Goal: Communication & Community: Answer question/provide support

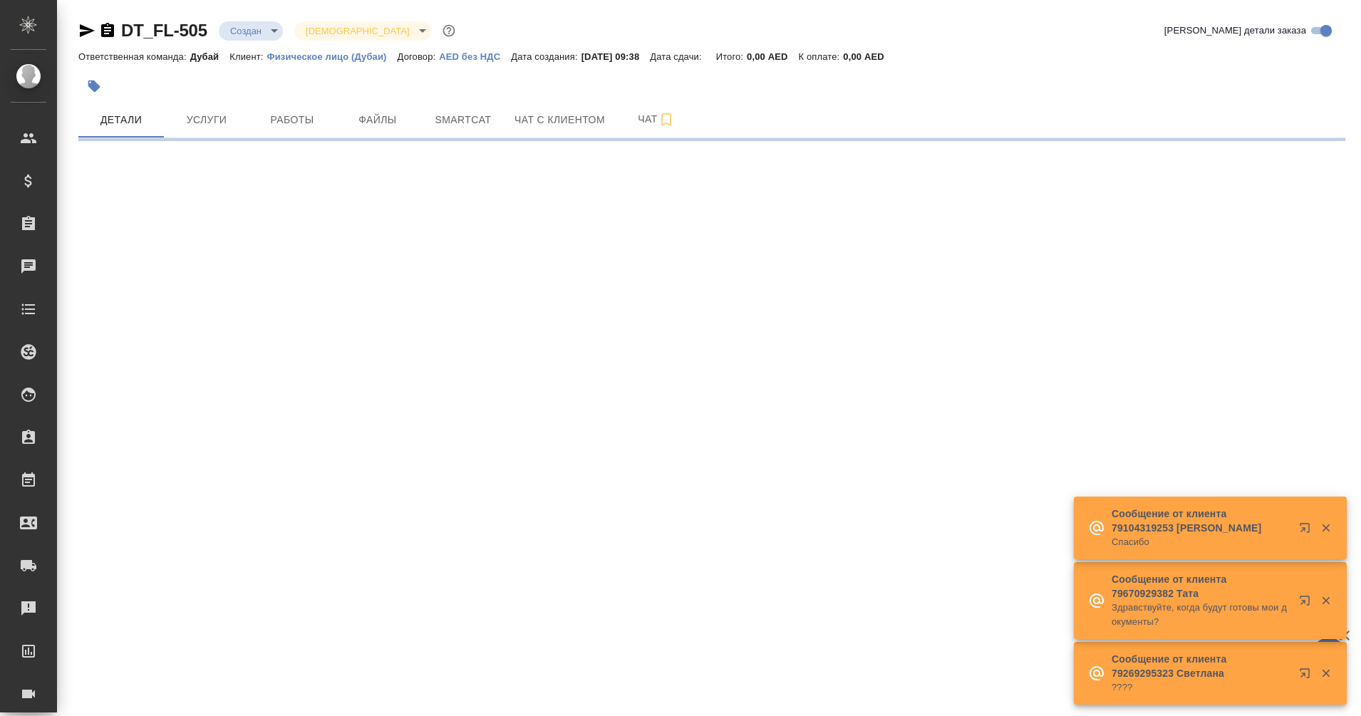
select select "RU"
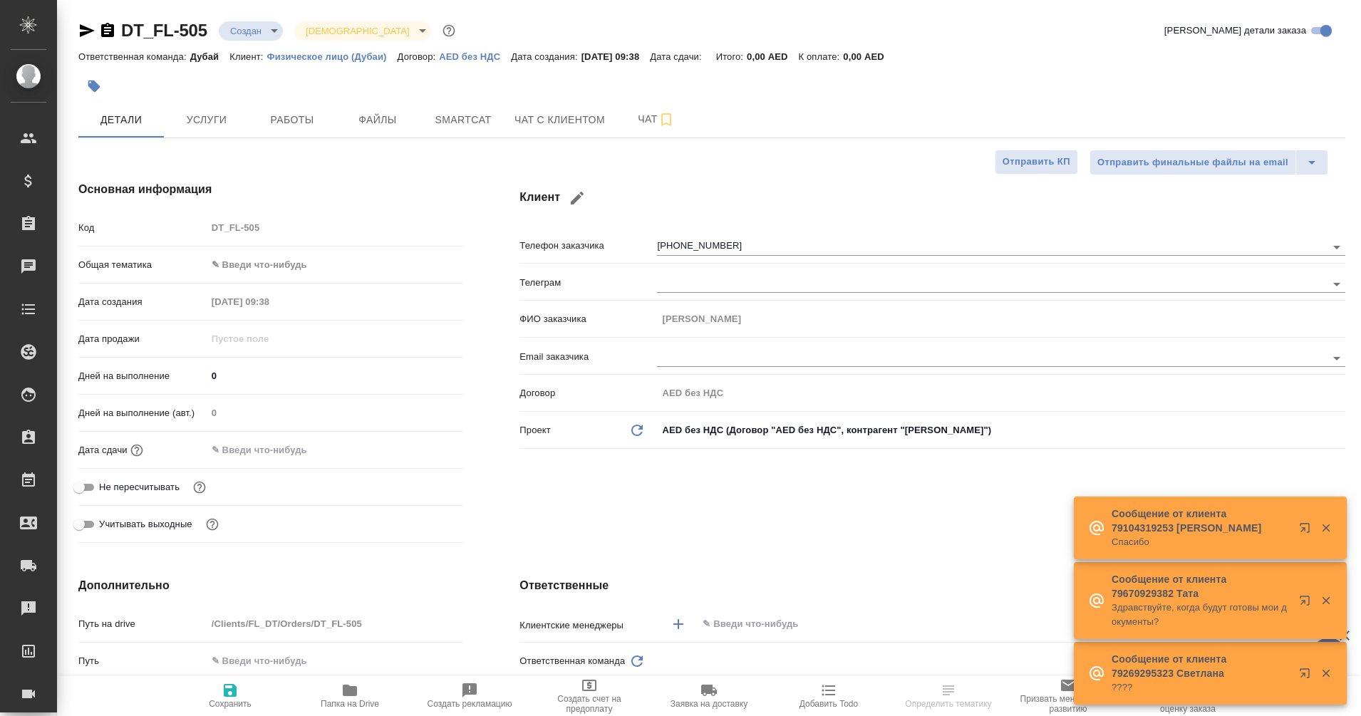
type textarea "x"
type input "Касаткина Александра"
click at [600, 121] on span "Чат с клиентом" at bounding box center [559, 120] width 90 height 18
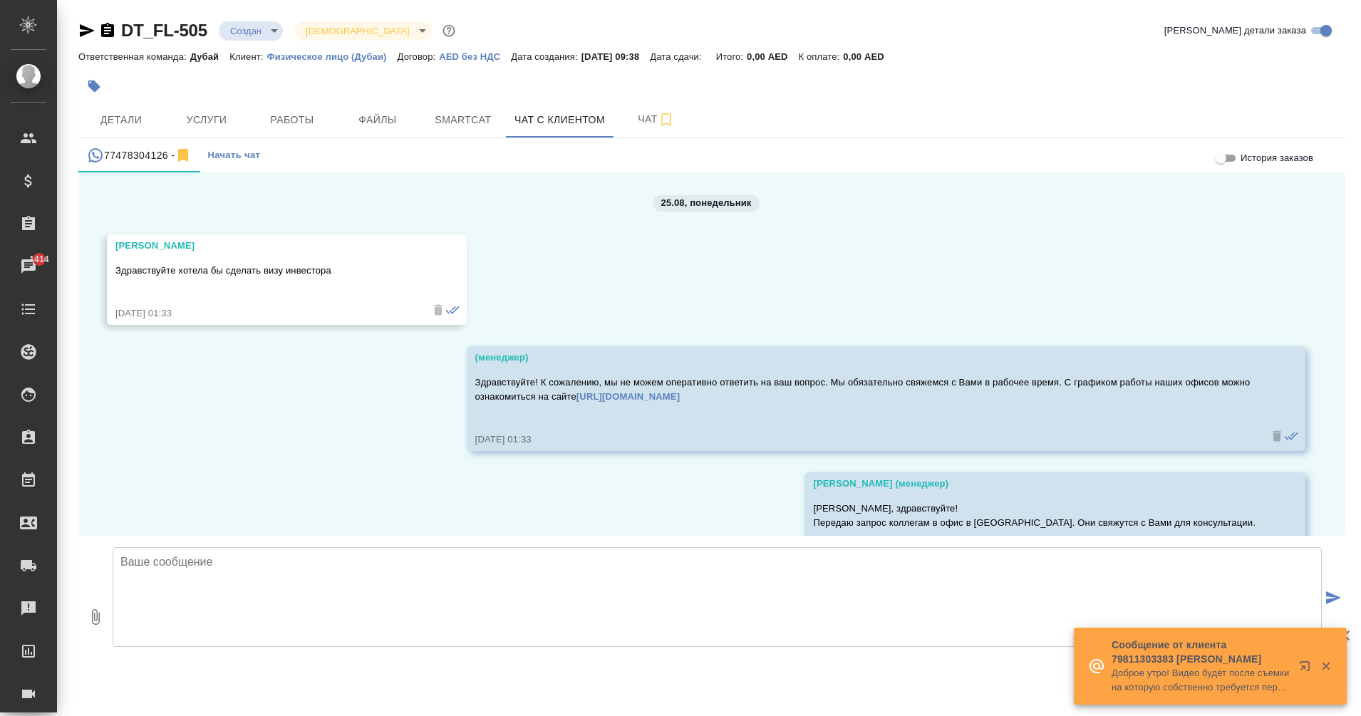
scroll to position [63, 0]
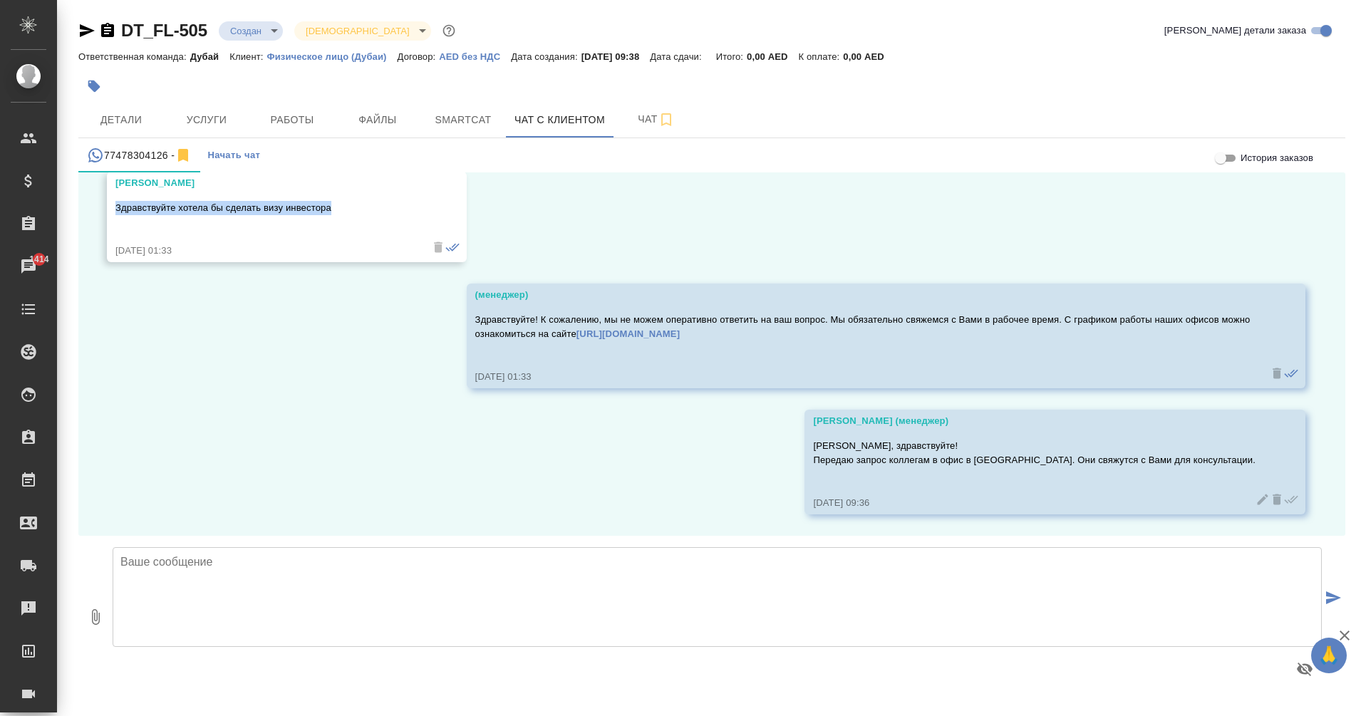
drag, startPoint x: 356, startPoint y: 211, endPoint x: 102, endPoint y: 202, distance: 254.5
click at [102, 202] on div "25.08, понедельник Ольга Здравствуйте хотела бы сделать визу инвестора 25.08.25…" at bounding box center [711, 353] width 1267 height 363
copy p "Здравствуйте хотела бы сделать визу инвестора"
click at [259, 572] on textarea at bounding box center [717, 597] width 1209 height 100
click at [277, 559] on textarea "Ольга, здравствуйте!" at bounding box center [717, 597] width 1209 height 100
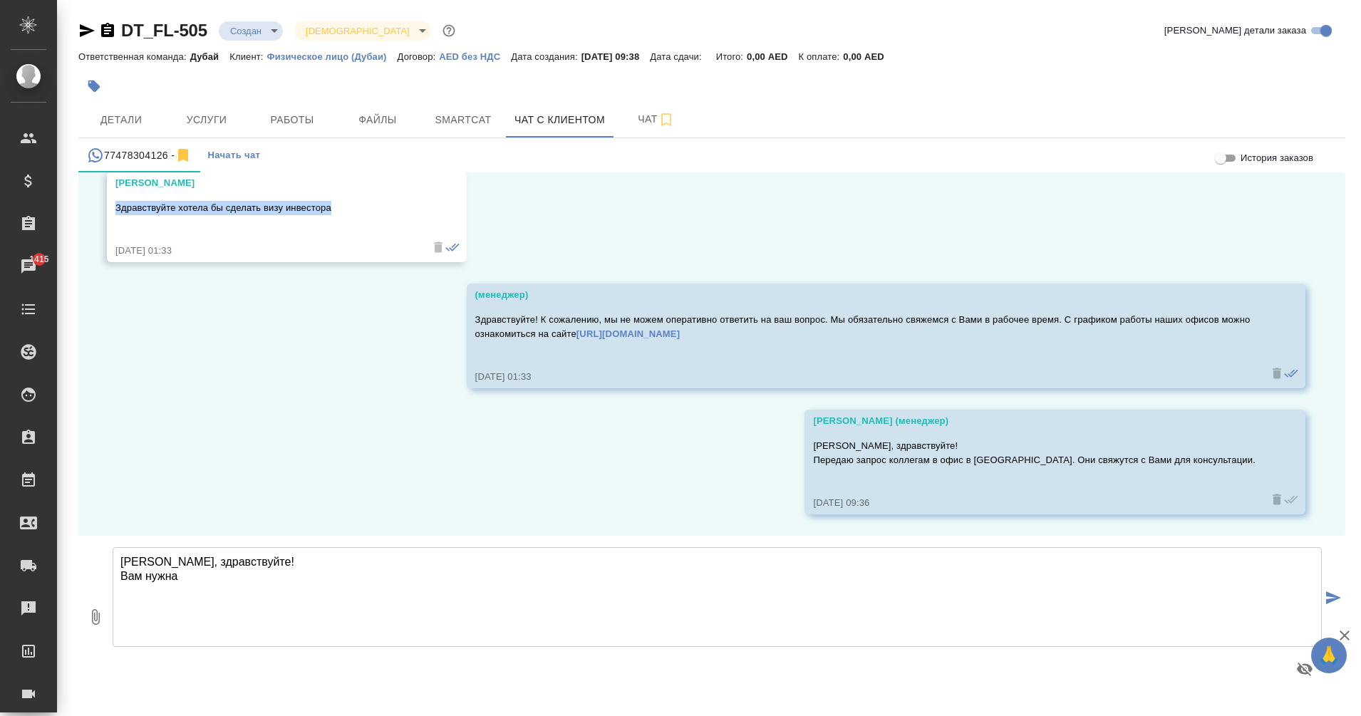
drag, startPoint x: 314, startPoint y: 203, endPoint x: 100, endPoint y: 203, distance: 213.1
click at [100, 203] on div "25.08, понедельник Ольга Здравствуйте хотела бы сделать визу инвестора 25.08.25…" at bounding box center [711, 353] width 1267 height 363
copy p "Здравствуйте хотела бы сделать визу инвестора"
drag, startPoint x: 252, startPoint y: 576, endPoint x: 119, endPoint y: 573, distance: 132.6
click at [119, 573] on textarea "Ольга, здравствуйте! Вам нужна" at bounding box center [717, 597] width 1209 height 100
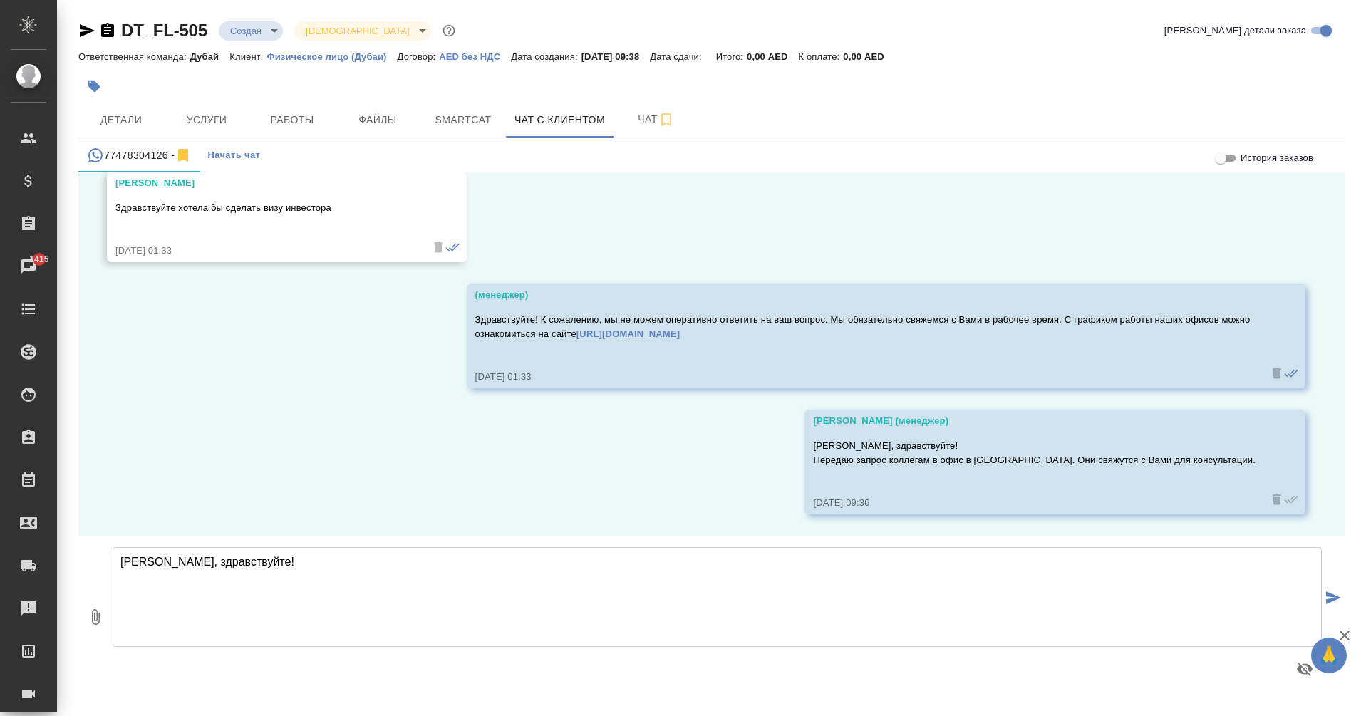
paste textarea "Здравствуйте! Чтобы мы могли правильно подготовить заявку на визу инвестора, по…"
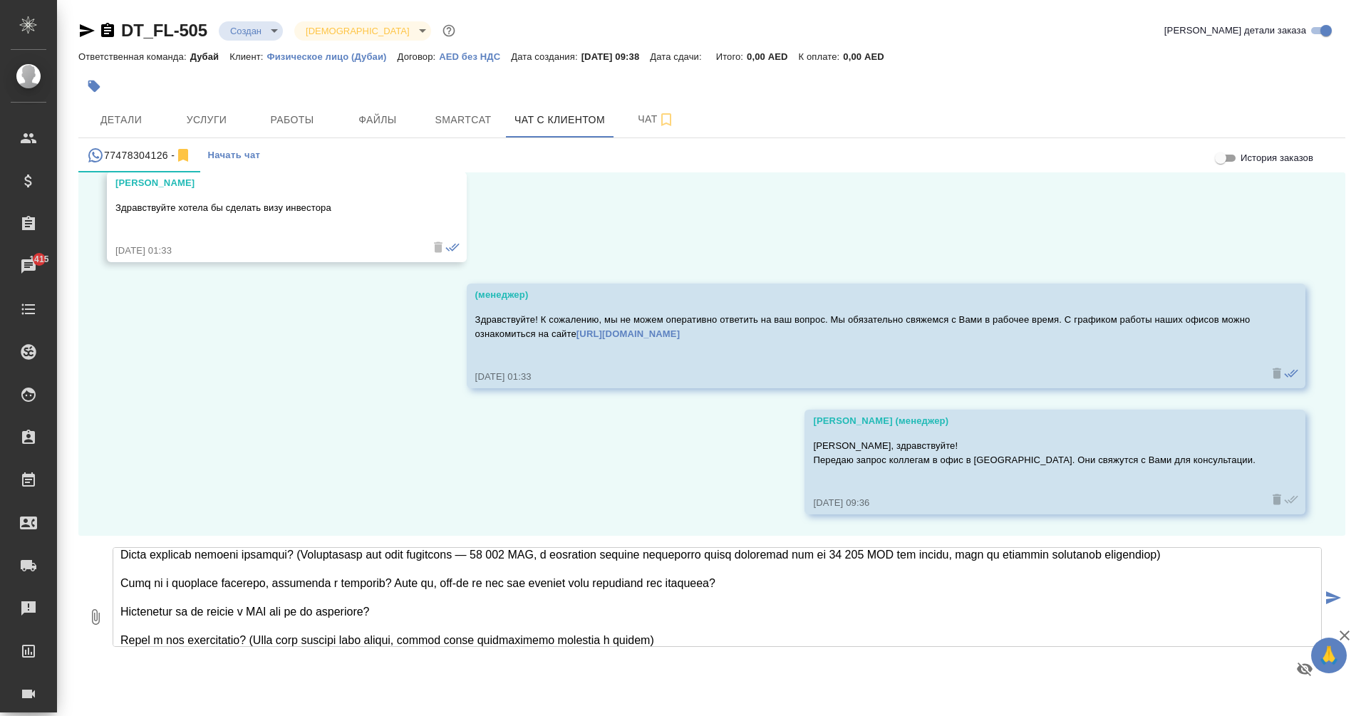
scroll to position [0, 0]
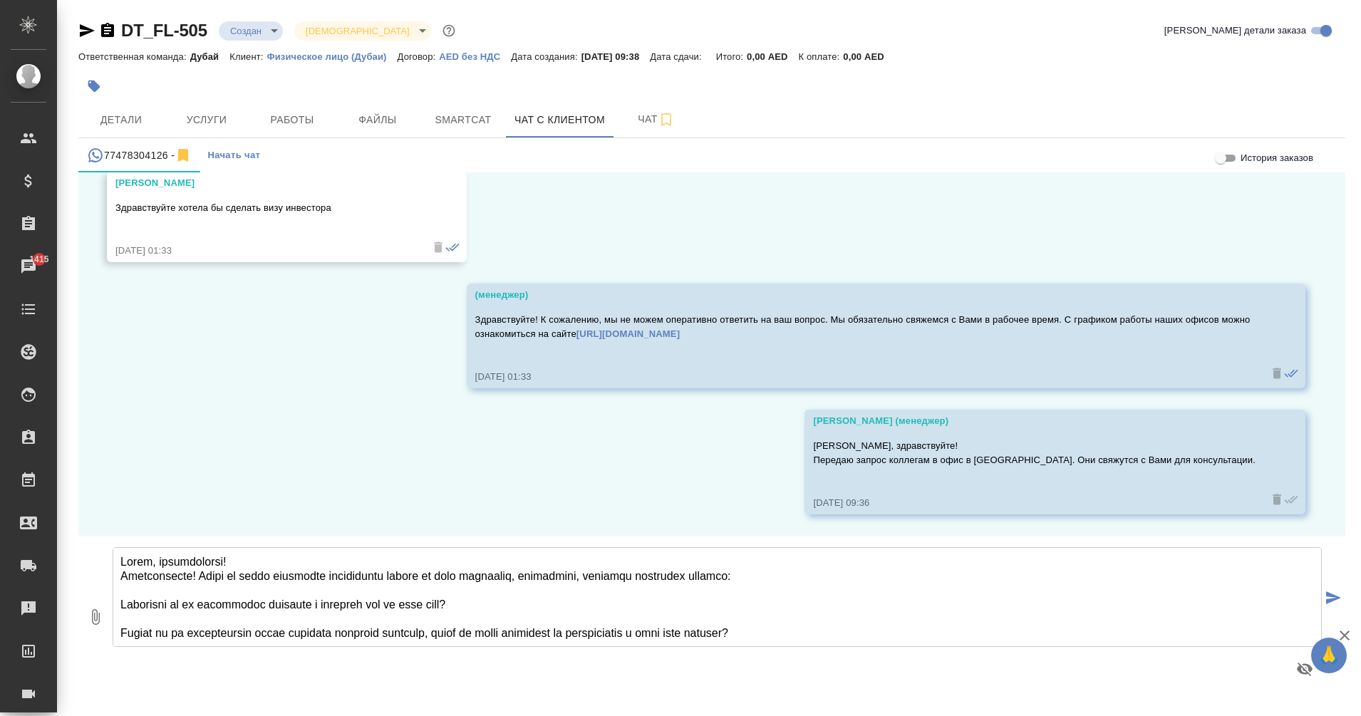
drag, startPoint x: 197, startPoint y: 576, endPoint x: 107, endPoint y: 571, distance: 89.9
click at [107, 571] on div "0 Ольга, здравствуйте! Здравствуйте! Чтобы мы могли правильно подготовить заявк…" at bounding box center [711, 617] width 1267 height 162
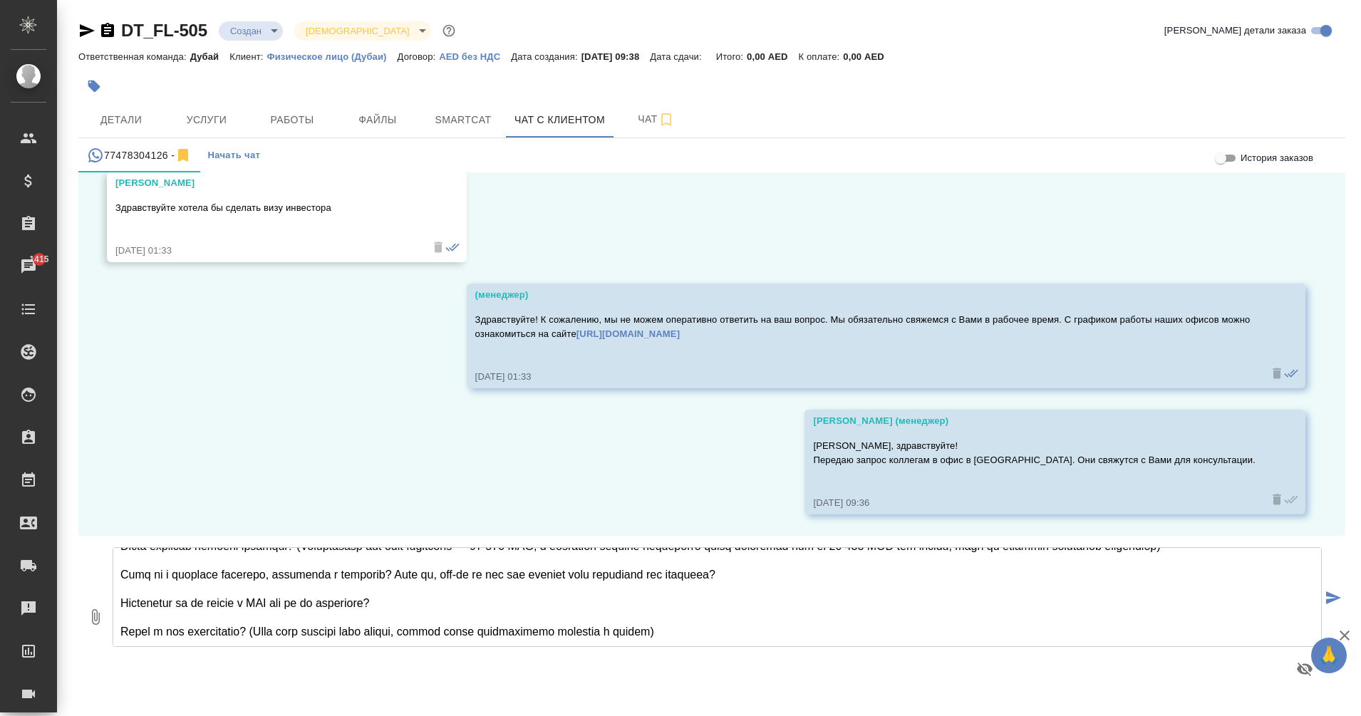
type textarea "Ольга, здравствуйте! Чтобы мы могли правильно подготовить заявку на визу инвест…"
click at [1331, 596] on icon "submit" at bounding box center [1333, 597] width 15 height 13
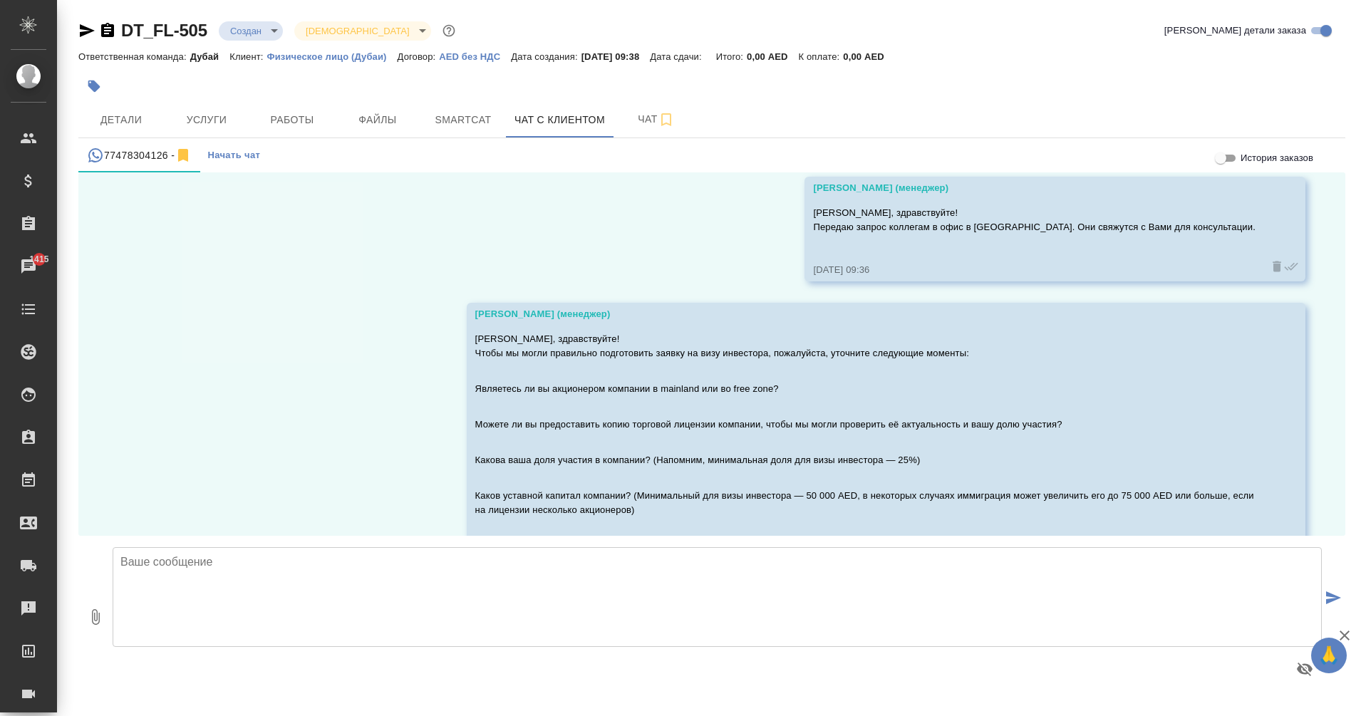
scroll to position [452, 0]
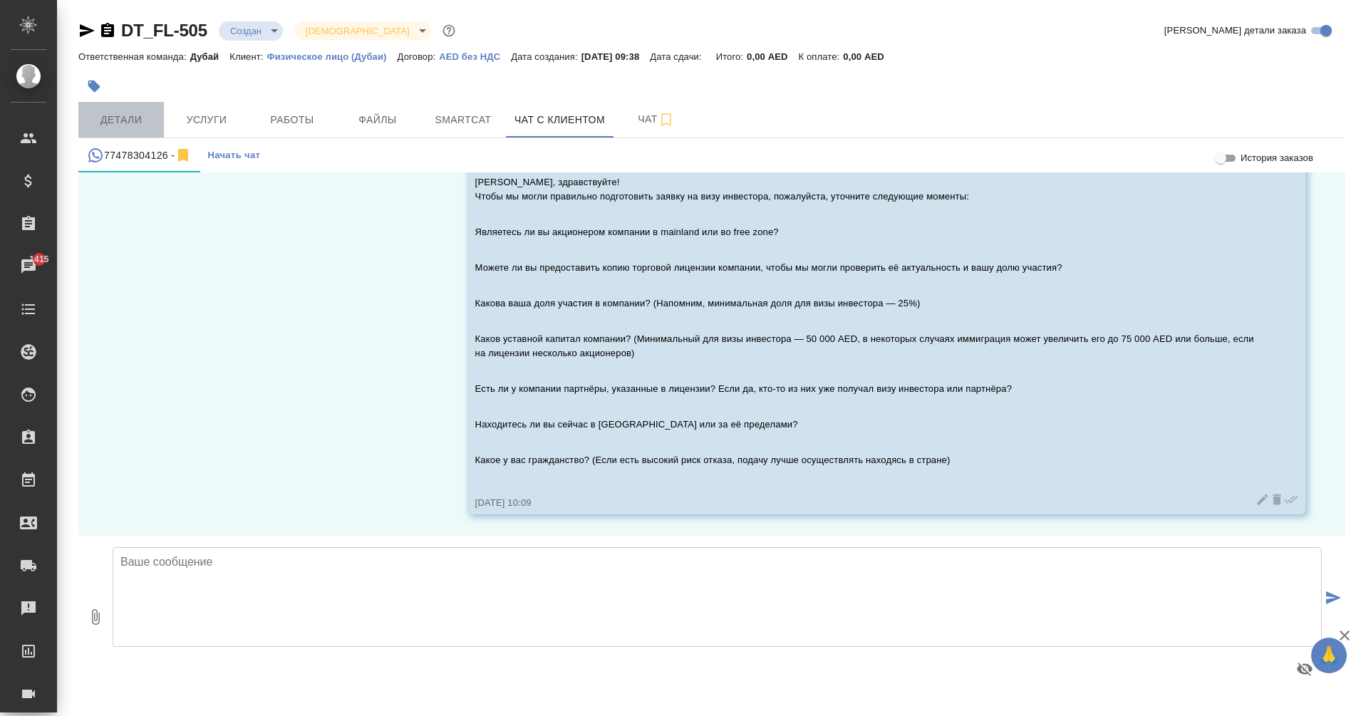
click at [133, 120] on span "Детали" at bounding box center [121, 120] width 68 height 18
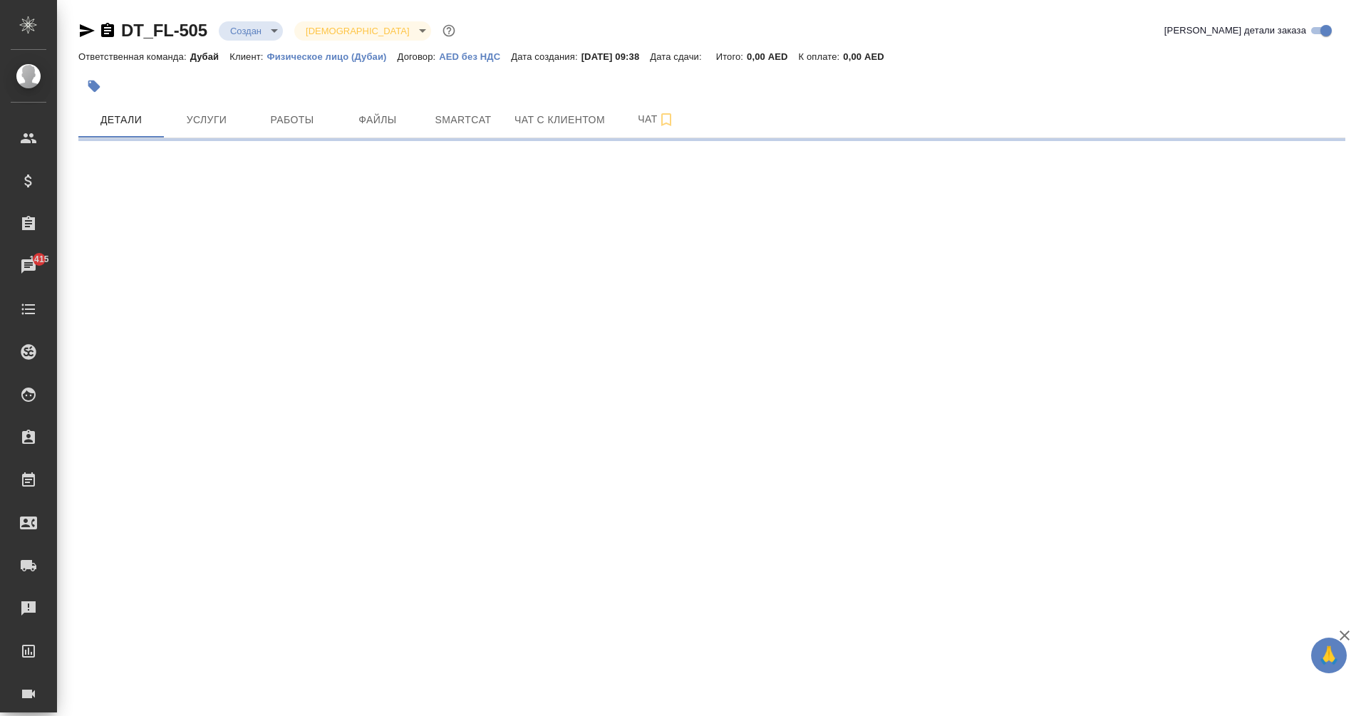
select select "RU"
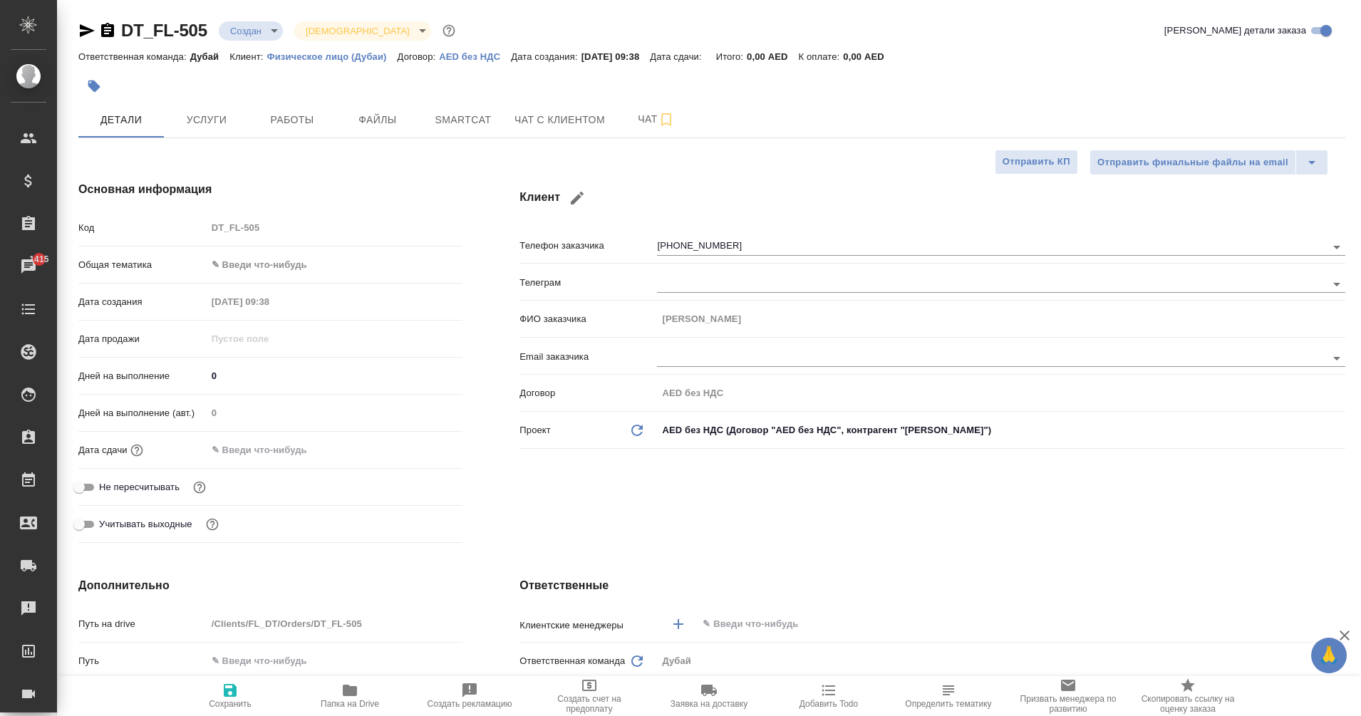
type textarea "x"
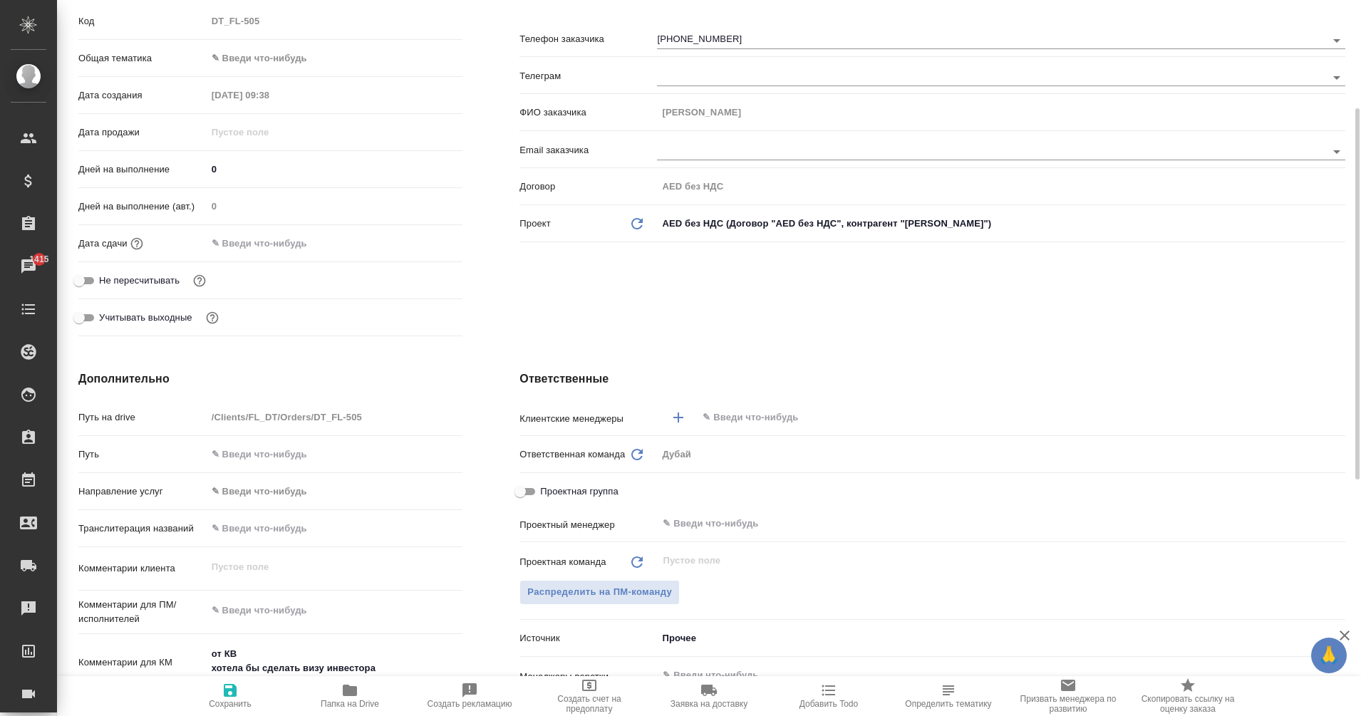
scroll to position [207, 0]
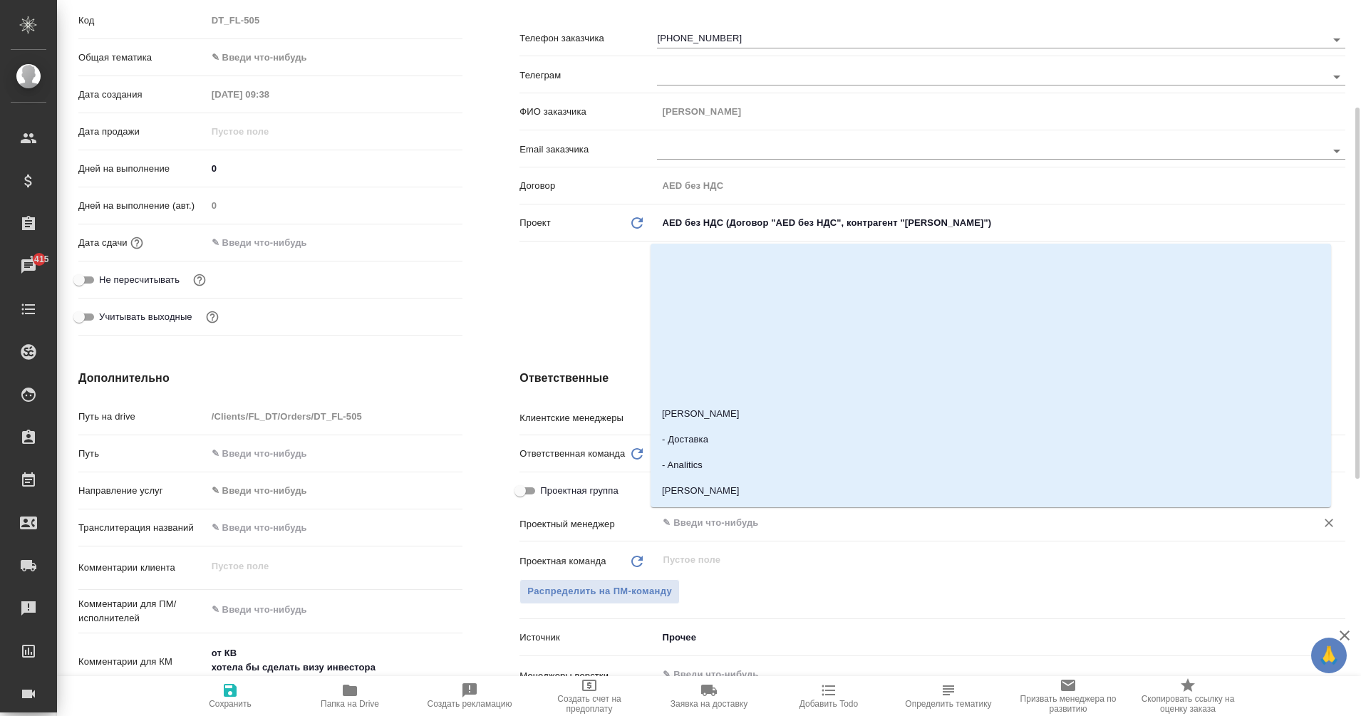
click at [713, 519] on input "text" at bounding box center [977, 522] width 632 height 17
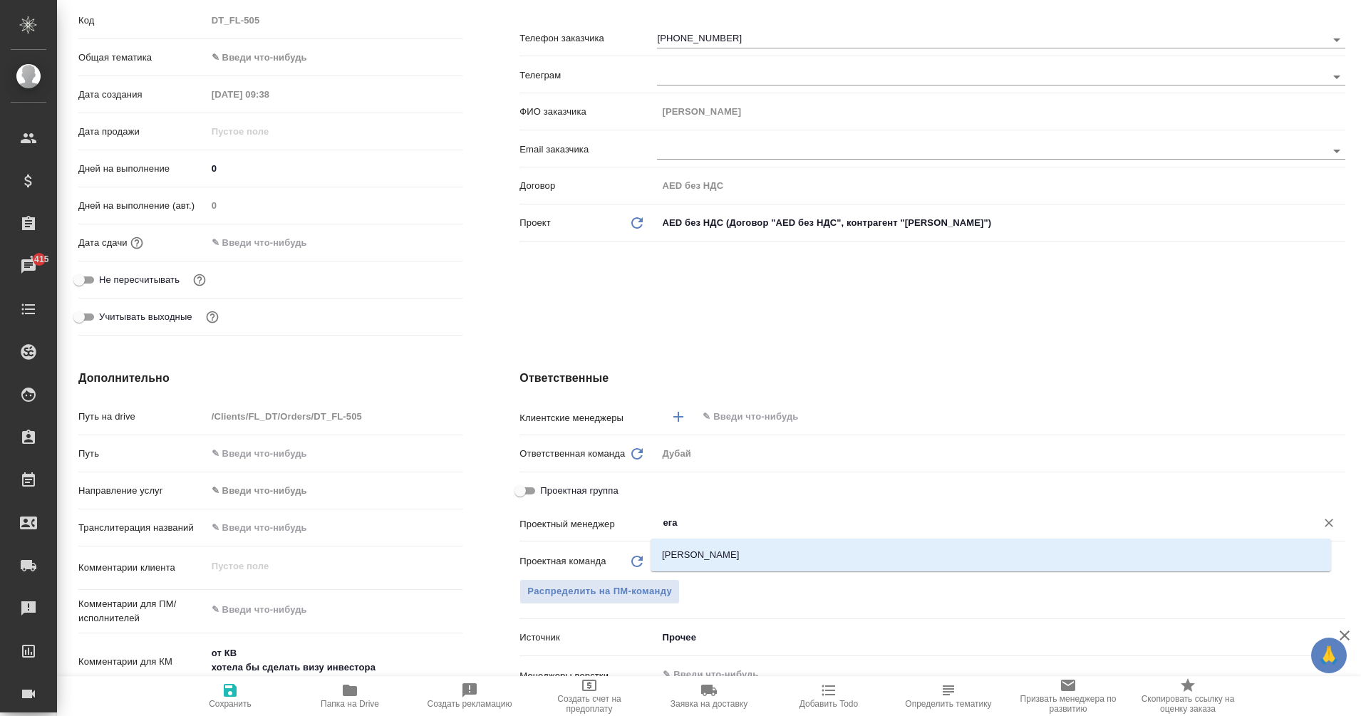
type input "еган"
click at [752, 554] on li "[PERSON_NAME]" at bounding box center [991, 555] width 680 height 26
type textarea "x"
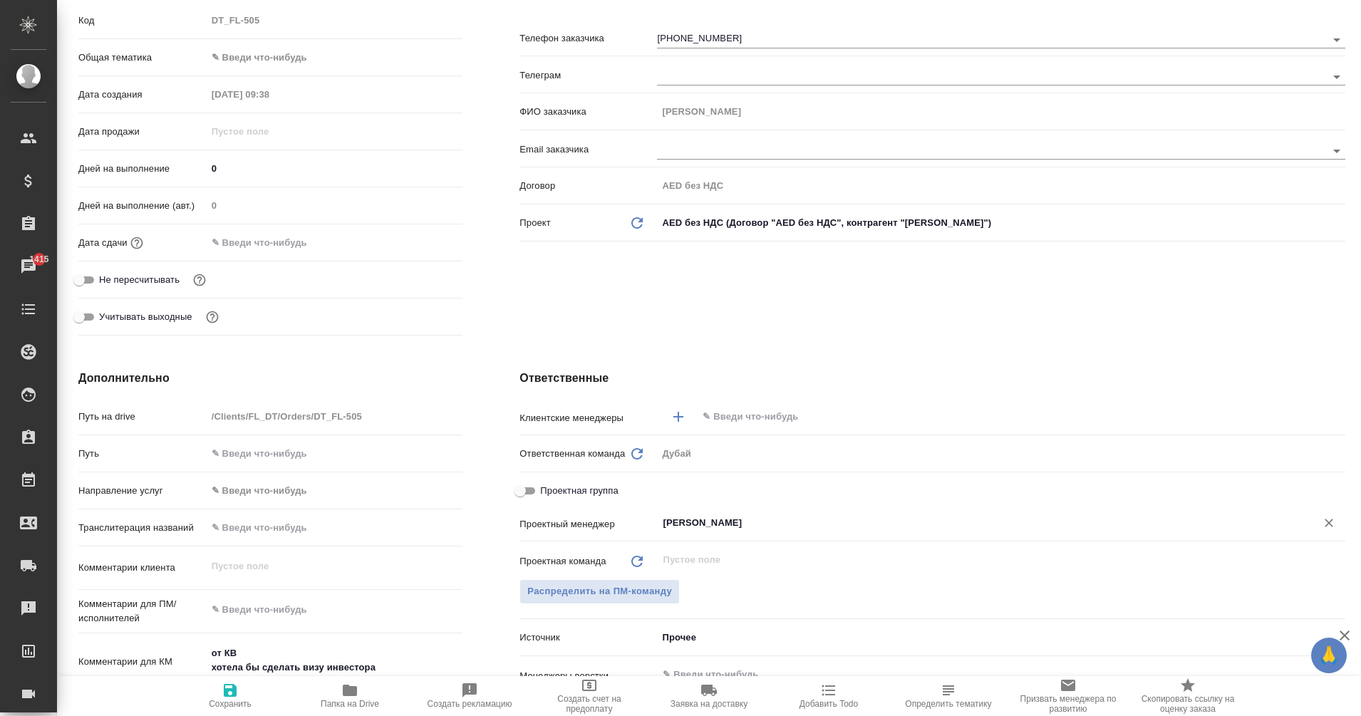
click at [714, 405] on div "​" at bounding box center [1001, 417] width 688 height 26
type input "[PERSON_NAME]"
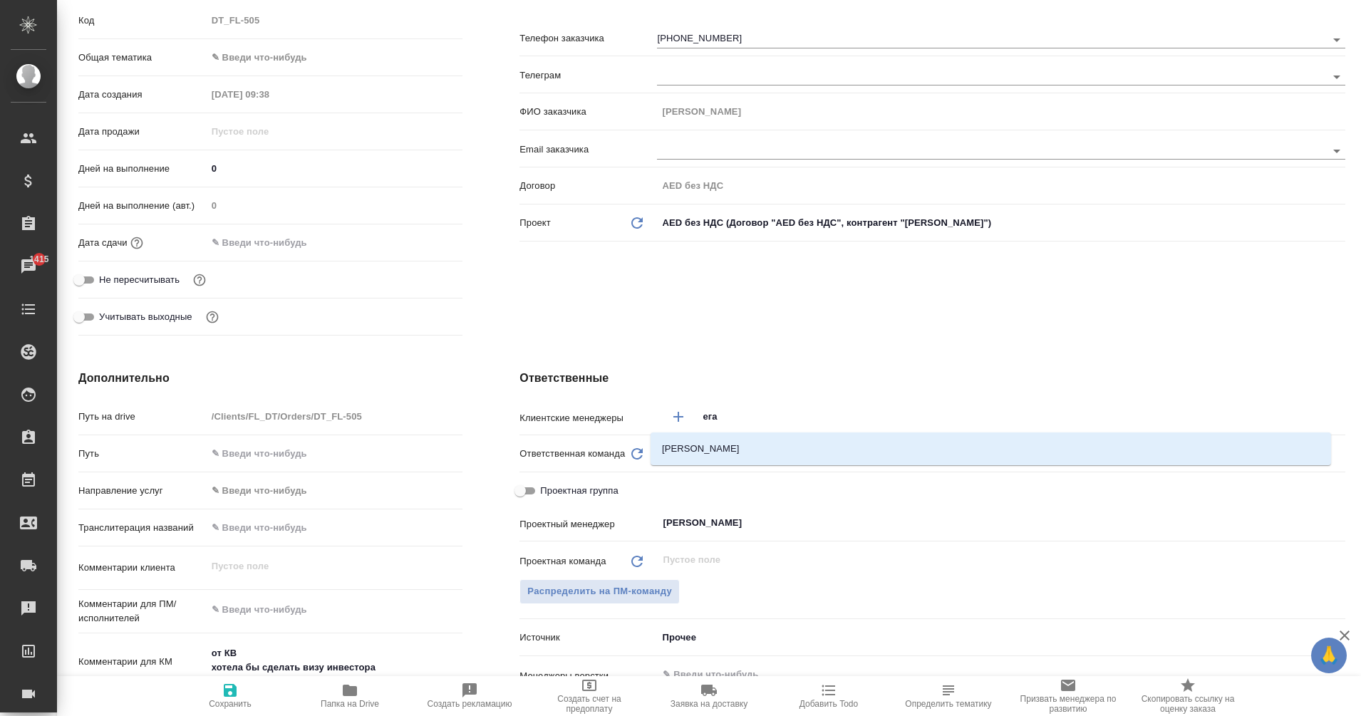
type input "еган"
click at [776, 448] on li "[PERSON_NAME]" at bounding box center [991, 449] width 680 height 26
type textarea "x"
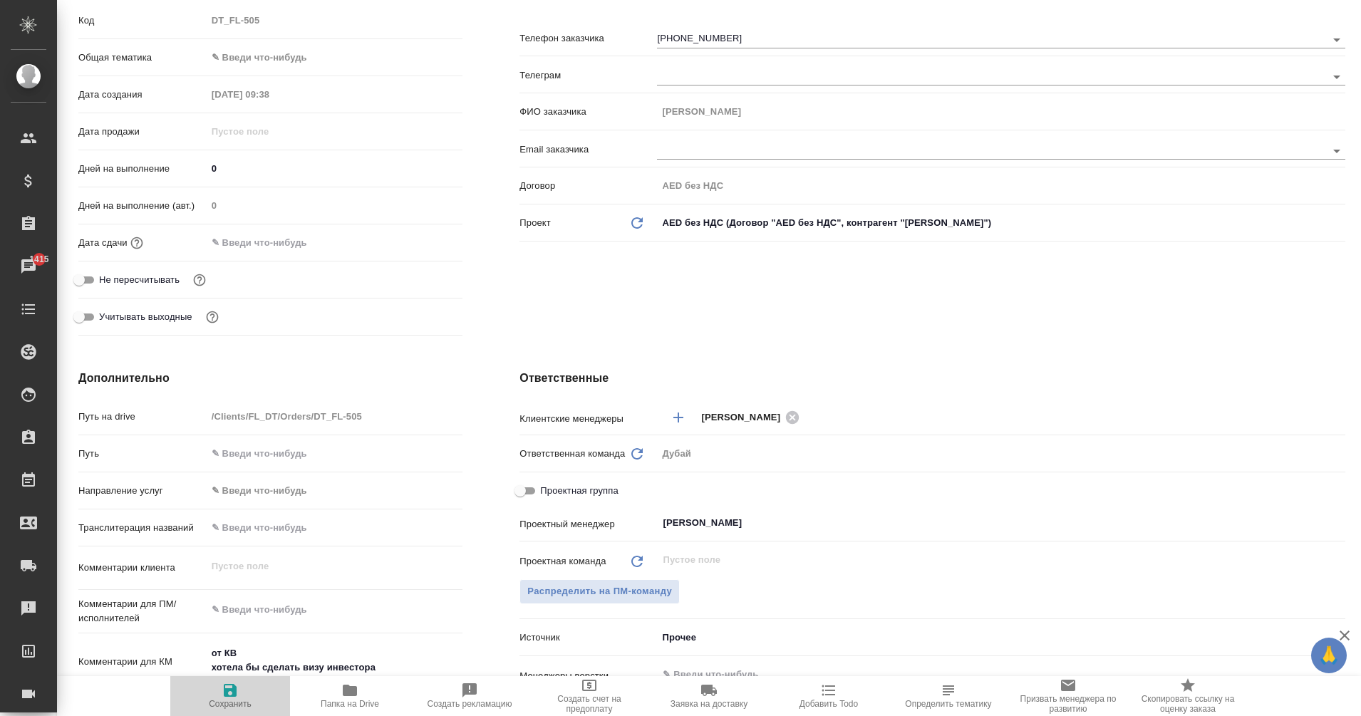
click at [260, 700] on span "Сохранить" at bounding box center [230, 695] width 103 height 27
type textarea "x"
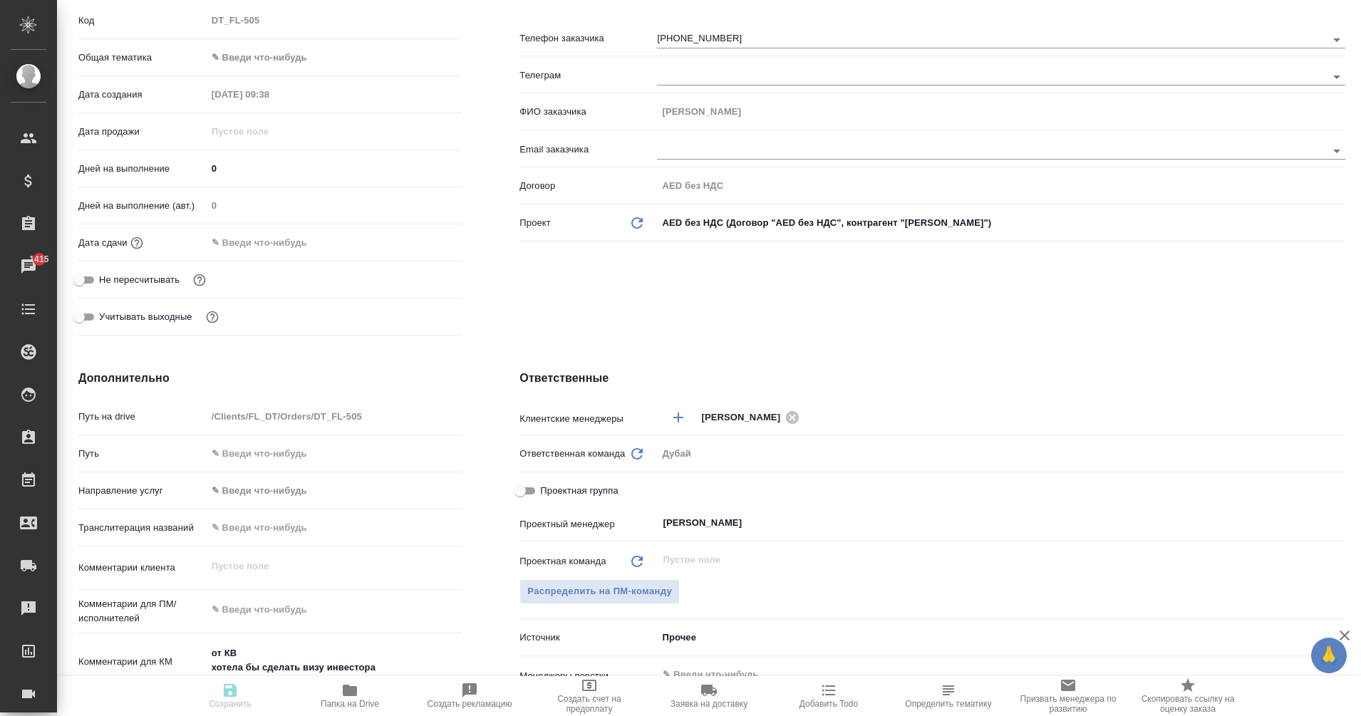
type textarea "x"
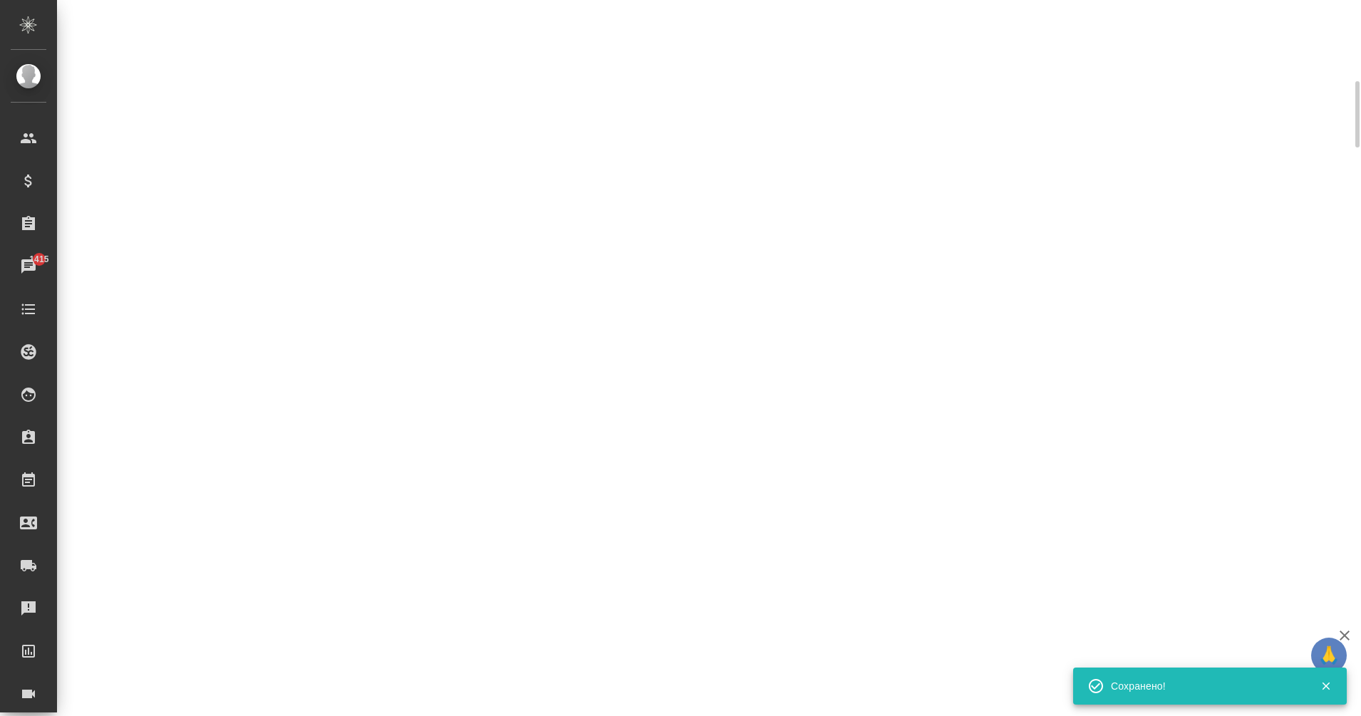
scroll to position [55, 0]
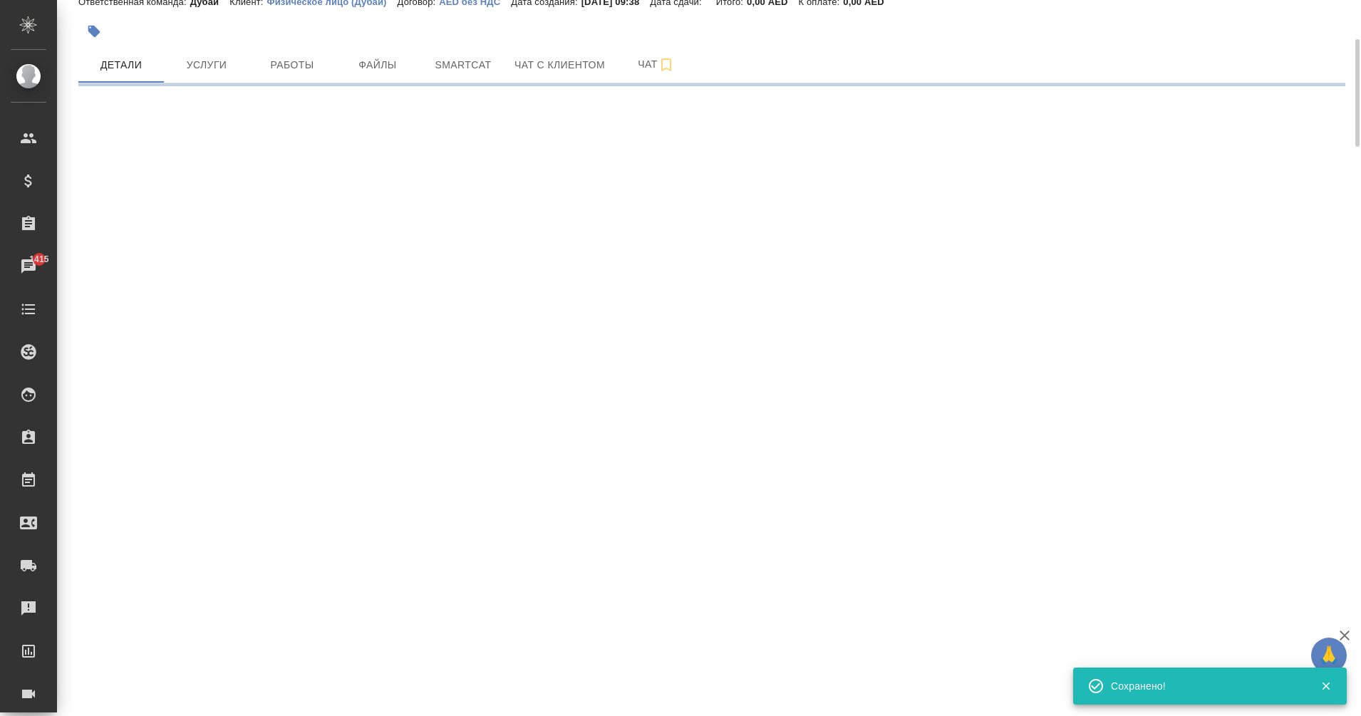
select select "RU"
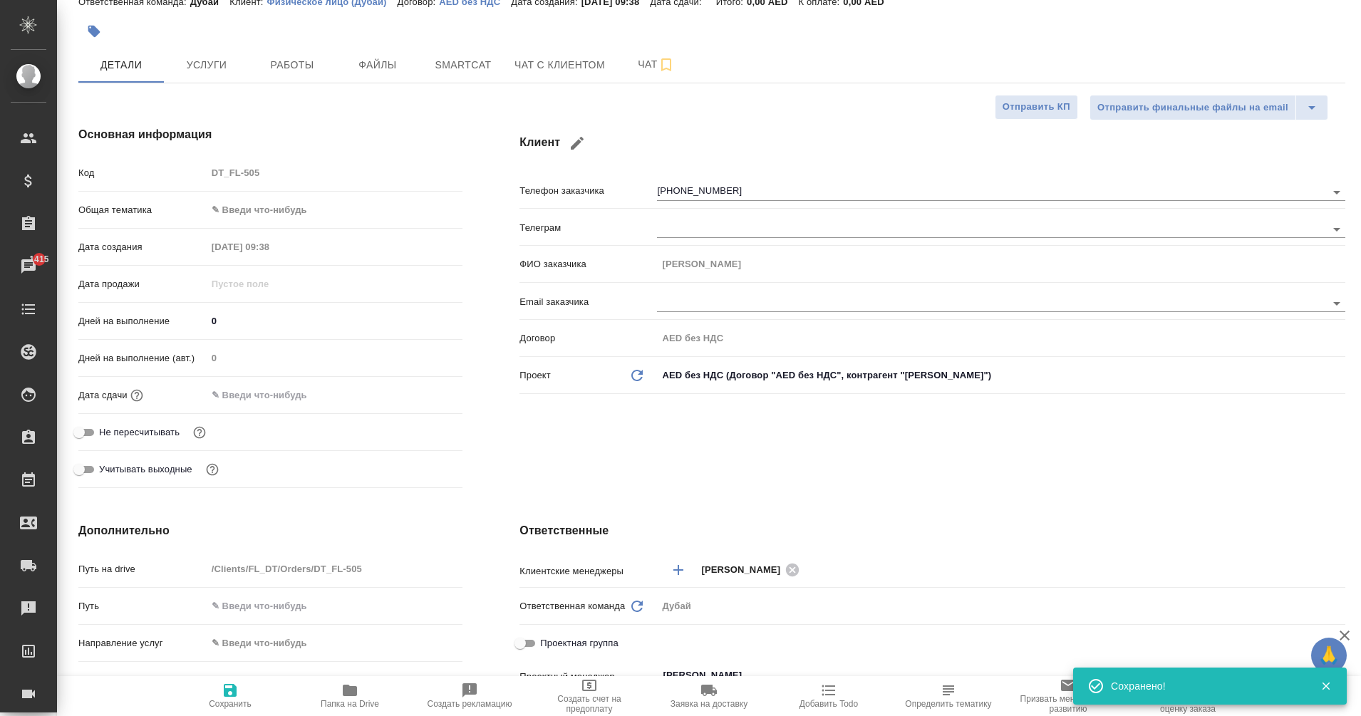
type textarea "x"
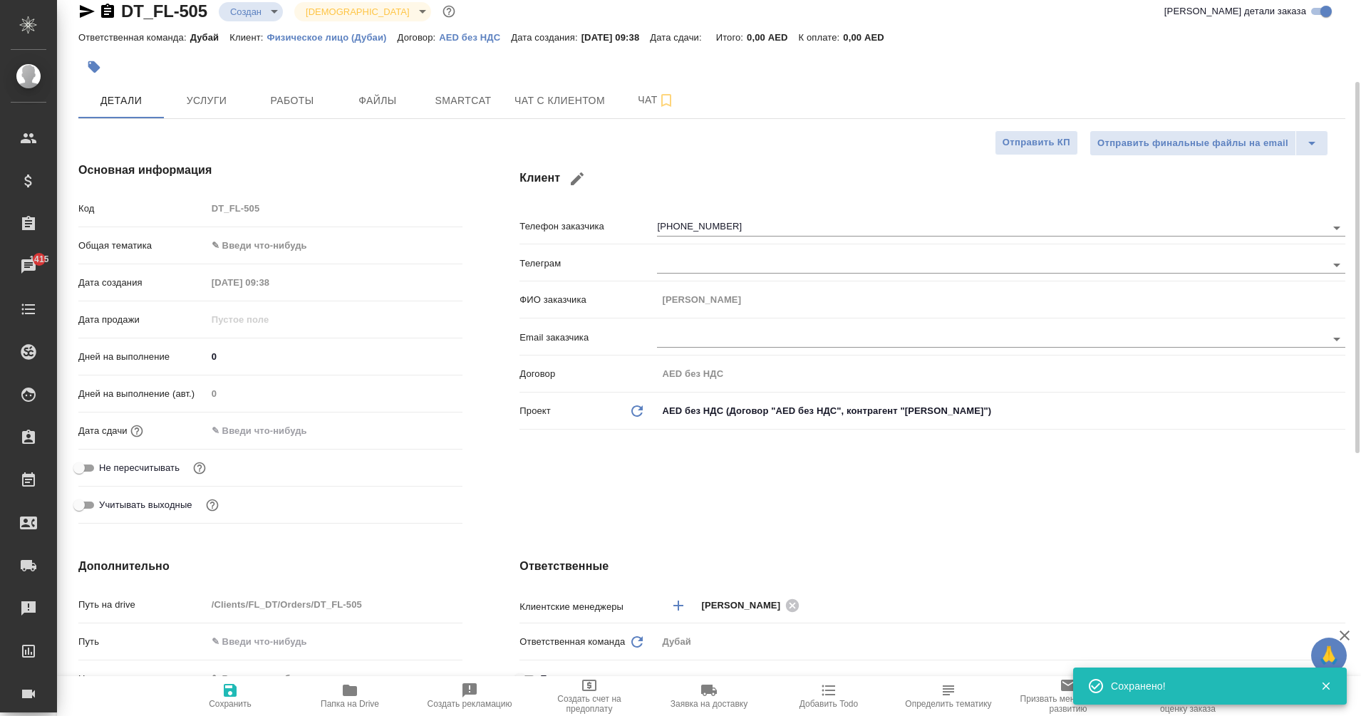
scroll to position [0, 0]
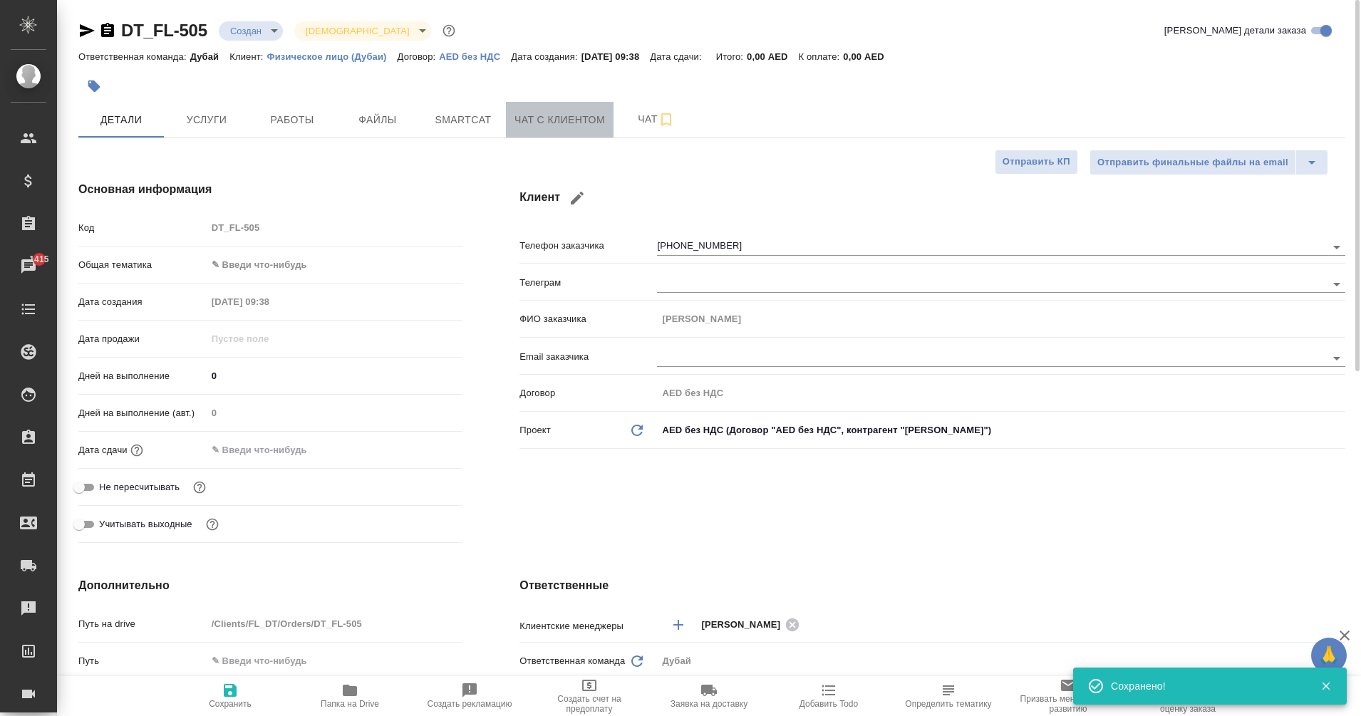
click at [565, 113] on span "Чат с клиентом" at bounding box center [559, 120] width 90 height 18
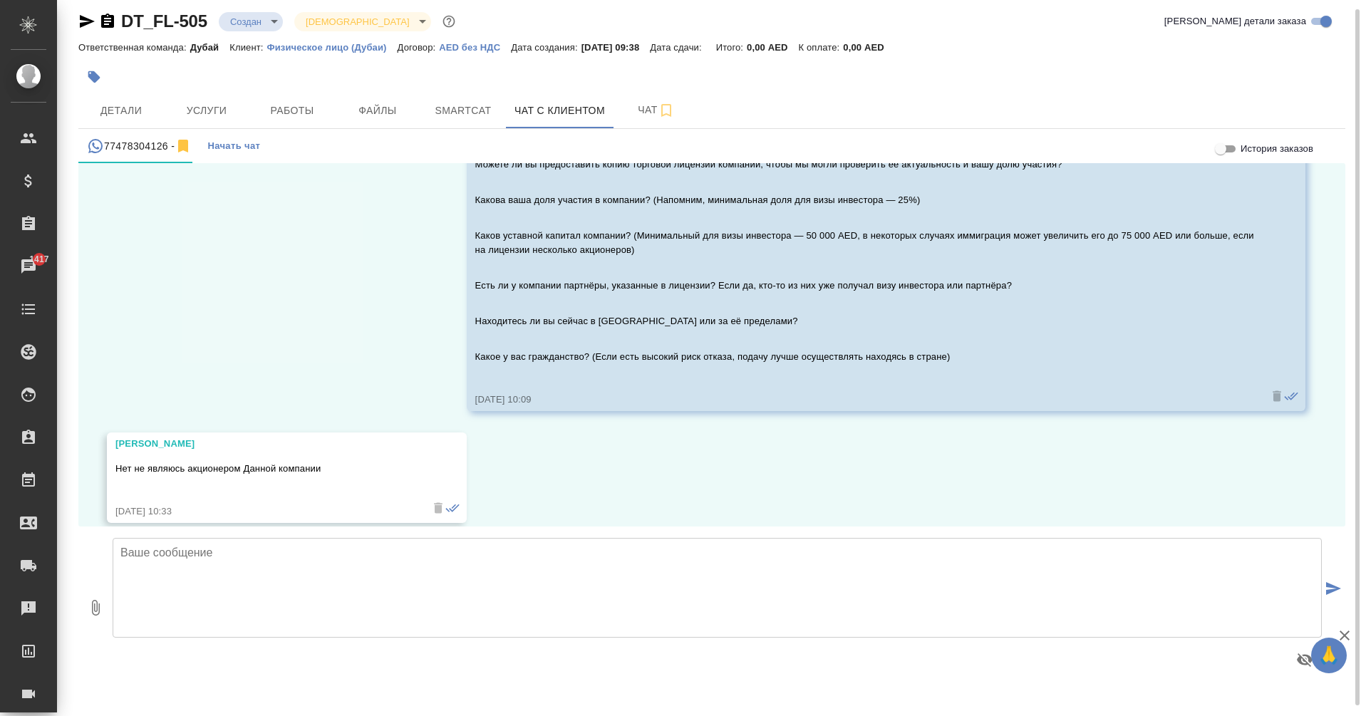
scroll to position [564, 0]
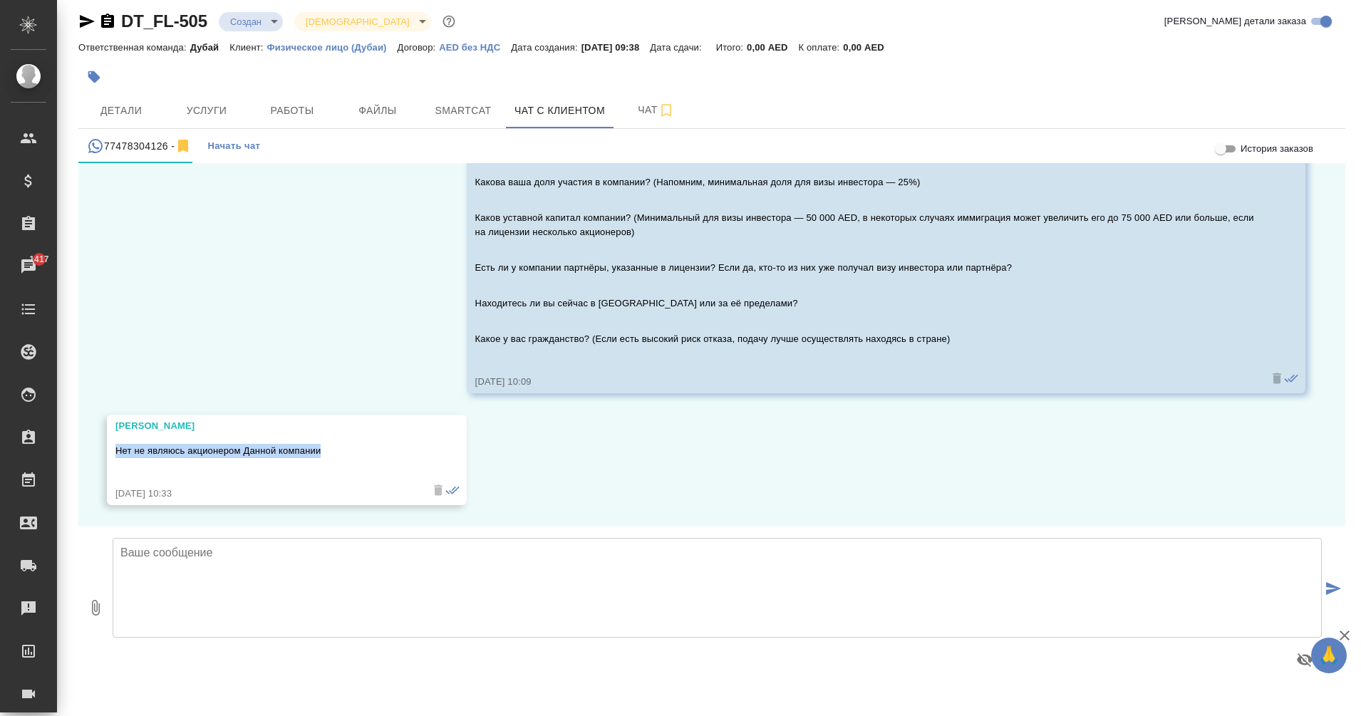
drag, startPoint x: 339, startPoint y: 456, endPoint x: 108, endPoint y: 455, distance: 230.9
click at [108, 455] on div "Ольга Нет не являюсь акционером Данной компании 25.08.25, 10:33" at bounding box center [287, 460] width 360 height 90
copy p "Нет не являюсь акционером Данной компании"
click at [172, 566] on textarea at bounding box center [717, 588] width 1209 height 100
type textarea "[PERSON_NAME], вы имели в виду вам нужна виза владельца недвижимости?"
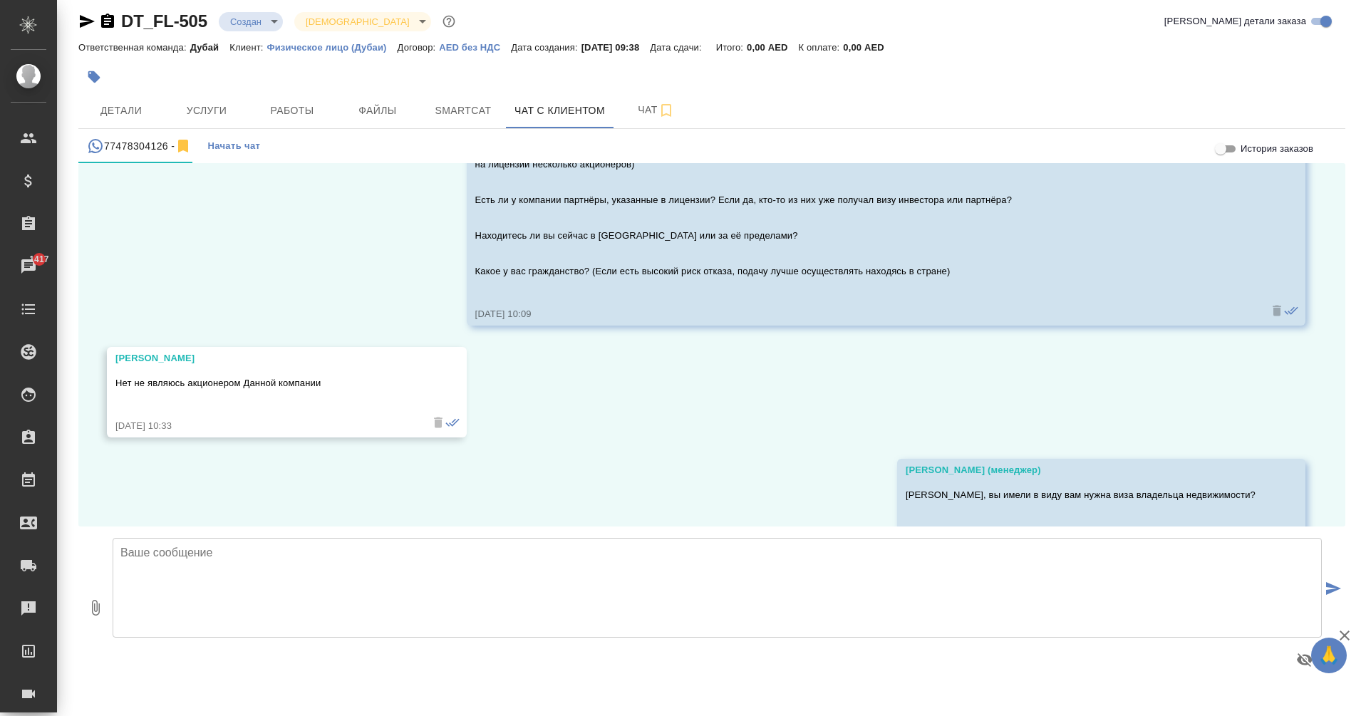
scroll to position [676, 0]
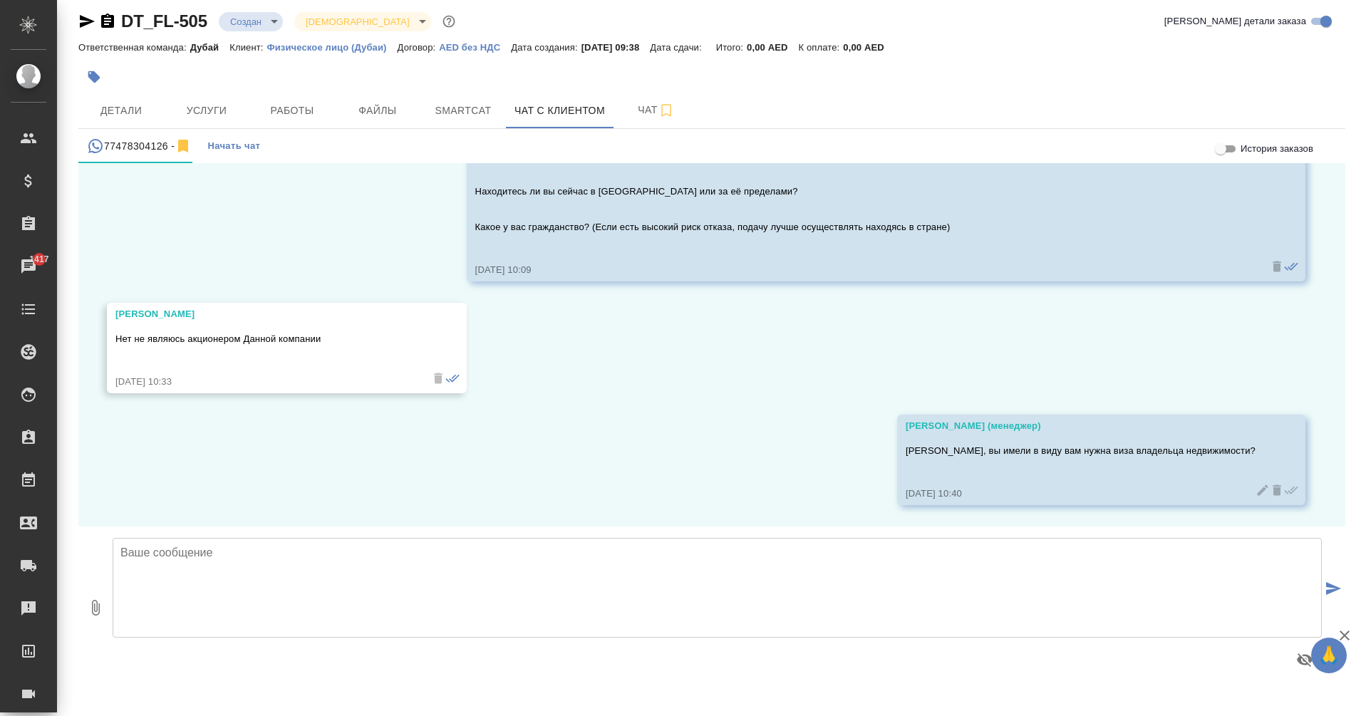
click at [787, 567] on textarea at bounding box center [717, 588] width 1209 height 100
type textarea "это тоже виза инвестора"
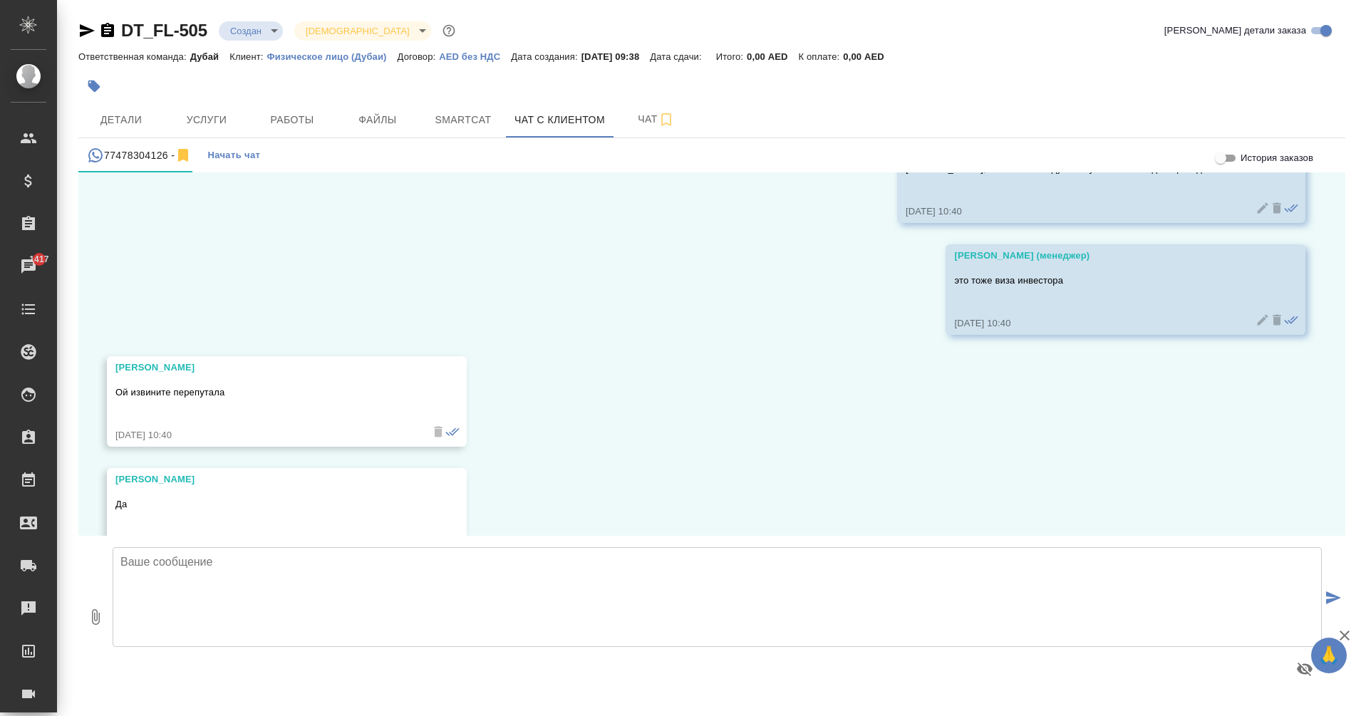
scroll to position [1012, 0]
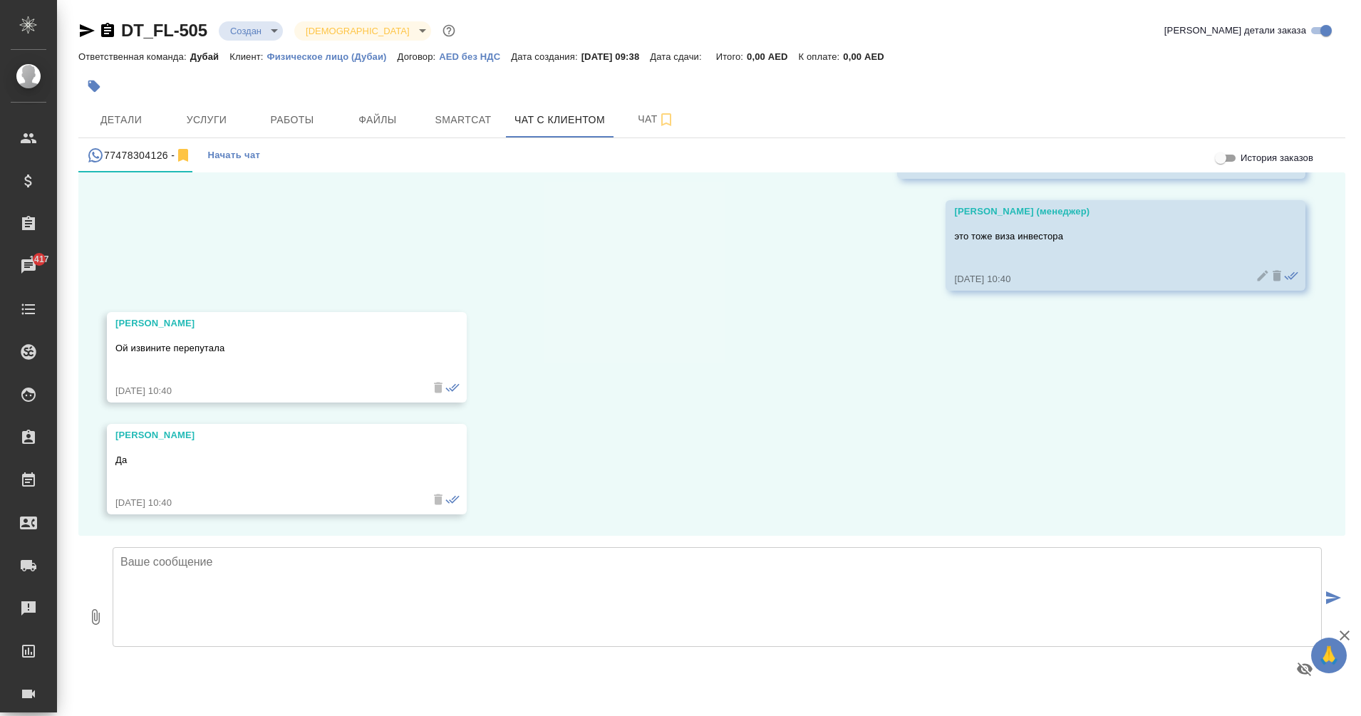
click at [606, 571] on textarea at bounding box center [717, 597] width 1209 height 100
type textarea "Ольга, все правильно, виза инвестора бывает нескольких видов. Уточните, пожалуй…"
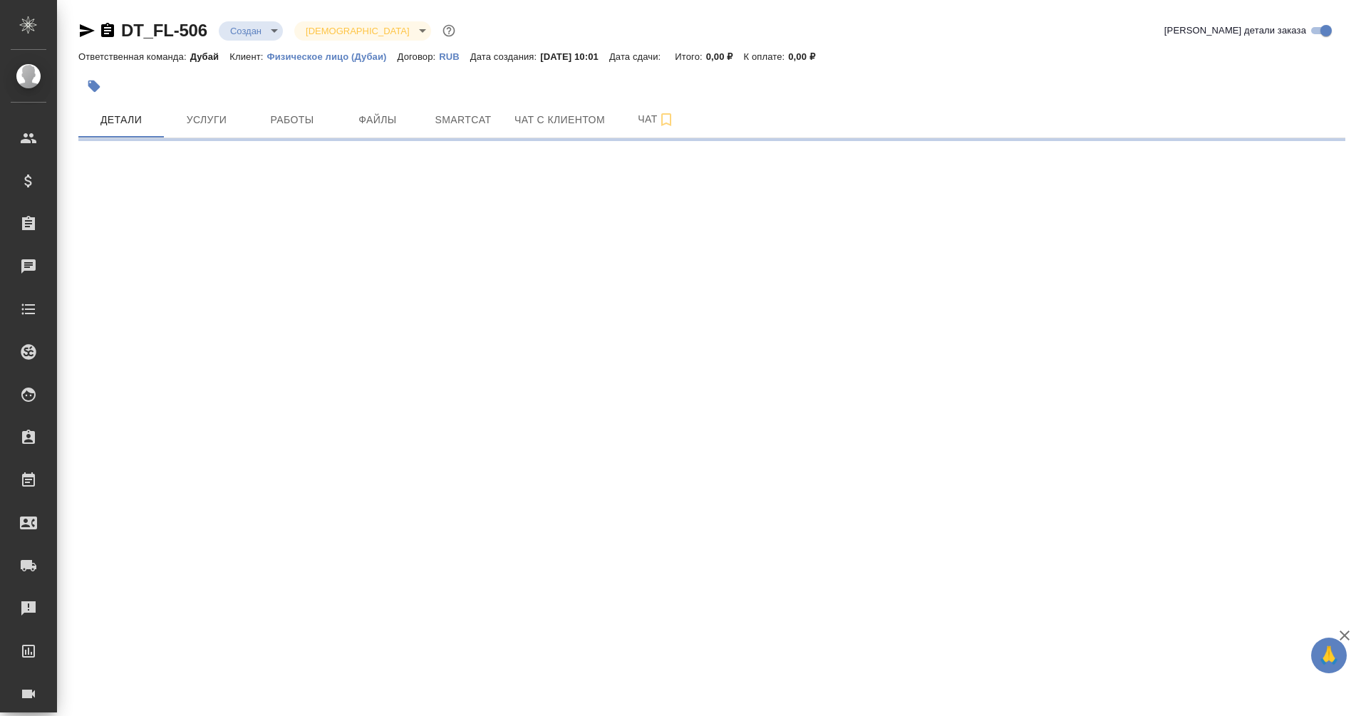
select select "RU"
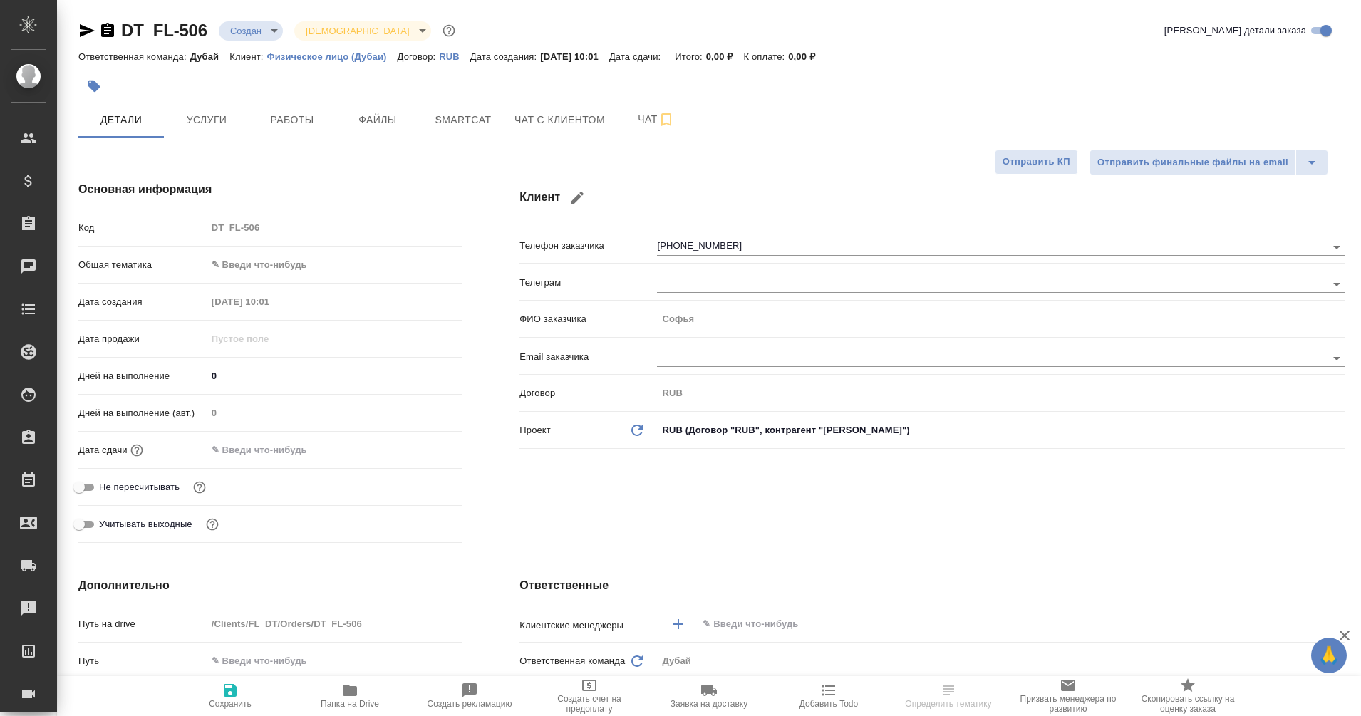
type textarea "x"
click at [636, 113] on span "Чат" at bounding box center [656, 119] width 68 height 18
click at [561, 119] on span "Чат с клиентом" at bounding box center [559, 120] width 90 height 18
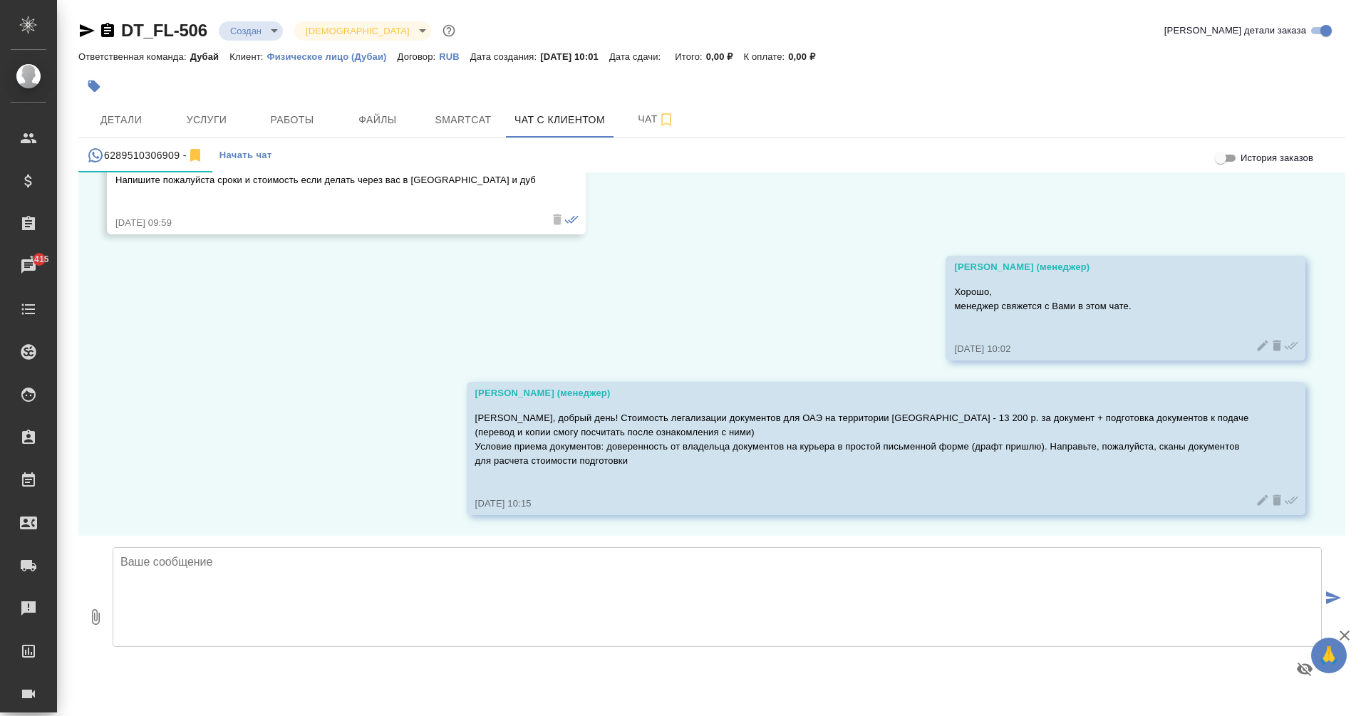
scroll to position [1632, 0]
click at [100, 30] on icon "button" at bounding box center [107, 30] width 17 height 17
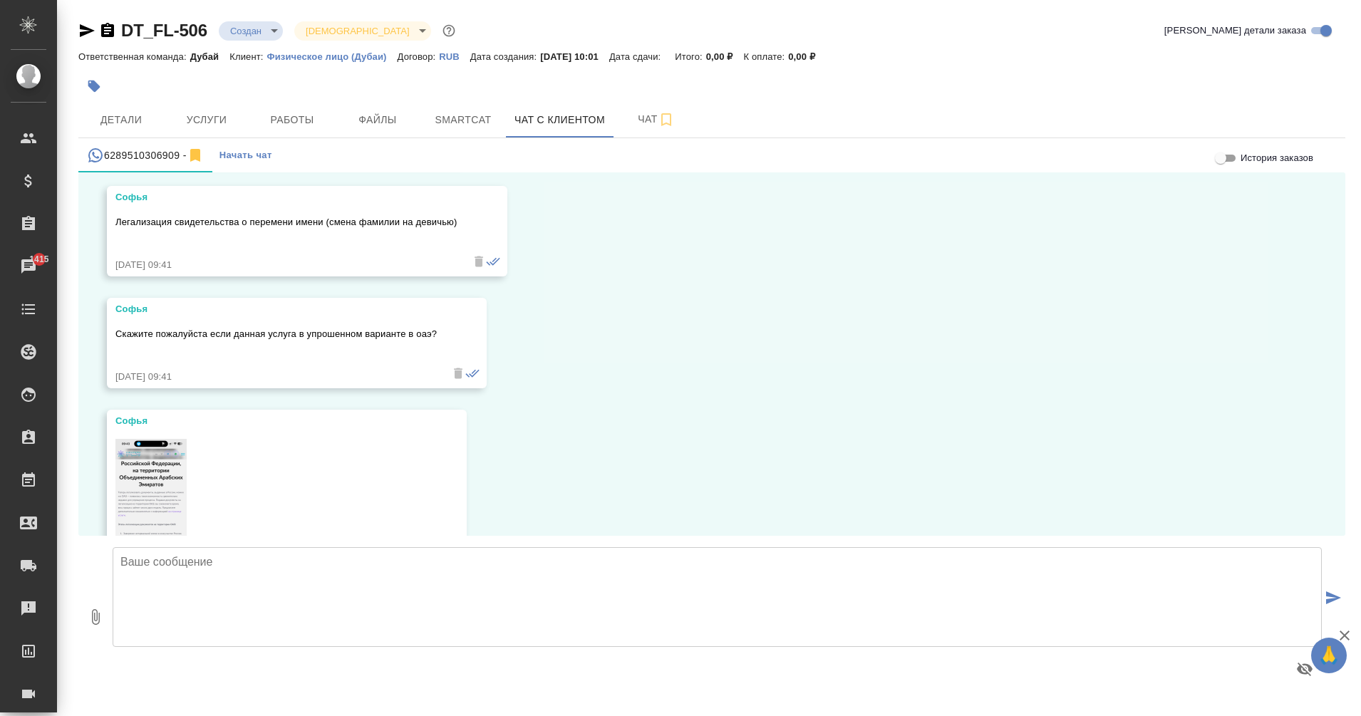
scroll to position [450, 0]
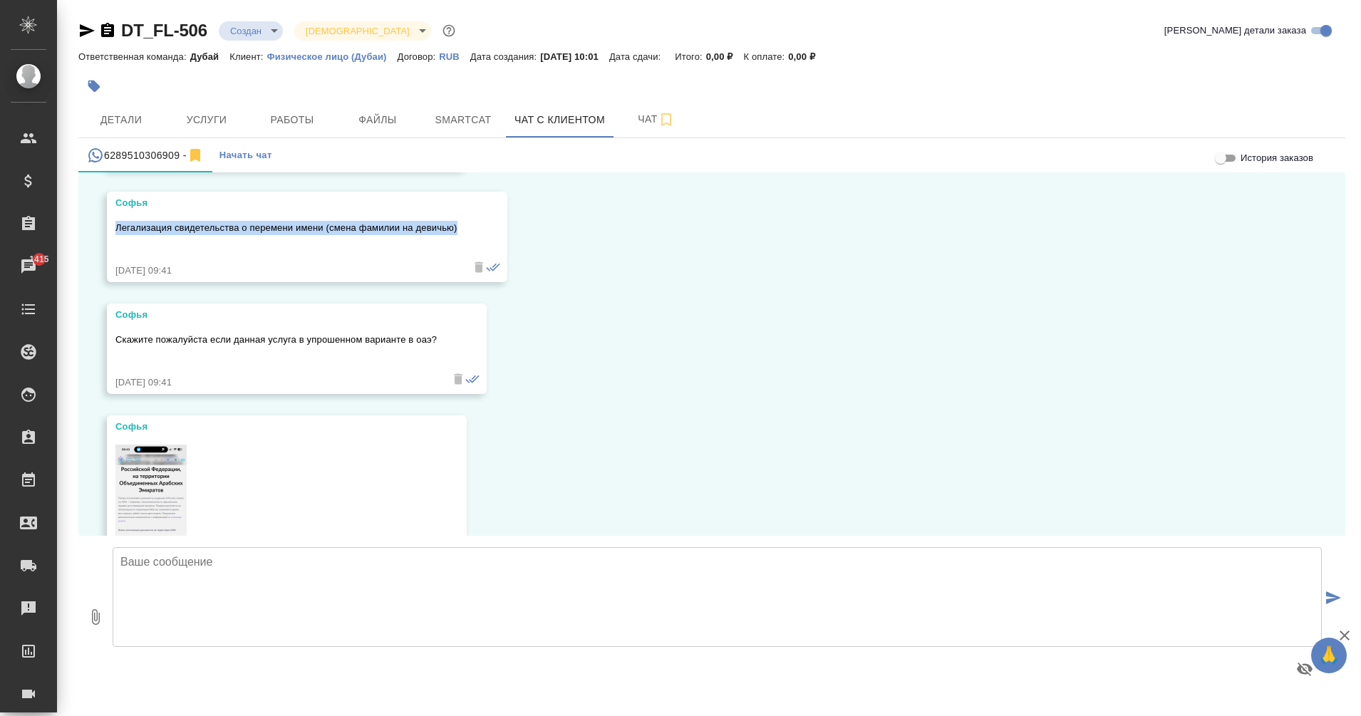
drag, startPoint x: 118, startPoint y: 227, endPoint x: 470, endPoint y: 227, distance: 352.7
click at [470, 227] on div "Софья Легализация свидетельства о перемени имени (смена фамилии на девичью) 25.…" at bounding box center [307, 237] width 400 height 90
copy p "Легализация свидетельства о перемени имени (смена фамилии на девичью)"
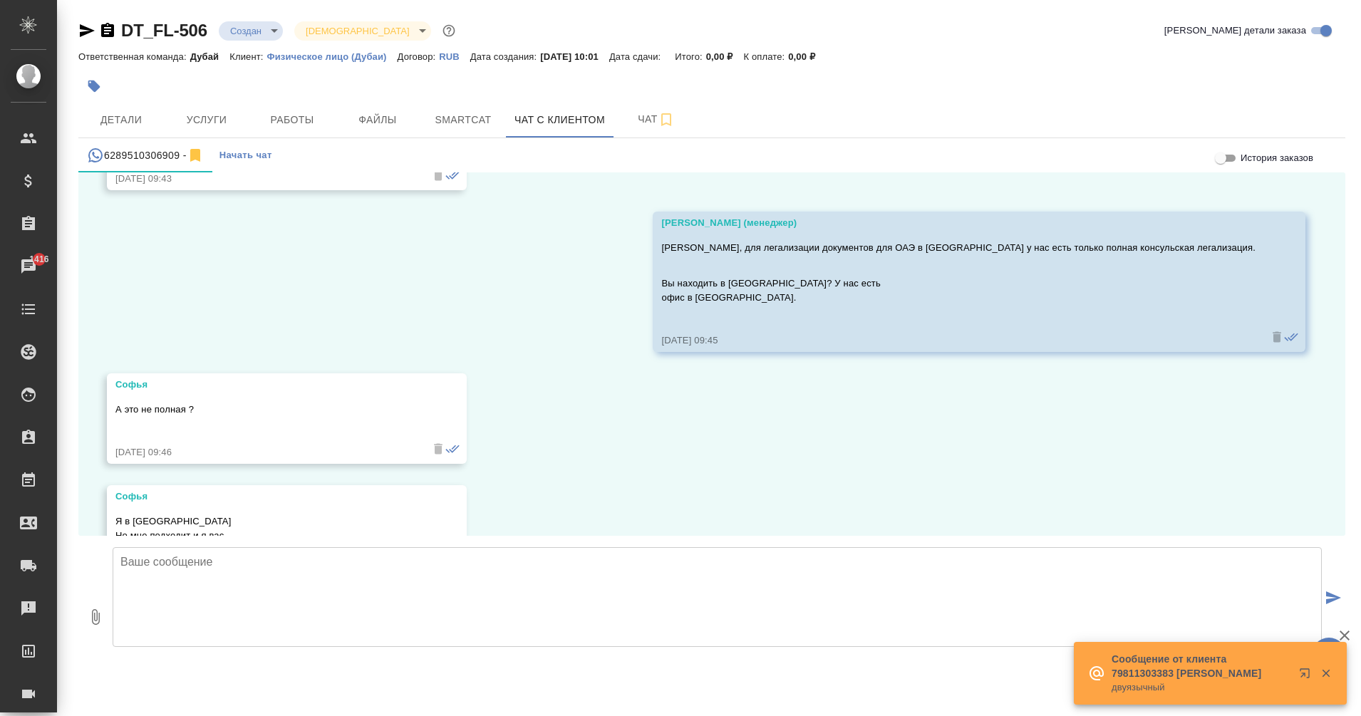
scroll to position [720, 0]
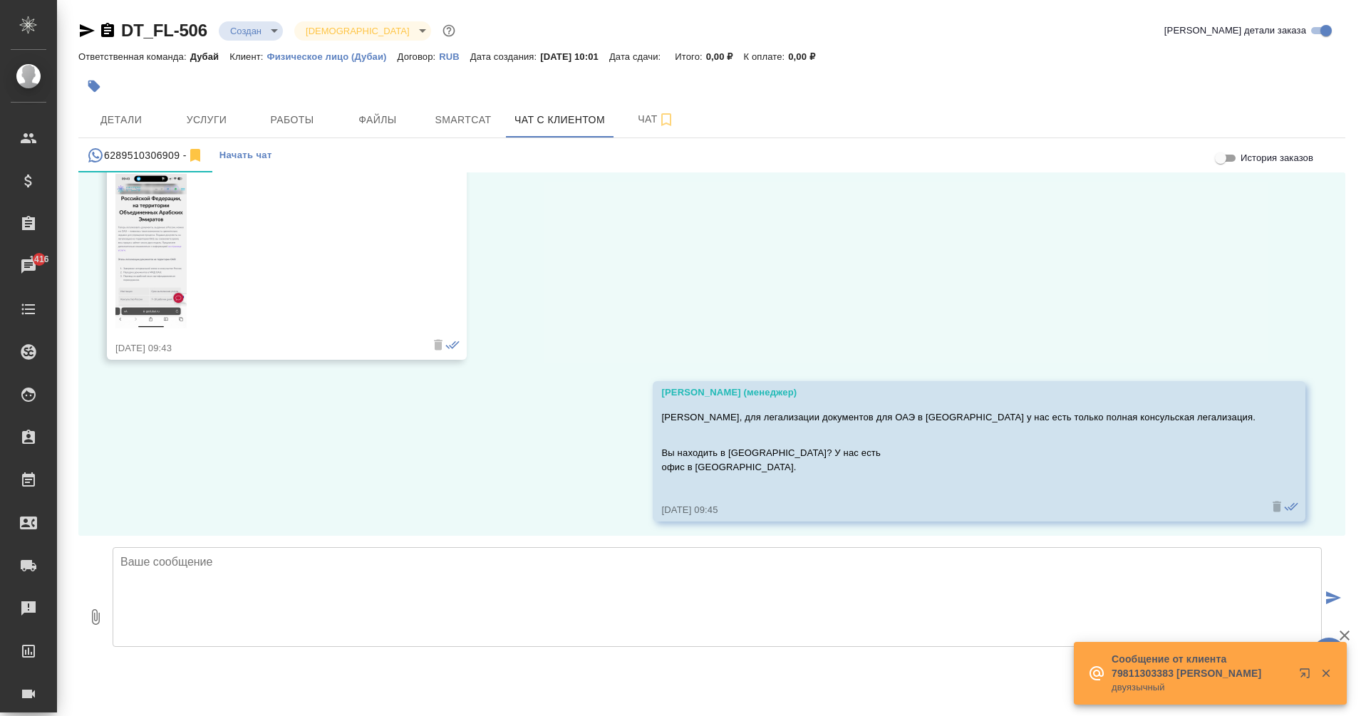
click at [150, 219] on img at bounding box center [150, 251] width 71 height 155
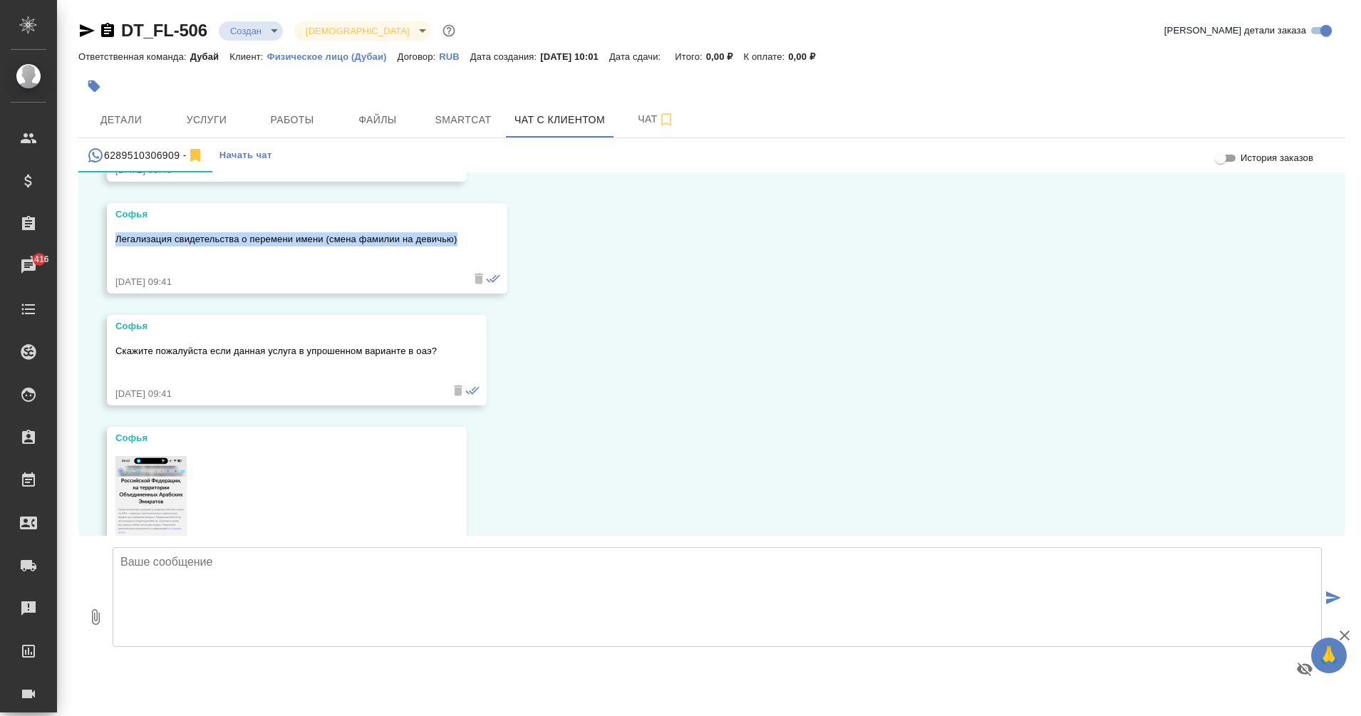
scroll to position [438, 0]
copy p "Легализация свидетельства о перемени имени (смена фамилии на девичью)"
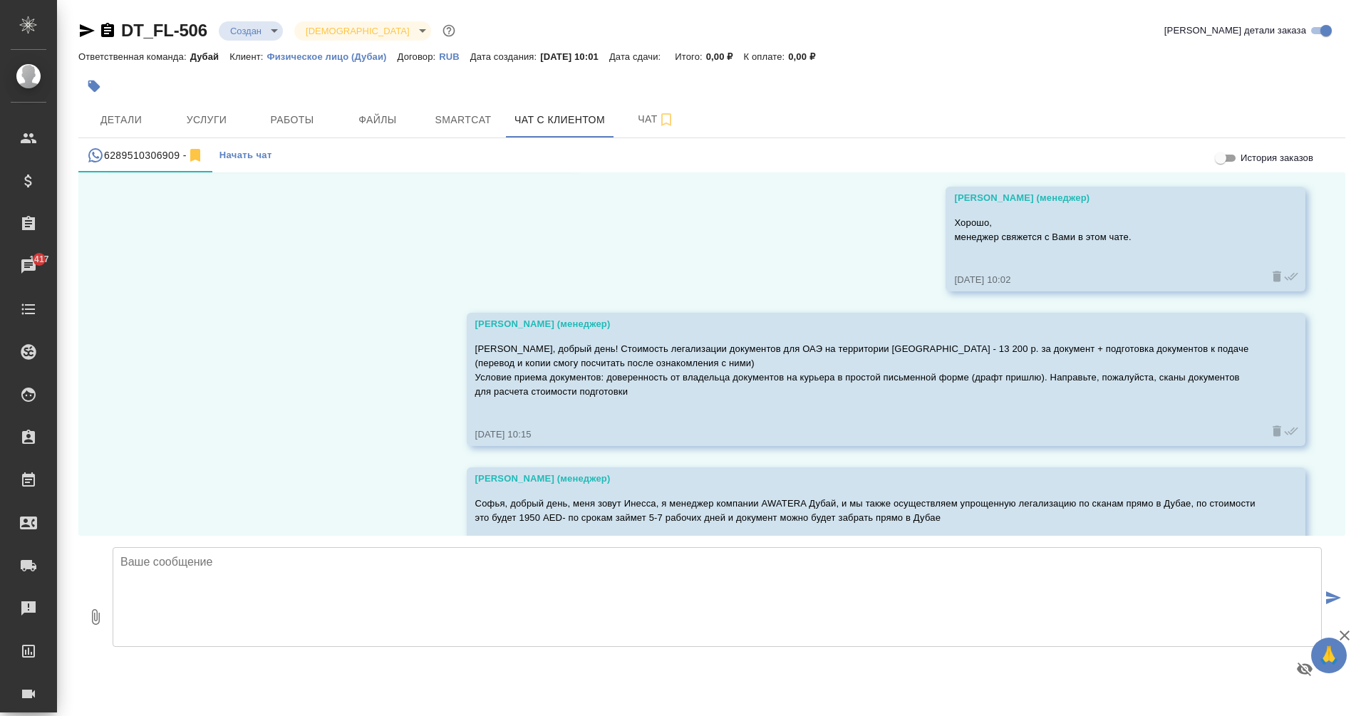
scroll to position [1758, 0]
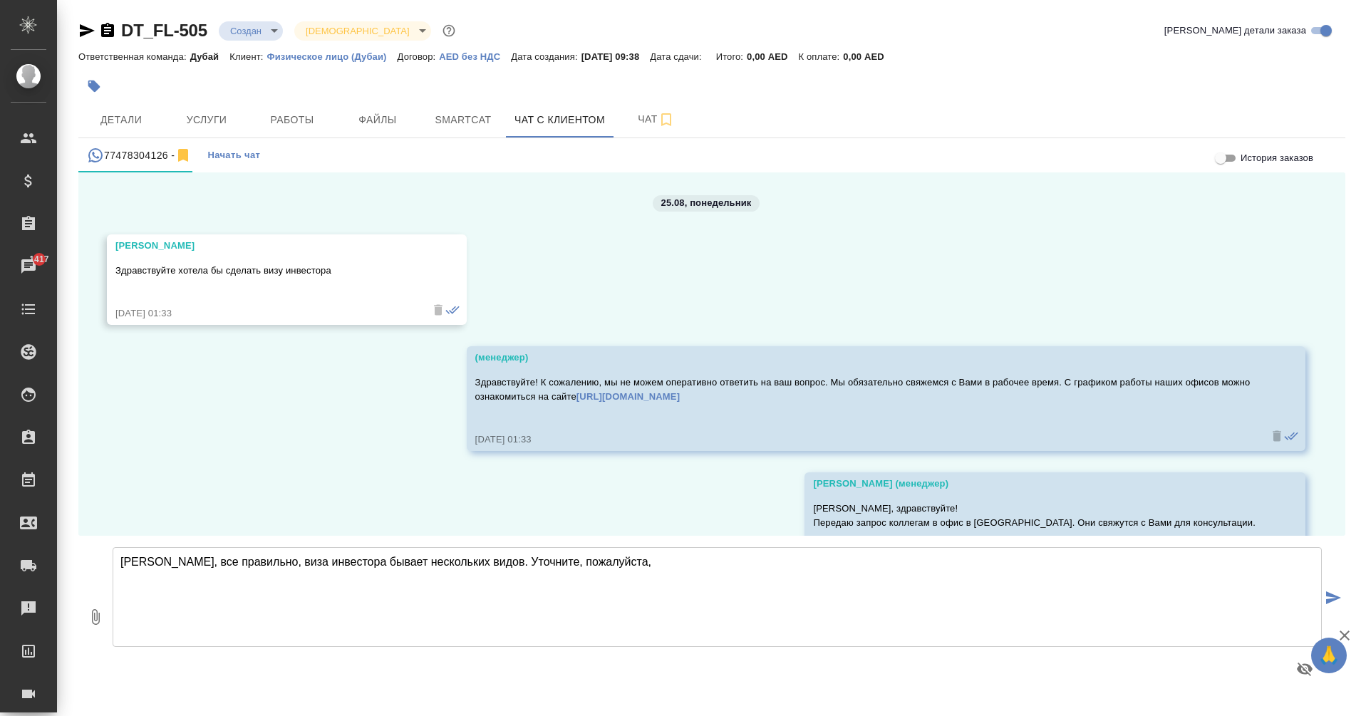
scroll to position [1012, 0]
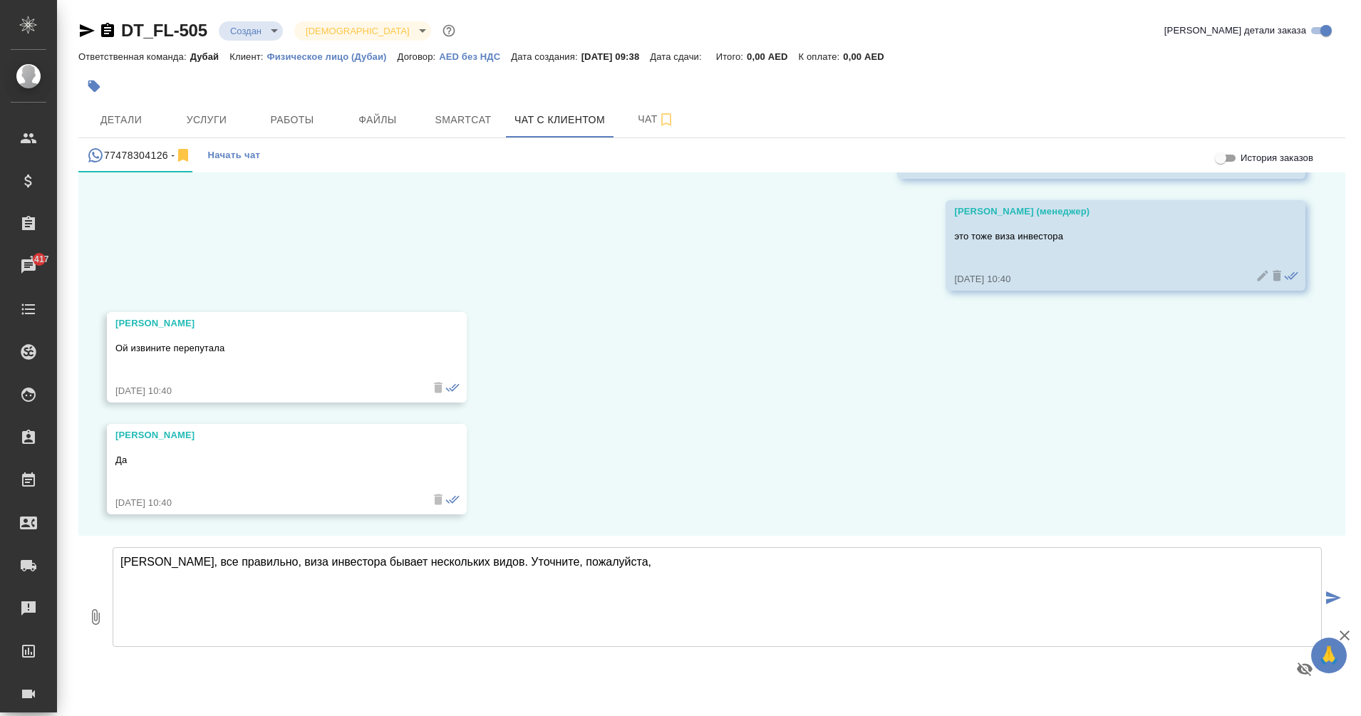
click at [654, 584] on textarea "Ольга, все правильно, виза инвестора бывает нескольких видов. Уточните, пожалуй…" at bounding box center [717, 597] width 1209 height 100
paste textarea "акова стоимость недвижимости?"
click at [841, 564] on textarea "Ольга, все правильно, виза инвестора бывает нескольких видов. Уточните, пожалуй…" at bounding box center [717, 597] width 1209 height 100
type textarea "Ольга, все правильно, виза инвестора бывает нескольких видов. Уточните, пожалуй…"
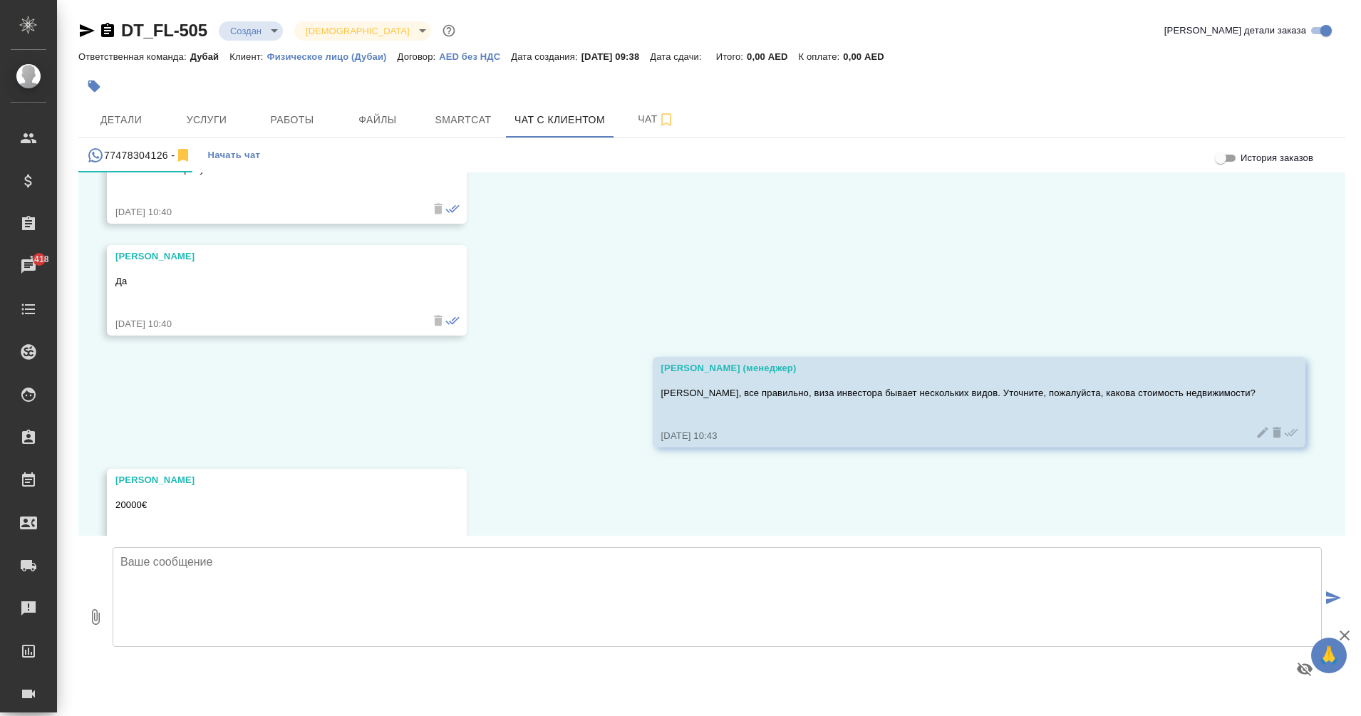
scroll to position [1236, 0]
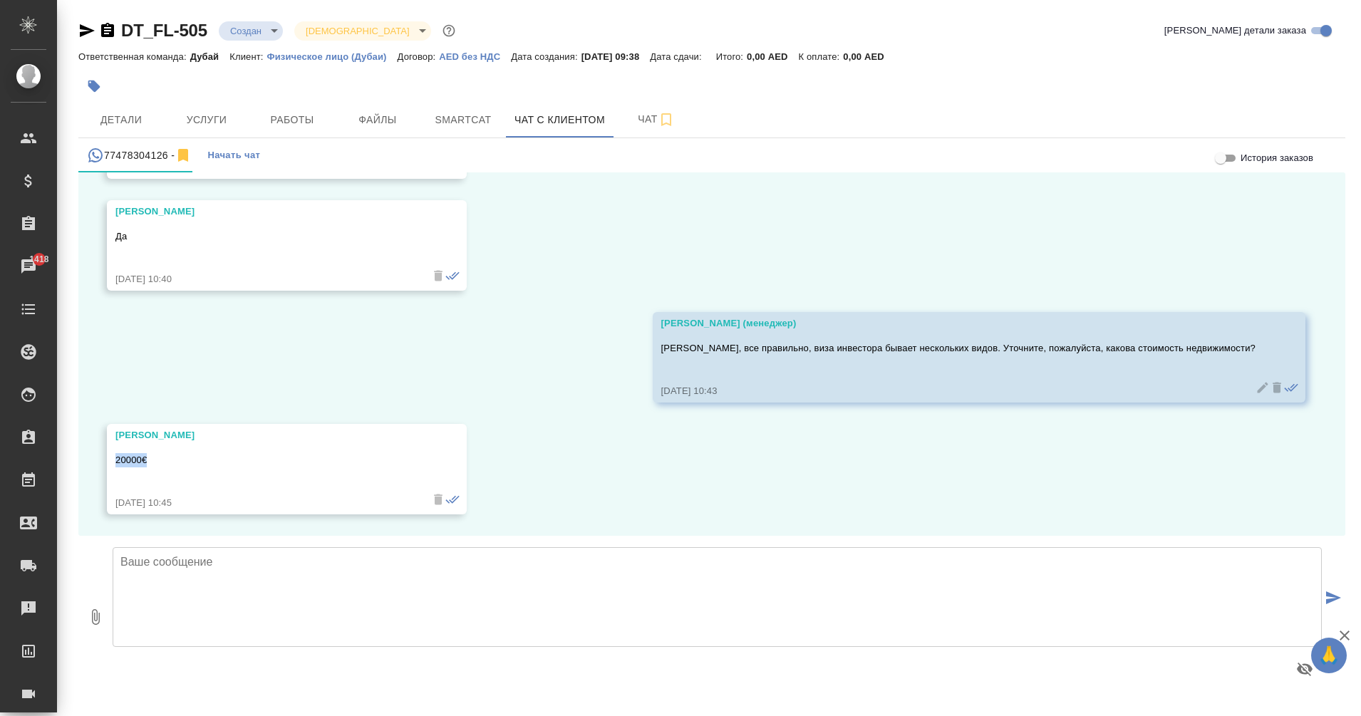
drag, startPoint x: 163, startPoint y: 465, endPoint x: 106, endPoint y: 465, distance: 57.0
click at [106, 465] on div "25.08, понедельник Ольга Здравствуйте хотела бы сделать визу инвестора 25.08.25…" at bounding box center [711, 353] width 1267 height 363
copy p "20000€"
click at [452, 561] on textarea at bounding box center [717, 597] width 1209 height 100
type textarea "В Дубае, верно?"
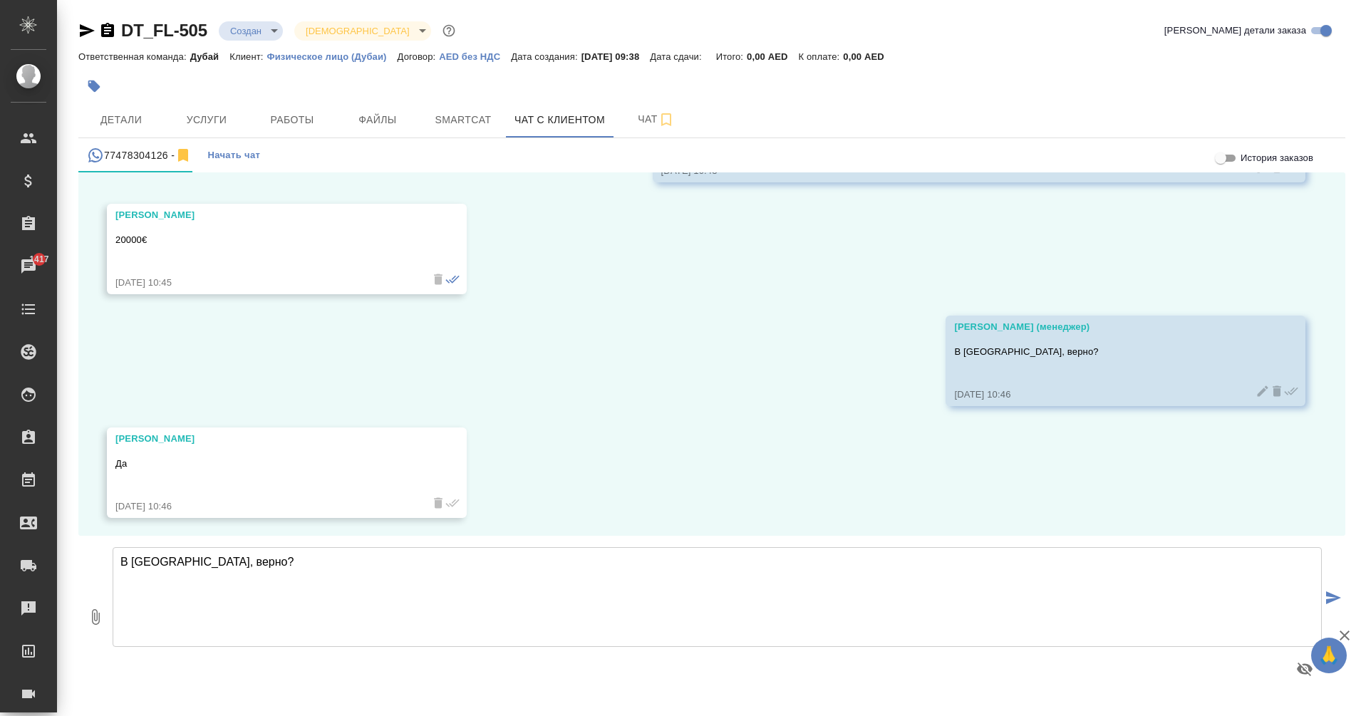
scroll to position [1459, 0]
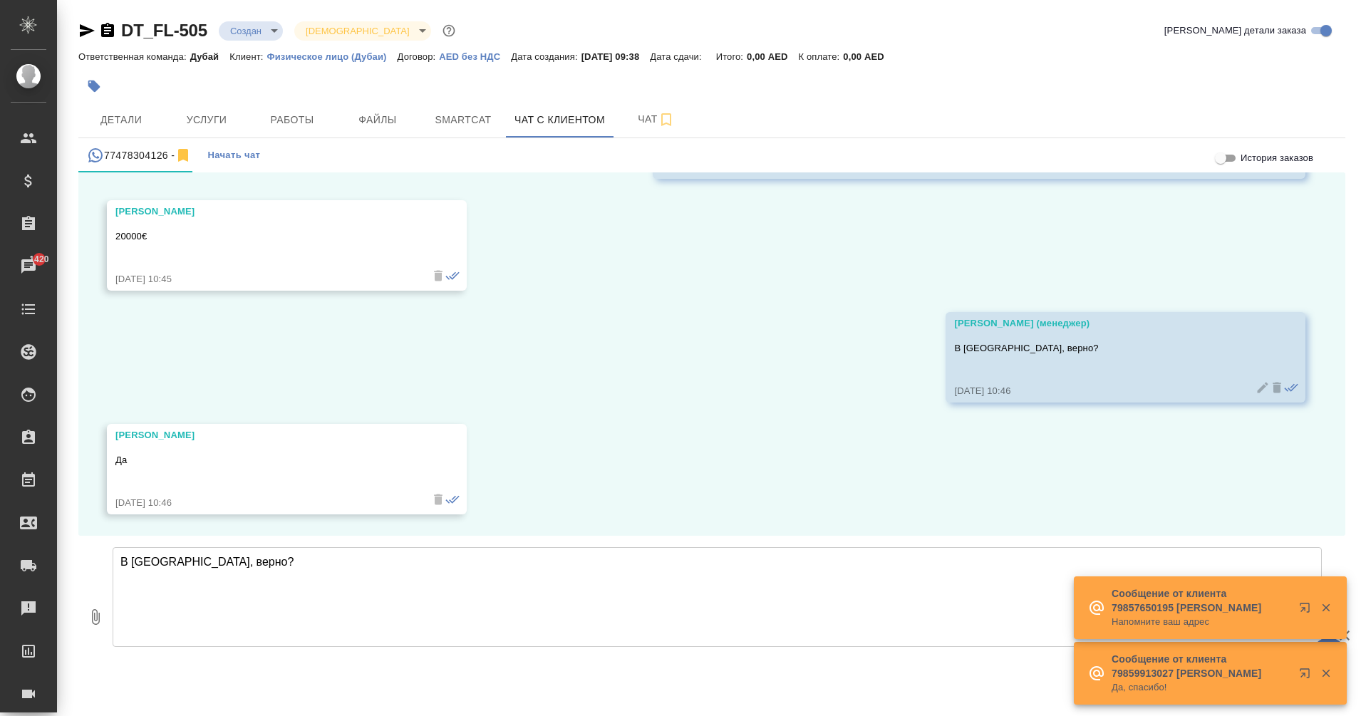
click at [475, 576] on textarea "В [GEOGRAPHIC_DATA], верно?" at bounding box center [717, 597] width 1209 height 100
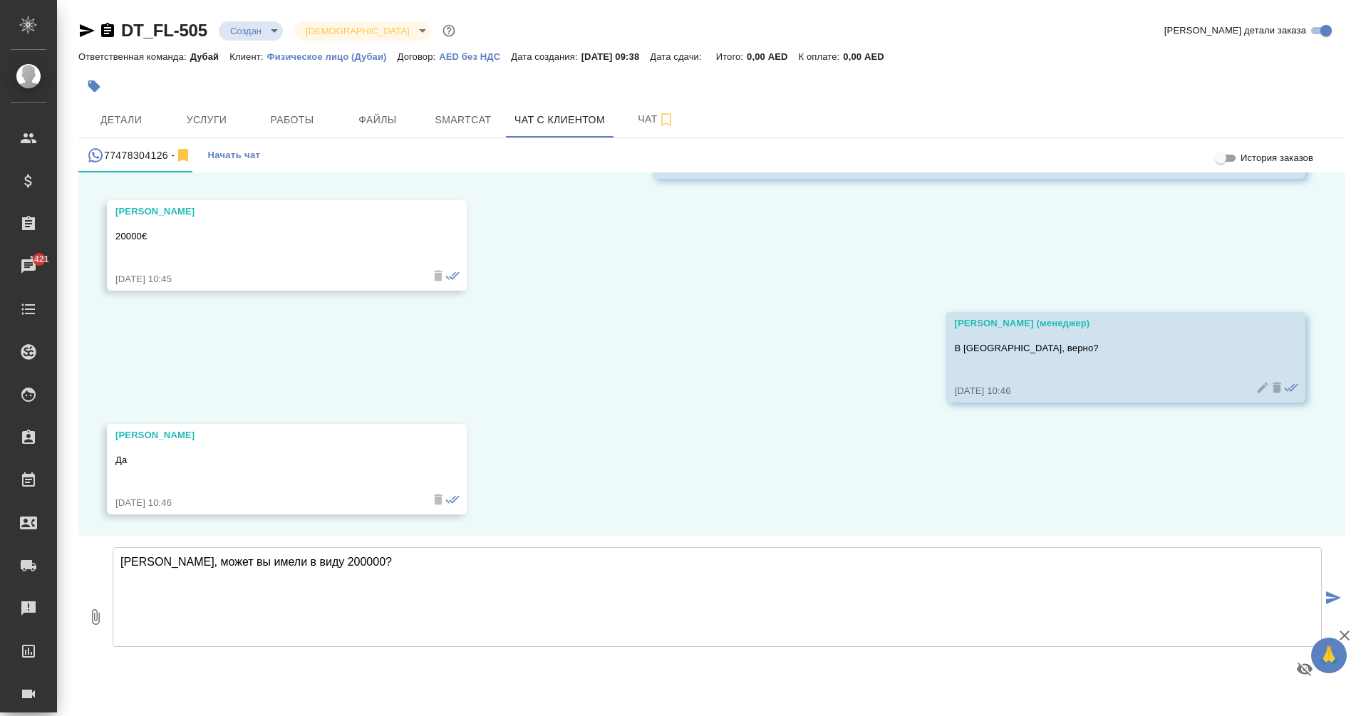
paste textarea "ля подачи на двухлетнюю визу на недвижимость стоимость объекта должна составлят…"
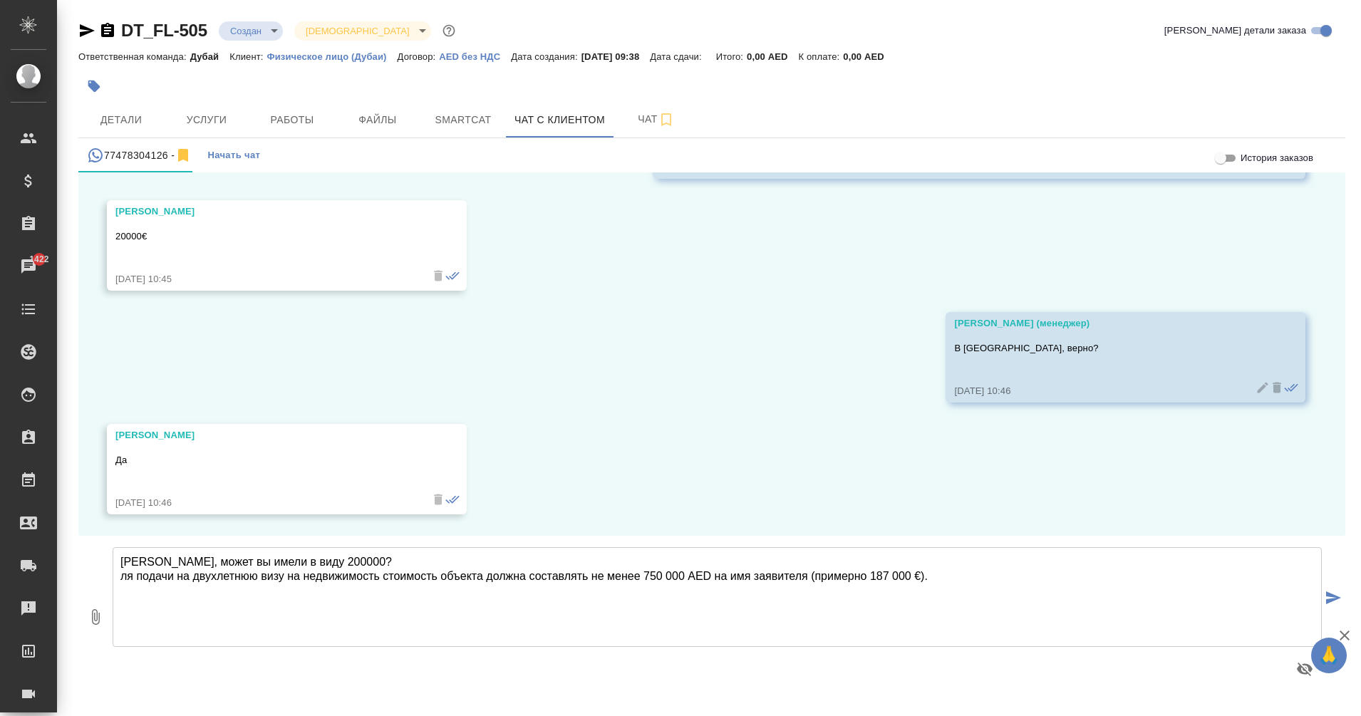
drag, startPoint x: 281, startPoint y: 559, endPoint x: 198, endPoint y: 560, distance: 83.4
click at [198, 560] on textarea "Ольга, может вы имели в виду 200000? ля подачи на двухлетнюю визу на недвижимос…" at bounding box center [717, 597] width 1209 height 100
click at [120, 577] on textarea "Ольга, может в 200000? ля подачи на двухлетнюю визу на недвижимость стоимость о…" at bounding box center [717, 597] width 1209 height 100
click at [970, 575] on textarea "Ольга, может в 200000? Для подачи на двухлетнюю визу на недвижимость стоимость …" at bounding box center [717, 597] width 1209 height 100
click at [218, 554] on textarea "Ольга, может в 200000? Для подачи на двухлетнюю визу на недвижимость стоимость …" at bounding box center [717, 597] width 1209 height 100
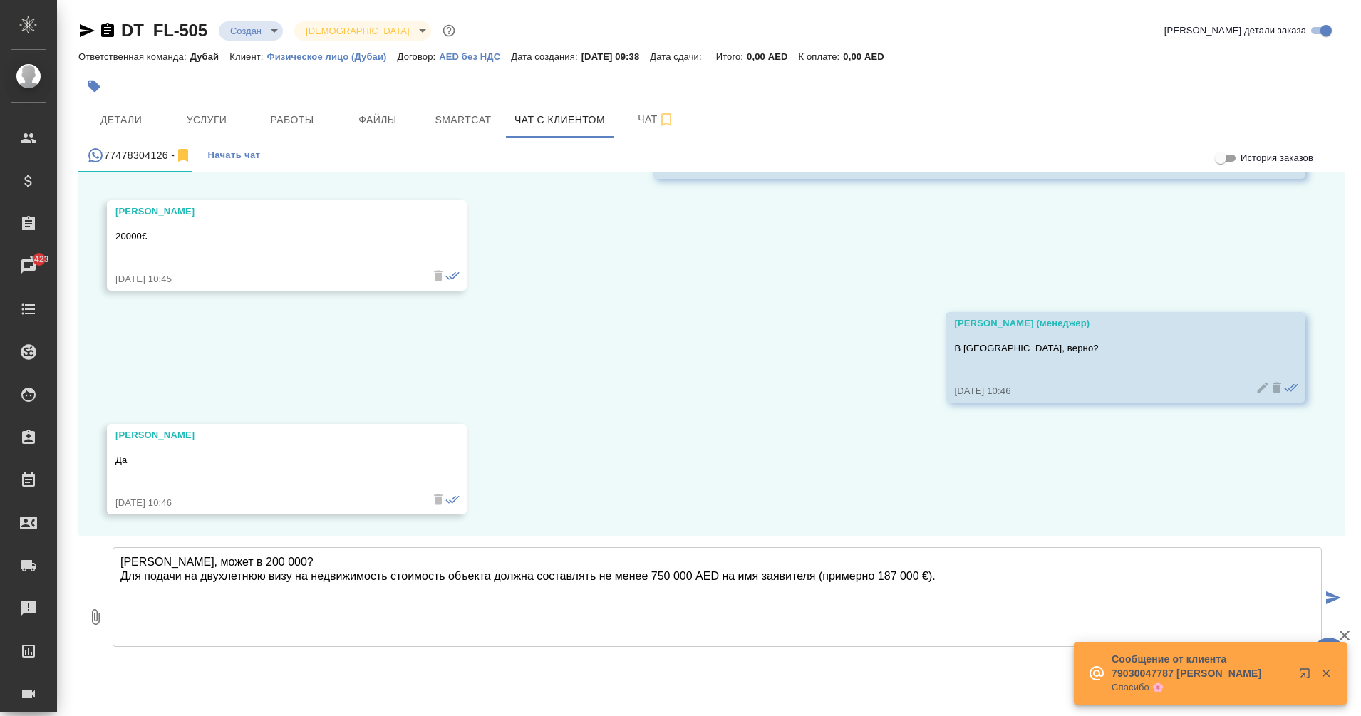
click at [978, 575] on textarea "Ольга, может в 200 000? Для подачи на двухлетнюю визу на недвижимость стоимость…" at bounding box center [717, 597] width 1209 height 100
type textarea "Ольга, может в 200 000? Для подачи на двухлетнюю визу на недвижимость стоимость…"
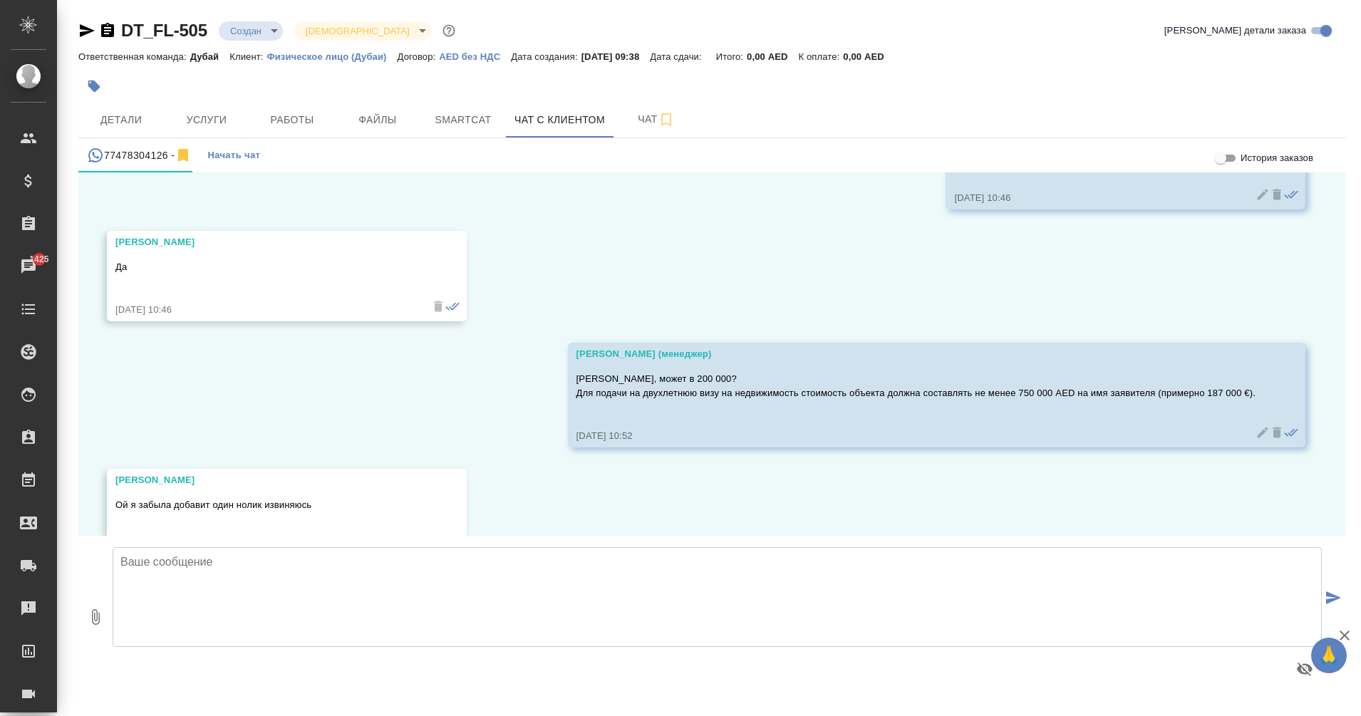
scroll to position [1697, 0]
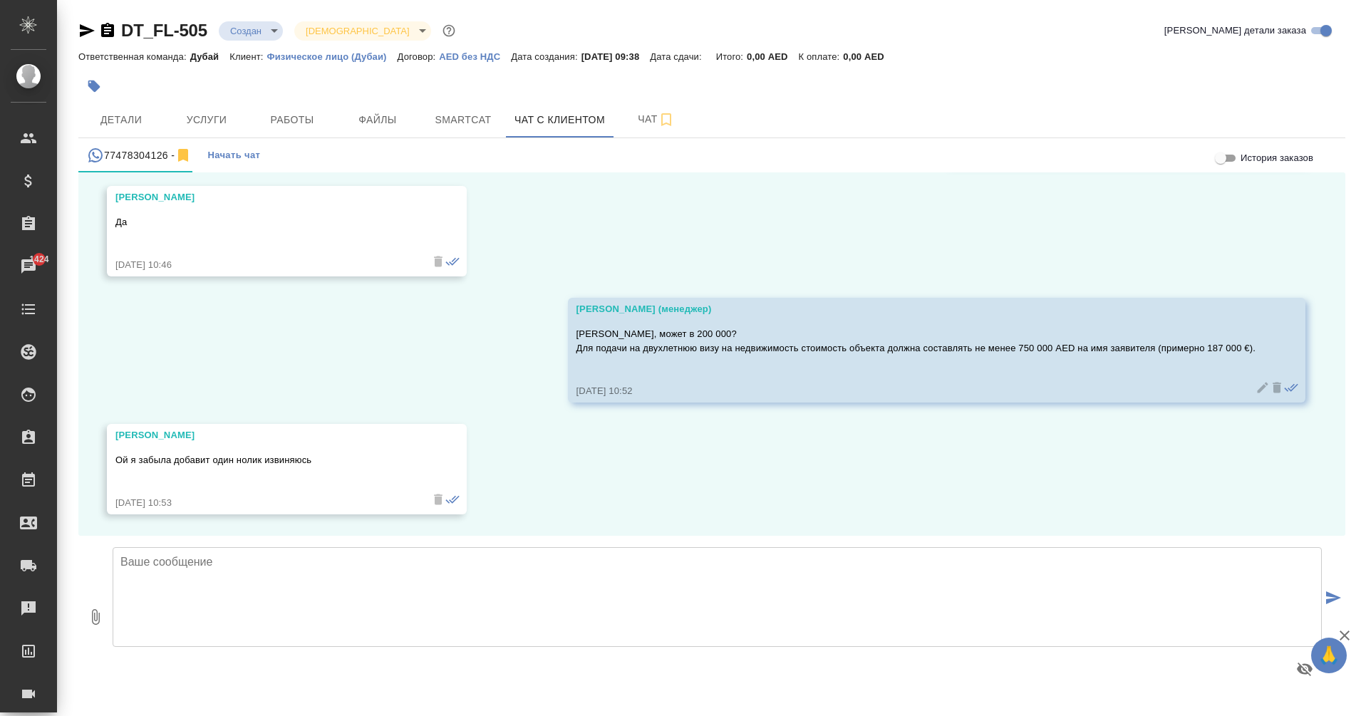
click at [495, 567] on textarea at bounding box center [717, 597] width 1209 height 100
drag, startPoint x: 162, startPoint y: 562, endPoint x: 485, endPoint y: 538, distance: 323.0
click at [485, 538] on div "Ольга, поняла вас Ольга, поняла вас" at bounding box center [717, 617] width 1209 height 162
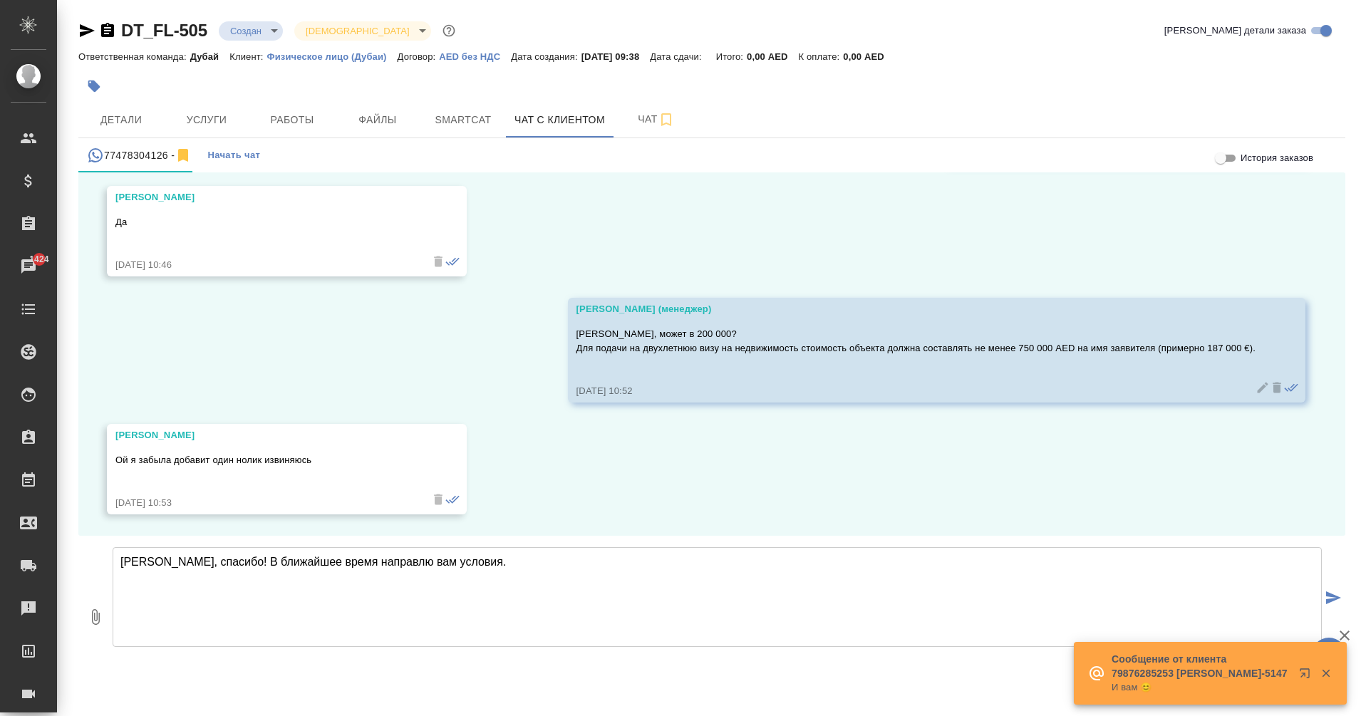
type textarea "[PERSON_NAME], спасибо! В ближайшее время направлю вам условия."
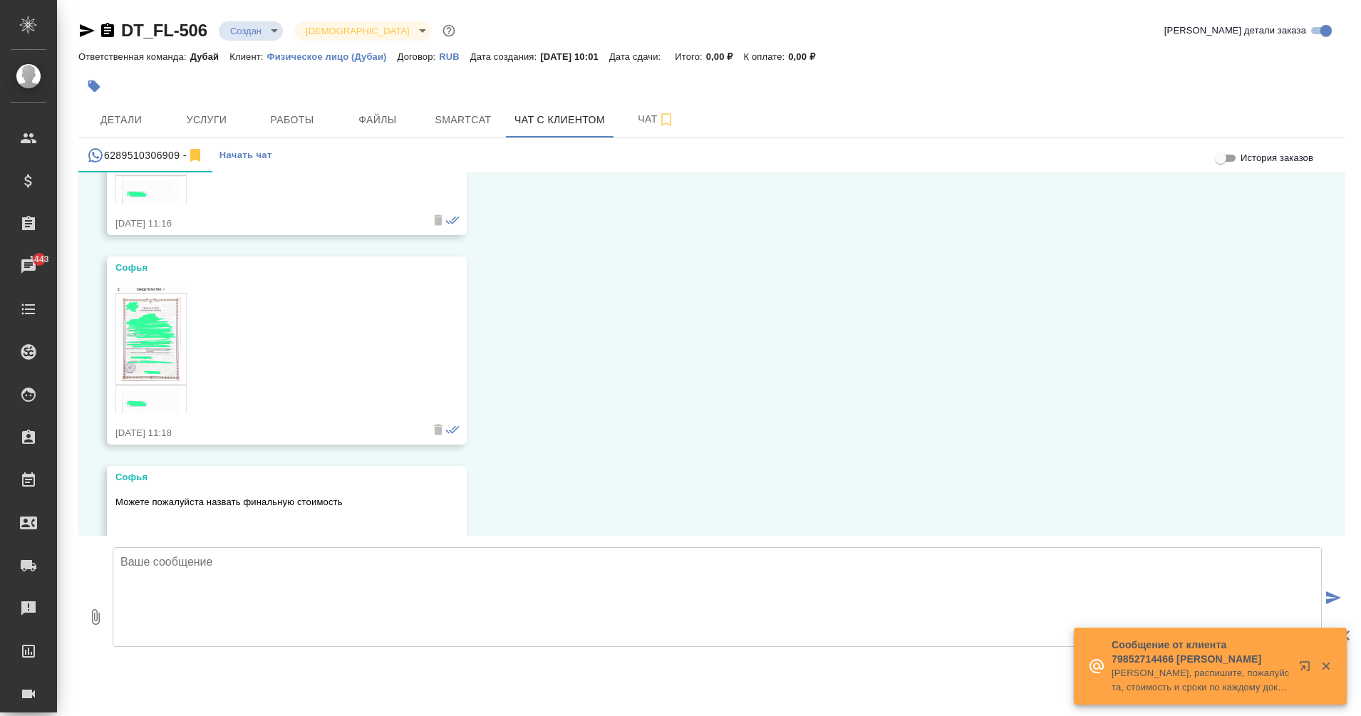
scroll to position [2401, 0]
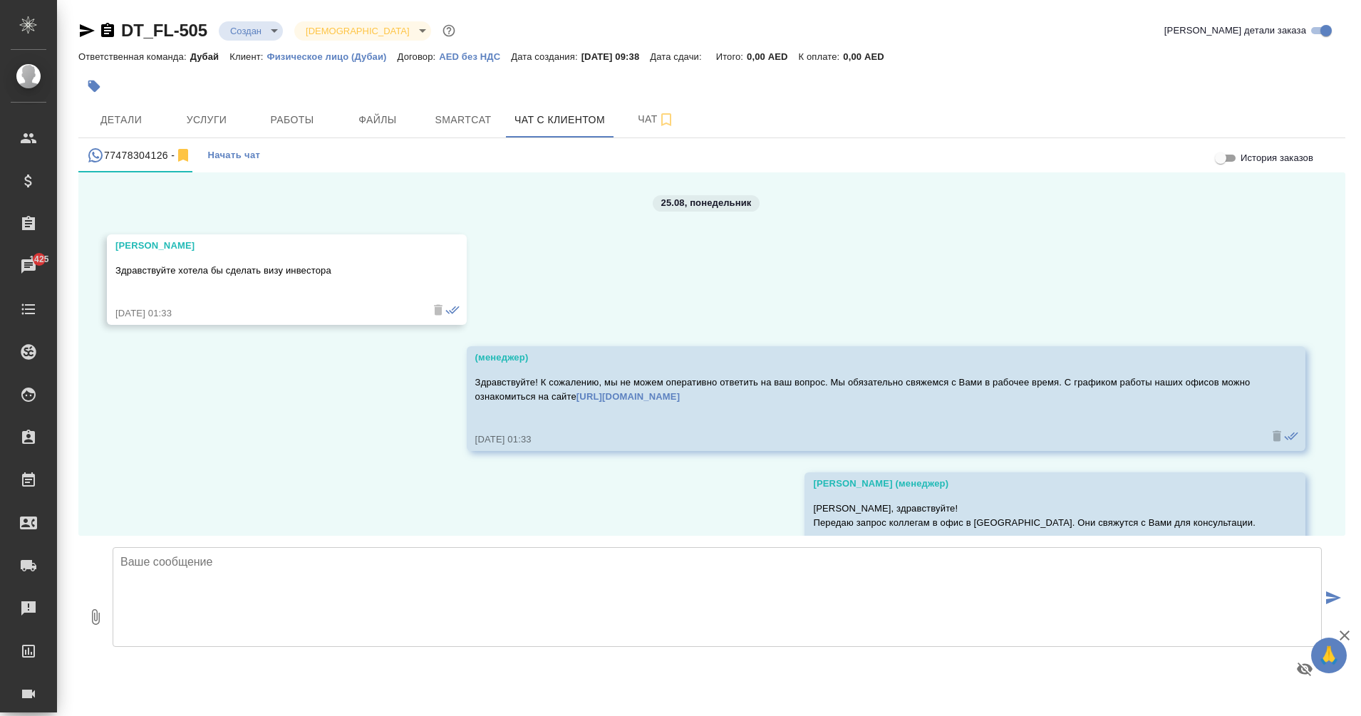
scroll to position [1809, 0]
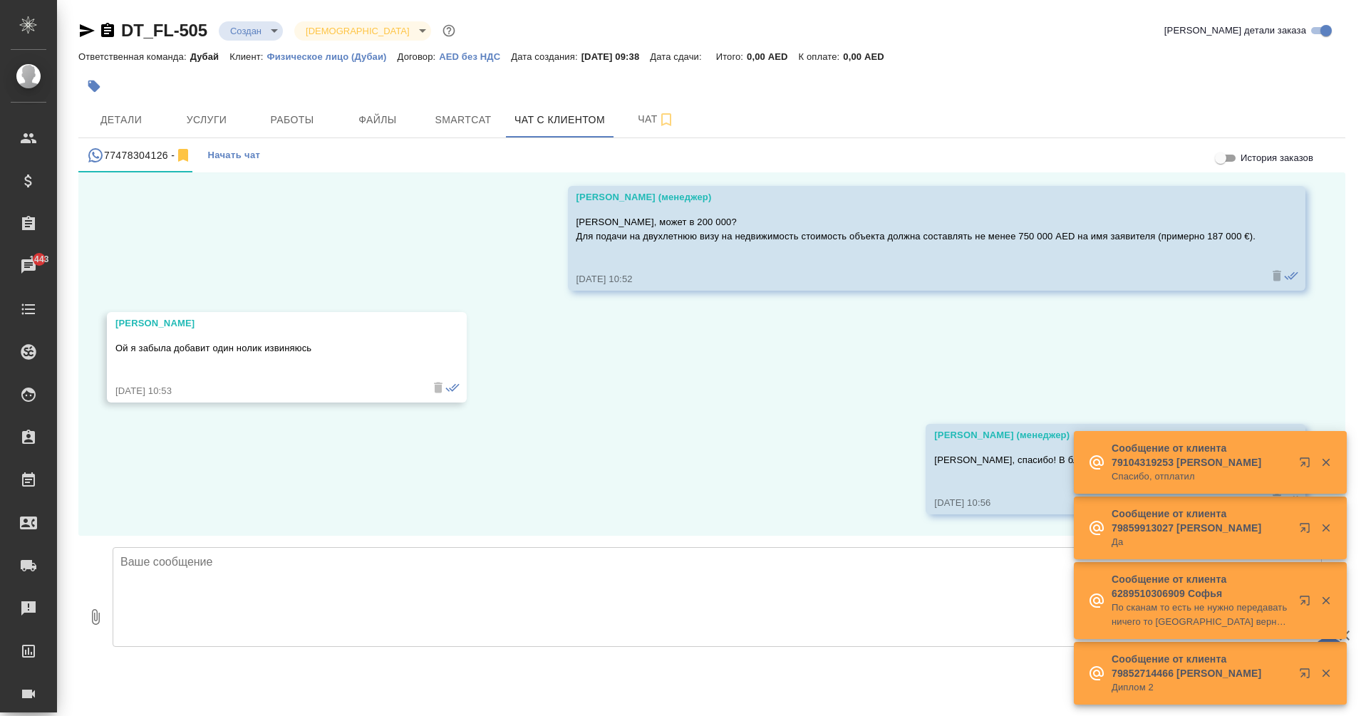
click at [343, 554] on textarea at bounding box center [717, 597] width 1209 height 100
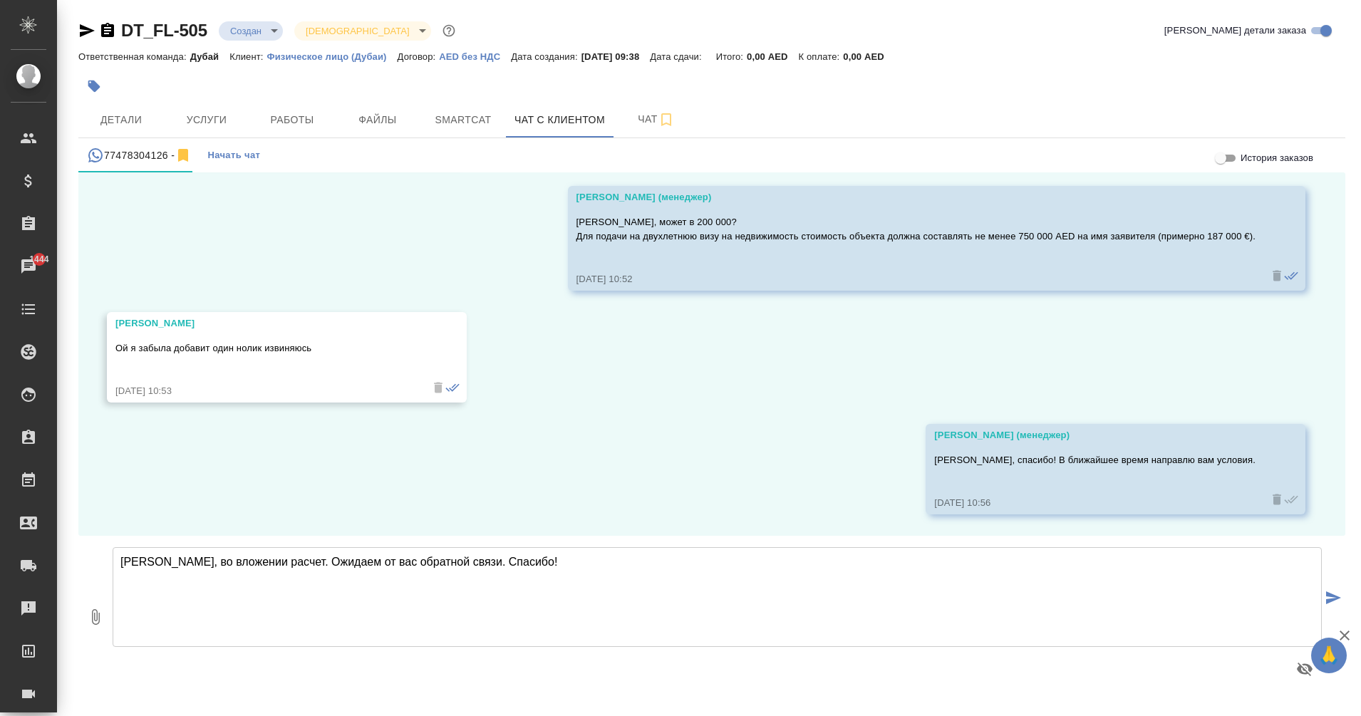
type textarea "[PERSON_NAME], во вложении расчет. Ожидаем от вас обратной связи. Спасибо!"
click at [87, 621] on icon "button" at bounding box center [95, 617] width 17 height 17
type input "C:\fakepath\Property_Investor_Visa_2_Years_Translation (1).pdf"
click at [564, 559] on textarea "[PERSON_NAME], во вложении расчет. Ожидаем от вас обратной связи. Спасибо!" at bounding box center [717, 597] width 1209 height 100
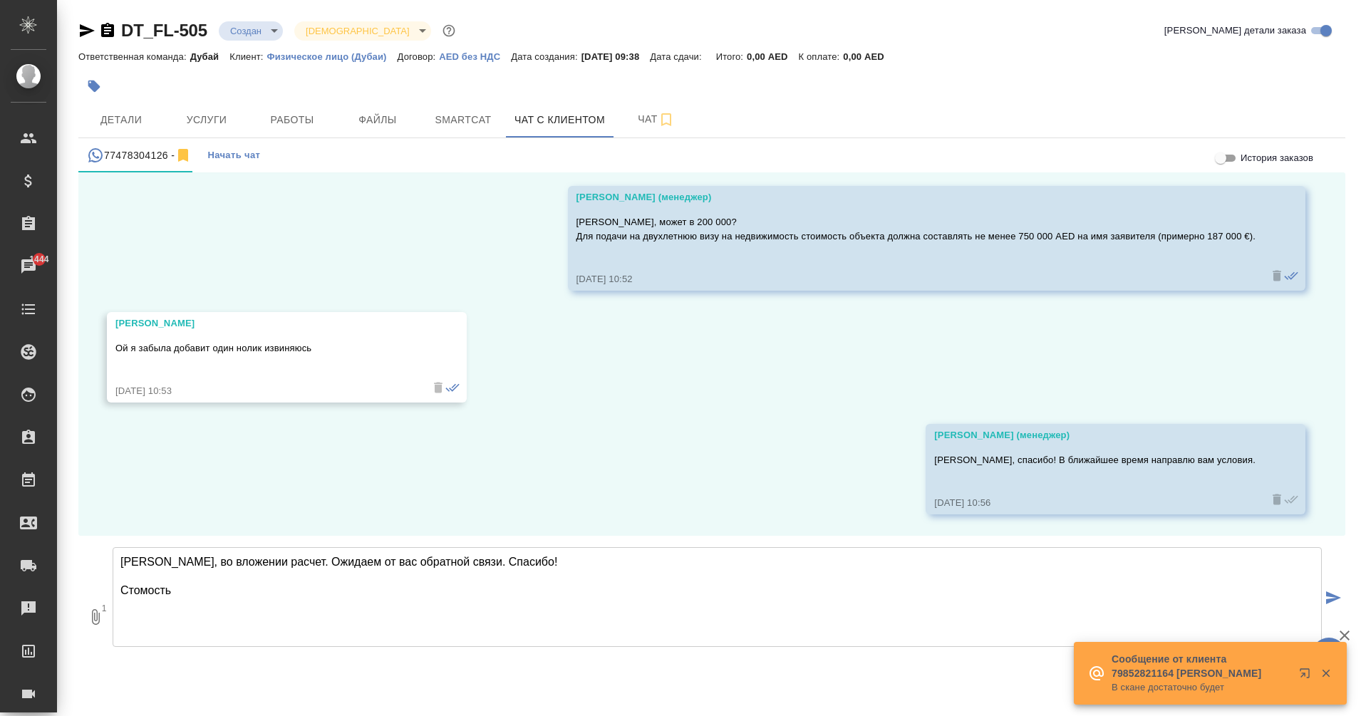
click at [227, 569] on textarea "[PERSON_NAME], во вложении расчет. Ожидаем от вас обратной связи. Спасибо! Стом…" at bounding box center [717, 597] width 1209 height 100
click at [227, 561] on textarea "[PERSON_NAME], во вложении расчет. Ожидаем от вас обратной связи. Спасибо! Стом…" at bounding box center [717, 597] width 1209 height 100
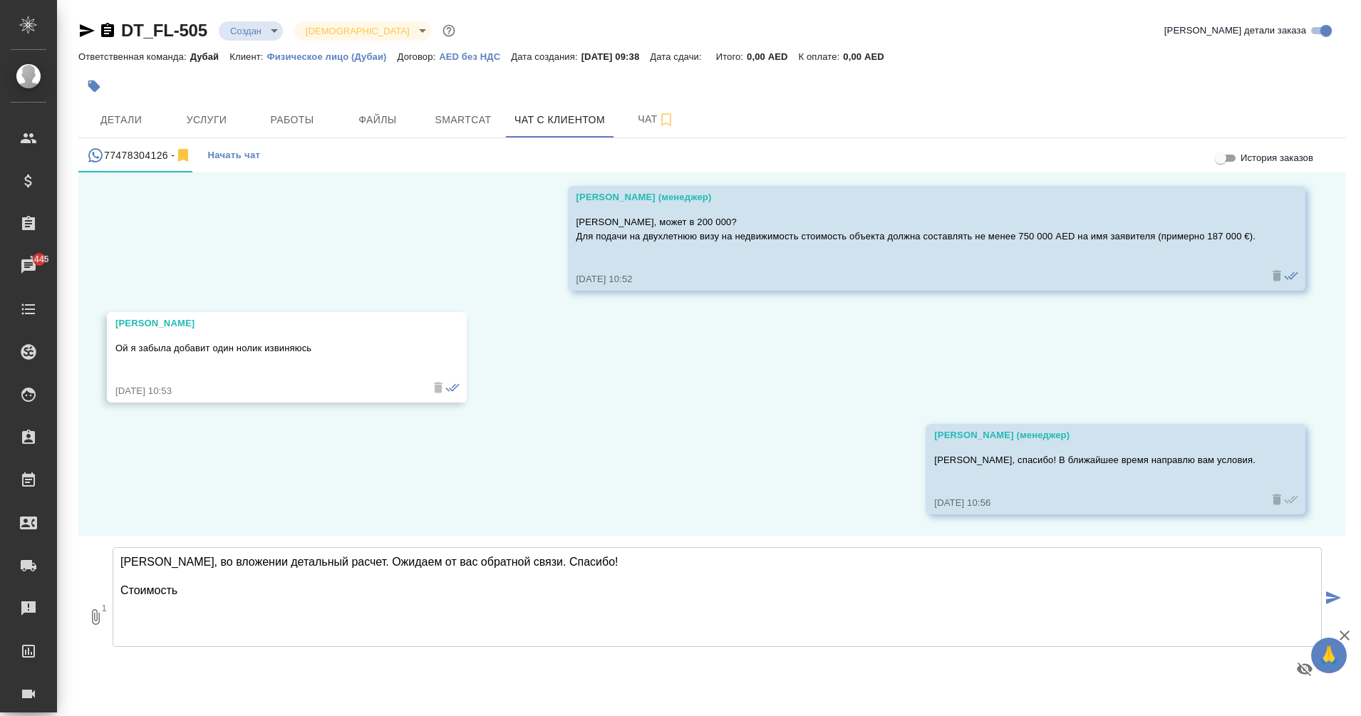
click at [197, 587] on textarea "[PERSON_NAME], во вложении детальный расчет. Ожидаем от вас обратной связи. Спа…" at bounding box center [717, 597] width 1209 height 100
drag, startPoint x: 333, startPoint y: 558, endPoint x: 600, endPoint y: 574, distance: 267.7
click at [600, 574] on textarea "[PERSON_NAME], во вложении детальный расчет. Ожидаем от вас обратной связи. Спа…" at bounding box center [717, 597] width 1209 height 100
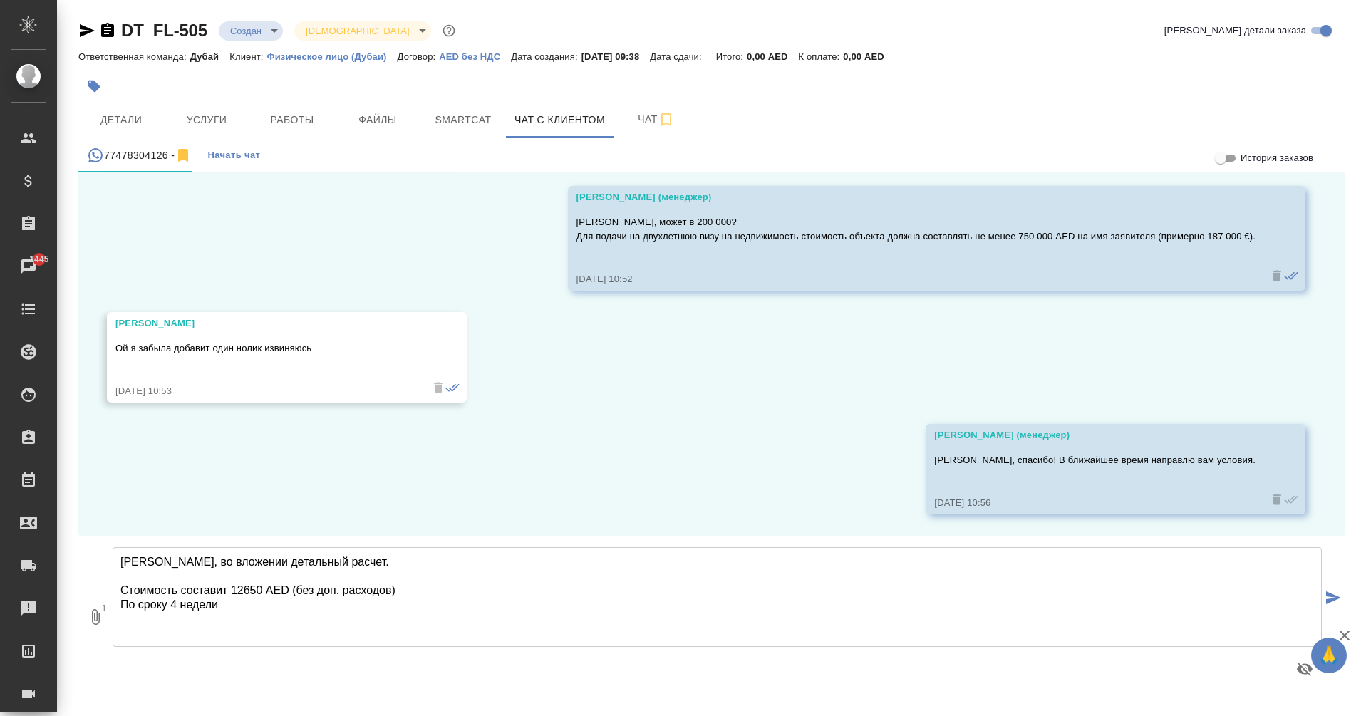
click at [301, 599] on textarea "[PERSON_NAME], во вложении детальный расчет. Стоимость составит 12650 AED (без …" at bounding box center [717, 597] width 1209 height 100
paste textarea "Ожидаем от вас обратной связи. Спасибо!"
type textarea "[PERSON_NAME], во вложении детальный расчет. Стоимость составит 12650 AED (без …"
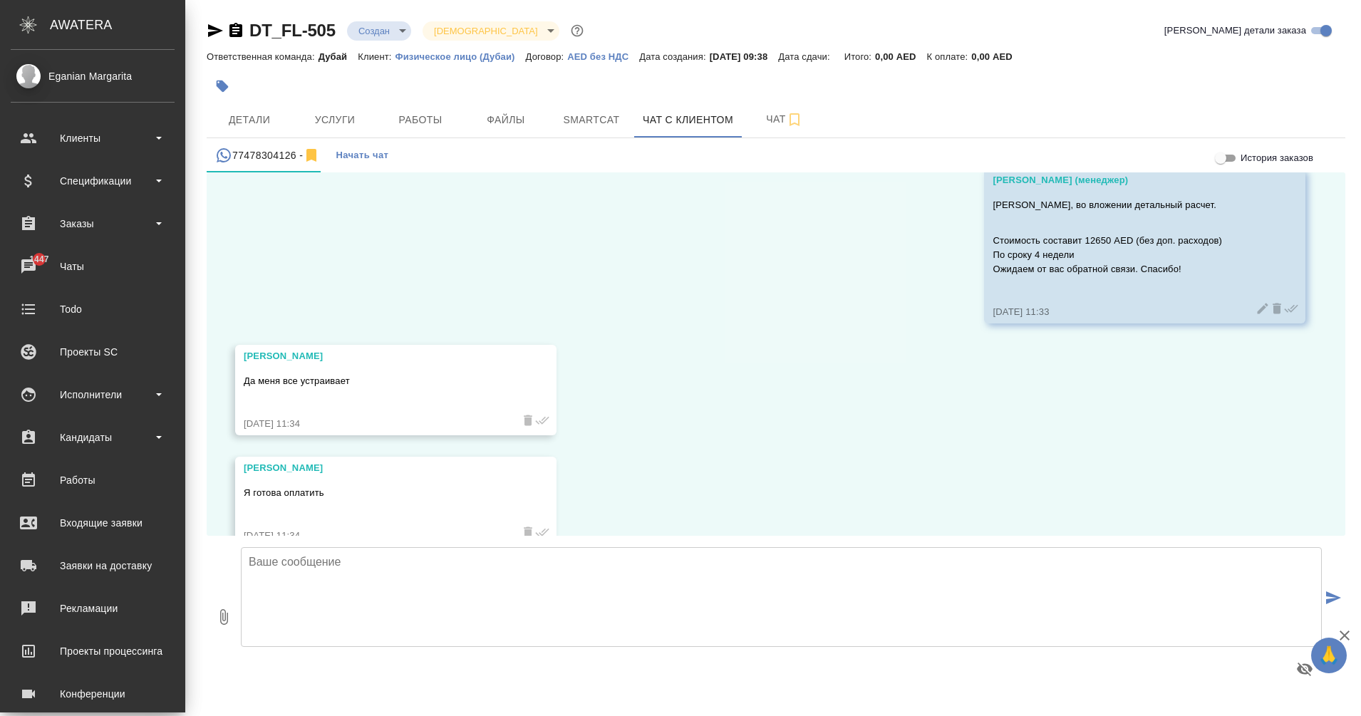
scroll to position [2321, 0]
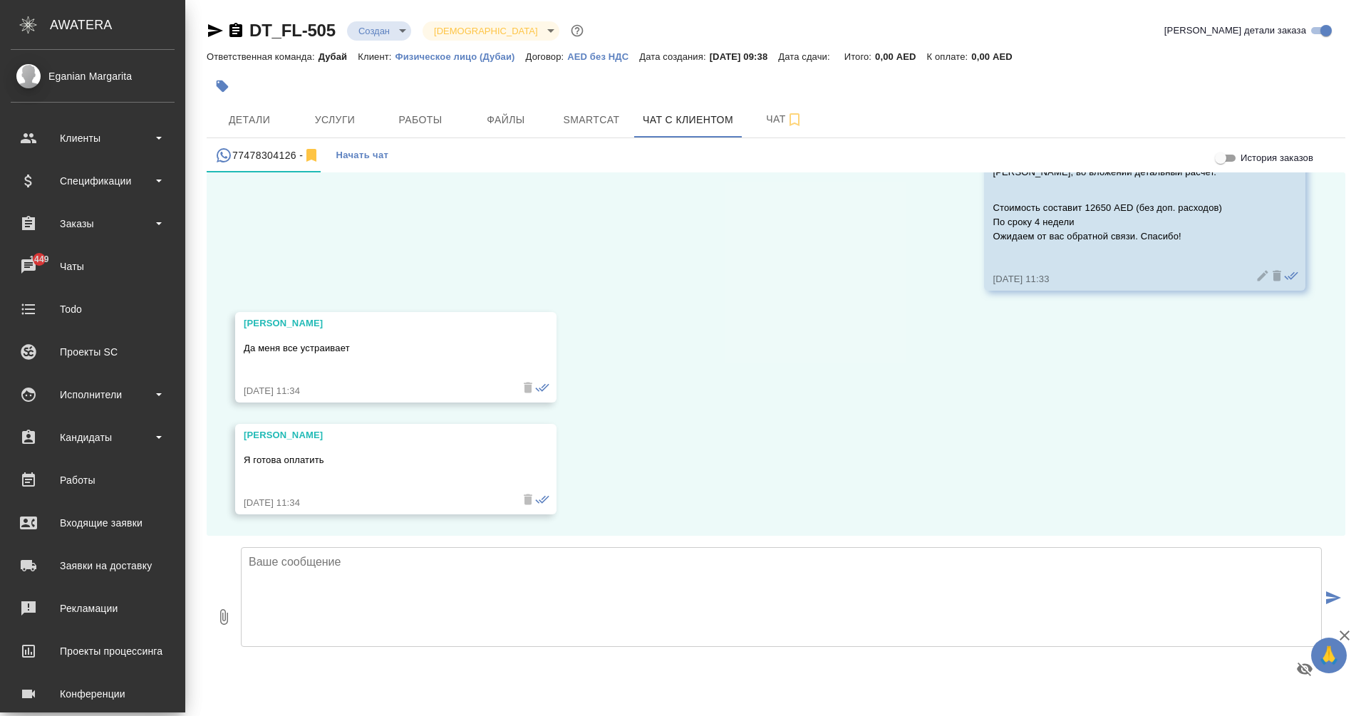
click at [436, 566] on textarea at bounding box center [781, 597] width 1081 height 100
type textarea "J"
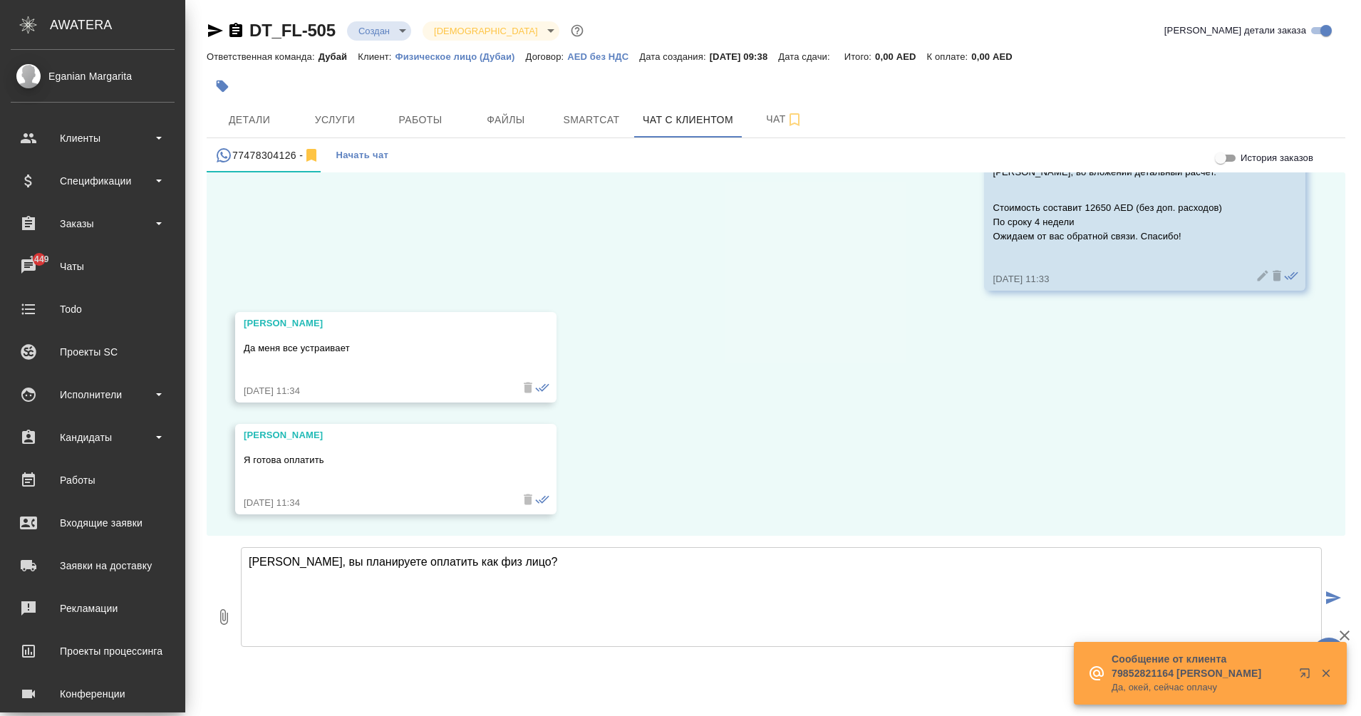
type textarea "[PERSON_NAME], вы планируете оплатить как физ лицо?"
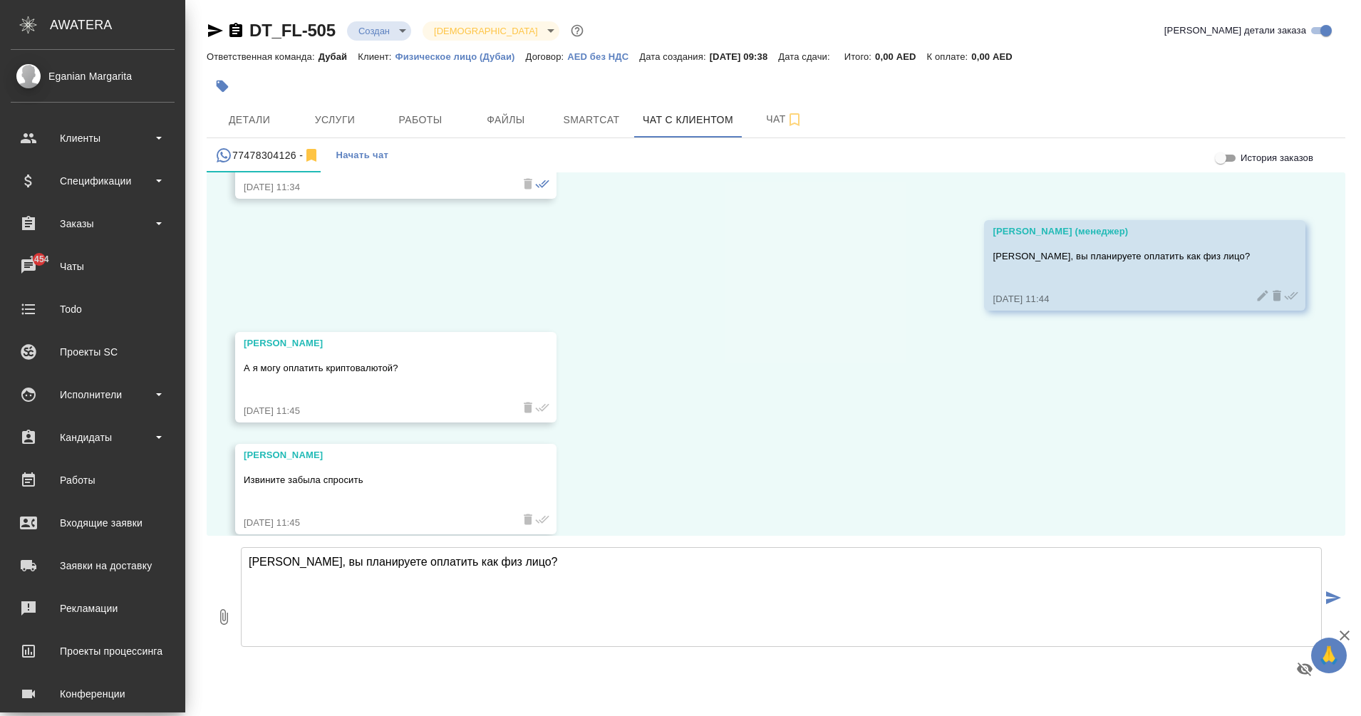
scroll to position [2656, 0]
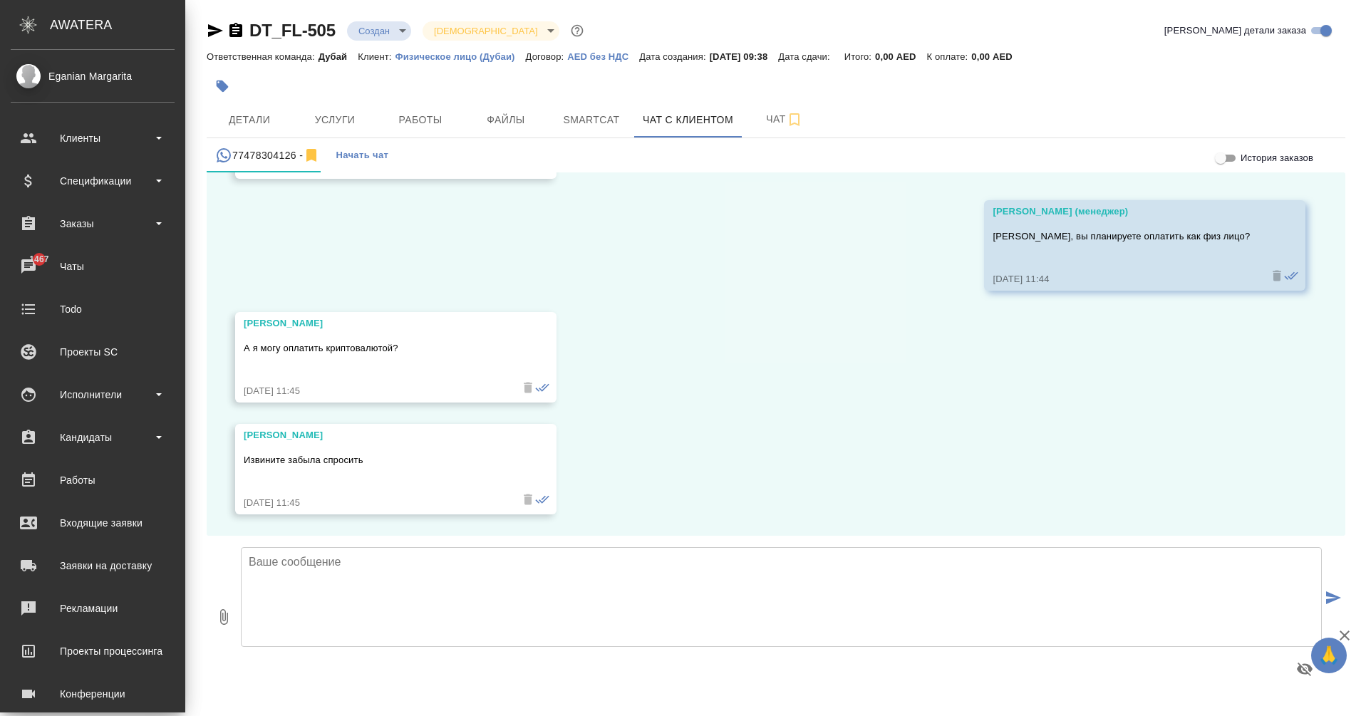
click at [376, 570] on textarea at bounding box center [781, 597] width 1081 height 100
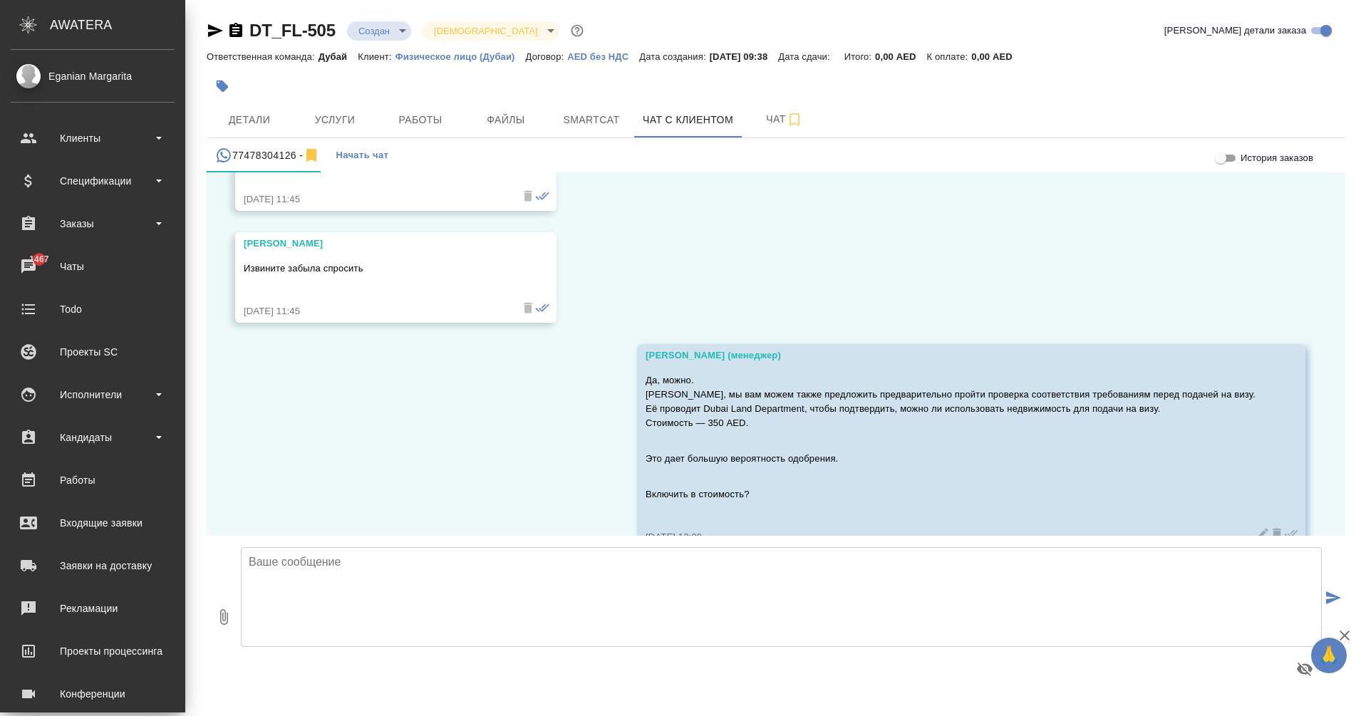
scroll to position [2882, 0]
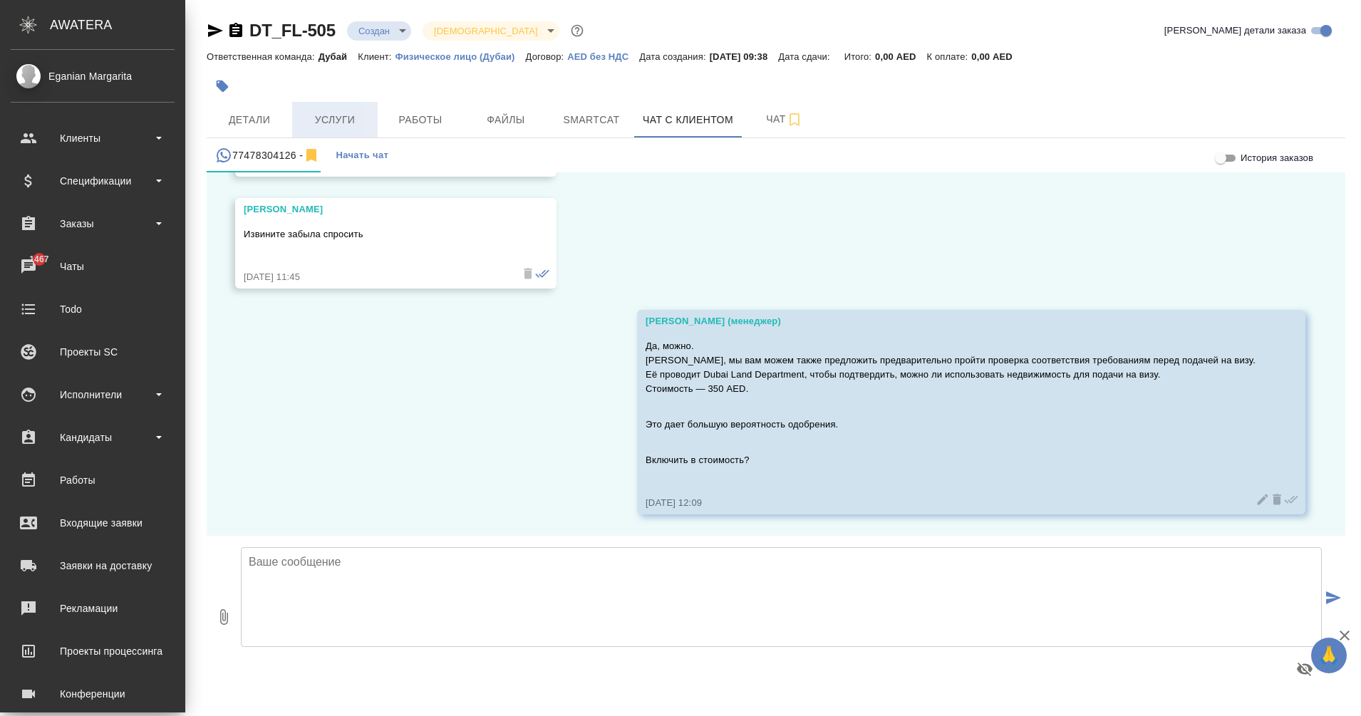
click at [356, 114] on span "Услуги" at bounding box center [335, 120] width 68 height 18
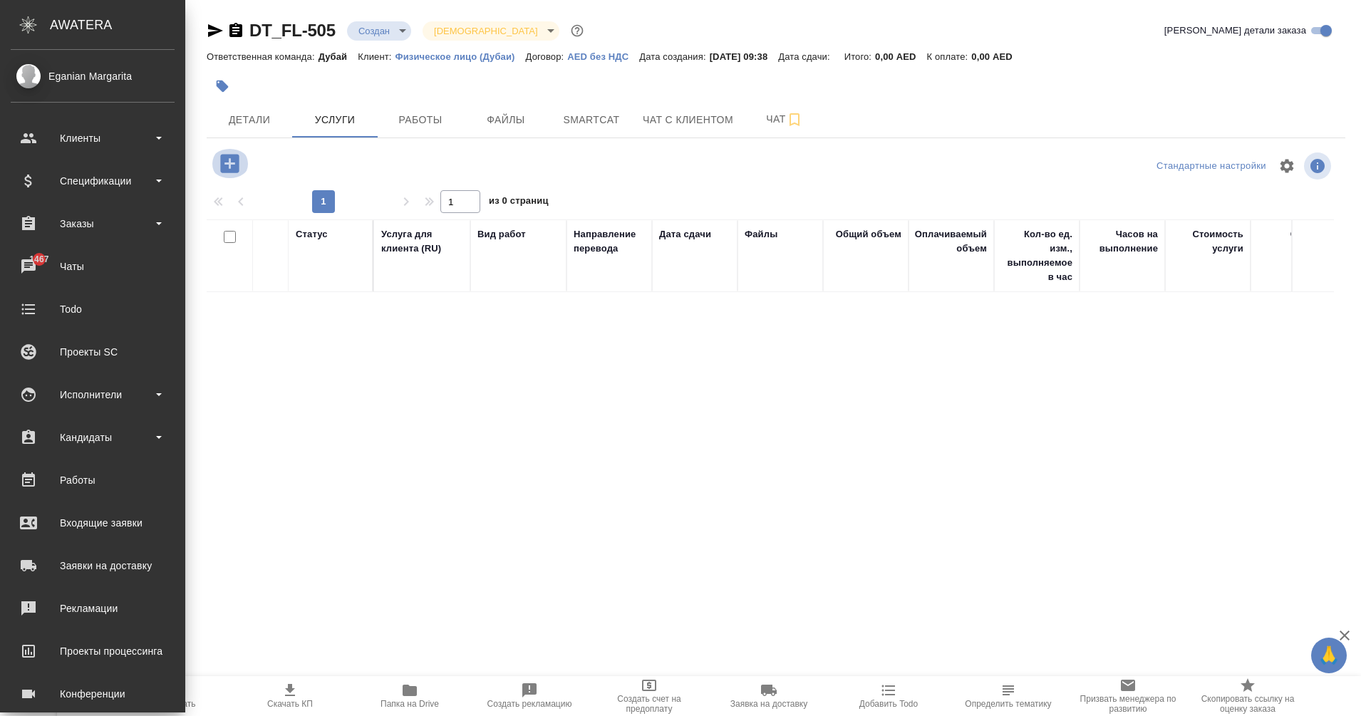
click at [227, 160] on icon "button" at bounding box center [229, 163] width 19 height 19
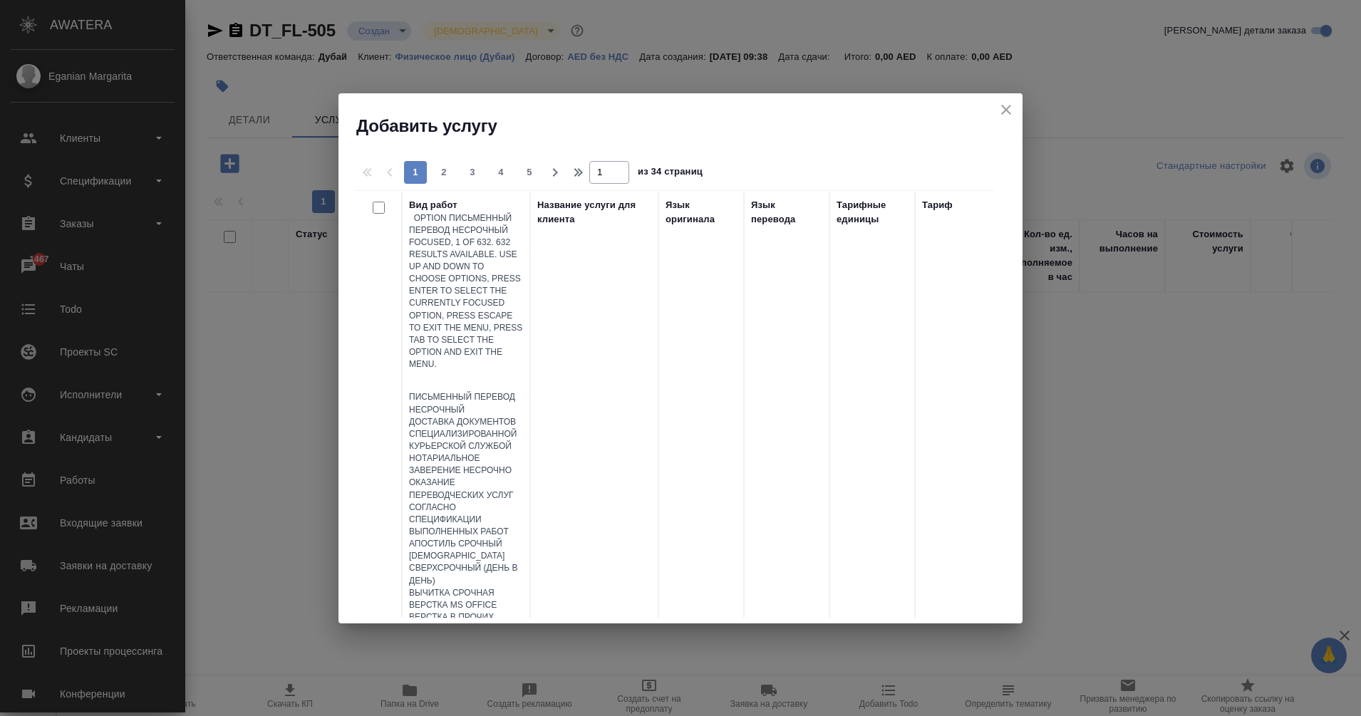
click at [472, 371] on div at bounding box center [466, 381] width 114 height 21
type input "онла"
click at [521, 404] on div "Онлайн консультации" at bounding box center [466, 410] width 114 height 12
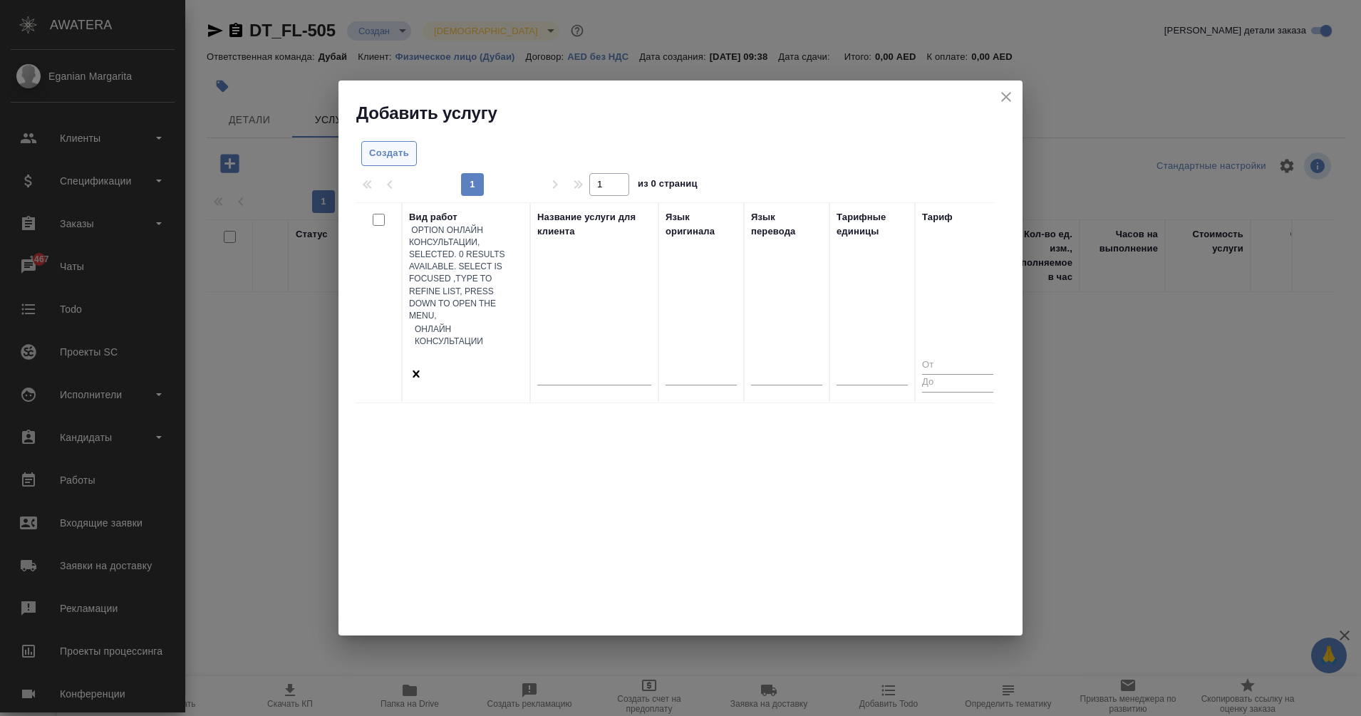
click at [400, 151] on span "Создать" at bounding box center [389, 153] width 40 height 16
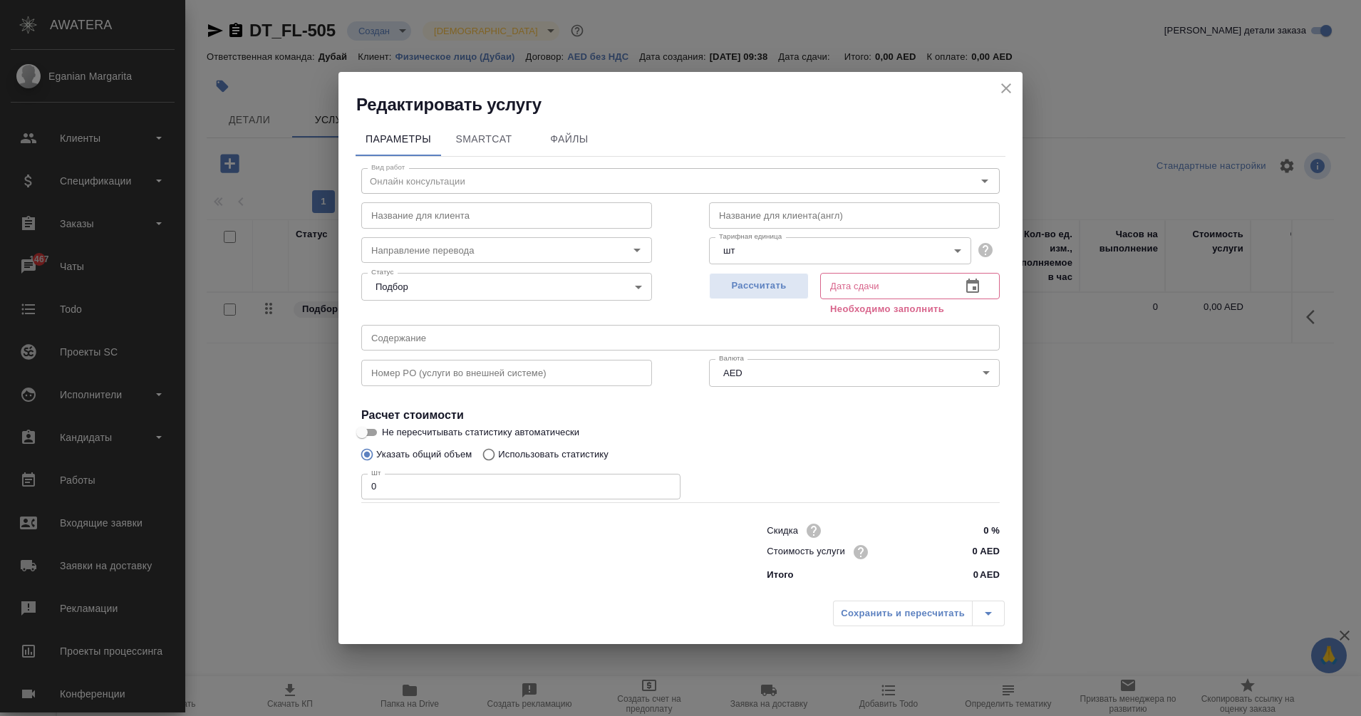
click at [838, 288] on input "text" at bounding box center [885, 286] width 130 height 26
click at [969, 291] on icon "button" at bounding box center [972, 286] width 17 height 17
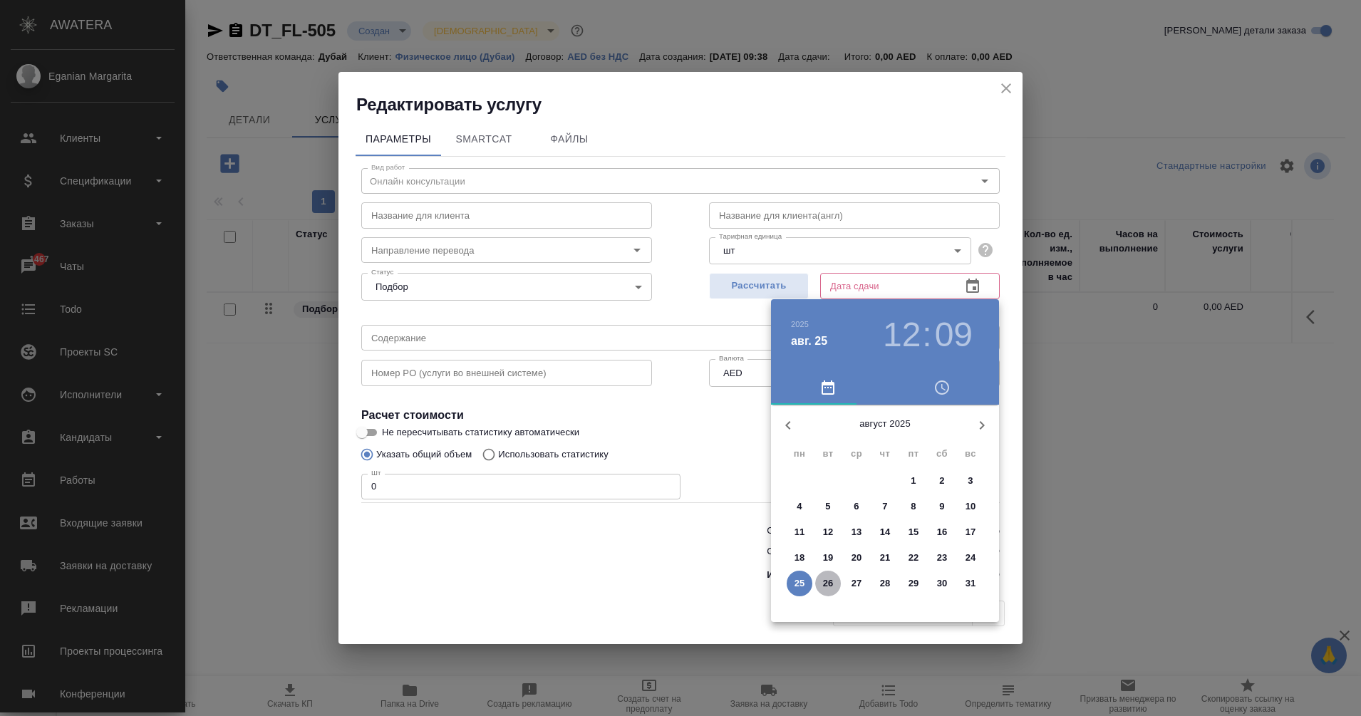
click at [825, 582] on p "26" at bounding box center [828, 583] width 11 height 14
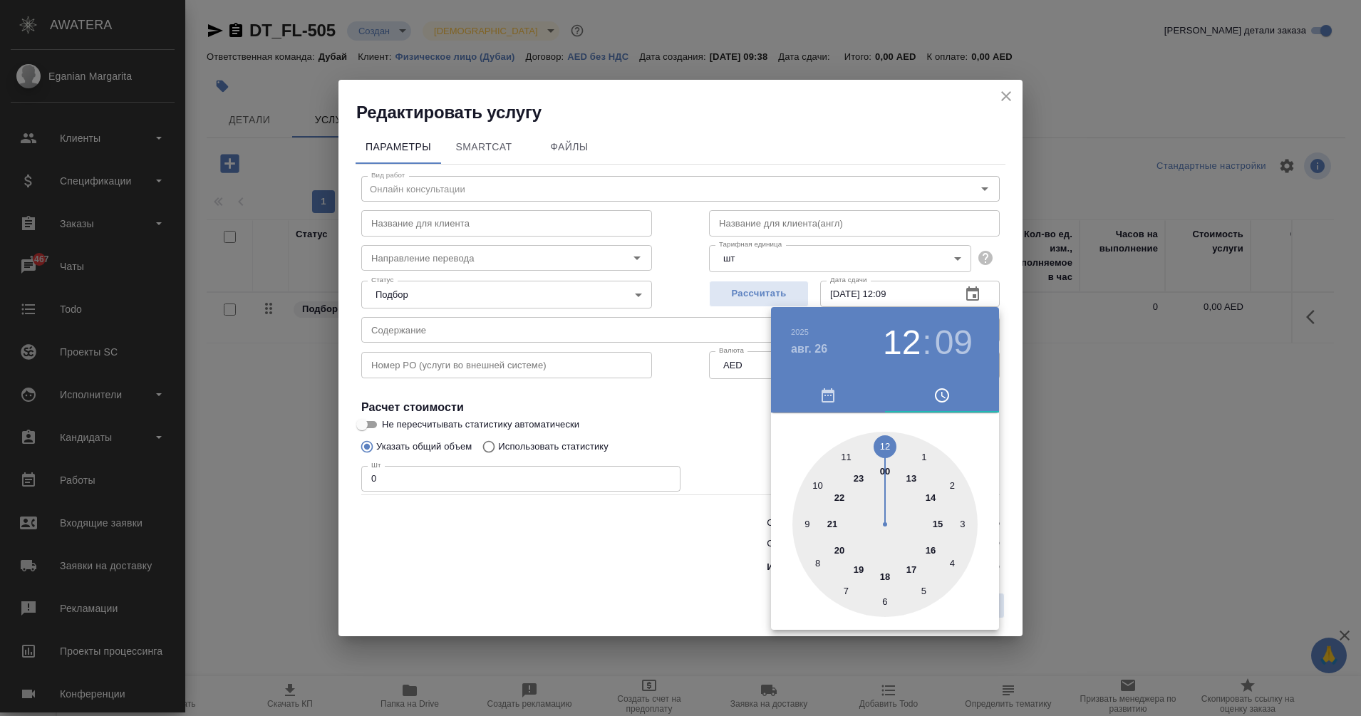
click at [852, 295] on div at bounding box center [680, 358] width 1361 height 716
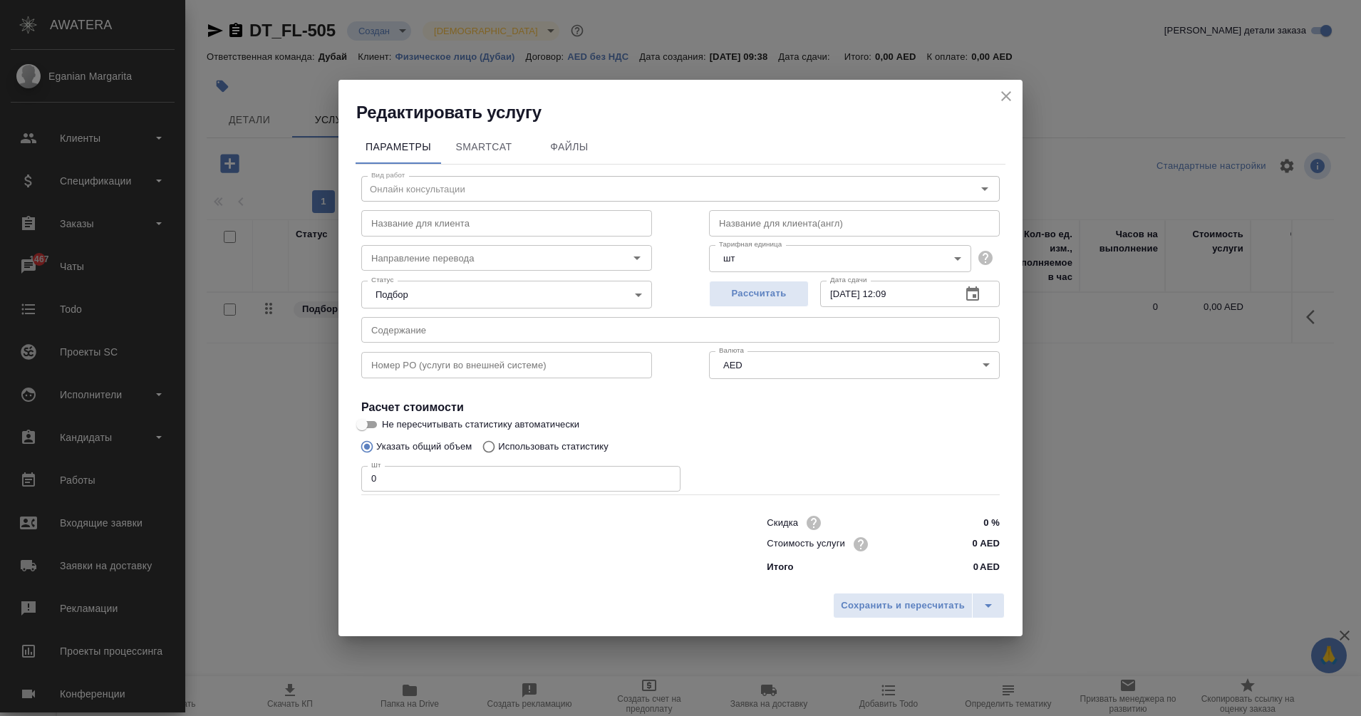
click at [977, 297] on icon "button" at bounding box center [972, 294] width 17 height 17
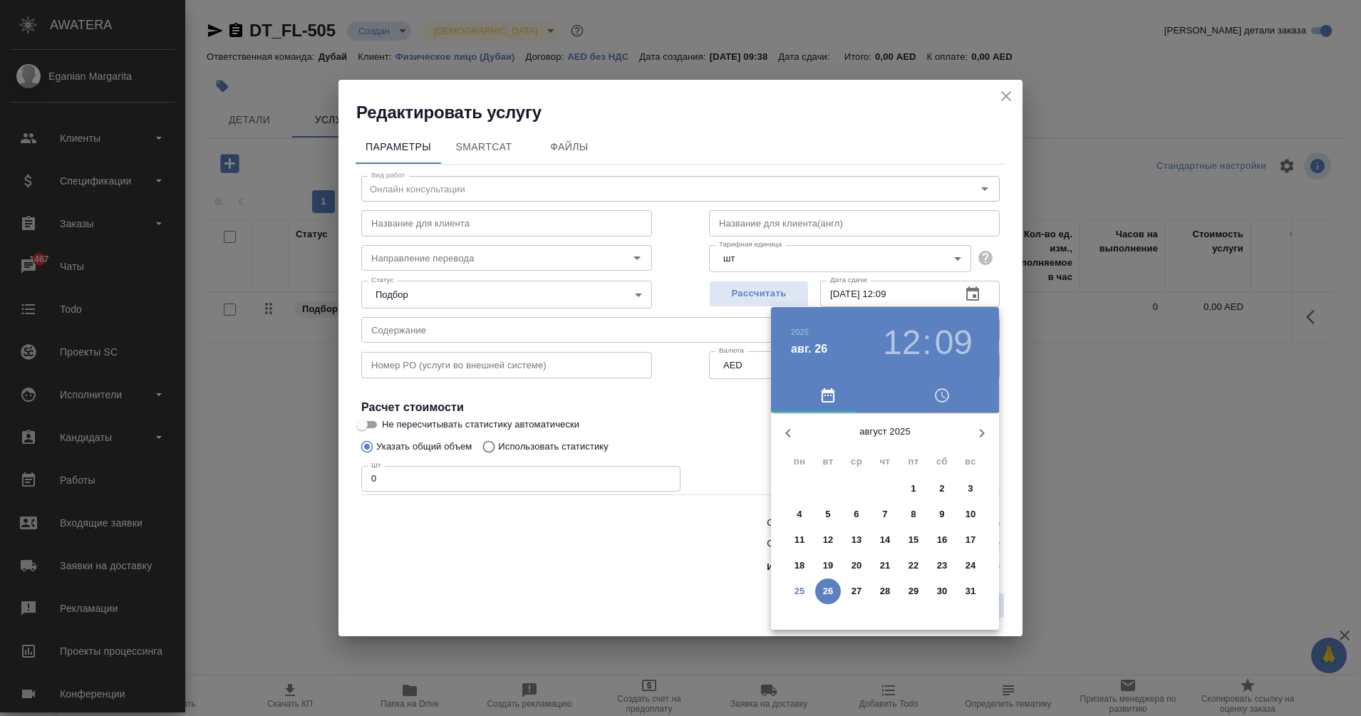
click at [972, 601] on button "31" at bounding box center [971, 592] width 26 height 26
type input "31.08.2025 12:09"
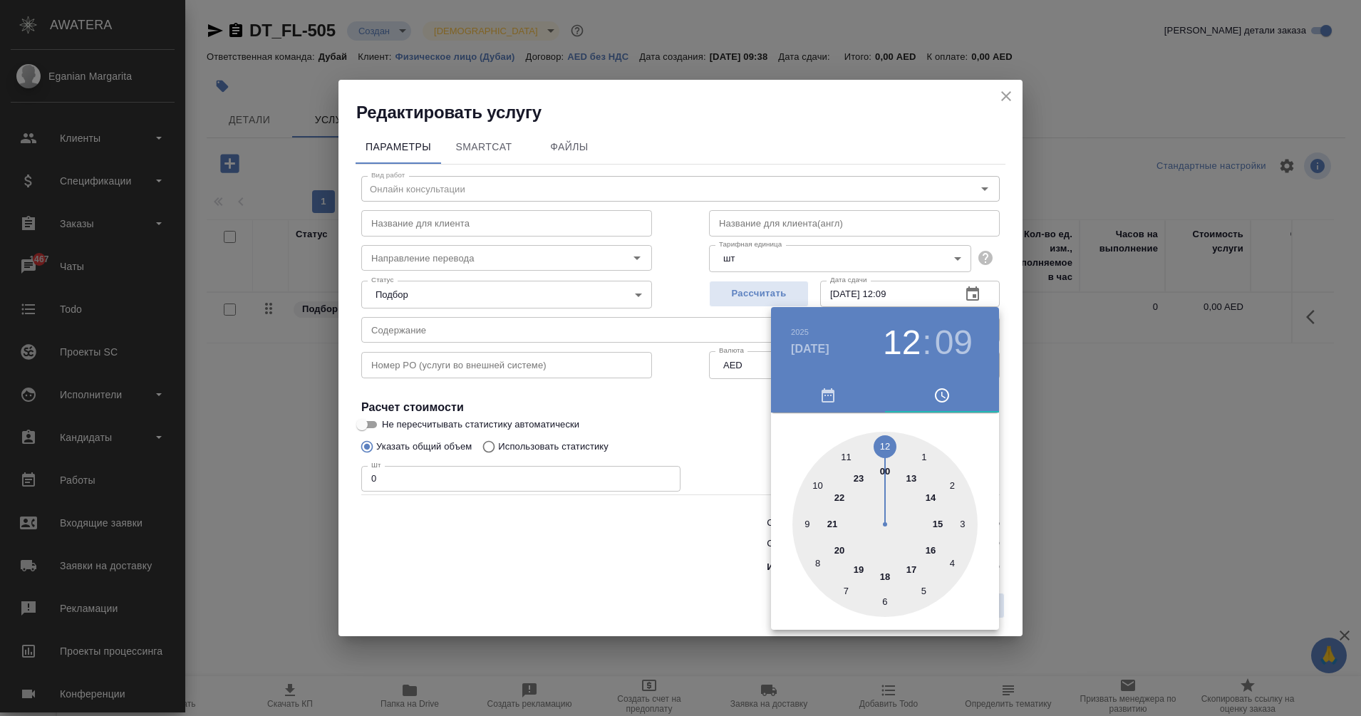
click at [674, 547] on div at bounding box center [680, 358] width 1361 height 716
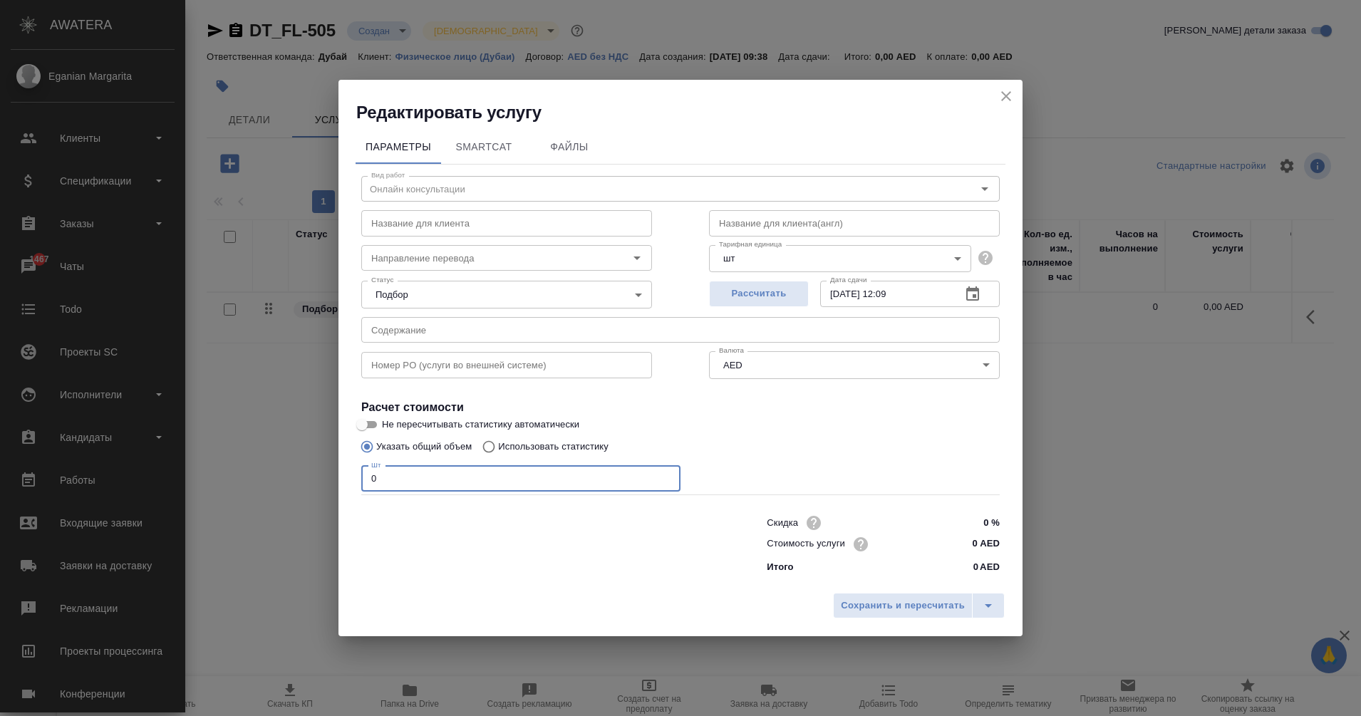
click at [403, 482] on input "0" at bounding box center [520, 479] width 319 height 26
type input "1"
click at [946, 604] on span "Сохранить и пересчитать" at bounding box center [903, 606] width 124 height 16
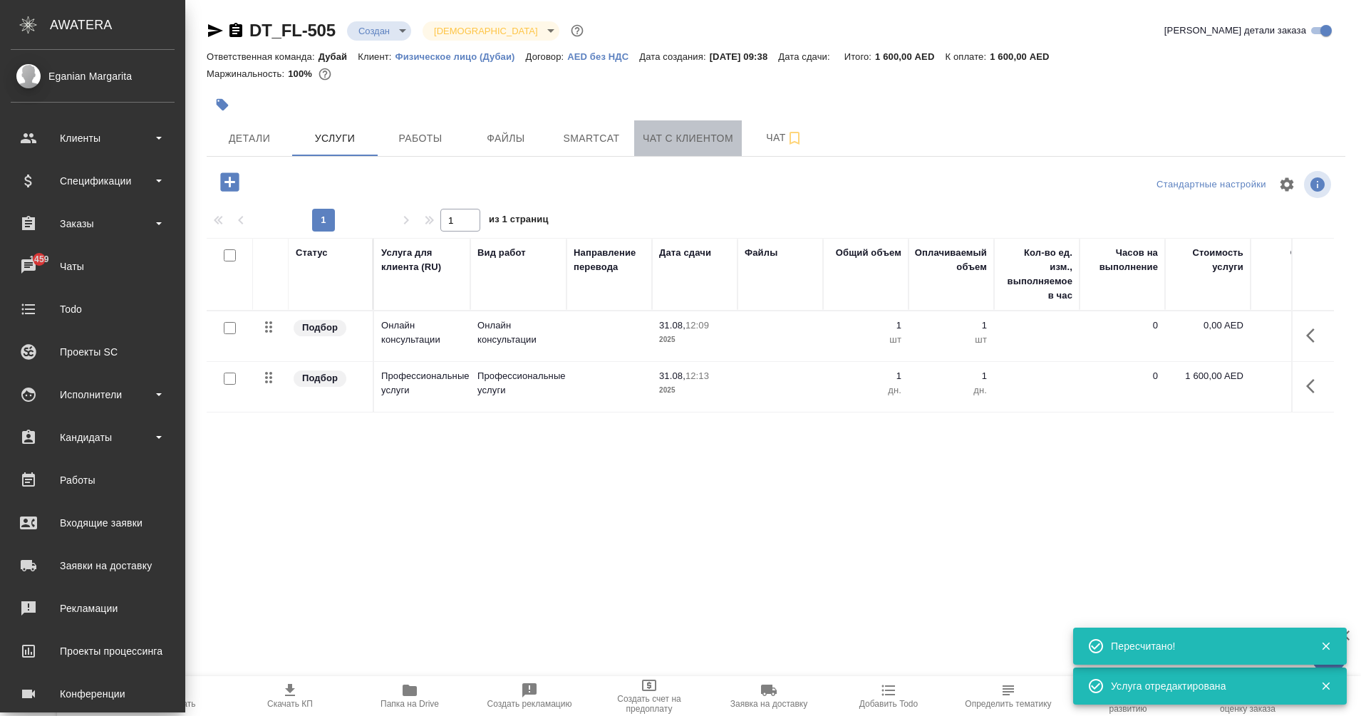
click at [710, 144] on span "Чат с клиентом" at bounding box center [688, 139] width 90 height 18
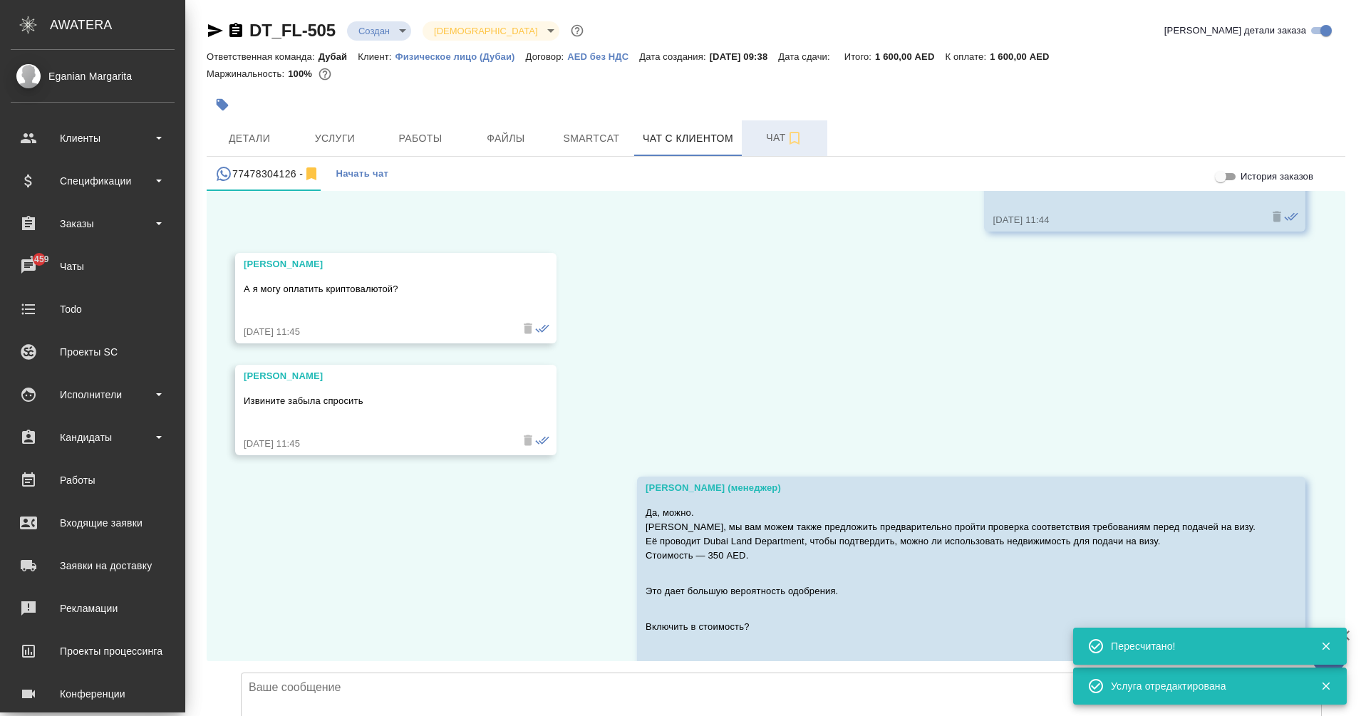
scroll to position [2897, 0]
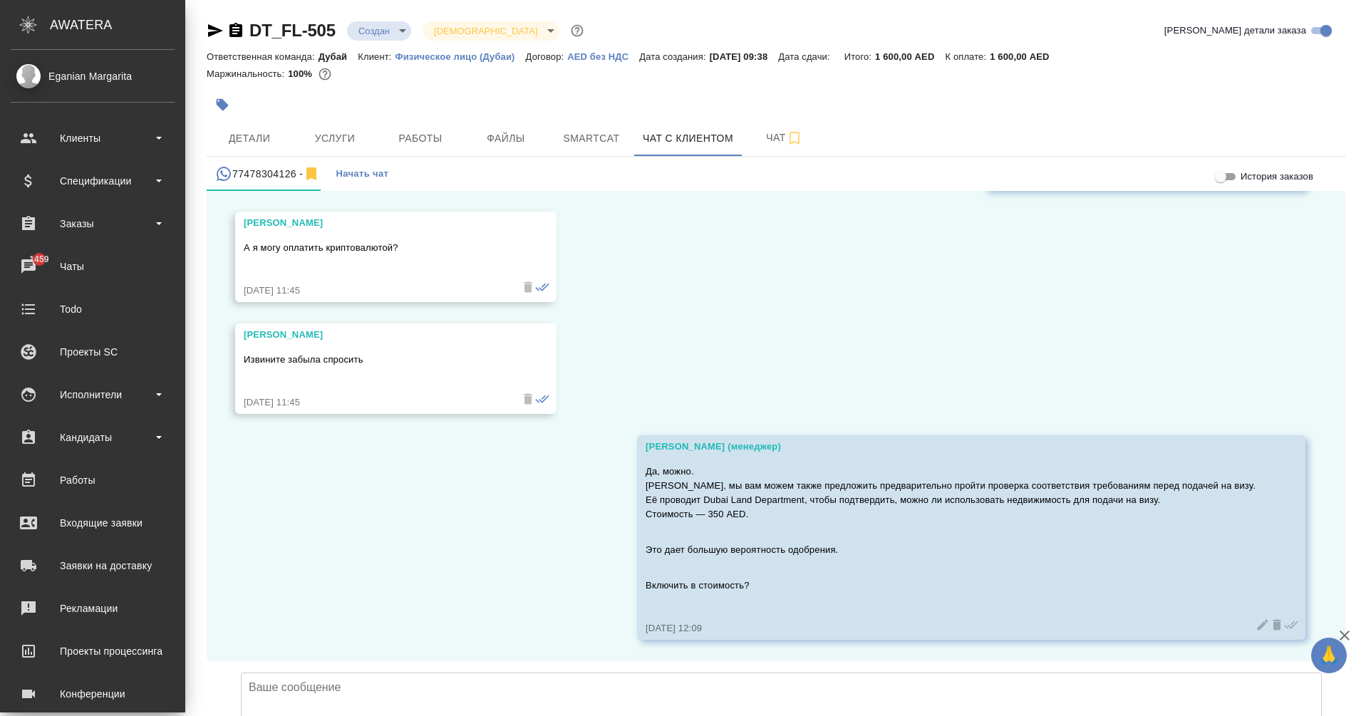
click at [839, 673] on textarea at bounding box center [781, 723] width 1081 height 100
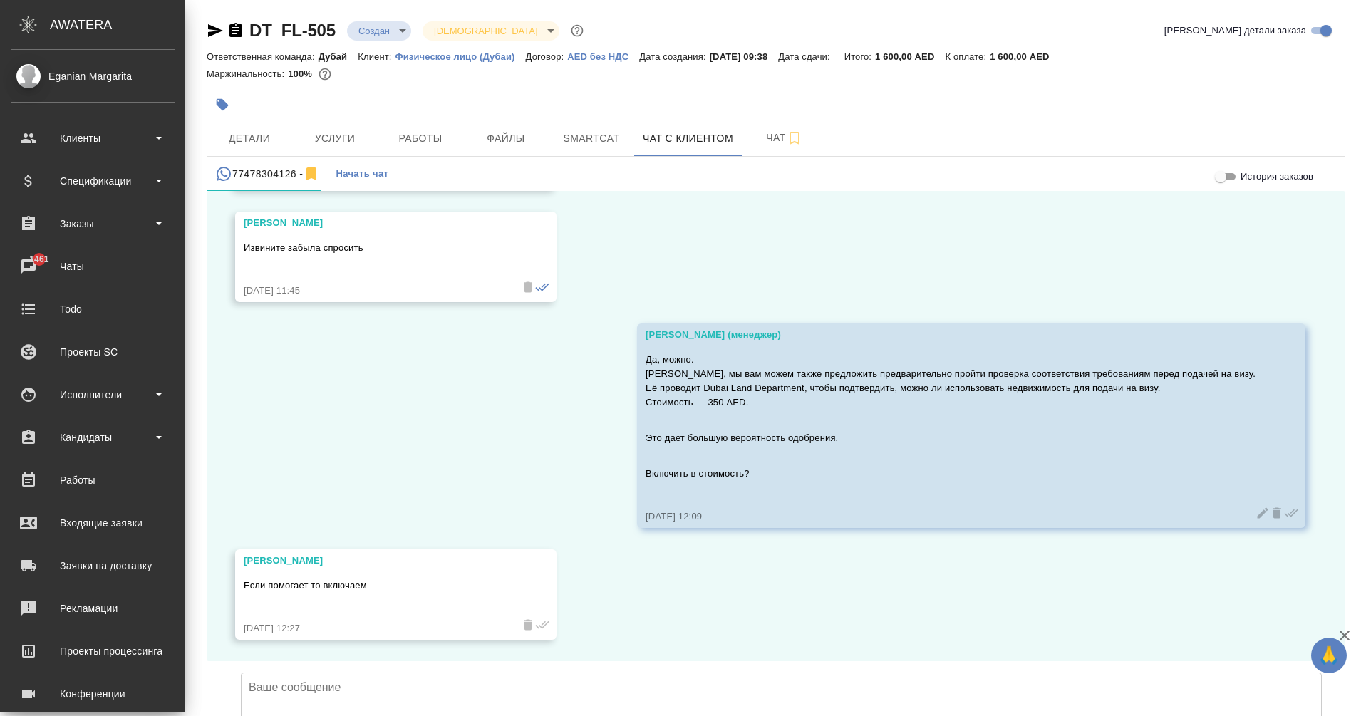
scroll to position [3008, 0]
type textarea "х"
click at [704, 673] on textarea "Хорошо. [PERSON_NAME], еще вопрос, есть ли у вас действующая резидентская виза?" at bounding box center [781, 723] width 1081 height 100
type textarea "Хорошо. [PERSON_NAME], еще вопрос, есть ли у вас действующая резидентская виза?"
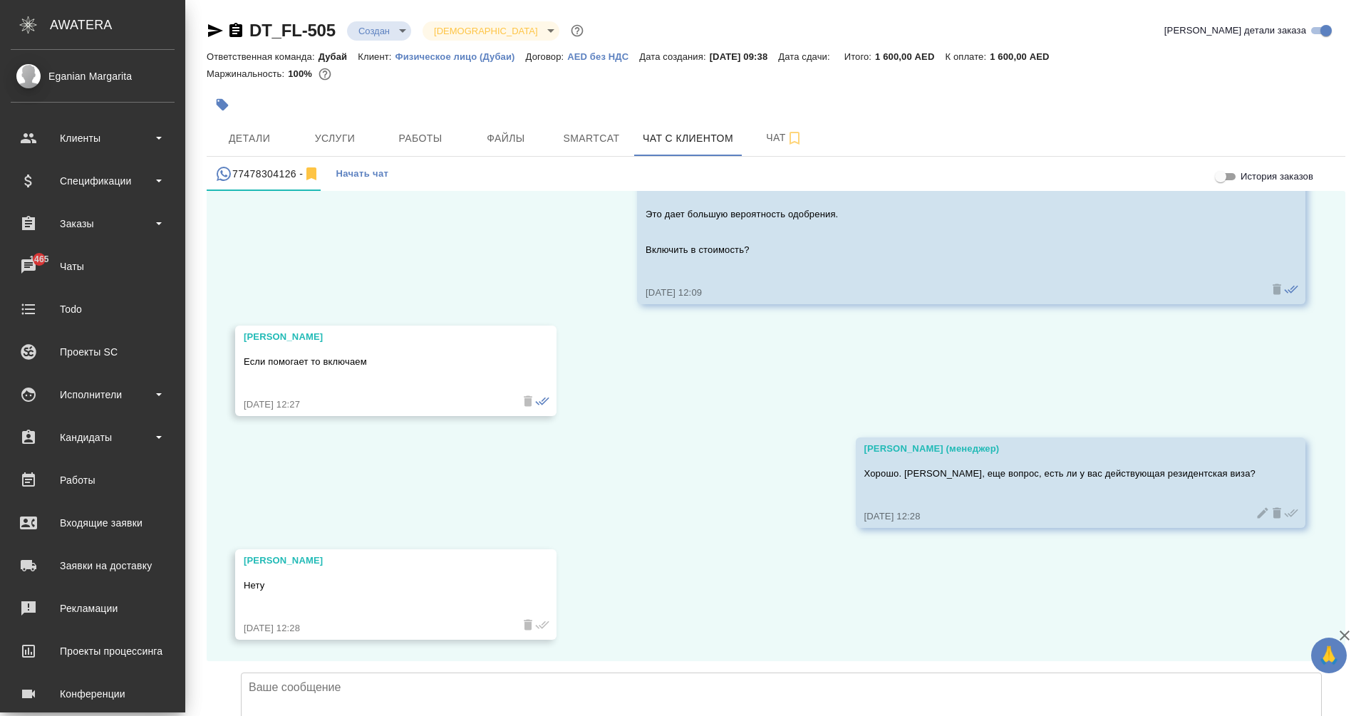
scroll to position [3232, 0]
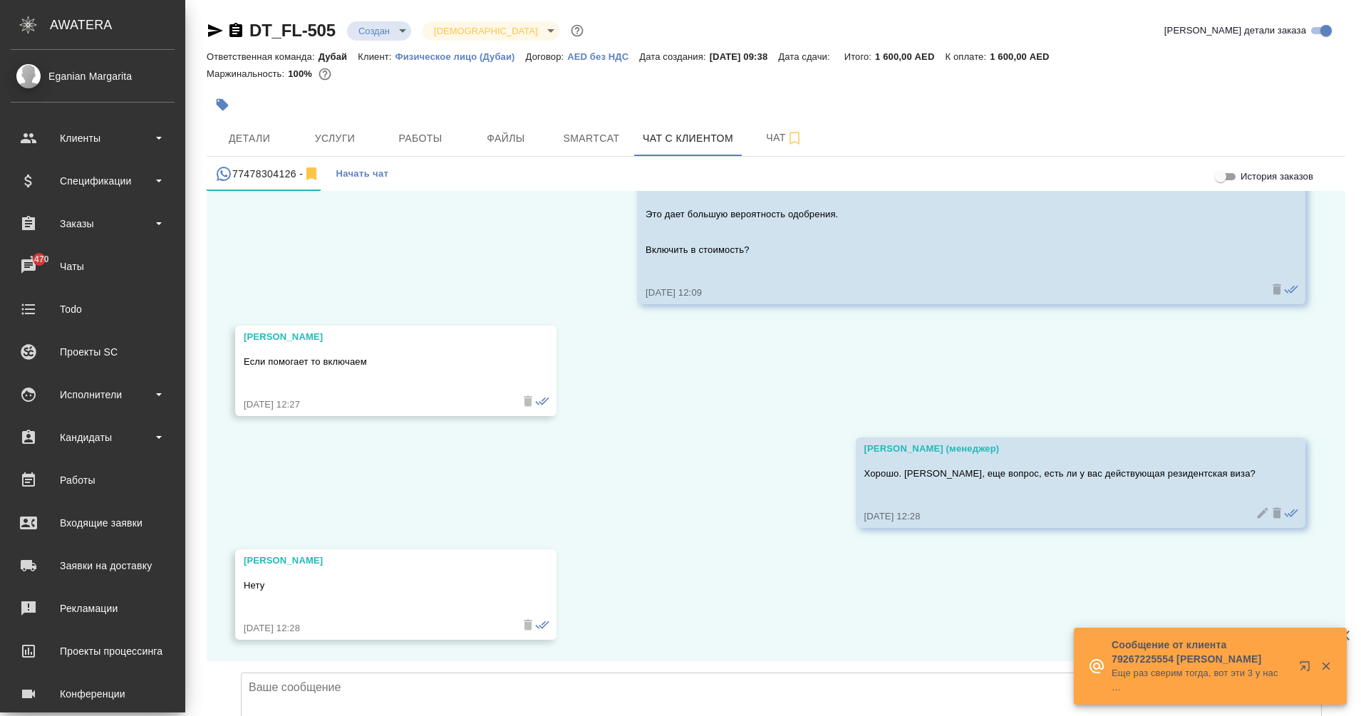
click at [712, 673] on textarea at bounding box center [781, 723] width 1081 height 100
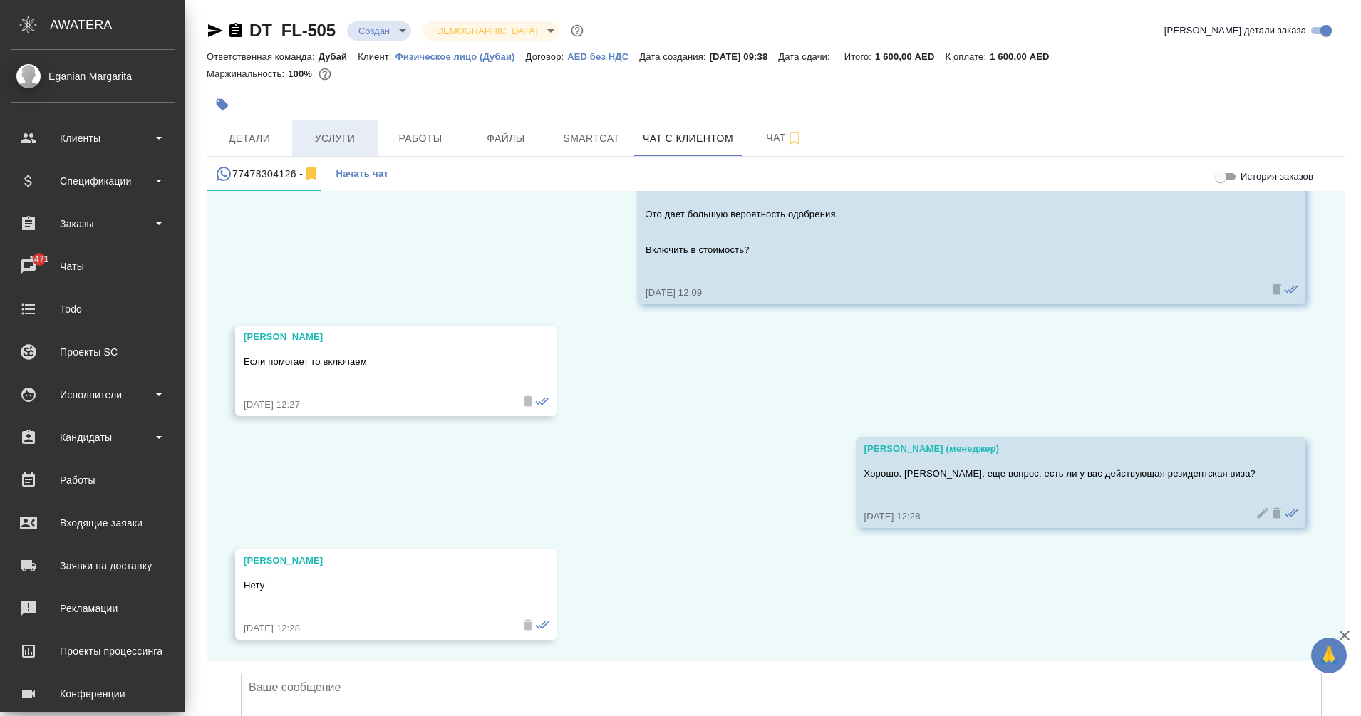
click at [336, 143] on span "Услуги" at bounding box center [335, 139] width 68 height 18
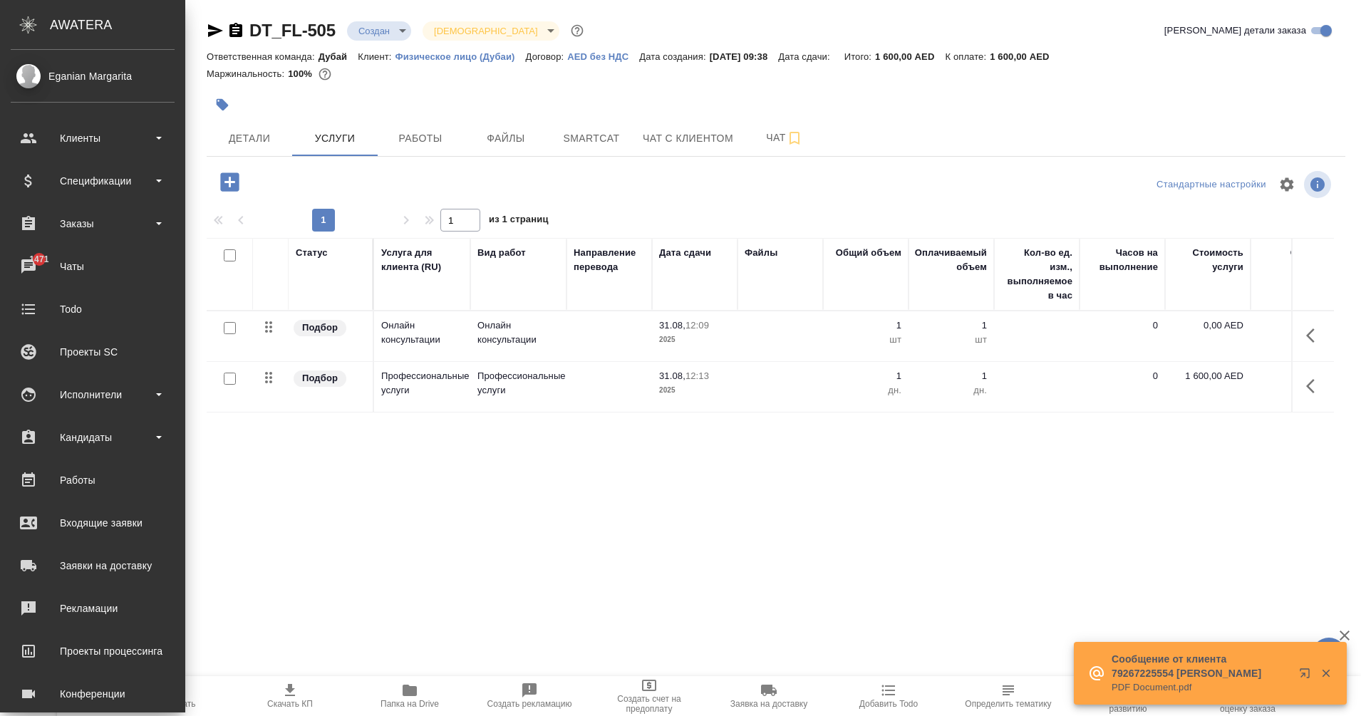
click at [1313, 332] on icon "button" at bounding box center [1314, 335] width 17 height 17
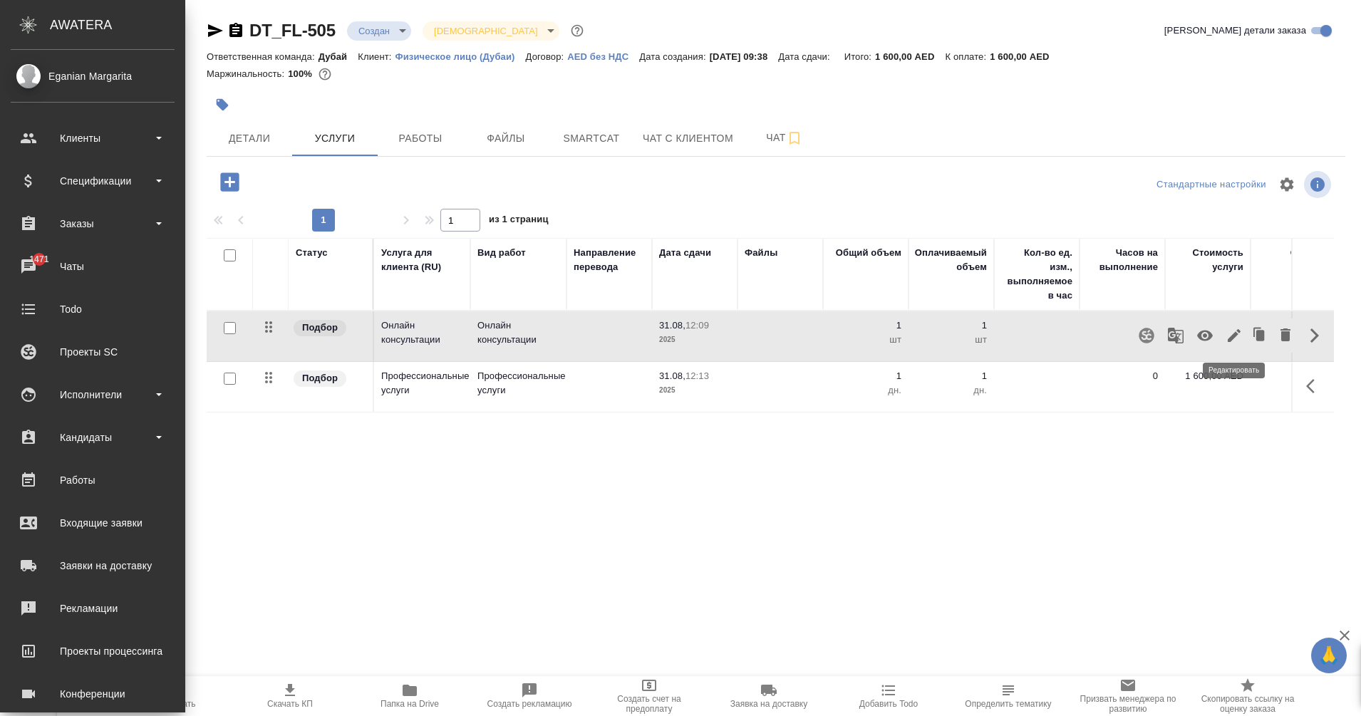
click at [1231, 337] on icon "button" at bounding box center [1234, 335] width 13 height 13
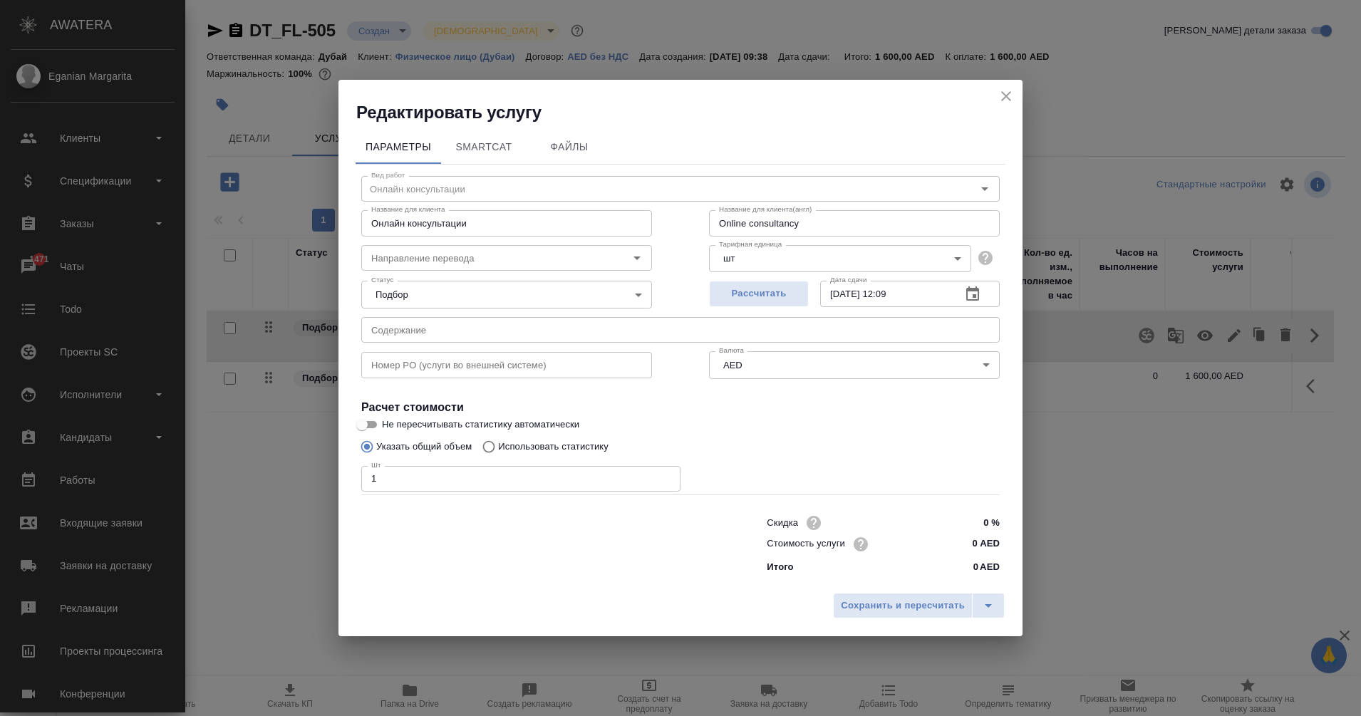
click at [984, 546] on input "0 AED" at bounding box center [972, 544] width 53 height 21
type input "12615 AED"
click at [904, 614] on span "Сохранить и пересчитать" at bounding box center [903, 607] width 124 height 16
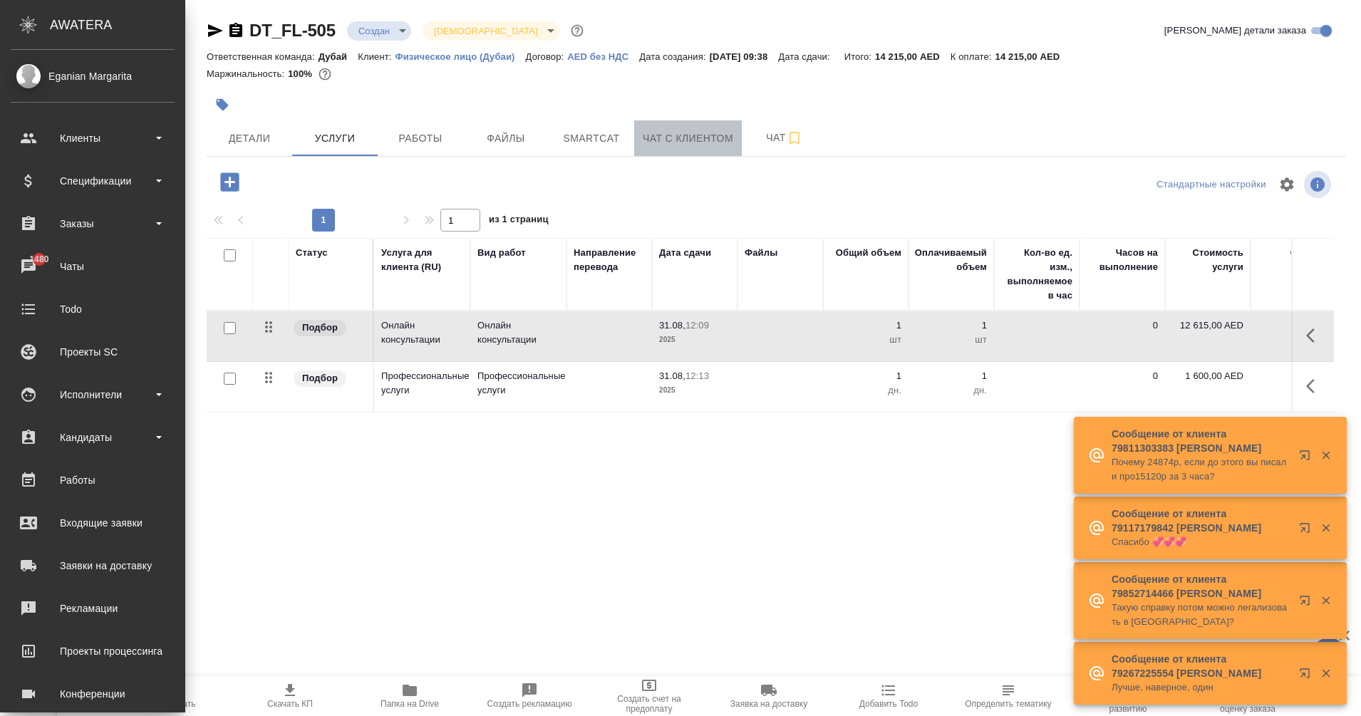
click at [690, 144] on span "Чат с клиентом" at bounding box center [688, 139] width 90 height 18
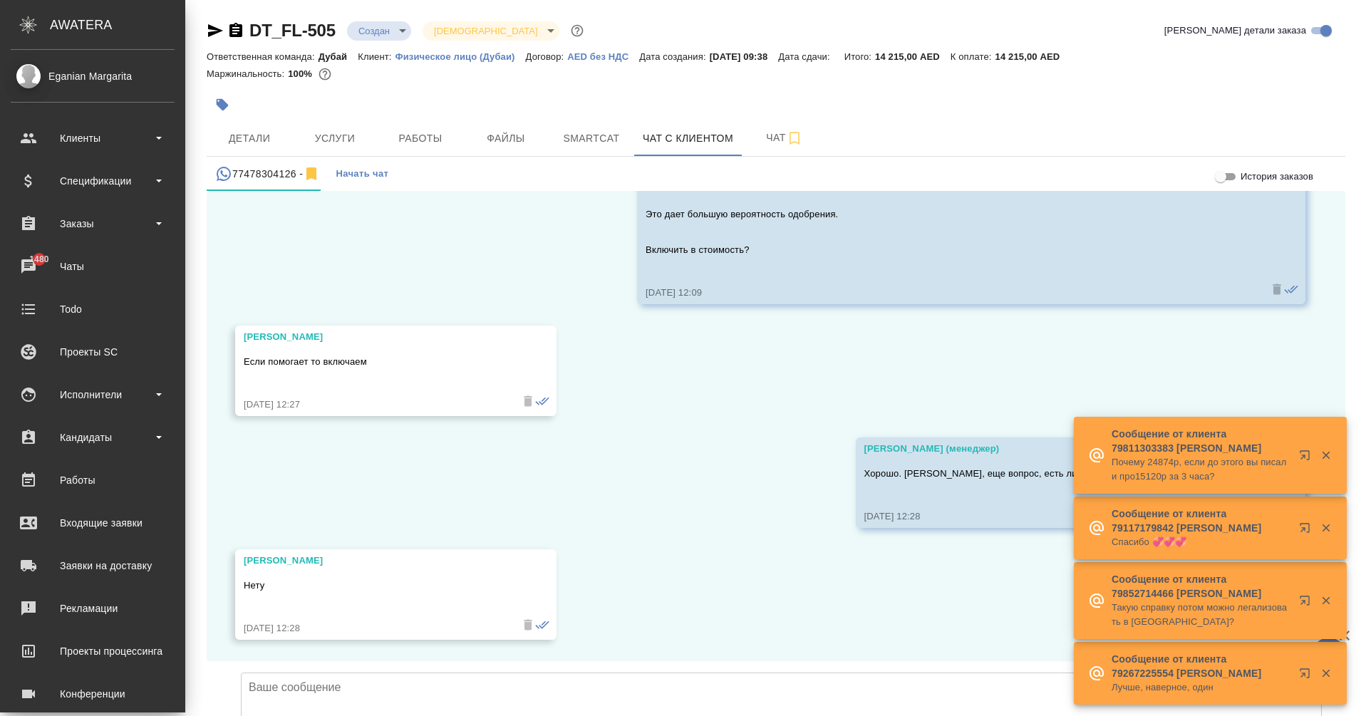
scroll to position [3232, 0]
click at [365, 673] on textarea at bounding box center [781, 723] width 1081 height 100
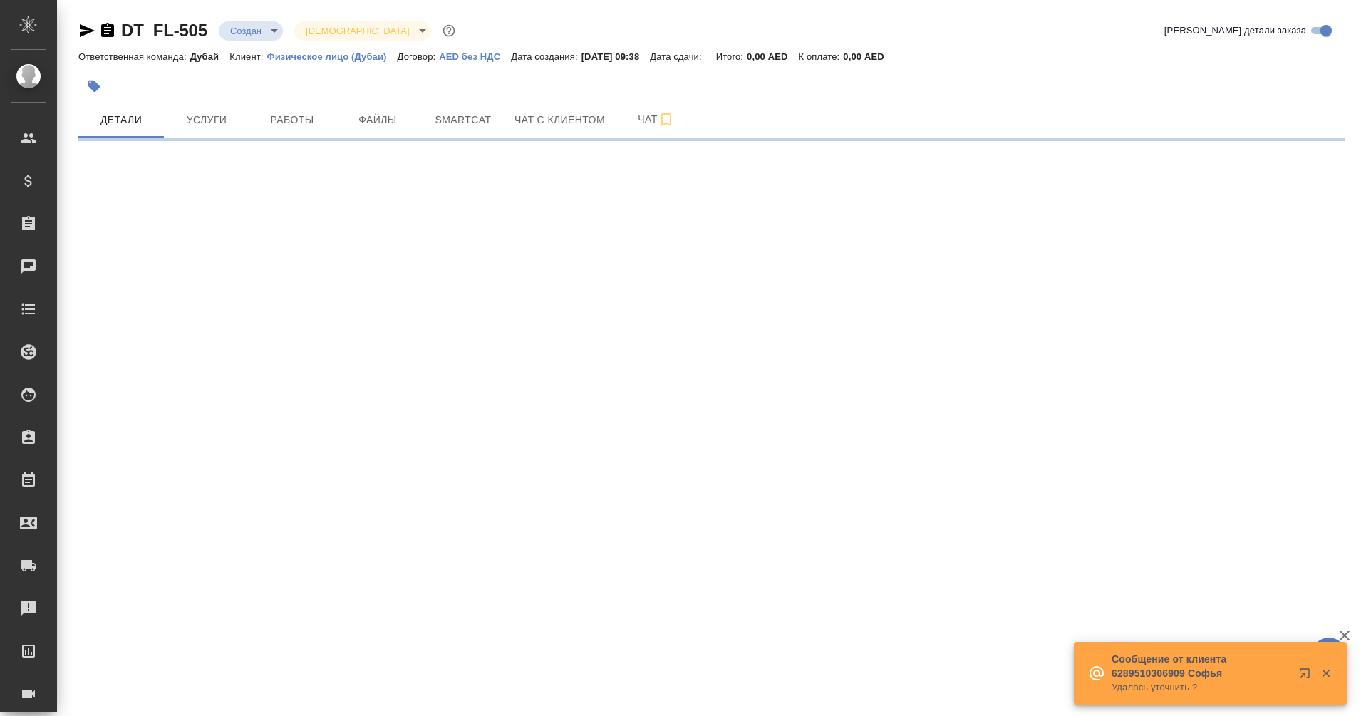
select select "RU"
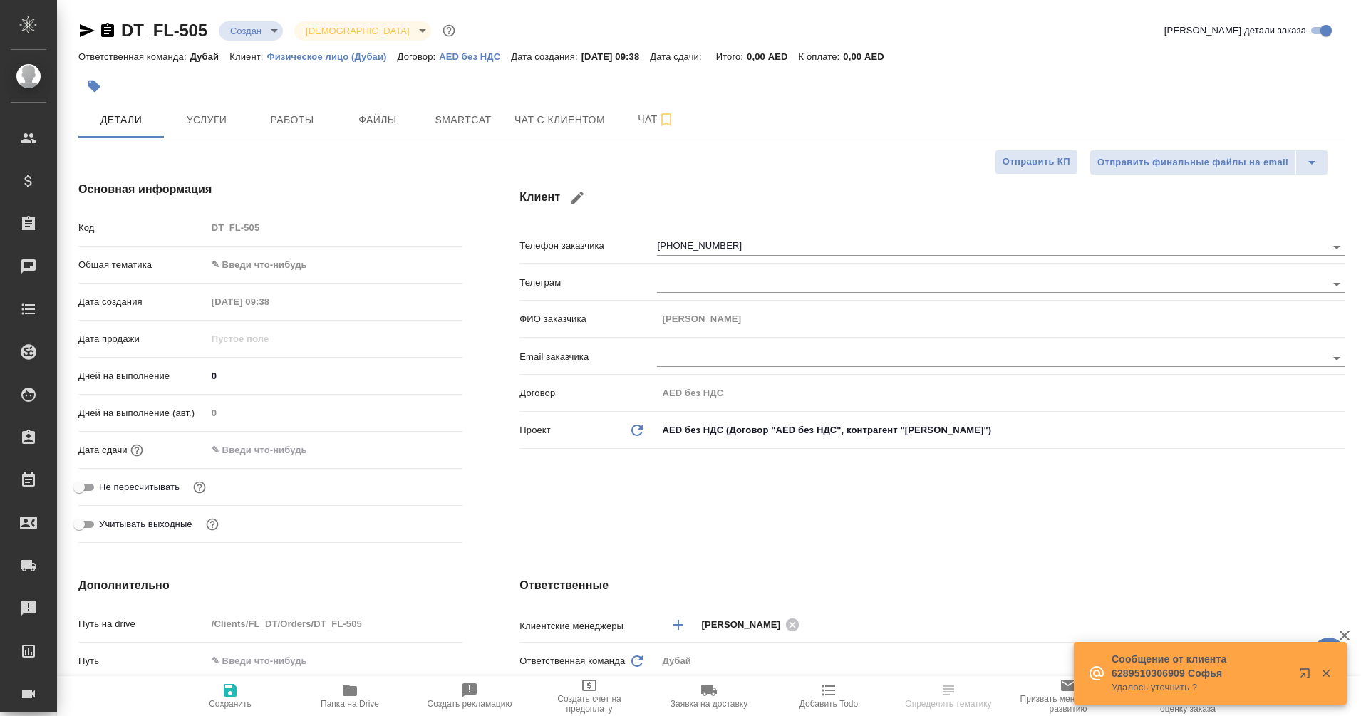
type textarea "x"
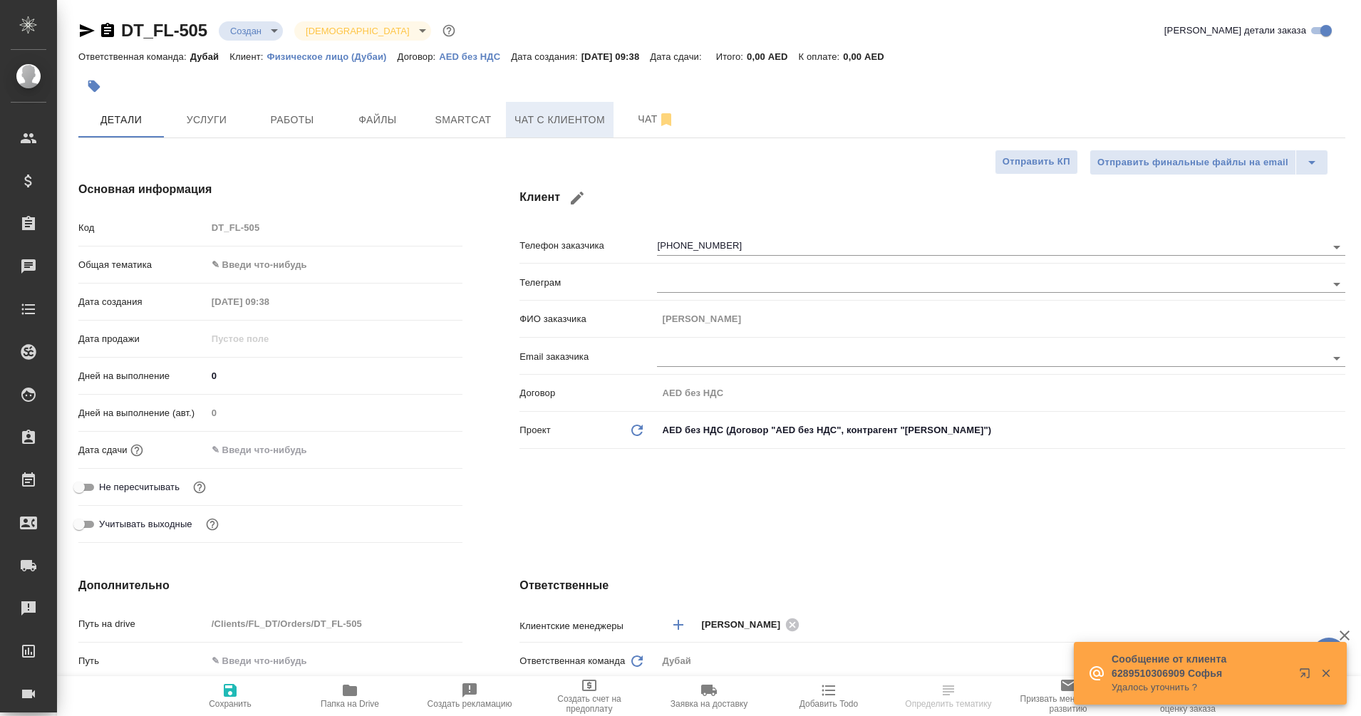
type textarea "x"
type input "Еганян Маргарита"
type input "Касаткина Александра"
click at [549, 112] on span "Чат с клиентом" at bounding box center [559, 120] width 90 height 18
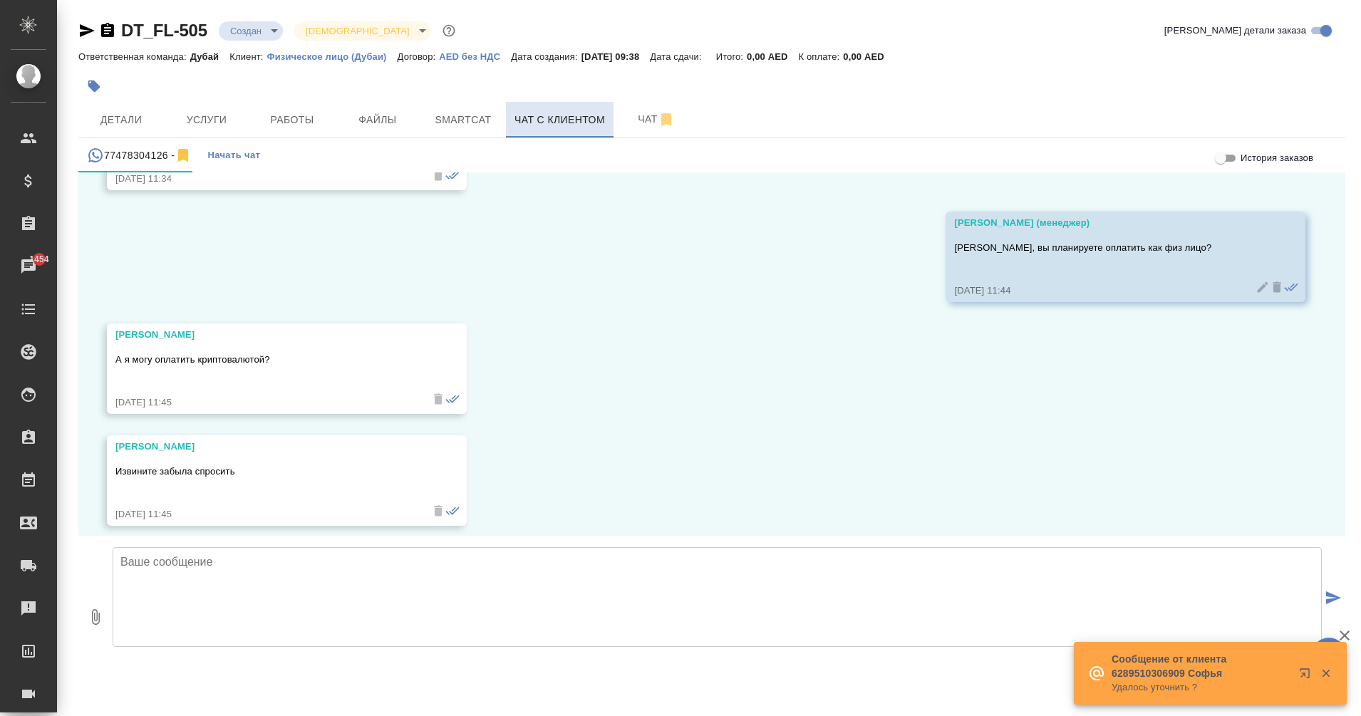
scroll to position [2656, 0]
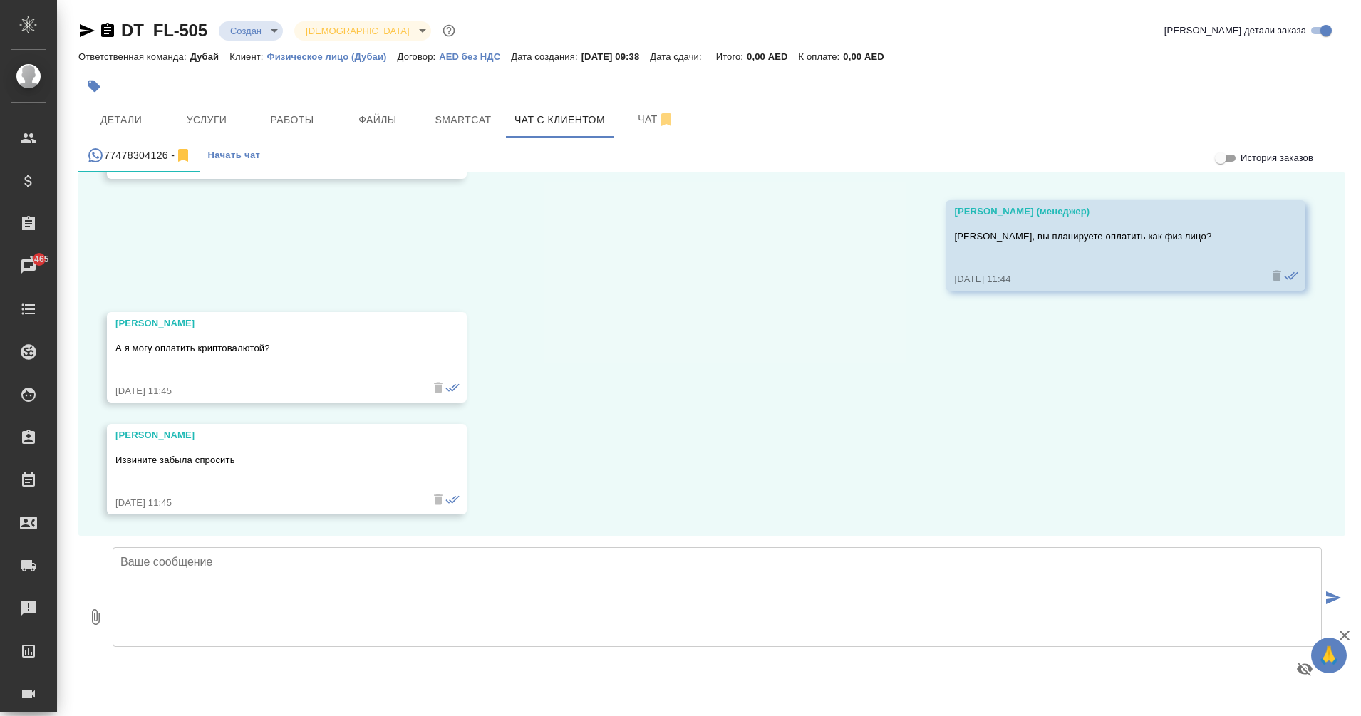
click at [340, 588] on textarea at bounding box center [717, 597] width 1209 height 100
click at [390, 580] on textarea "Да, можно. Ольга, мы вам можем также предложить" at bounding box center [717, 597] width 1209 height 100
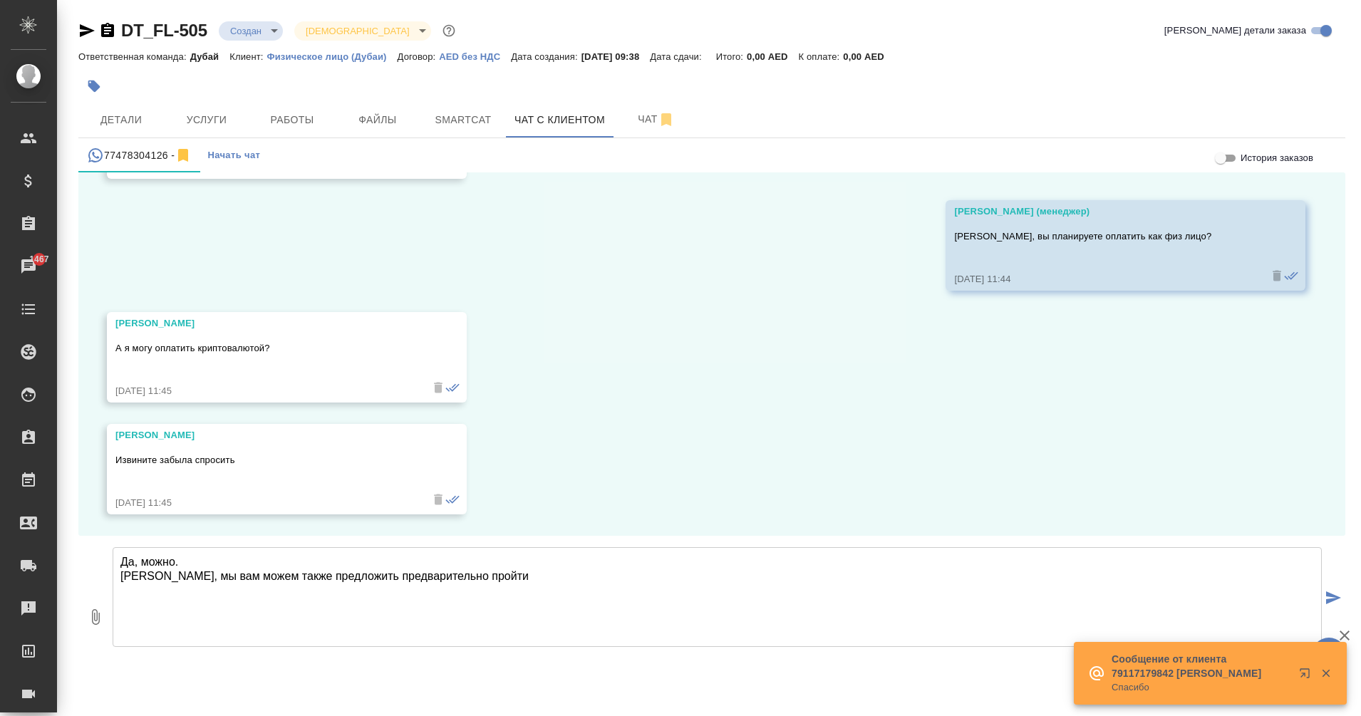
paste textarea "Проверка соответствия требованиям перед подачей на визу. Её проводит Dubai Land…"
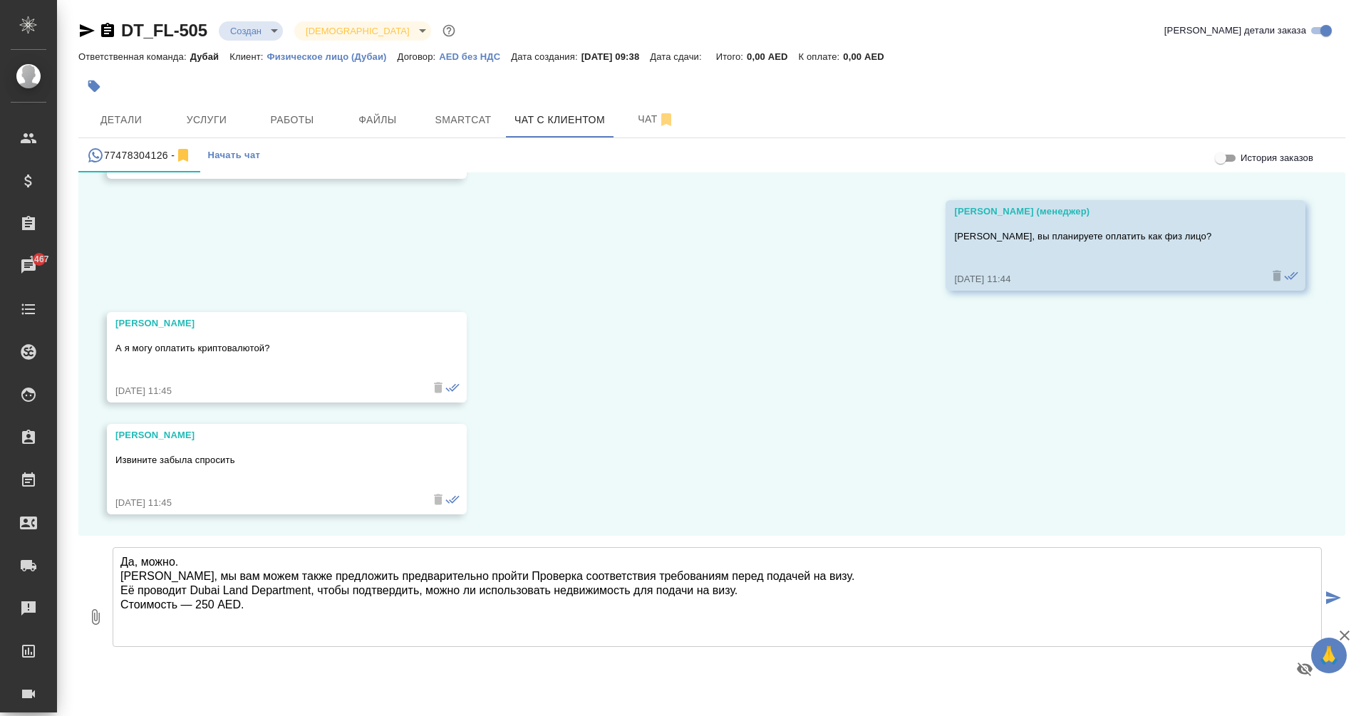
click at [475, 576] on textarea "Да, можно. Ольга, мы вам можем также предложить предварительно пройти Проверка …" at bounding box center [717, 597] width 1209 height 100
click at [201, 601] on textarea "Да, можно. Ольга, мы вам можем также предложить предварительно пройти проверка …" at bounding box center [717, 597] width 1209 height 100
click at [269, 607] on textarea "Да, можно. Ольга, мы вам можем также предложить предварительно пройти проверка …" at bounding box center [717, 597] width 1209 height 100
paste textarea "Это дает большую вероятность одобрения."
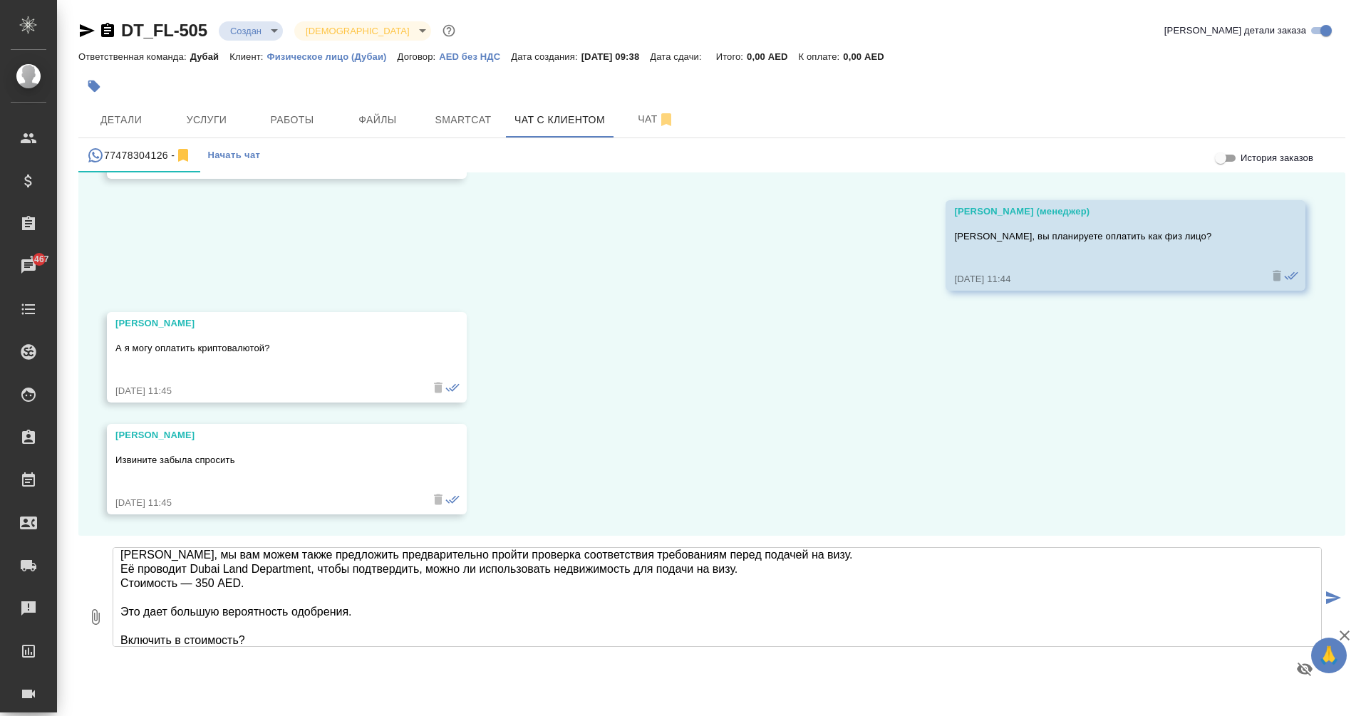
type textarea "Да, можно. Ольга, мы вам можем также предложить предварительно пройти проверка …"
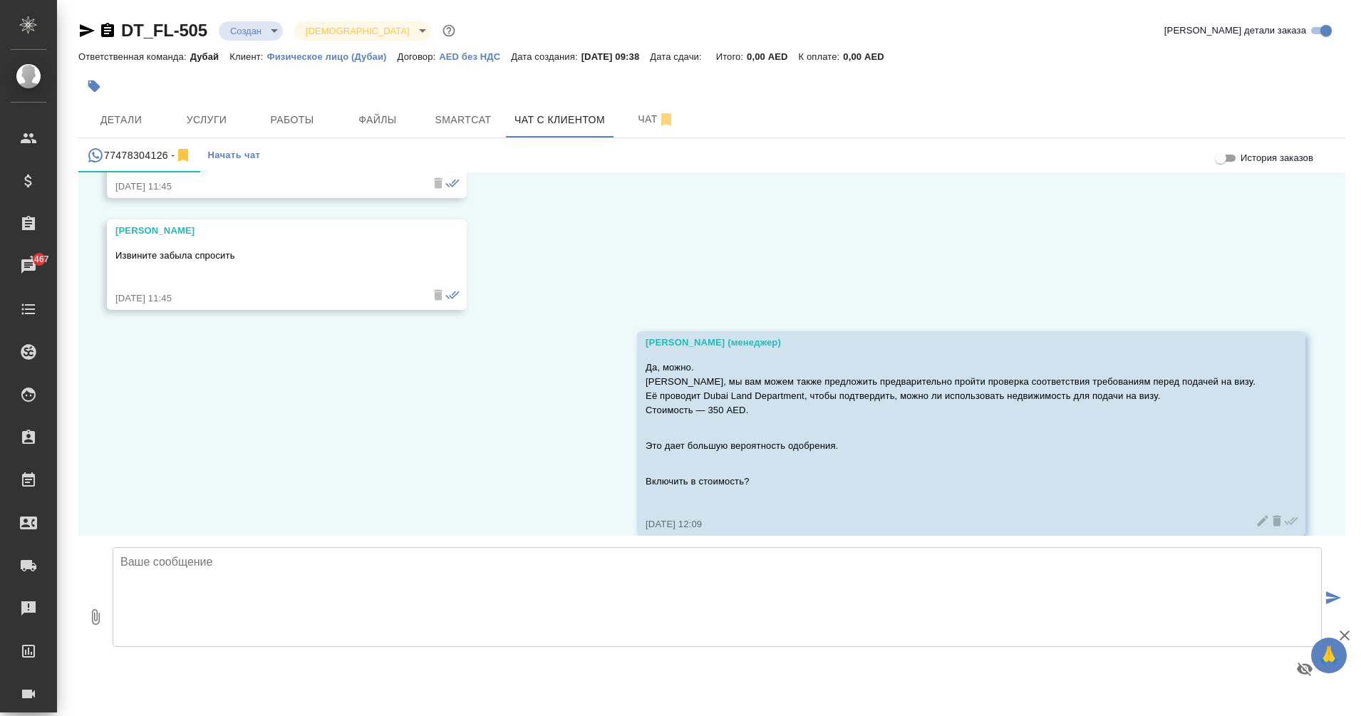
scroll to position [2882, 0]
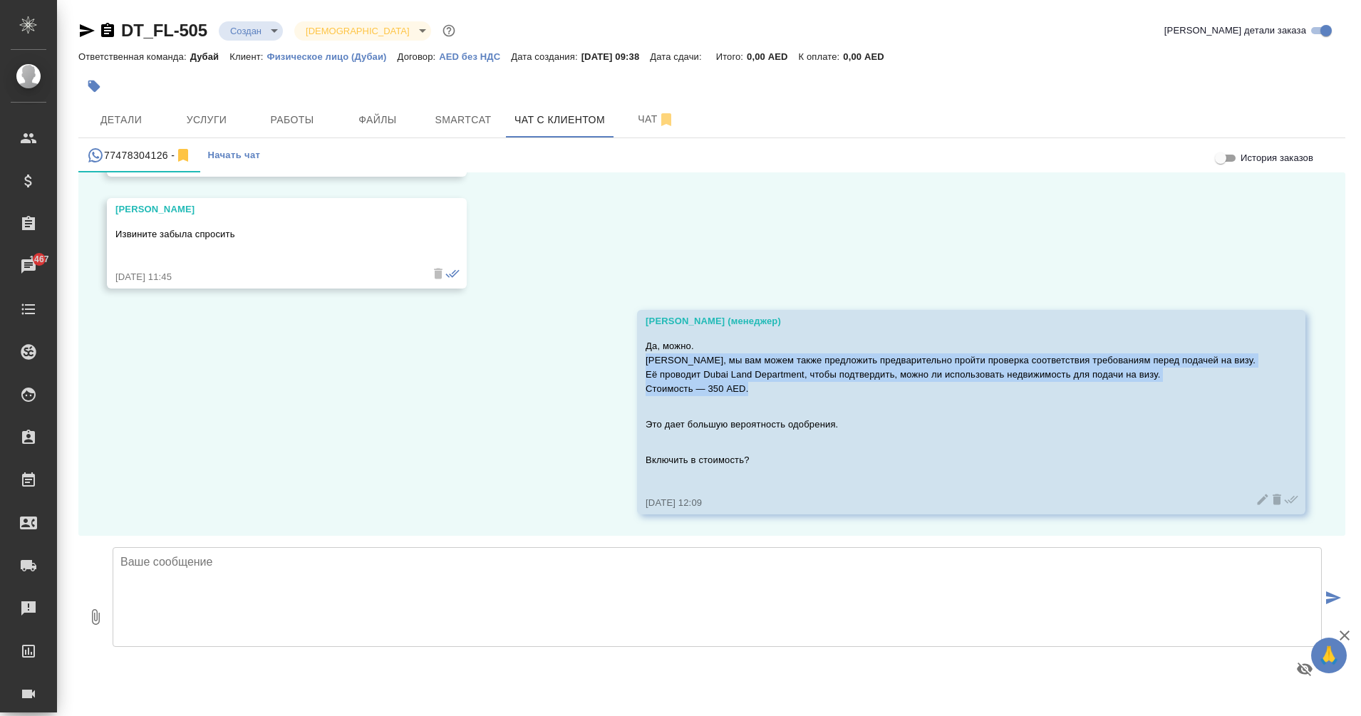
drag, startPoint x: 686, startPoint y: 361, endPoint x: 807, endPoint y: 388, distance: 124.1
click at [807, 388] on p "Да, можно. Ольга, мы вам можем также предложить предварительно пройти проверка …" at bounding box center [951, 367] width 610 height 57
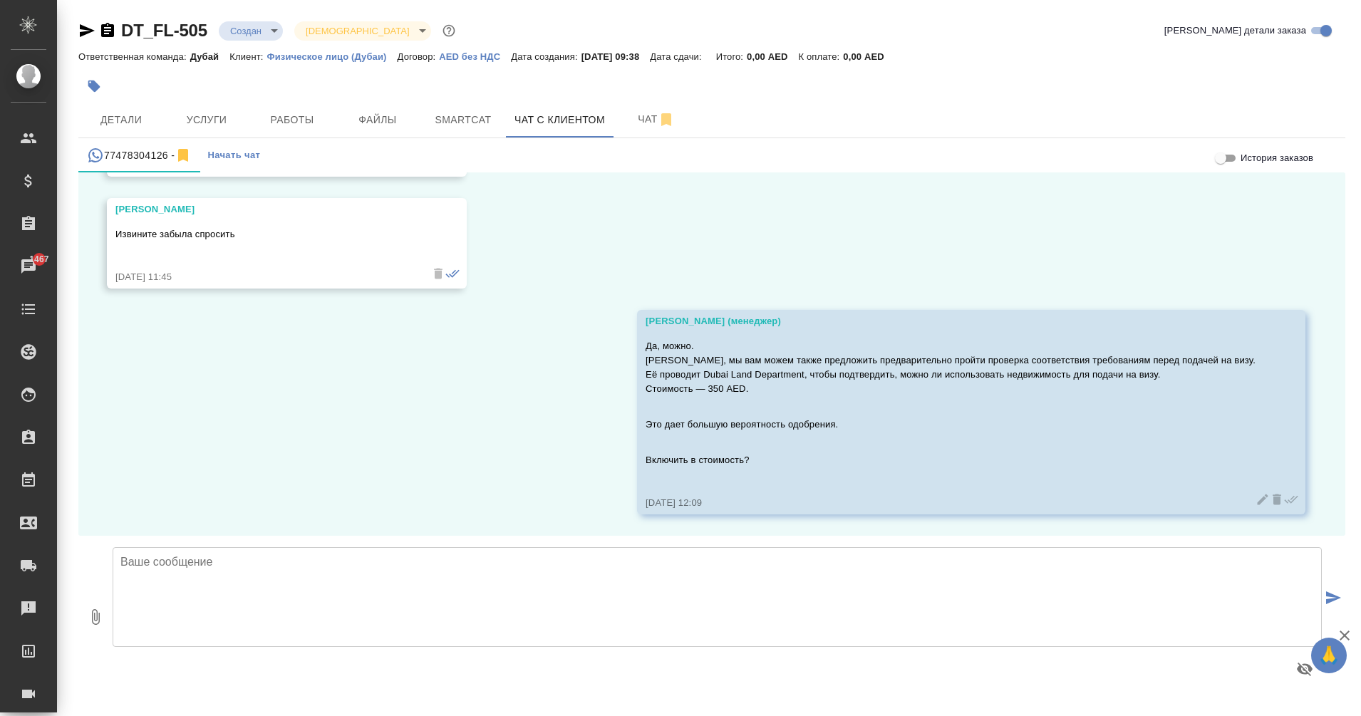
click at [582, 448] on div "25.08, понедельник Ольга Здравствуйте хотела бы сделать визу инвестора 25.08.25…" at bounding box center [711, 353] width 1267 height 363
click at [214, 118] on span "Услуги" at bounding box center [206, 120] width 68 height 18
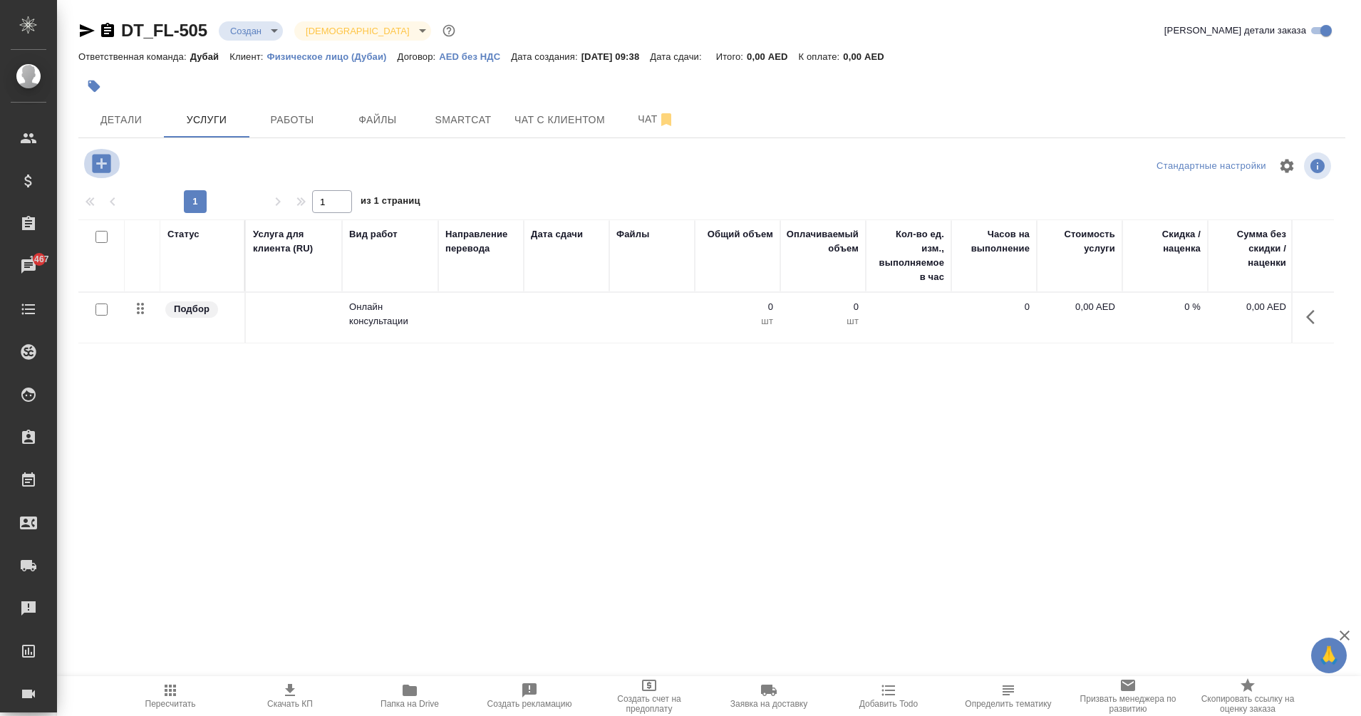
click at [100, 167] on icon "button" at bounding box center [101, 163] width 19 height 19
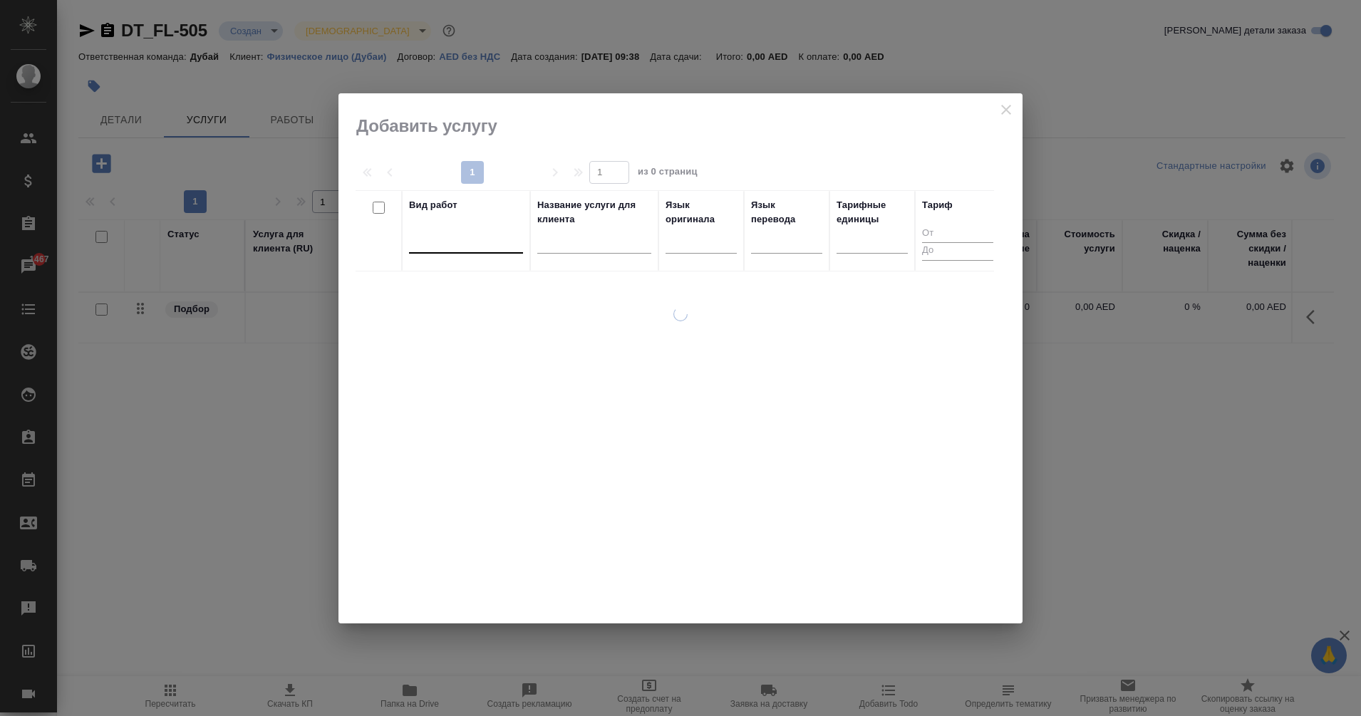
click at [452, 246] on div at bounding box center [466, 239] width 114 height 21
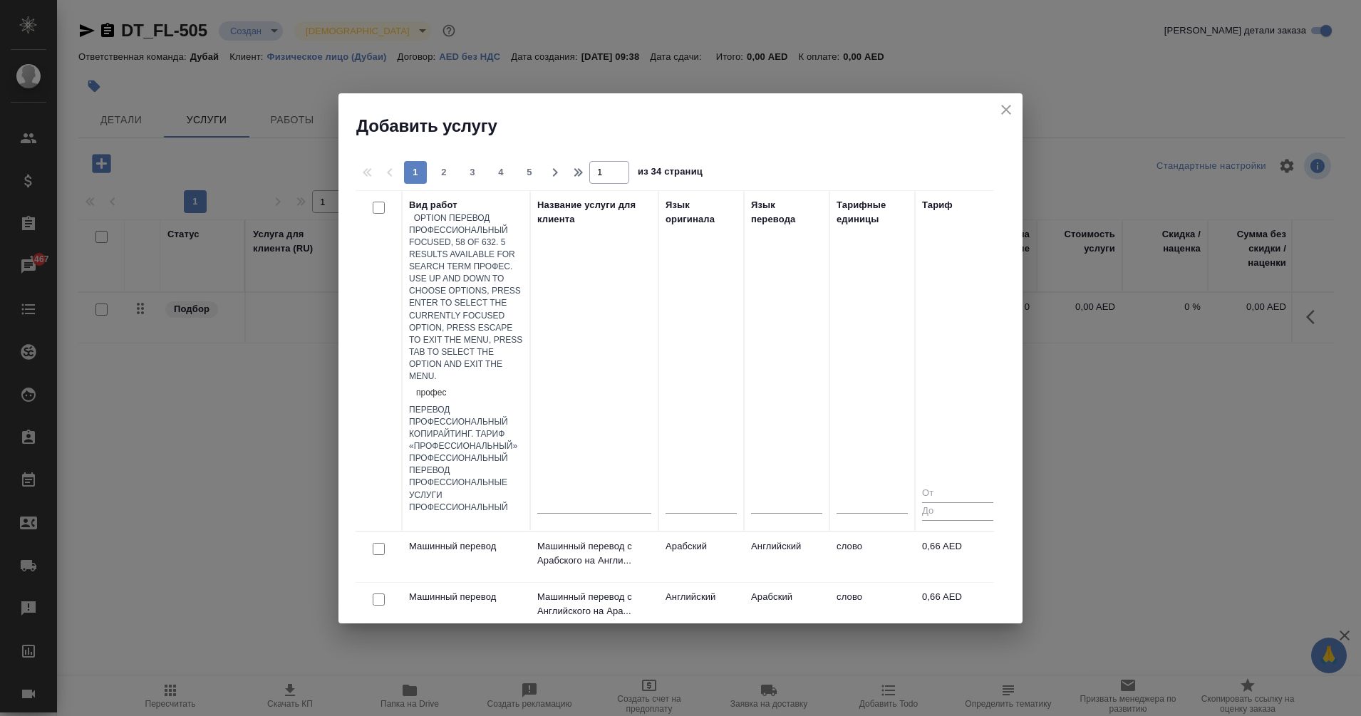
type input "професс"
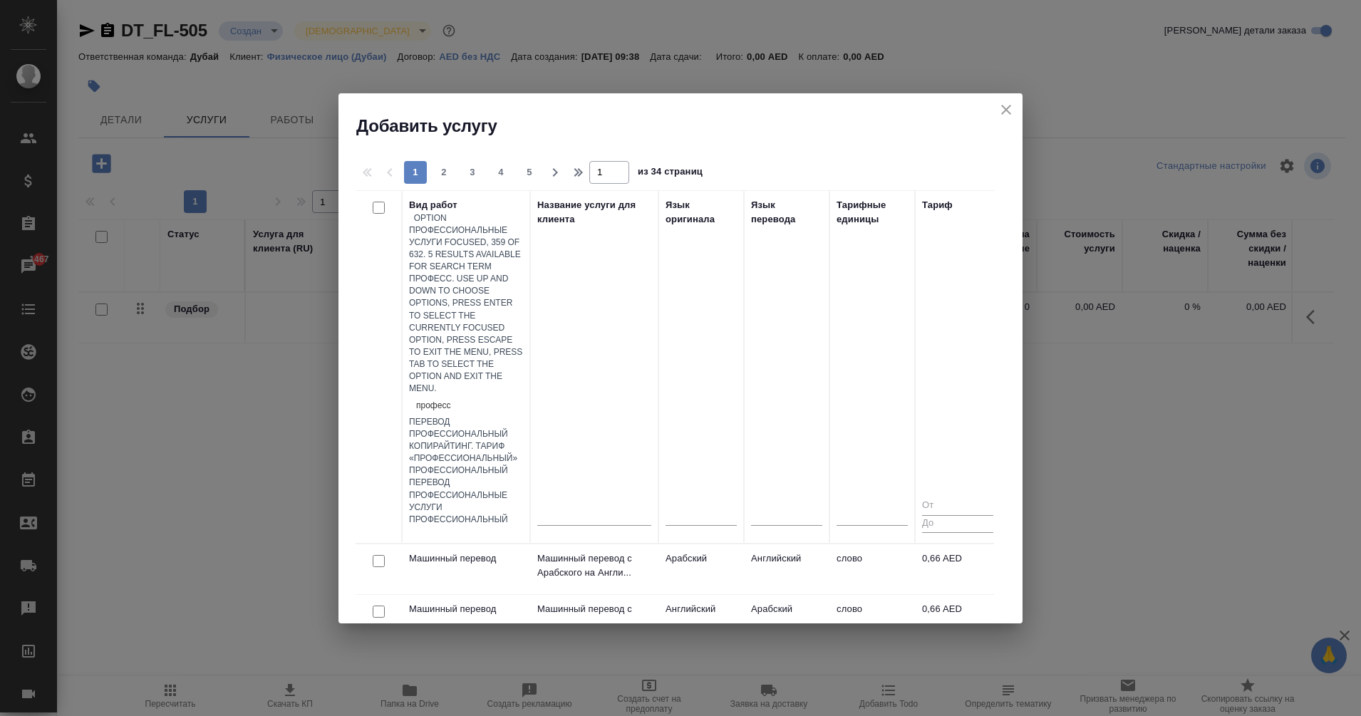
click at [523, 490] on div "Профессиональные услуги" at bounding box center [466, 502] width 114 height 24
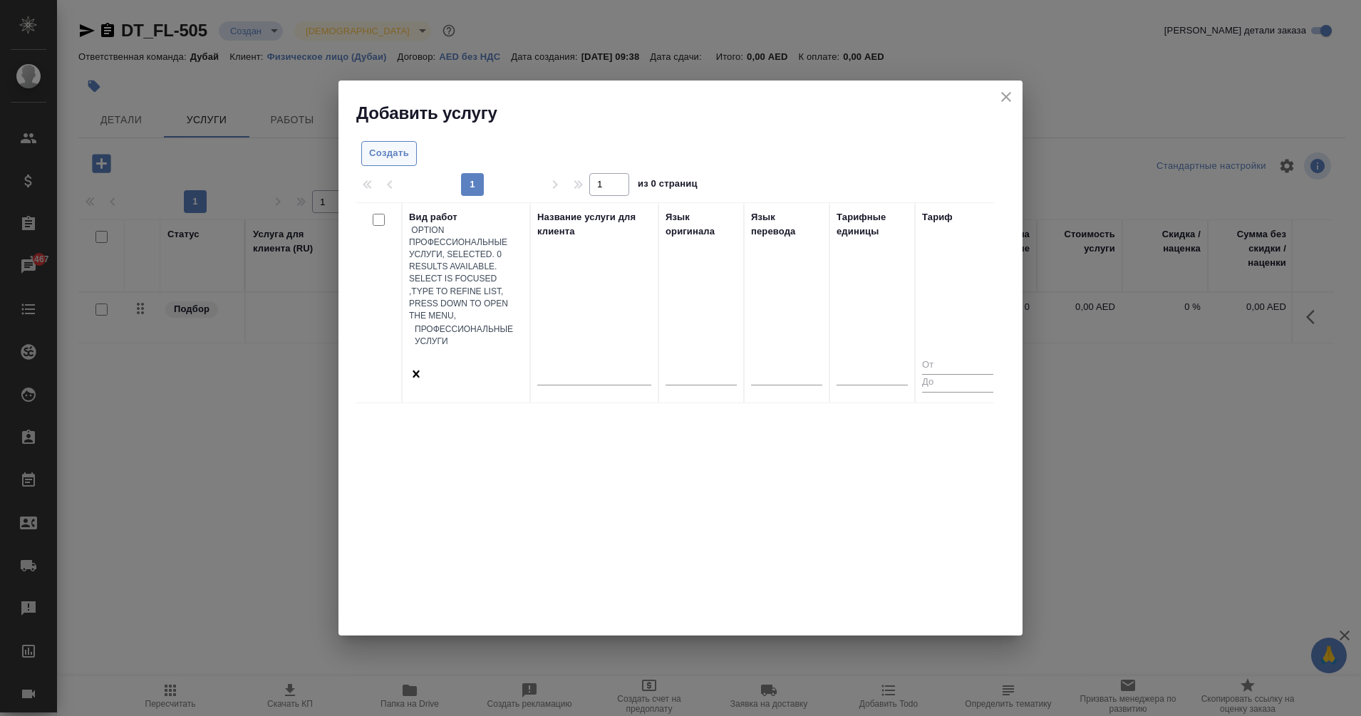
click at [392, 157] on span "Создать" at bounding box center [389, 153] width 40 height 16
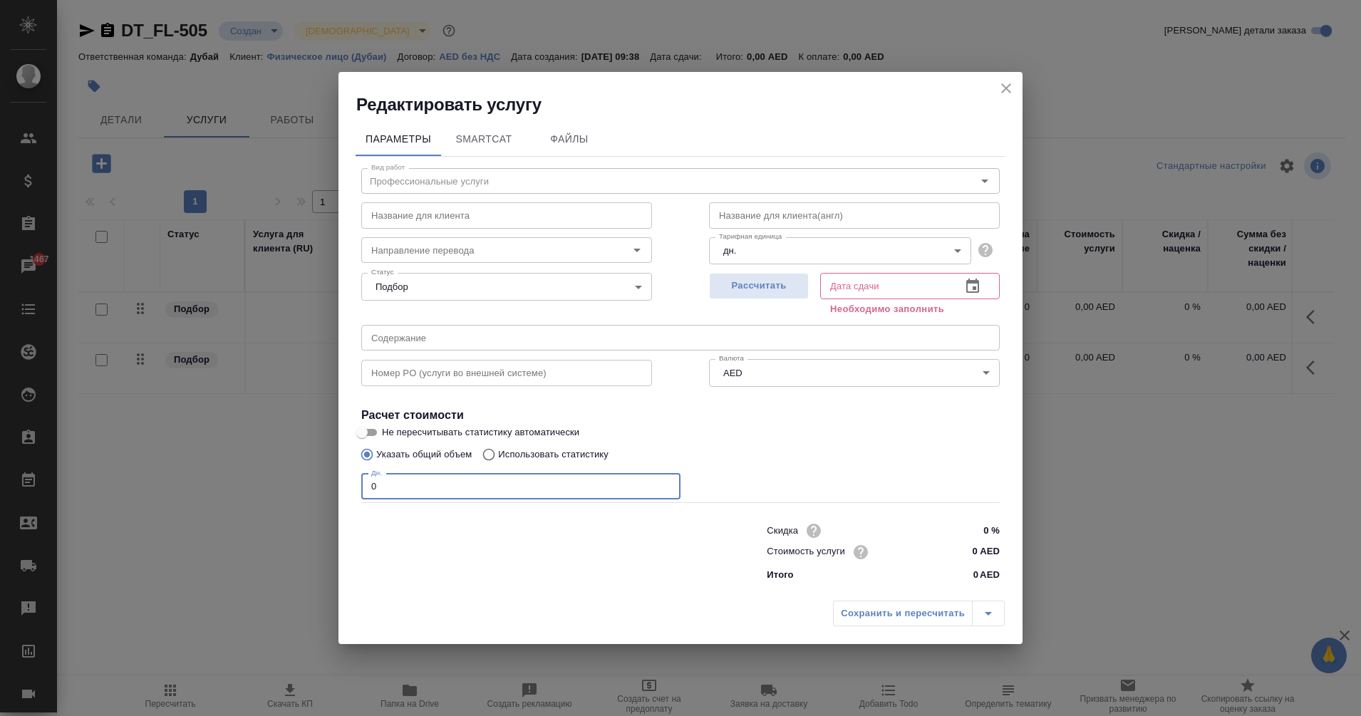
drag, startPoint x: 430, startPoint y: 494, endPoint x: 324, endPoint y: 510, distance: 107.4
click at [324, 510] on div "Редактировать услугу Параметры SmartCat Файлы Вид работ Профессиональные услуги…" at bounding box center [680, 358] width 1361 height 716
type input "1600"
click at [968, 292] on icon "button" at bounding box center [972, 286] width 13 height 14
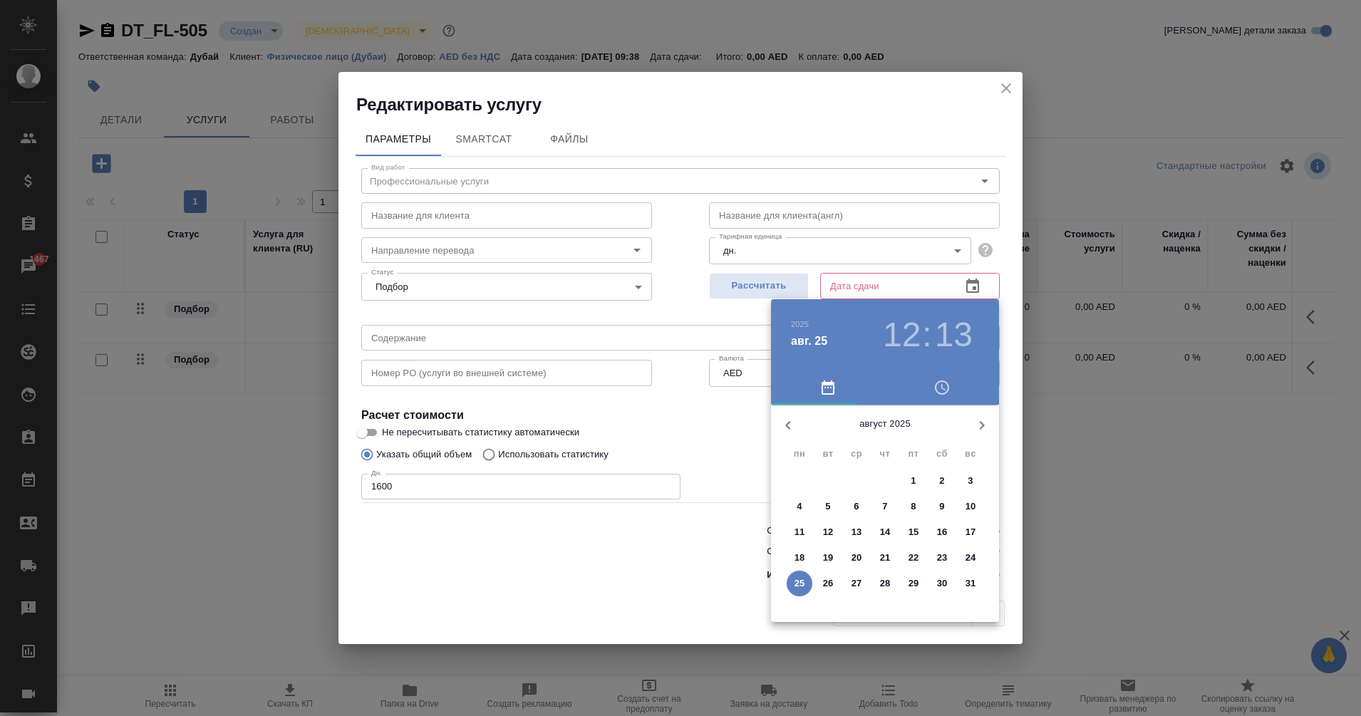
click at [983, 579] on span "31" at bounding box center [971, 583] width 26 height 14
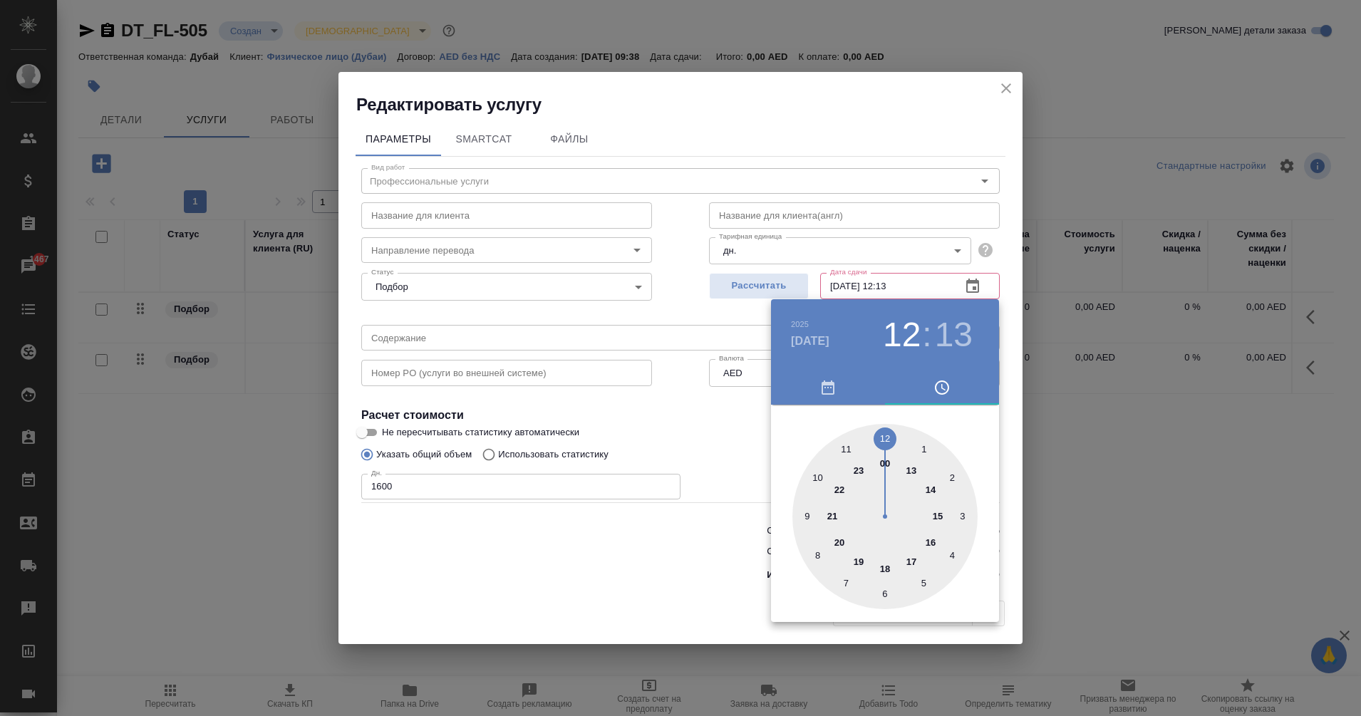
type input "31.08.2025 12:13"
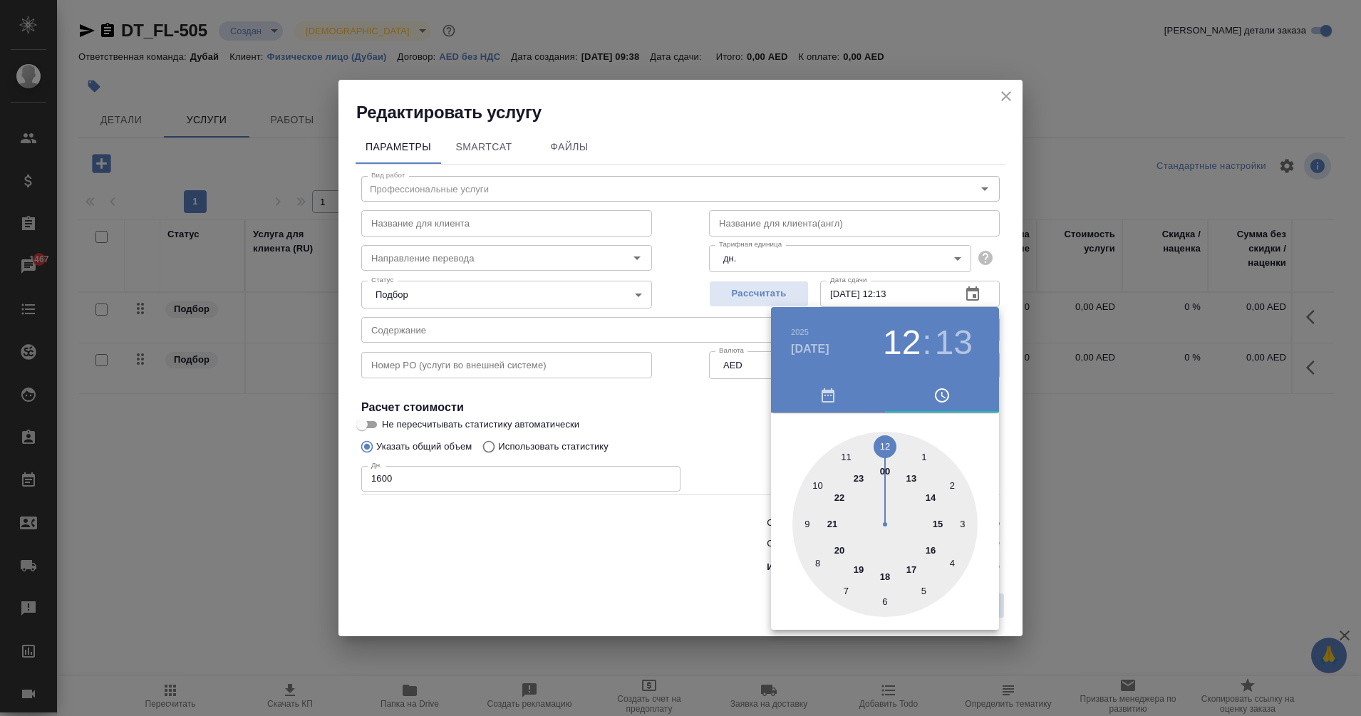
click at [603, 584] on div at bounding box center [680, 358] width 1361 height 716
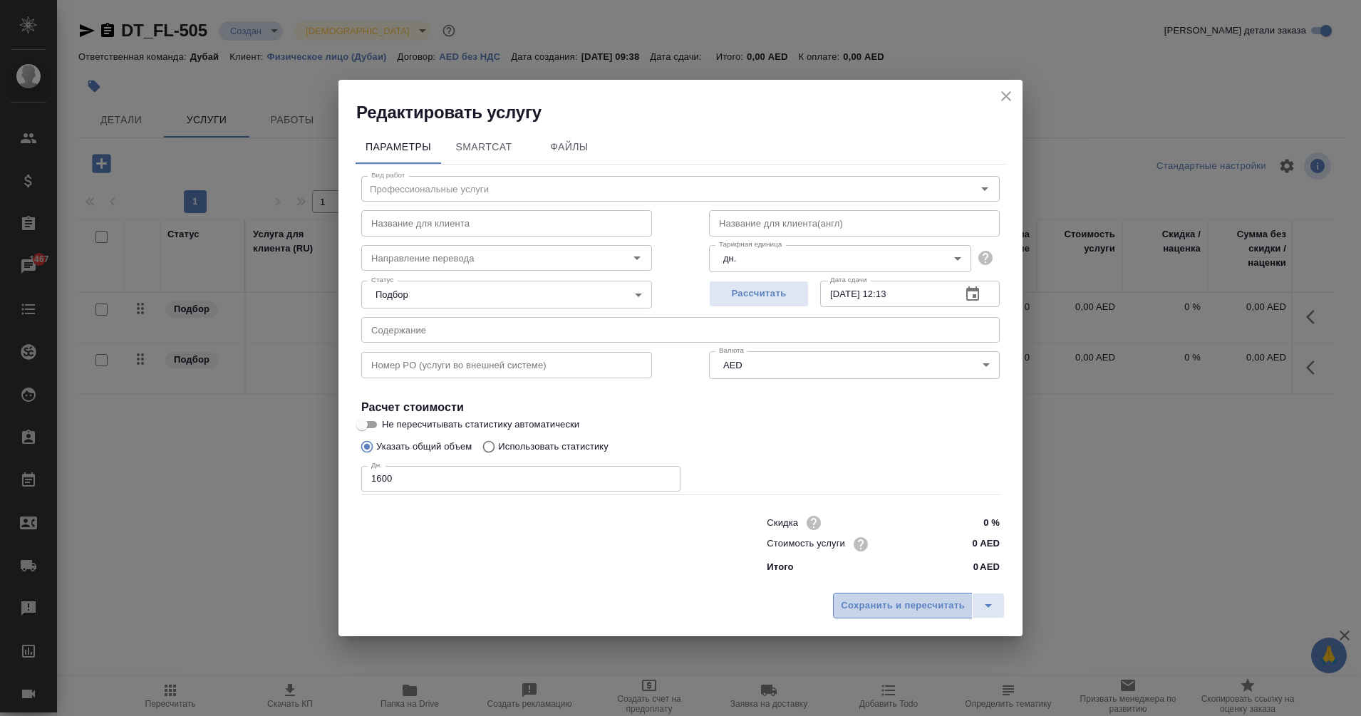
click at [886, 614] on button "Сохранить и пересчитать" at bounding box center [903, 606] width 140 height 26
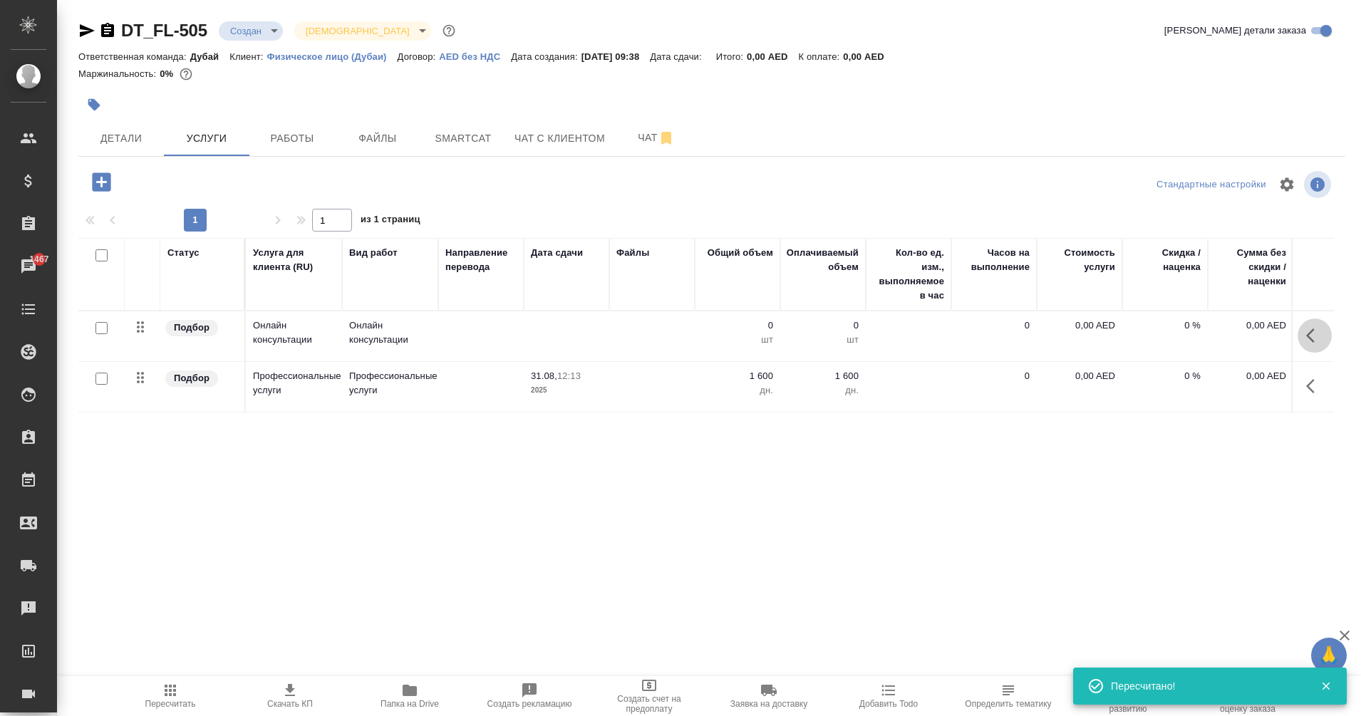
click at [1308, 337] on icon "button" at bounding box center [1310, 335] width 9 height 14
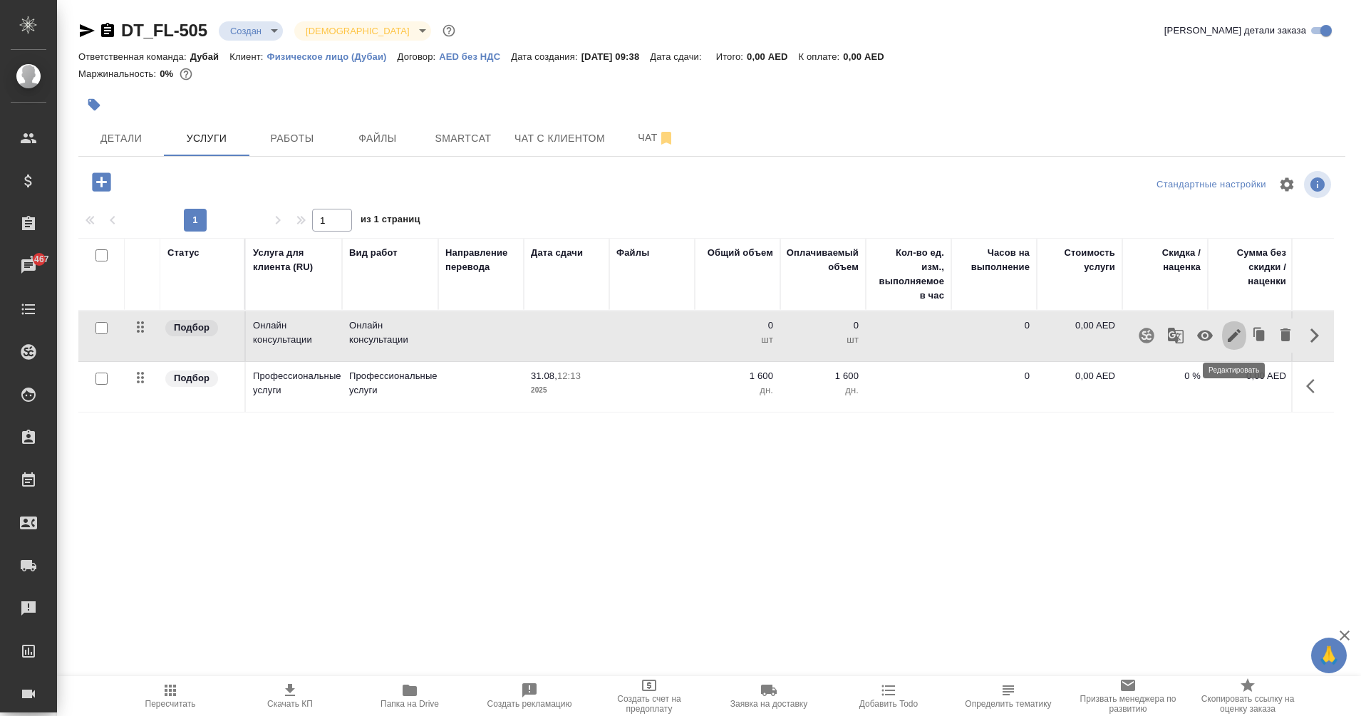
click at [1233, 343] on icon "button" at bounding box center [1234, 335] width 17 height 17
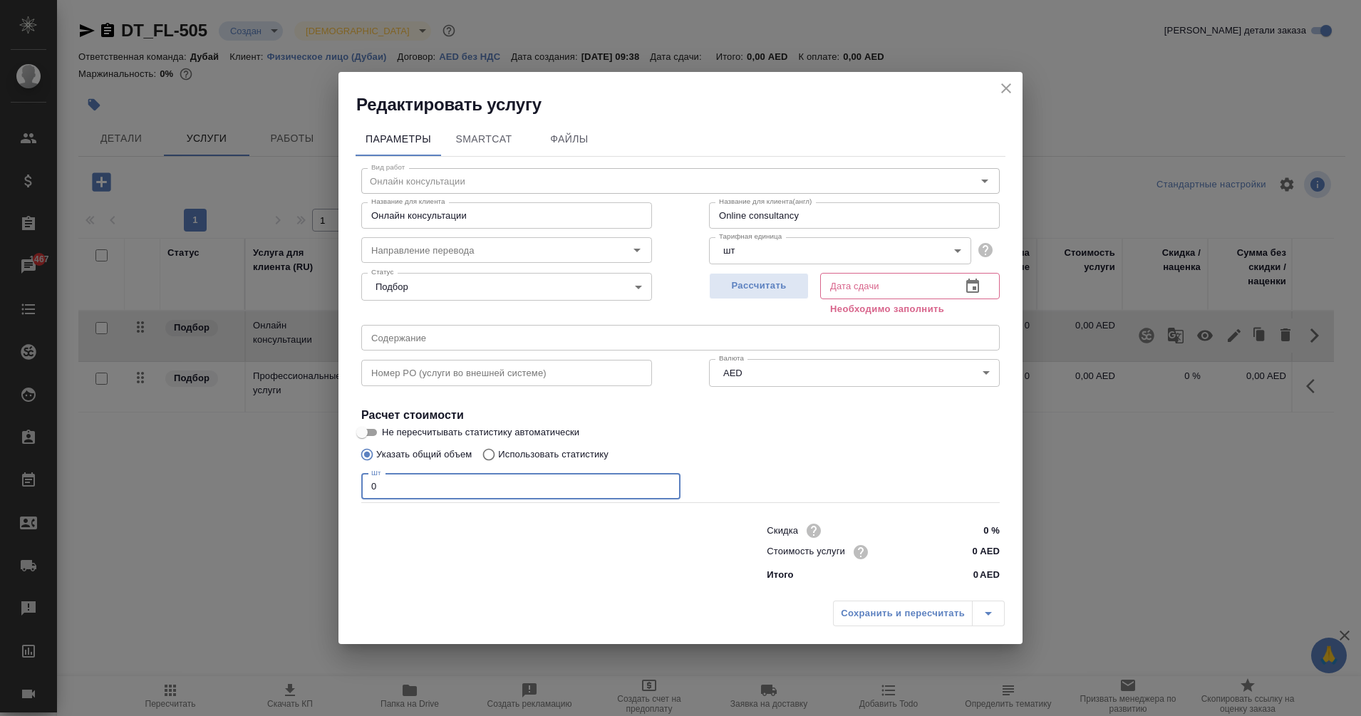
drag, startPoint x: 428, startPoint y: 479, endPoint x: 109, endPoint y: 540, distance: 325.0
click at [109, 540] on div "Редактировать услугу Параметры SmartCat Файлы Вид работ Онлайн консультации Вид…" at bounding box center [680, 358] width 1361 height 716
type input "300"
click at [971, 289] on icon "button" at bounding box center [972, 286] width 17 height 17
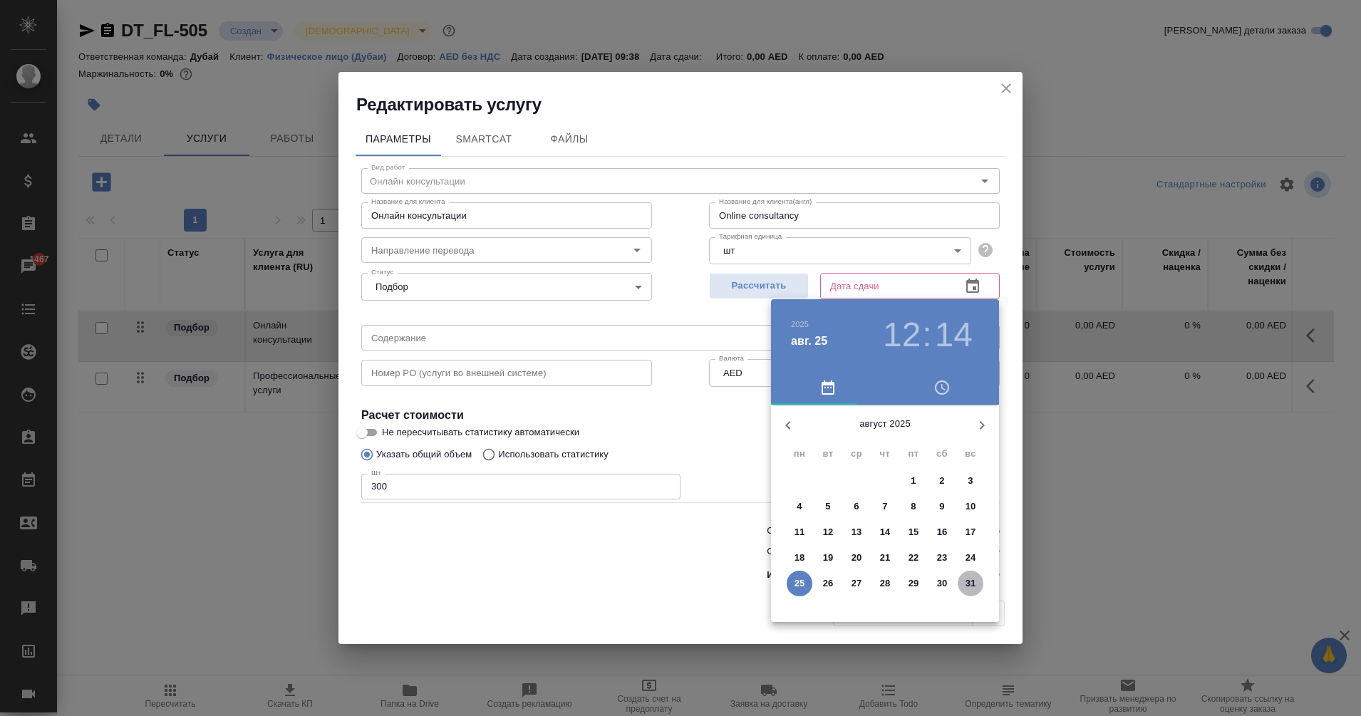
click at [975, 579] on p "31" at bounding box center [971, 583] width 11 height 14
type input "31.08.2025 12:14"
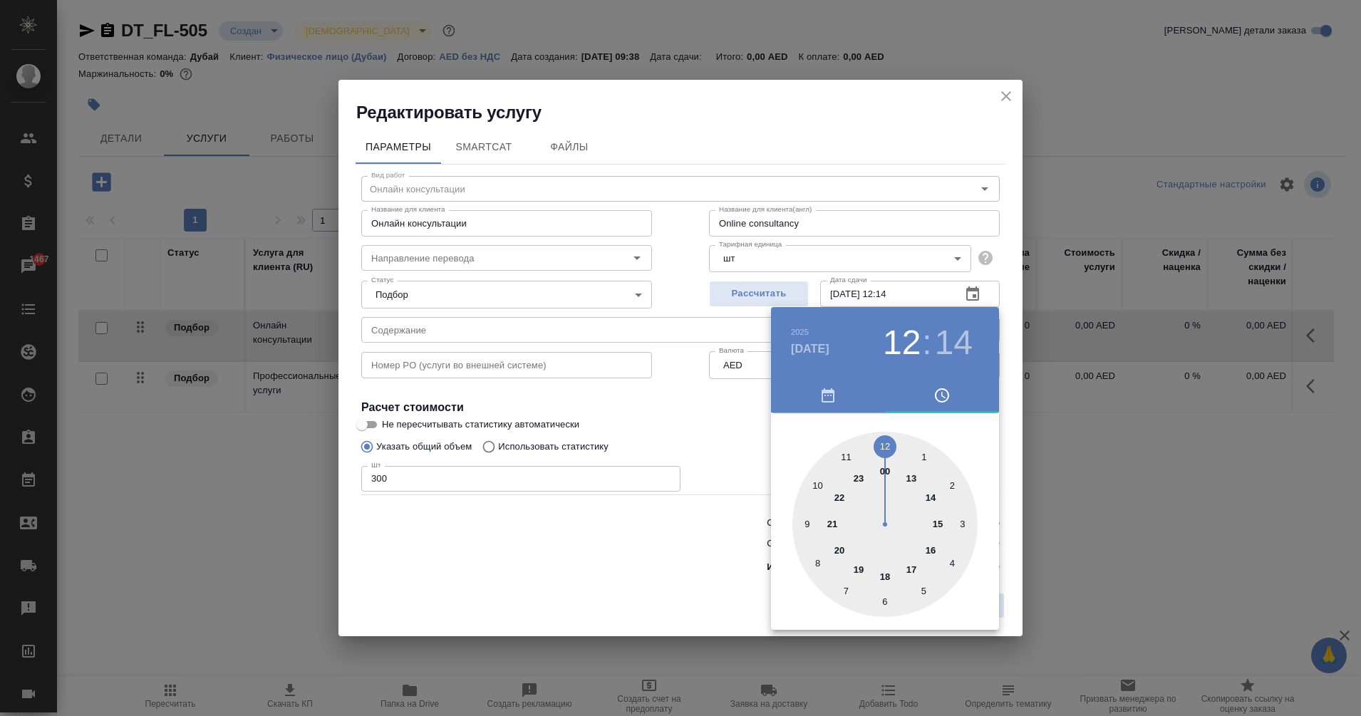
click at [884, 440] on div at bounding box center [884, 524] width 185 height 185
click at [970, 518] on div at bounding box center [884, 524] width 185 height 185
click at [710, 534] on div at bounding box center [680, 358] width 1361 height 716
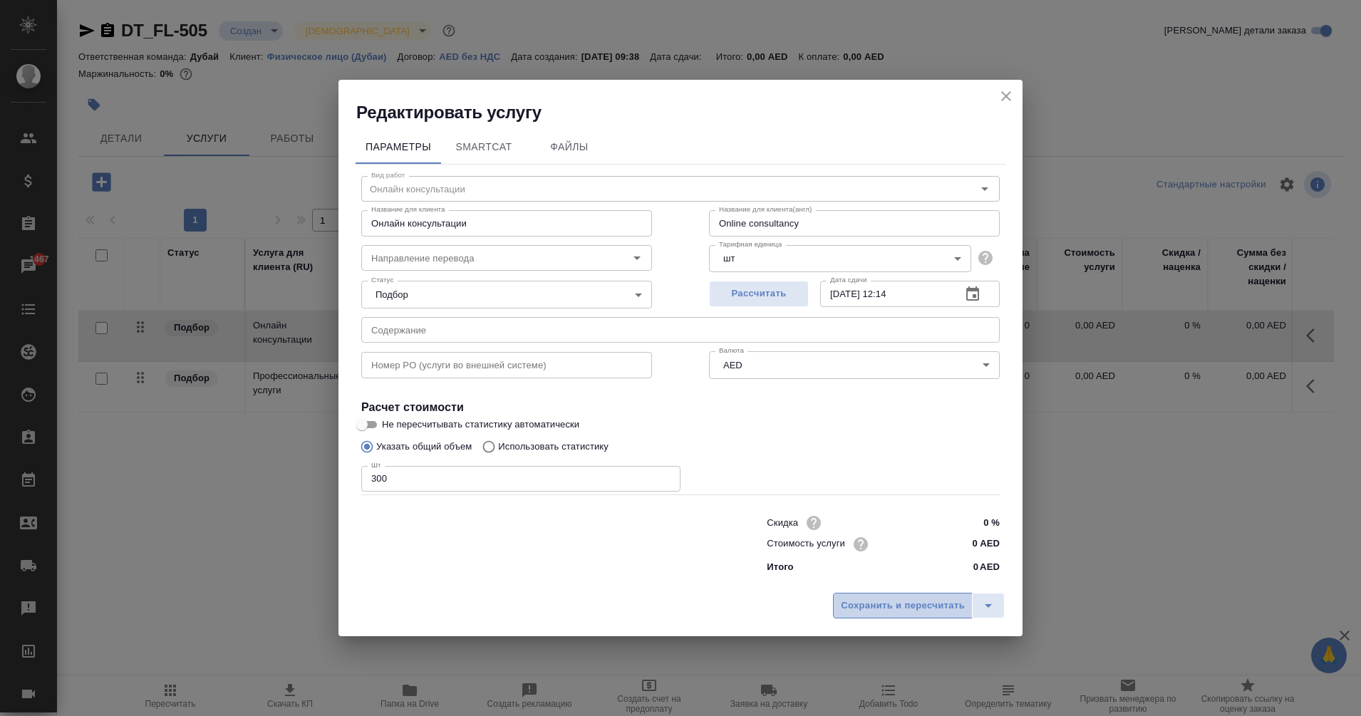
click at [948, 606] on span "Сохранить и пересчитать" at bounding box center [903, 606] width 124 height 16
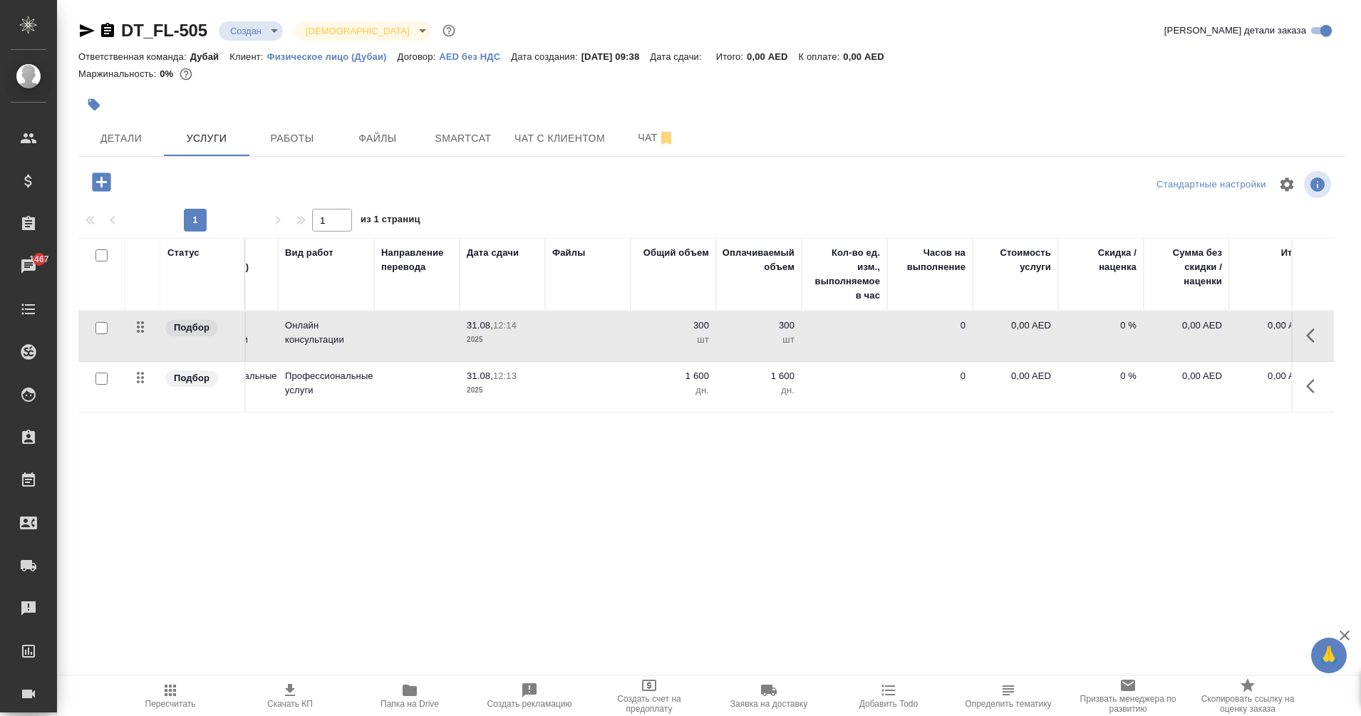
scroll to position [0, 88]
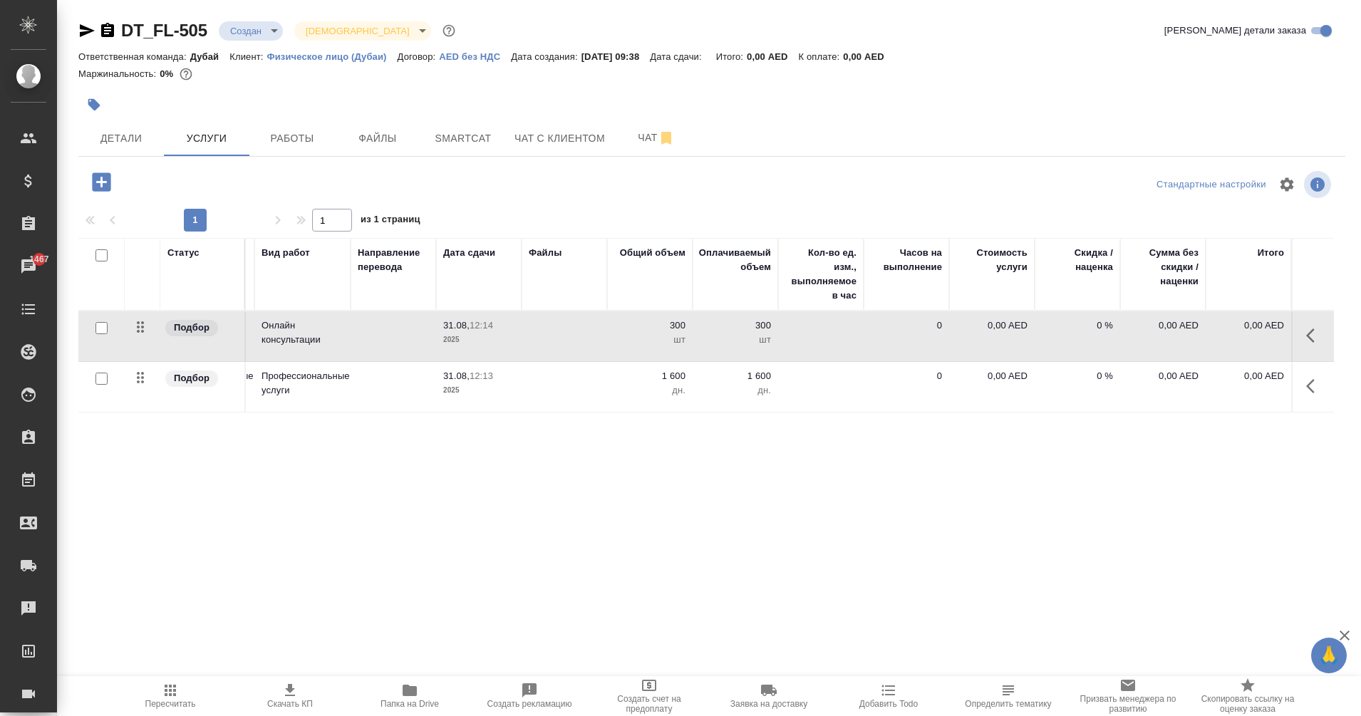
click at [184, 686] on span "Пересчитать" at bounding box center [170, 695] width 103 height 27
click at [1308, 334] on icon "button" at bounding box center [1310, 335] width 9 height 14
click at [1234, 333] on icon "button" at bounding box center [1234, 335] width 17 height 17
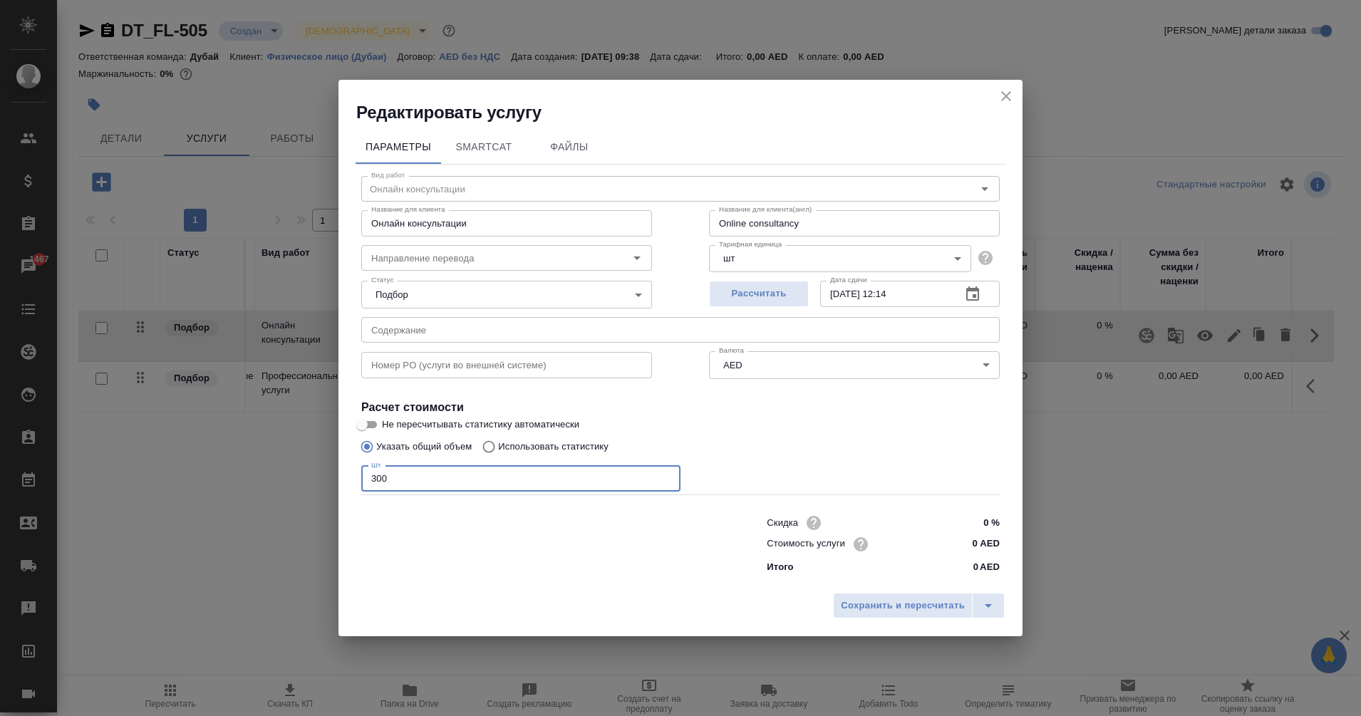
drag, startPoint x: 430, startPoint y: 477, endPoint x: 214, endPoint y: 507, distance: 218.0
click at [214, 507] on div "Редактировать услугу Параметры SmartCat Файлы Вид работ Онлайн консультации Вид…" at bounding box center [680, 358] width 1361 height 716
type input "1"
click at [916, 607] on span "Сохранить и пересчитать" at bounding box center [903, 606] width 124 height 16
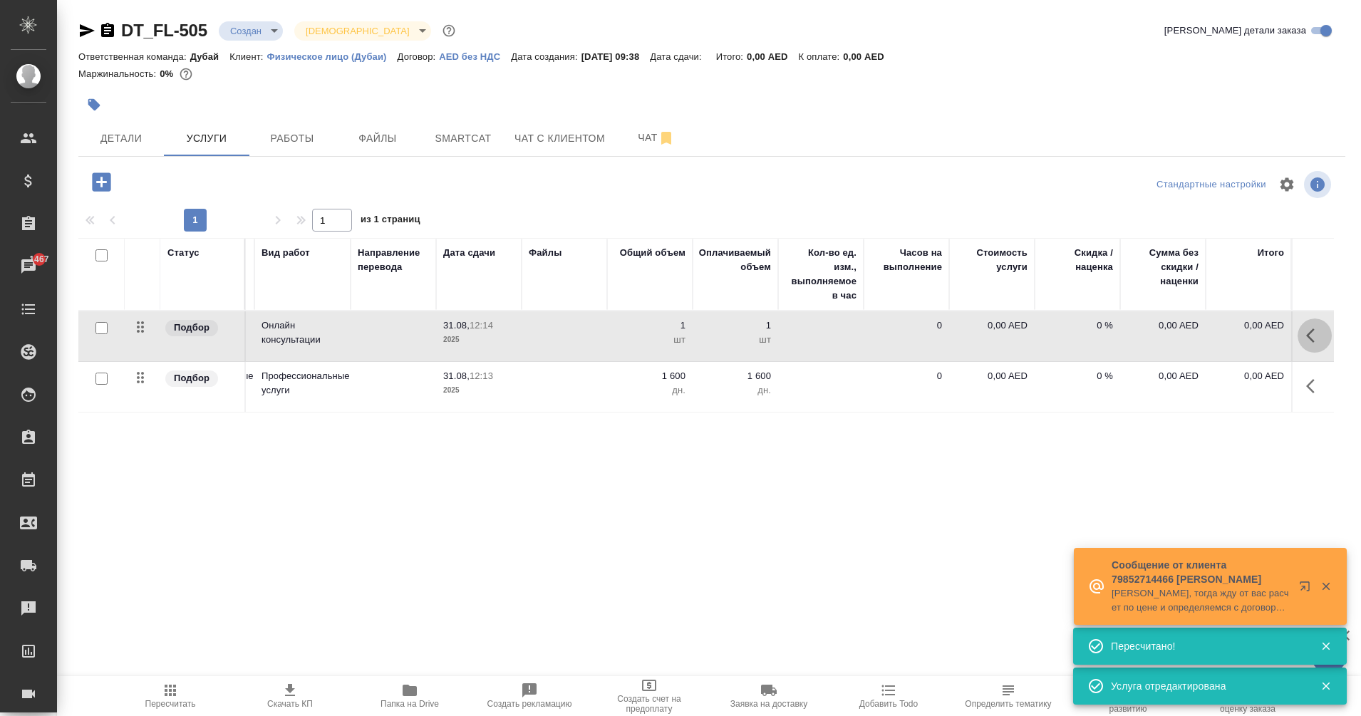
click at [1308, 327] on icon "button" at bounding box center [1314, 335] width 17 height 17
click at [1226, 333] on icon "button" at bounding box center [1234, 335] width 17 height 17
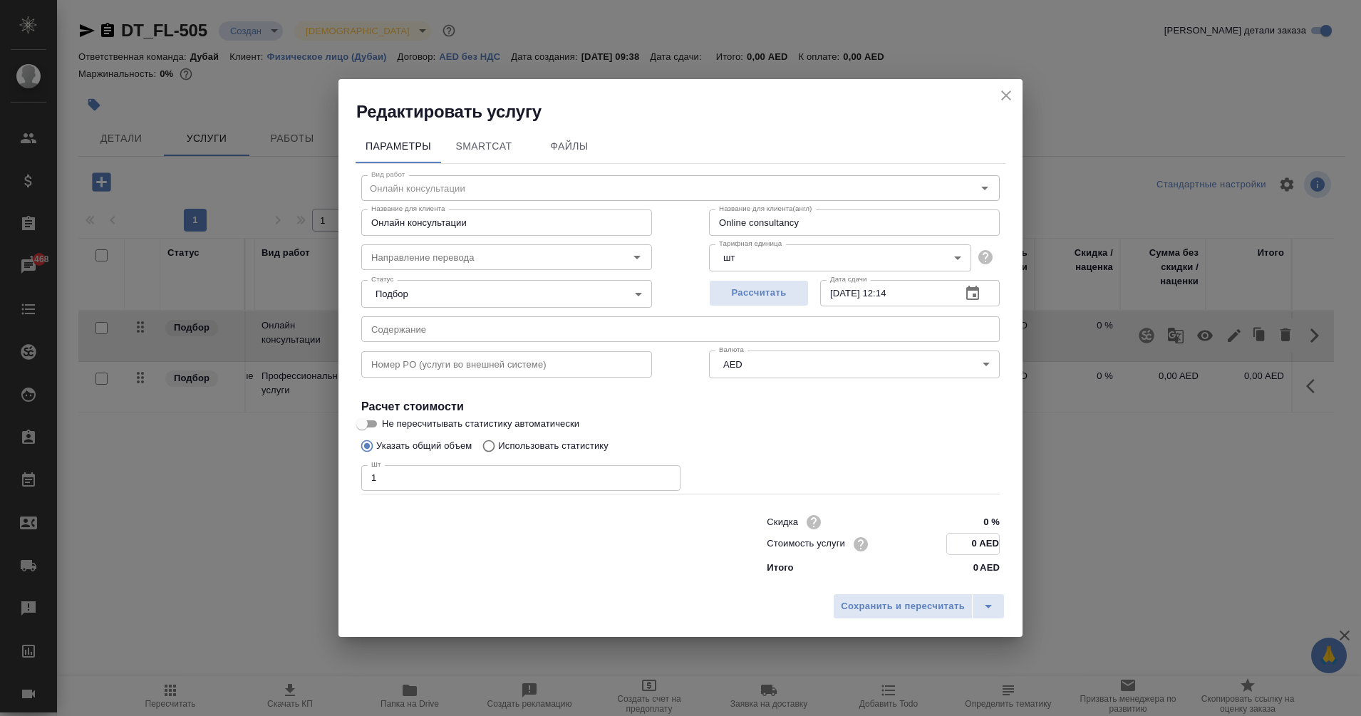
click at [983, 539] on input "0 AED" at bounding box center [973, 544] width 52 height 21
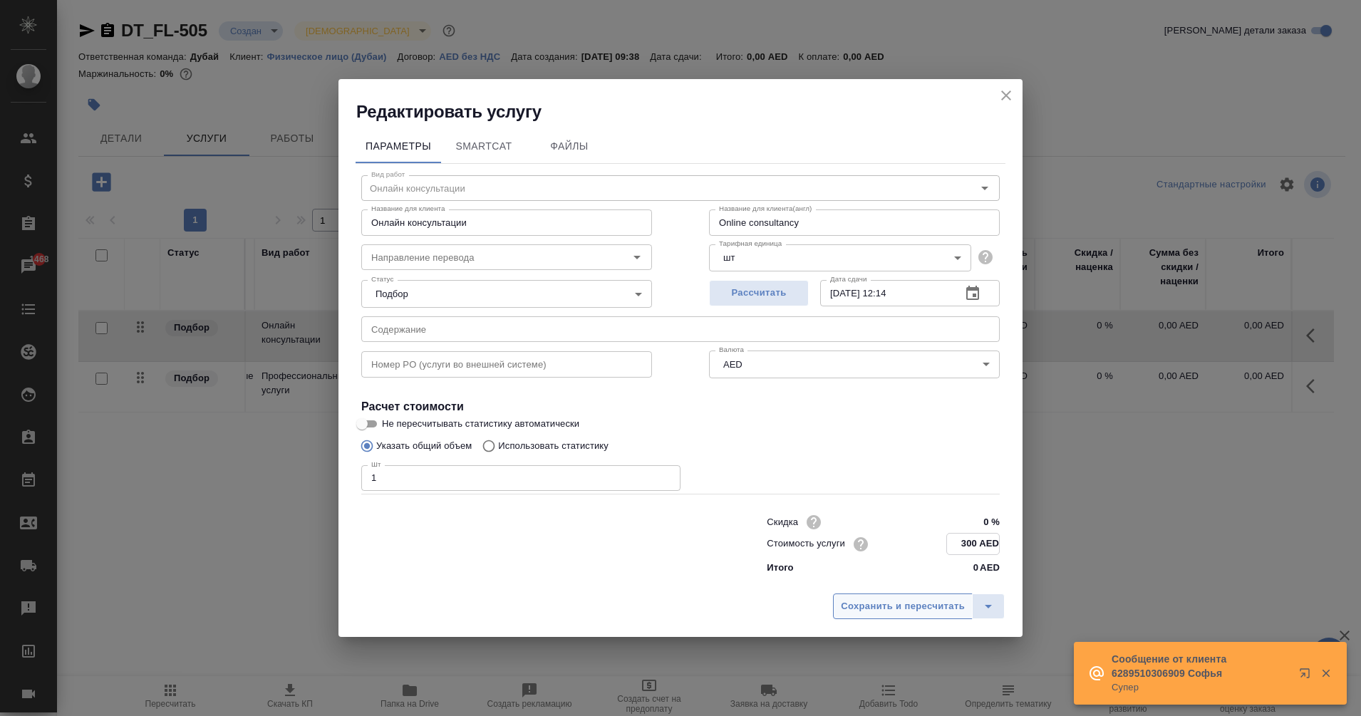
type input "300 AED"
click at [908, 614] on button "Сохранить и пересчитать" at bounding box center [903, 606] width 140 height 26
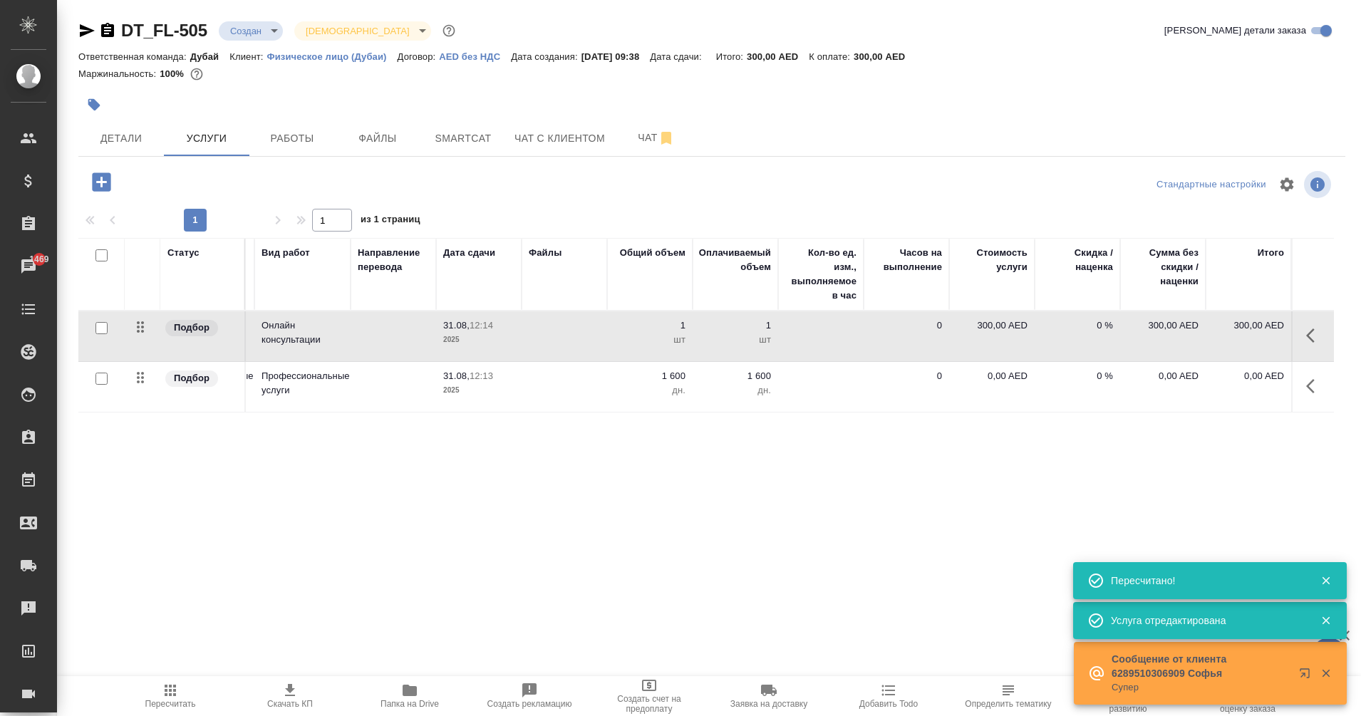
click at [1313, 395] on button "button" at bounding box center [1315, 386] width 34 height 34
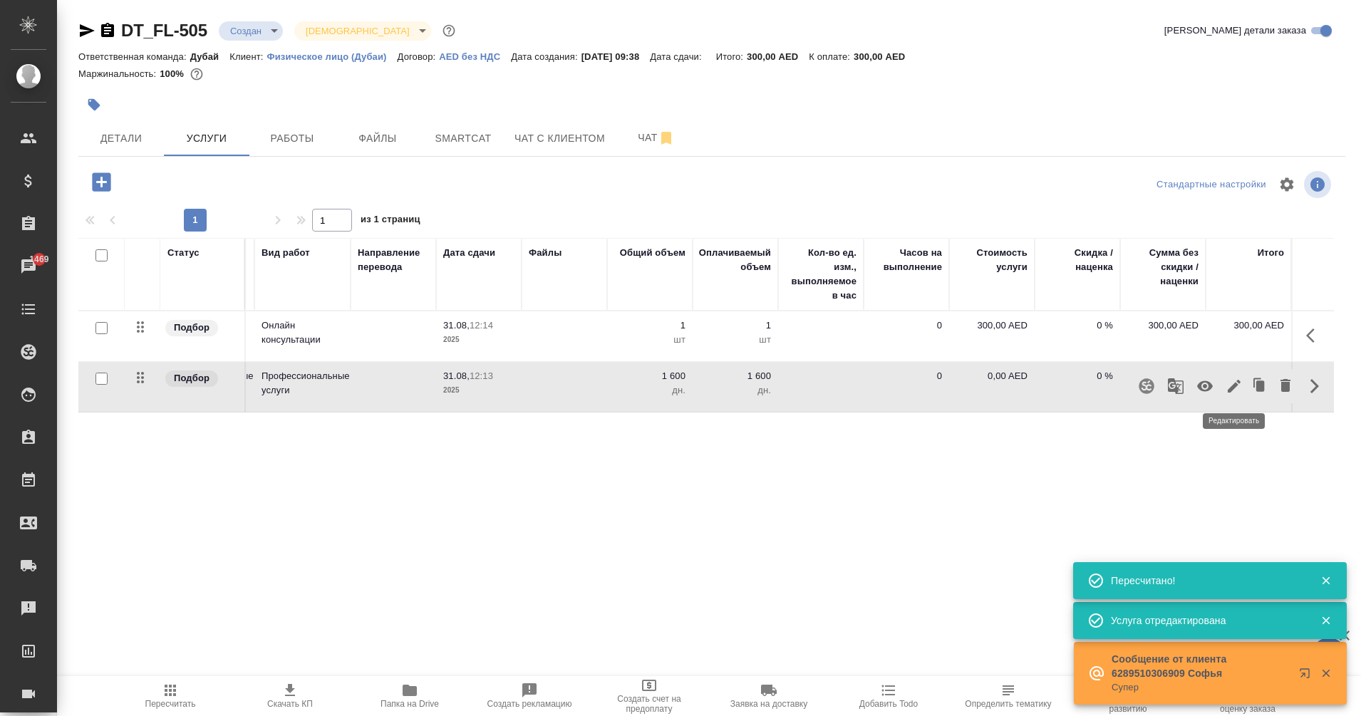
click at [1228, 388] on icon "button" at bounding box center [1234, 386] width 17 height 17
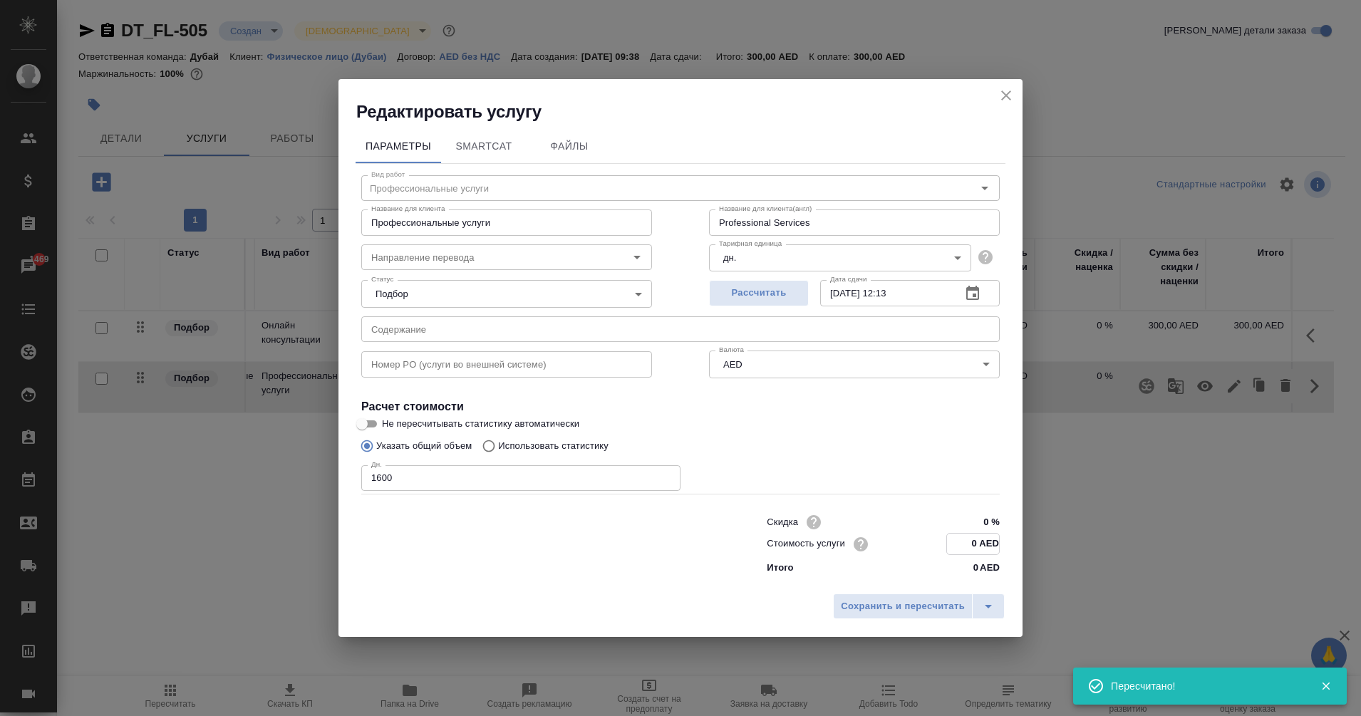
click at [973, 542] on input "0 AED" at bounding box center [973, 544] width 52 height 21
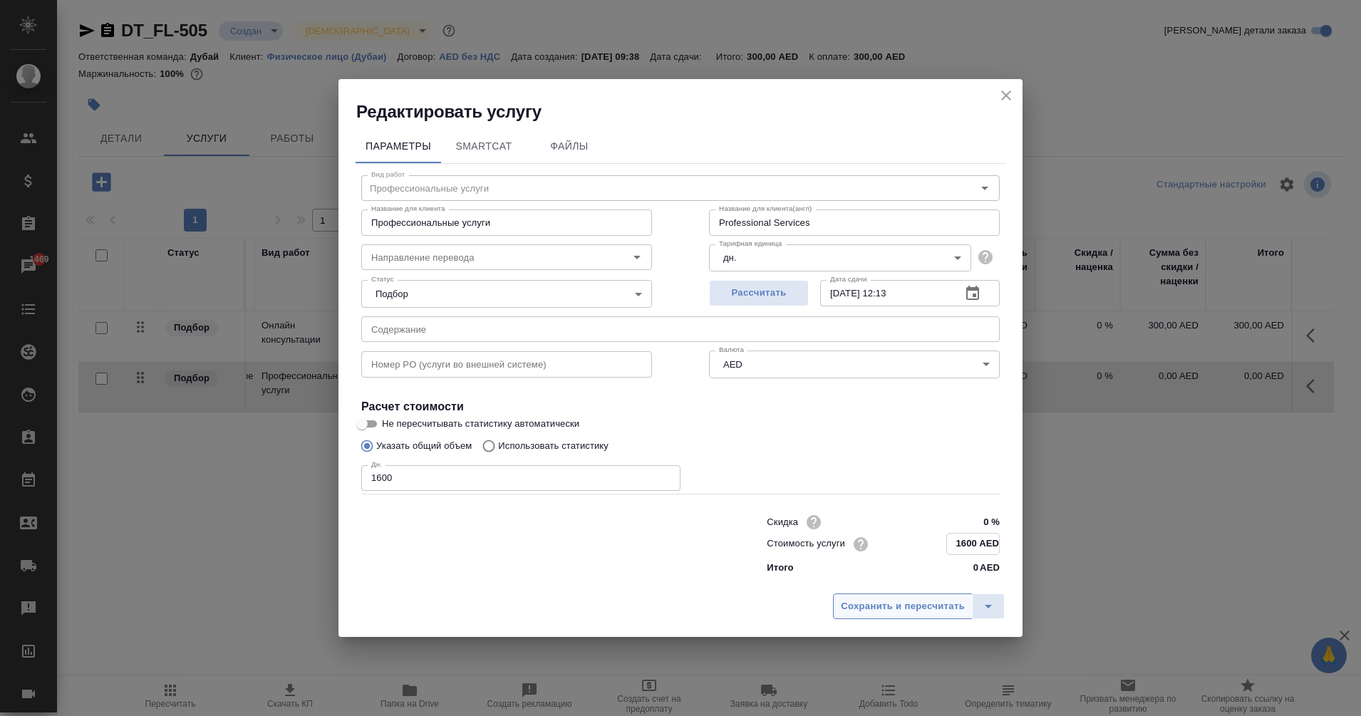
type input "1600 AED"
click at [922, 609] on span "Сохранить и пересчитать" at bounding box center [903, 606] width 124 height 16
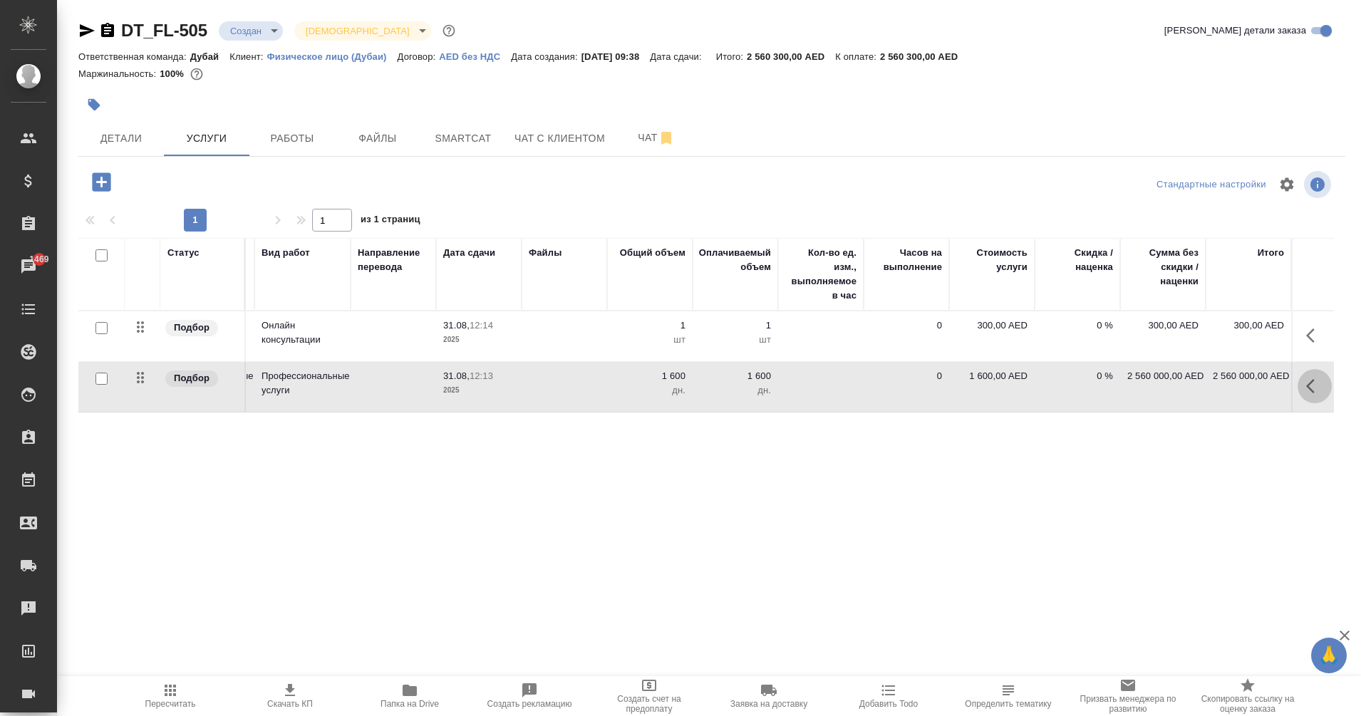
click at [1320, 395] on button "button" at bounding box center [1315, 386] width 34 height 34
click at [1229, 385] on icon "button" at bounding box center [1234, 386] width 17 height 17
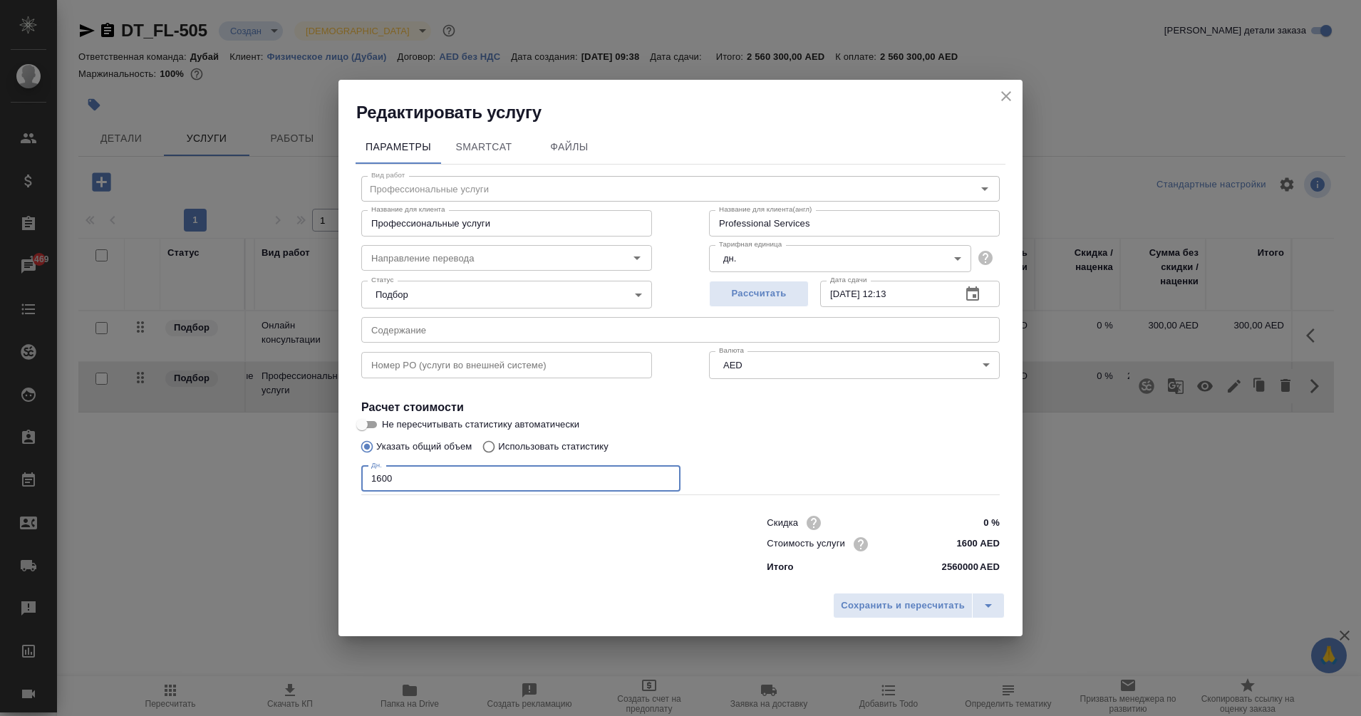
drag, startPoint x: 432, startPoint y: 476, endPoint x: 55, endPoint y: 583, distance: 391.8
click at [55, 583] on div "Редактировать услугу Параметры SmartCat Файлы Вид работ Профессиональные услуги…" at bounding box center [680, 358] width 1361 height 716
type input "1"
click at [906, 615] on button "Сохранить и пересчитать" at bounding box center [903, 606] width 140 height 26
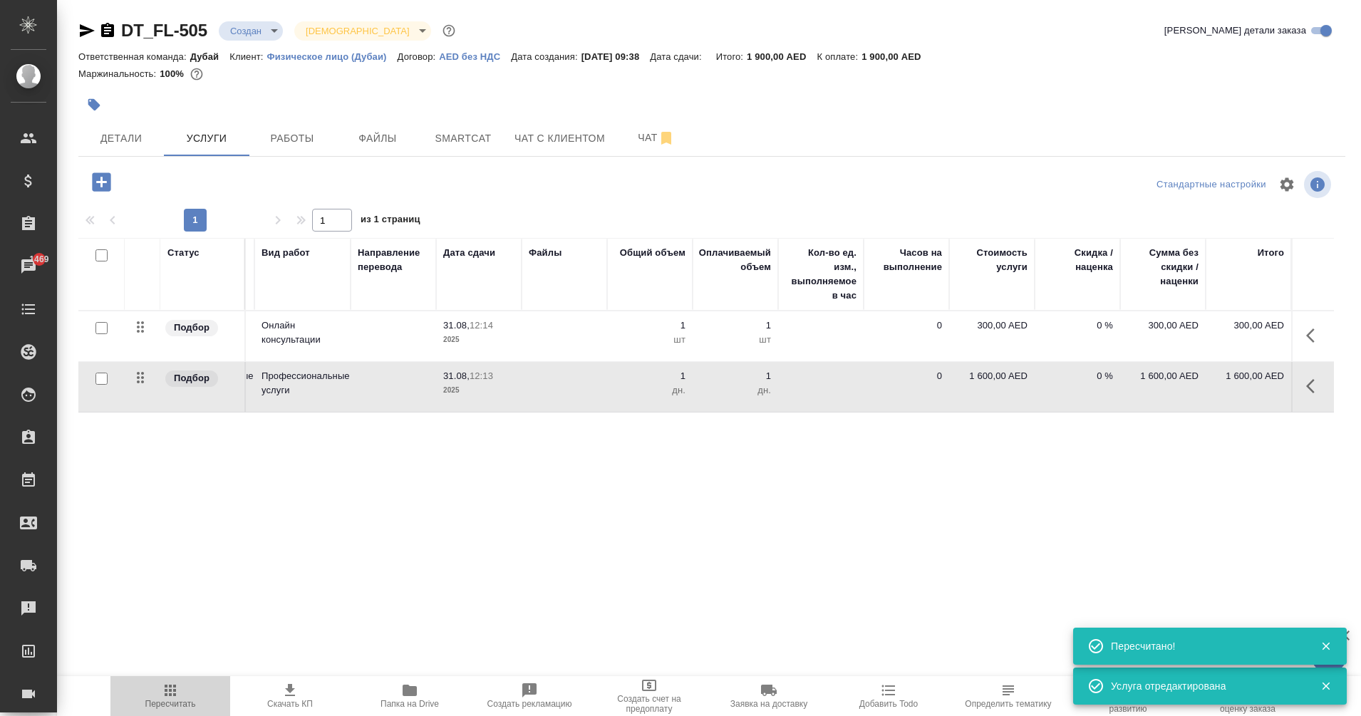
click at [177, 700] on span "Пересчитать" at bounding box center [170, 704] width 51 height 10
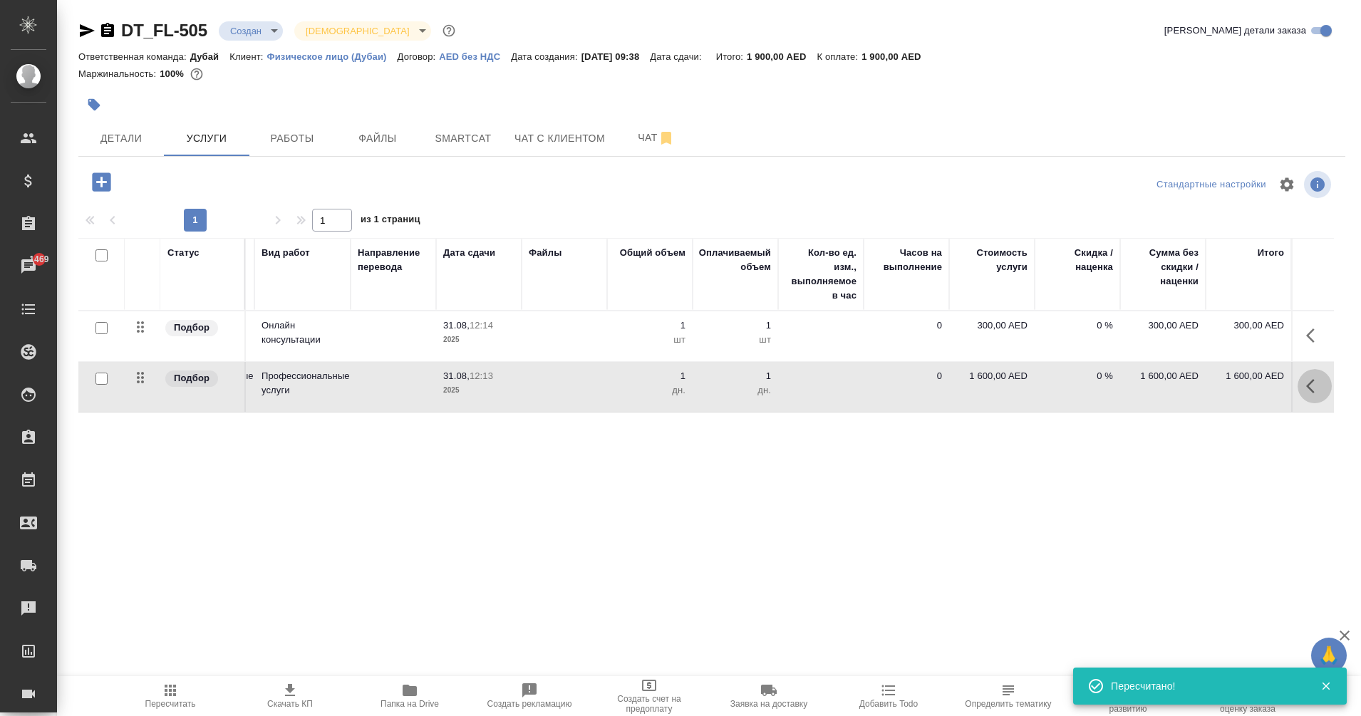
click at [1301, 381] on button "button" at bounding box center [1315, 386] width 34 height 34
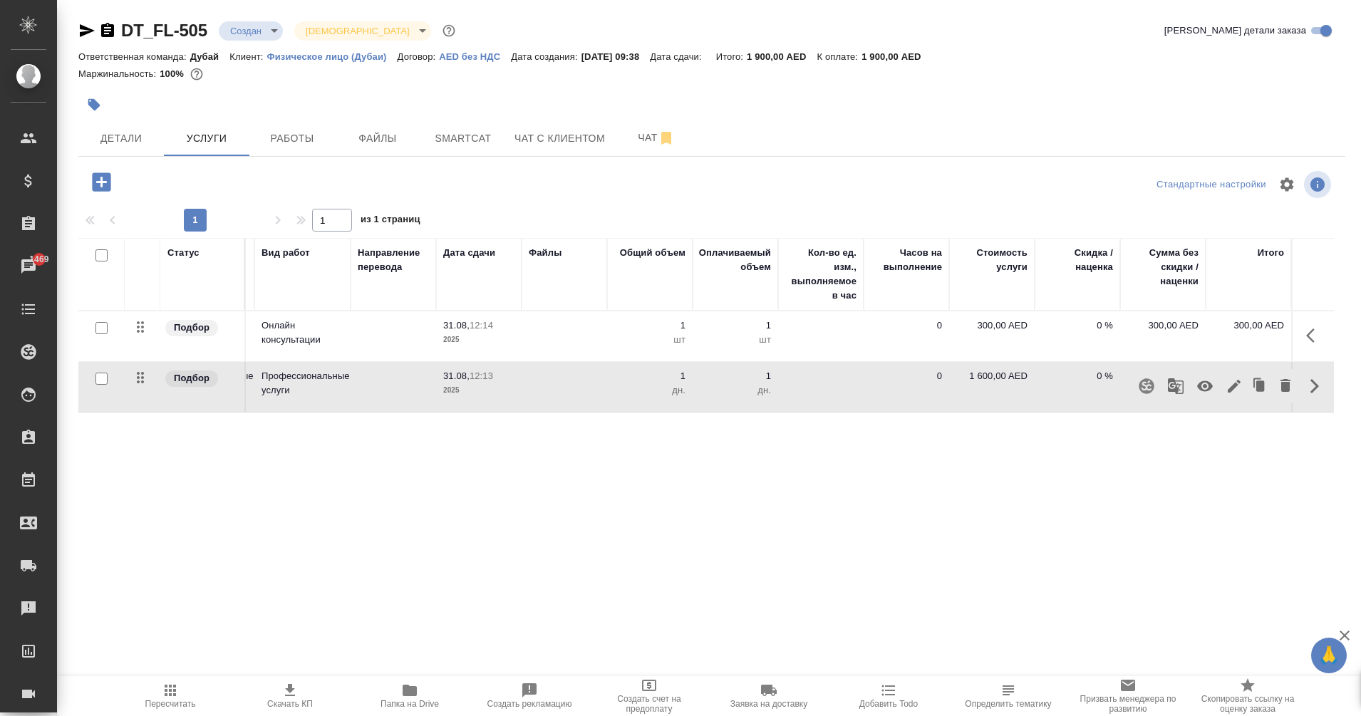
click at [477, 469] on div "Статус Услуга для клиента (RU) Вид работ Направление перевода Дата сдачи Файлы …" at bounding box center [706, 391] width 1256 height 306
click at [100, 183] on icon "button" at bounding box center [101, 181] width 19 height 19
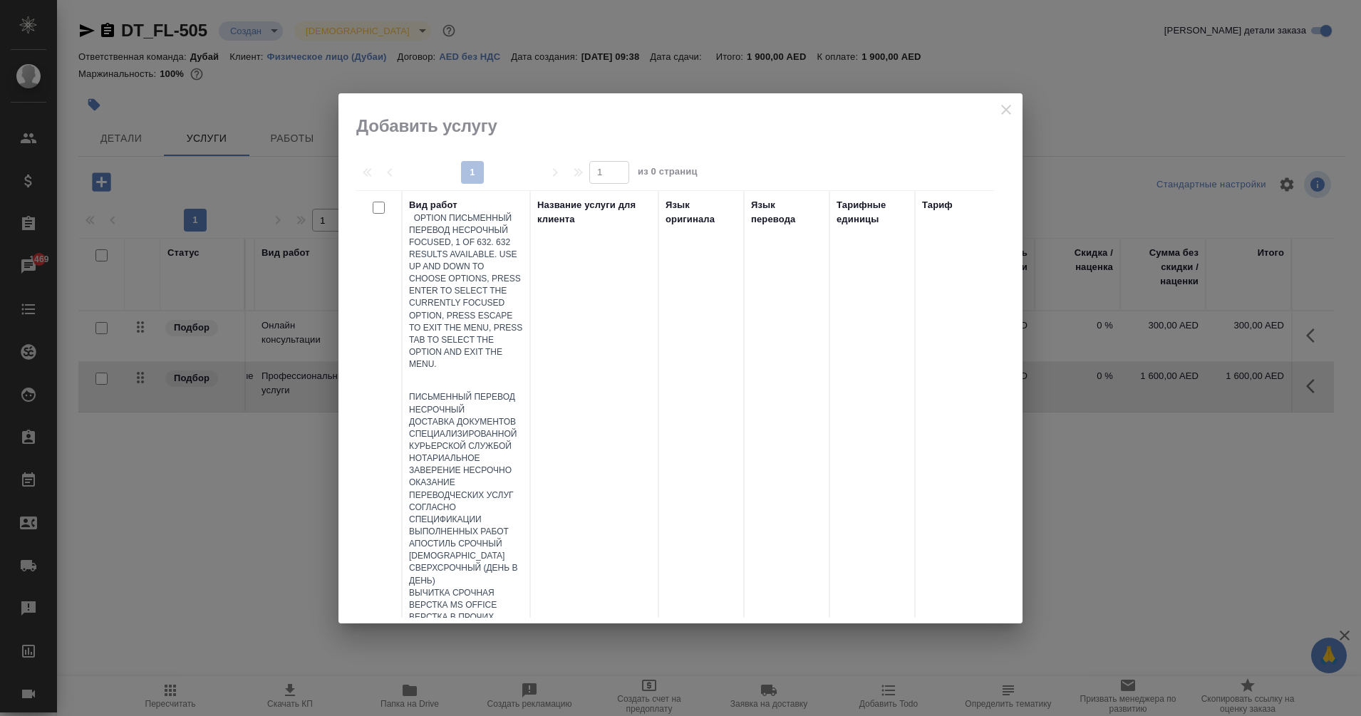
click at [465, 371] on div at bounding box center [466, 381] width 114 height 21
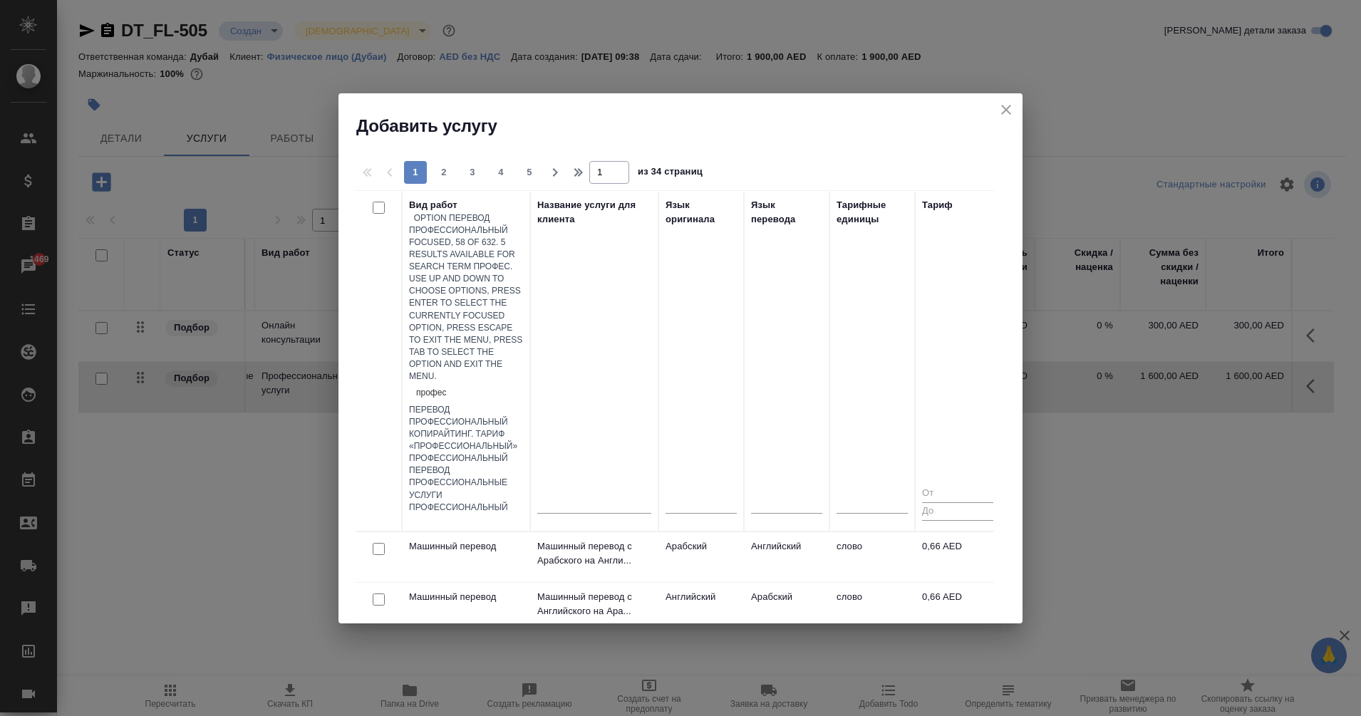
type input "професс"
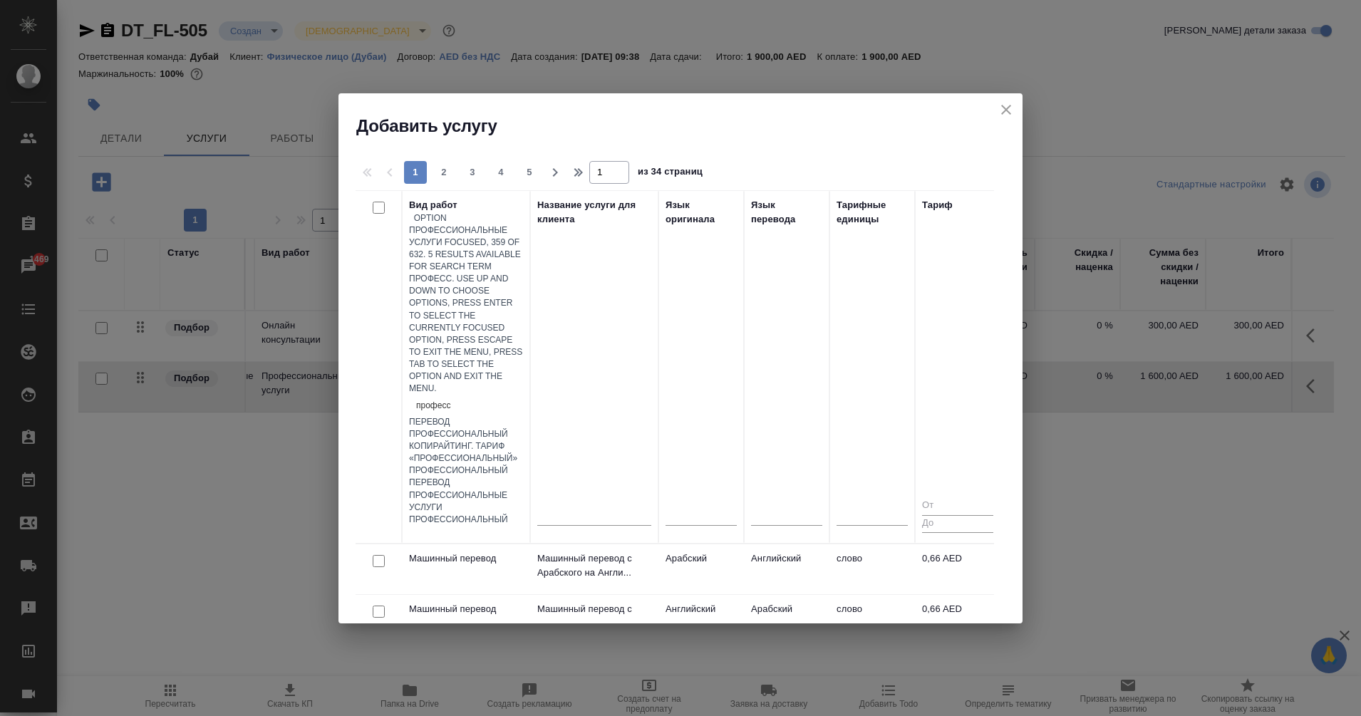
click at [523, 490] on div "Профессиональные услуги" at bounding box center [466, 502] width 114 height 24
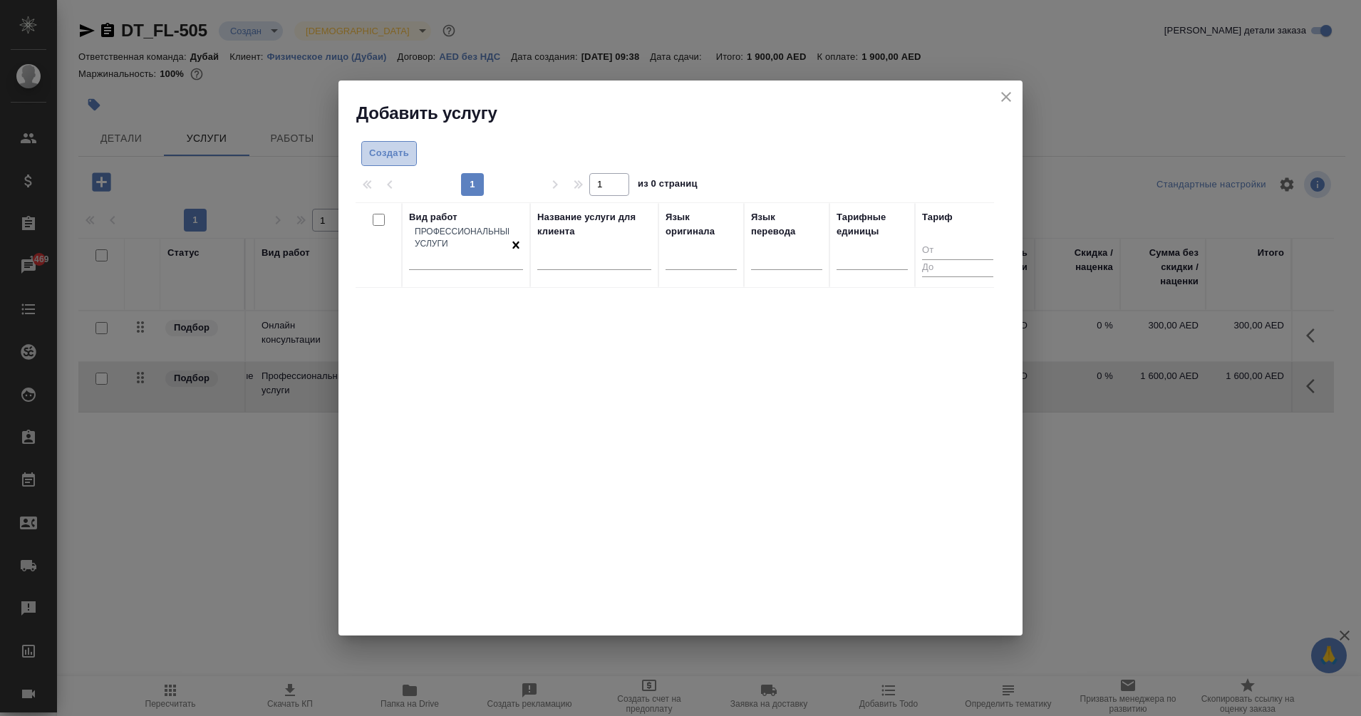
click at [393, 147] on span "Создать" at bounding box center [389, 153] width 40 height 16
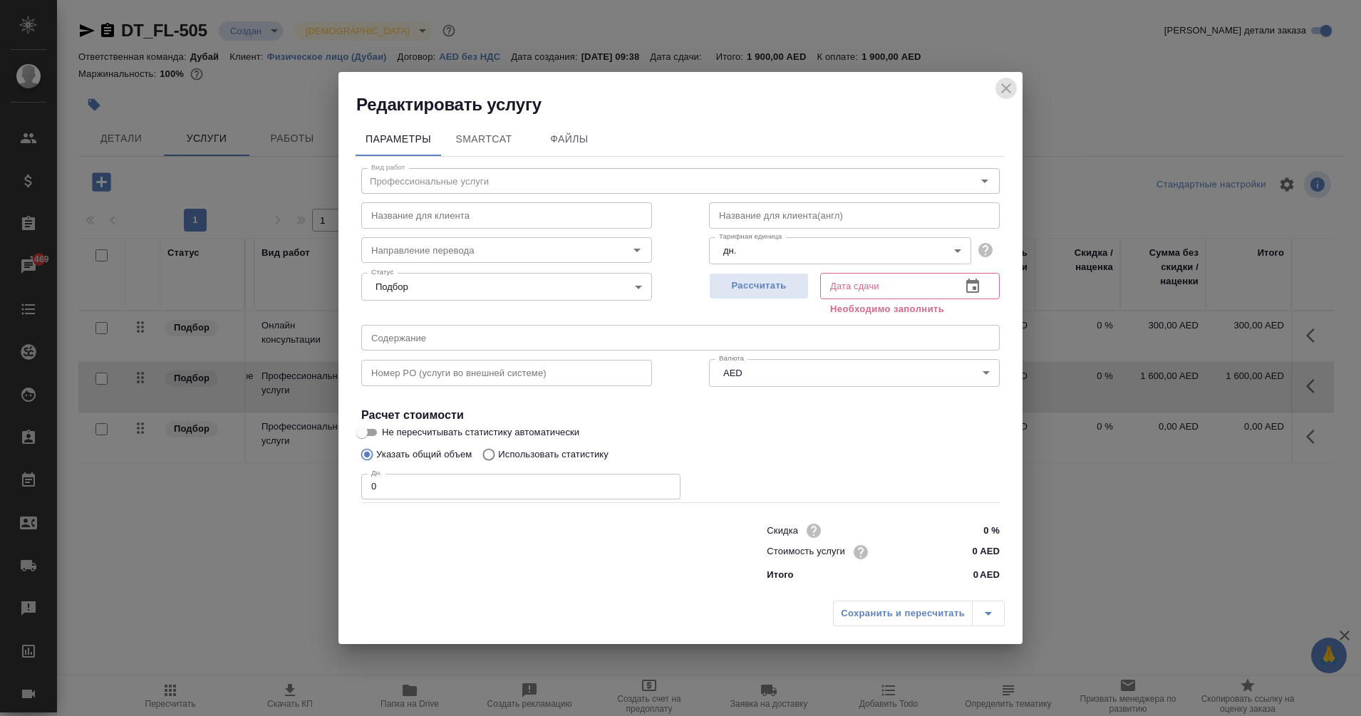
click at [997, 89] on button "close" at bounding box center [1005, 88] width 21 height 21
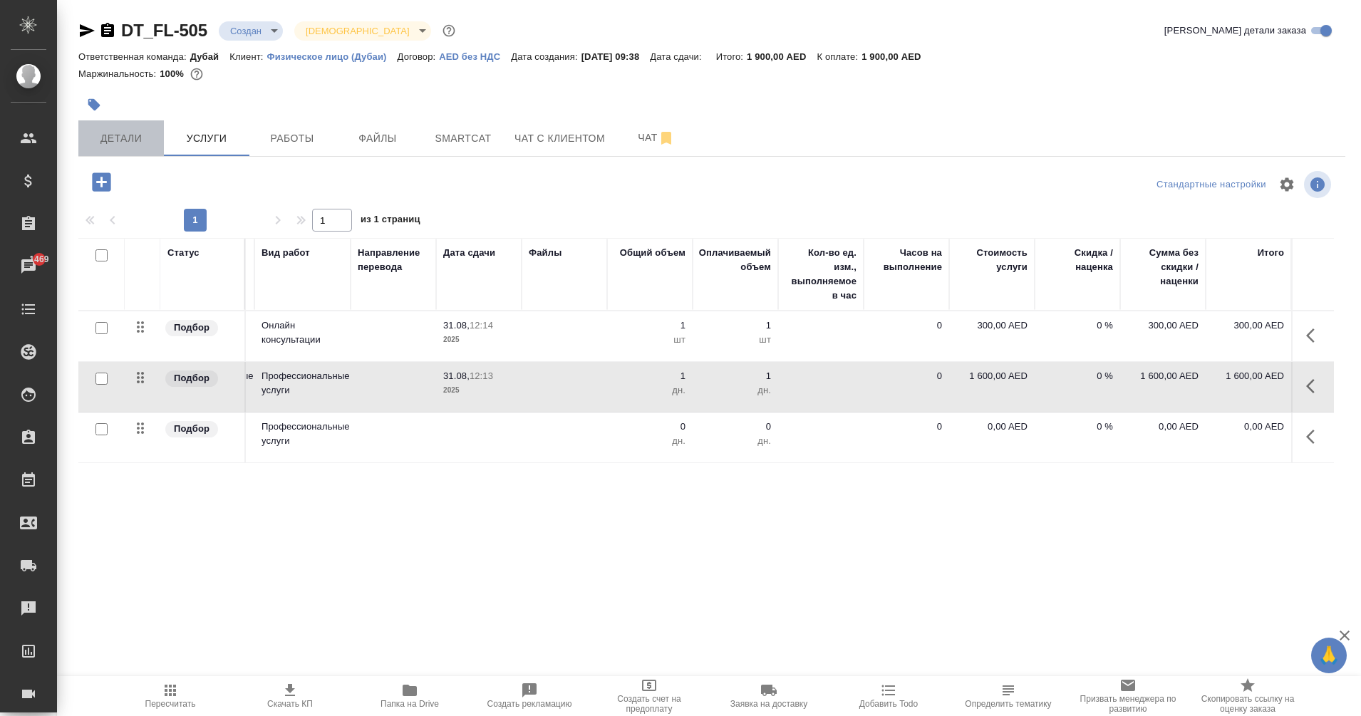
click at [105, 145] on span "Детали" at bounding box center [121, 139] width 68 height 18
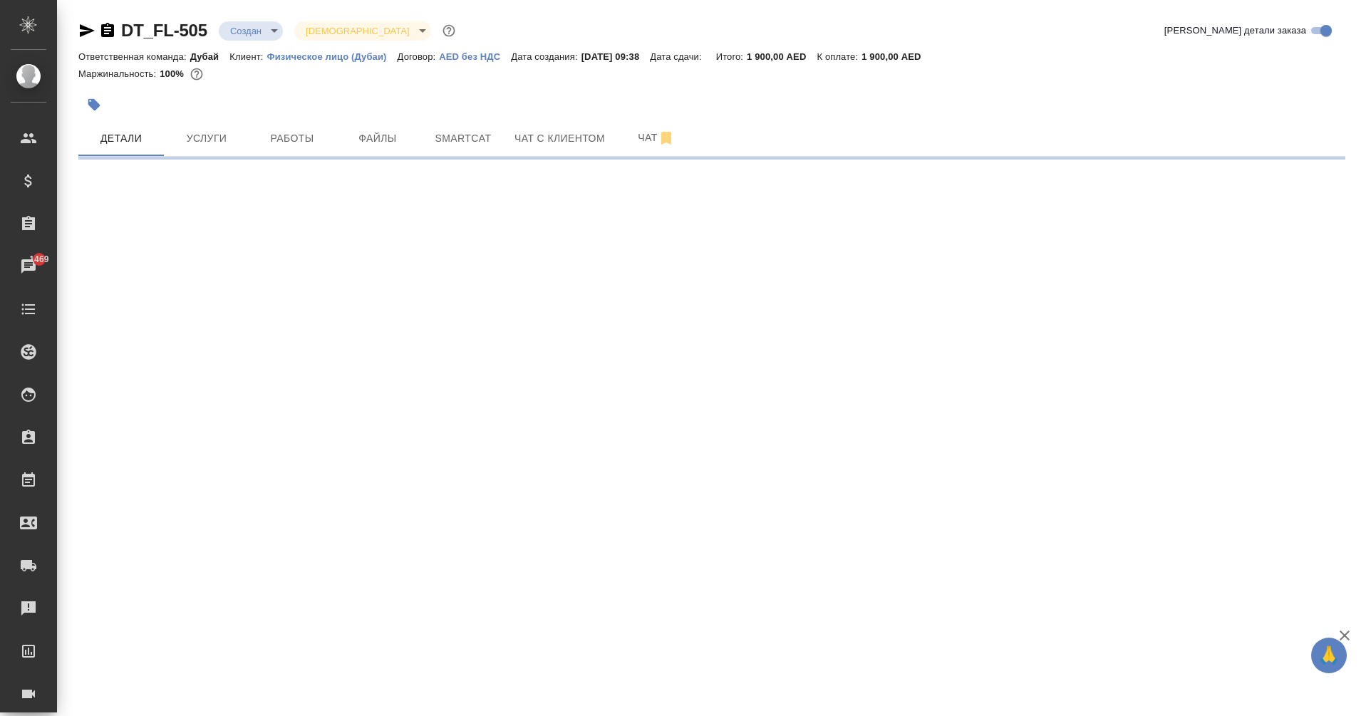
select select "RU"
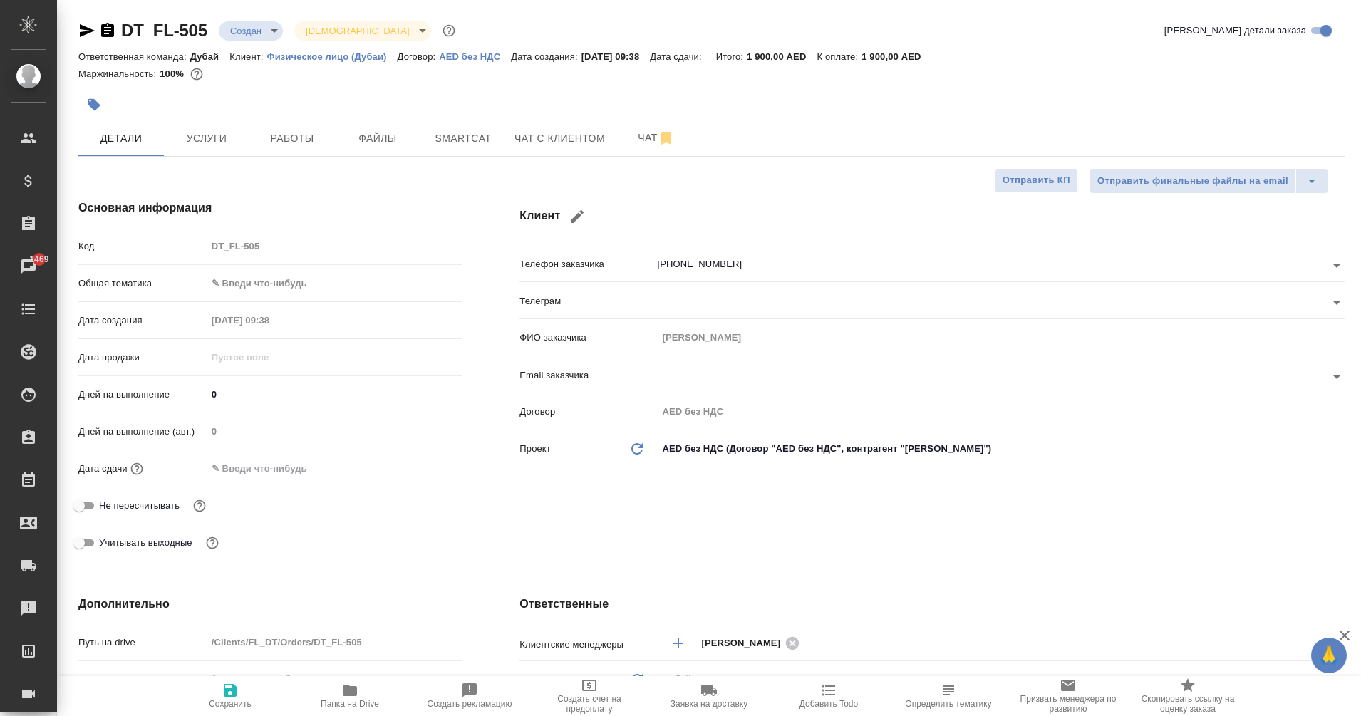
type textarea "x"
click at [309, 131] on span "Работы" at bounding box center [292, 139] width 68 height 18
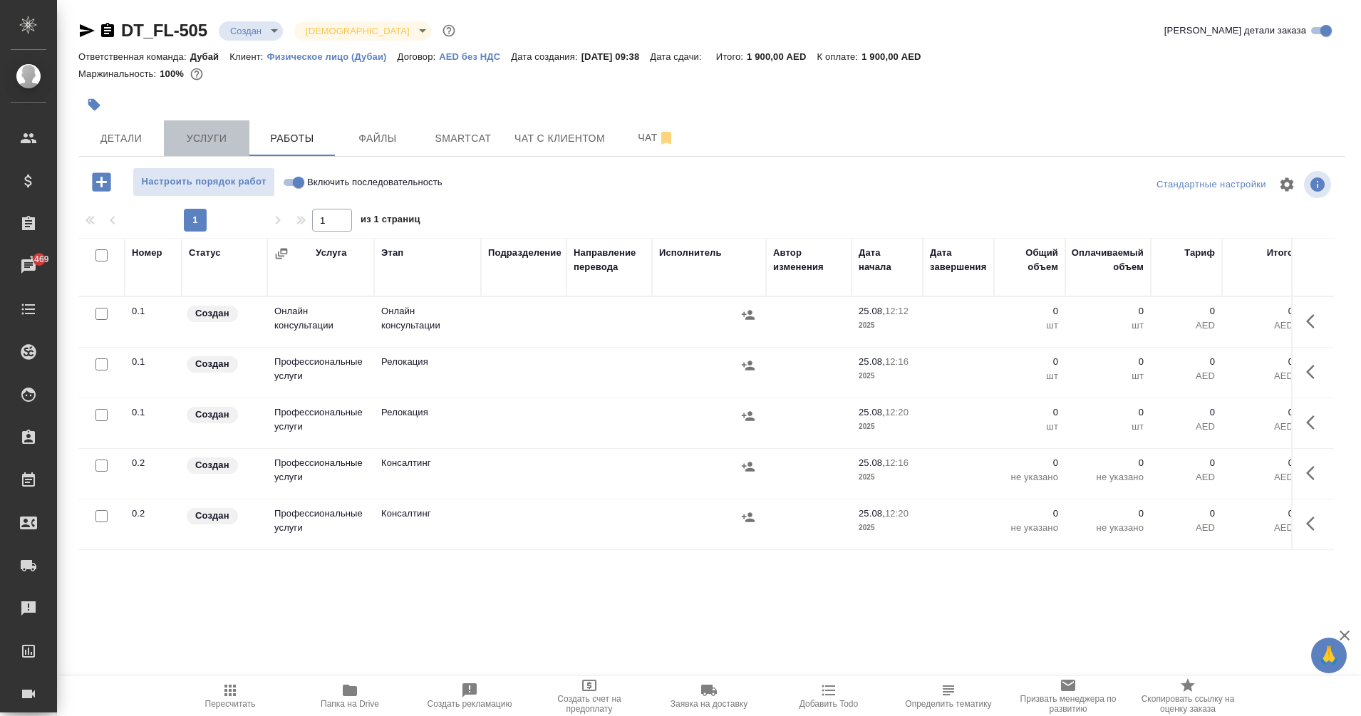
click at [194, 127] on button "Услуги" at bounding box center [207, 138] width 86 height 36
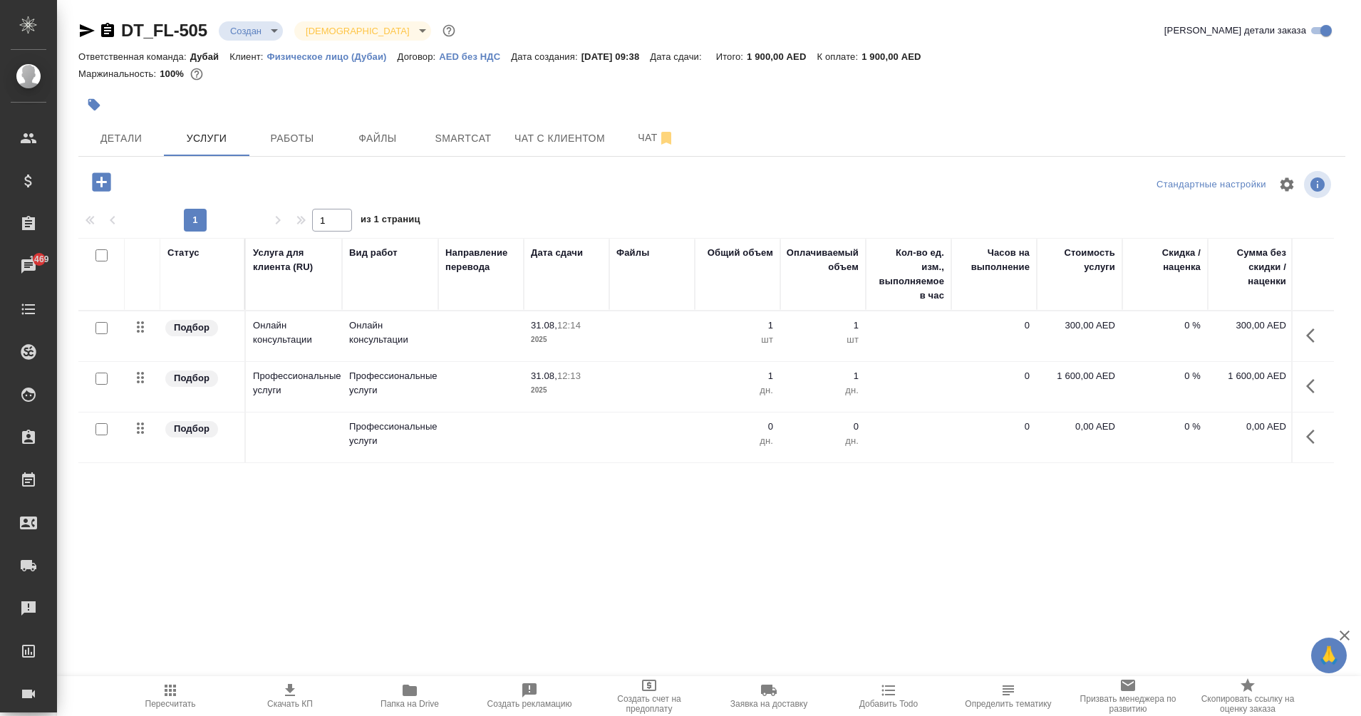
click at [102, 433] on input "checkbox" at bounding box center [101, 429] width 12 height 12
checkbox input "true"
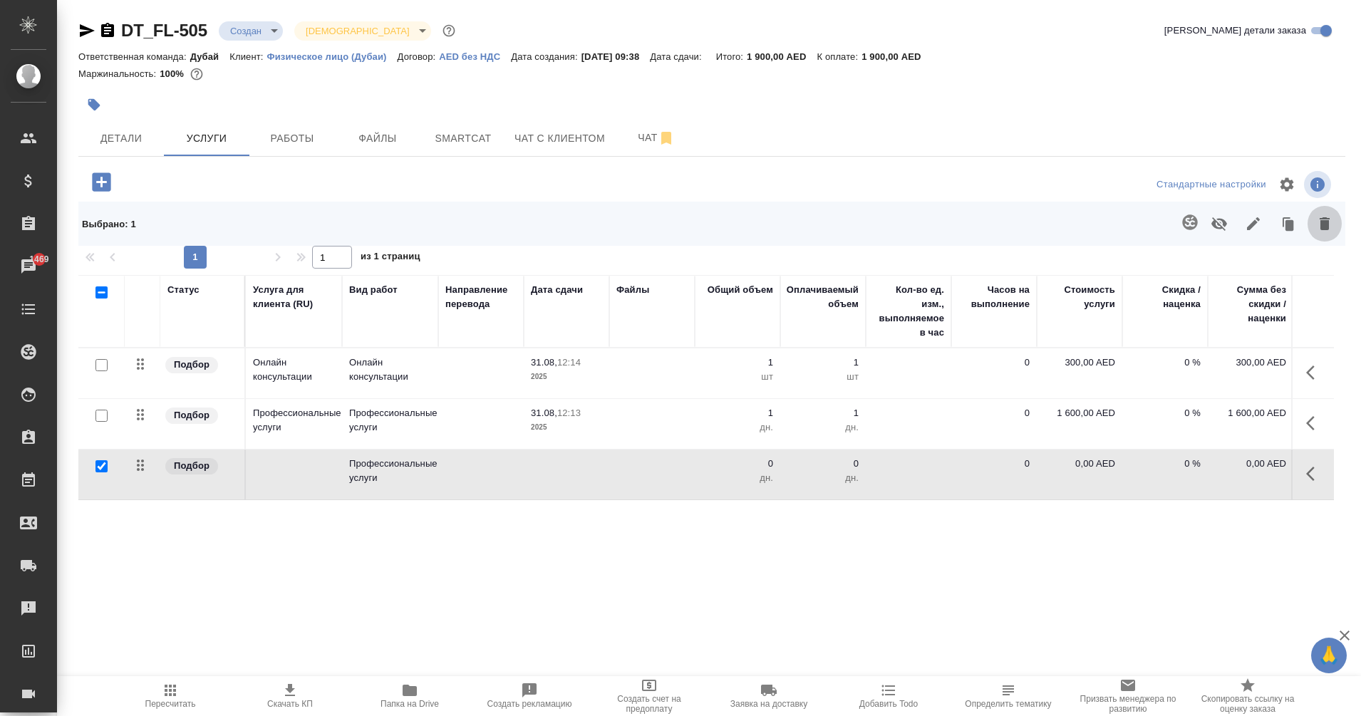
click at [1323, 228] on icon "button" at bounding box center [1325, 223] width 10 height 13
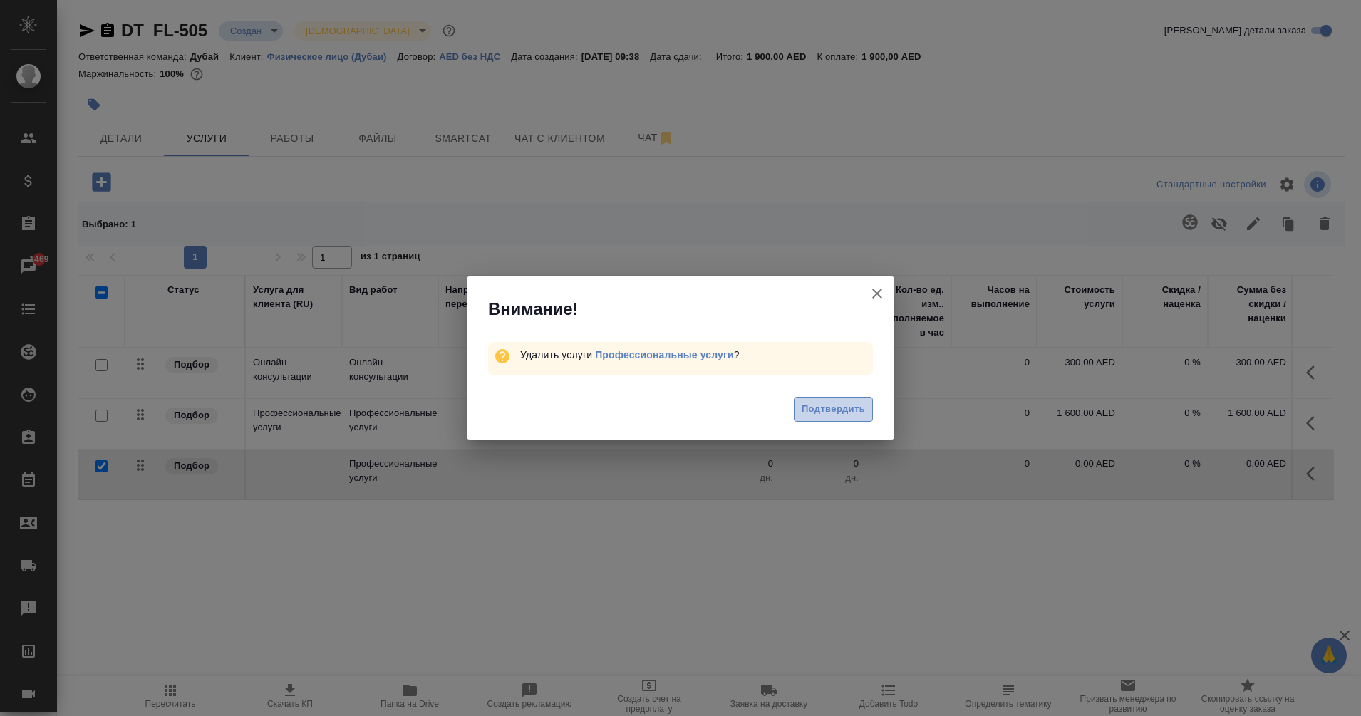
click at [842, 403] on span "Подтвердить" at bounding box center [833, 409] width 63 height 16
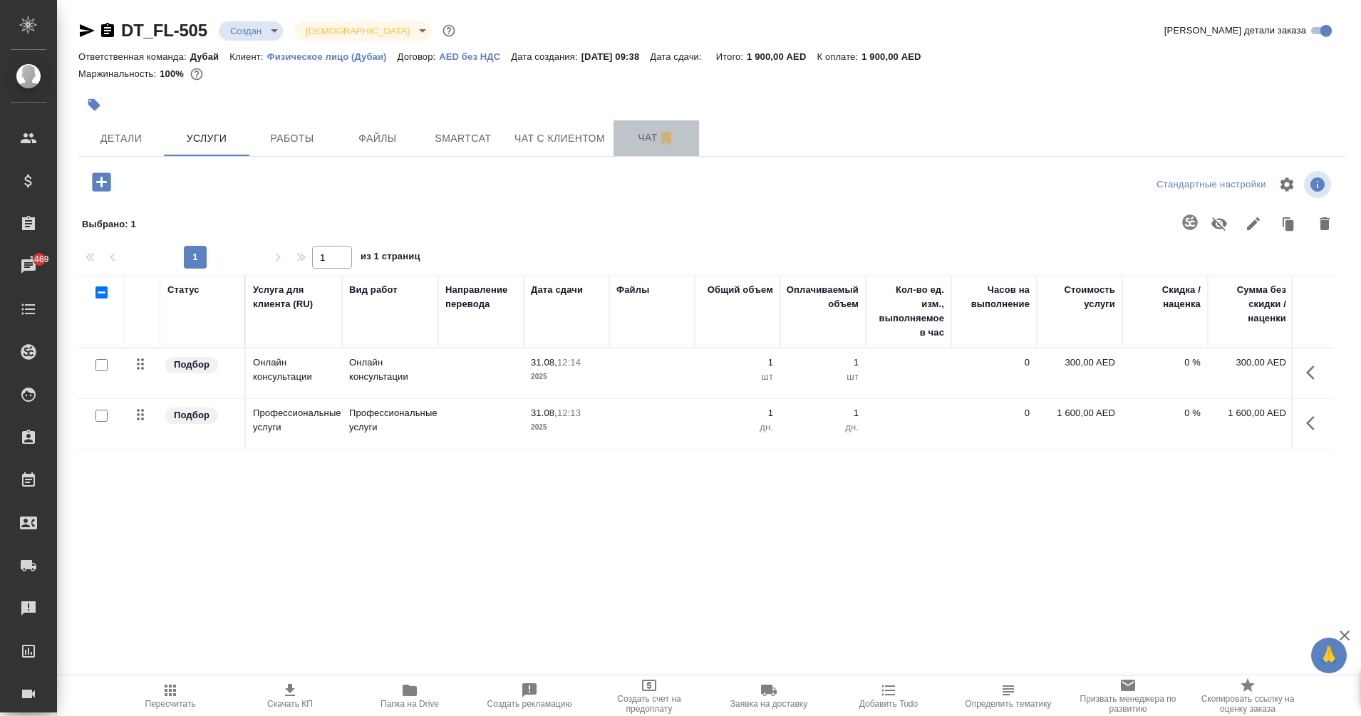
click at [636, 147] on button "Чат" at bounding box center [657, 138] width 86 height 36
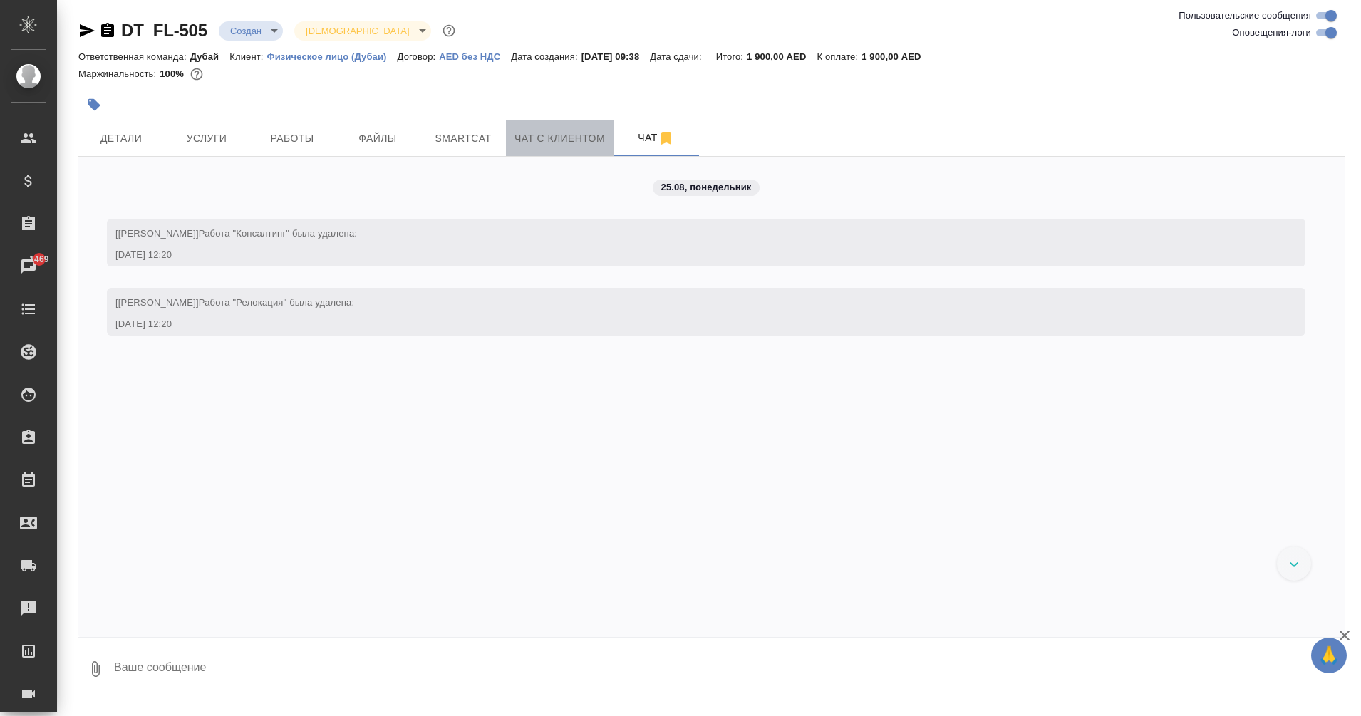
click at [574, 141] on span "Чат с клиентом" at bounding box center [559, 139] width 90 height 18
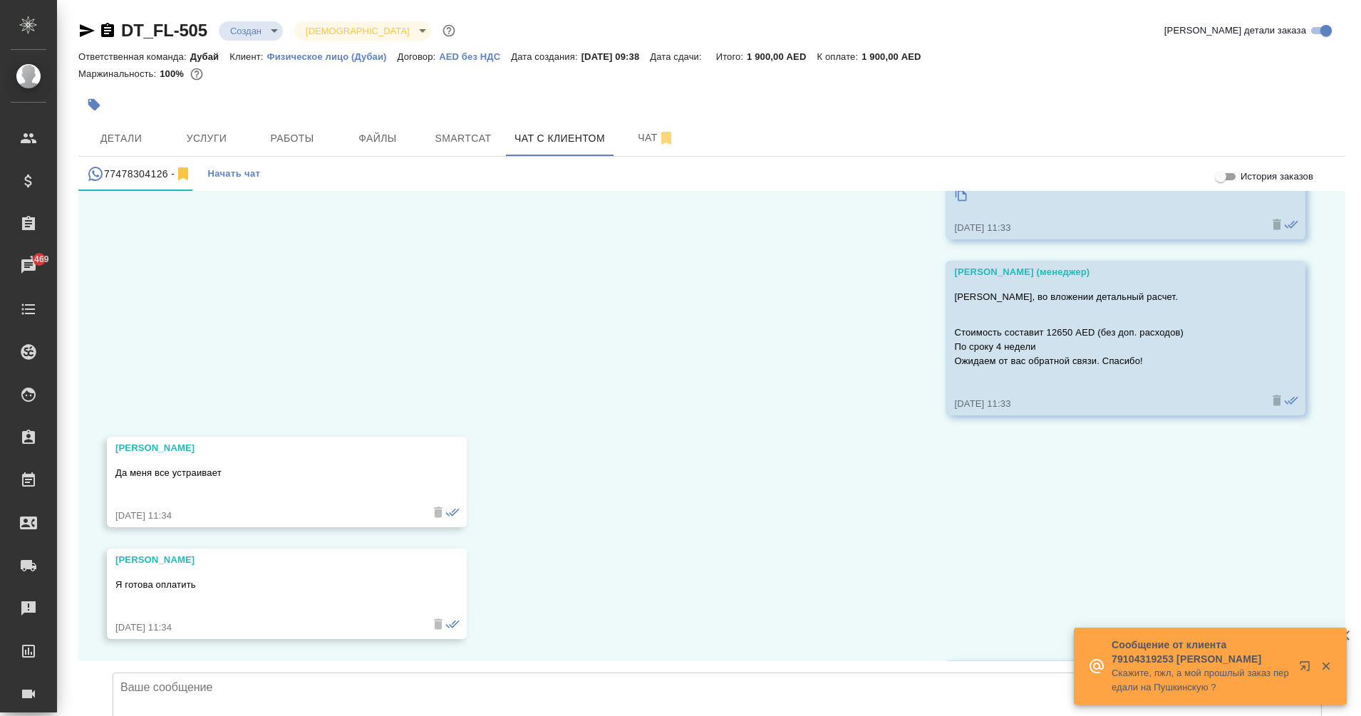
scroll to position [2882, 0]
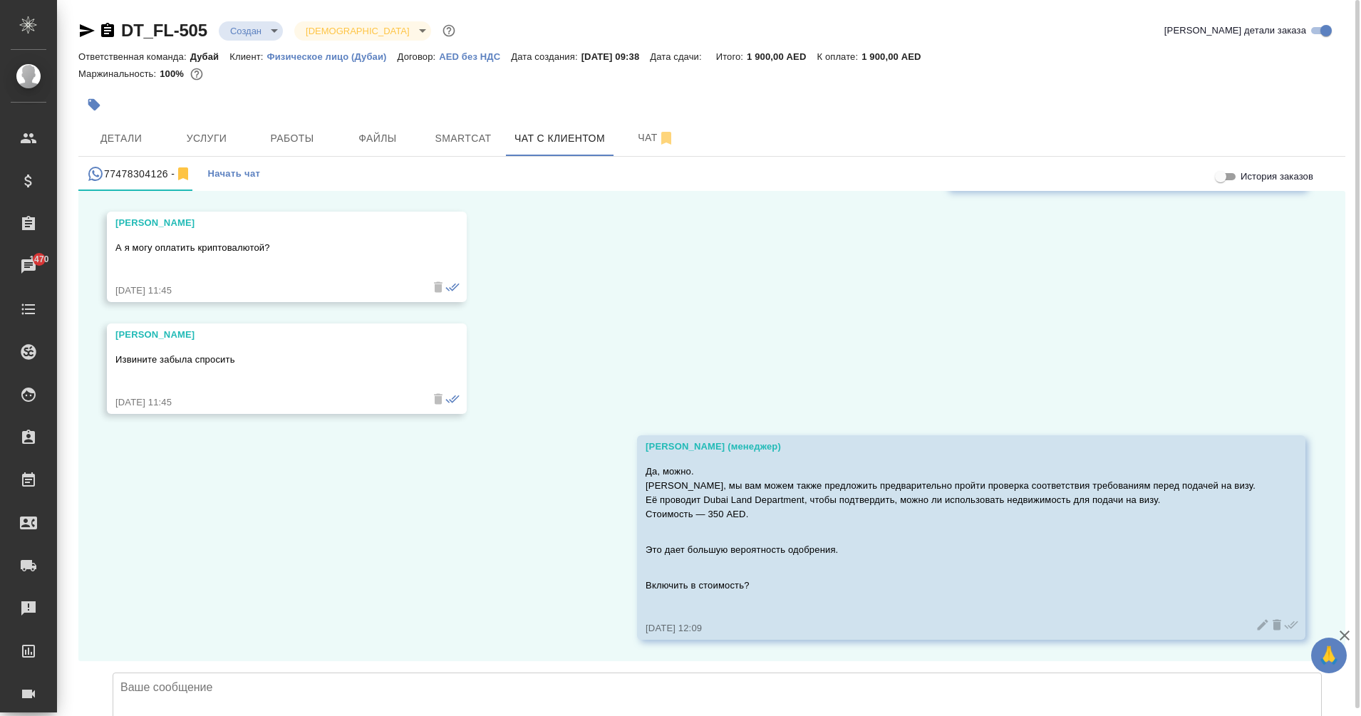
click at [663, 673] on textarea at bounding box center [717, 723] width 1209 height 100
click at [593, 488] on div "25.08, понедельник Ольга Здравствуйте хотела бы сделать визу инвестора 25.08.25…" at bounding box center [711, 426] width 1267 height 470
click at [565, 673] on textarea at bounding box center [717, 723] width 1209 height 100
click at [224, 142] on span "Услуги" at bounding box center [206, 139] width 68 height 18
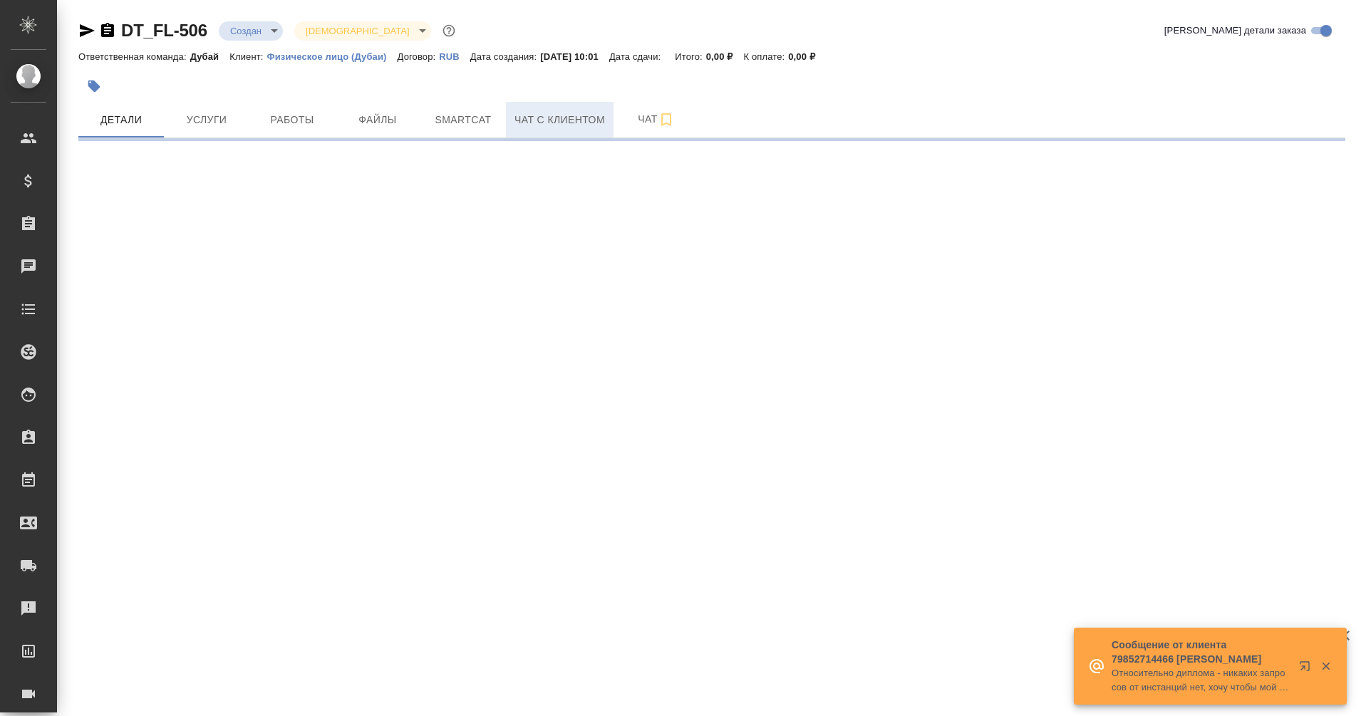
select select "RU"
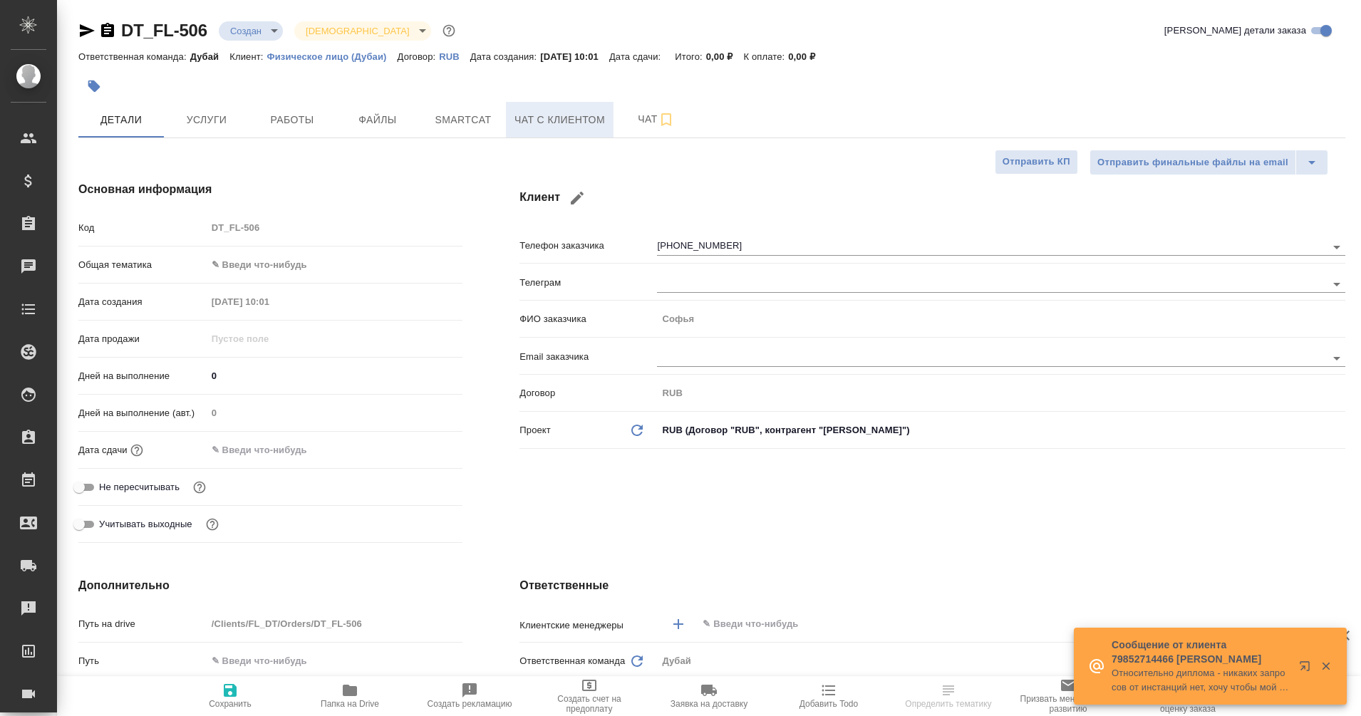
type textarea "x"
click at [554, 133] on button "Чат с клиентом" at bounding box center [560, 120] width 108 height 36
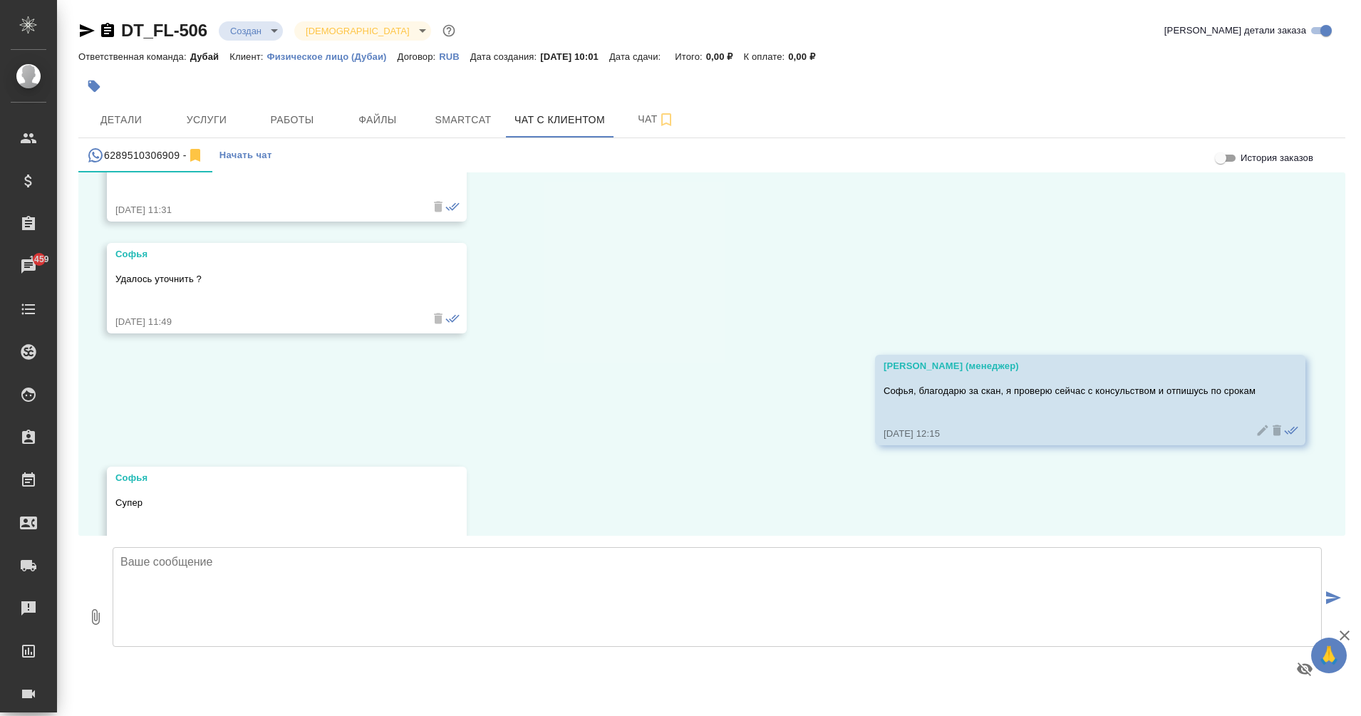
scroll to position [3086, 0]
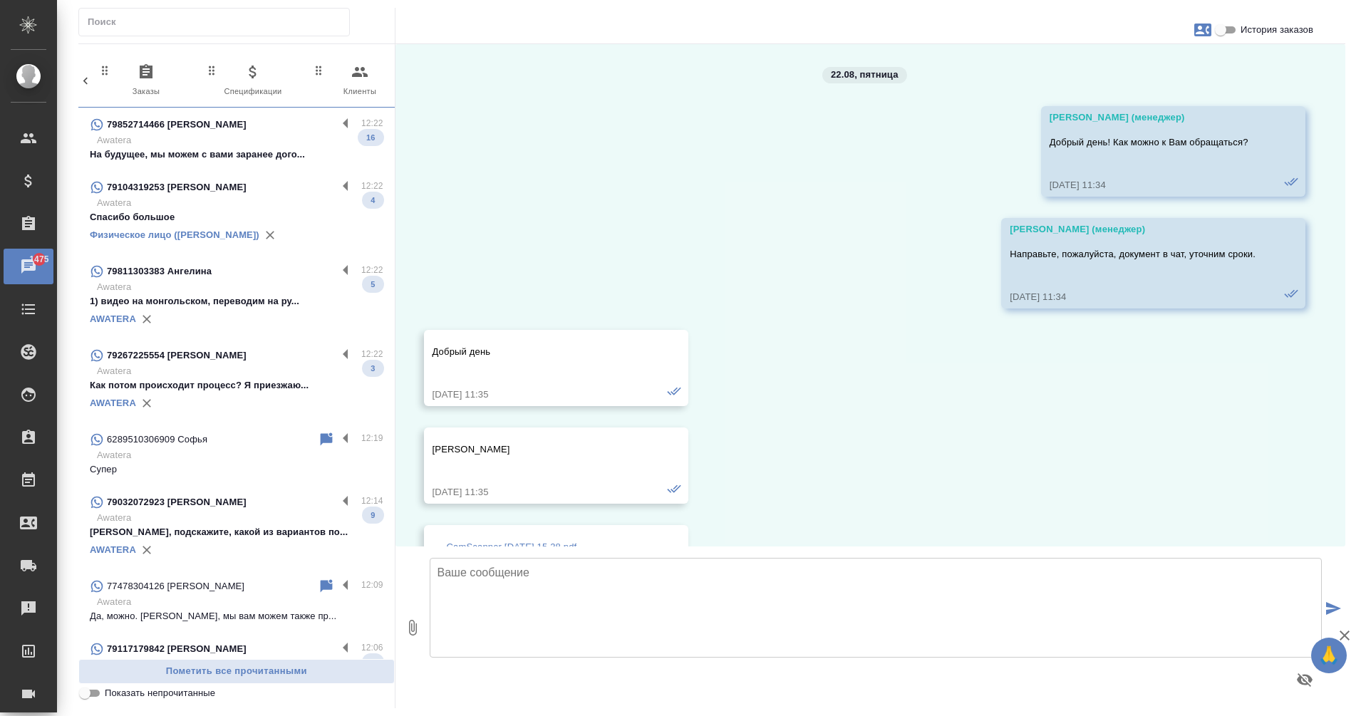
scroll to position [1055, 0]
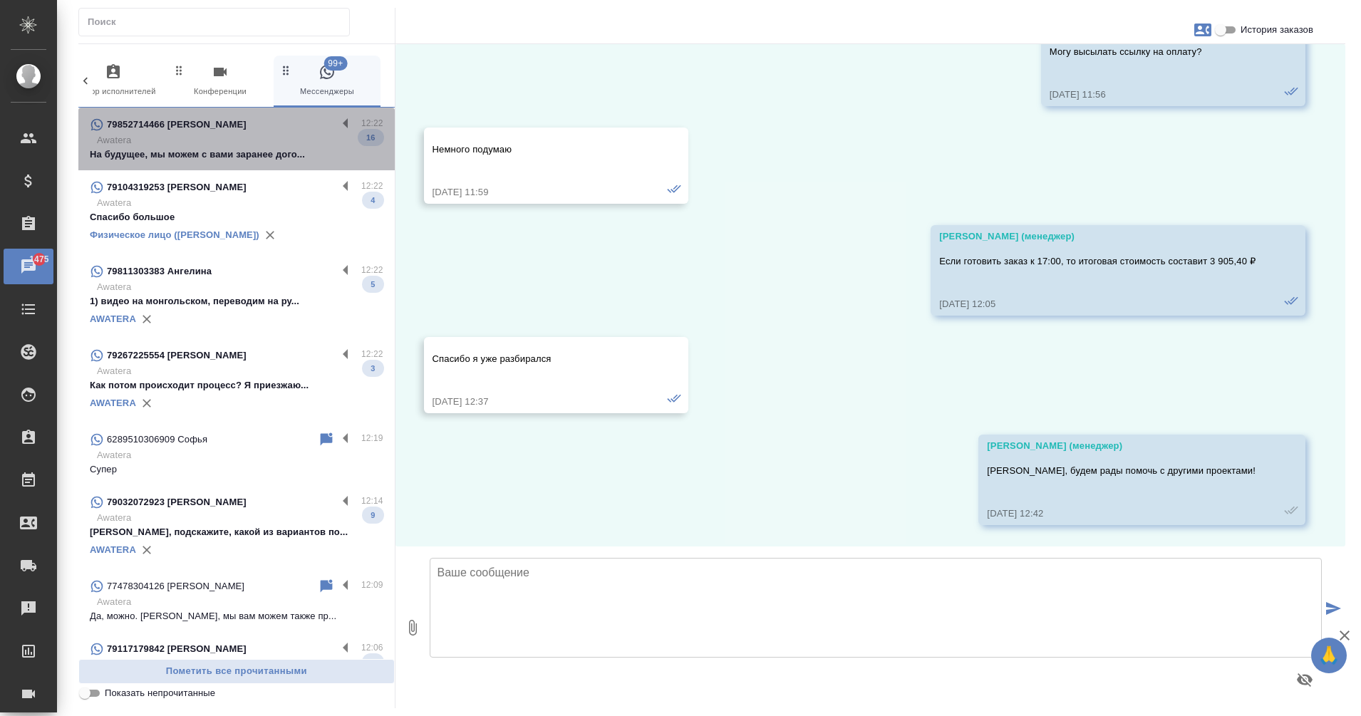
click at [284, 140] on p "Awatera" at bounding box center [240, 140] width 286 height 14
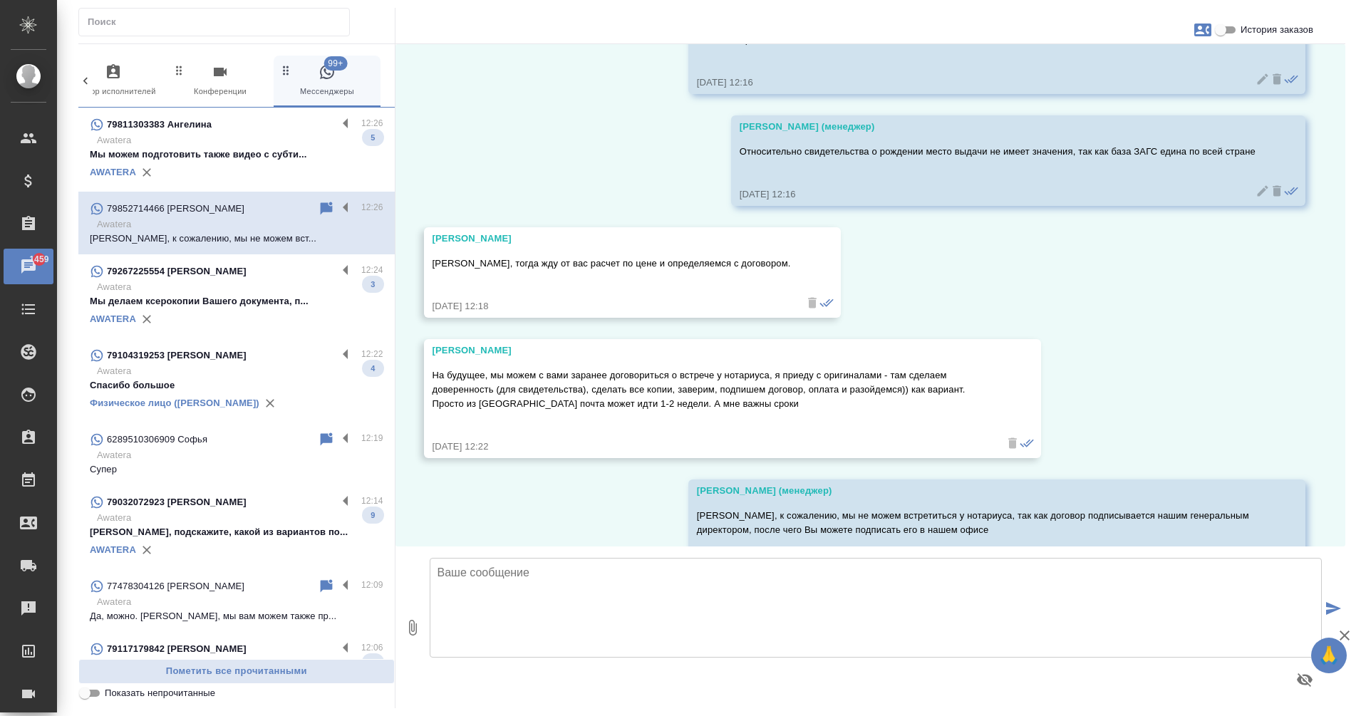
scroll to position [4113, 0]
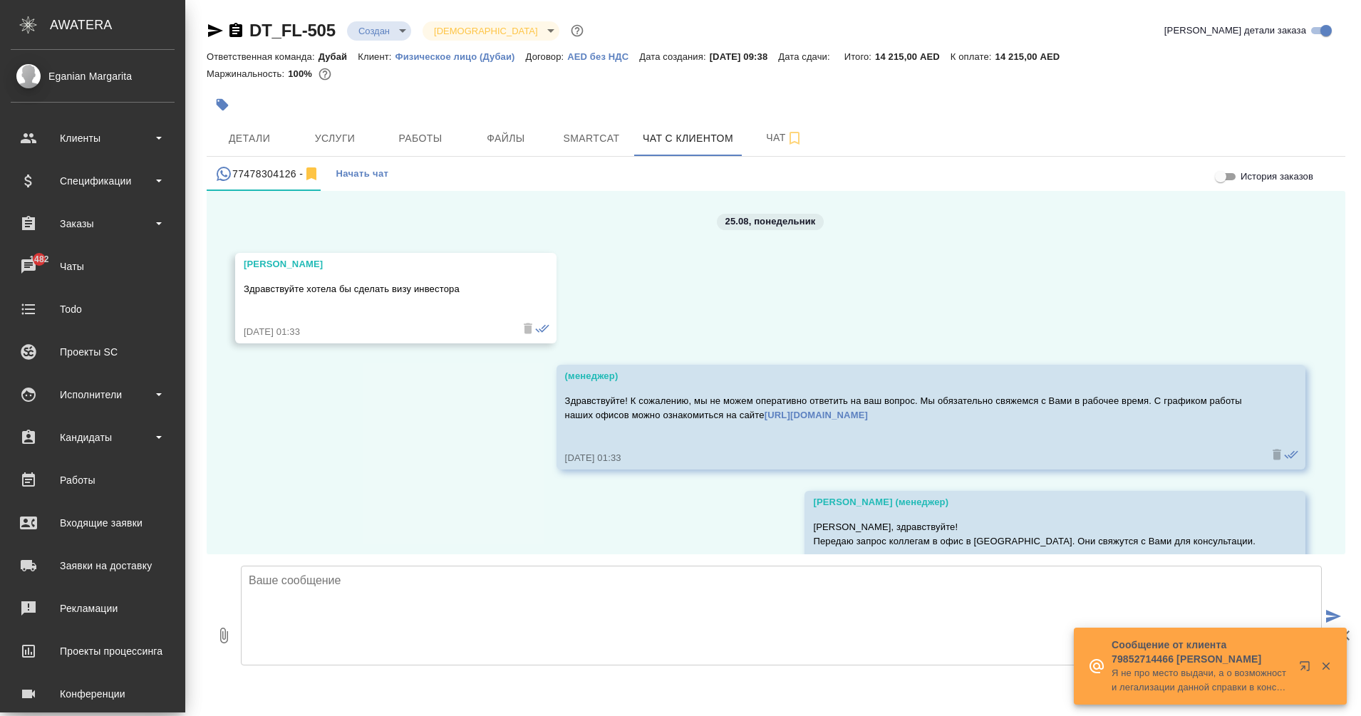
scroll to position [3232, 0]
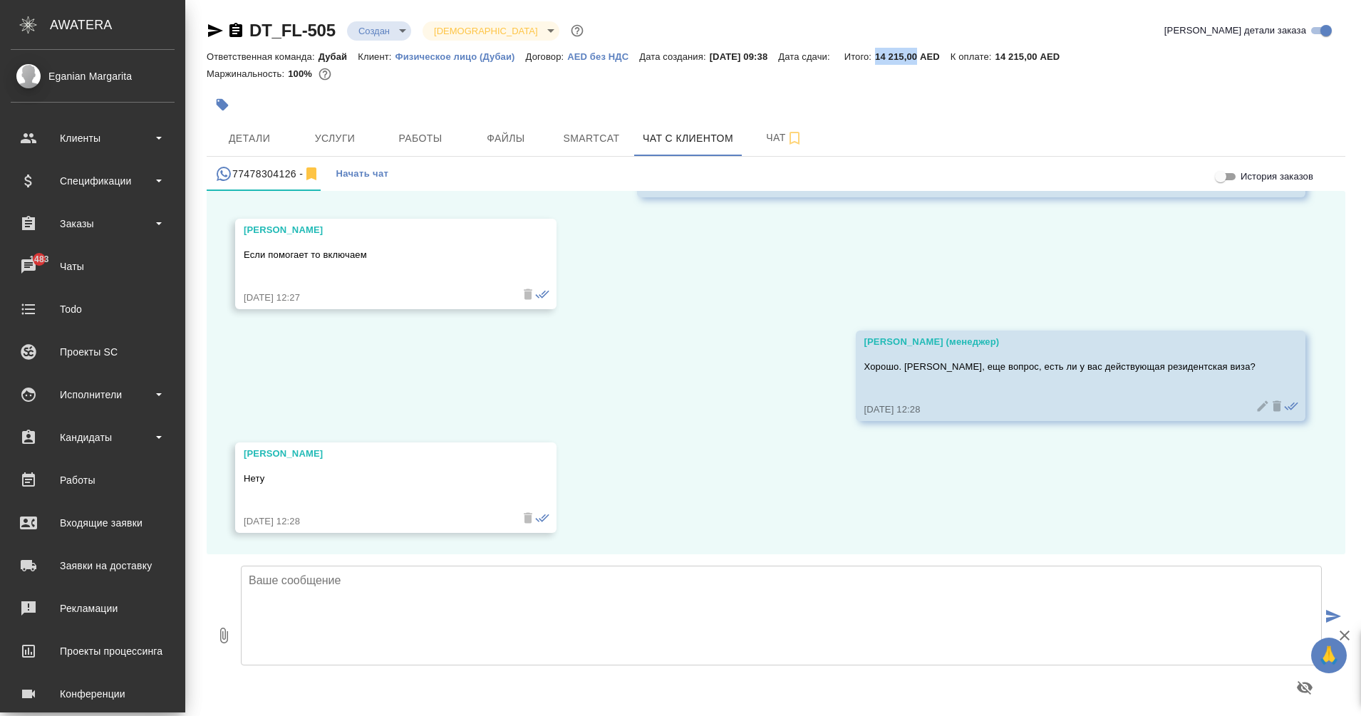
drag, startPoint x: 894, startPoint y: 56, endPoint x: 937, endPoint y: 59, distance: 42.8
click at [937, 59] on p "14 215,00 AED" at bounding box center [913, 56] width 76 height 11
copy p "14 215,00"
click at [318, 133] on span "Услуги" at bounding box center [335, 139] width 68 height 18
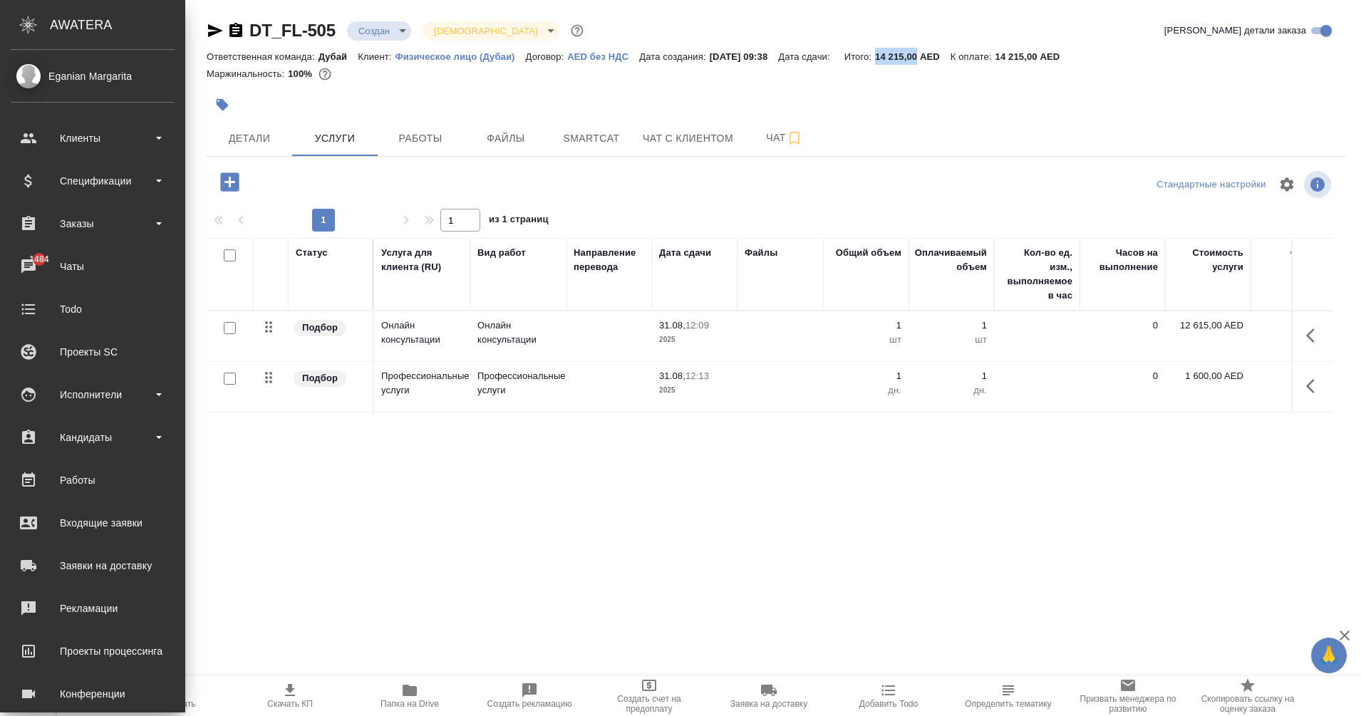
click at [206, 694] on span "Пересчитать" at bounding box center [170, 695] width 103 height 27
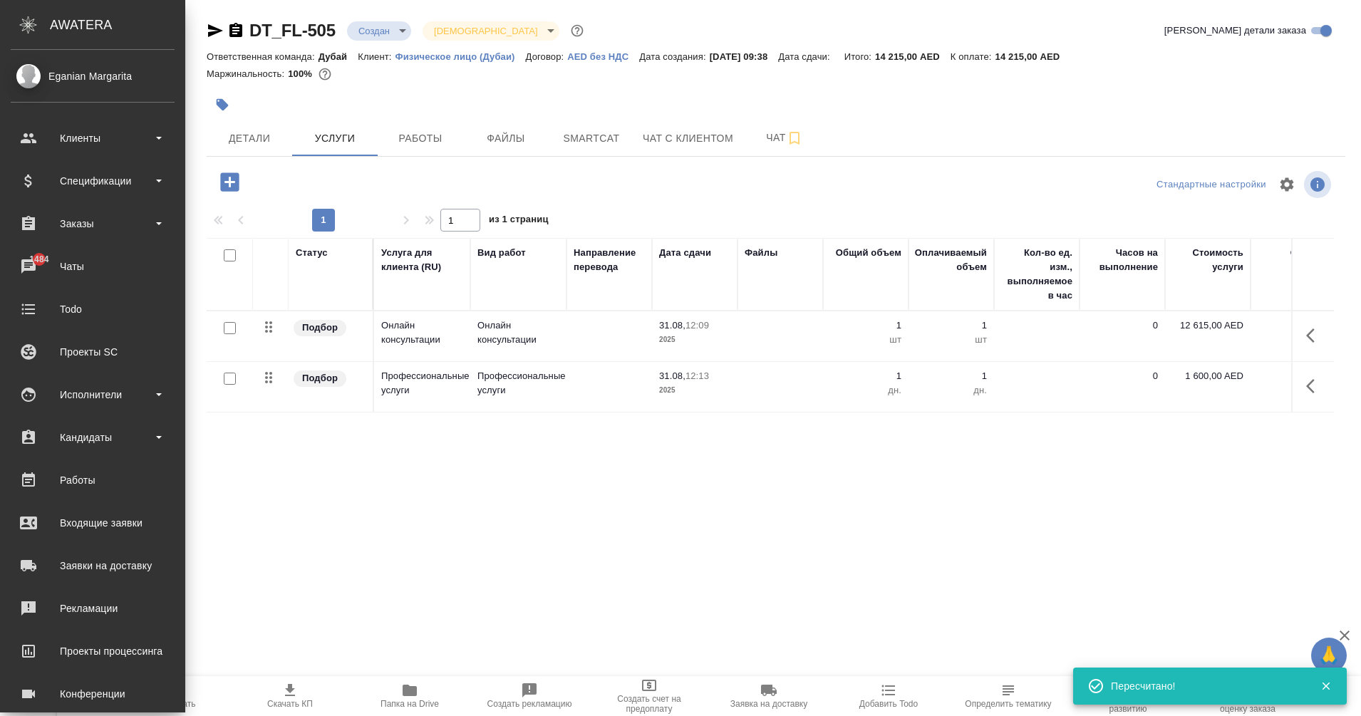
click at [26, 11] on div ".cls-1 fill:#fff; AWATERA" at bounding box center [92, 25] width 185 height 50
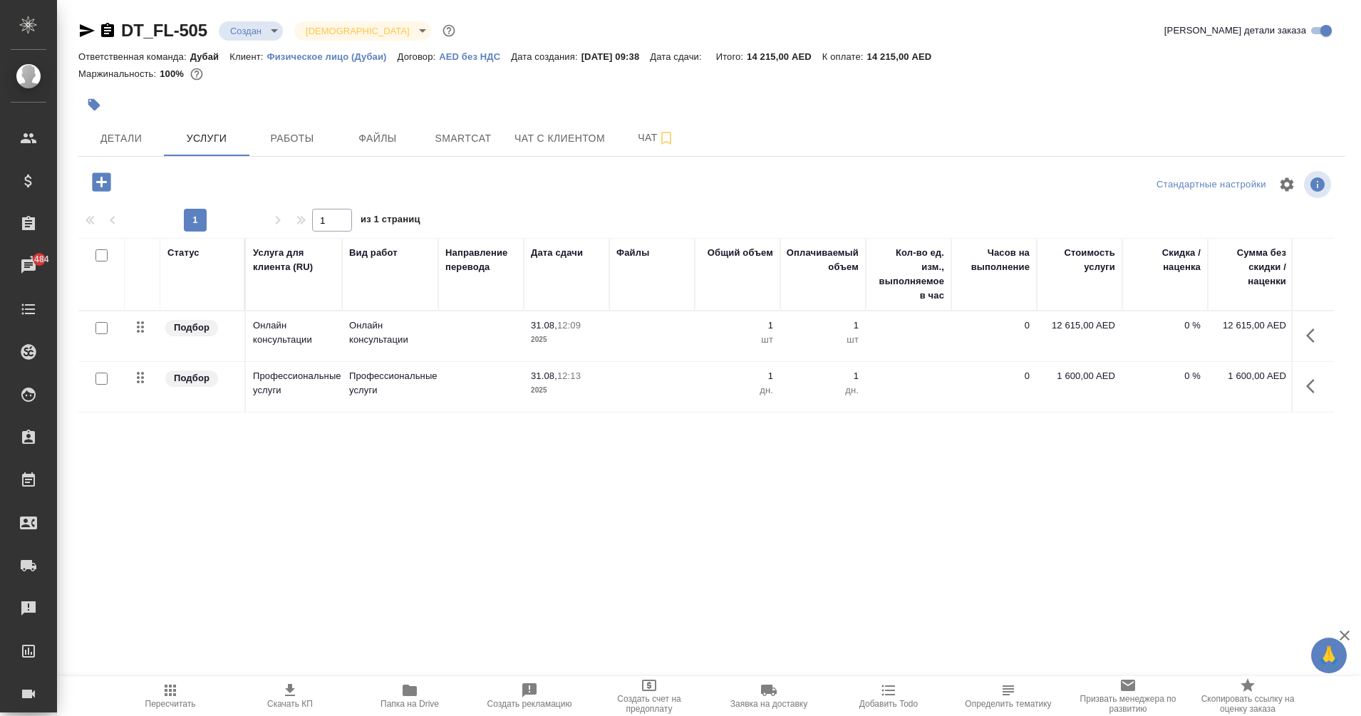
scroll to position [0, 88]
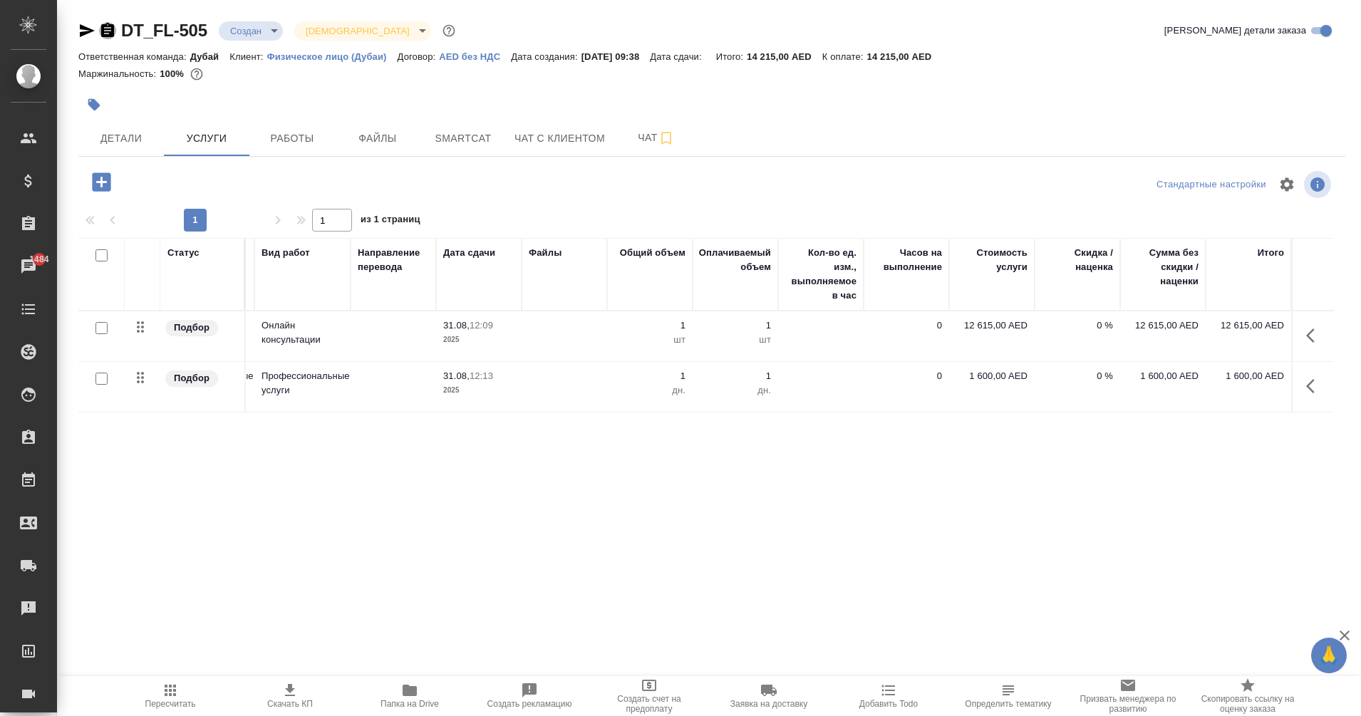
click at [100, 27] on icon "button" at bounding box center [107, 30] width 17 height 17
click at [127, 134] on span "Детали" at bounding box center [121, 139] width 68 height 18
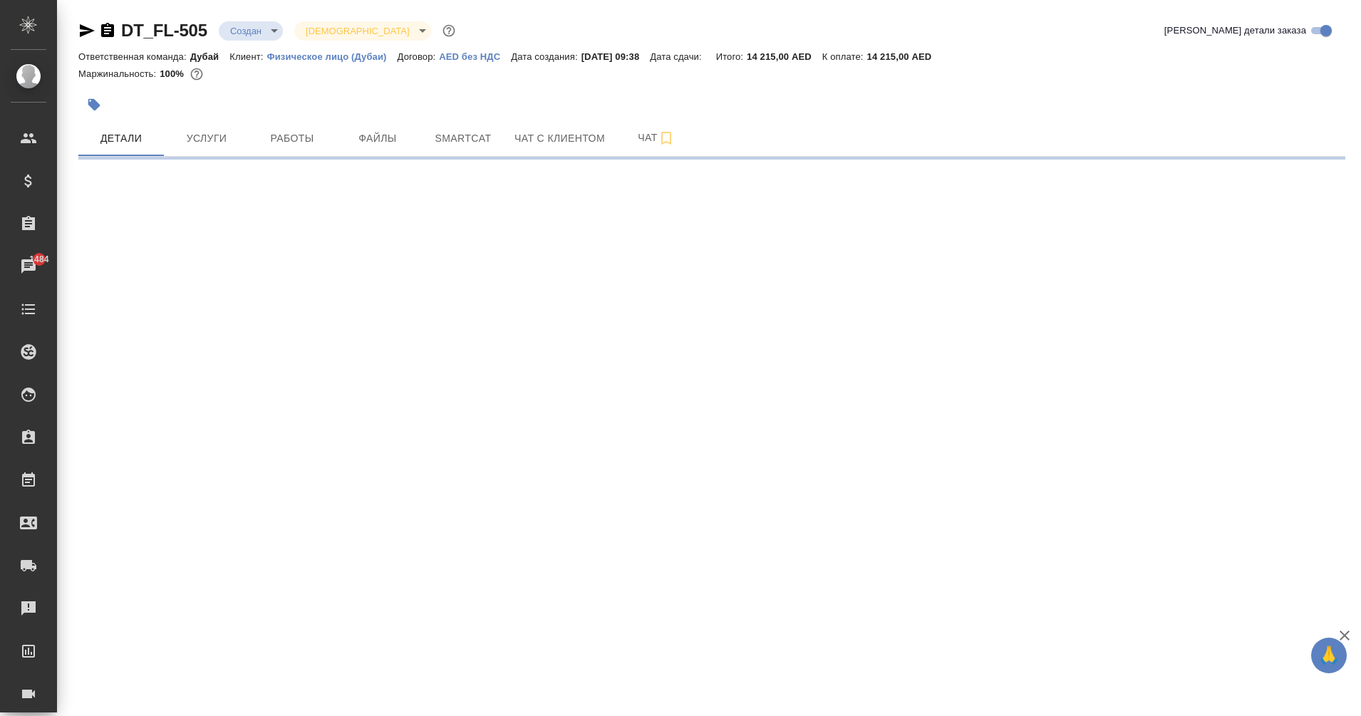
select select "RU"
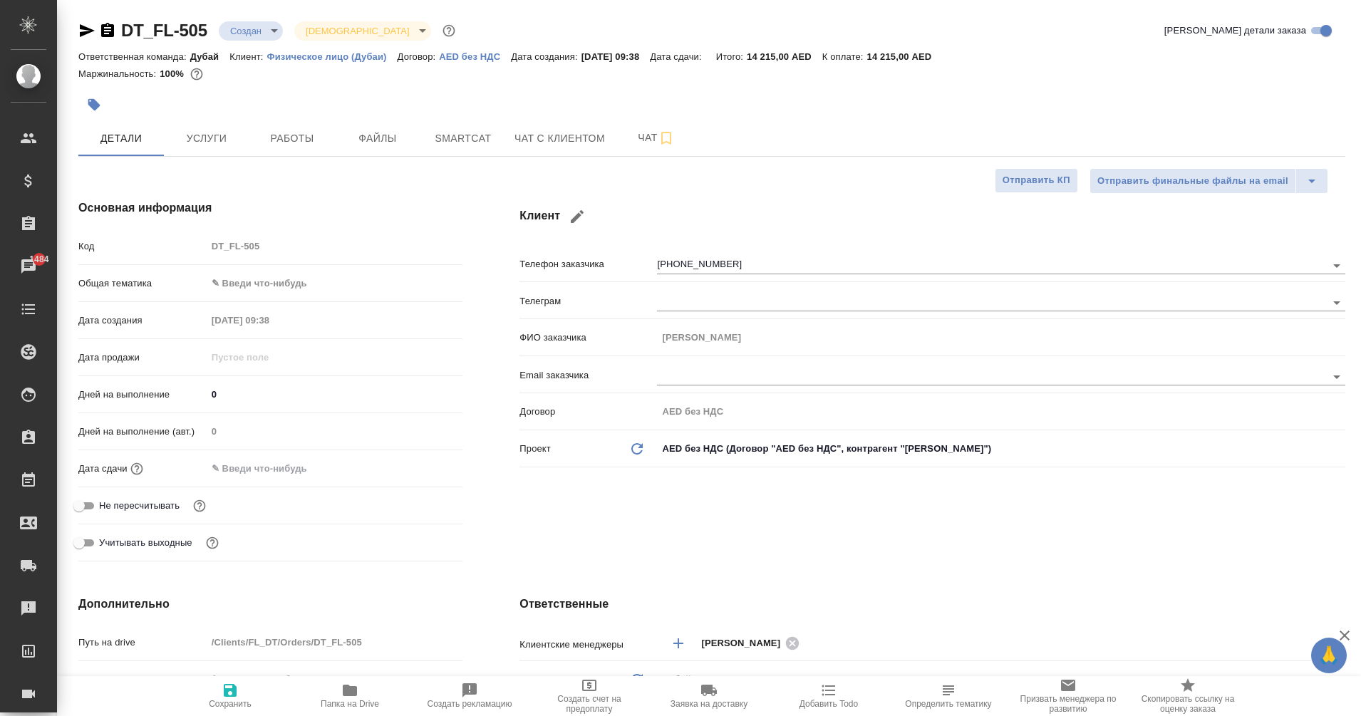
type textarea "x"
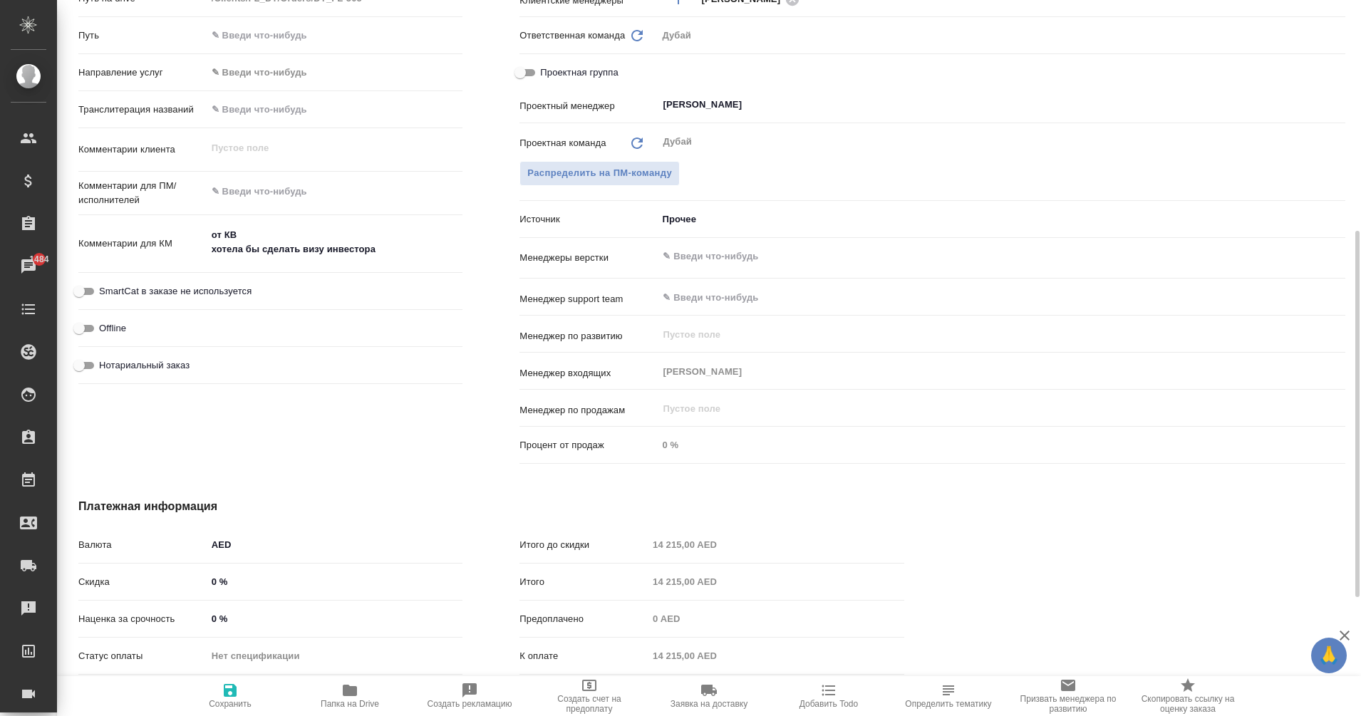
scroll to position [77, 0]
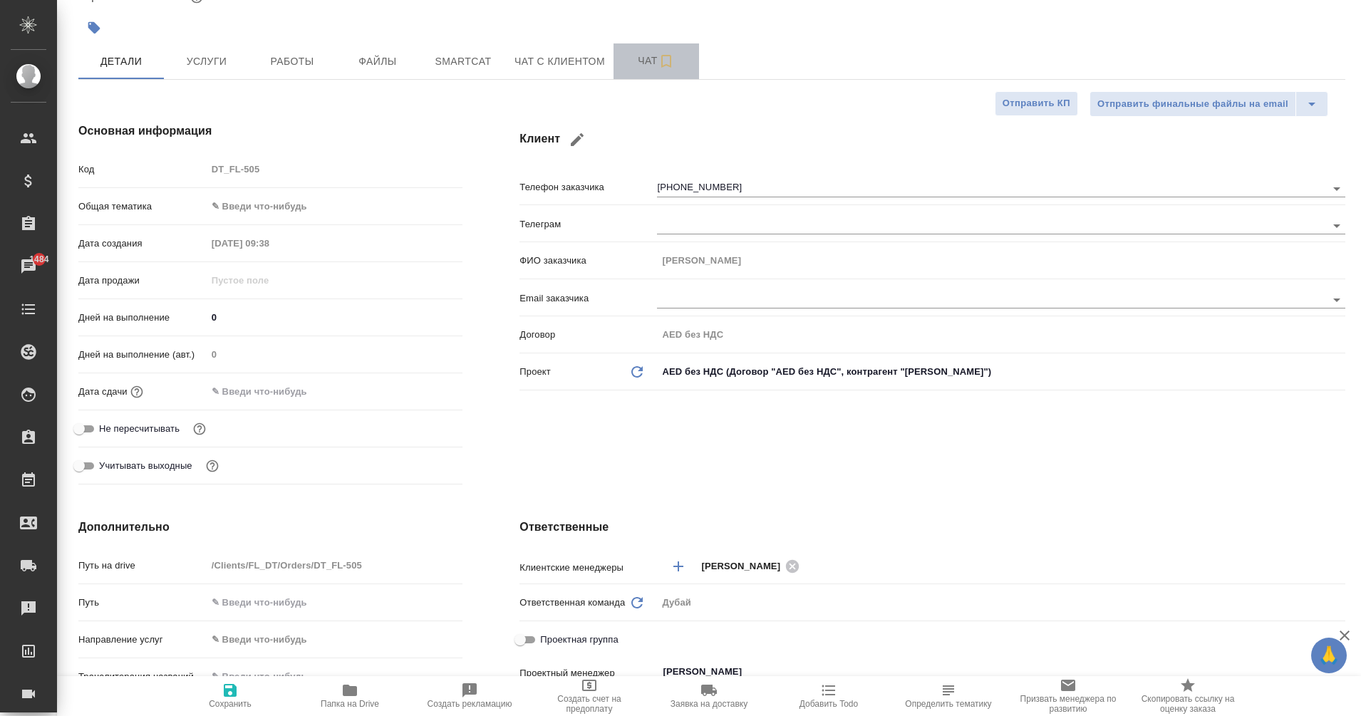
click at [642, 66] on span "Чат" at bounding box center [656, 61] width 68 height 18
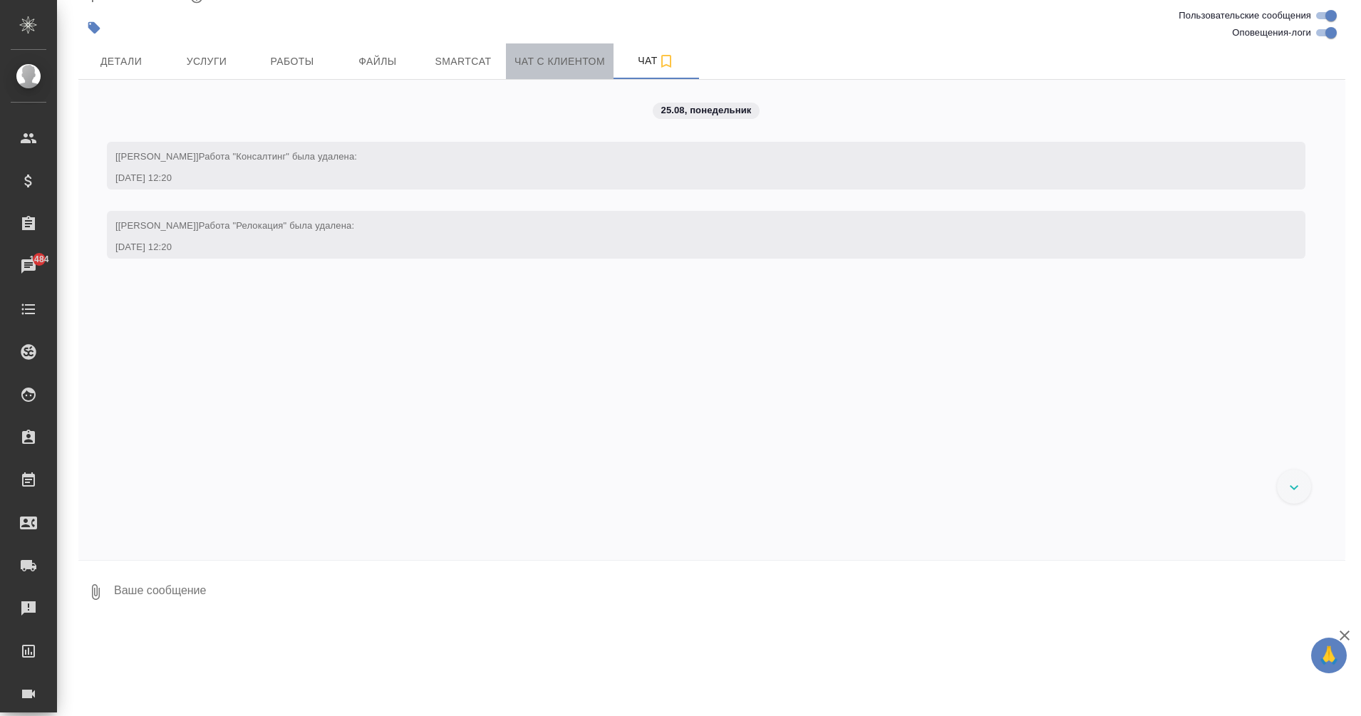
click at [576, 55] on span "Чат с клиентом" at bounding box center [559, 62] width 90 height 18
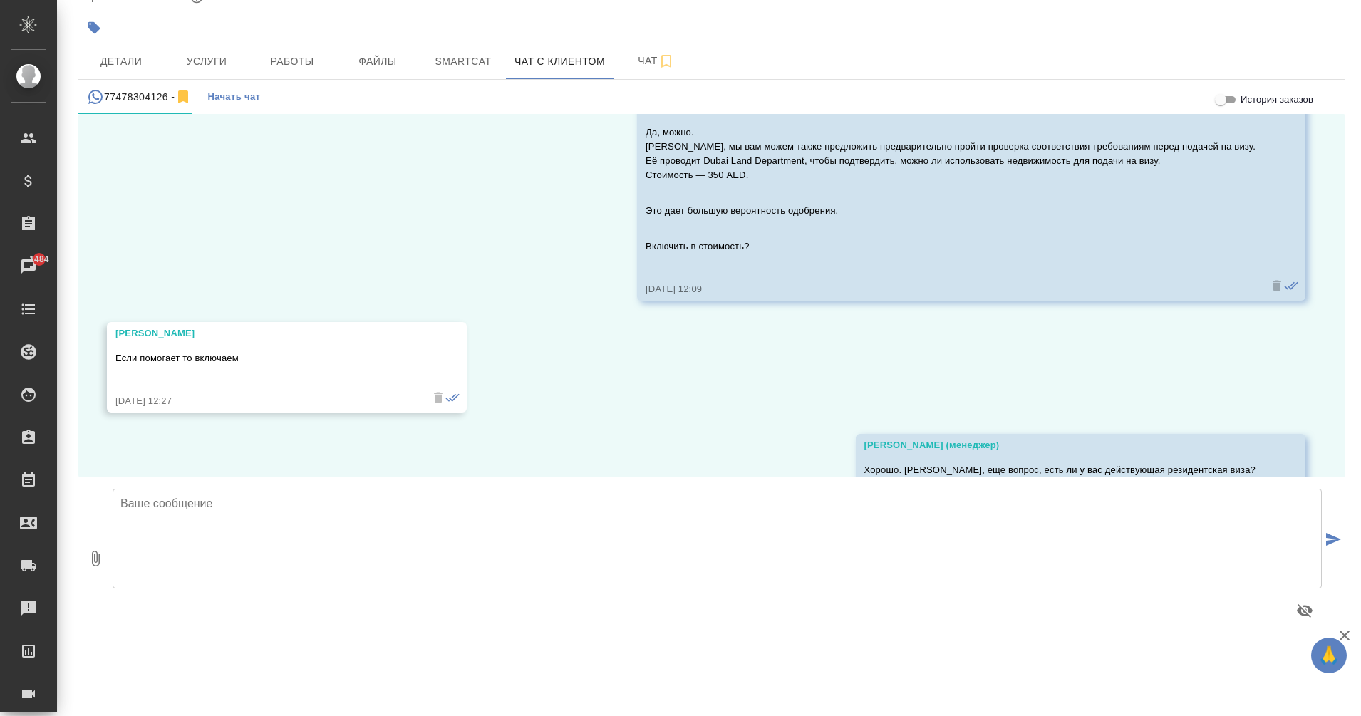
scroll to position [3218, 0]
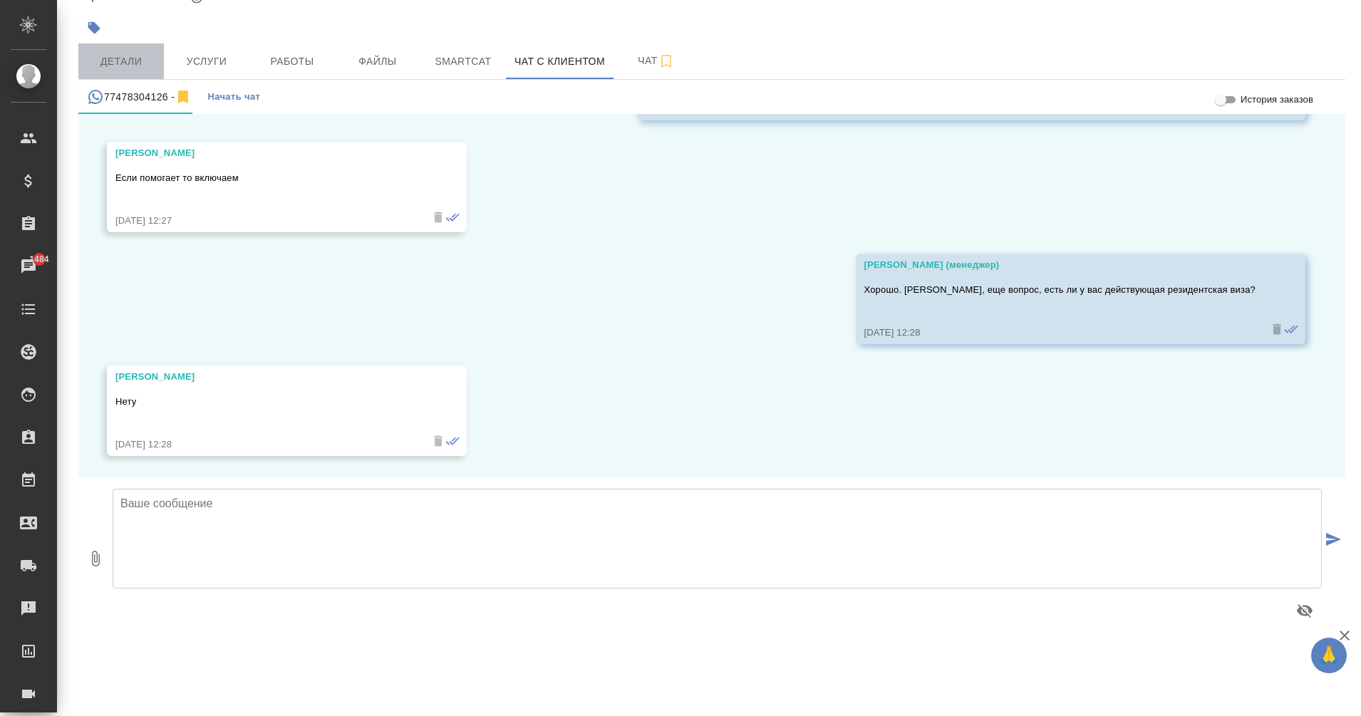
click at [124, 67] on span "Детали" at bounding box center [121, 62] width 68 height 18
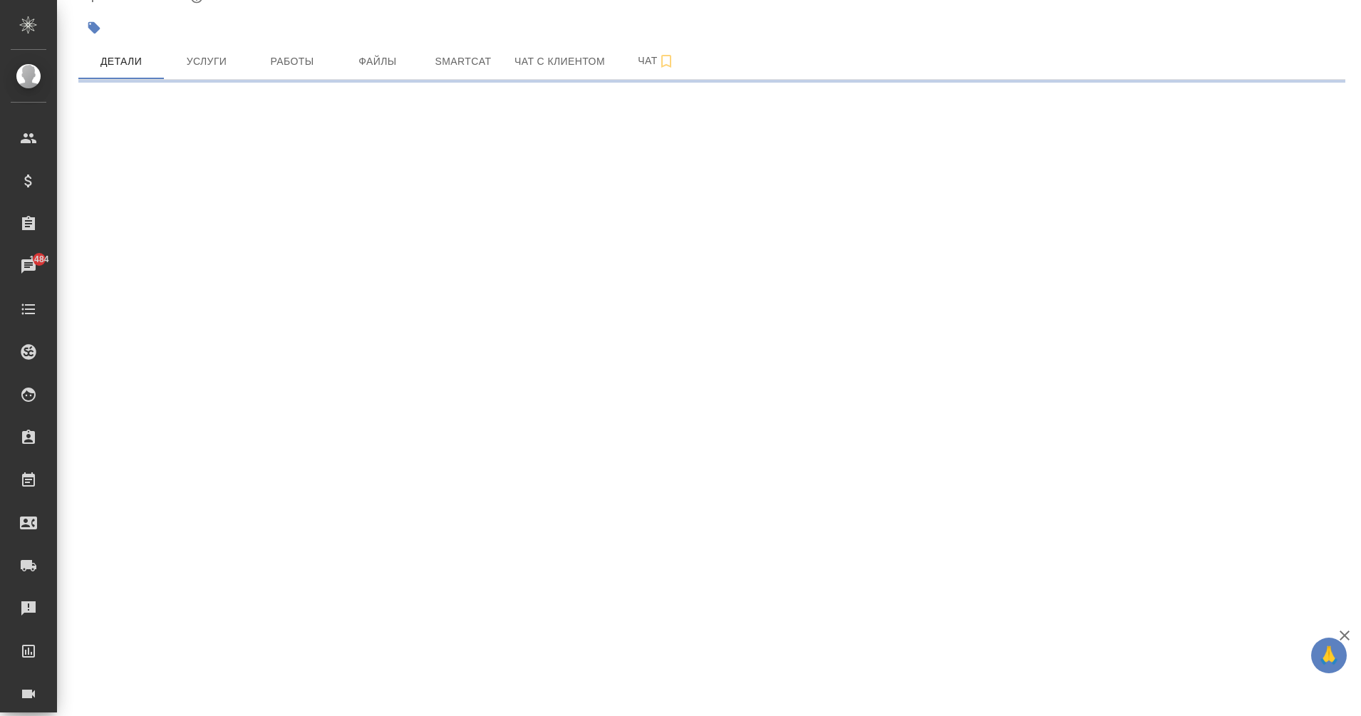
select select "RU"
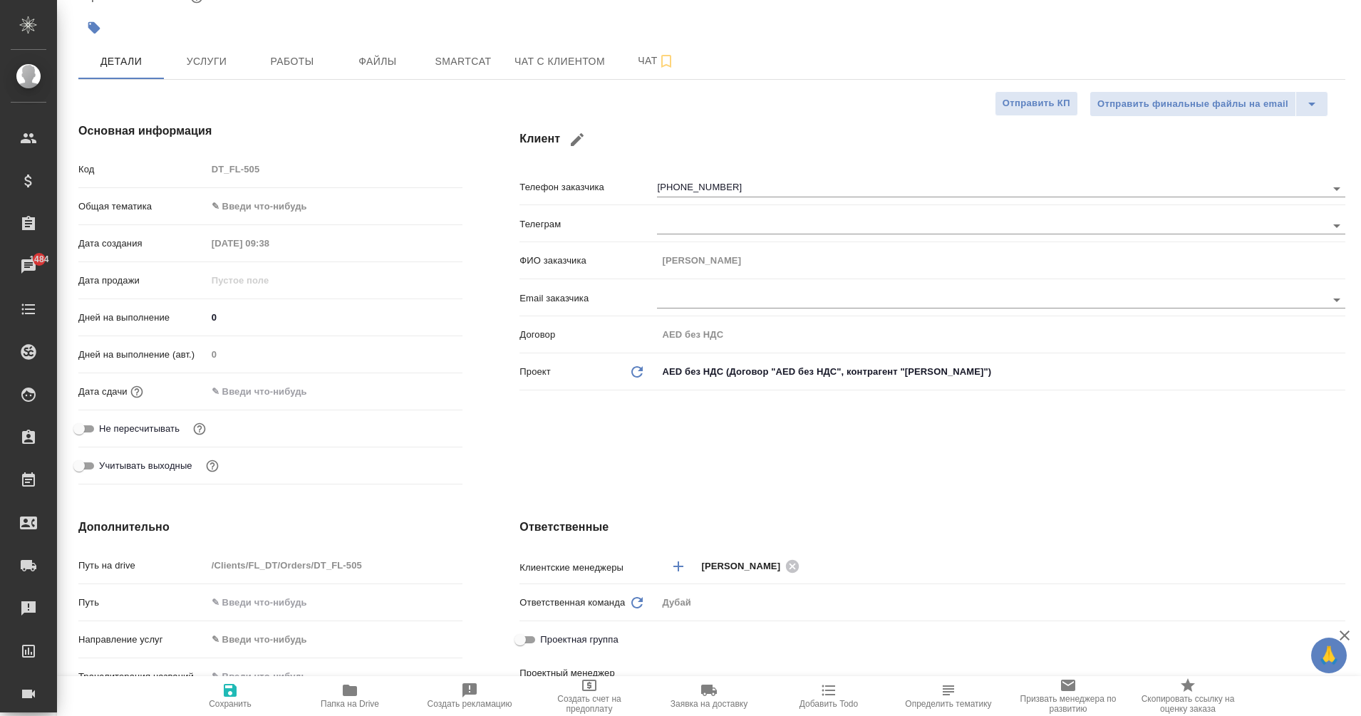
type textarea "x"
type input "[PERSON_NAME]"
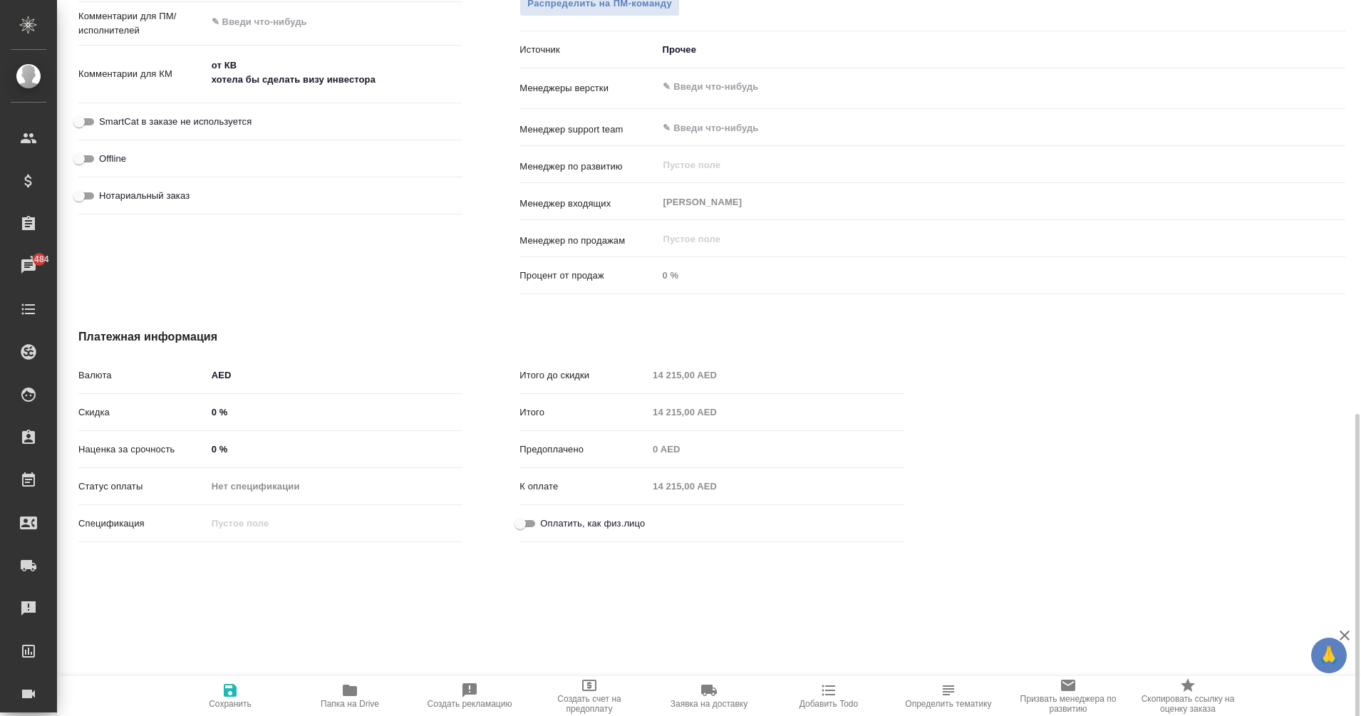
scroll to position [964, 0]
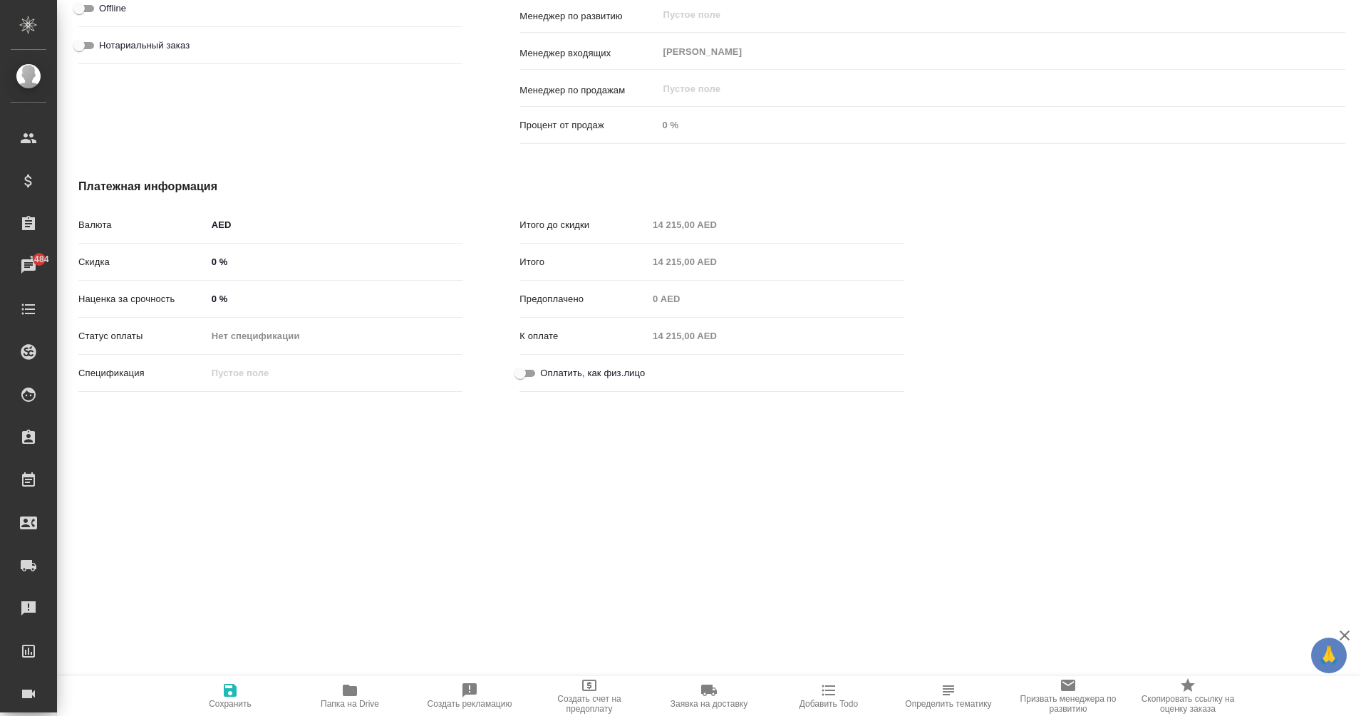
click at [538, 385] on div "Оплатить, как физ.лицо" at bounding box center [711, 373] width 384 height 25
click at [525, 380] on input "Оплатить, как физ.лицо" at bounding box center [520, 373] width 51 height 17
checkbox input "true"
type textarea "x"
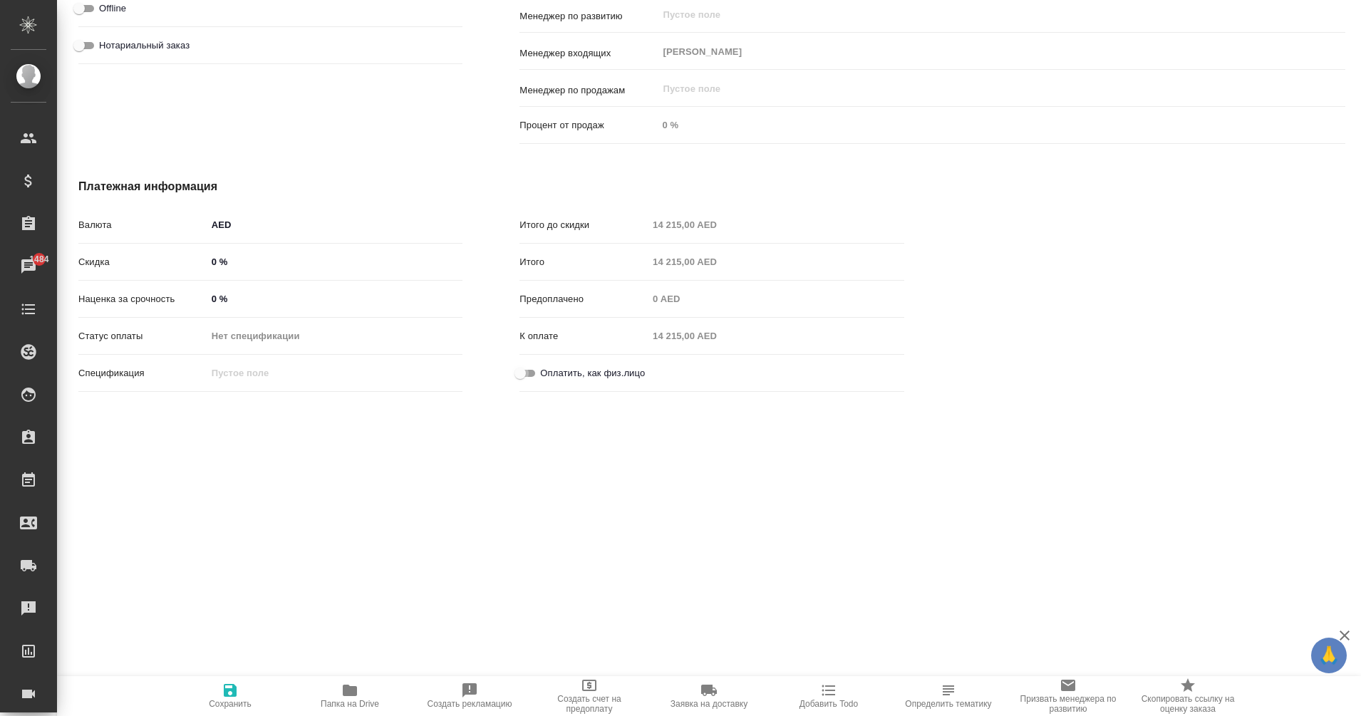
type textarea "x"
click at [236, 698] on icon "button" at bounding box center [230, 690] width 17 height 17
type textarea "x"
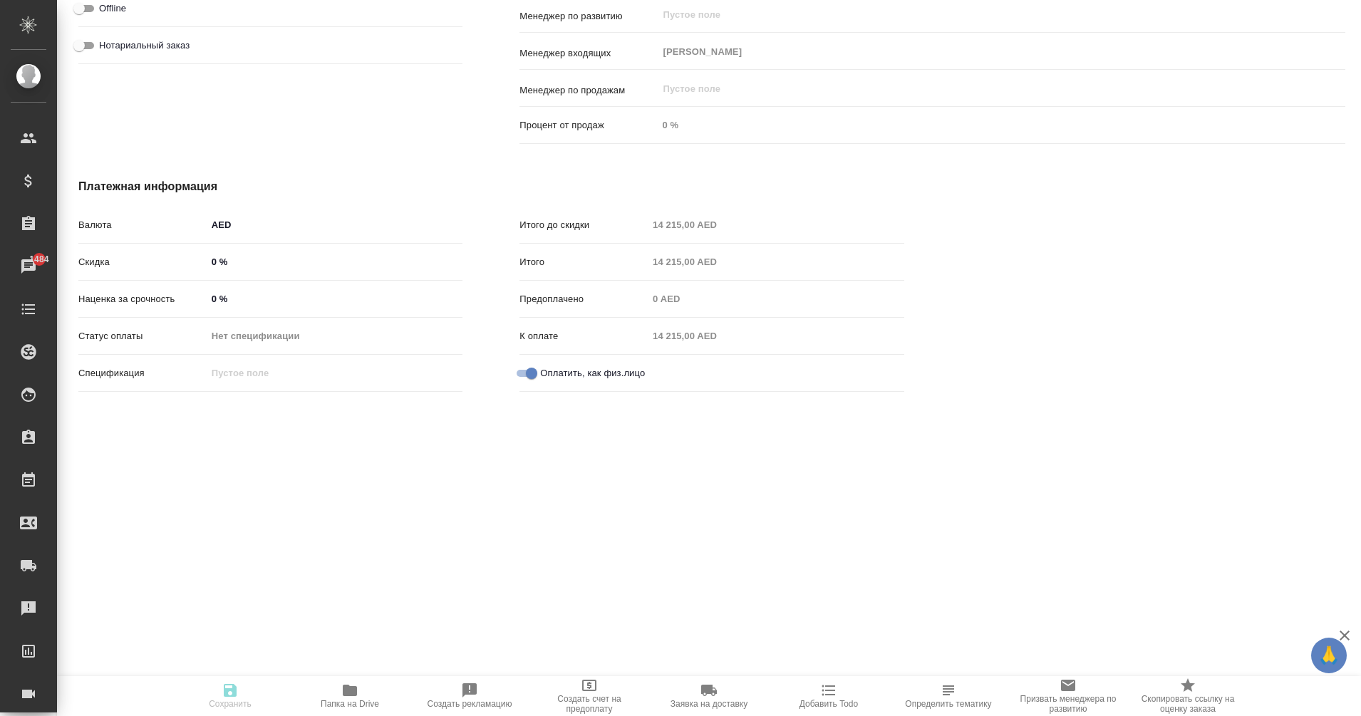
type textarea "x"
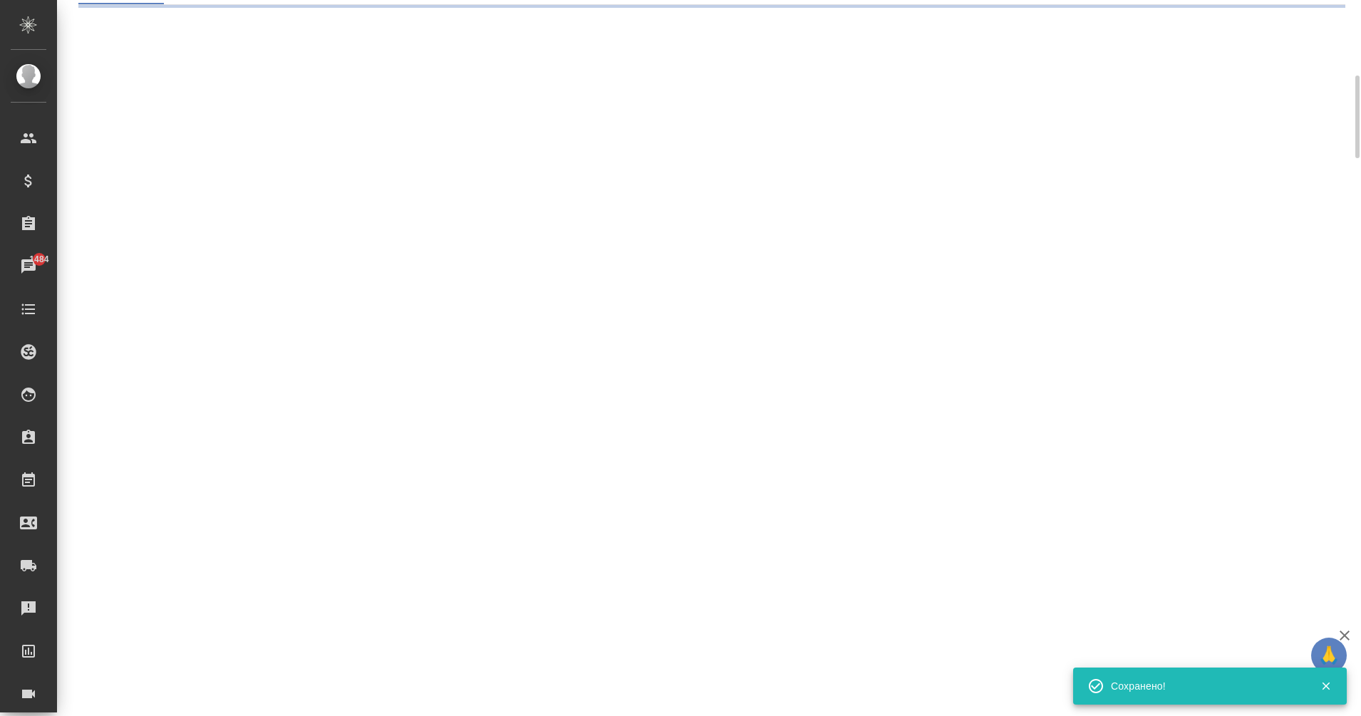
scroll to position [152, 0]
select select "RU"
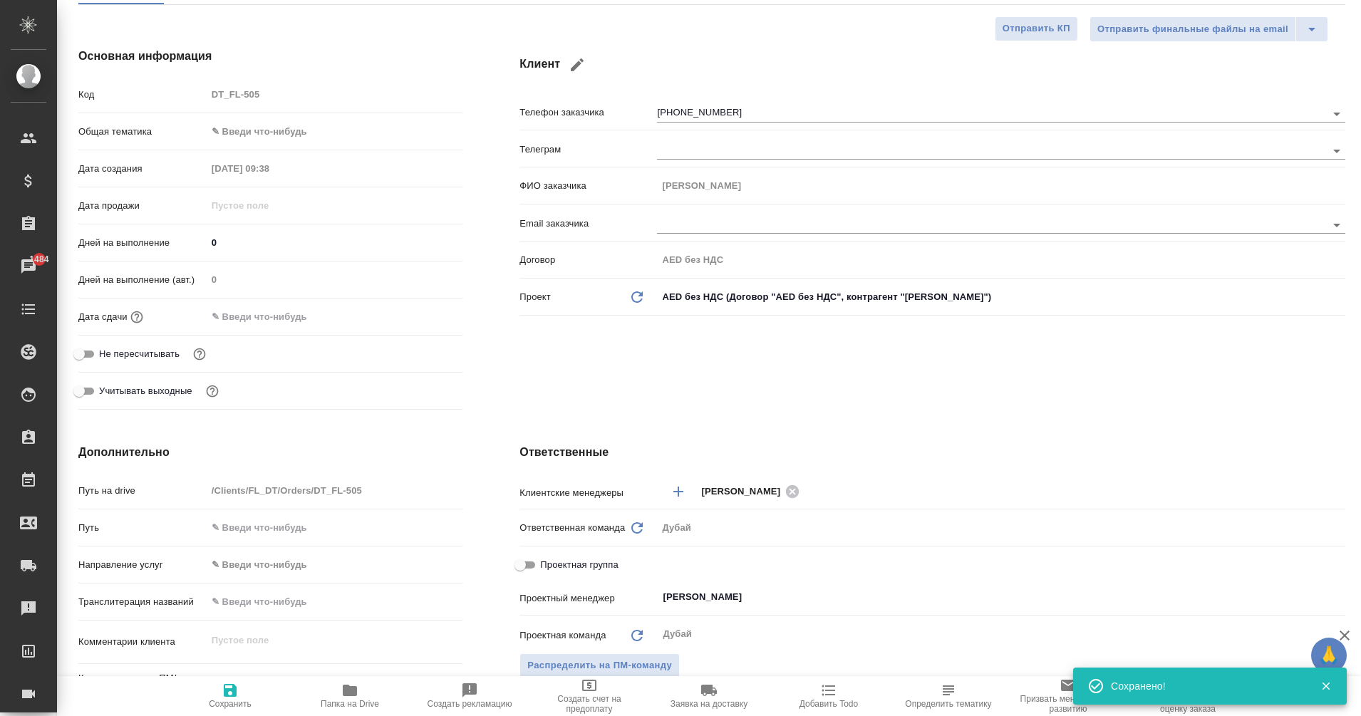
type textarea "x"
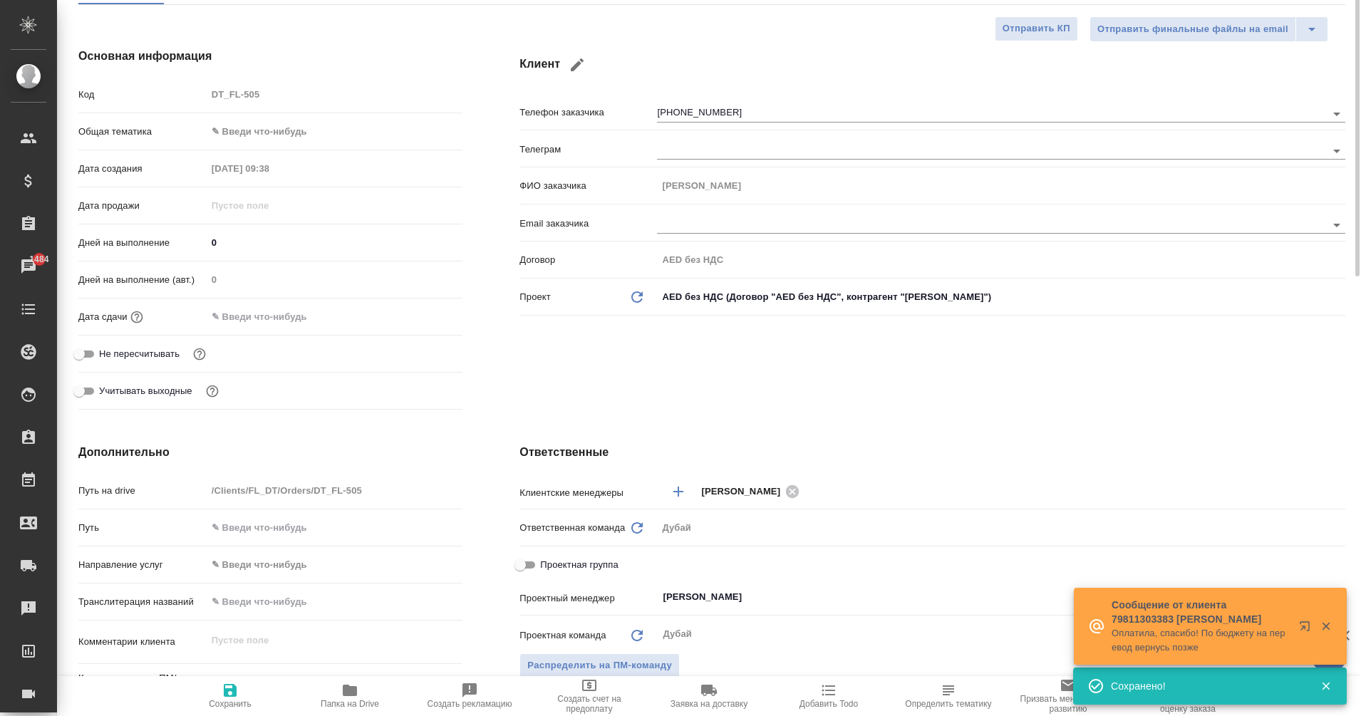
scroll to position [0, 0]
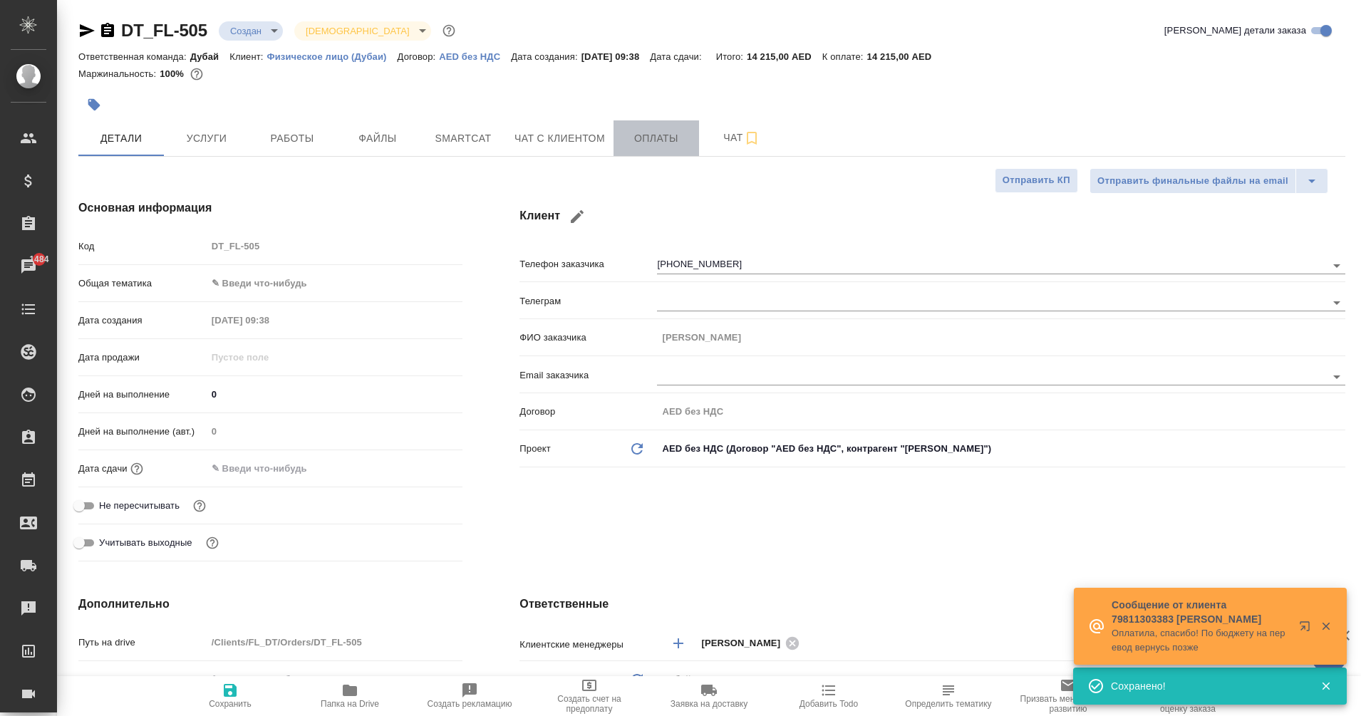
click at [657, 137] on span "Оплаты" at bounding box center [656, 139] width 68 height 18
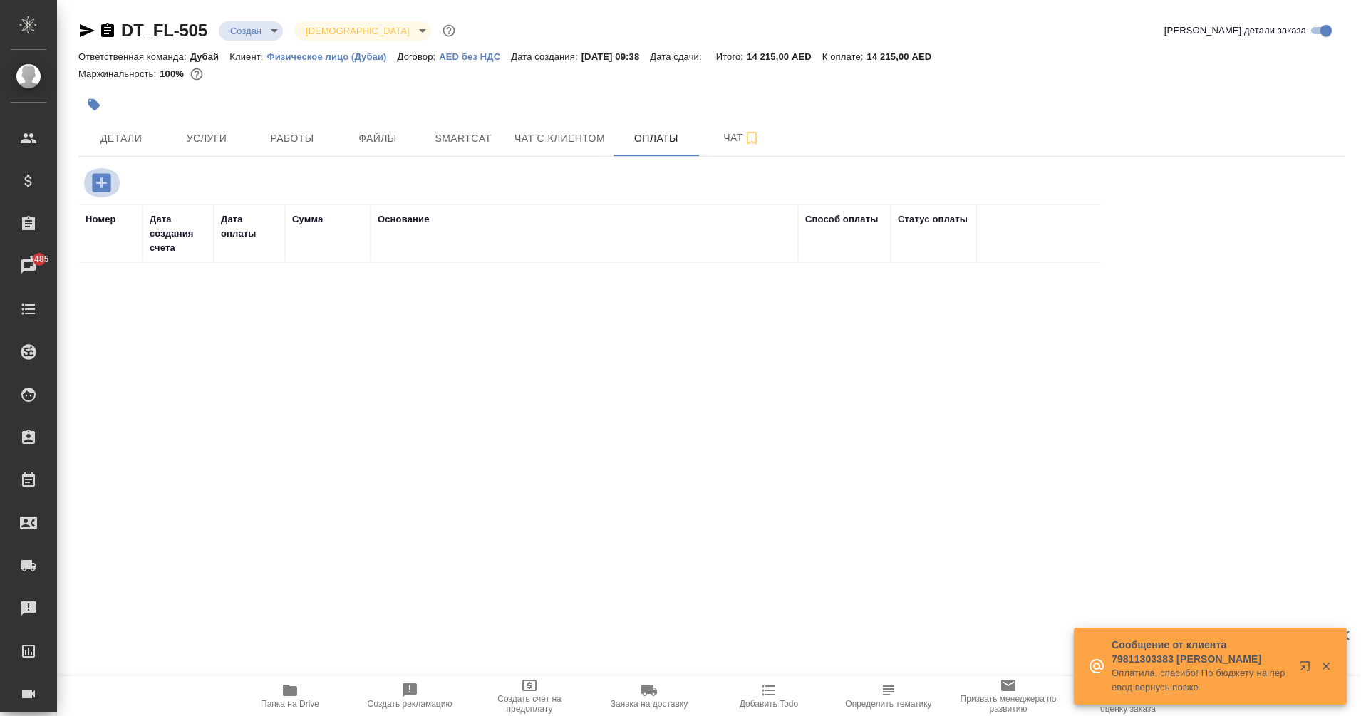
click at [100, 187] on icon "button" at bounding box center [101, 182] width 19 height 19
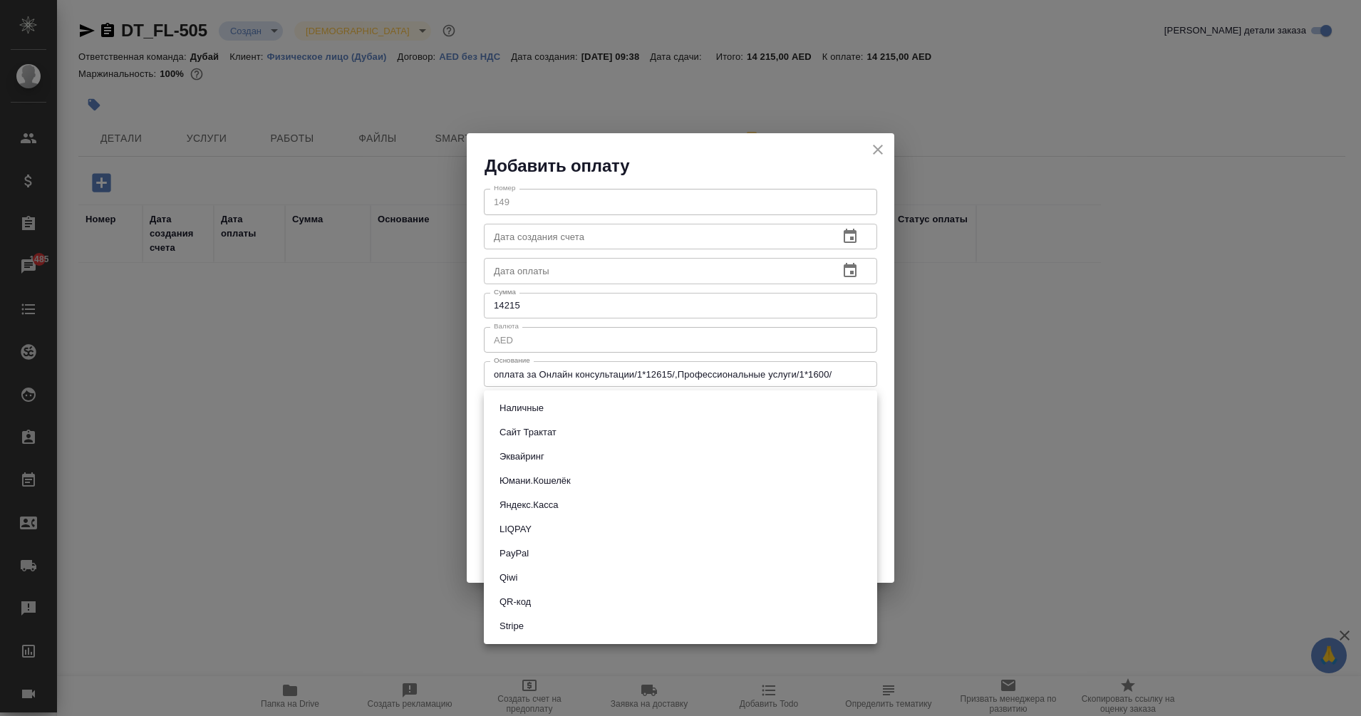
click at [866, 414] on body "🙏 .cls-1 fill:#fff; AWATERA Eganian Margarita Клиенты Спецификации Заказы 1485 …" at bounding box center [680, 358] width 1361 height 716
click at [560, 393] on ul "Наличные Сайт Трактат Эквайринг Юмани.Кошелёк Яндекс.Касса LIQPAY PayPal Qiwi Q…" at bounding box center [680, 517] width 393 height 254
click at [569, 403] on li "Наличные" at bounding box center [680, 408] width 393 height 24
type input "cash"
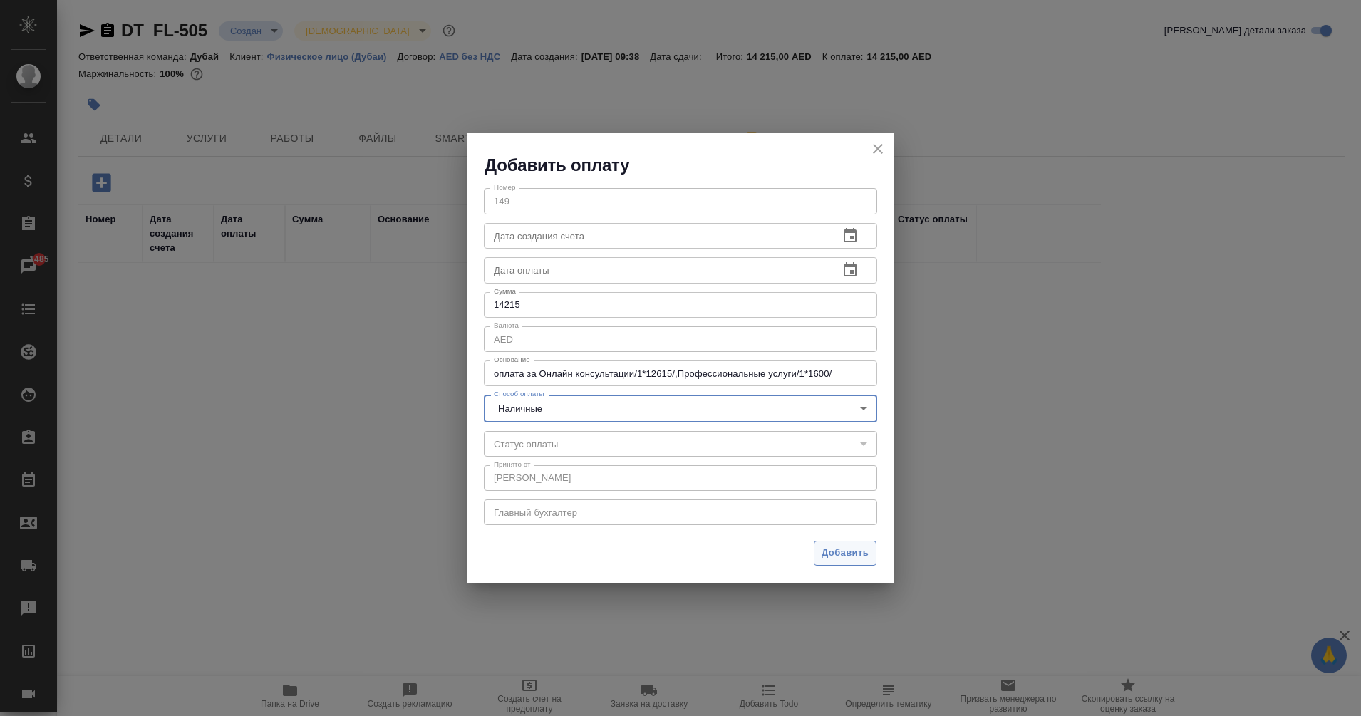
click at [850, 559] on span "Добавить" at bounding box center [845, 553] width 47 height 16
type input "0"
type input "auto-kassa"
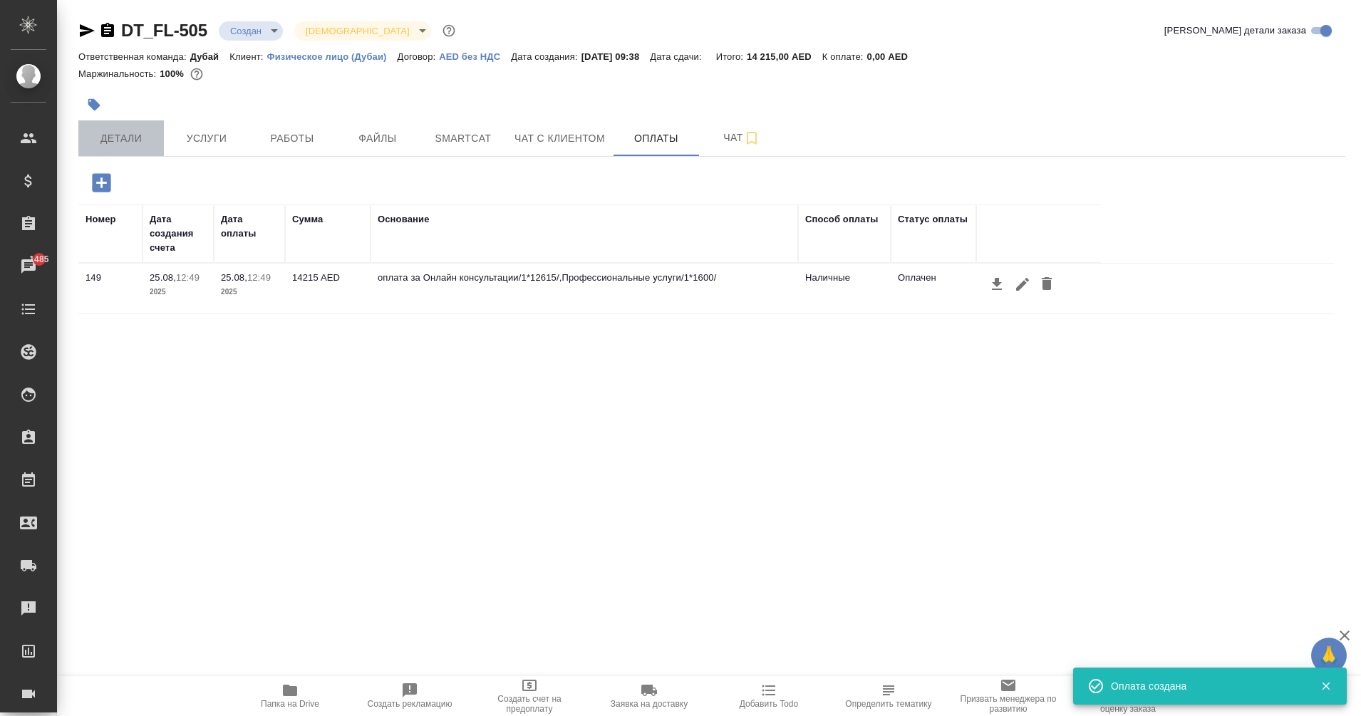
click at [88, 143] on span "Детали" at bounding box center [121, 139] width 68 height 18
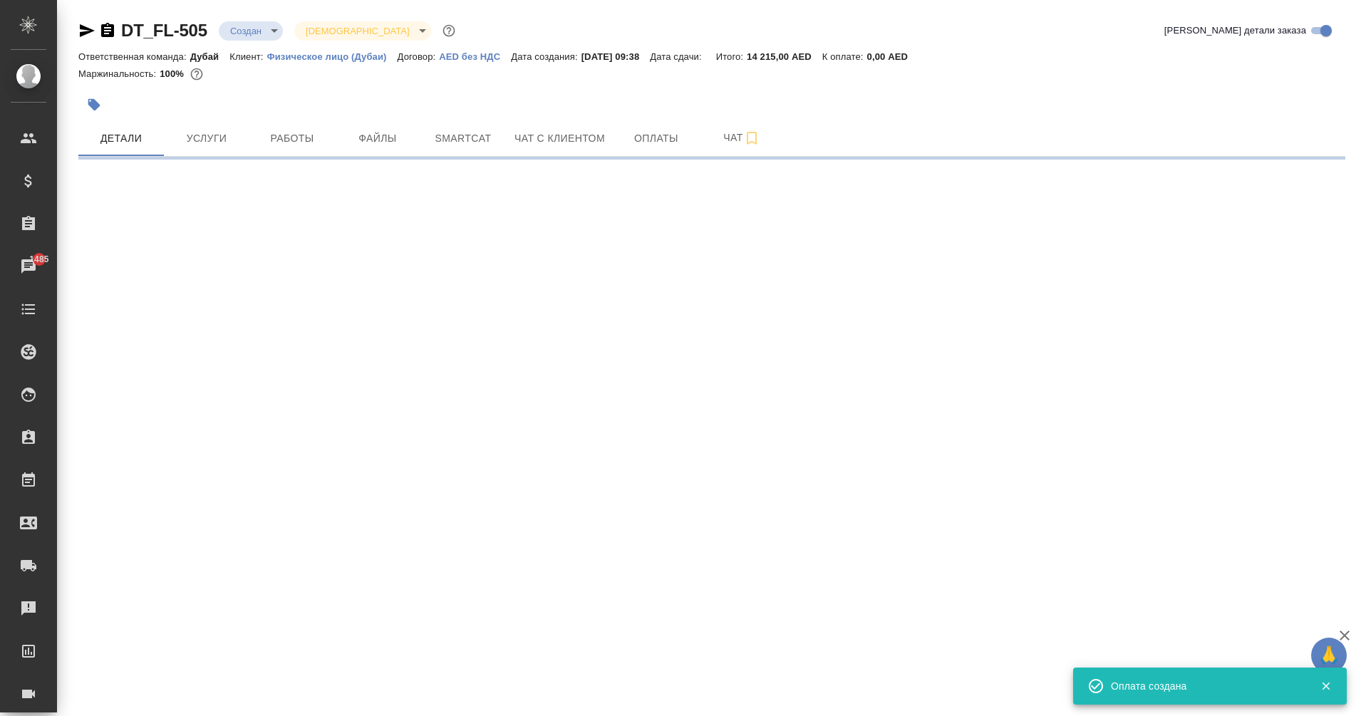
select select "RU"
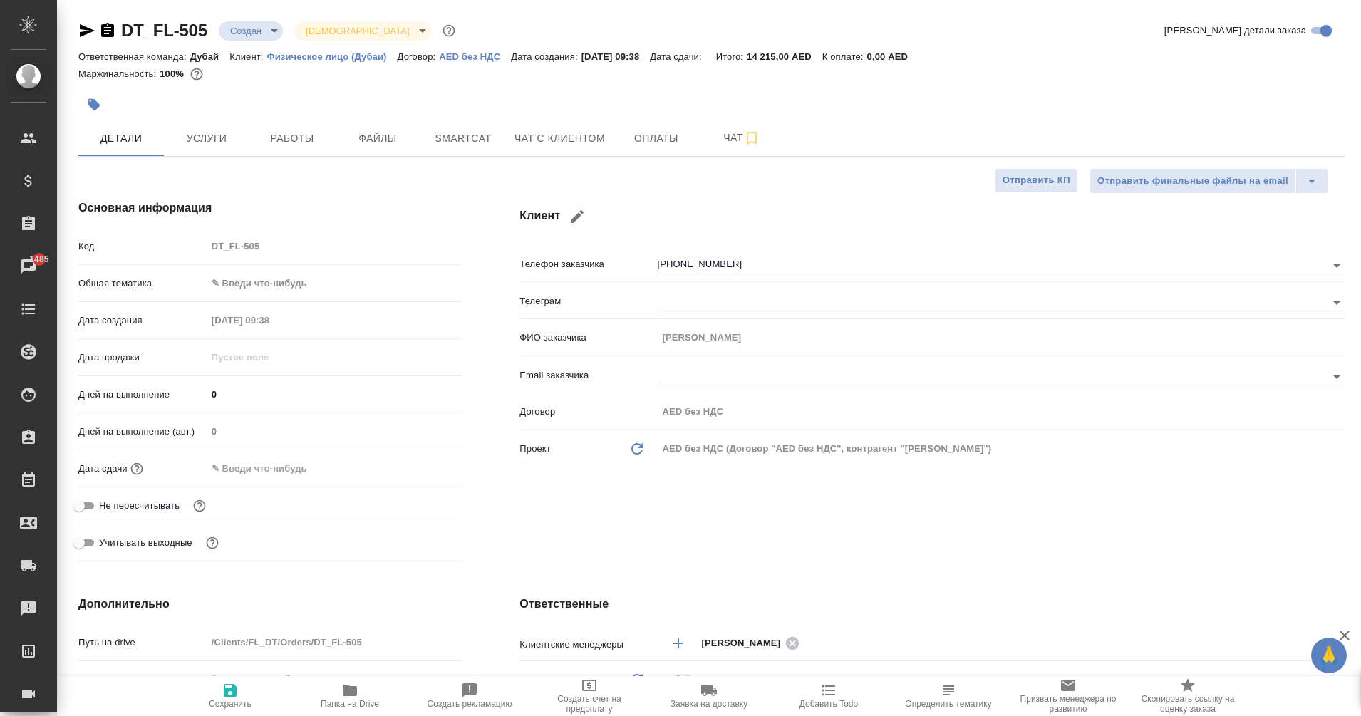
type textarea "x"
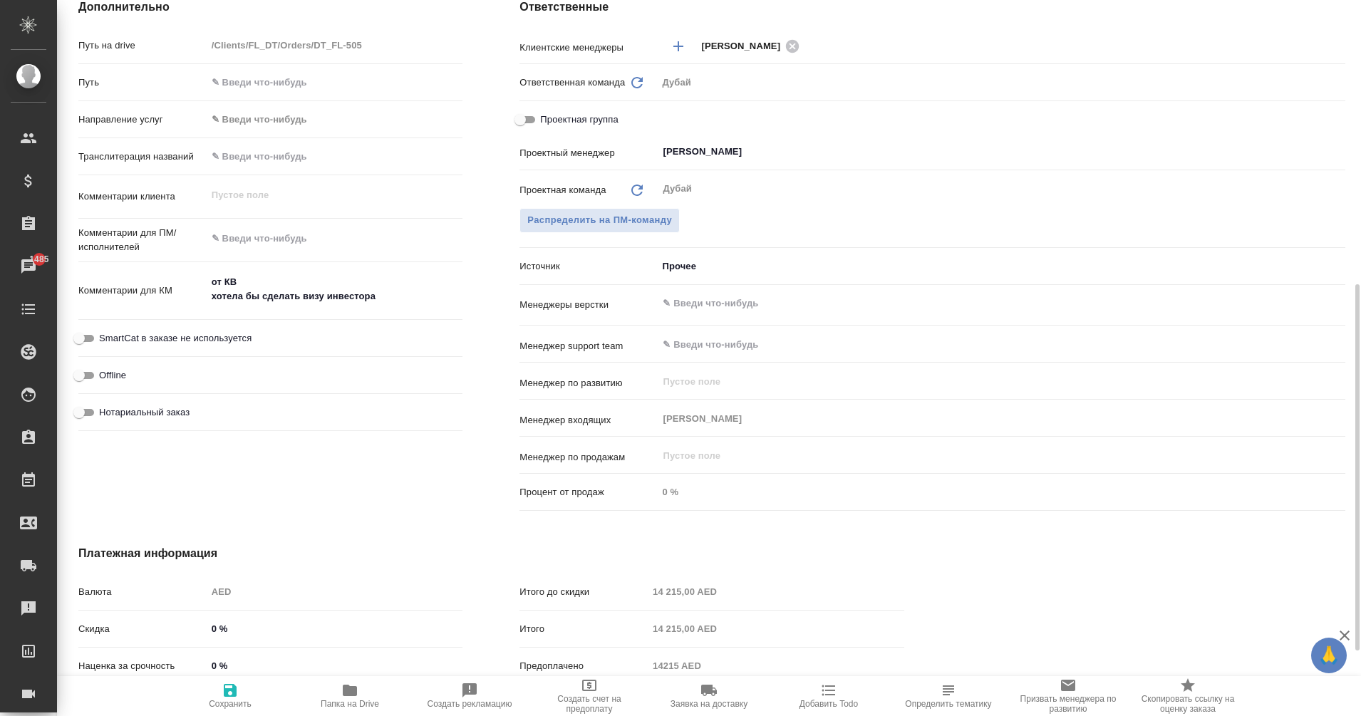
scroll to position [606, 0]
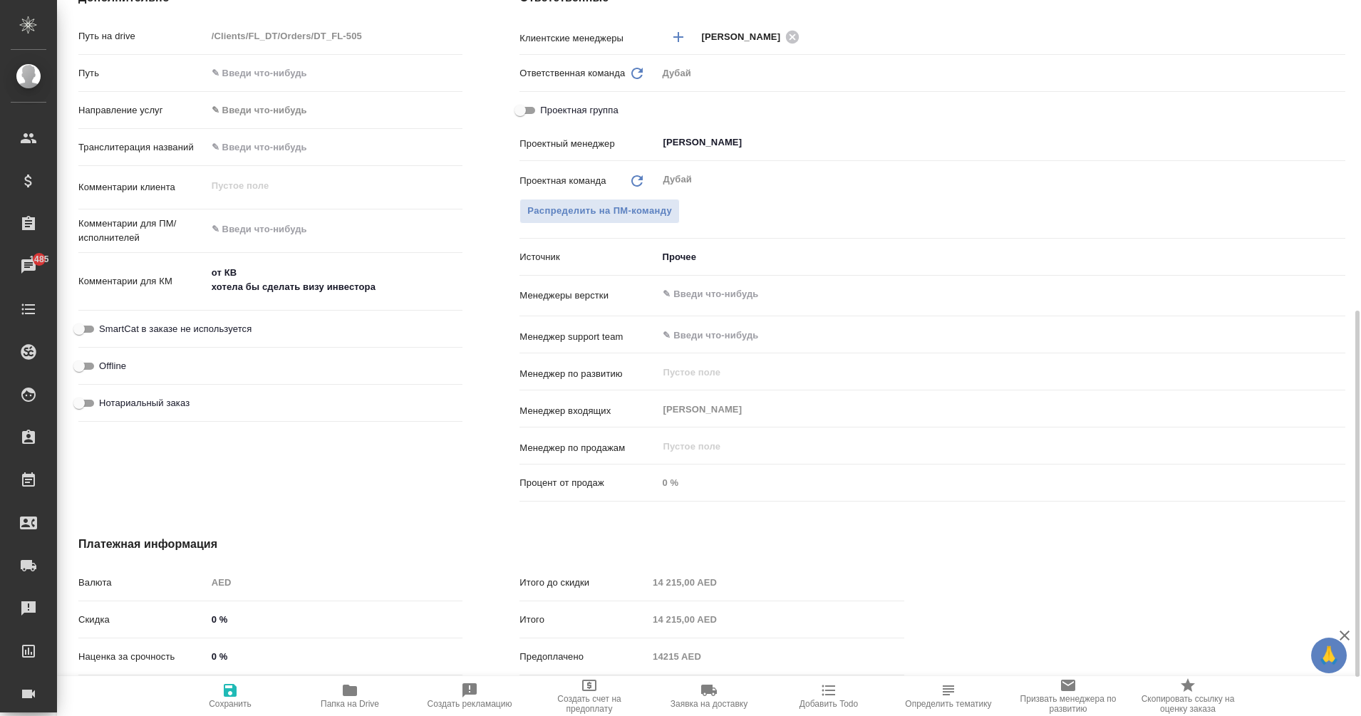
type textarea "x"
click at [411, 284] on textarea "от КВ хотела бы сделать визу инвестора" at bounding box center [334, 281] width 255 height 38
type textarea "от КВ хотела бы сделать визу инвестора"
type textarea "x"
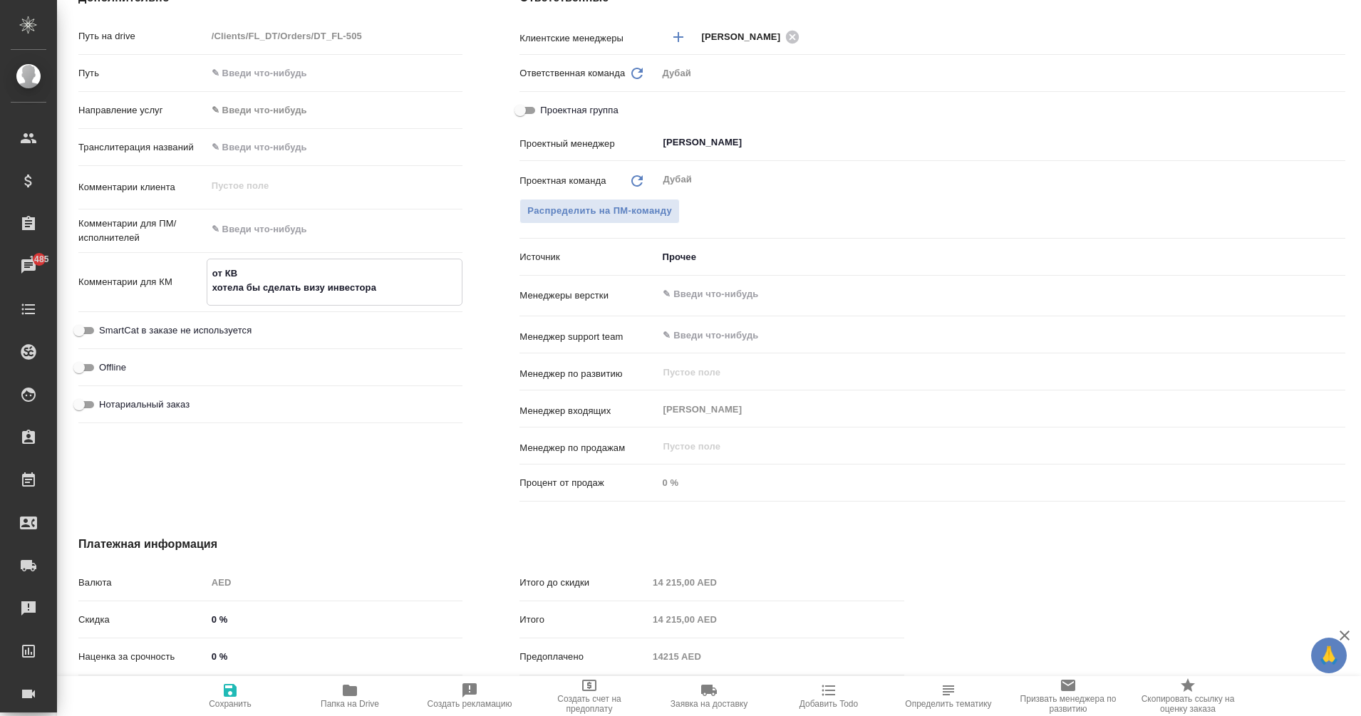
type textarea "x"
type textarea "от КВ хотела бы сделать визу инвестора"
type textarea "x"
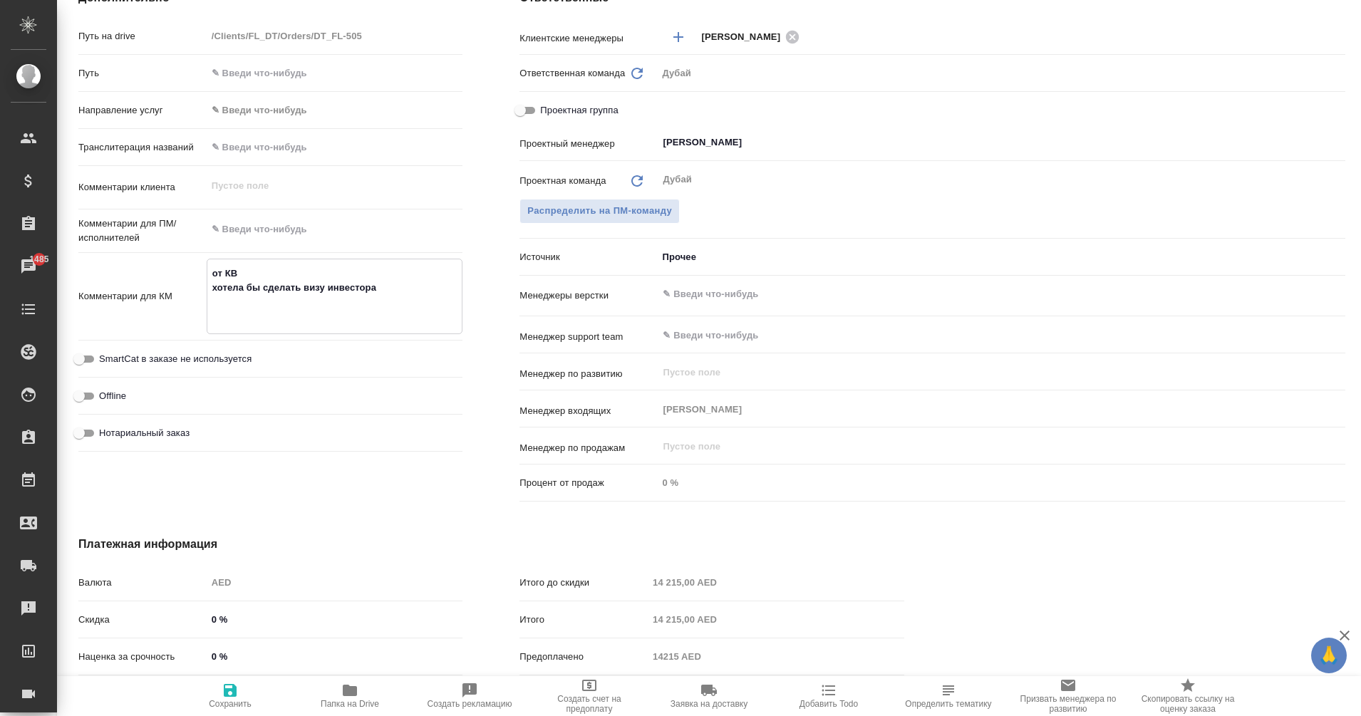
type textarea "от КВ хотела бы сделать визу инвестора к"
type textarea "x"
type textarea "от КВ хотела бы сделать визу инвестора кр"
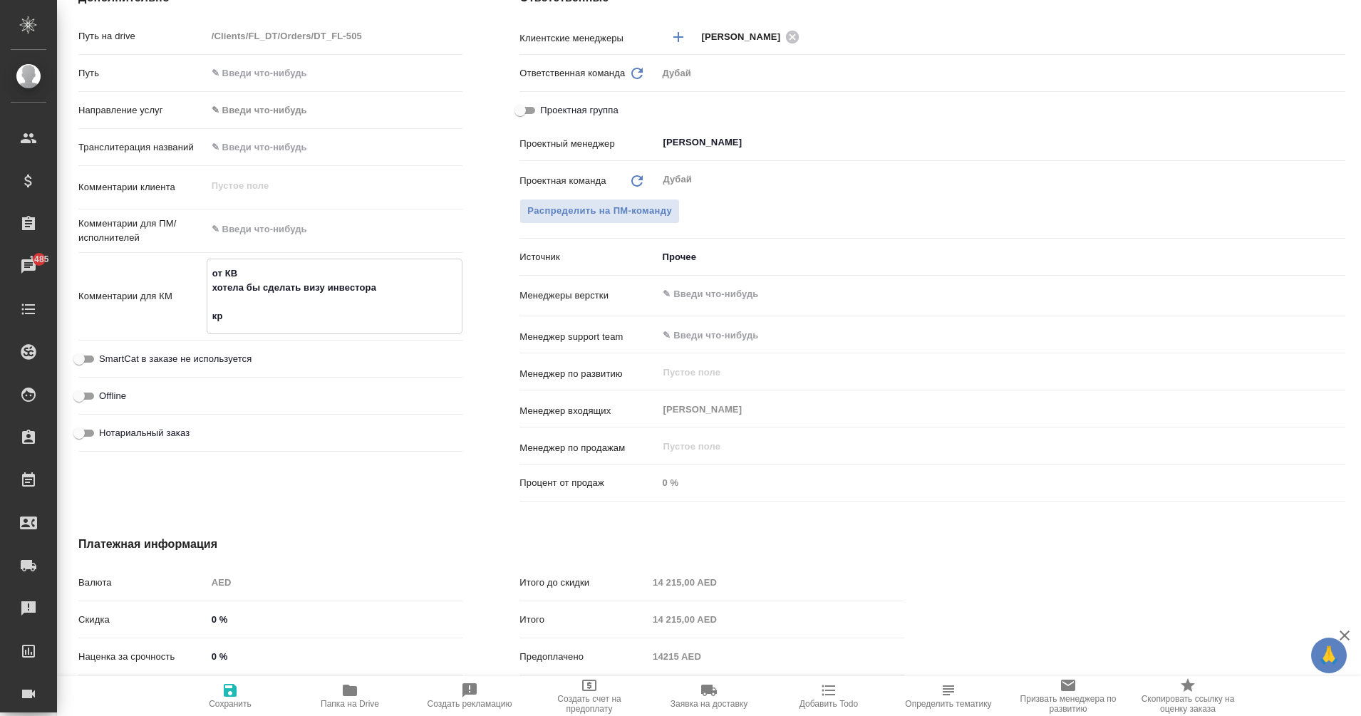
type textarea "x"
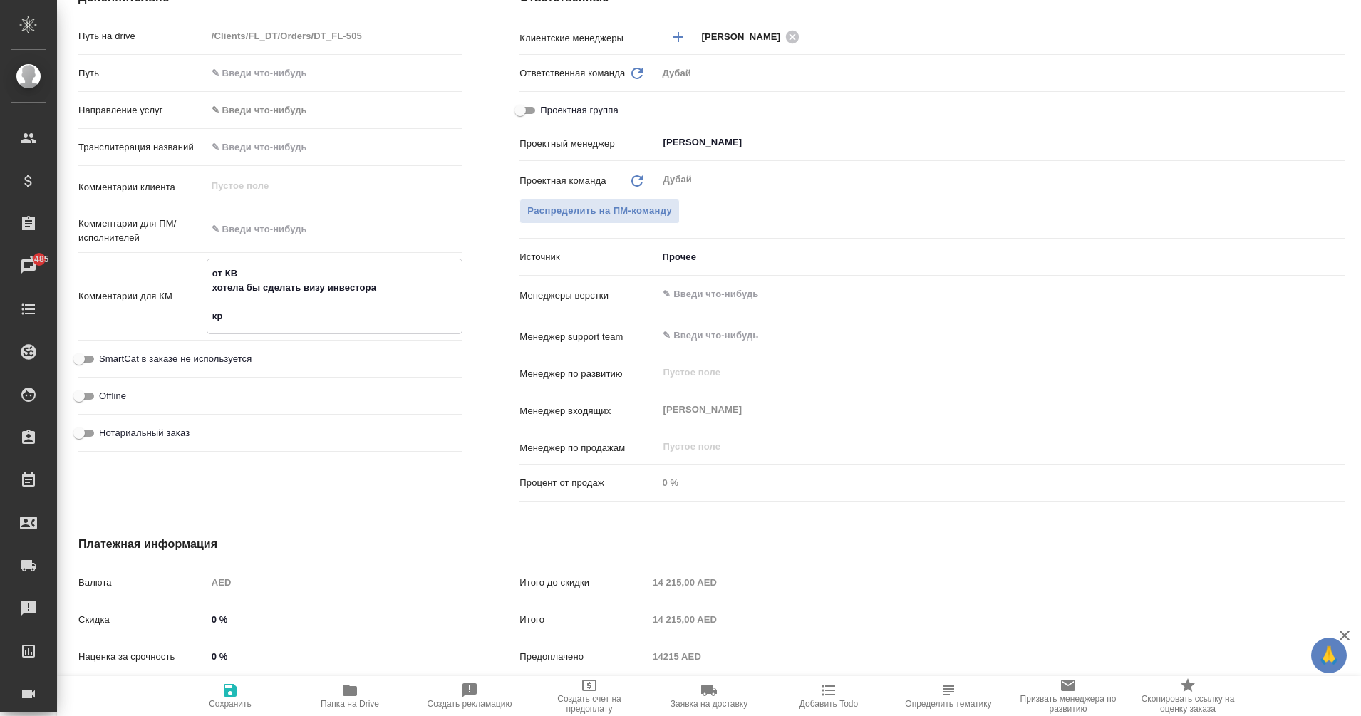
type textarea "от КВ хотела бы сделать визу инвестора кри"
type textarea "x"
type textarea "от КВ хотела бы сделать визу инвестора крип"
type textarea "x"
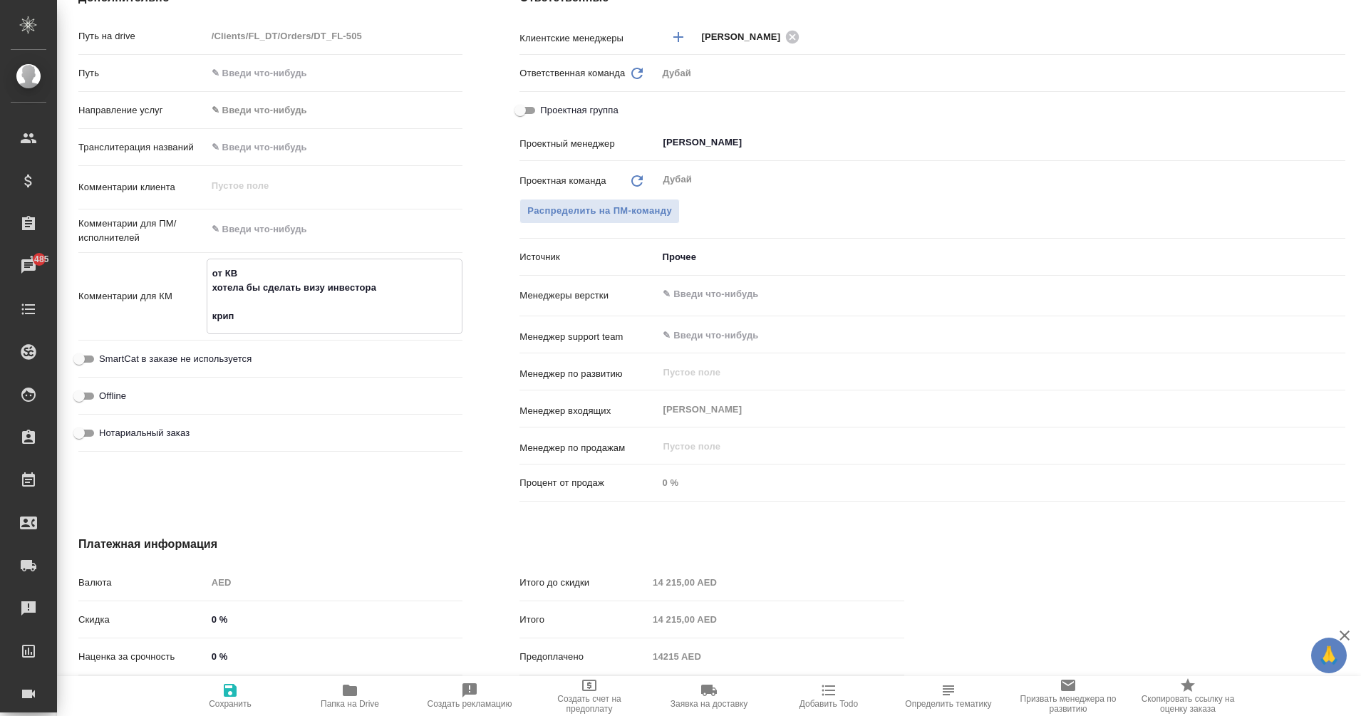
type textarea "x"
type textarea "от КВ хотела бы сделать визу инвестора крипт"
type textarea "x"
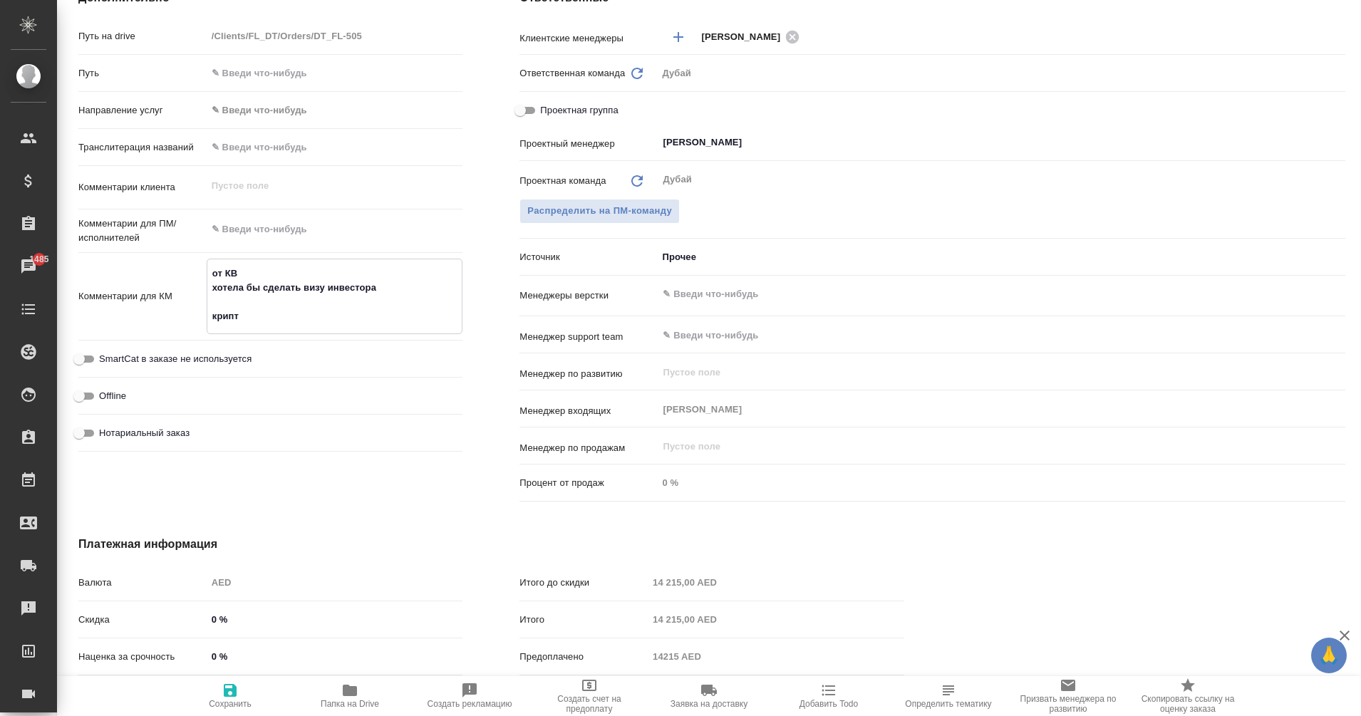
type textarea "от КВ хотела бы сделать визу инвестора крипто"
type textarea "x"
type textarea "от КВ хотела бы сделать визу инвестора криптой"
type textarea "x"
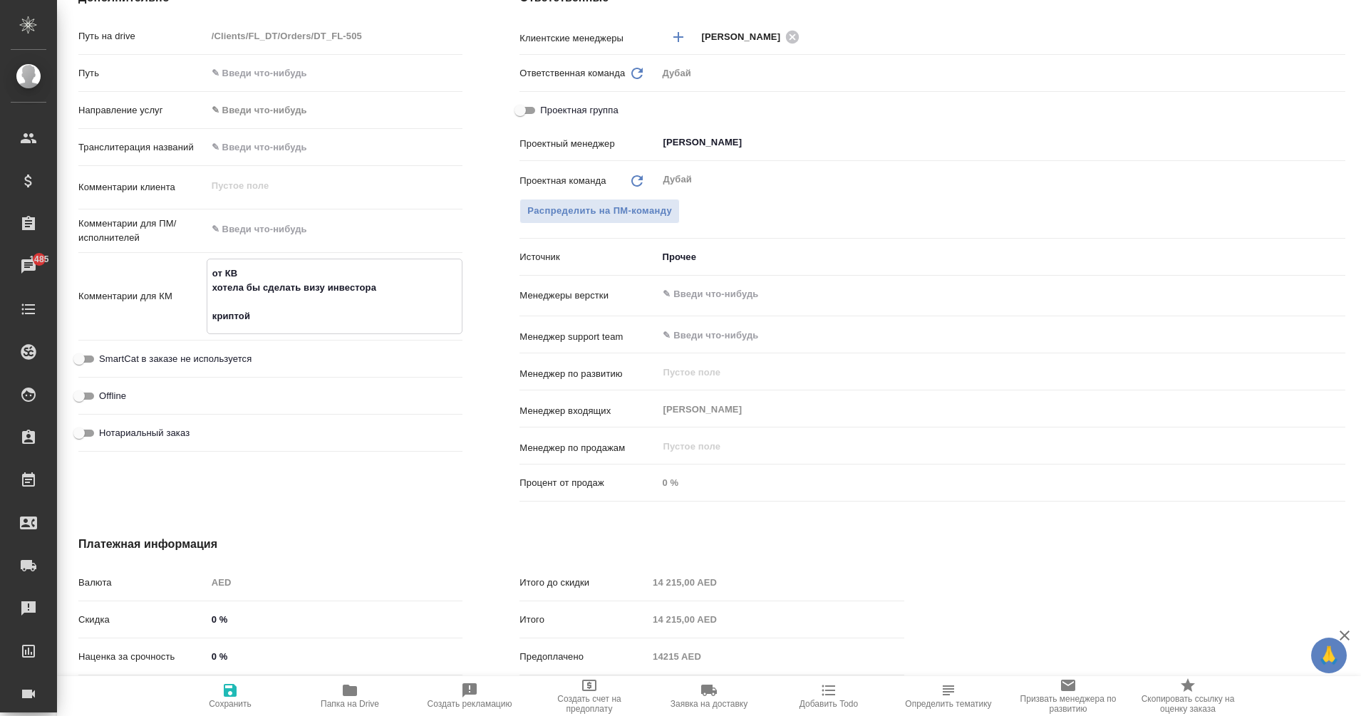
type textarea "от КВ хотела бы сделать визу инвестора криптой"
type textarea "x"
click at [232, 691] on icon "button" at bounding box center [230, 690] width 13 height 13
type textarea "x"
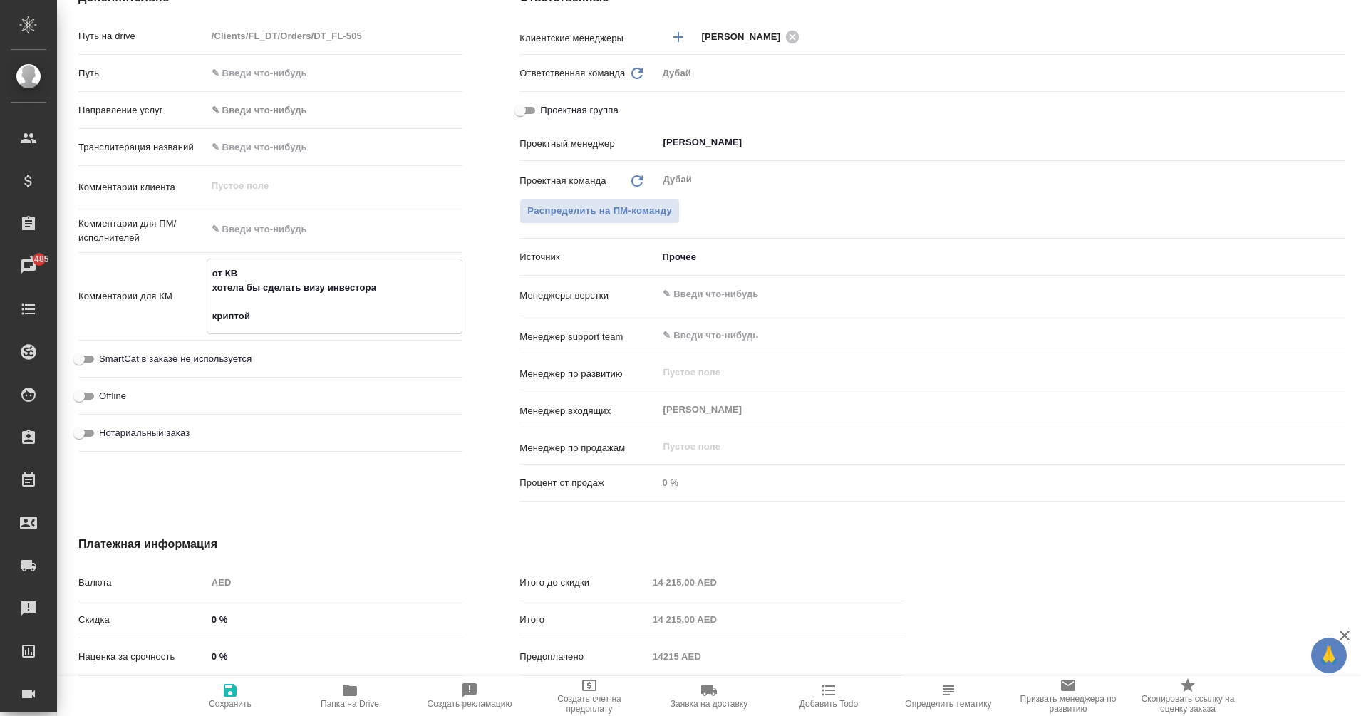
type textarea "x"
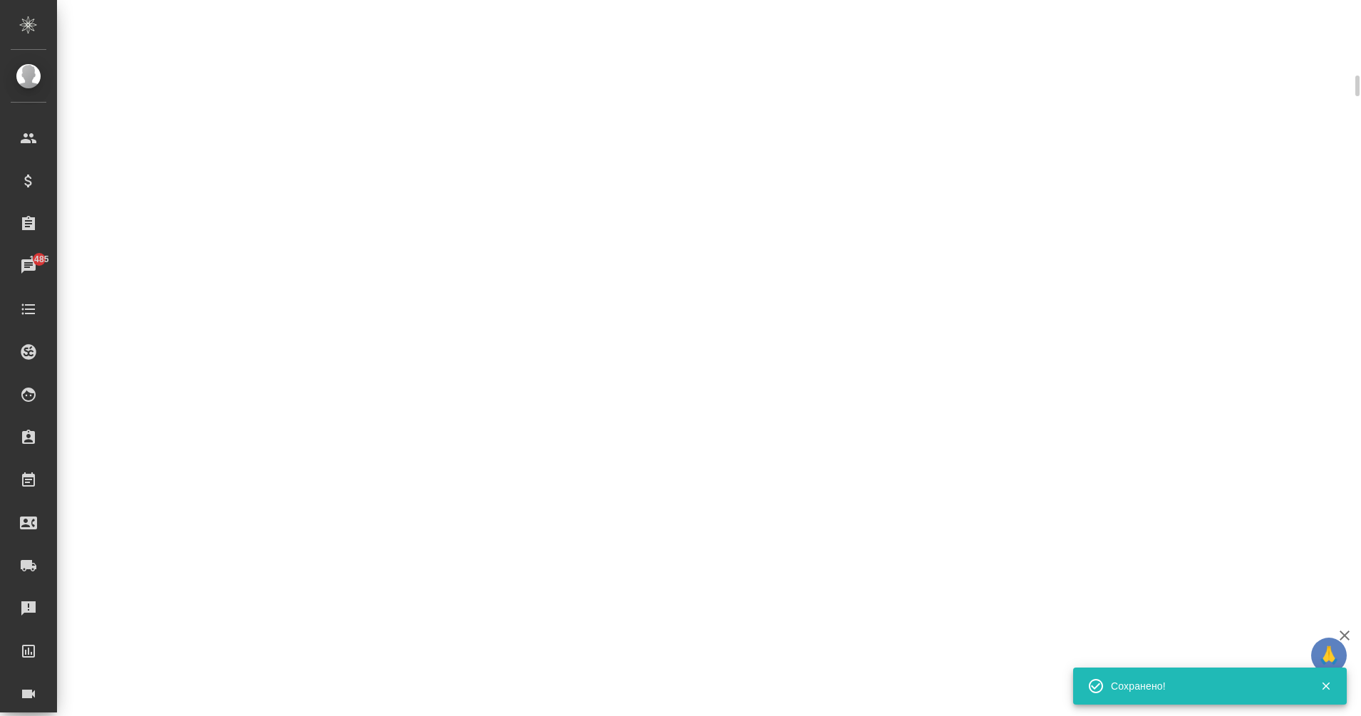
scroll to position [595, 0]
select select "RU"
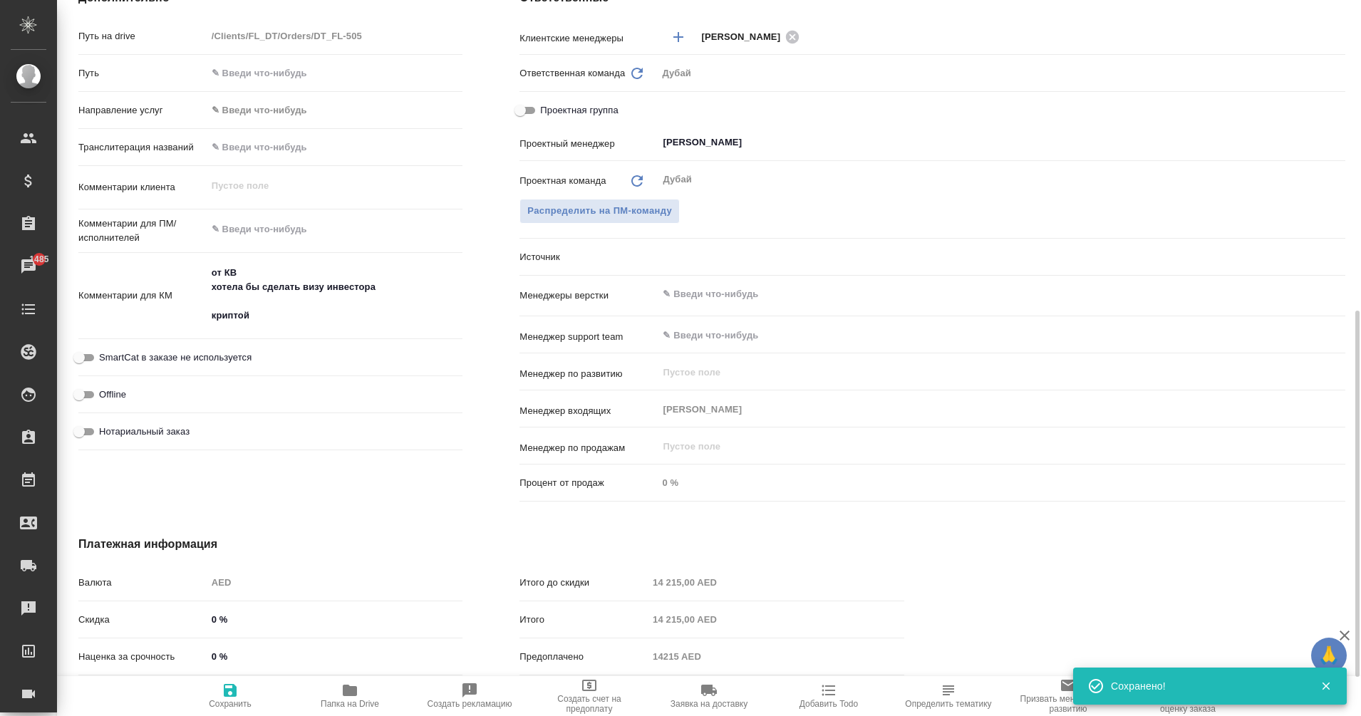
type textarea "x"
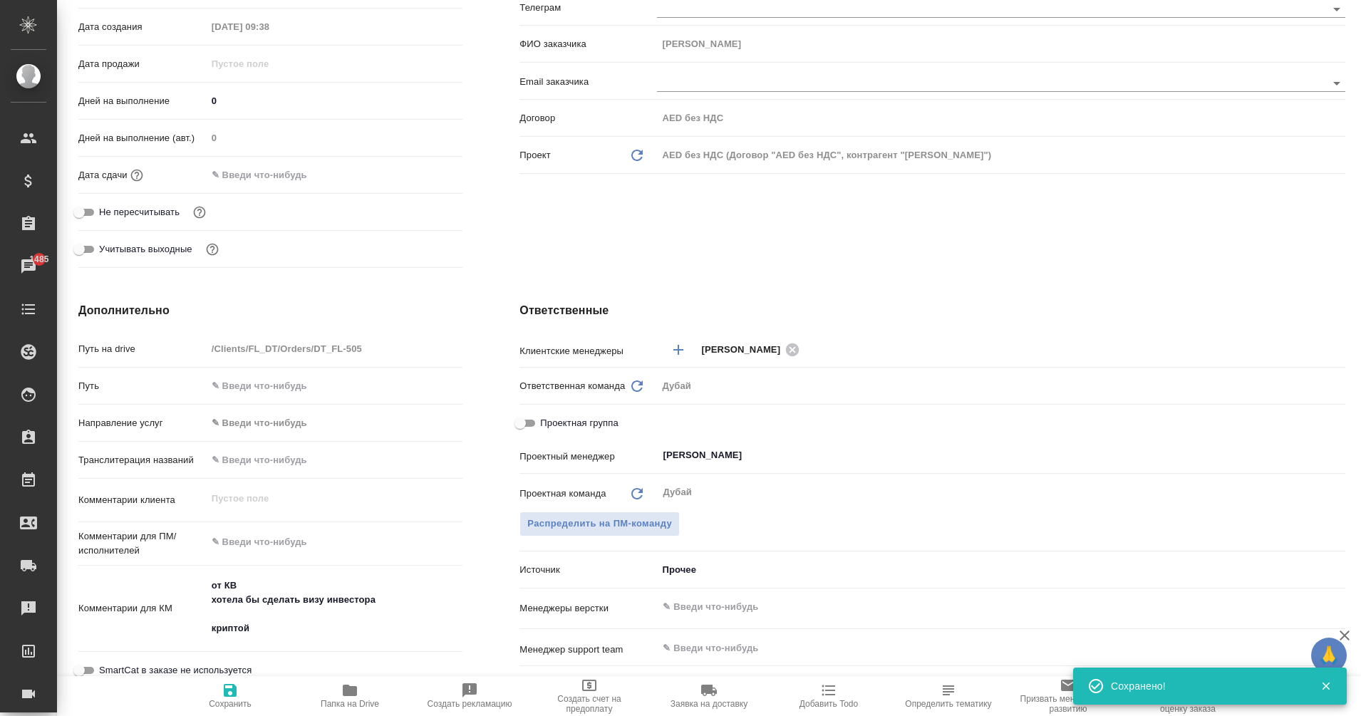
type textarea "x"
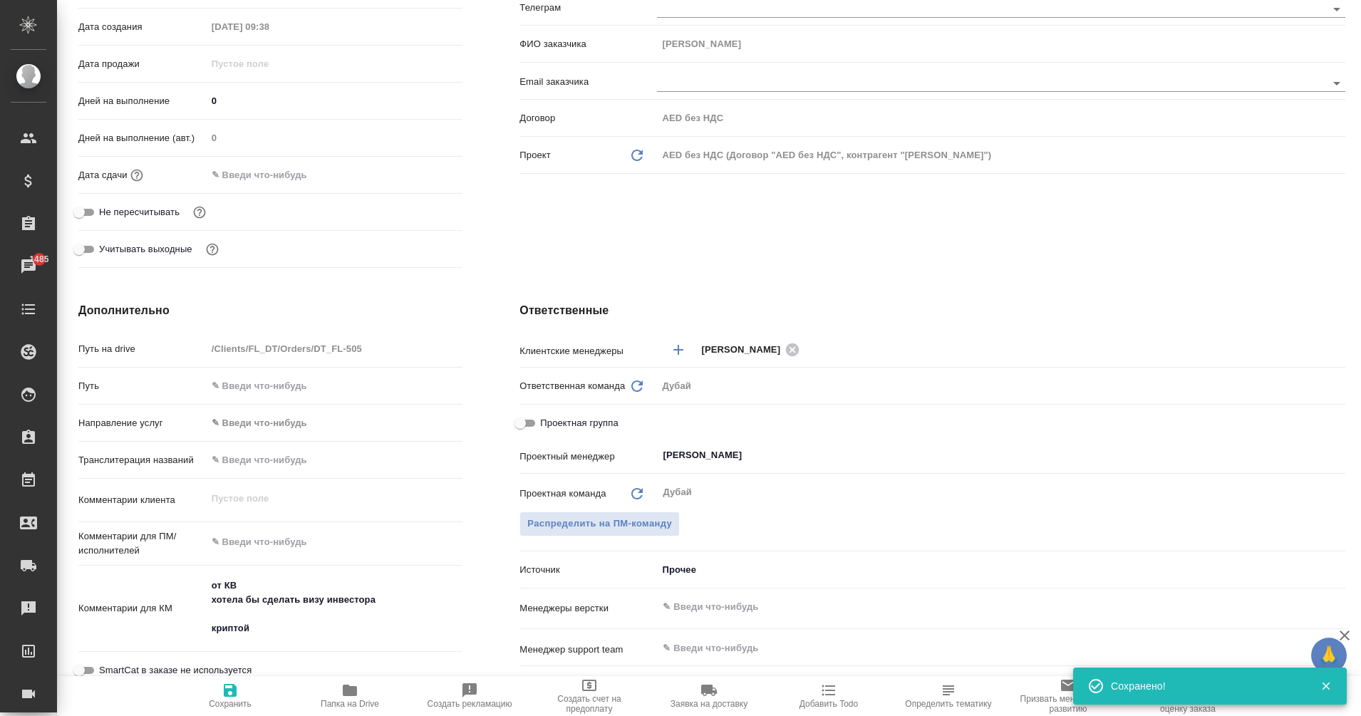
type textarea "x"
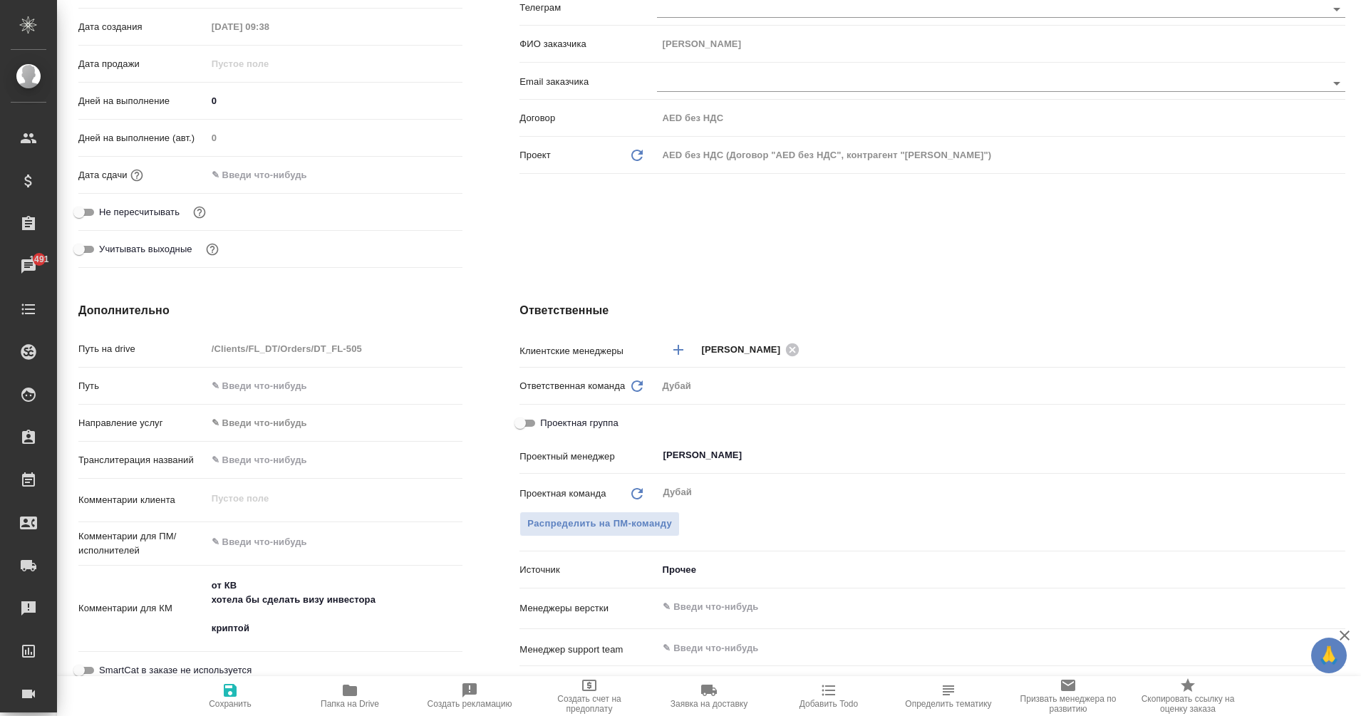
type textarea "x"
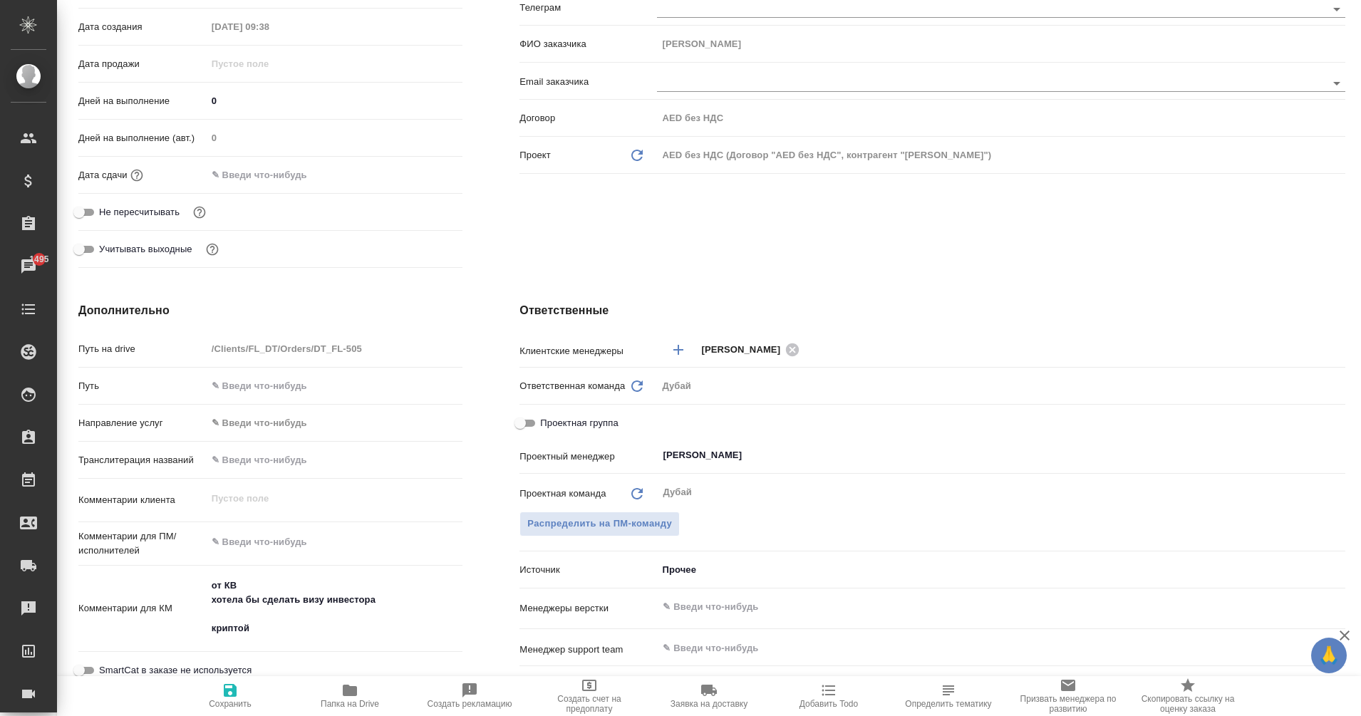
type textarea "x"
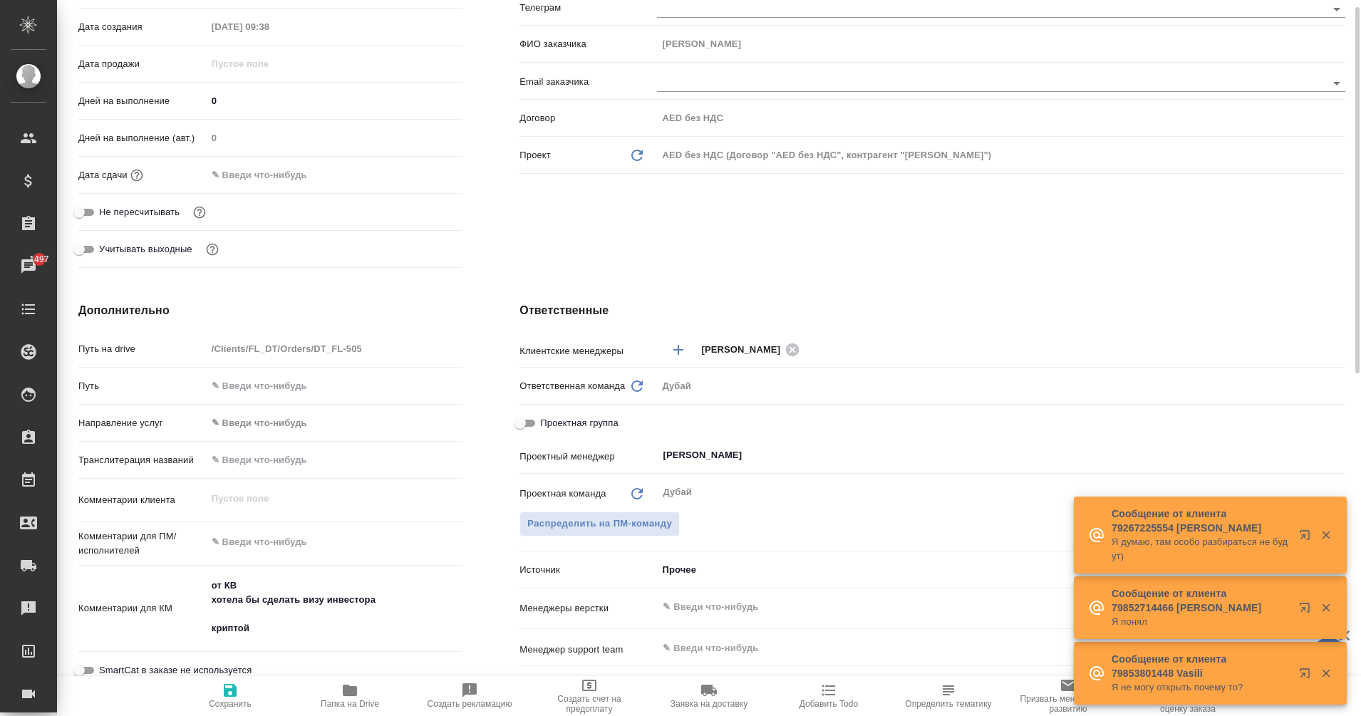
scroll to position [0, 0]
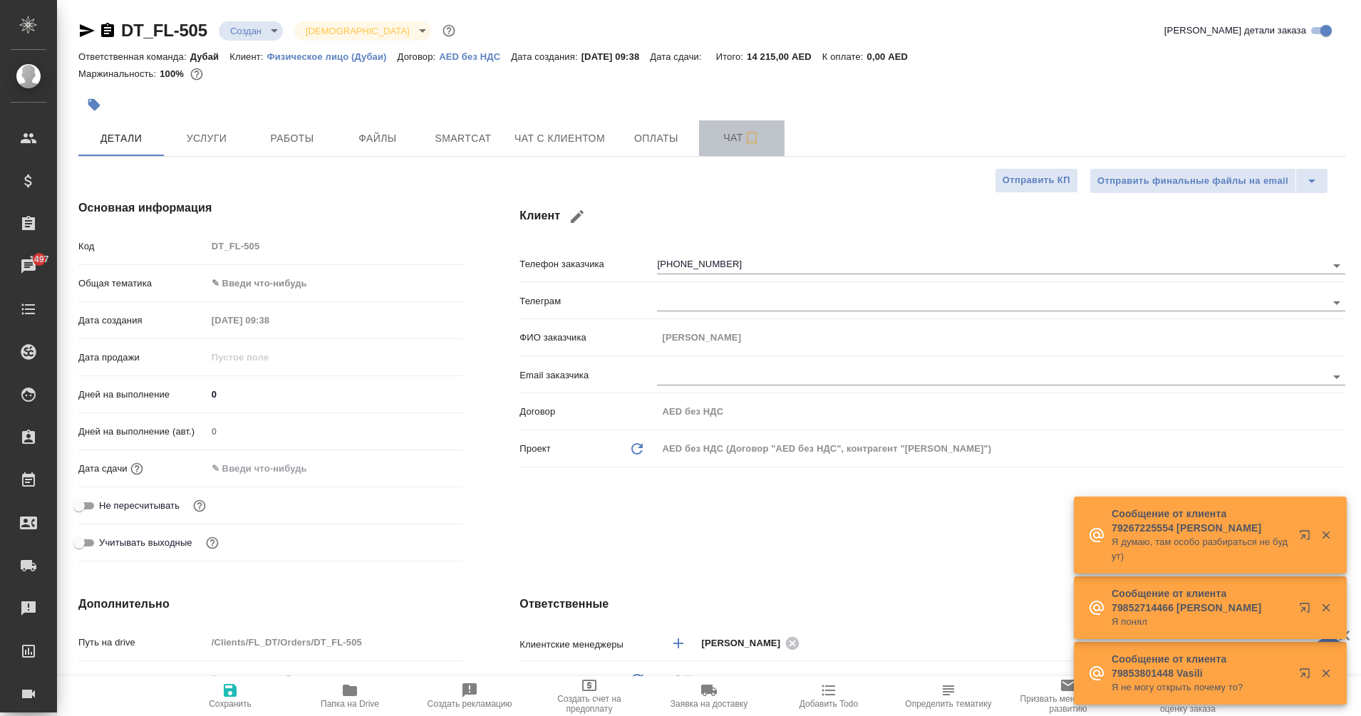
click at [723, 132] on span "Чат" at bounding box center [742, 138] width 68 height 18
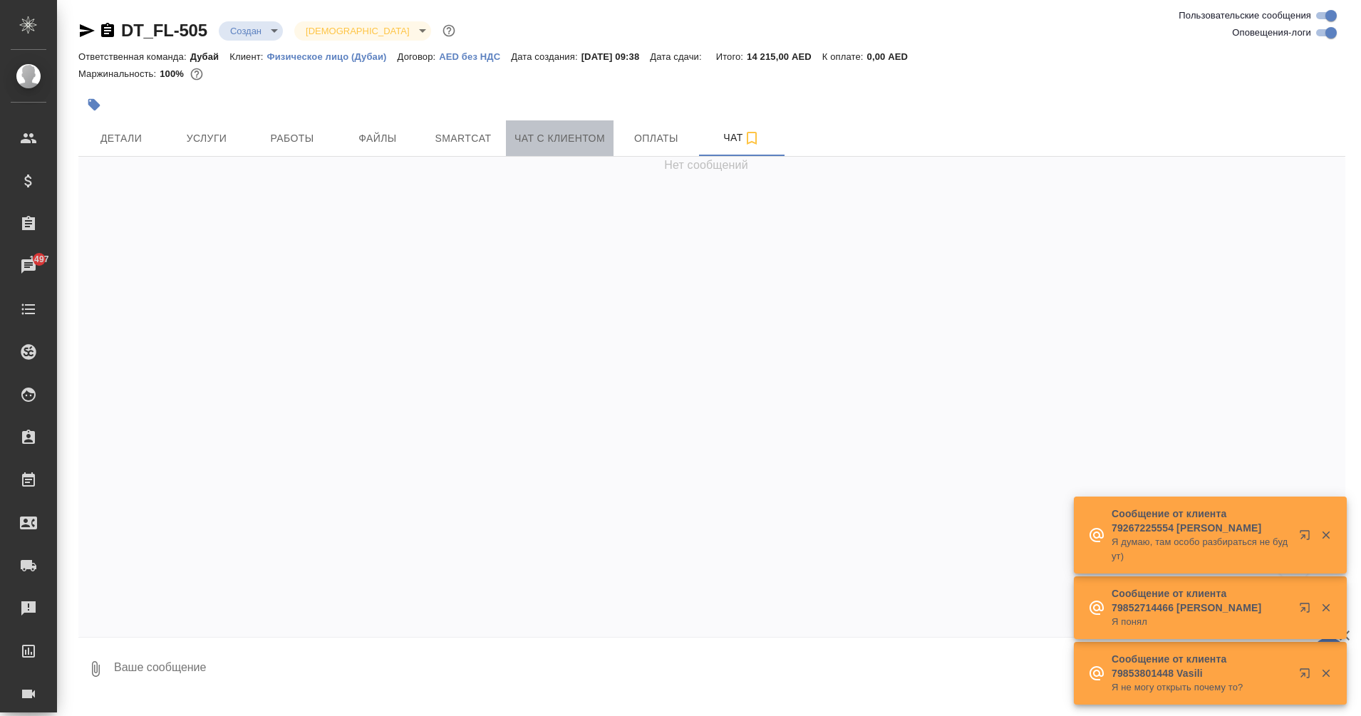
click at [586, 135] on span "Чат с клиентом" at bounding box center [559, 139] width 90 height 18
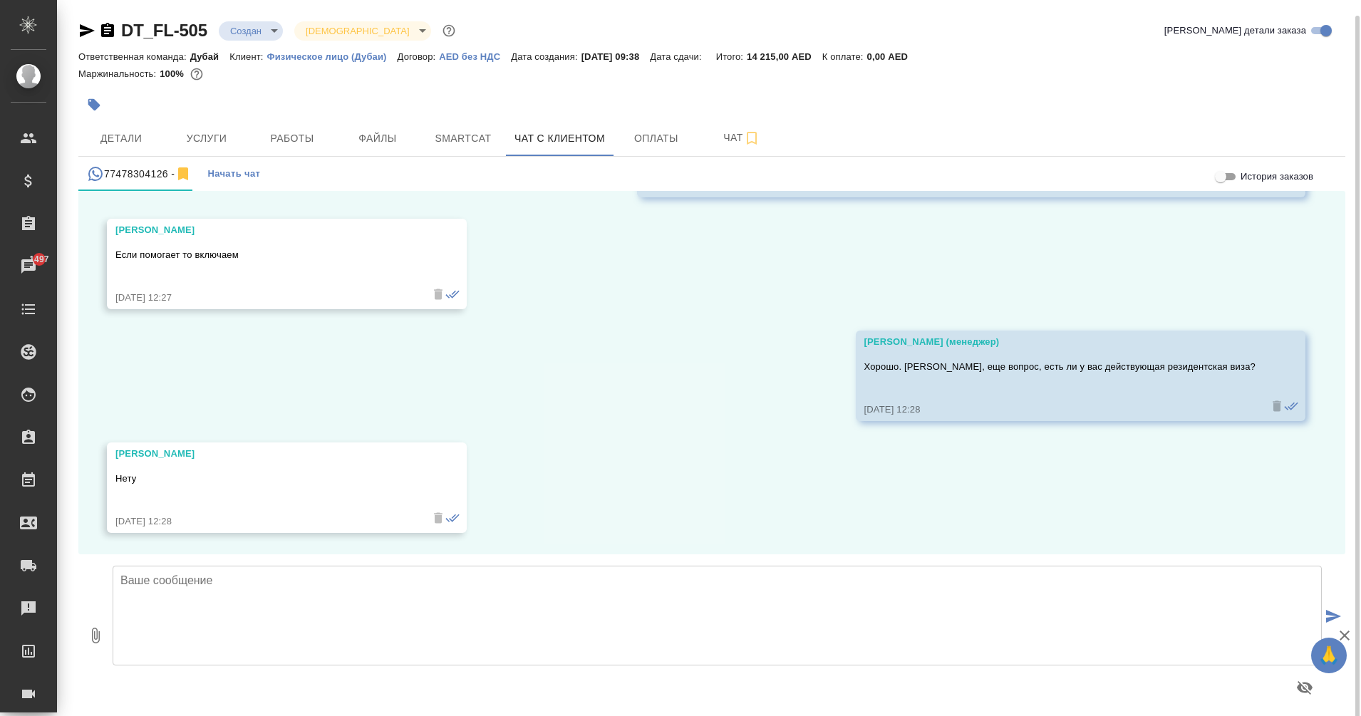
scroll to position [8, 0]
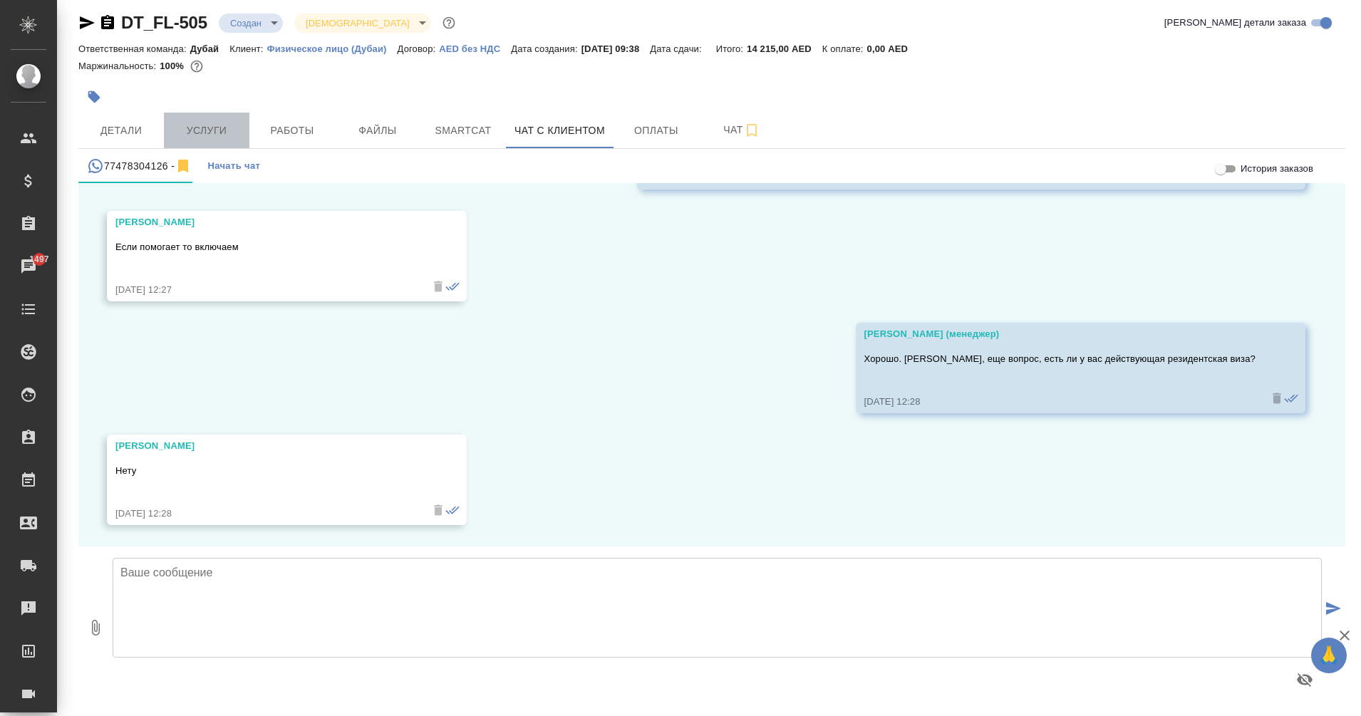
click at [202, 132] on span "Услуги" at bounding box center [206, 131] width 68 height 18
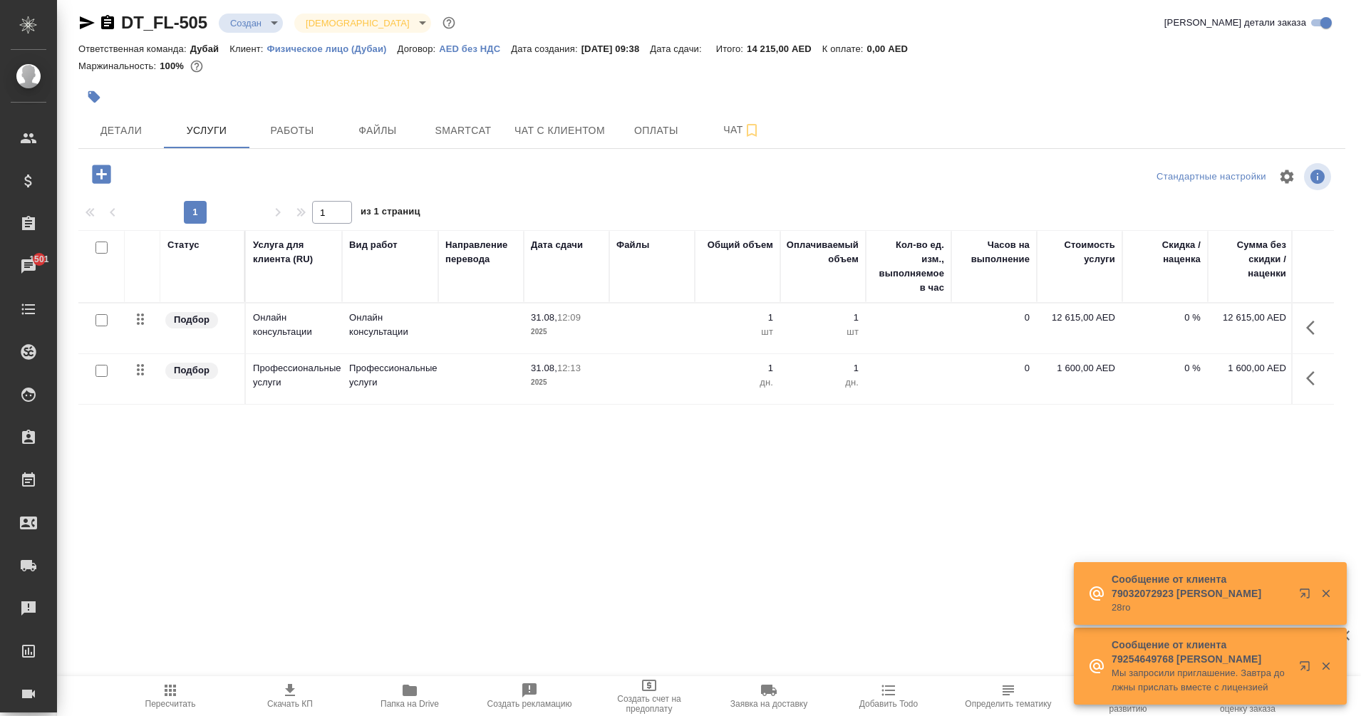
click at [88, 182] on button "button" at bounding box center [101, 174] width 39 height 29
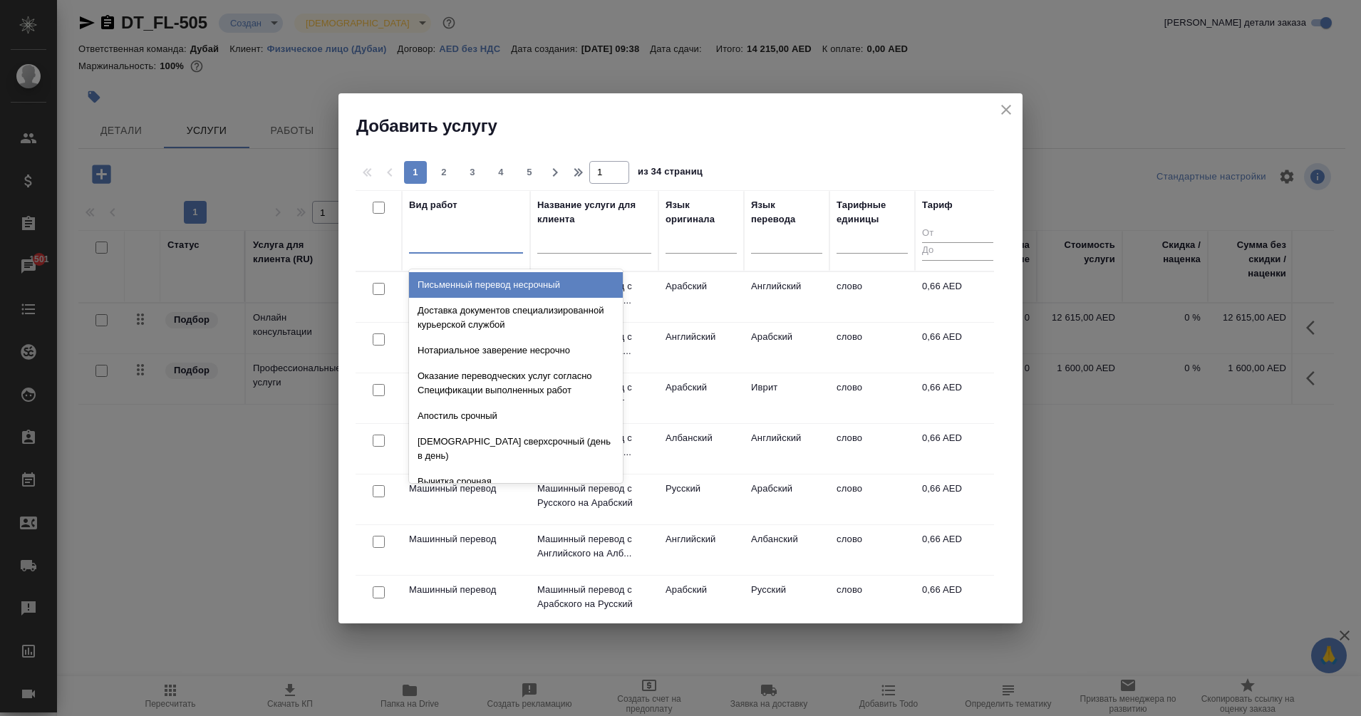
click at [485, 249] on div at bounding box center [466, 239] width 114 height 21
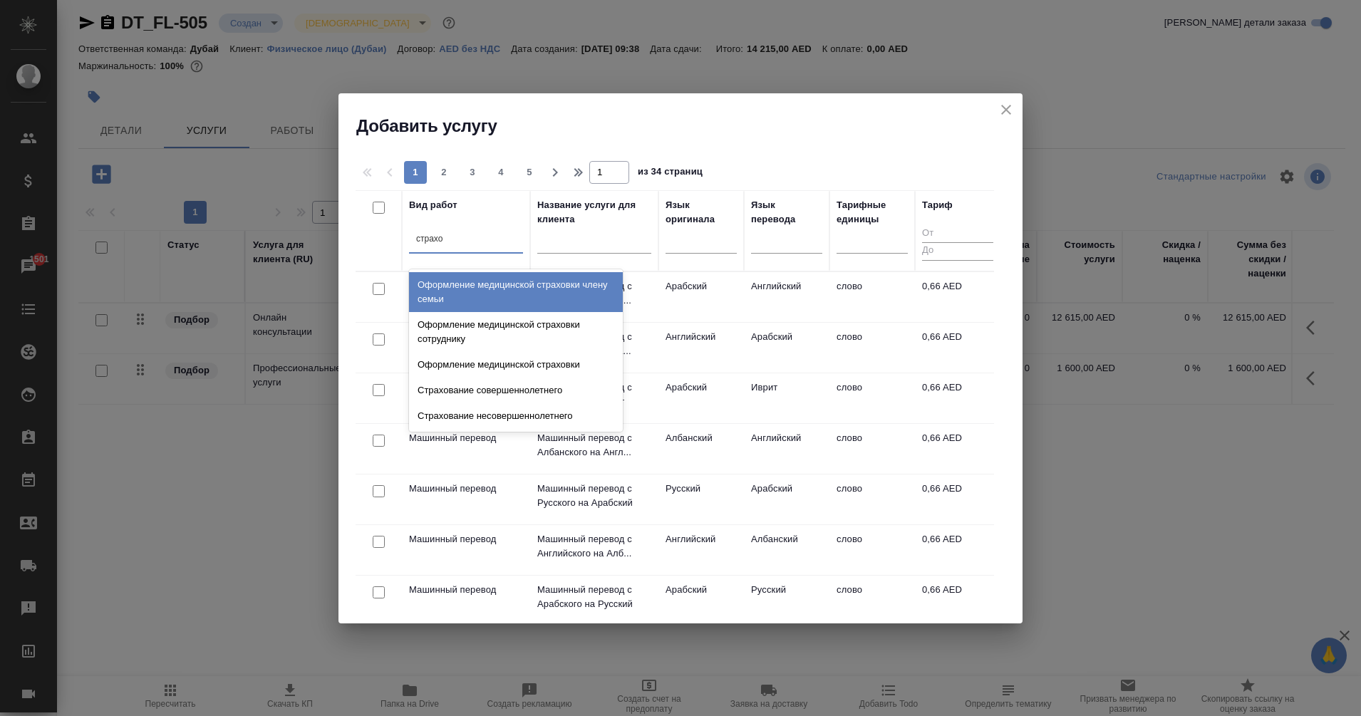
type input "страхов"
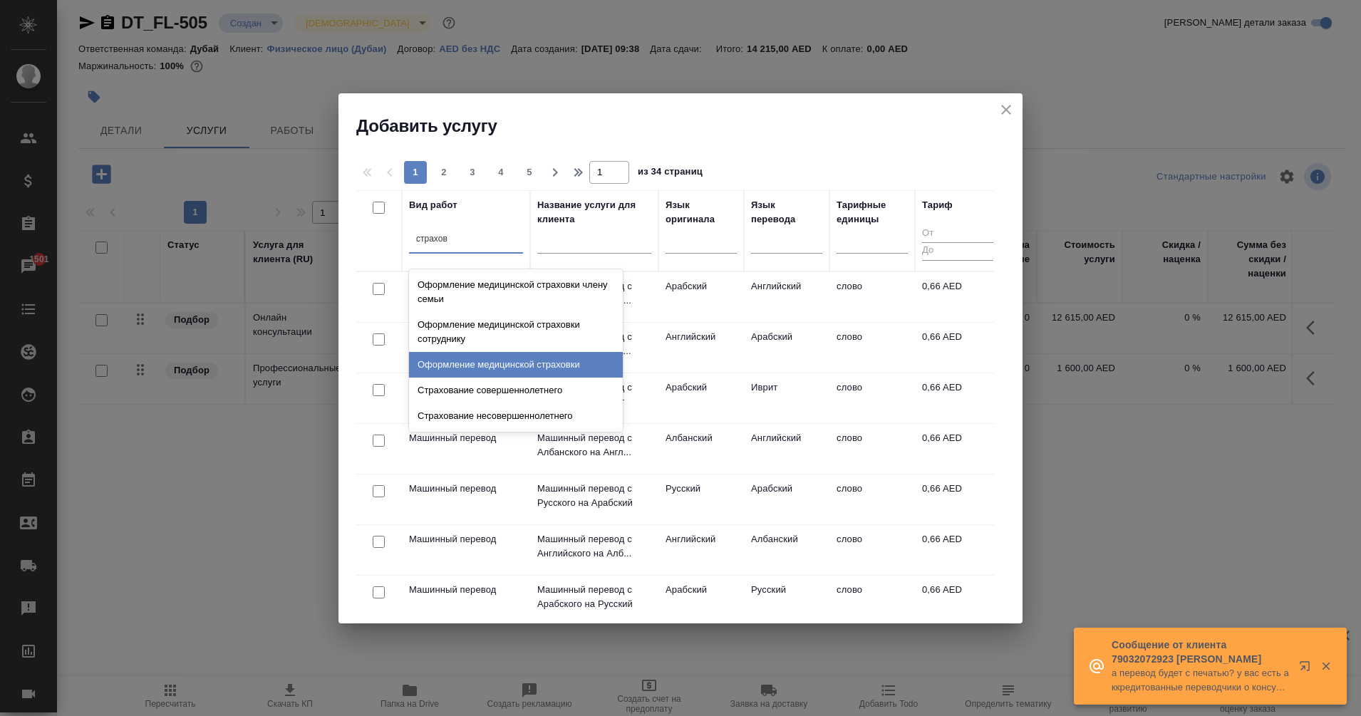
click at [552, 361] on div "Оформление медицинской страховки" at bounding box center [516, 365] width 214 height 26
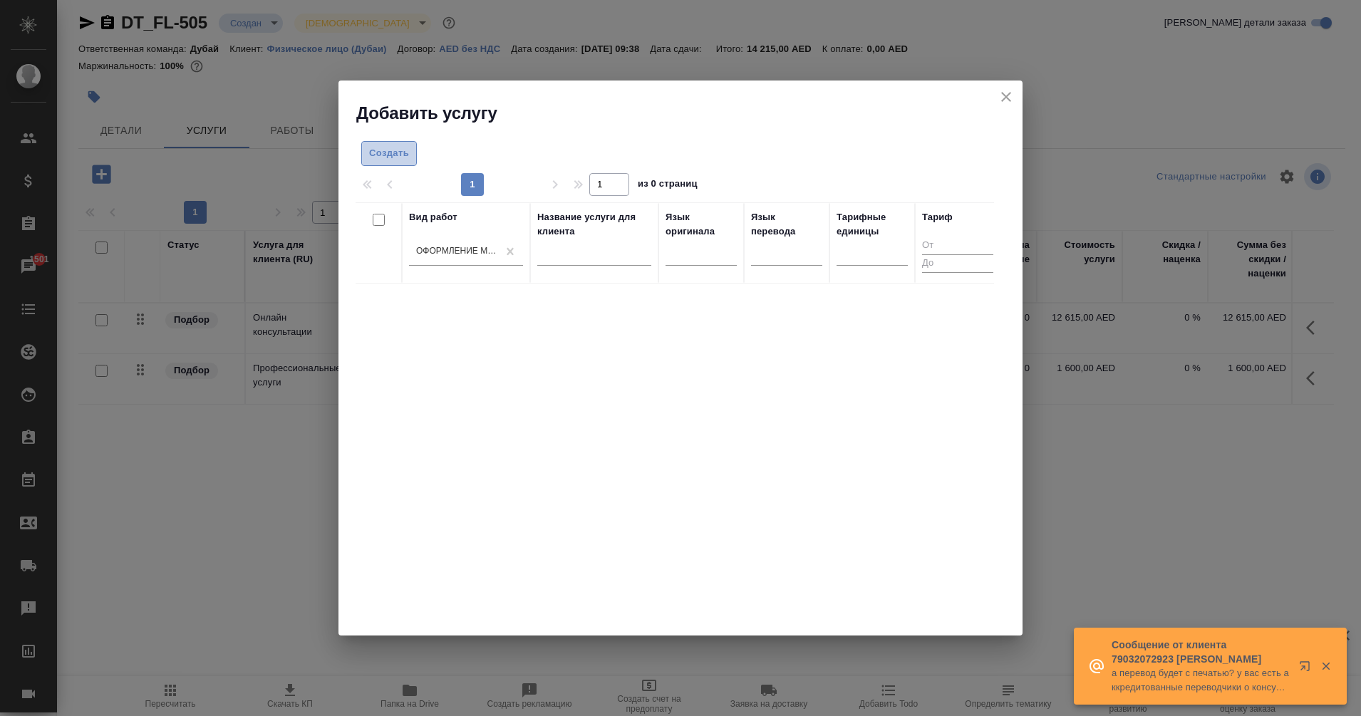
click at [401, 155] on span "Создать" at bounding box center [389, 153] width 40 height 16
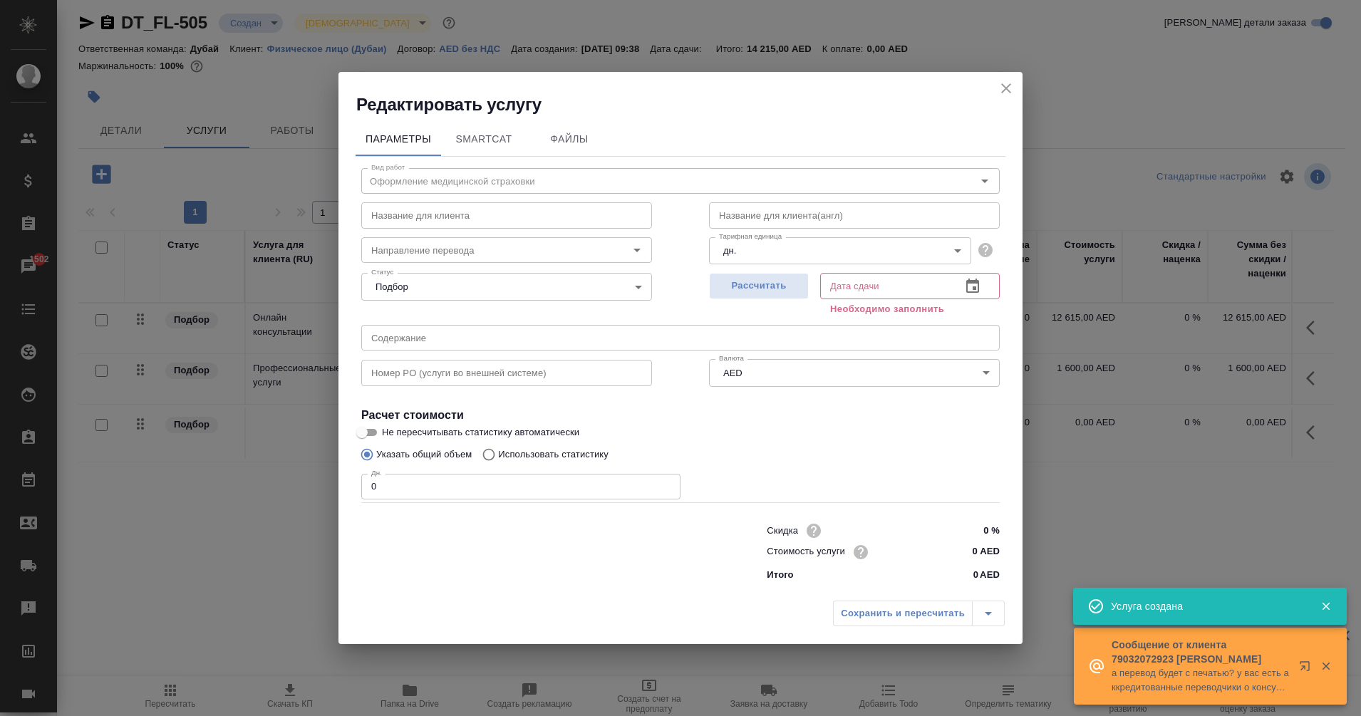
drag, startPoint x: 513, startPoint y: 492, endPoint x: 330, endPoint y: 480, distance: 183.5
click at [330, 480] on div "Редактировать услугу Параметры SmartCat Файлы Вид работ Оформление медицинской …" at bounding box center [680, 358] width 1361 height 716
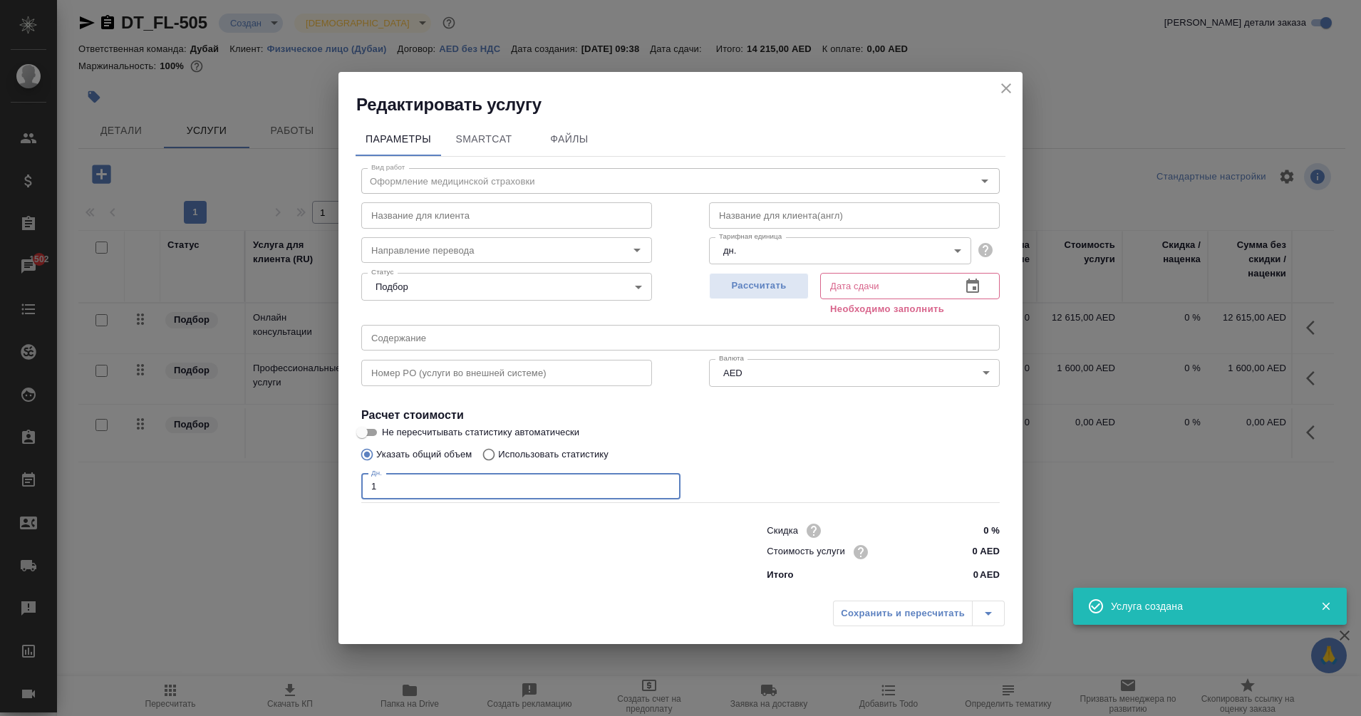
type input "1"
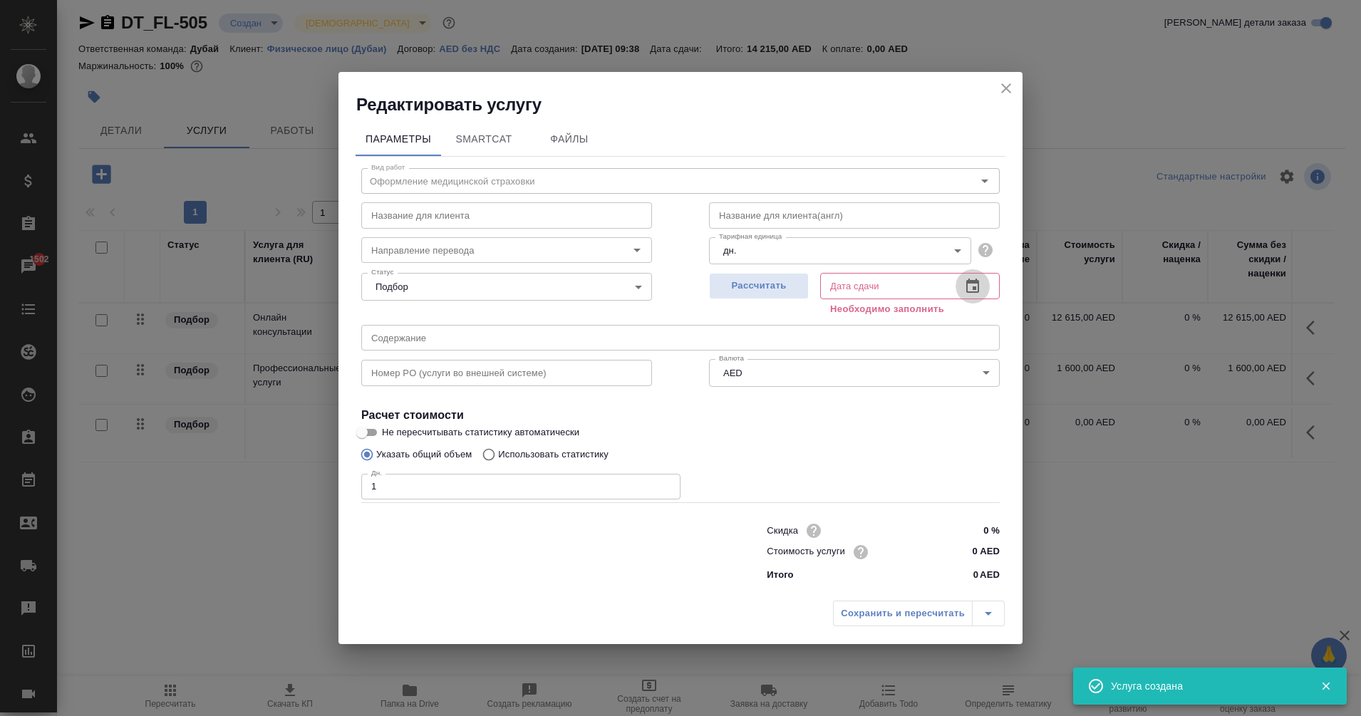
click at [968, 285] on icon "button" at bounding box center [972, 286] width 17 height 17
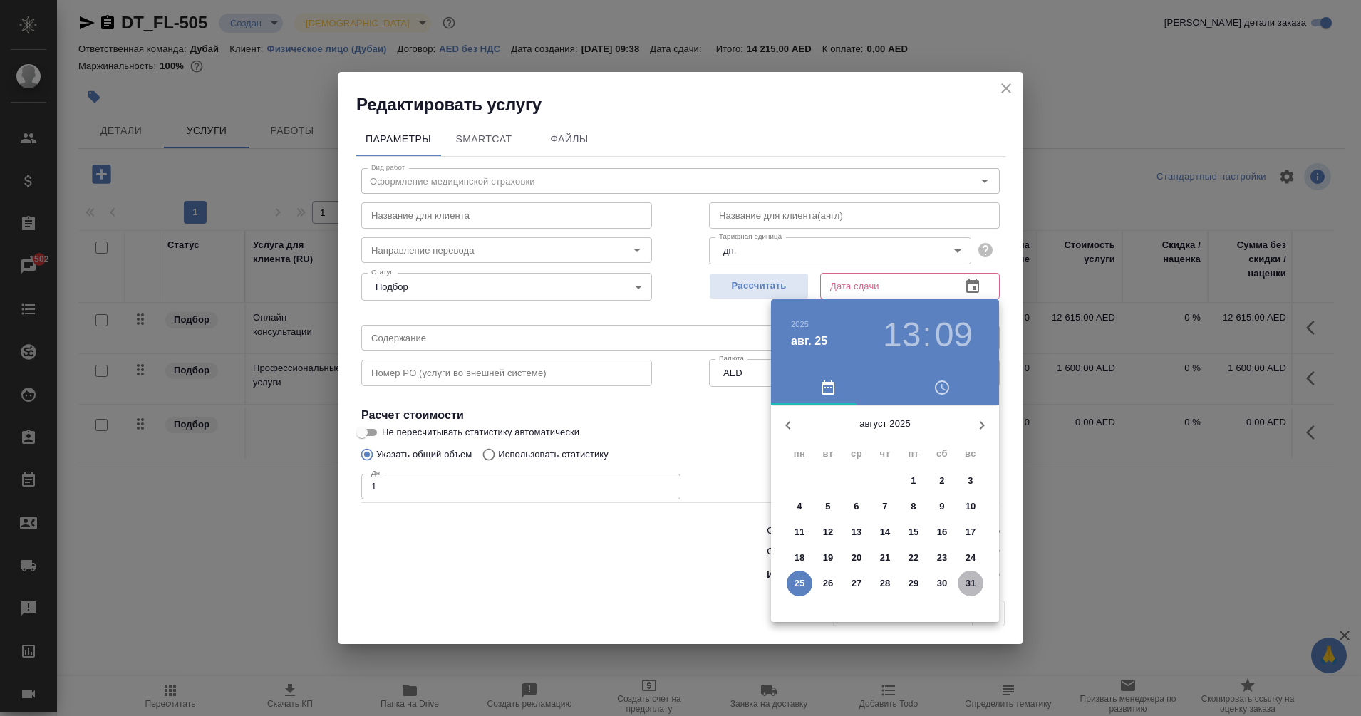
click at [978, 583] on span "31" at bounding box center [971, 583] width 26 height 14
type input "31.08.2025 13:09"
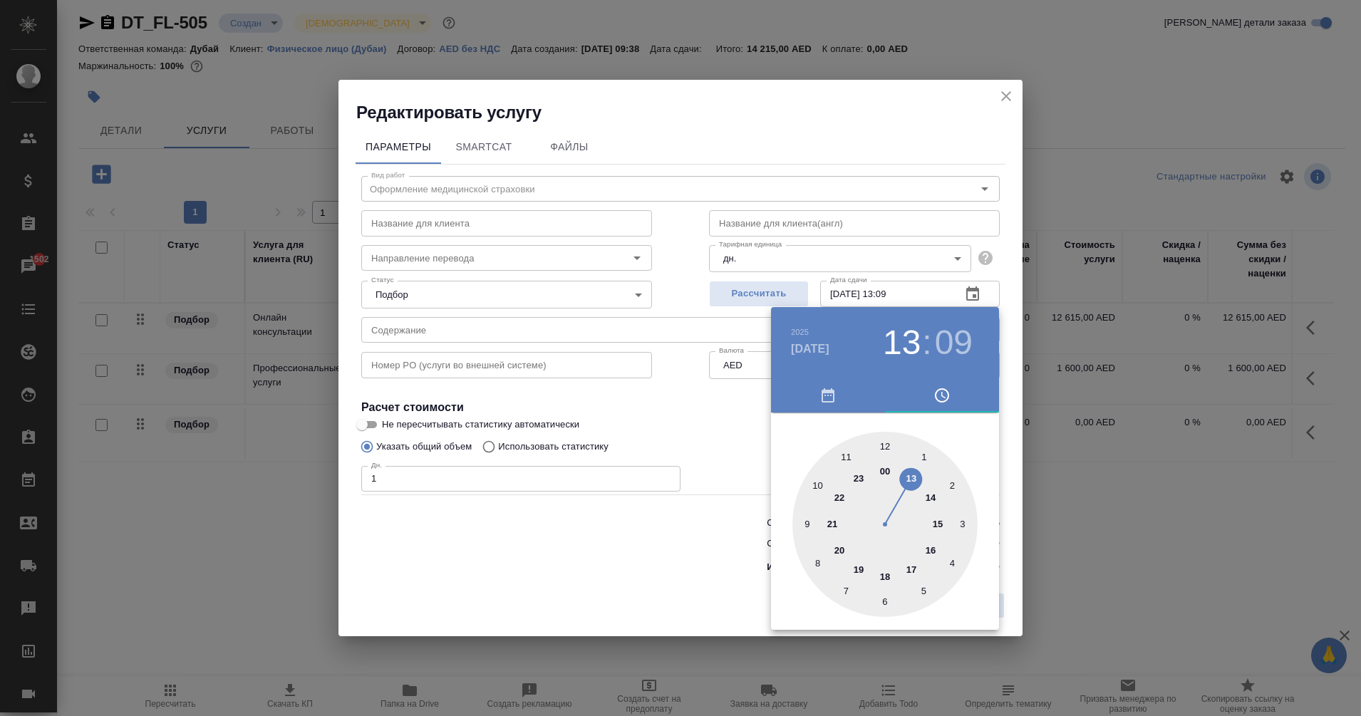
click at [677, 560] on div at bounding box center [680, 358] width 1361 height 716
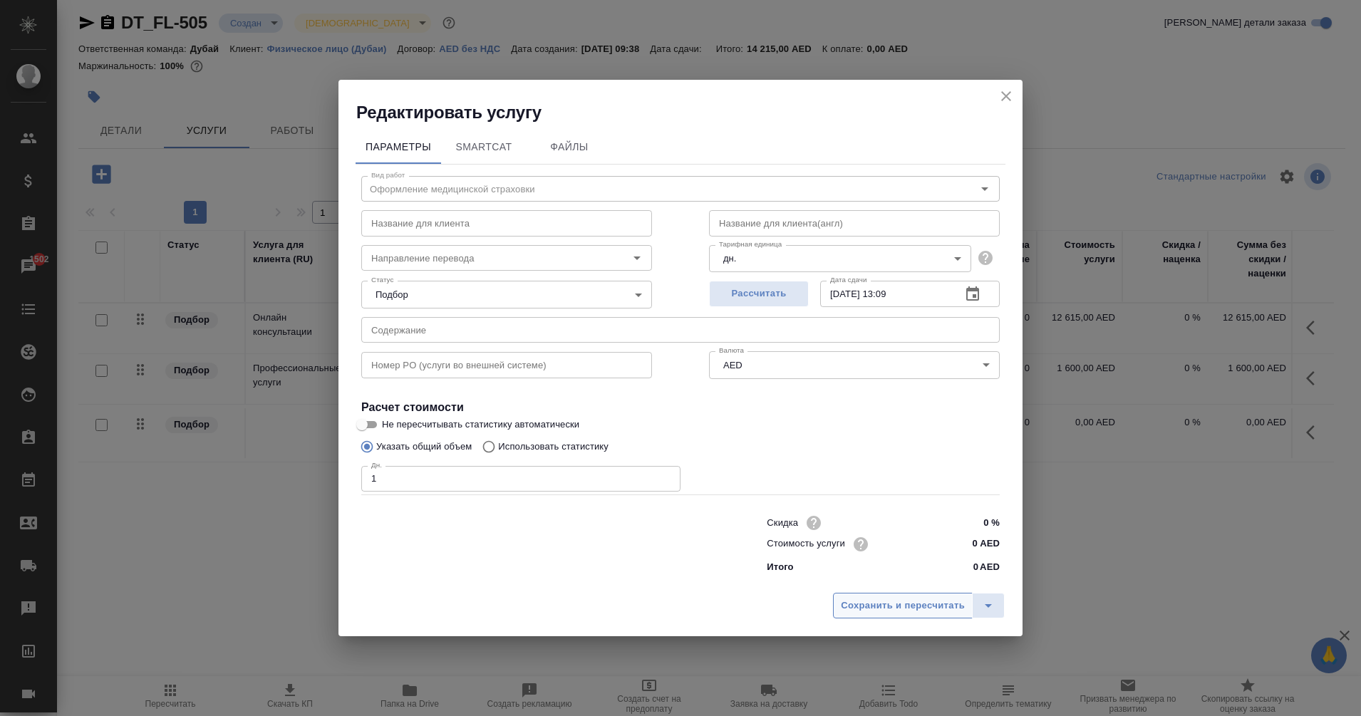
click at [935, 611] on span "Сохранить и пересчитать" at bounding box center [903, 606] width 124 height 16
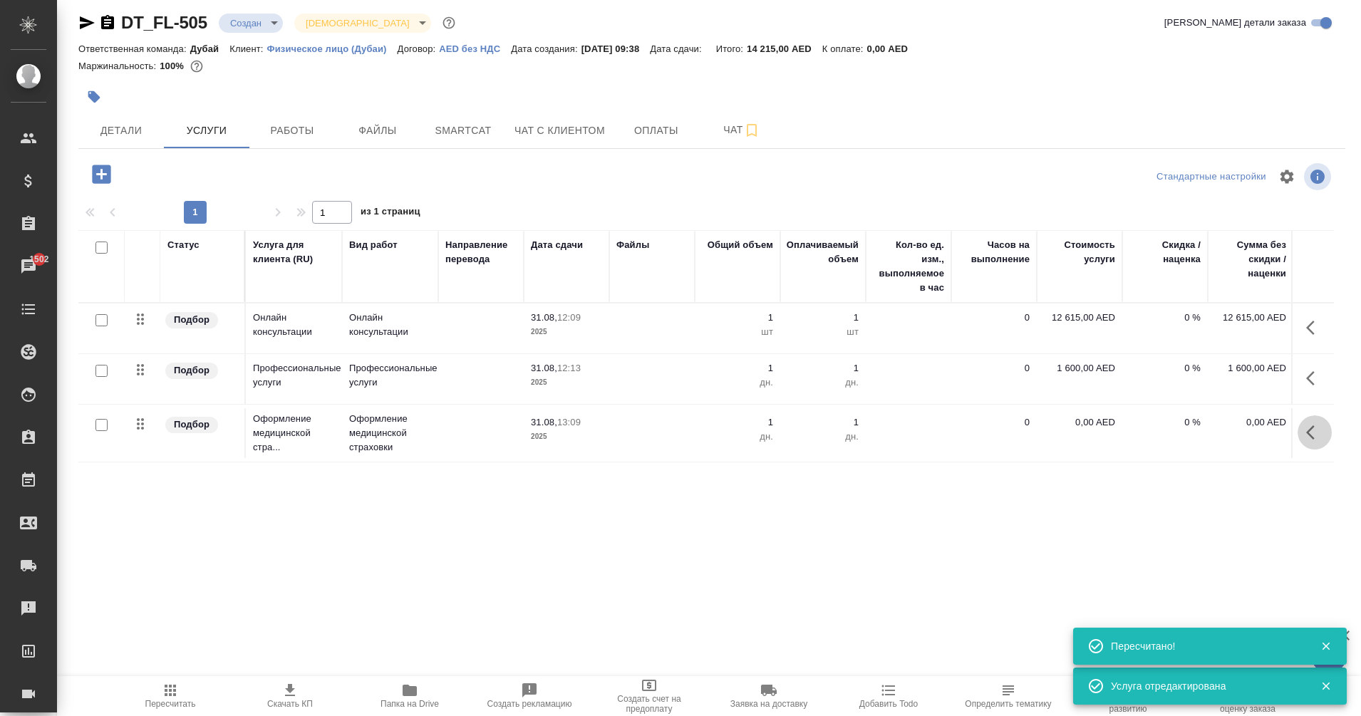
click at [1306, 433] on icon "button" at bounding box center [1310, 432] width 9 height 14
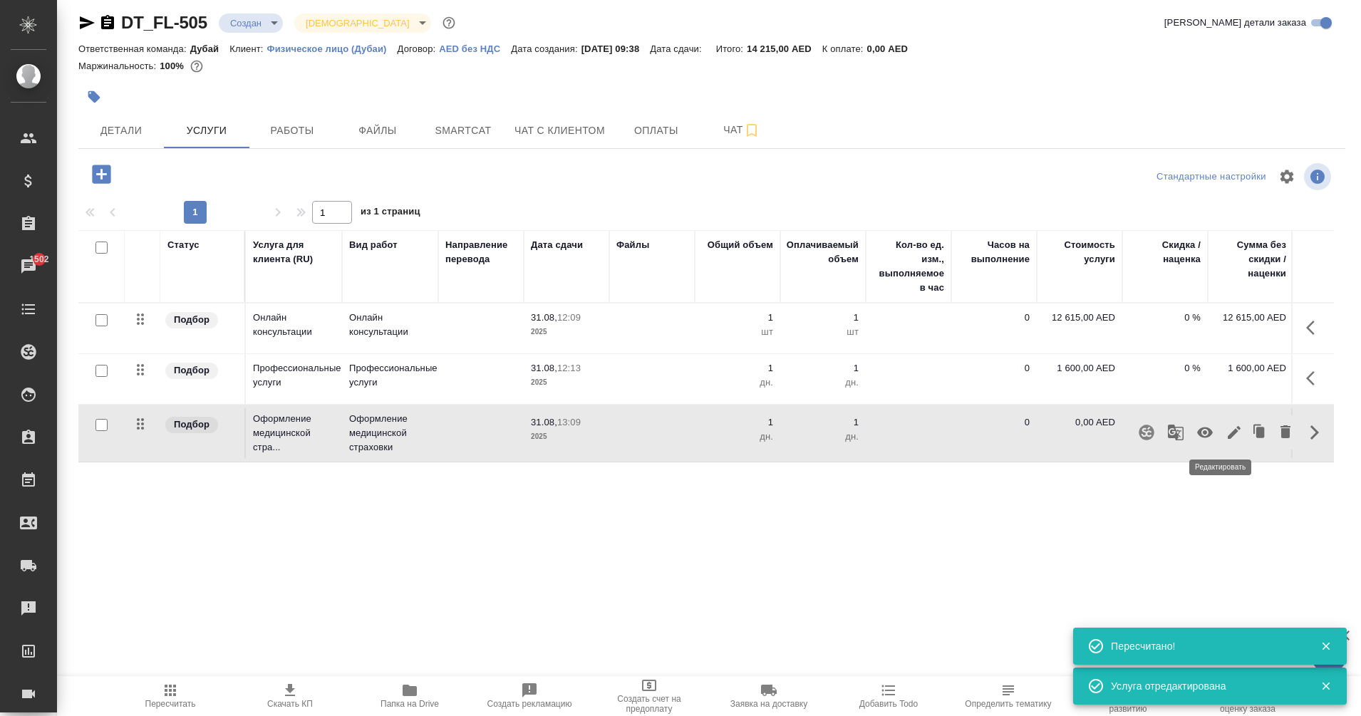
click at [1226, 440] on icon "button" at bounding box center [1234, 432] width 17 height 17
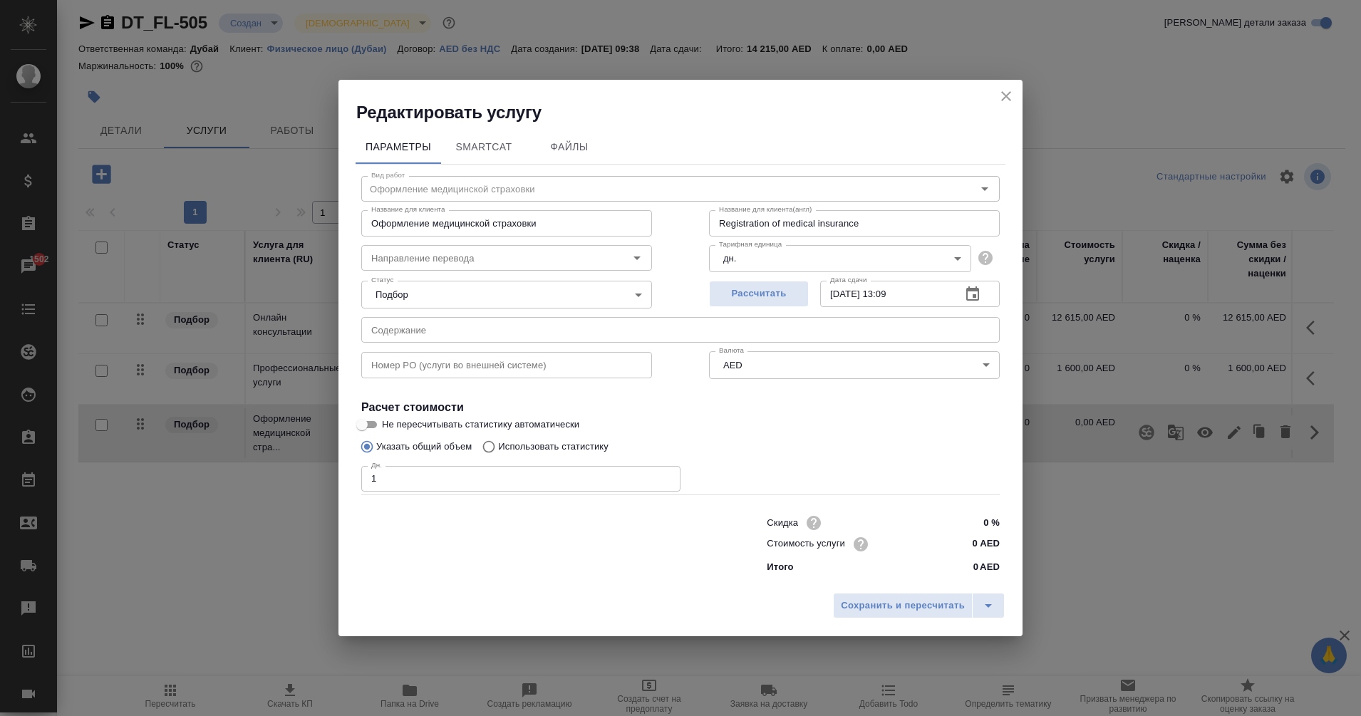
click at [986, 556] on div "Скидка 0 % Стоимость услуги 0 AED Итого 0 AED" at bounding box center [883, 543] width 233 height 62
click at [971, 543] on input "0 AED" at bounding box center [972, 544] width 53 height 21
drag, startPoint x: 971, startPoint y: 543, endPoint x: 978, endPoint y: 542, distance: 7.2
click at [978, 542] on input "0 AED" at bounding box center [973, 544] width 52 height 21
type input "965 AED"
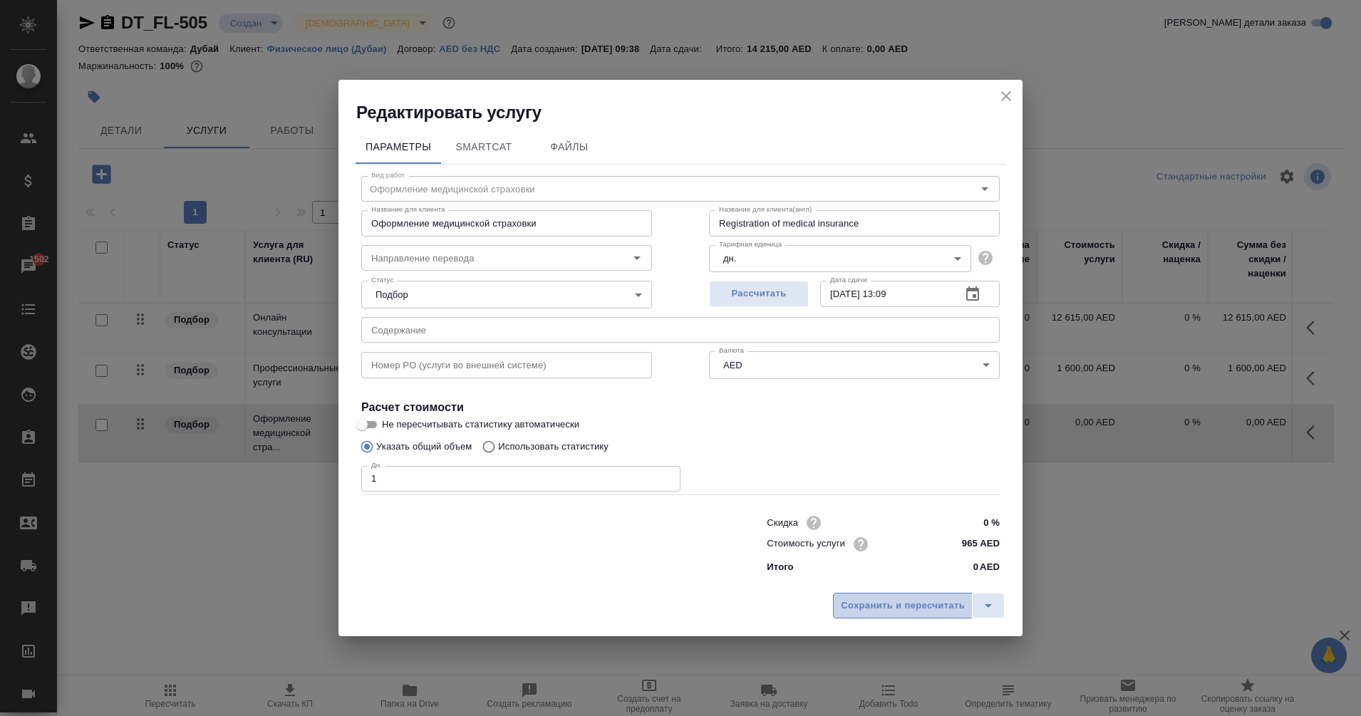
click at [904, 615] on button "Сохранить и пересчитать" at bounding box center [903, 606] width 140 height 26
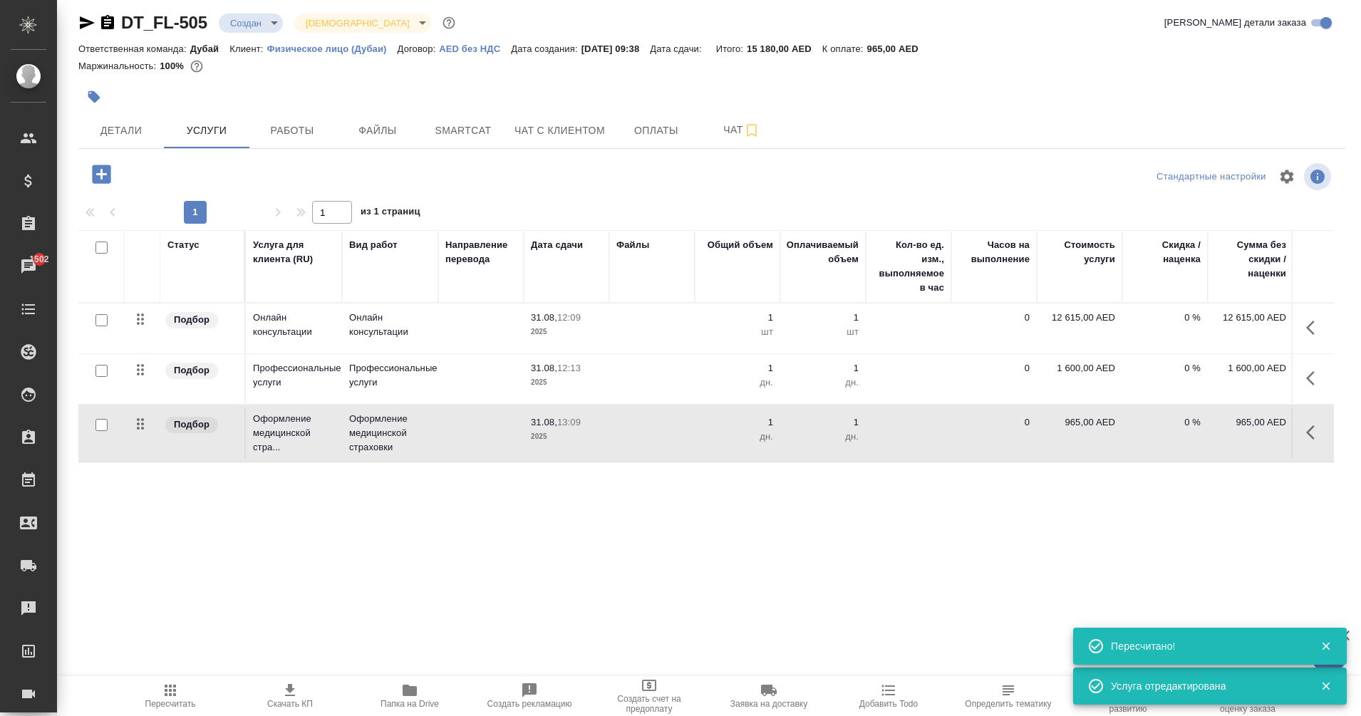
click at [1298, 326] on button "button" at bounding box center [1315, 328] width 34 height 34
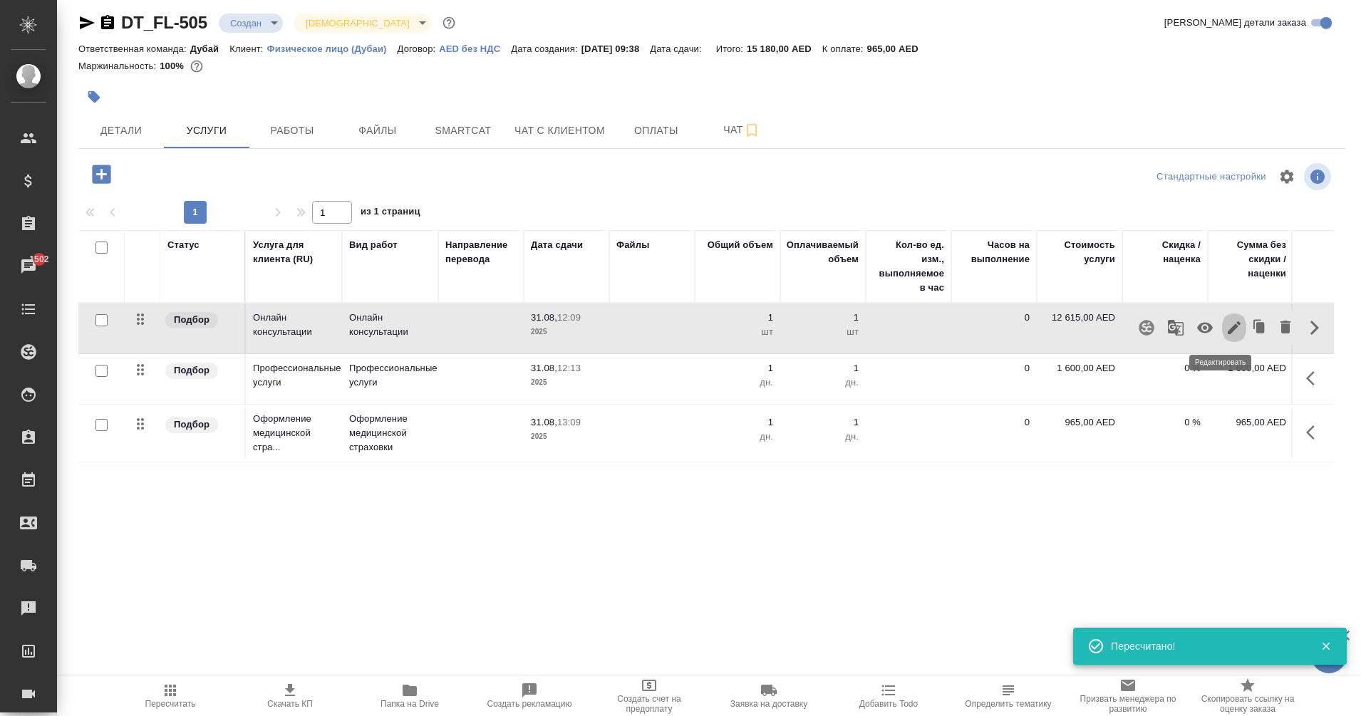
click at [1226, 333] on icon "button" at bounding box center [1234, 327] width 17 height 17
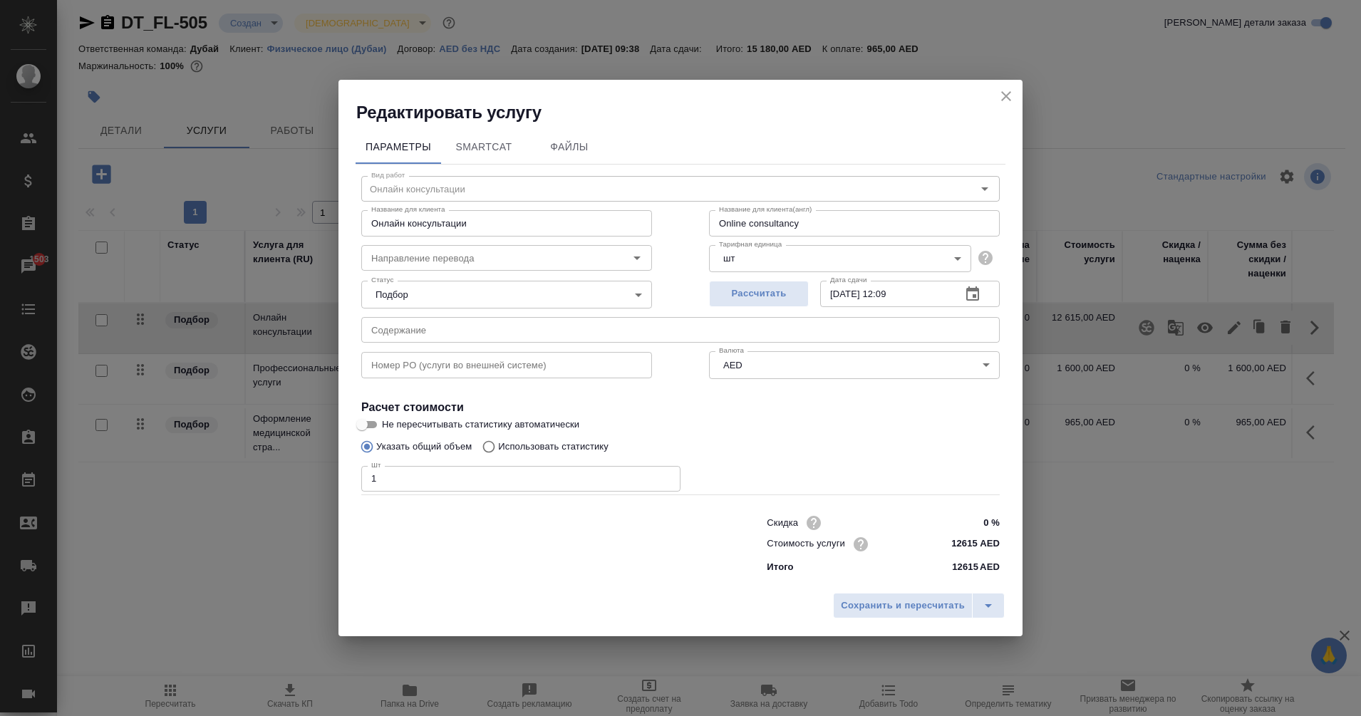
click at [961, 542] on input "12615 AED" at bounding box center [972, 544] width 53 height 21
click at [975, 542] on input "11615 AED" at bounding box center [973, 544] width 52 height 21
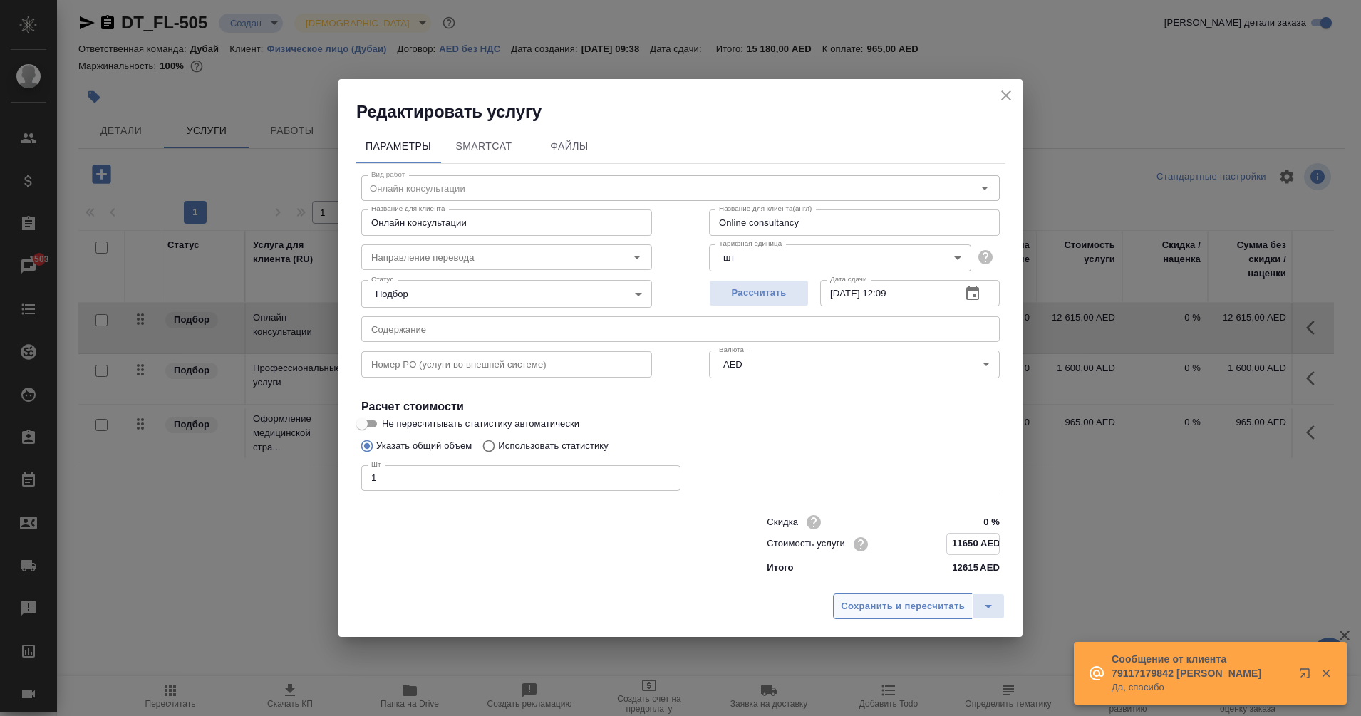
type input "11650 AED"
click at [921, 609] on span "Сохранить и пересчитать" at bounding box center [903, 607] width 124 height 16
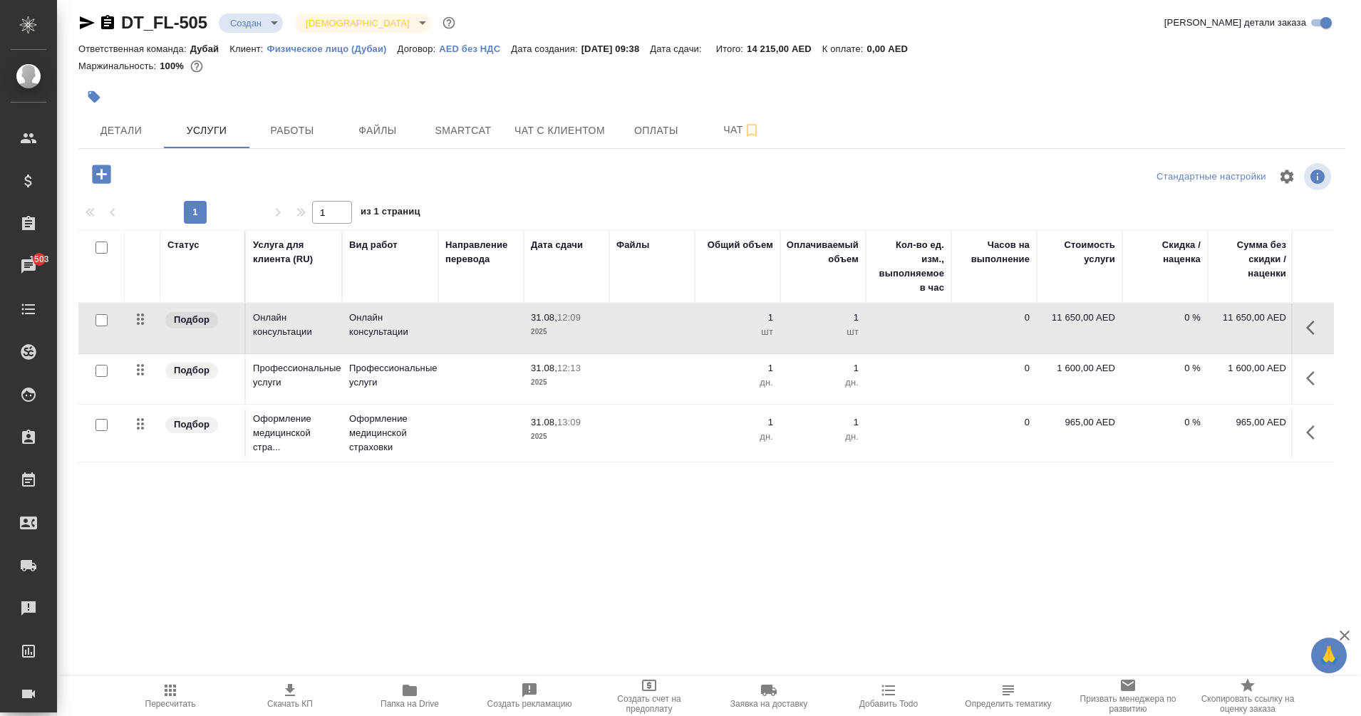
click at [82, 21] on icon "button" at bounding box center [87, 22] width 15 height 13
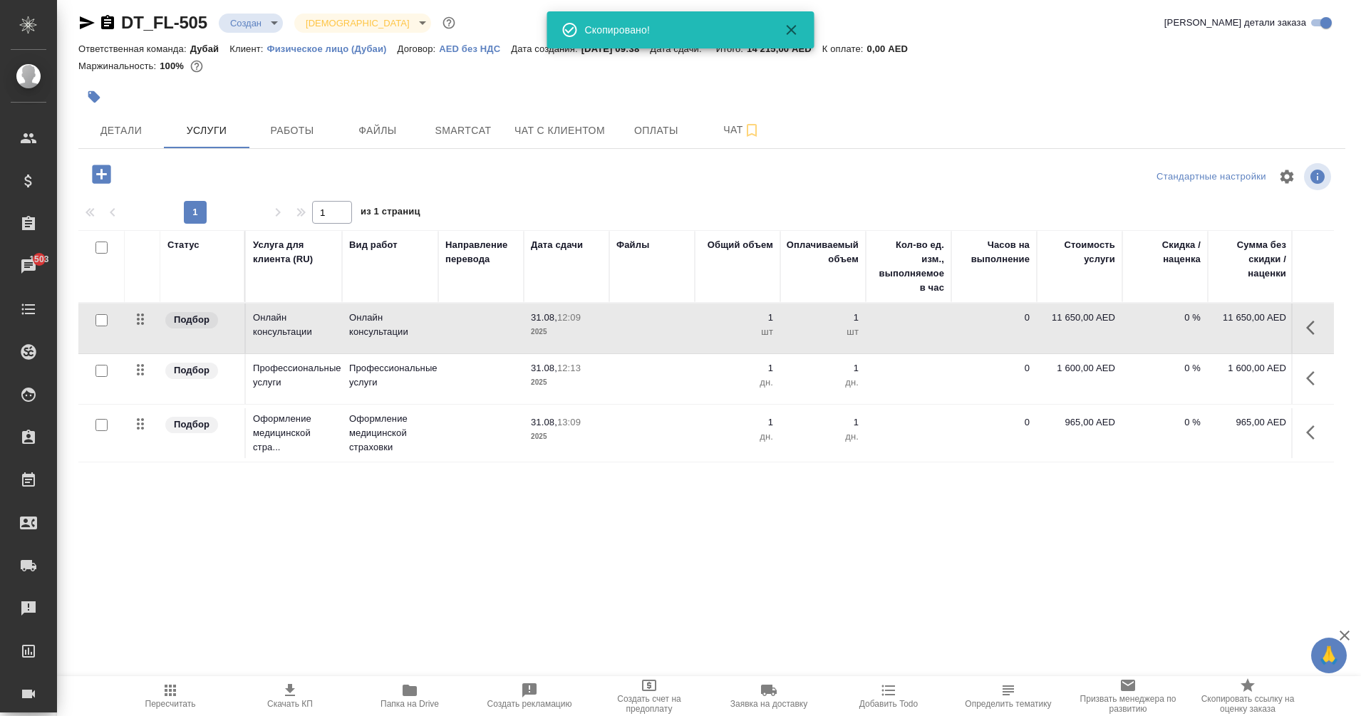
click at [106, 27] on icon "button" at bounding box center [107, 22] width 13 height 14
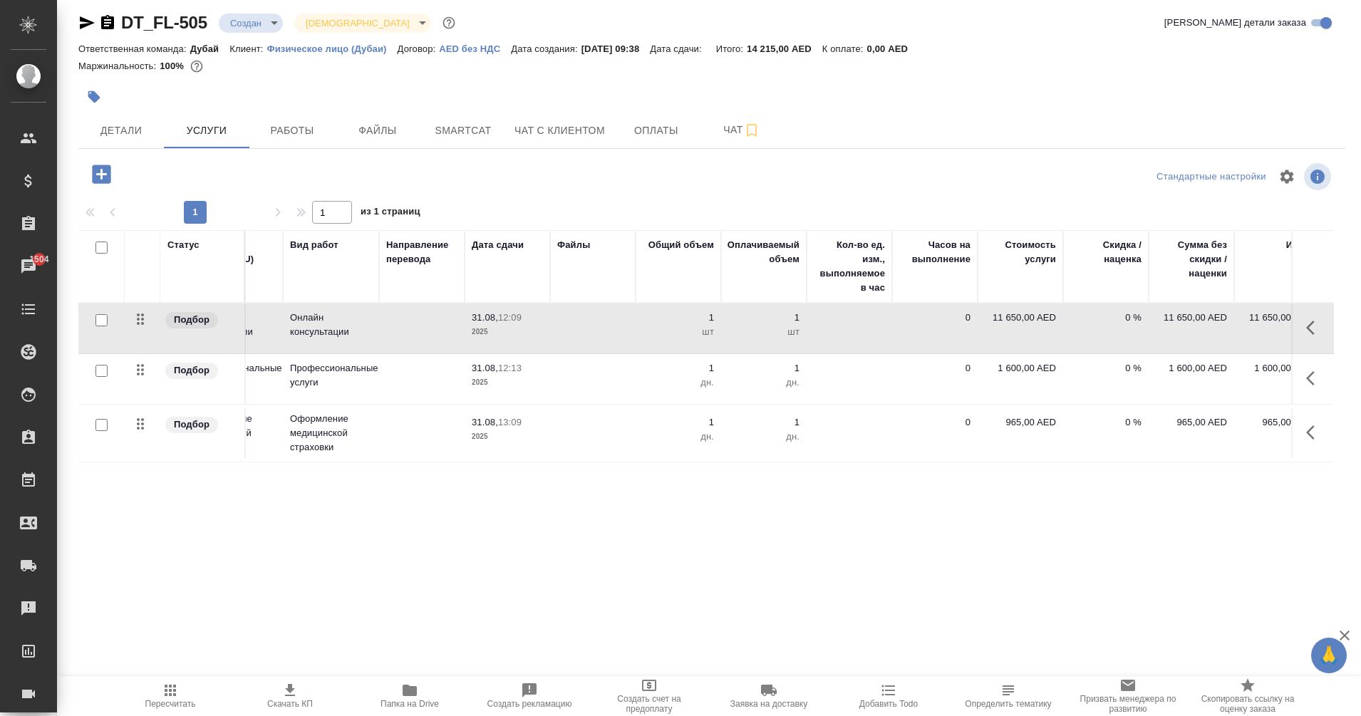
scroll to position [0, 60]
click at [187, 695] on span "Пересчитать" at bounding box center [170, 695] width 103 height 27
click at [721, 134] on span "Чат" at bounding box center [742, 130] width 68 height 18
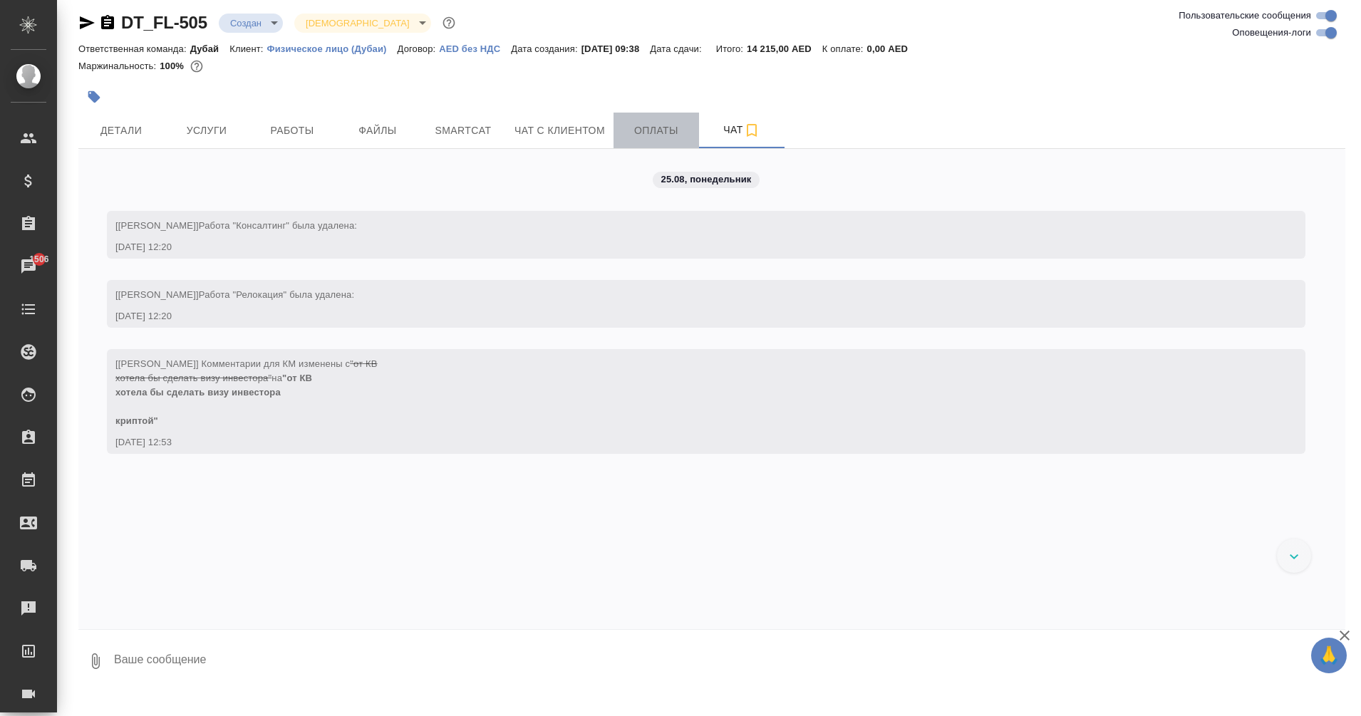
click at [645, 127] on span "Оплаты" at bounding box center [656, 131] width 68 height 18
click at [561, 133] on span "Чат с клиентом" at bounding box center [559, 131] width 90 height 18
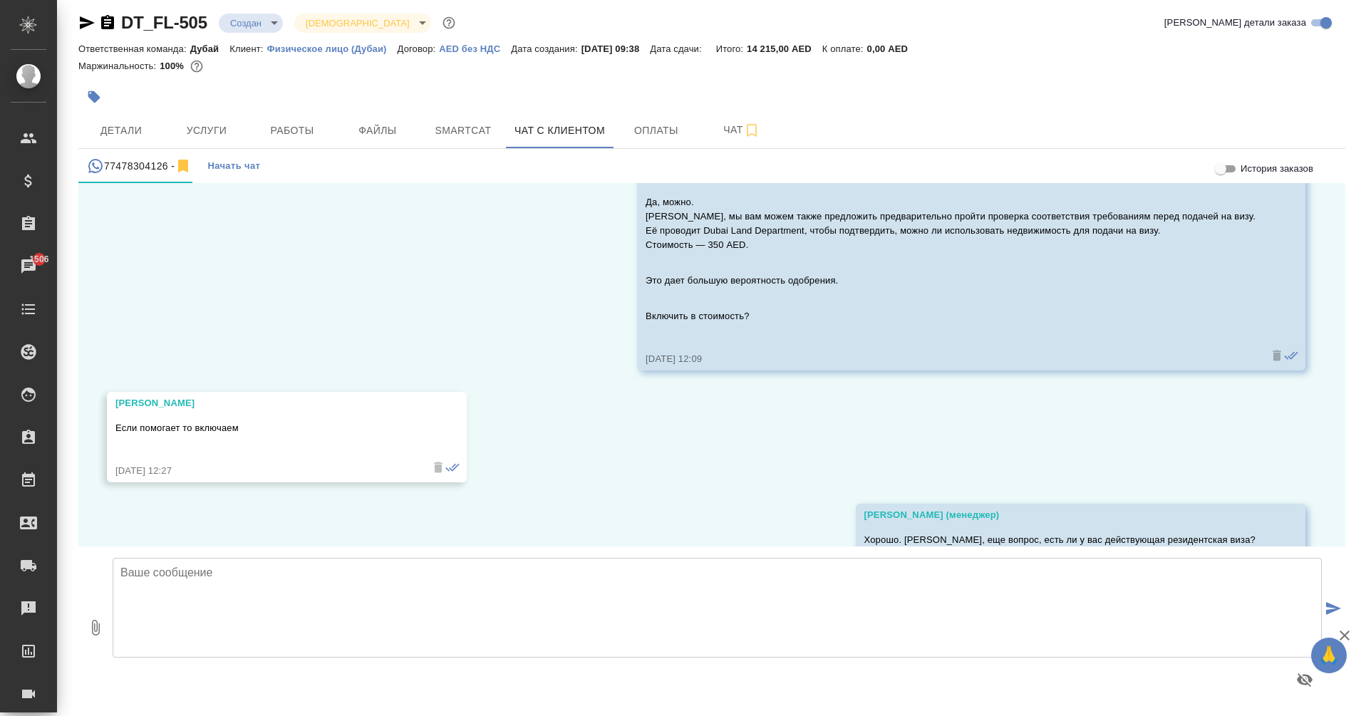
scroll to position [3218, 0]
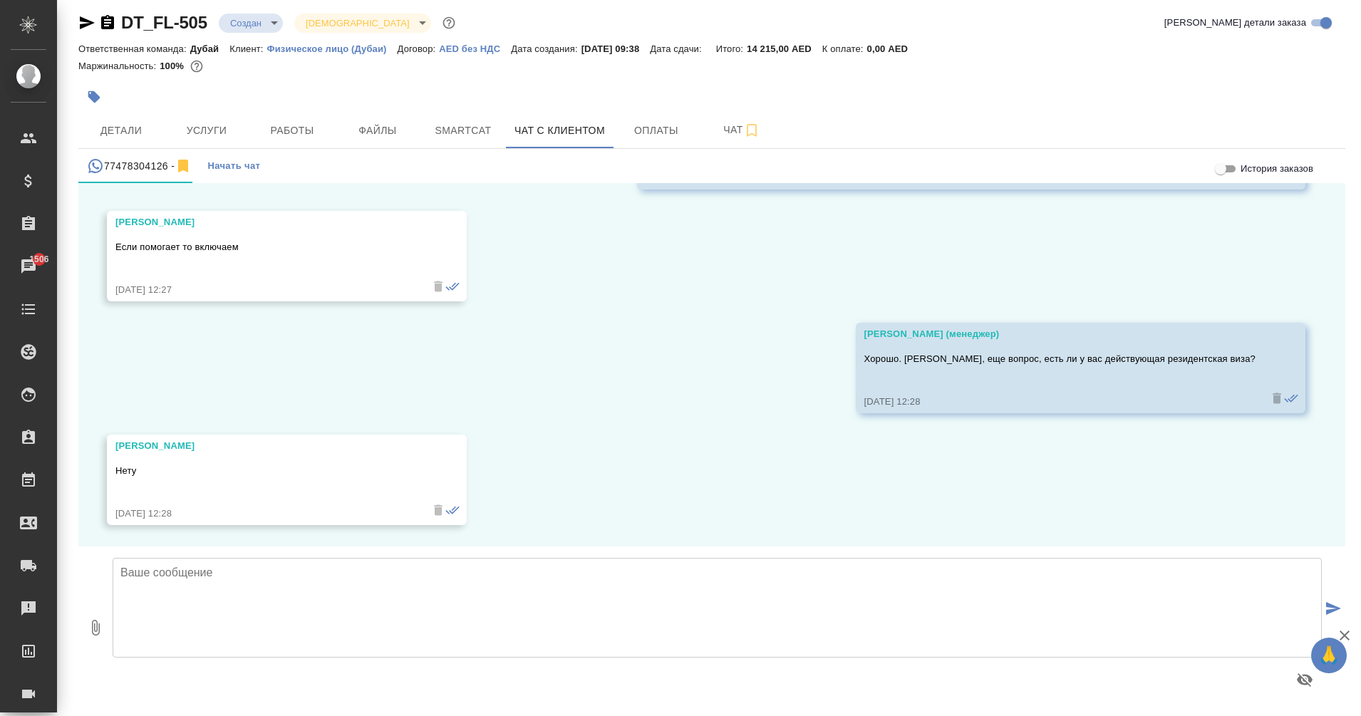
click at [245, 594] on textarea at bounding box center [717, 608] width 1209 height 100
paste textarea "Ольга, ознакомились ли вы со списком документов, все ли у вас есть? Вам необход…"
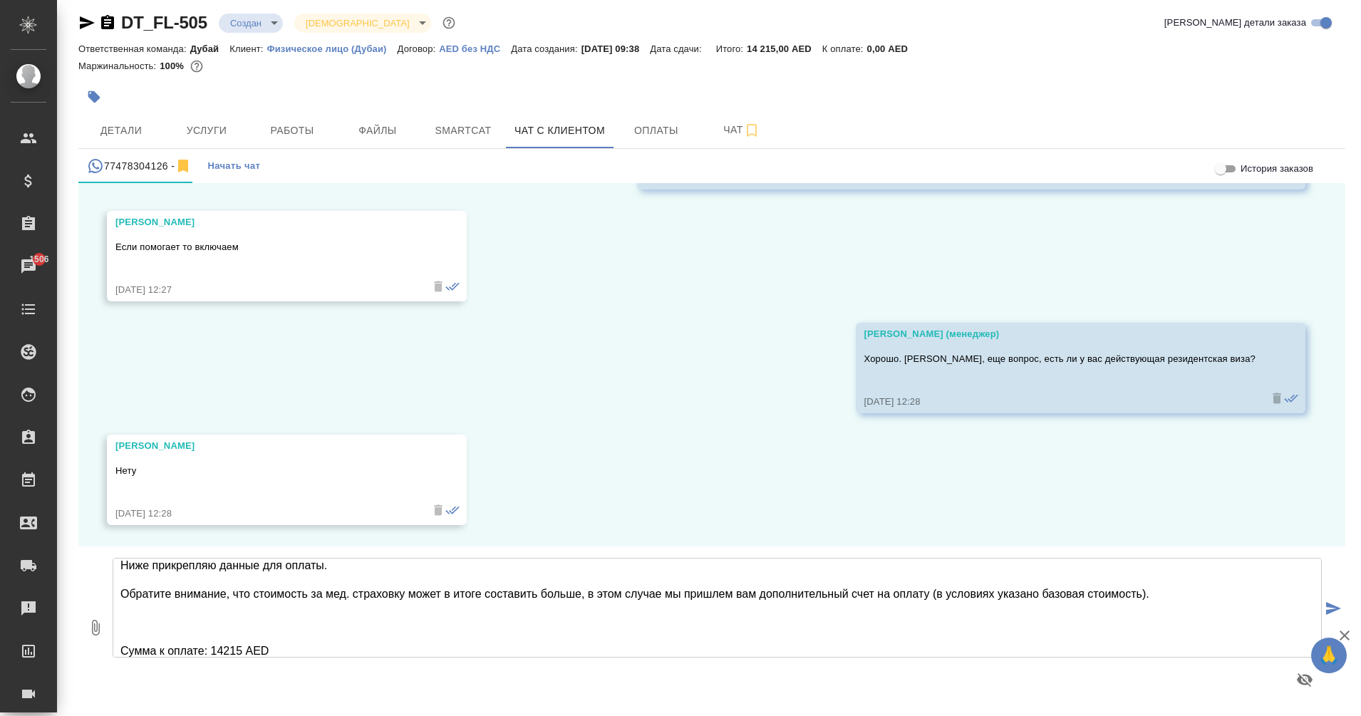
scroll to position [73, 0]
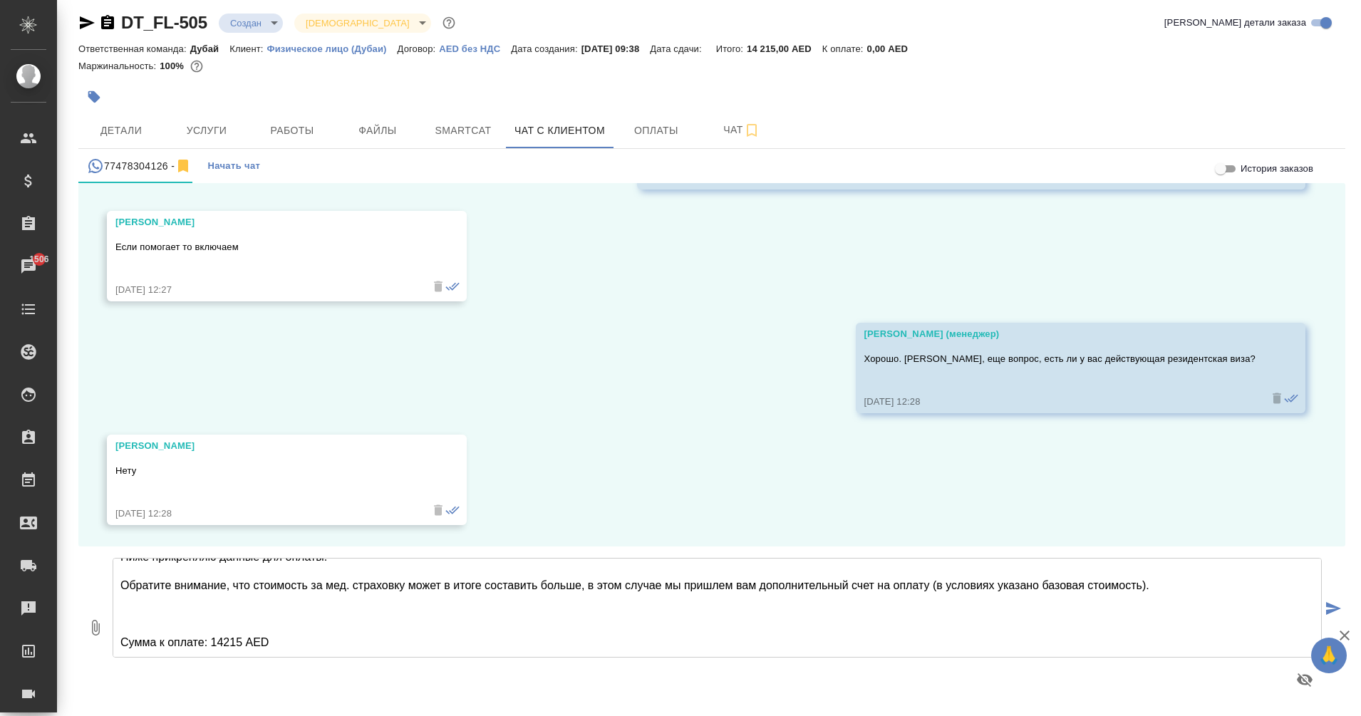
type textarea "Ольга, ознакомились ли вы со списком документов, все ли у вас есть? Вам необход…"
click at [90, 626] on icon "button" at bounding box center [95, 627] width 17 height 17
type input "C:\fakepath\photo_2025-08-25 13.04.34.jpeg"
click at [565, 635] on textarea "Ольга, ознакомились ли вы со списком документов, все ли у вас есть? Вам необход…" at bounding box center [717, 608] width 1209 height 100
click at [566, 643] on textarea "Ольга, ознакомились ли вы со списком документов, все ли у вас есть? Вам необход…" at bounding box center [717, 608] width 1209 height 100
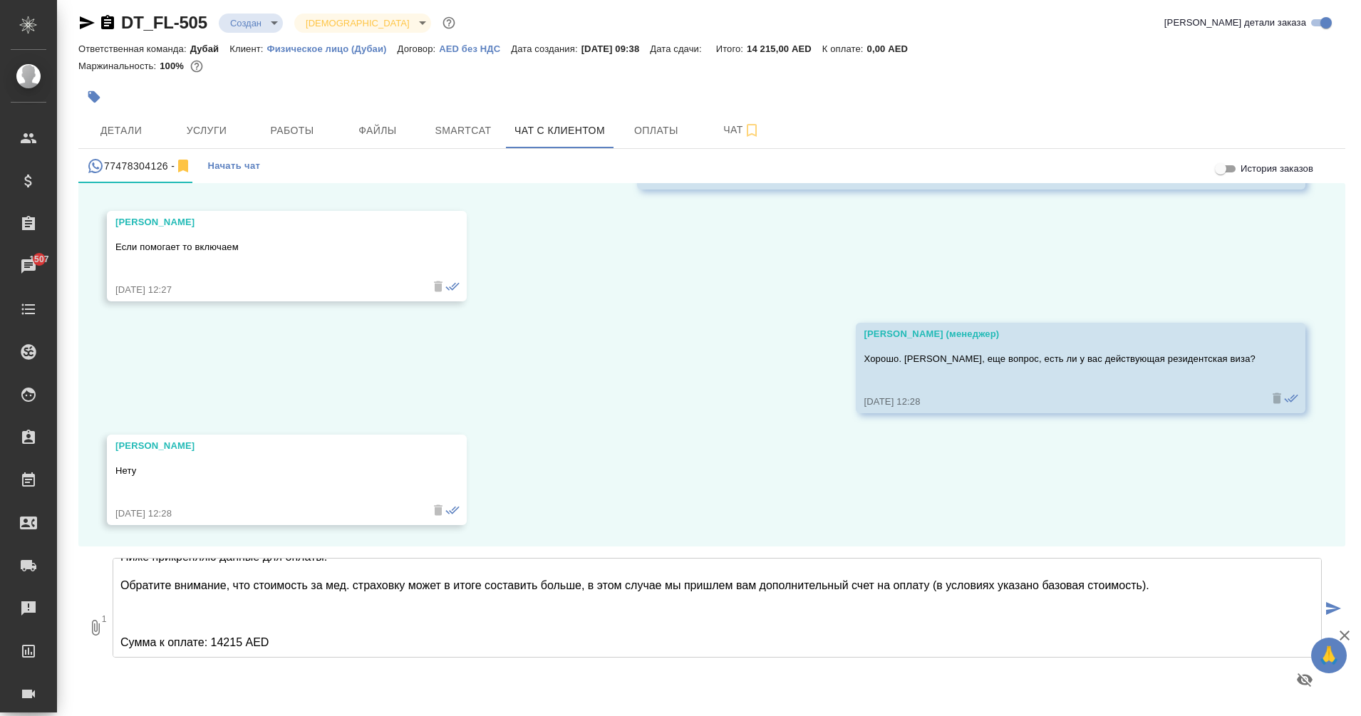
scroll to position [107, 0]
paste textarea "TXwJtb2zo98a7pDdyUjotgoaXj7UvfNjRR"
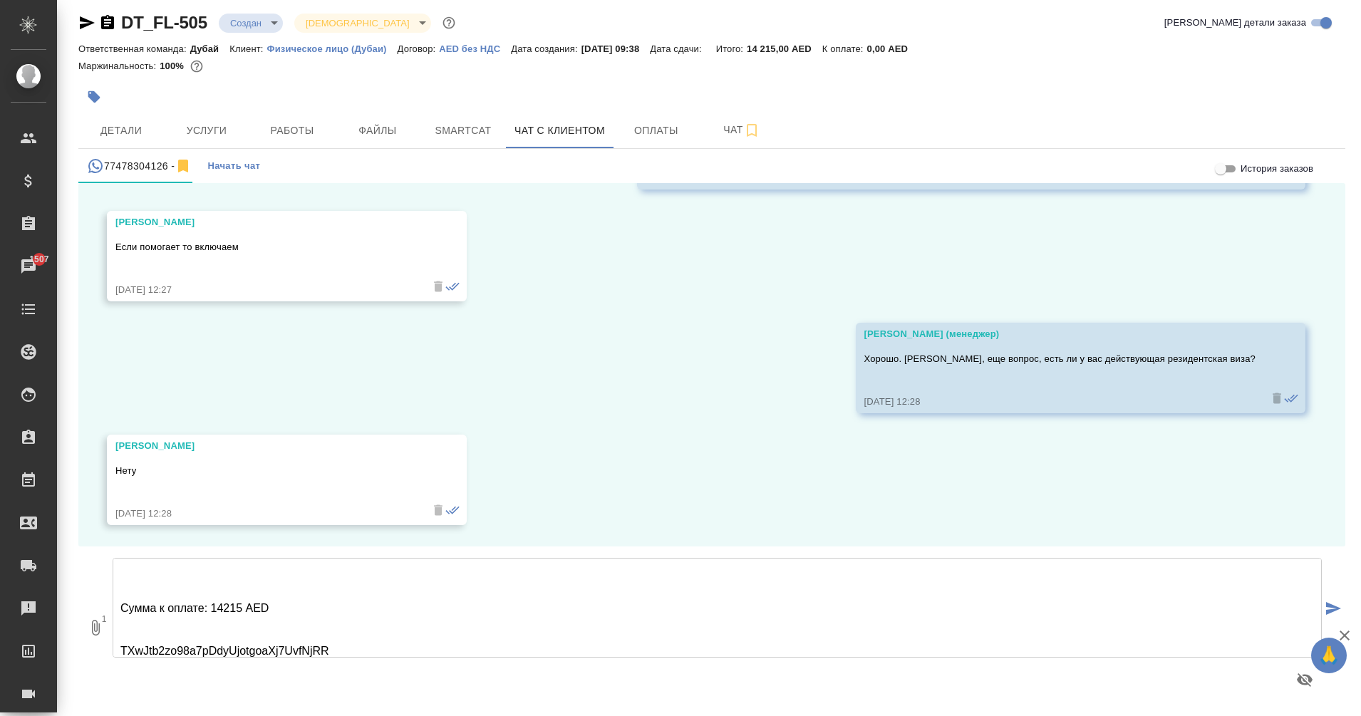
click at [331, 614] on textarea "Ольга, ознакомились ли вы со списком документов, все ли у вас есть? Вам необход…" at bounding box center [717, 608] width 1209 height 100
type textarea "Ольга, ознакомились ли вы со списком документов, все ли у вас есть? Вам необход…"
type textarea "[PERSON_NAME], ознакомились ли вы со списком документов, все ли у вас есть? Вам…"
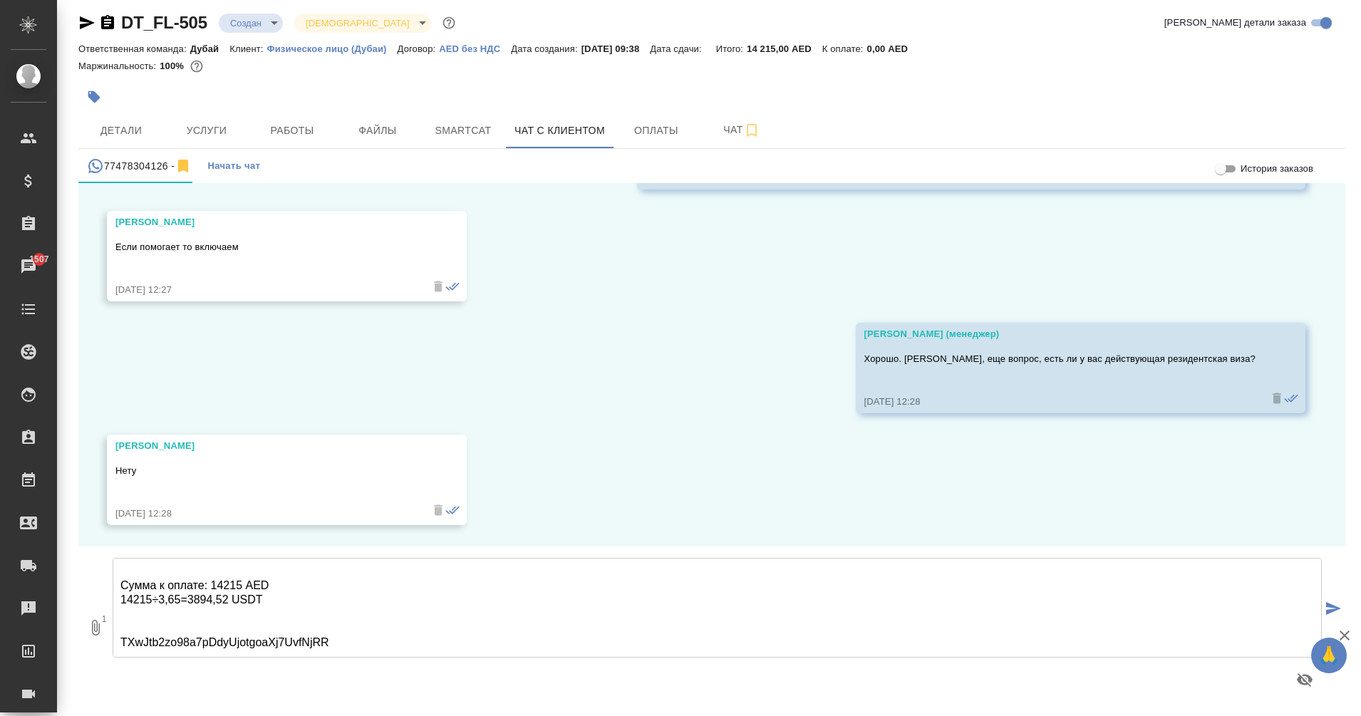
click at [1326, 604] on icon "submit" at bounding box center [1333, 608] width 15 height 13
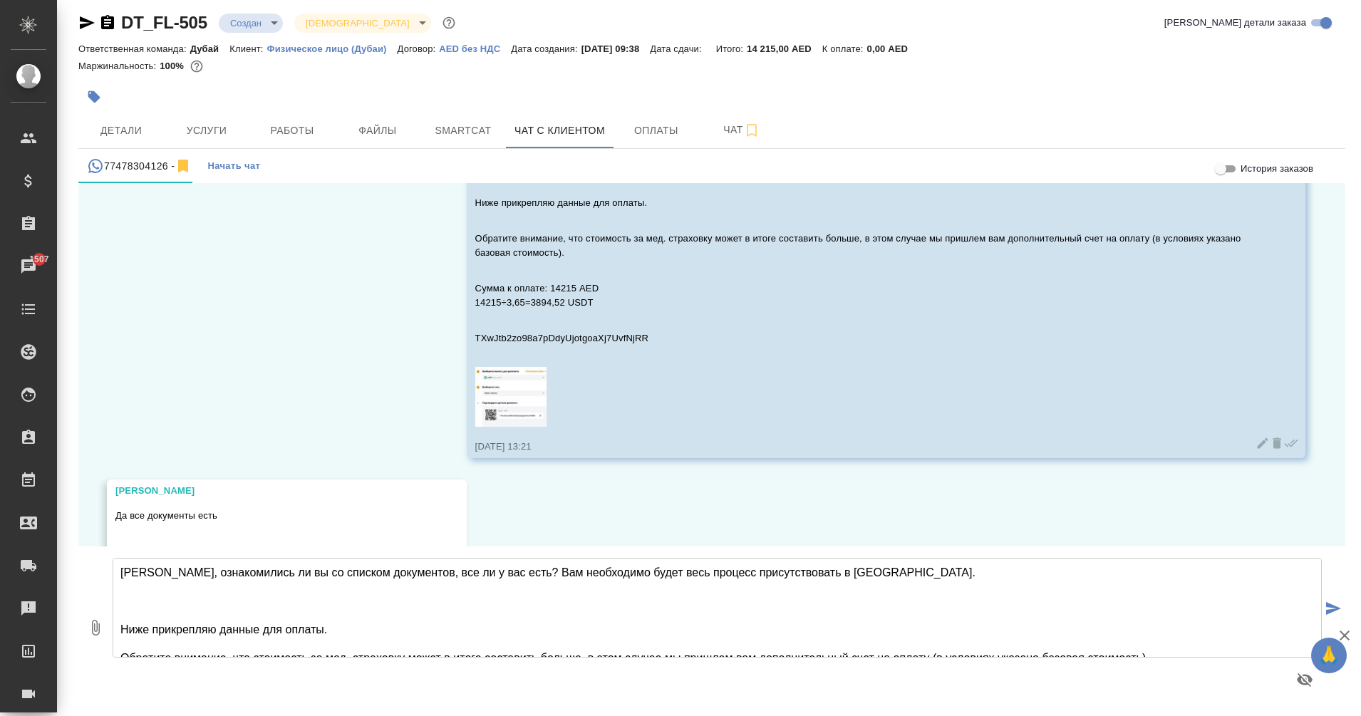
scroll to position [3678, 0]
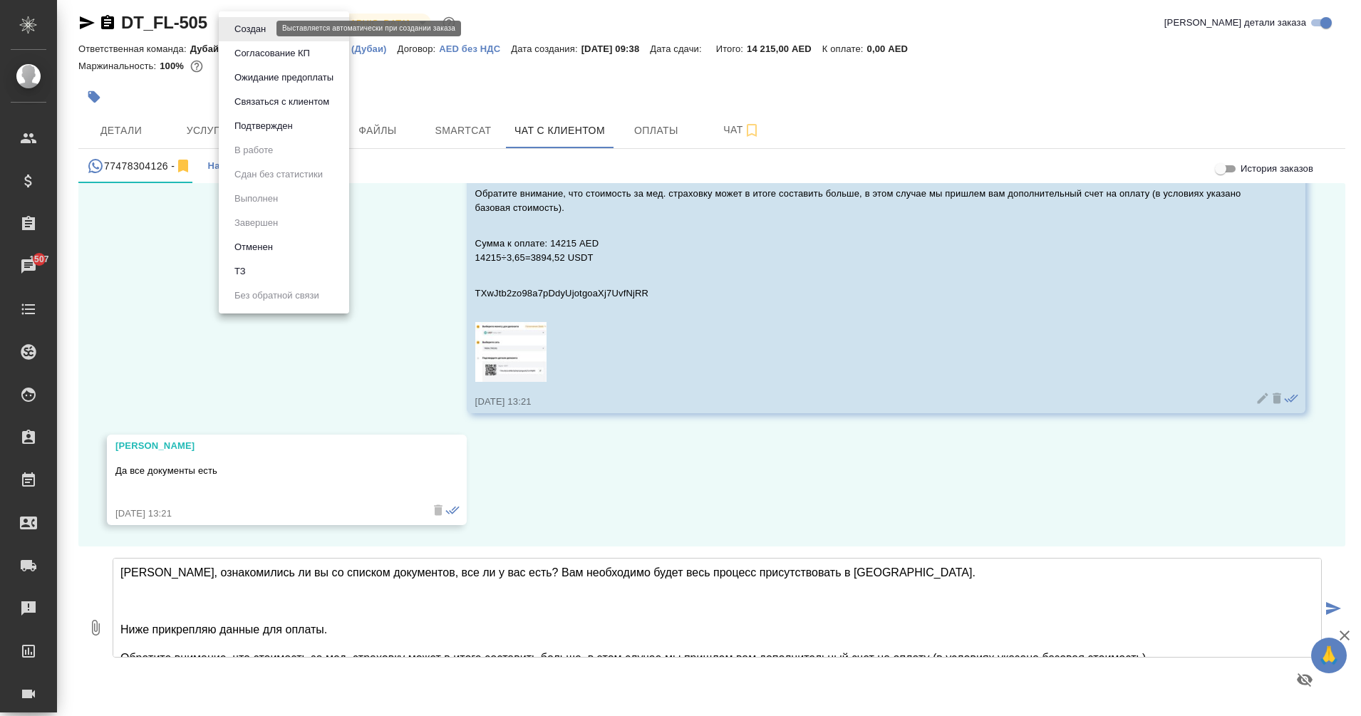
click at [254, 30] on body "🙏 .cls-1 fill:#fff; AWATERA Eganian [PERSON_NAME] Спецификации Заказы 1507 Чаты…" at bounding box center [680, 358] width 1361 height 716
click at [286, 56] on button "Согласование КП" at bounding box center [272, 54] width 84 height 16
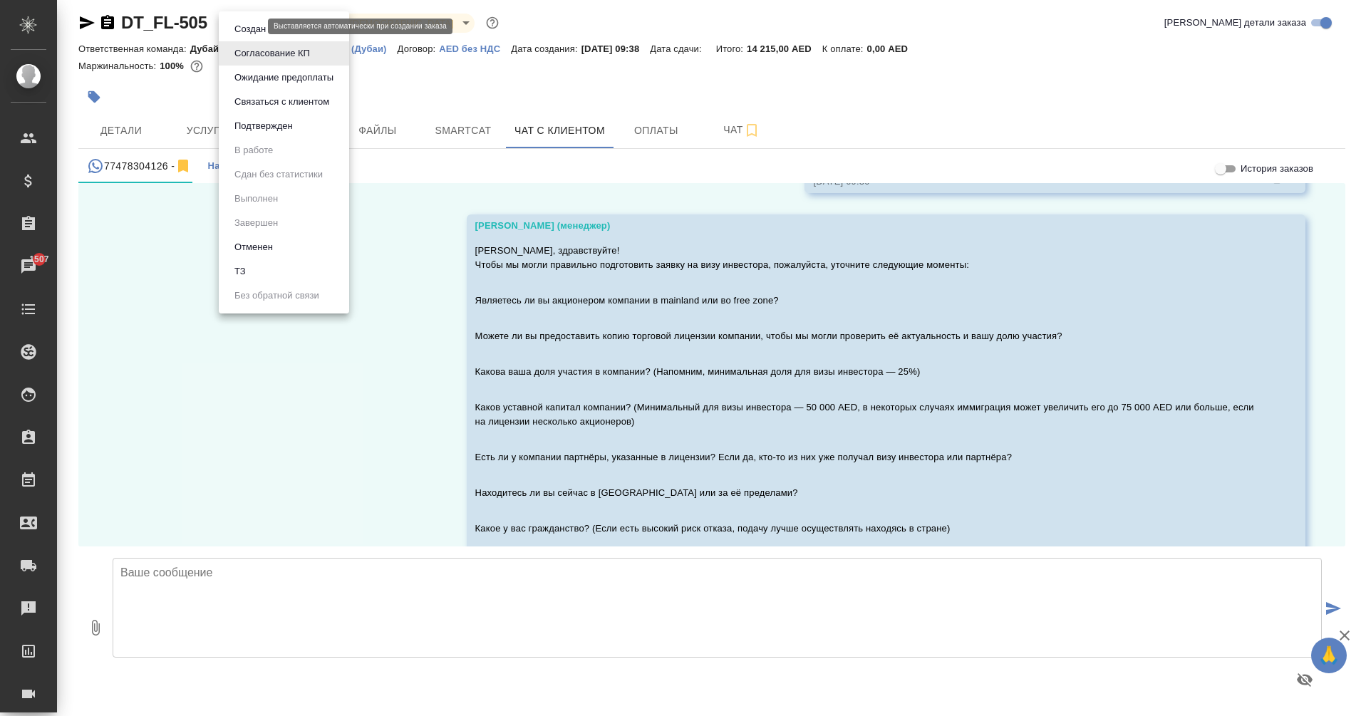
click at [249, 21] on body "🙏 .cls-1 fill:#fff; AWATERA Eganian [PERSON_NAME] Спецификации Заказы 1507 Чаты…" at bounding box center [680, 358] width 1361 height 716
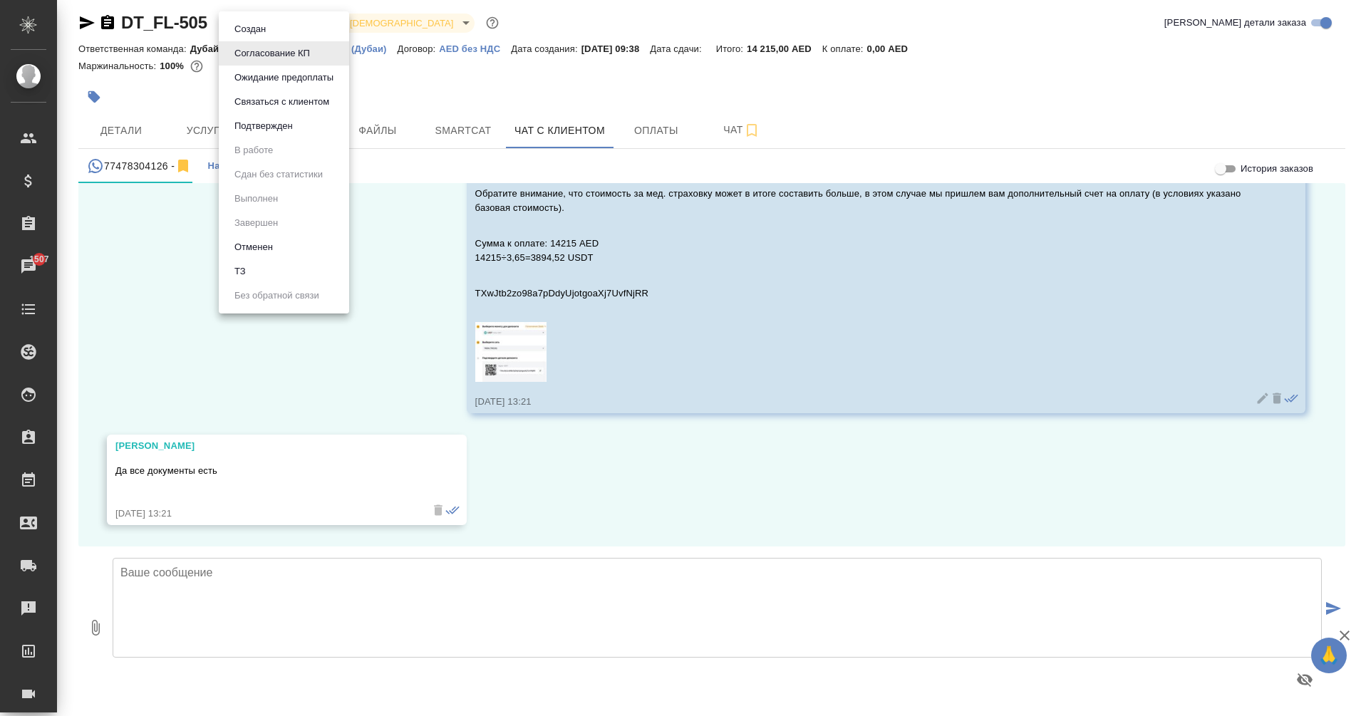
click at [400, 322] on div at bounding box center [680, 358] width 1361 height 716
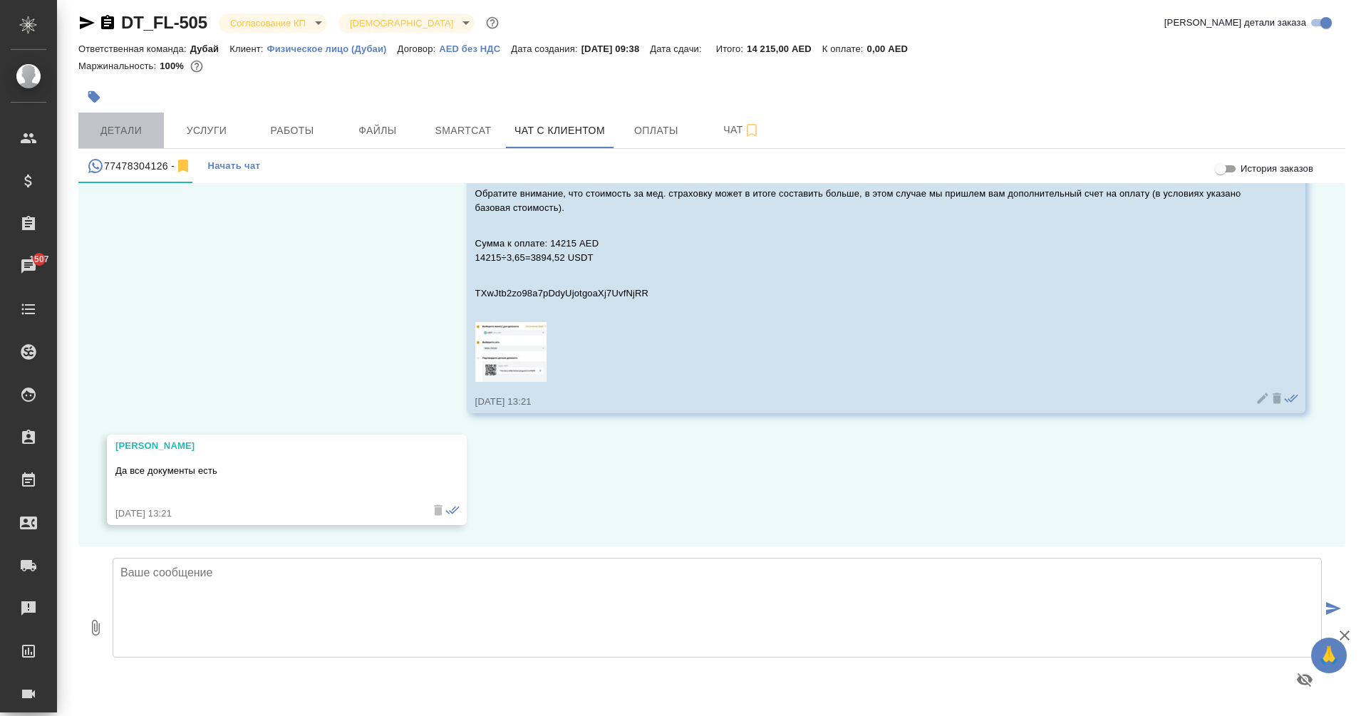
click at [118, 130] on span "Детали" at bounding box center [121, 131] width 68 height 18
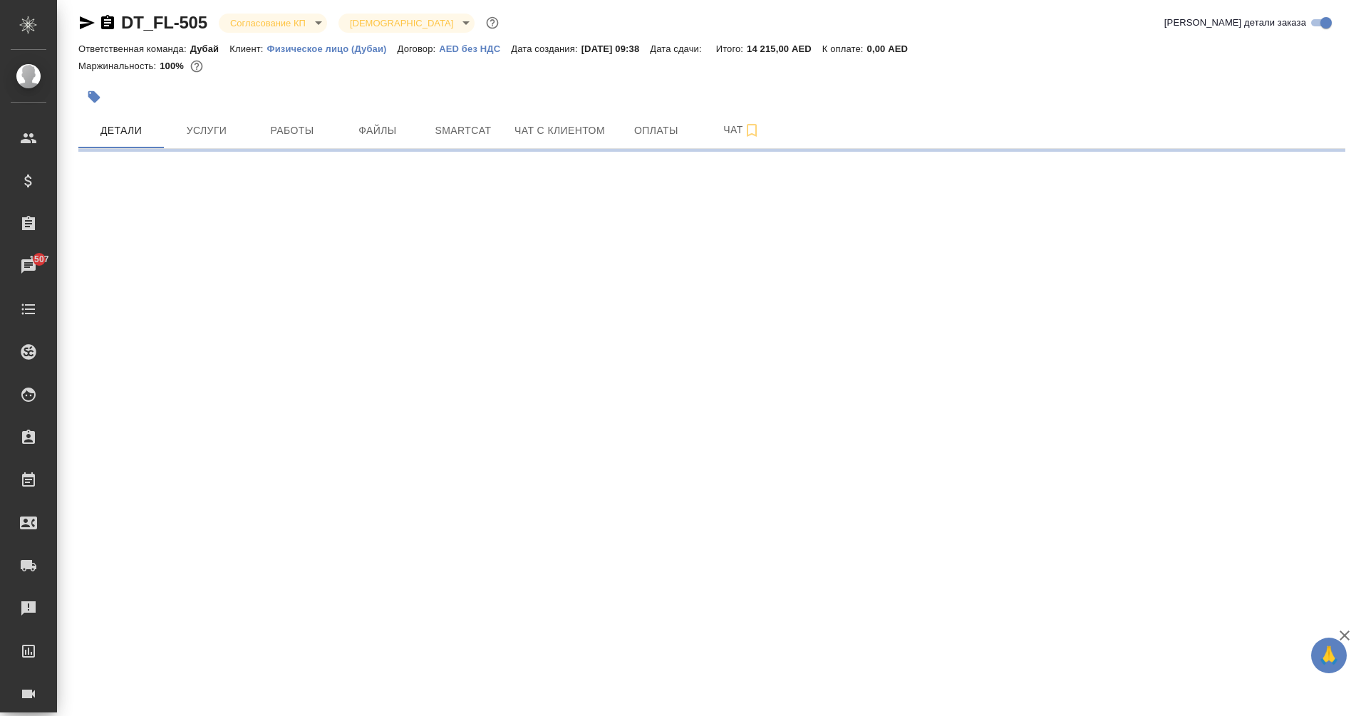
select select "RU"
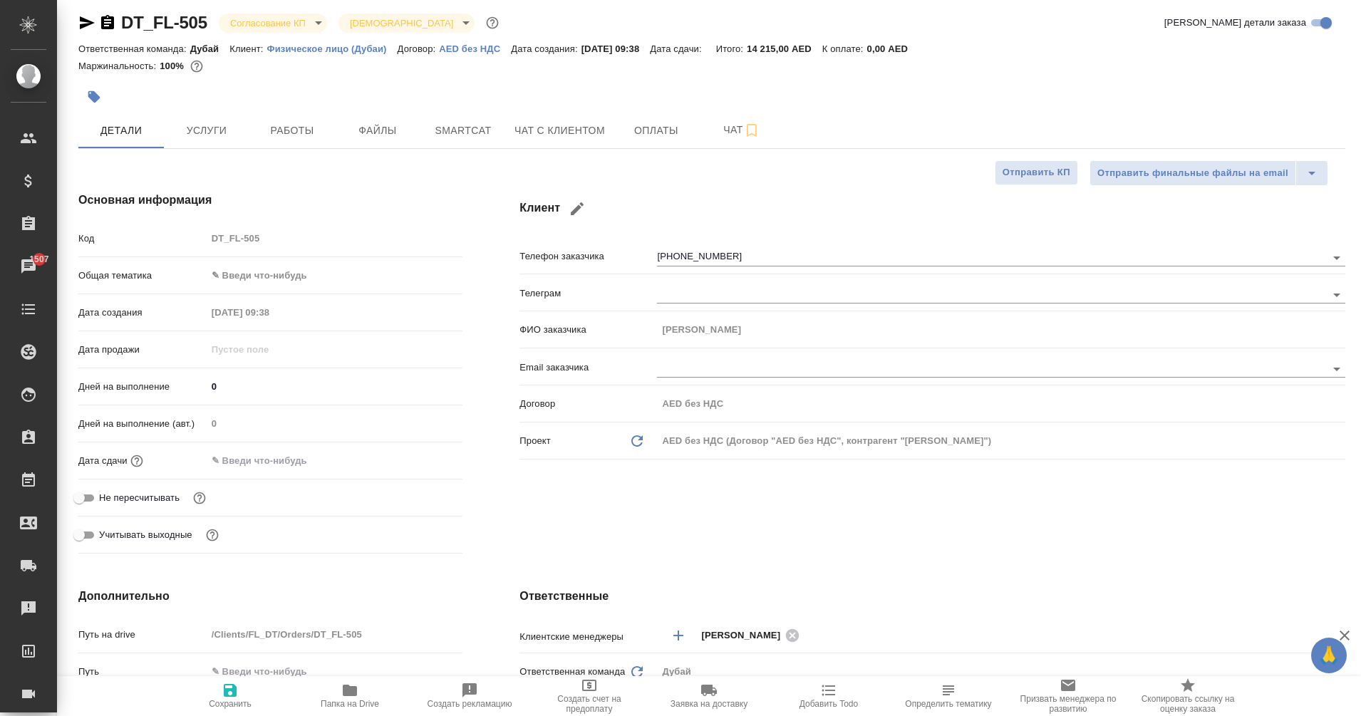
type textarea "x"
click at [713, 137] on span "Чат" at bounding box center [742, 130] width 68 height 18
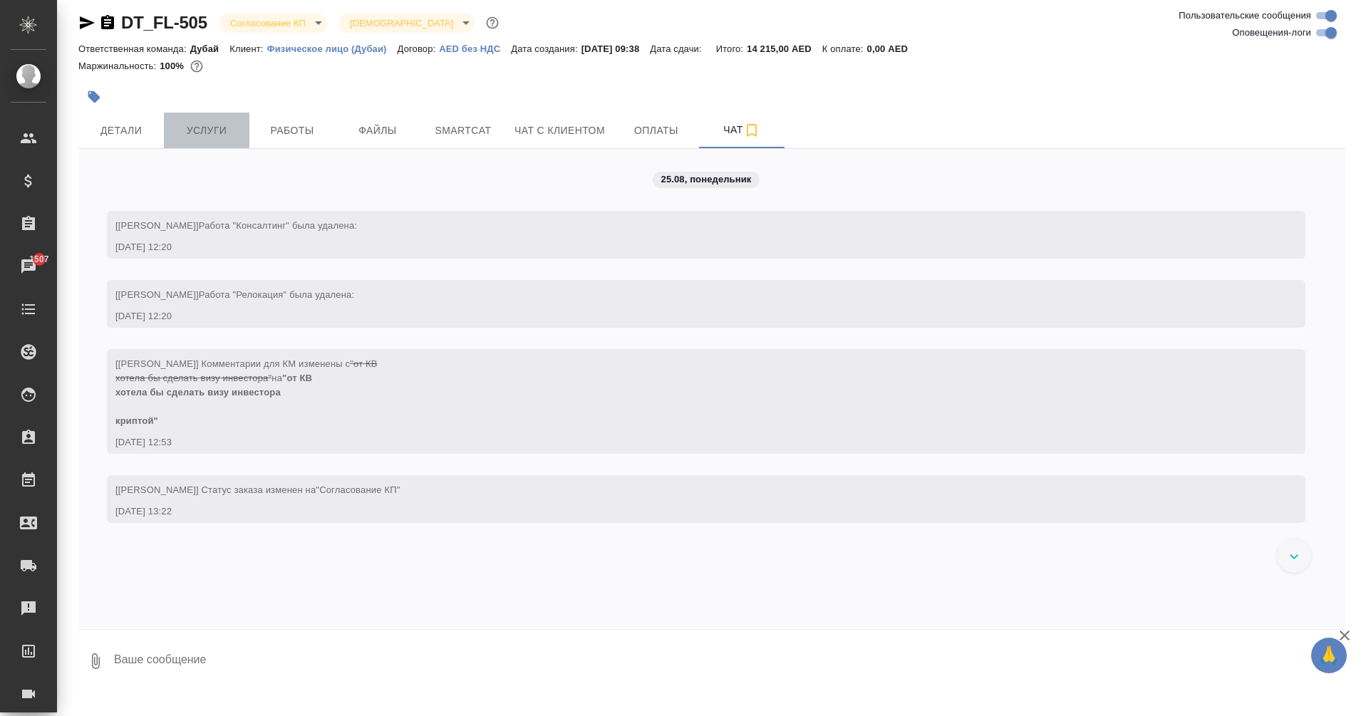
click at [202, 135] on span "Услуги" at bounding box center [206, 131] width 68 height 18
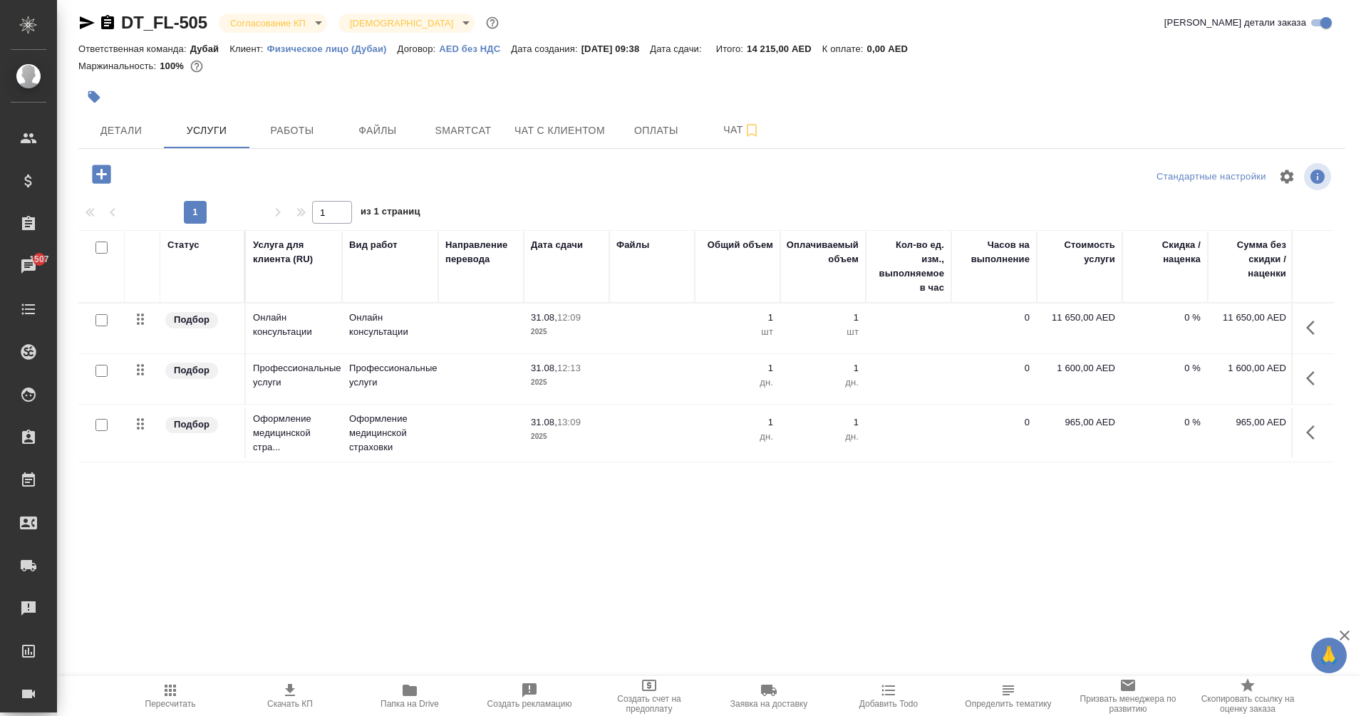
scroll to position [0, 101]
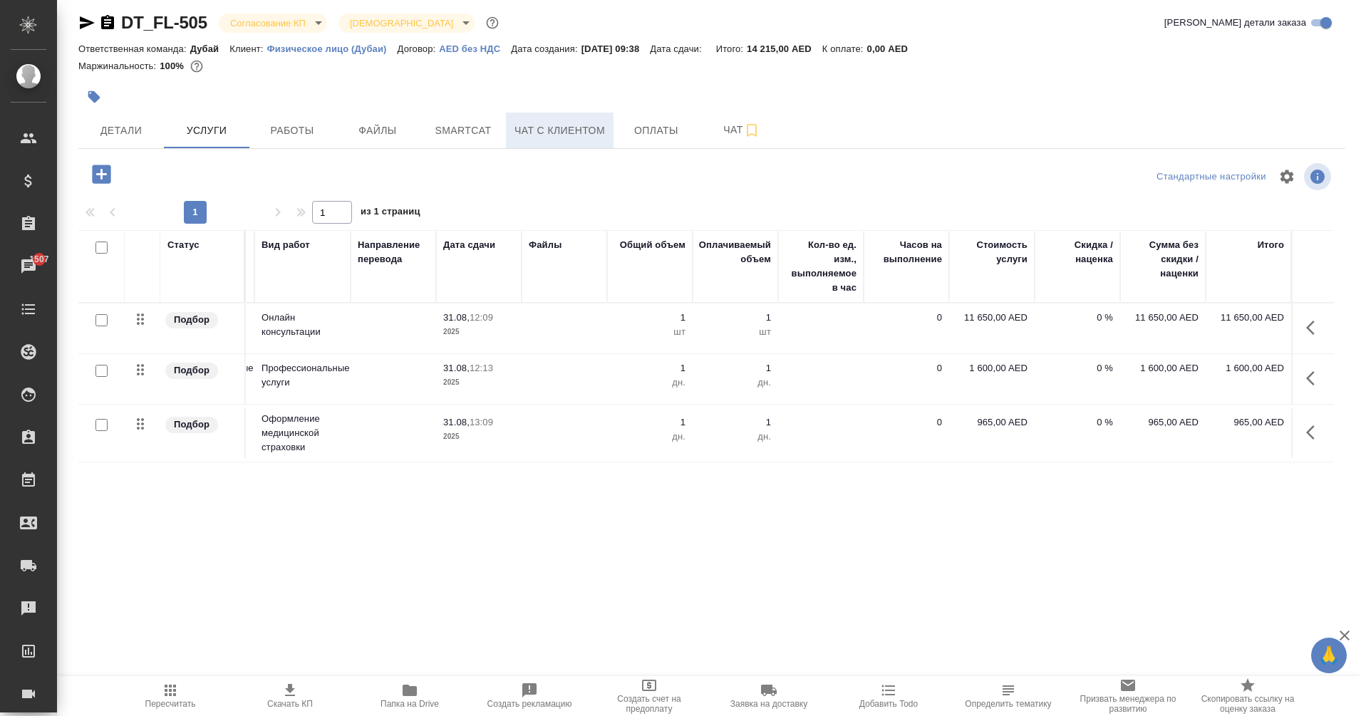
click at [574, 135] on span "Чат с клиентом" at bounding box center [559, 131] width 90 height 18
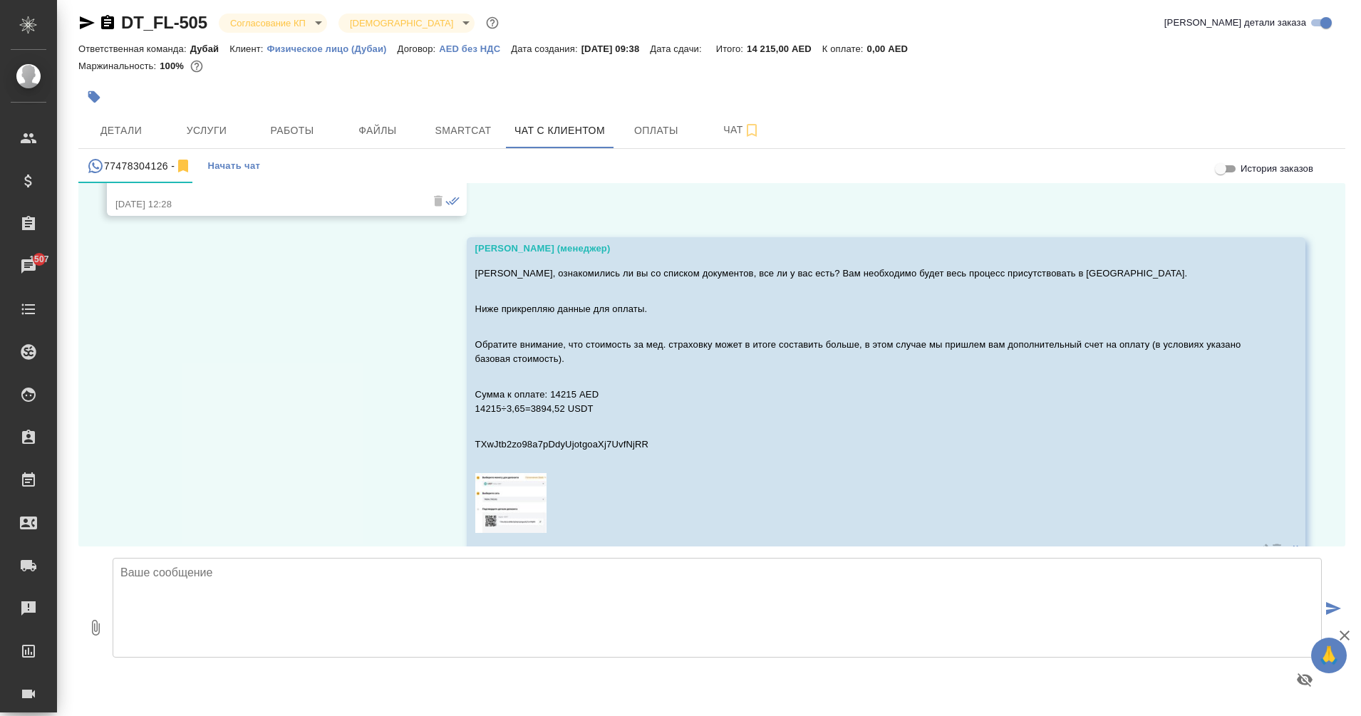
scroll to position [3678, 0]
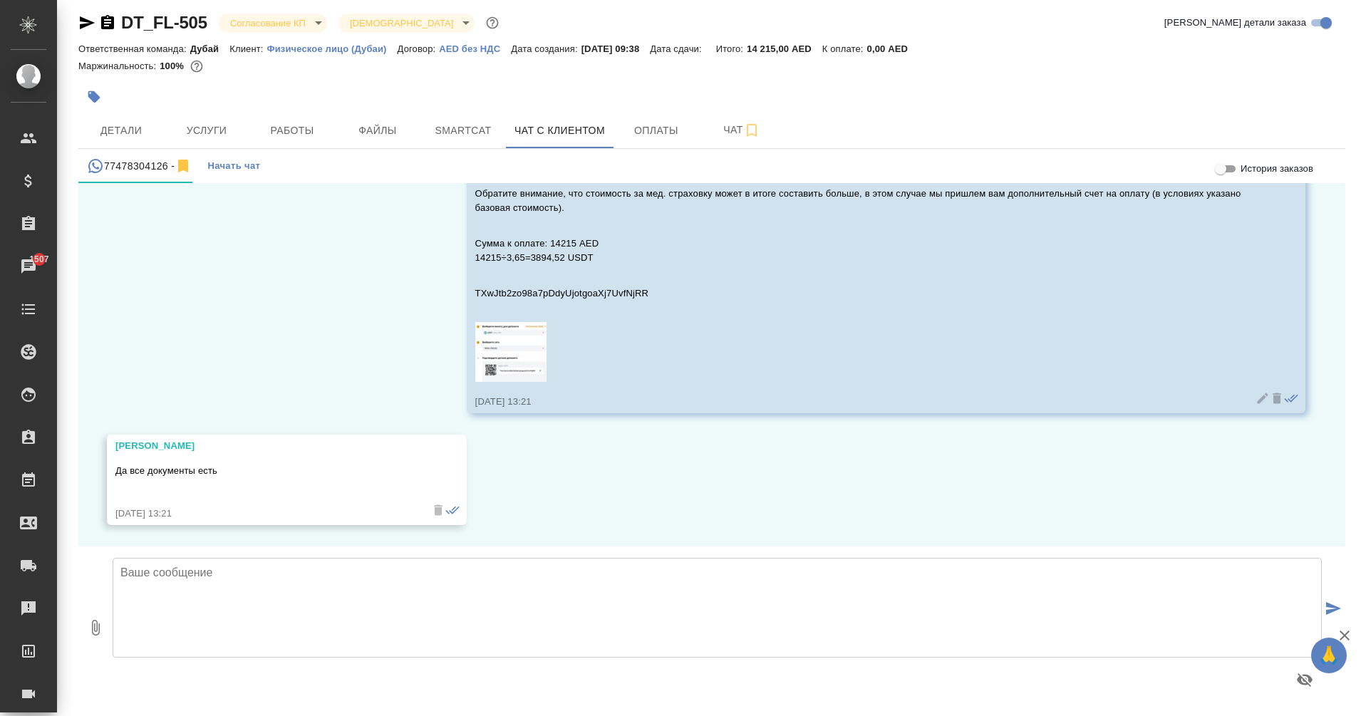
click at [626, 581] on textarea at bounding box center [717, 608] width 1209 height 100
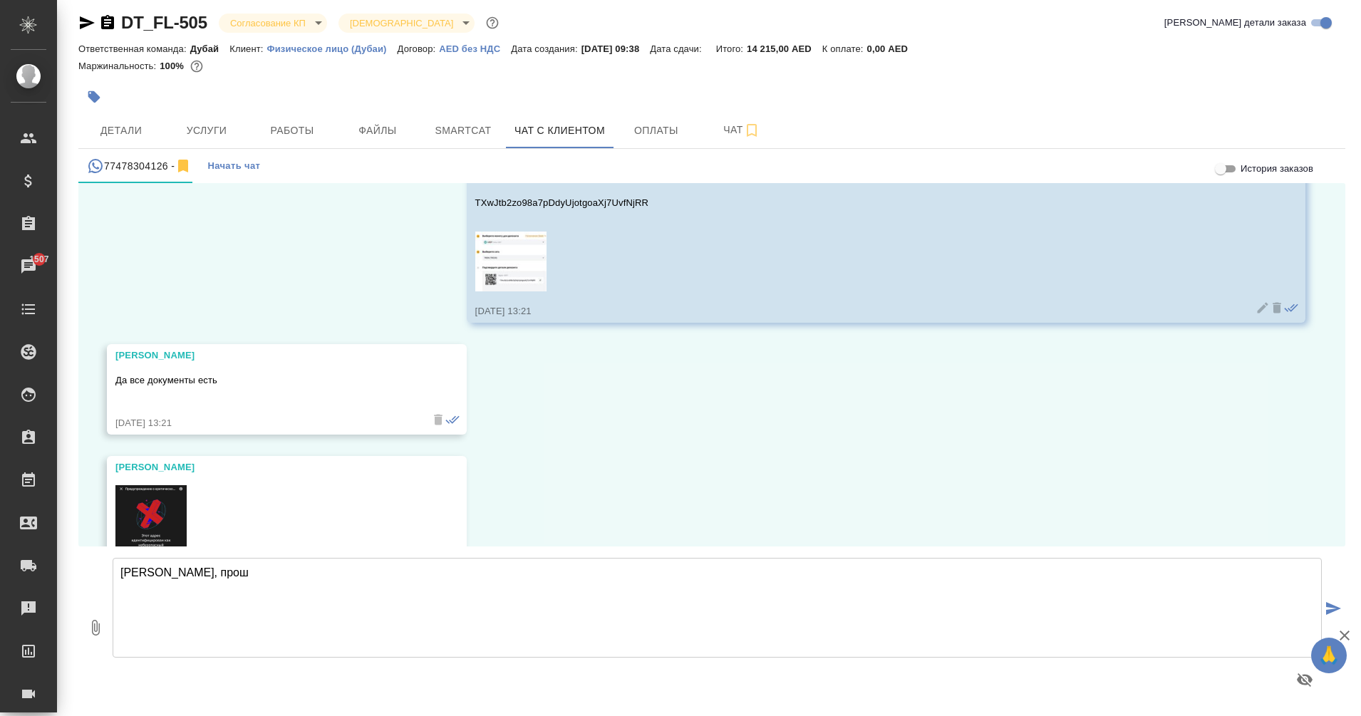
scroll to position [3885, 0]
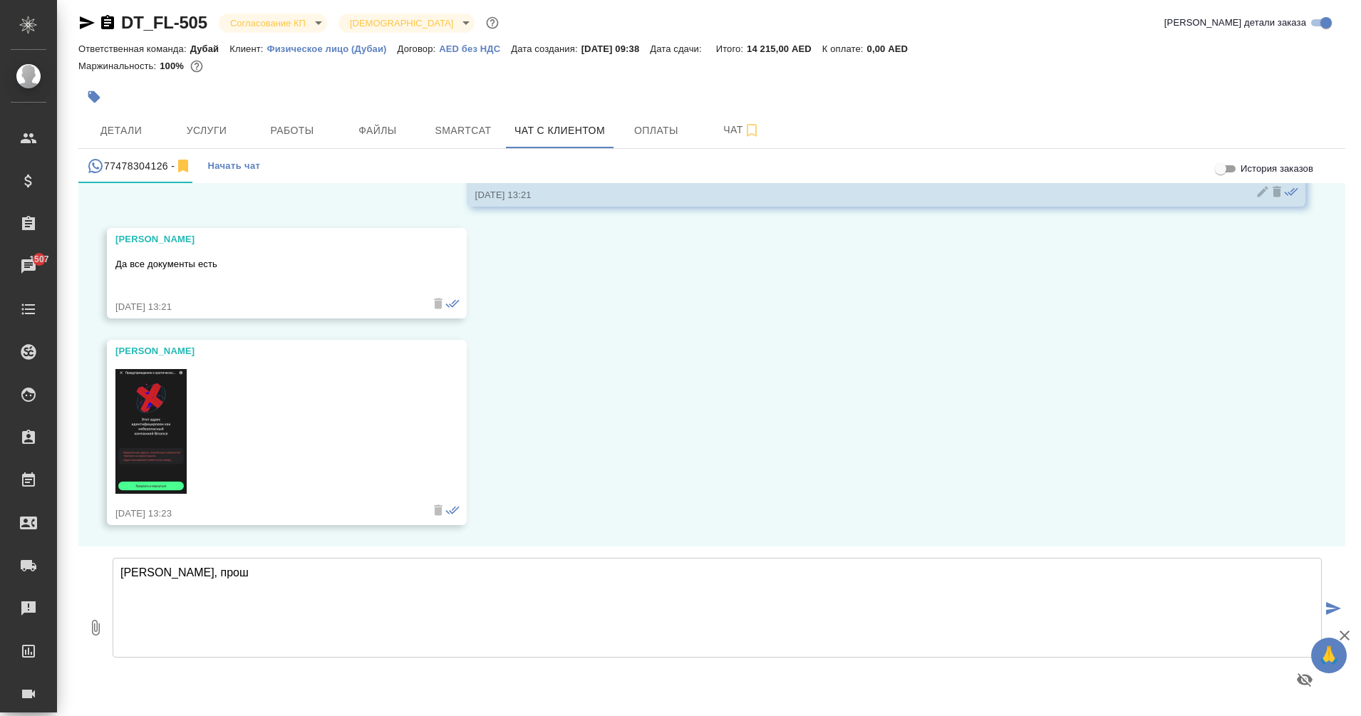
click at [160, 423] on img at bounding box center [150, 431] width 71 height 125
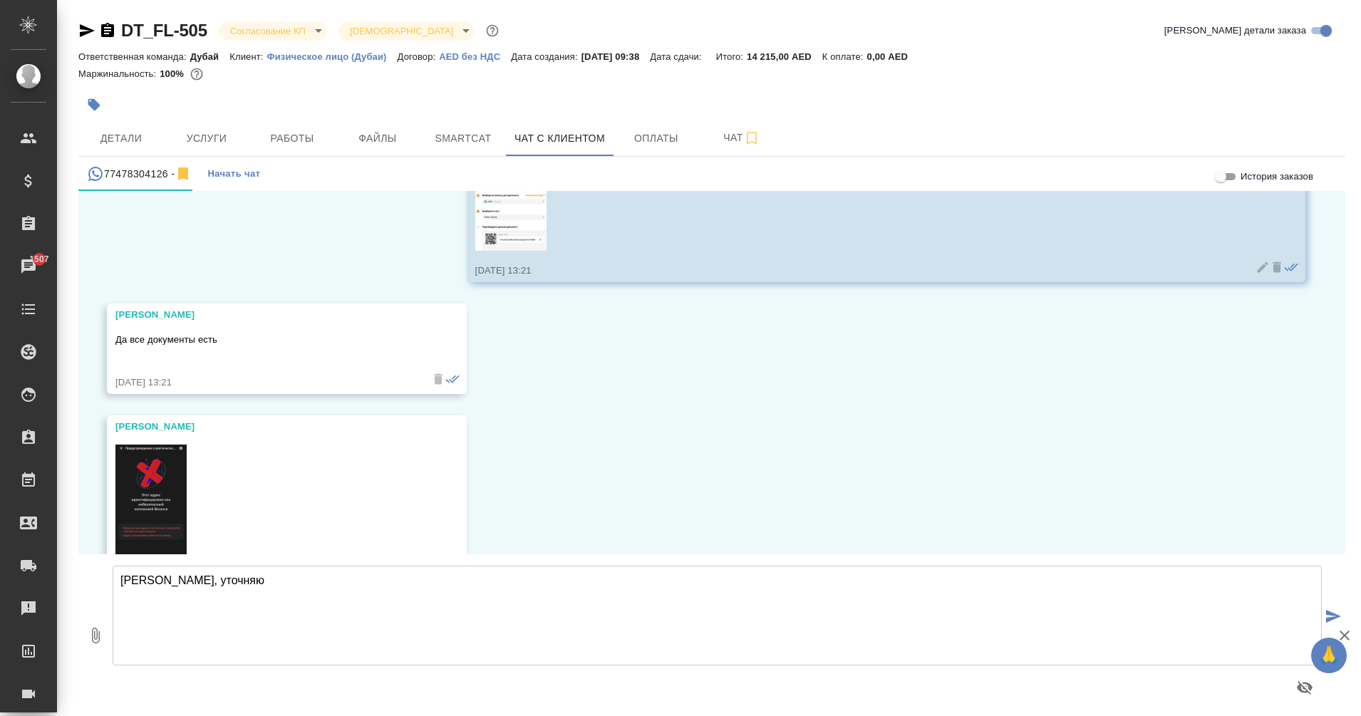
type textarea "[PERSON_NAME], уточняю"
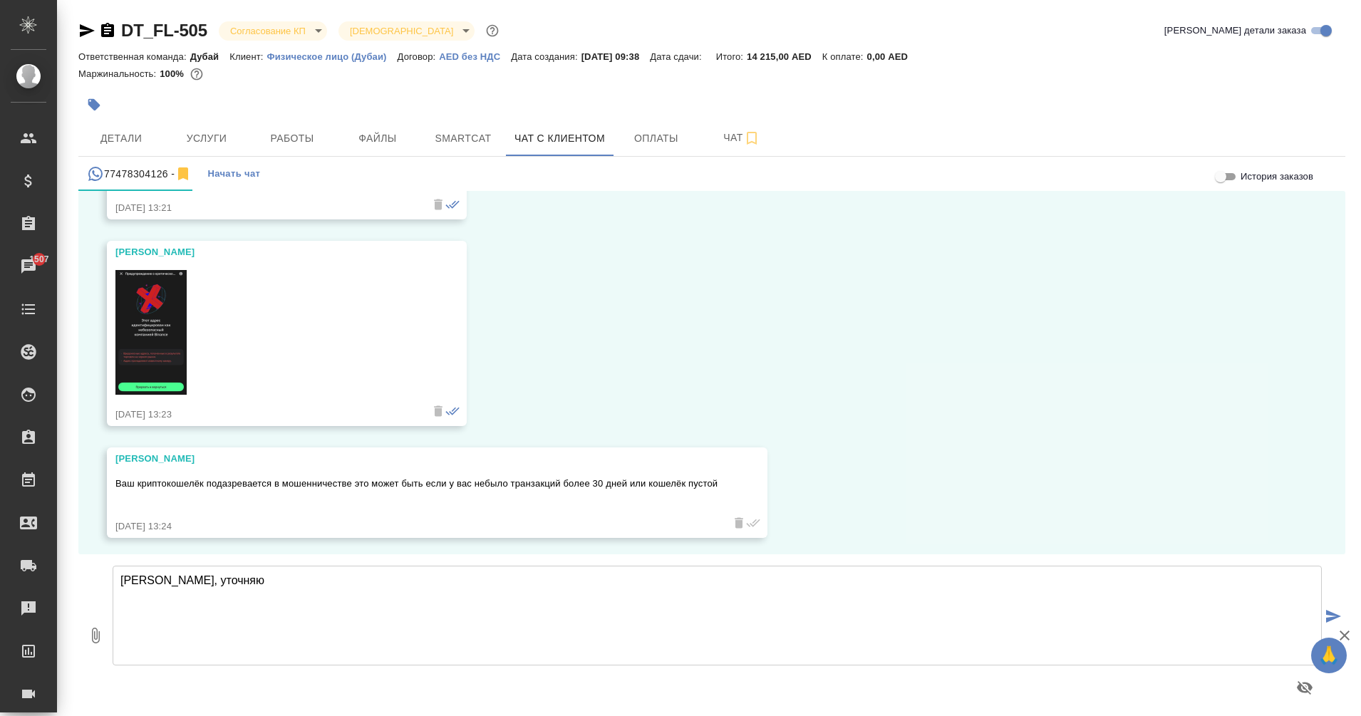
scroll to position [3997, 0]
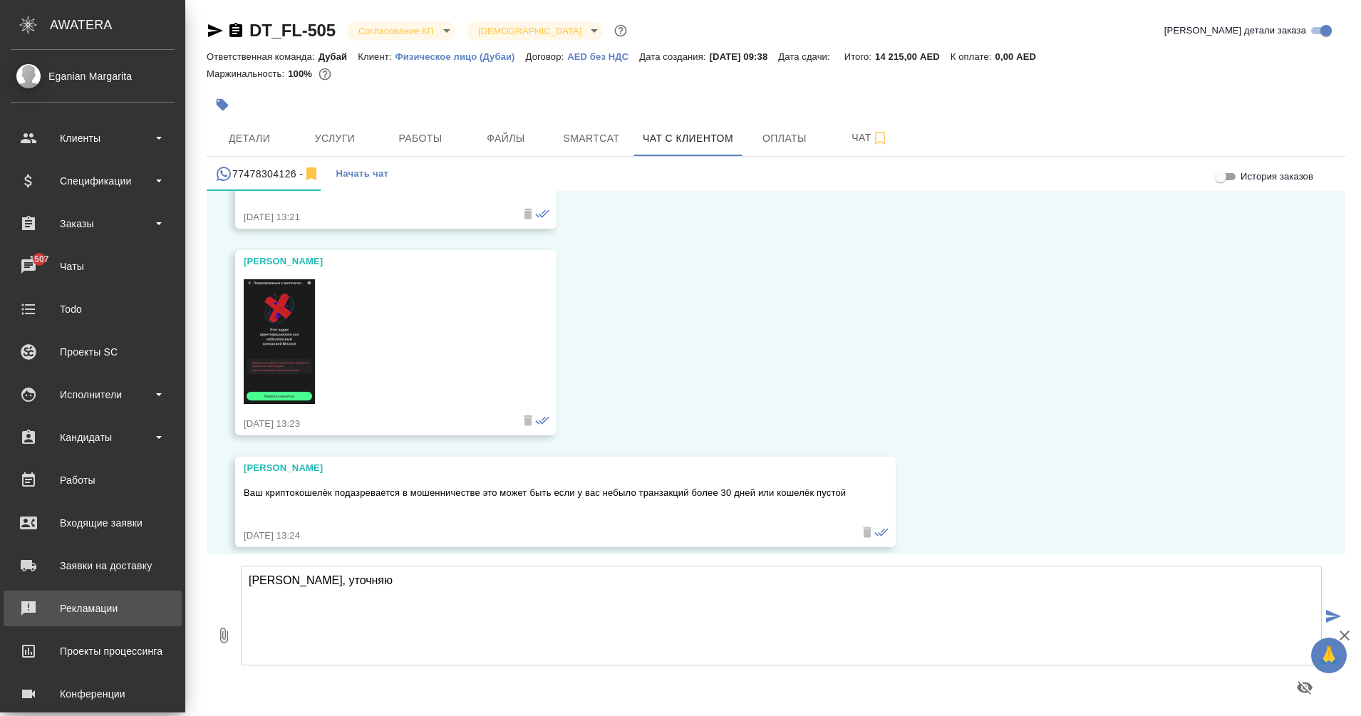
drag, startPoint x: 209, startPoint y: 589, endPoint x: 29, endPoint y: 617, distance: 182.5
click at [29, 617] on div ".cls-1 fill:#fff; AWATERA Eganian [PERSON_NAME] Спецификации Заказы 1507 Чаты T…" at bounding box center [680, 358] width 1361 height 716
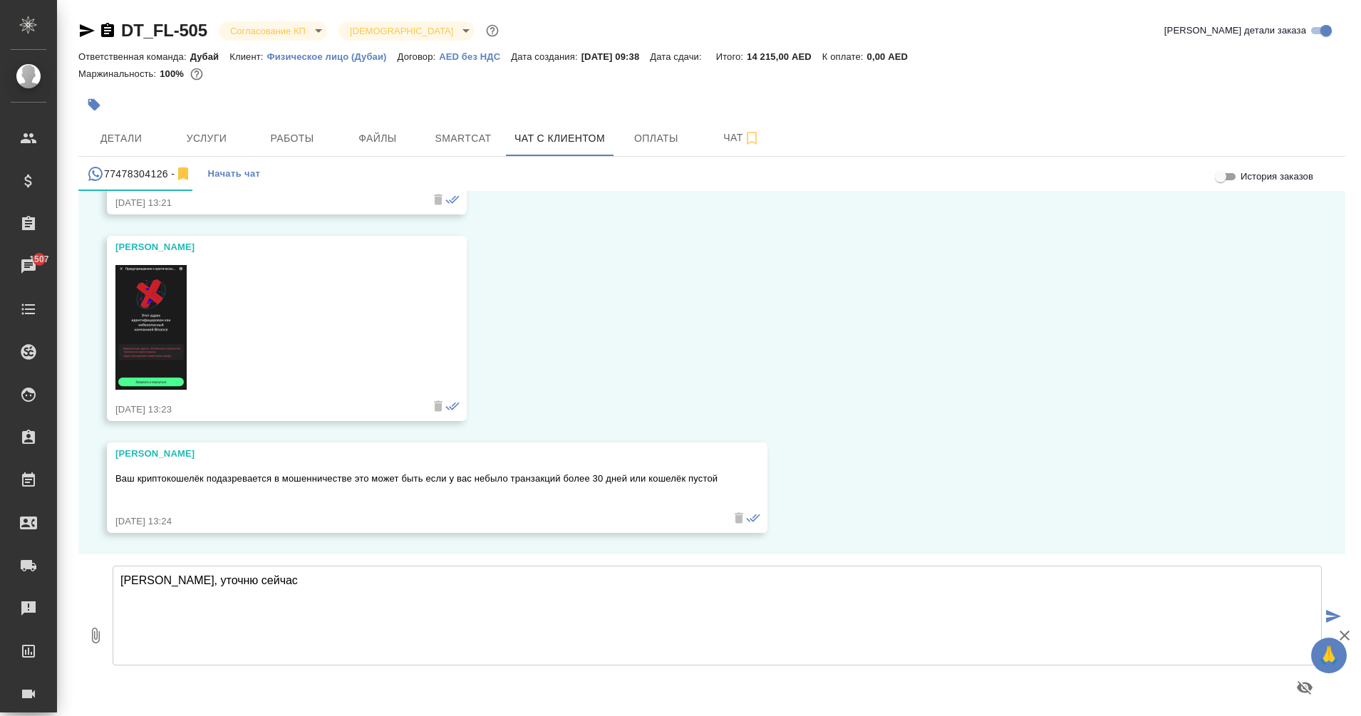
type textarea "[PERSON_NAME], уточню сейчас"
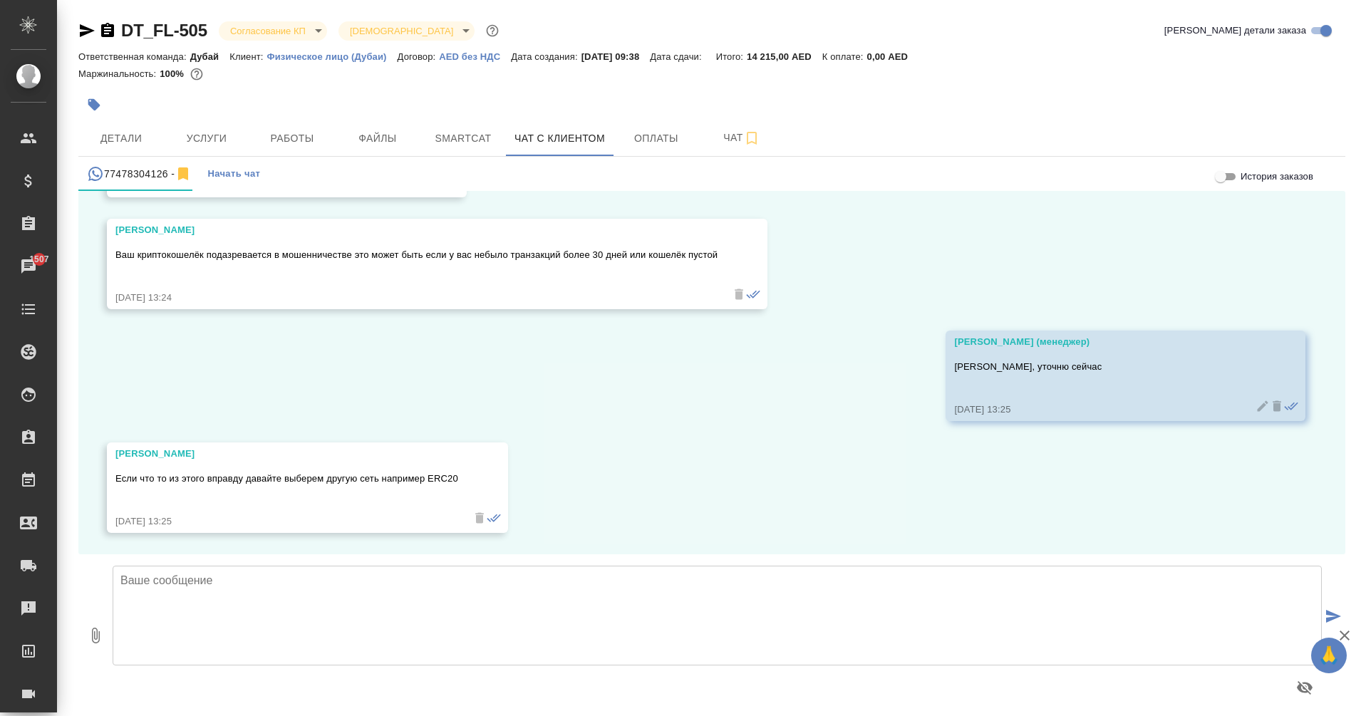
scroll to position [8, 0]
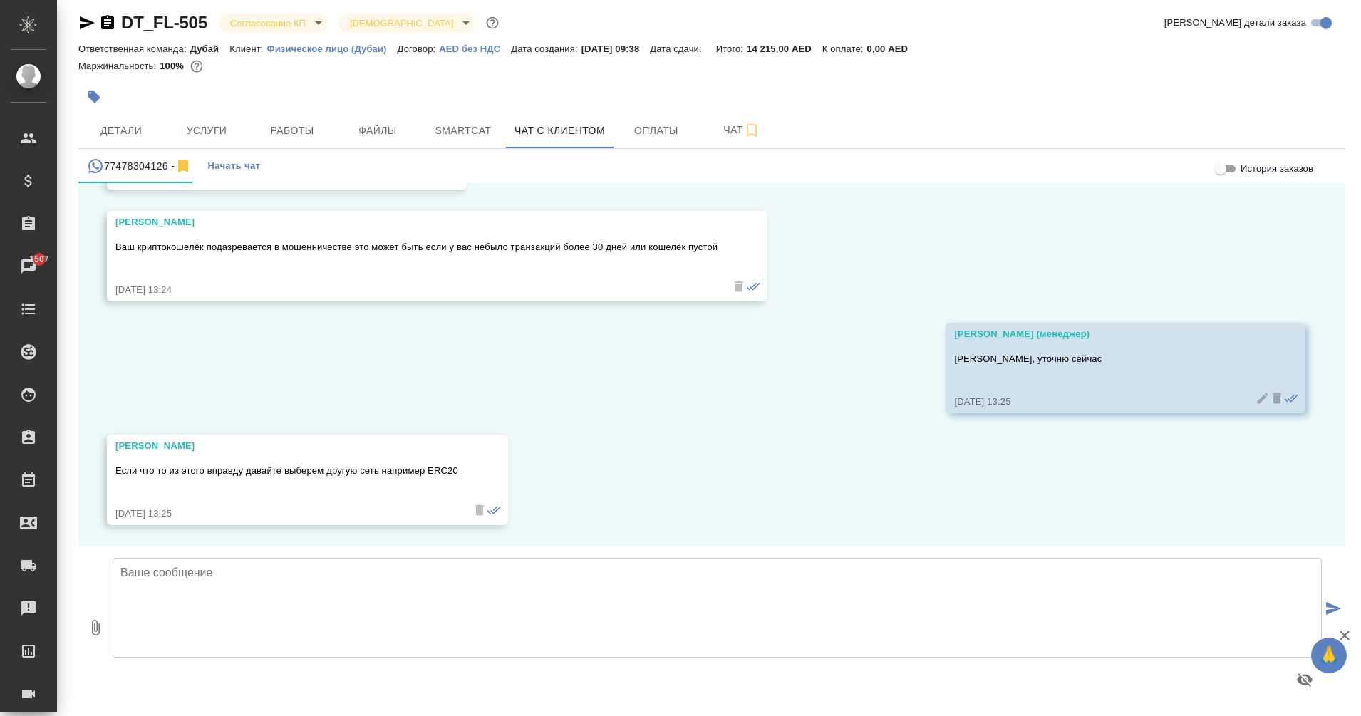
click at [497, 596] on textarea at bounding box center [717, 608] width 1209 height 100
click at [609, 591] on textarea at bounding box center [717, 608] width 1209 height 100
click at [286, 573] on textarea "Стоимость немного изменится, я изначально не все учла, будет 14345,25 AED по по…" at bounding box center [717, 608] width 1209 height 100
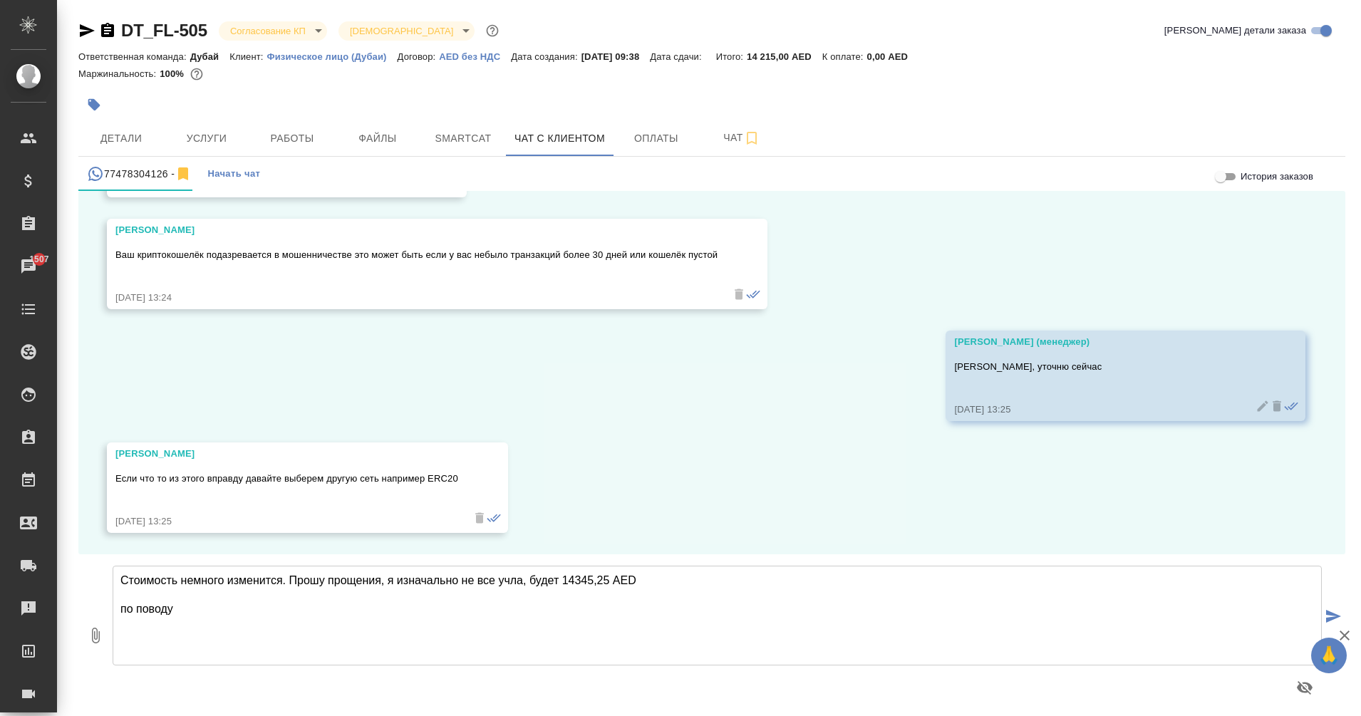
click at [215, 598] on textarea "Стоимость немного изменится. Прошу прощения, я изначально не все учла, будет 14…" at bounding box center [717, 616] width 1209 height 100
type textarea "Стоимость немного изменится. Прошу прощения, я изначально не все учла, будет 14…"
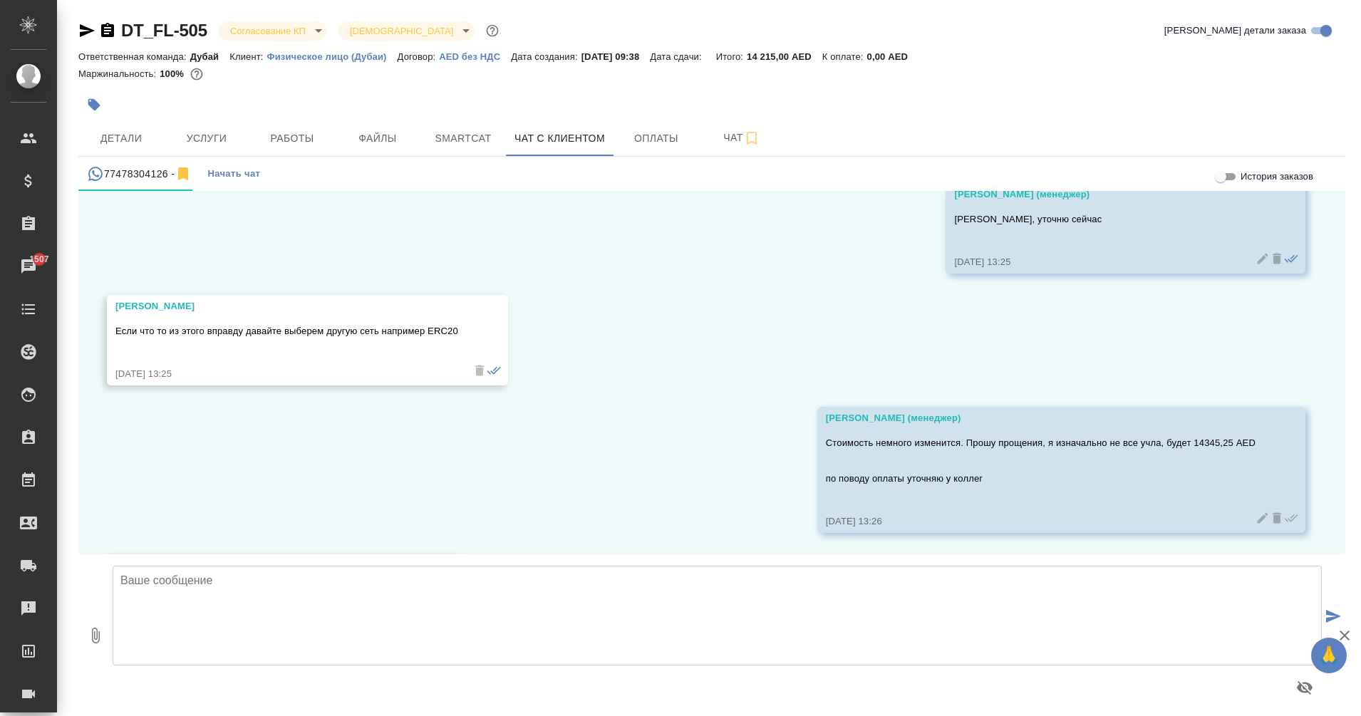
scroll to position [4480, 0]
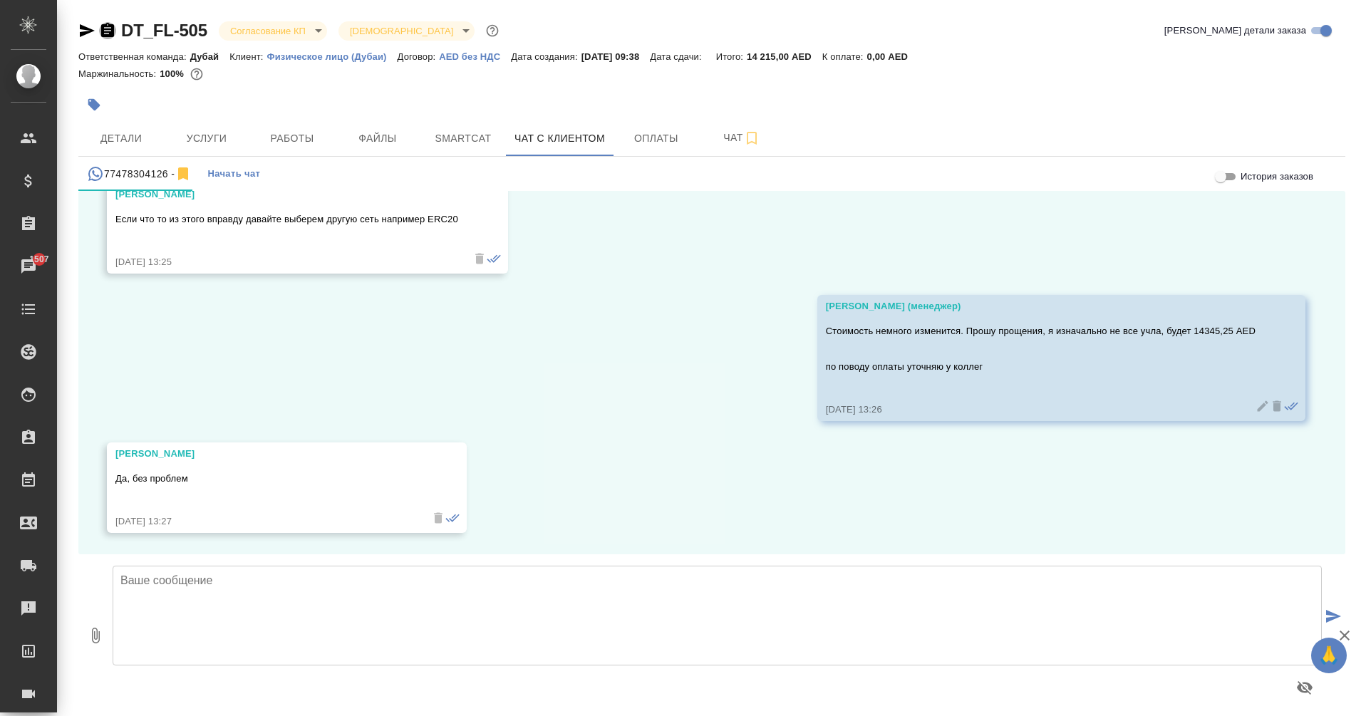
click at [105, 36] on icon "button" at bounding box center [107, 30] width 13 height 14
click at [88, 32] on icon "button" at bounding box center [87, 30] width 15 height 13
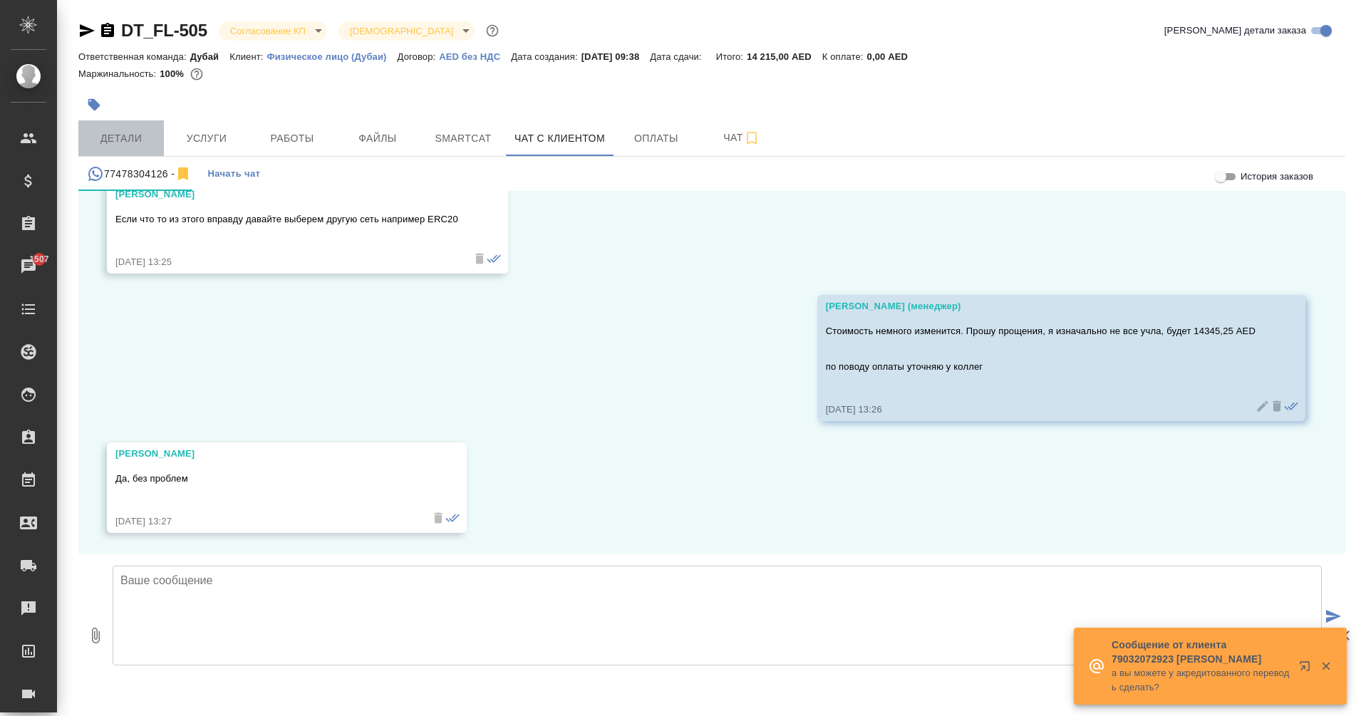
click at [108, 137] on span "Детали" at bounding box center [121, 139] width 68 height 18
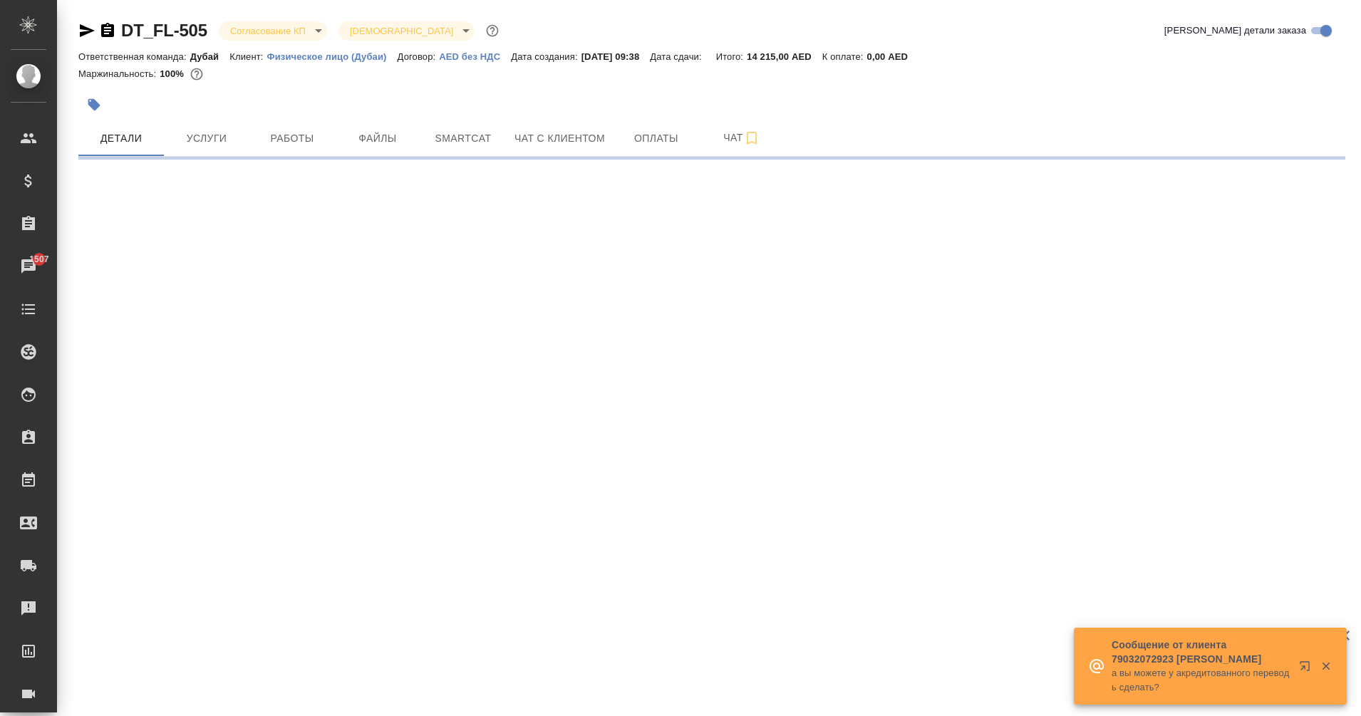
select select "RU"
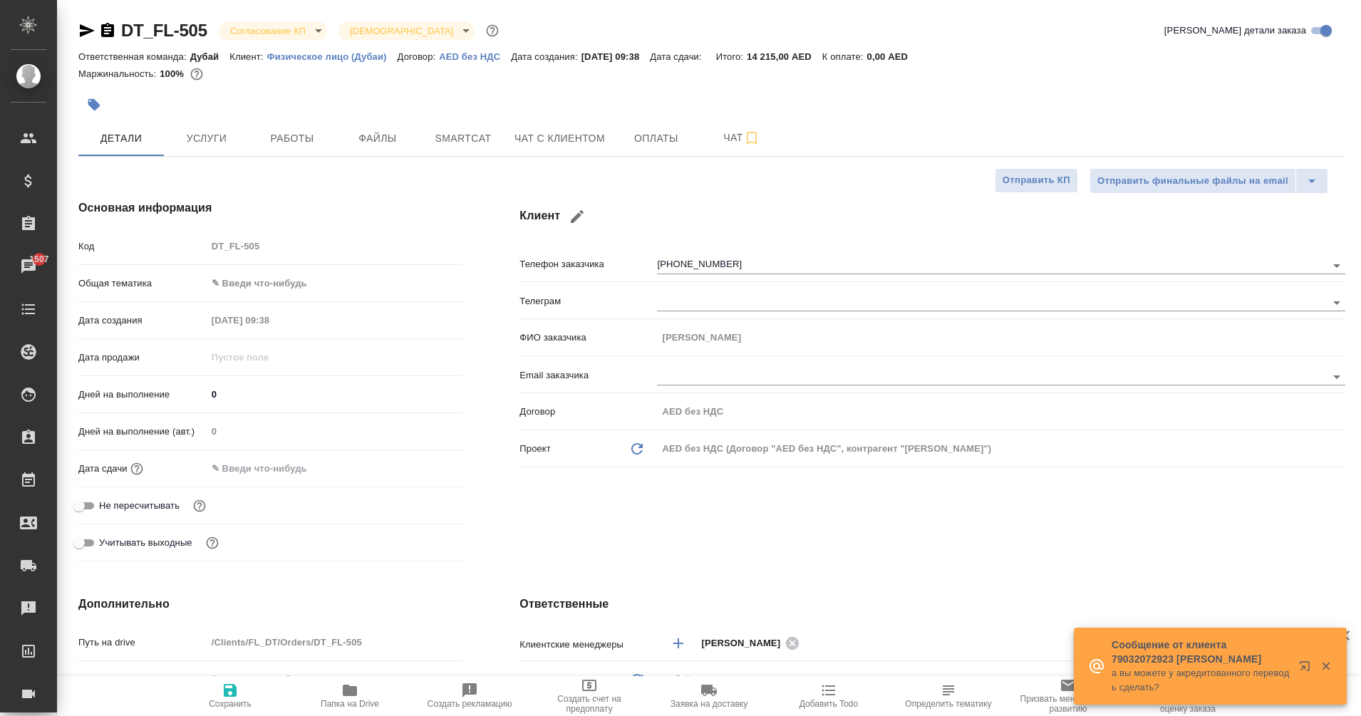
type textarea "x"
click at [212, 152] on button "Услуги" at bounding box center [207, 138] width 86 height 36
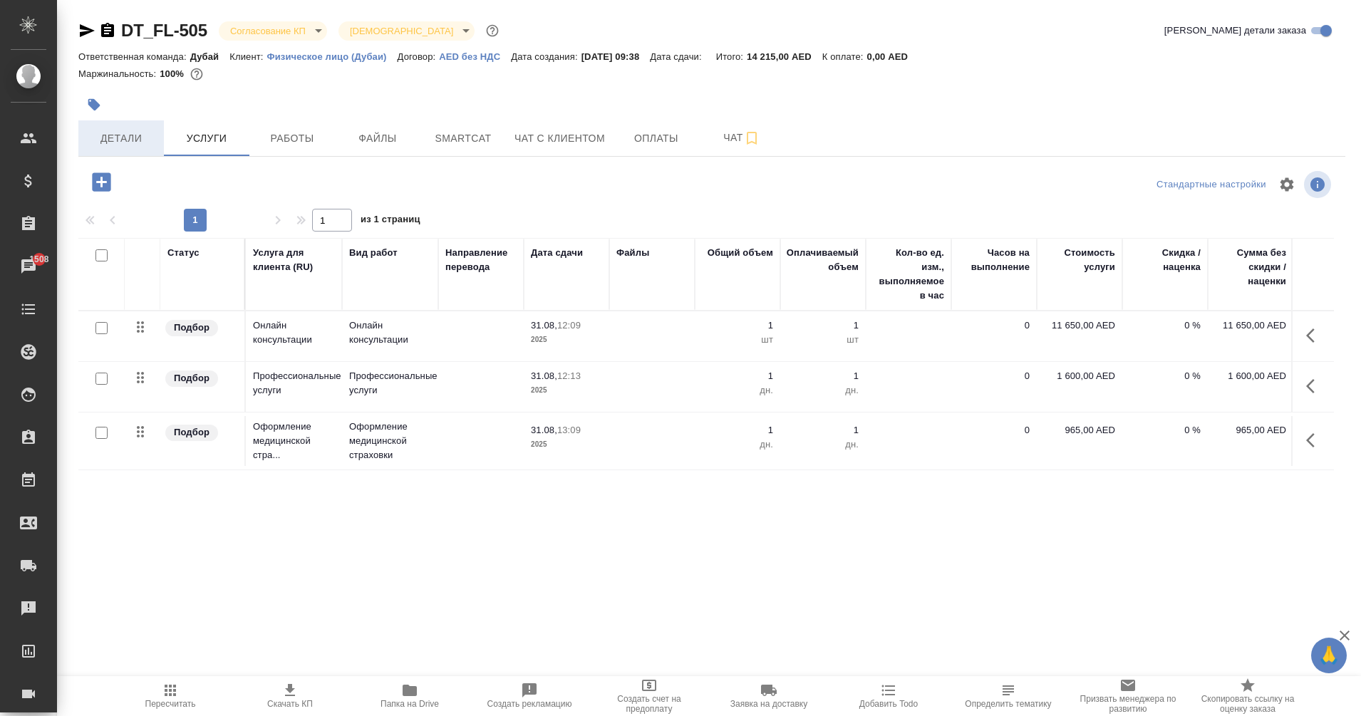
click at [145, 145] on span "Детали" at bounding box center [121, 139] width 68 height 18
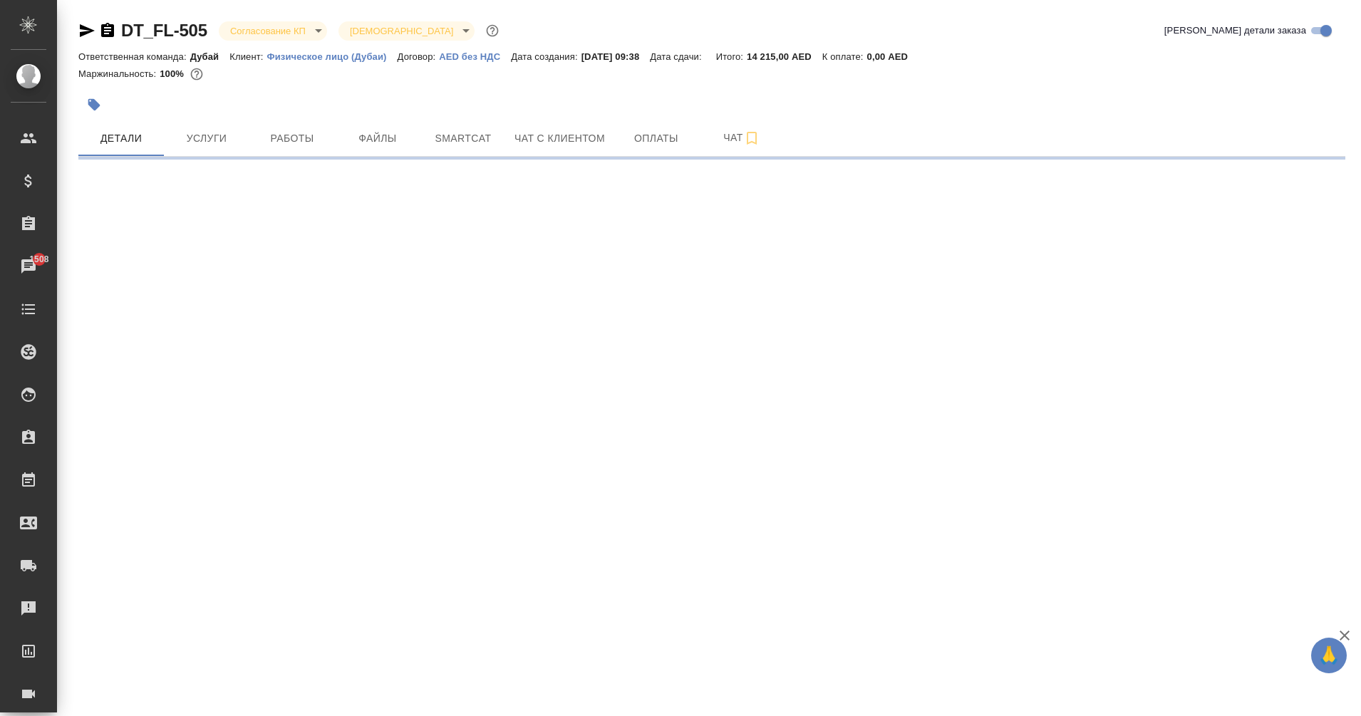
select select "RU"
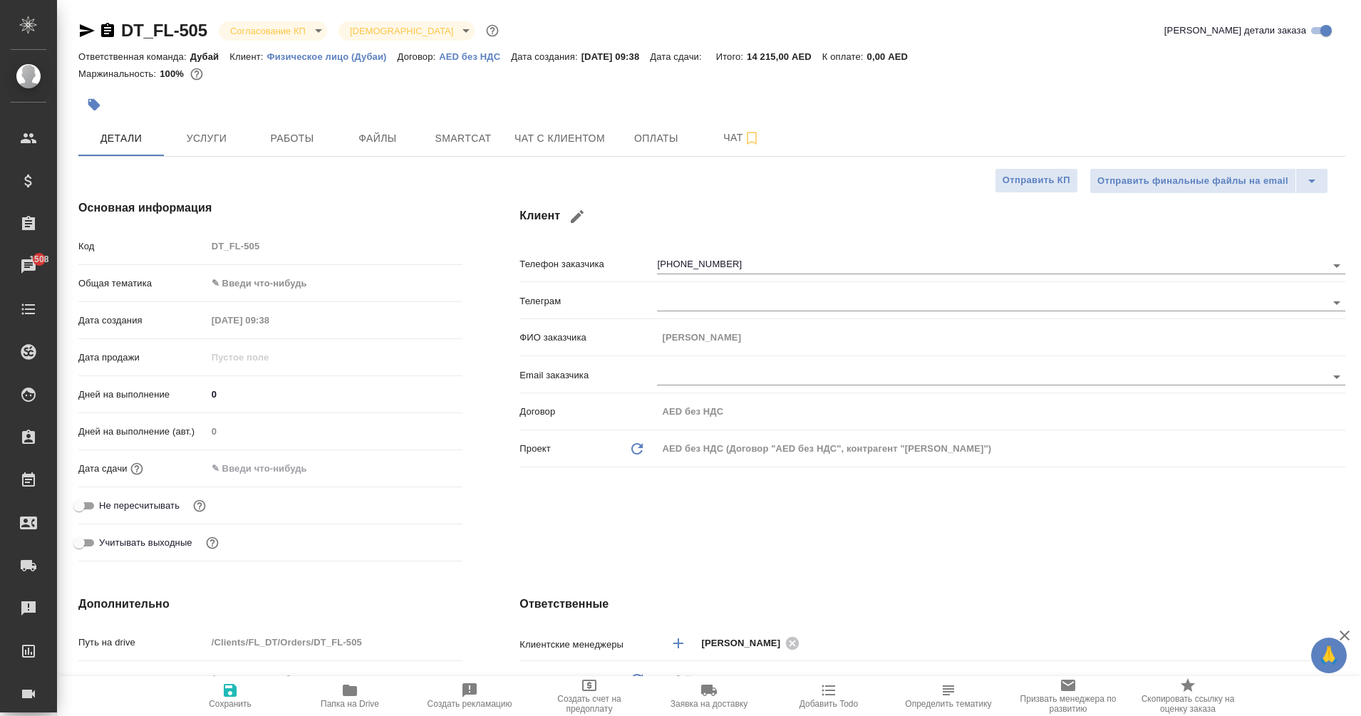
type textarea "x"
click at [559, 144] on span "Чат с клиентом" at bounding box center [559, 139] width 90 height 18
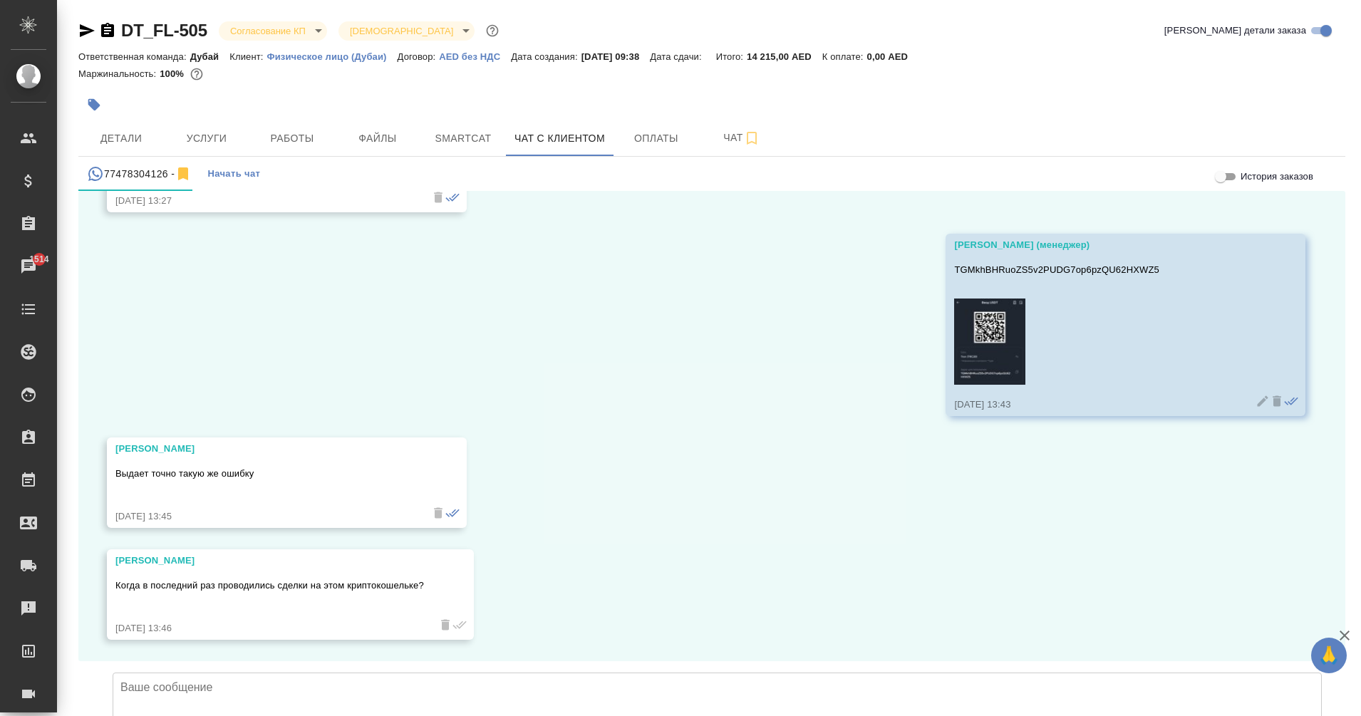
scroll to position [4907, 0]
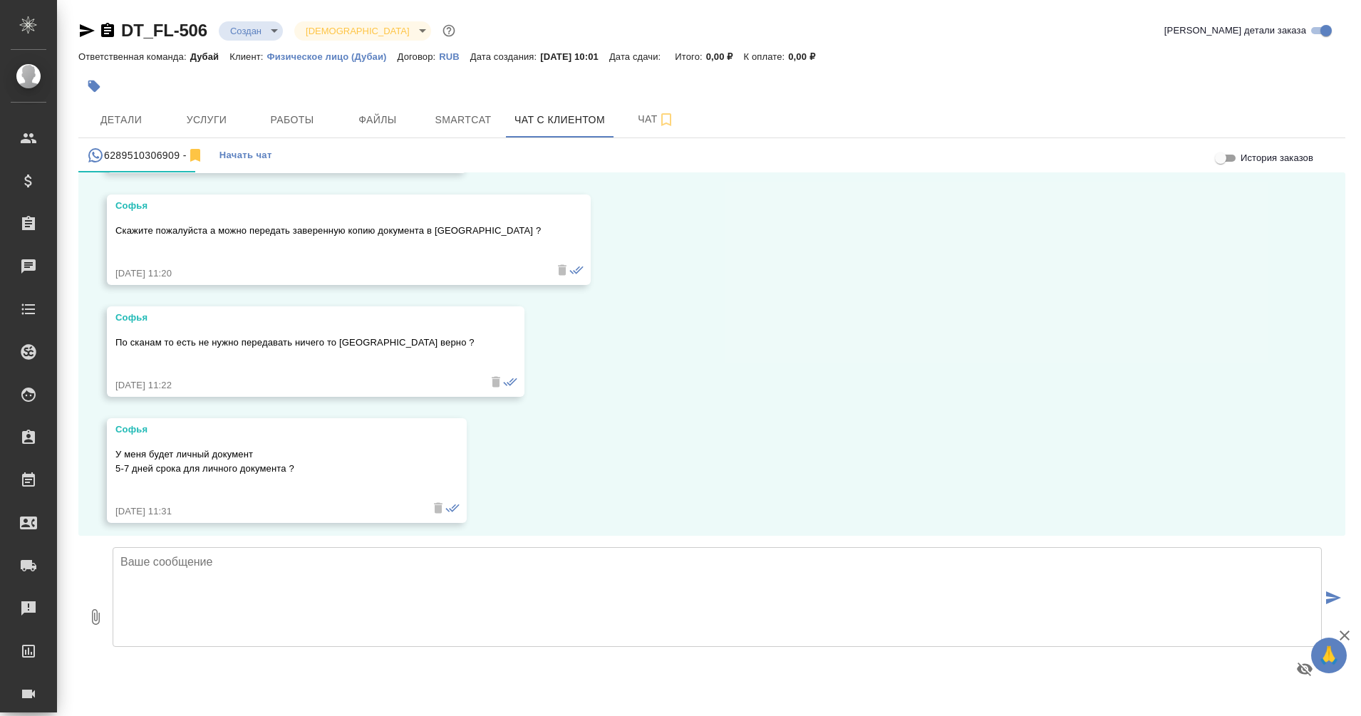
scroll to position [2741, 0]
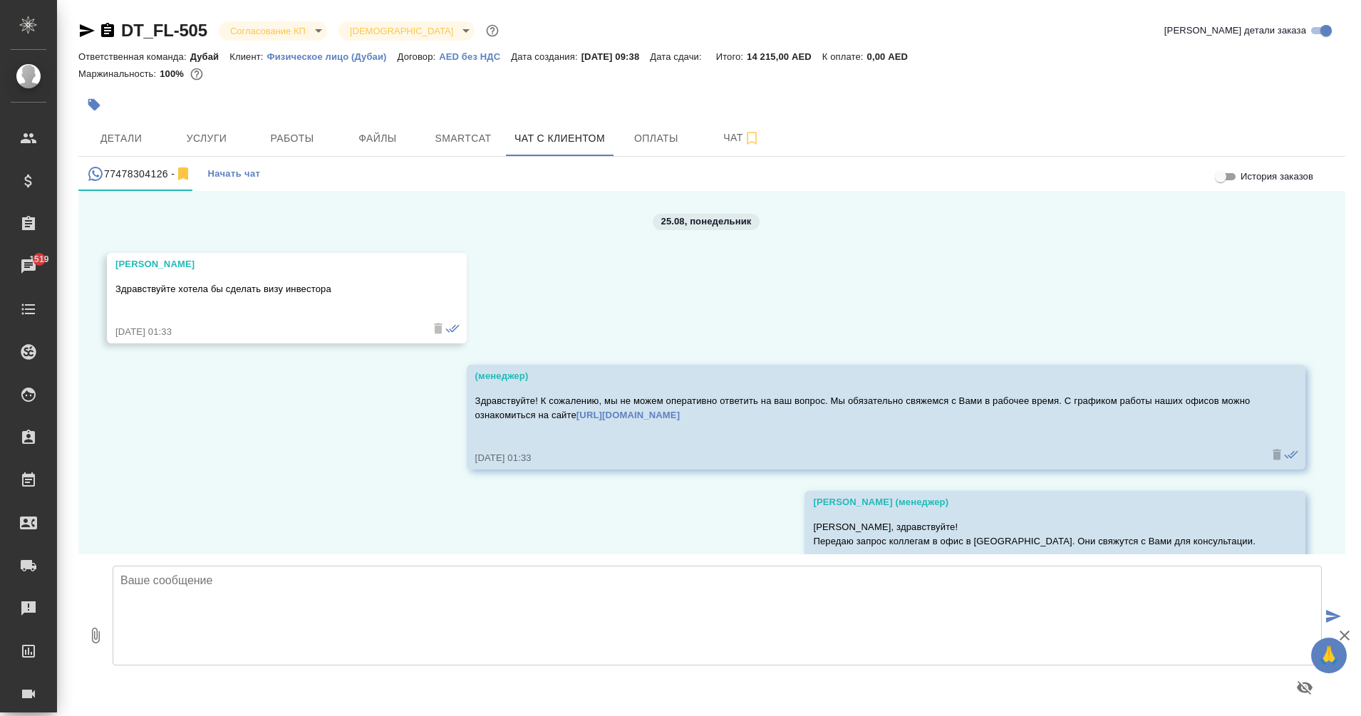
scroll to position [4907, 0]
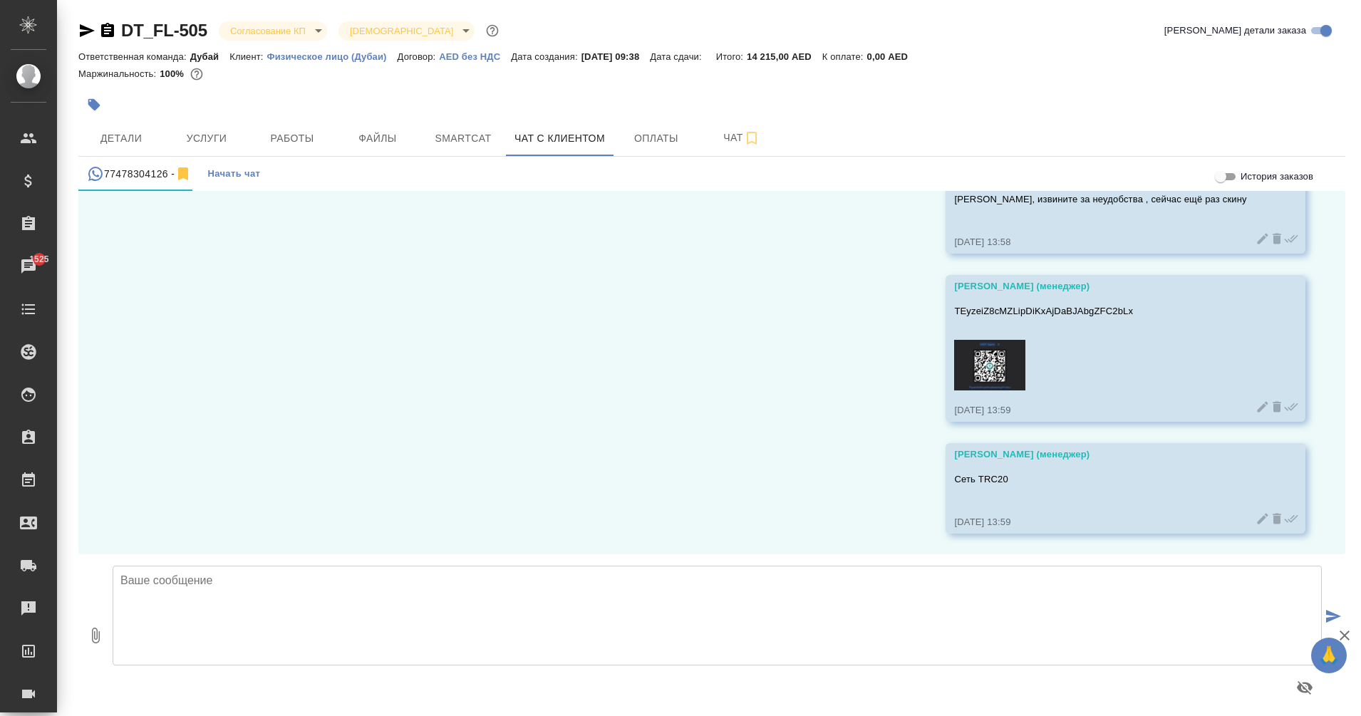
scroll to position [5299, 0]
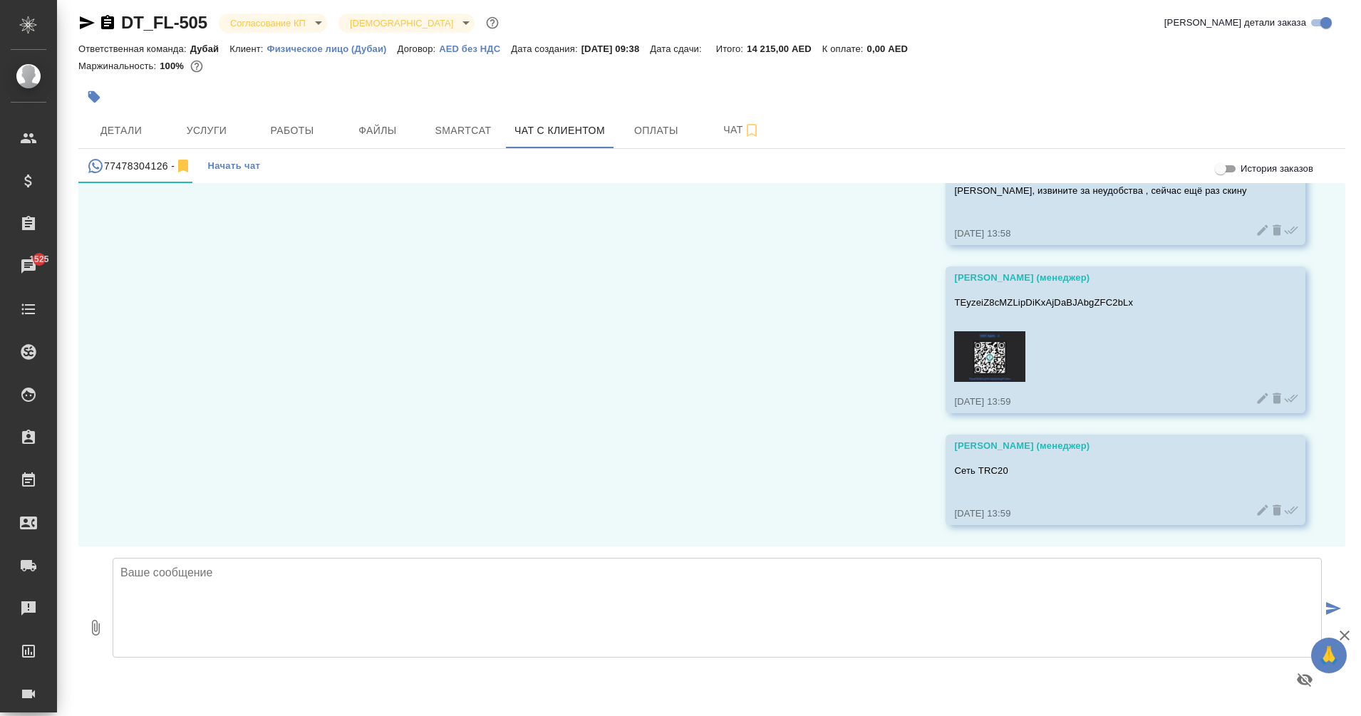
click at [591, 601] on textarea at bounding box center [717, 608] width 1209 height 100
click at [121, 124] on span "Детали" at bounding box center [121, 131] width 68 height 18
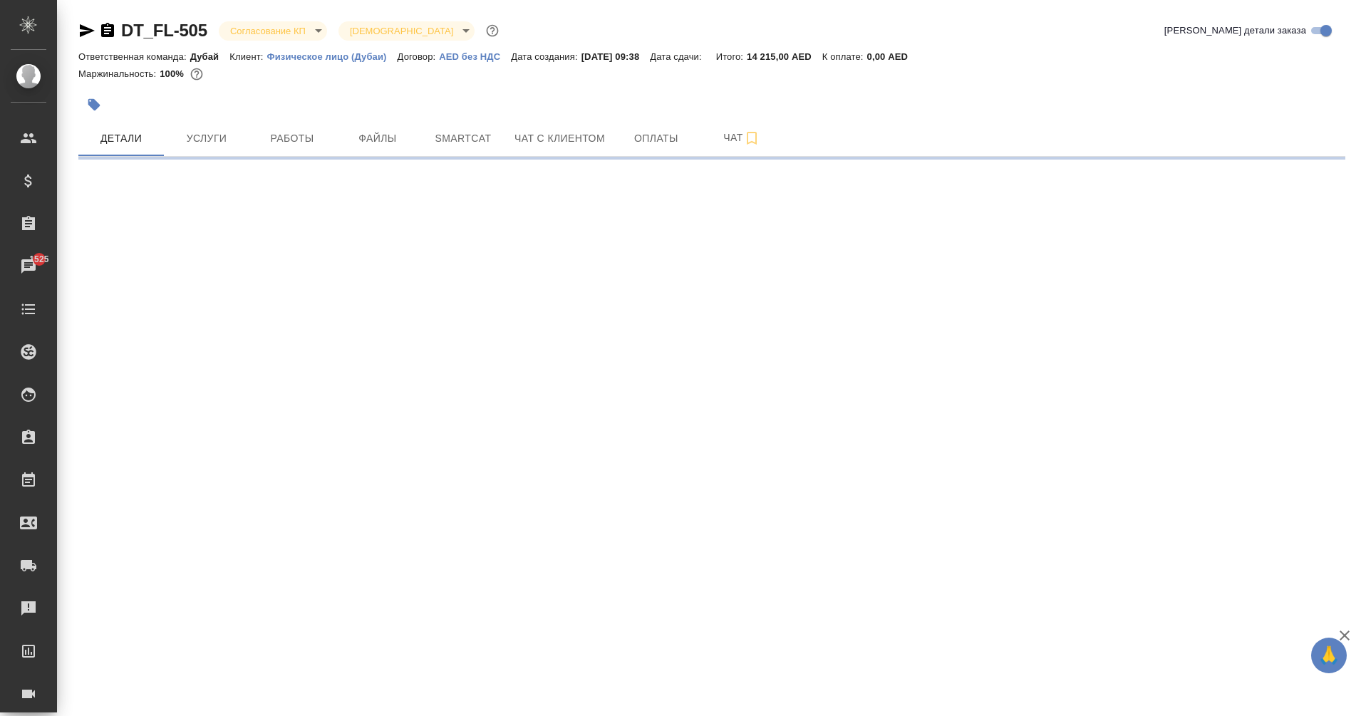
select select "RU"
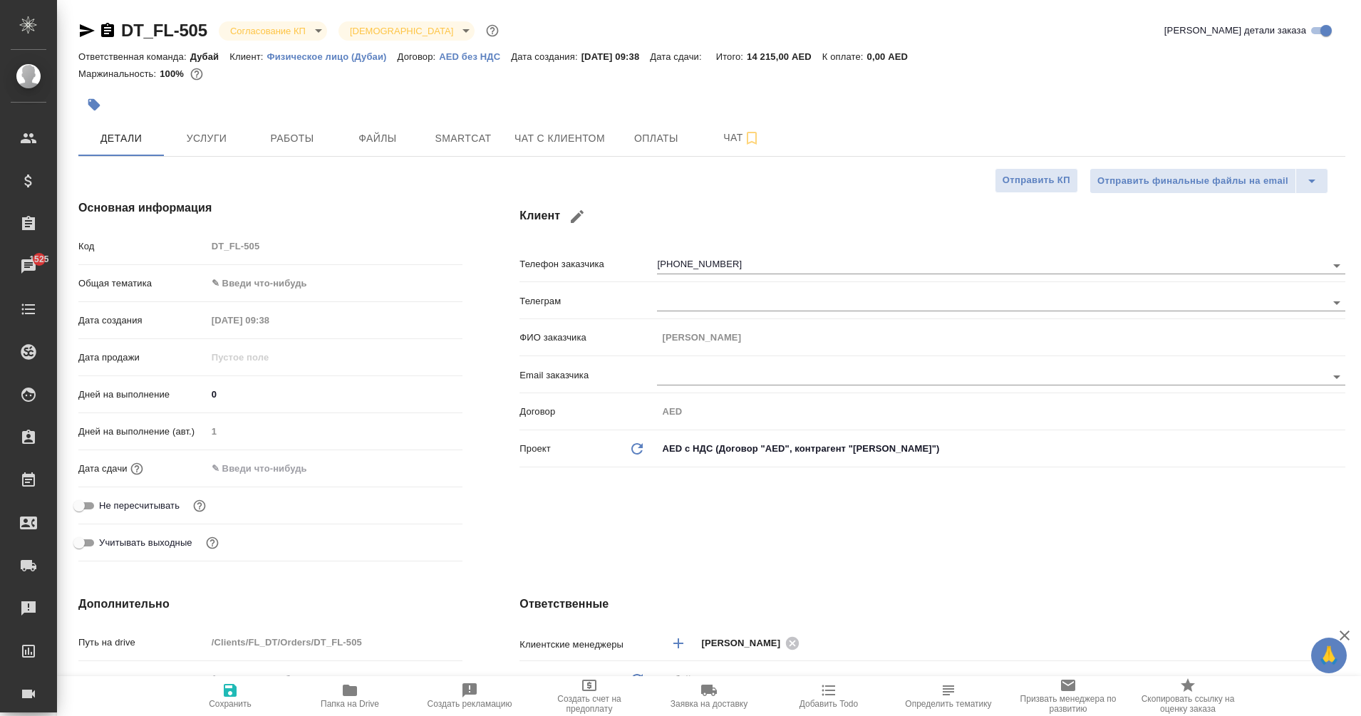
type textarea "x"
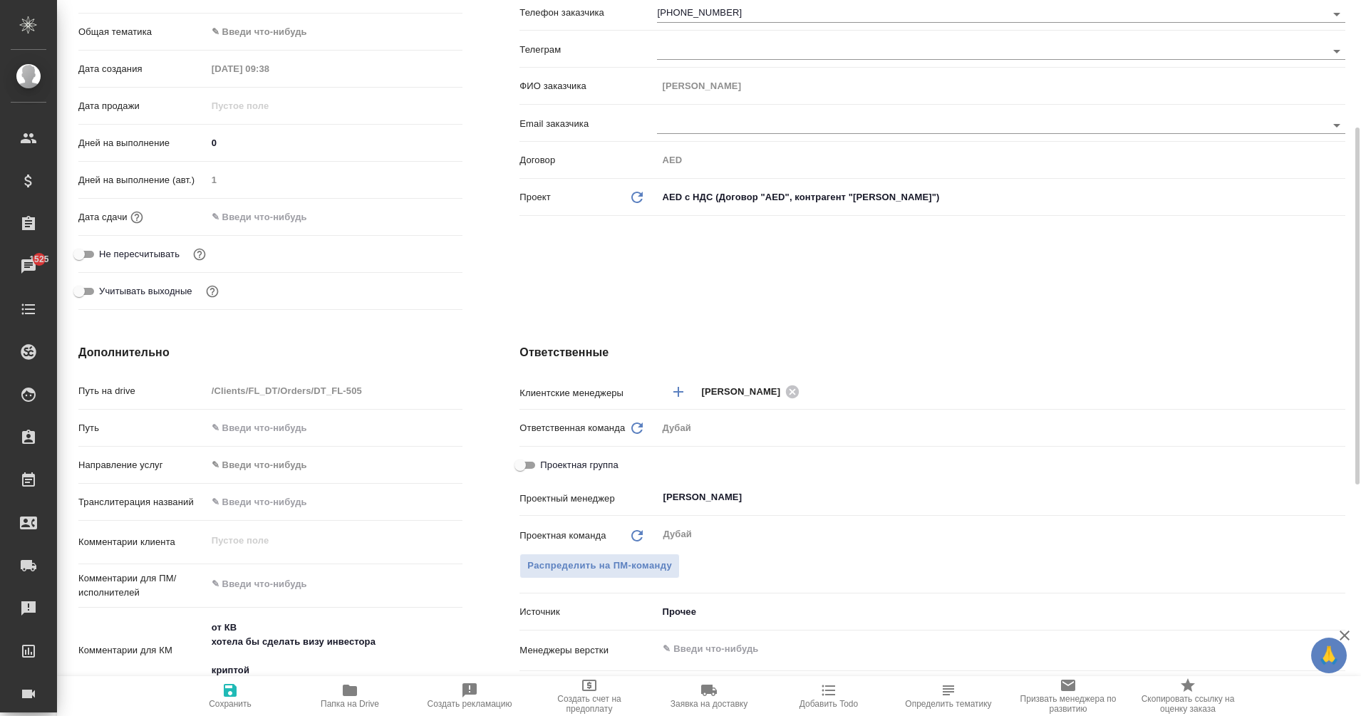
type input "[PERSON_NAME]"
type textarea "x"
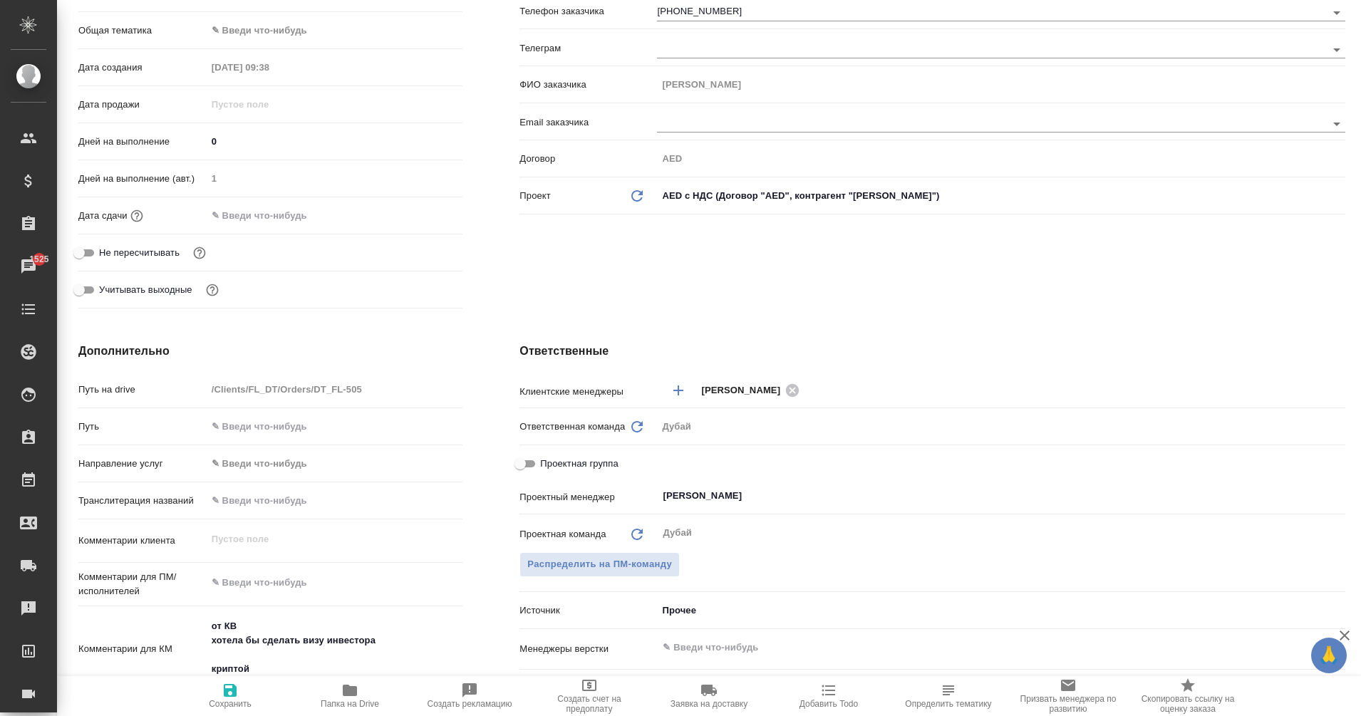
type textarea "x"
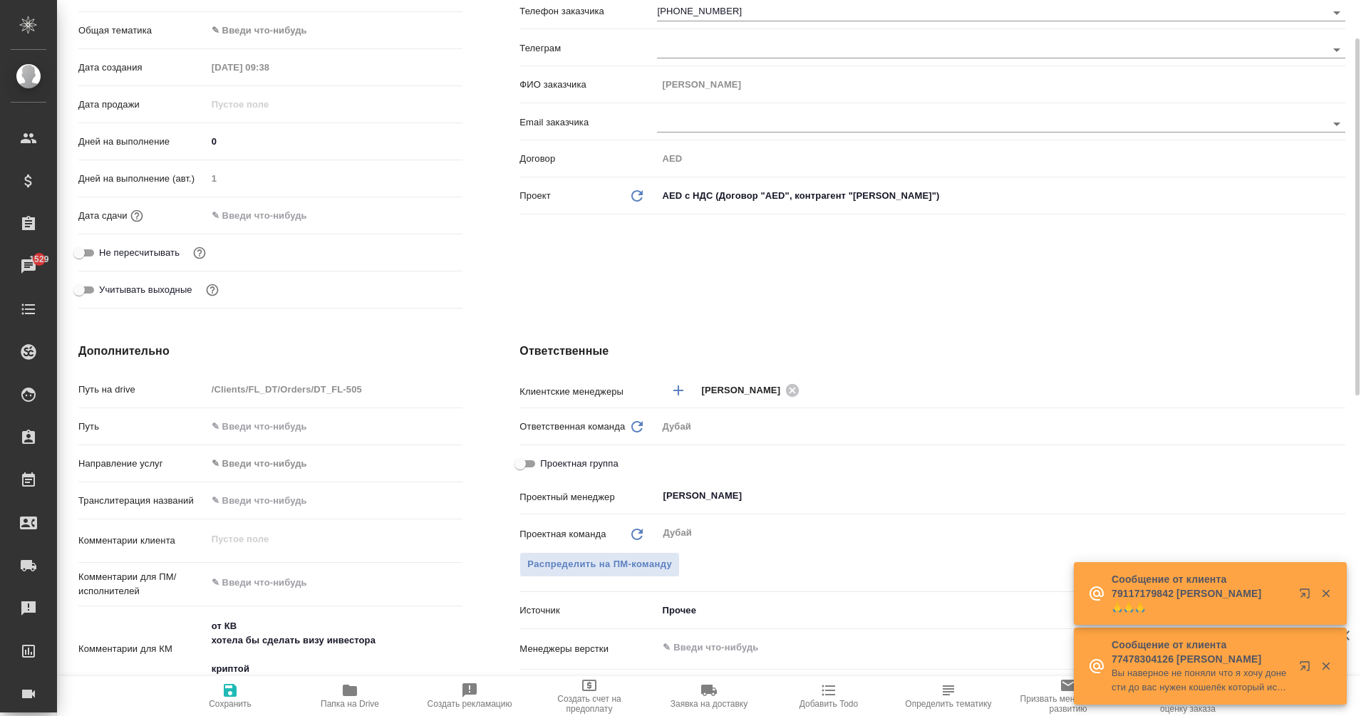
scroll to position [0, 0]
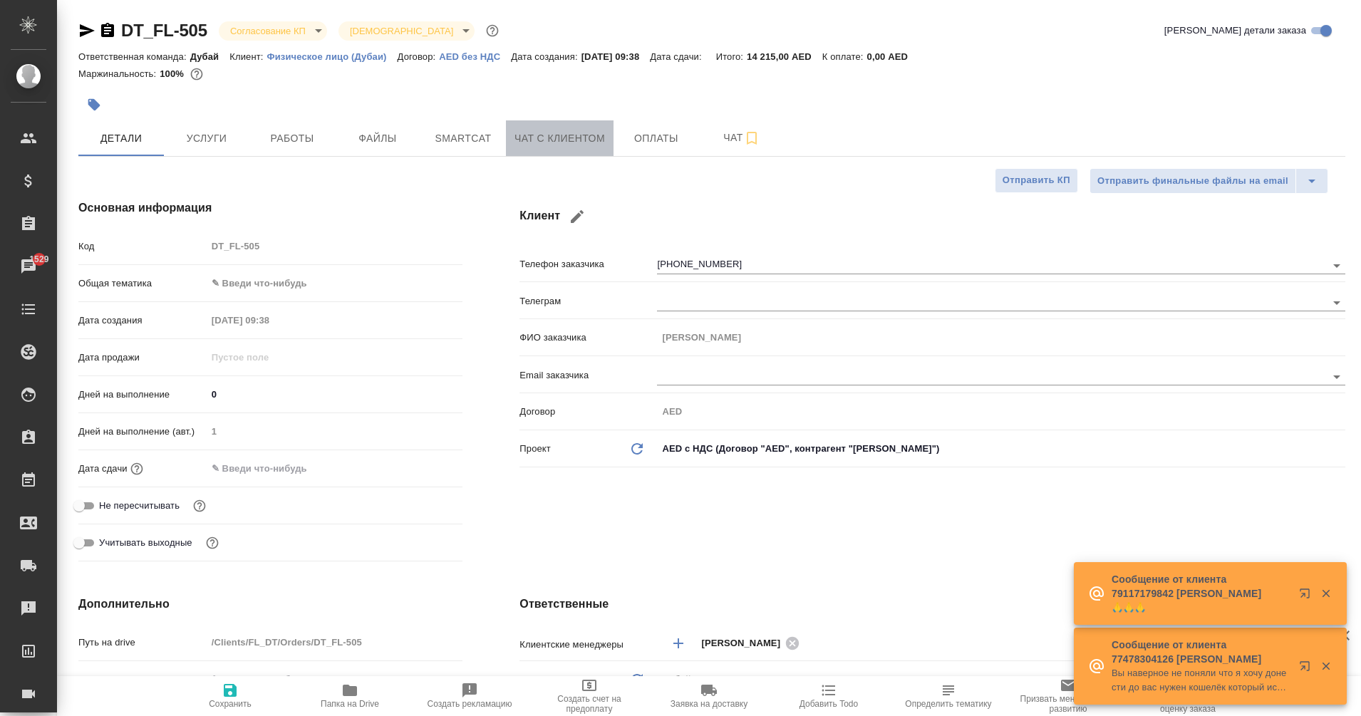
click at [552, 138] on span "Чат с клиентом" at bounding box center [559, 139] width 90 height 18
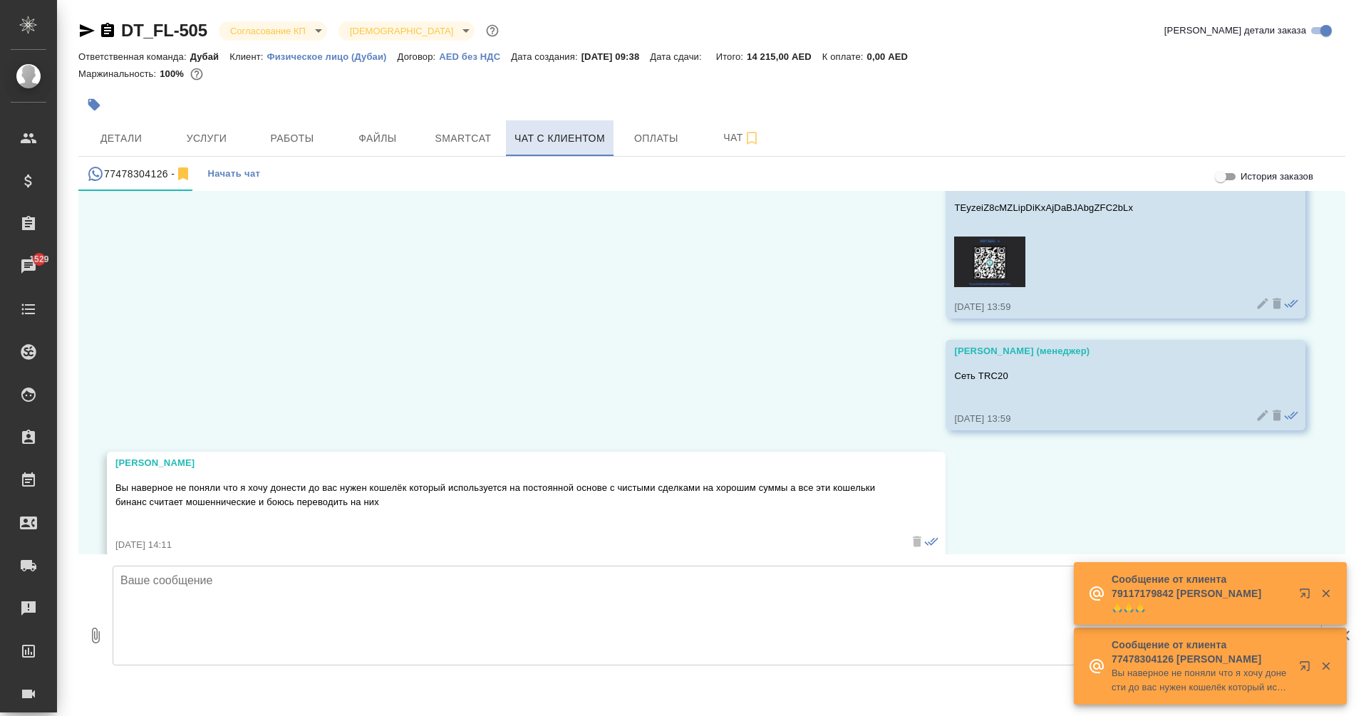
scroll to position [5425, 0]
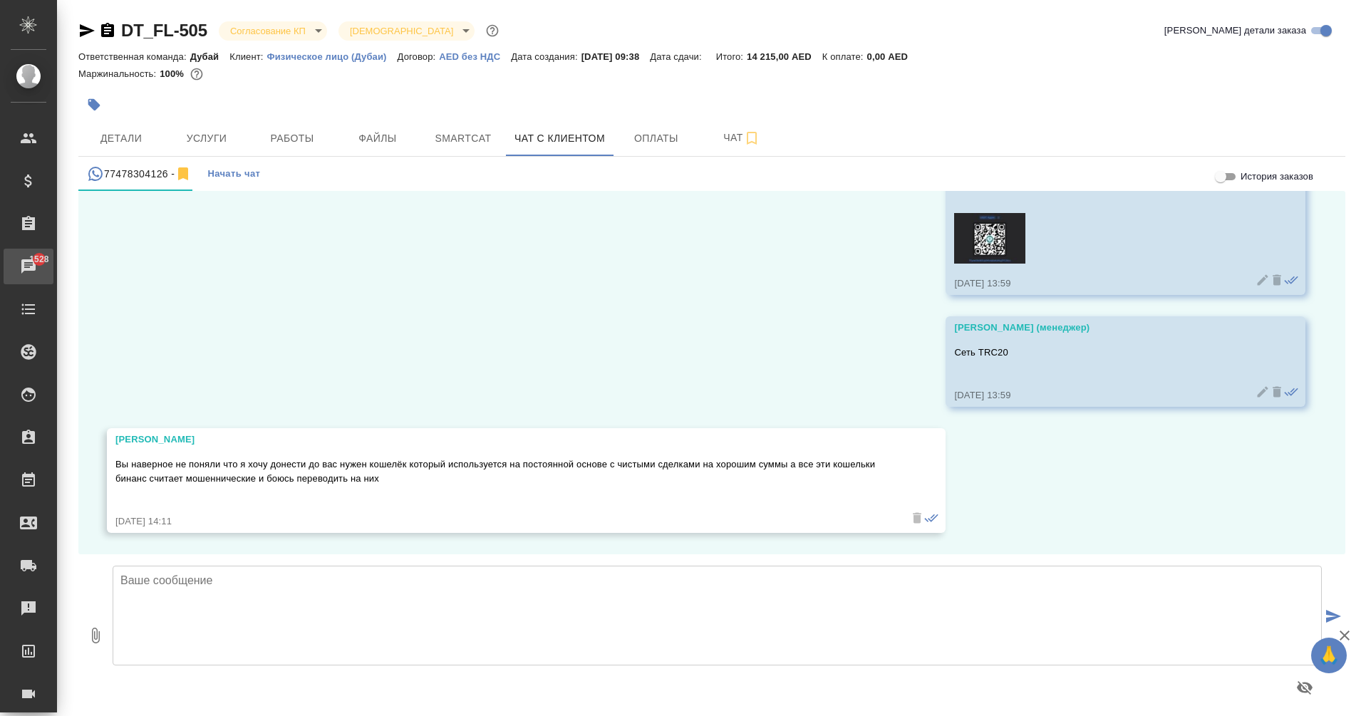
scroll to position [5425, 0]
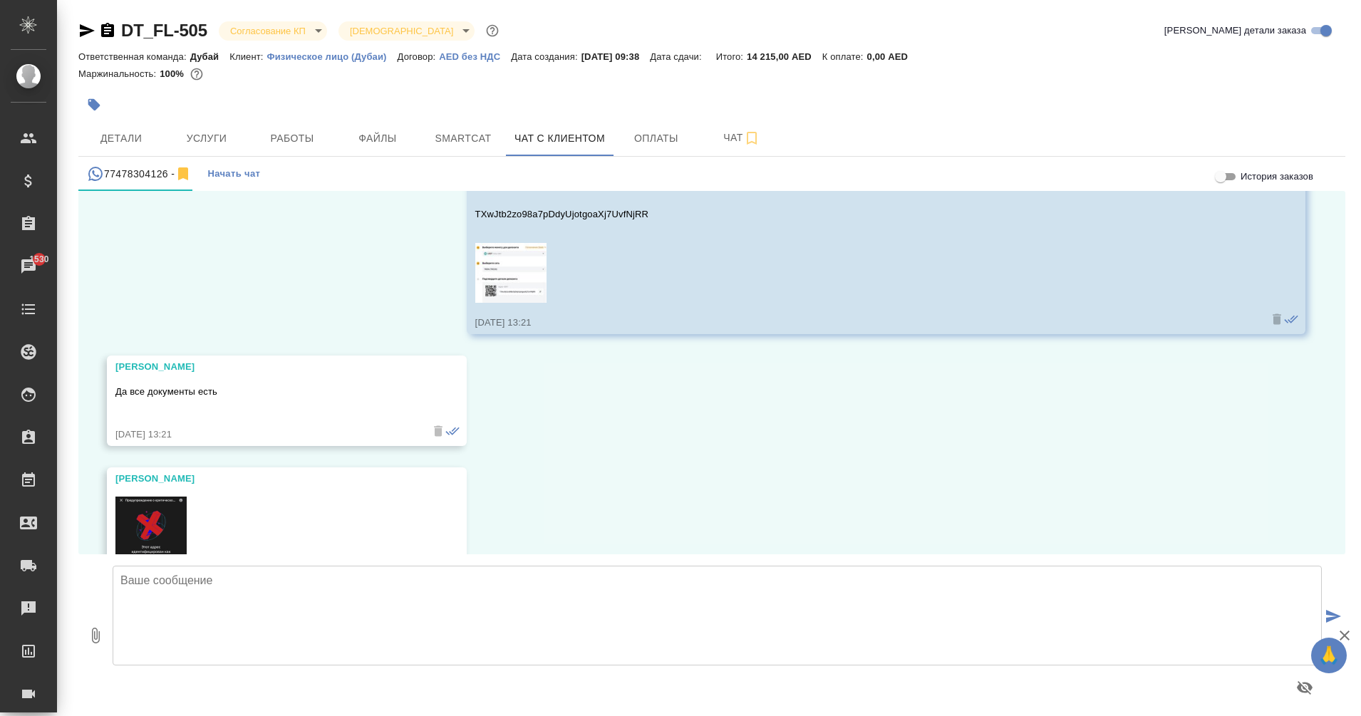
scroll to position [3752, 0]
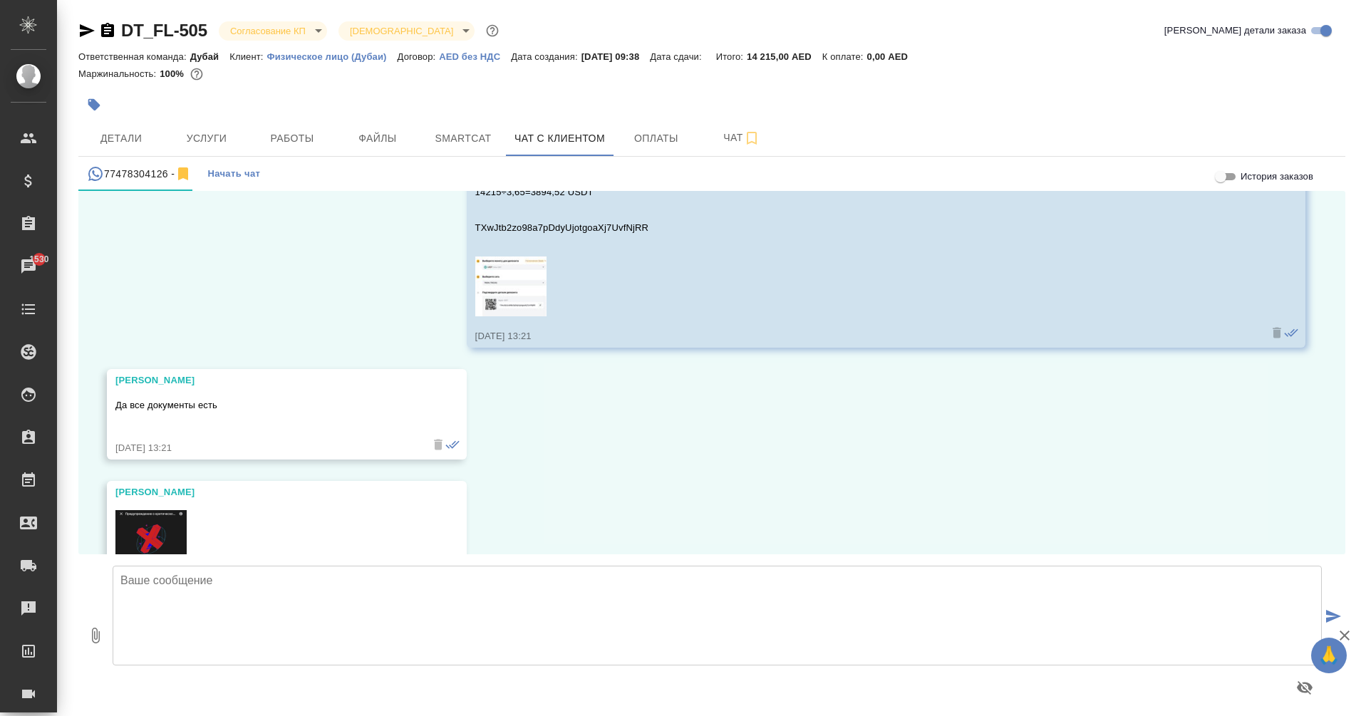
click at [171, 550] on img at bounding box center [150, 572] width 71 height 125
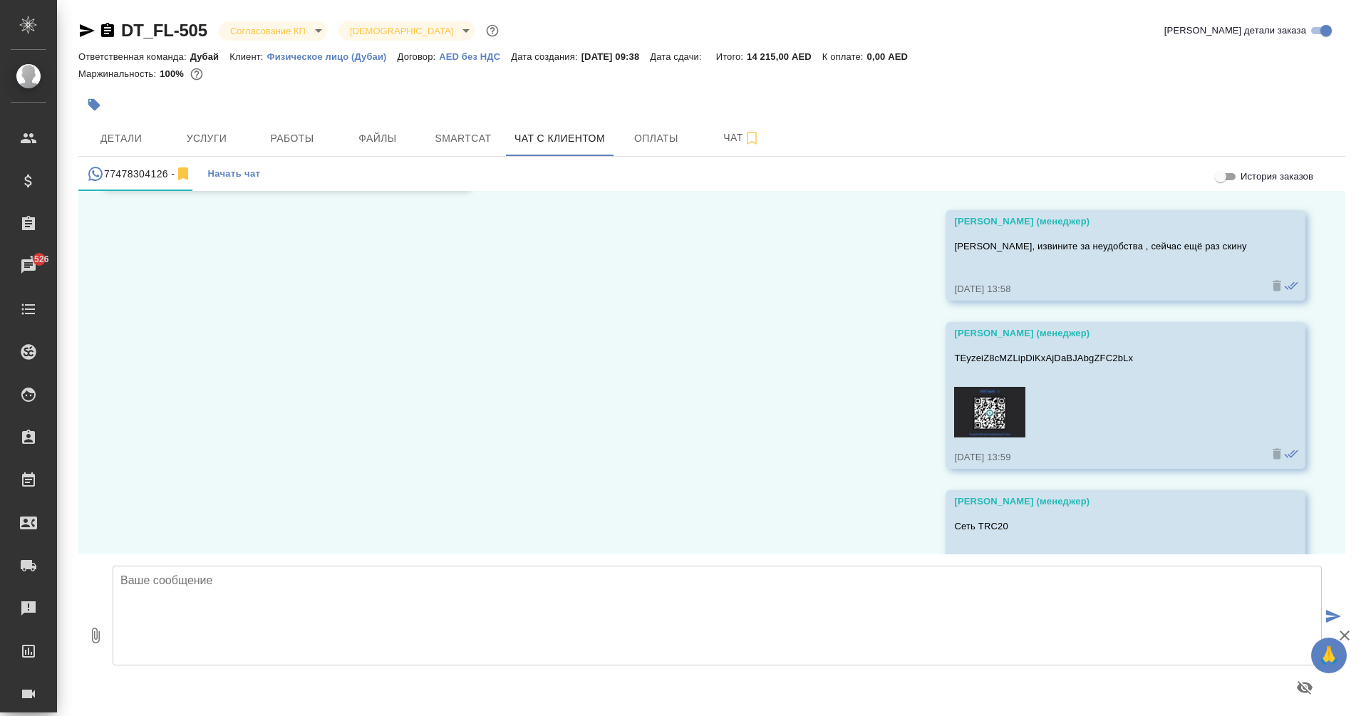
scroll to position [5425, 0]
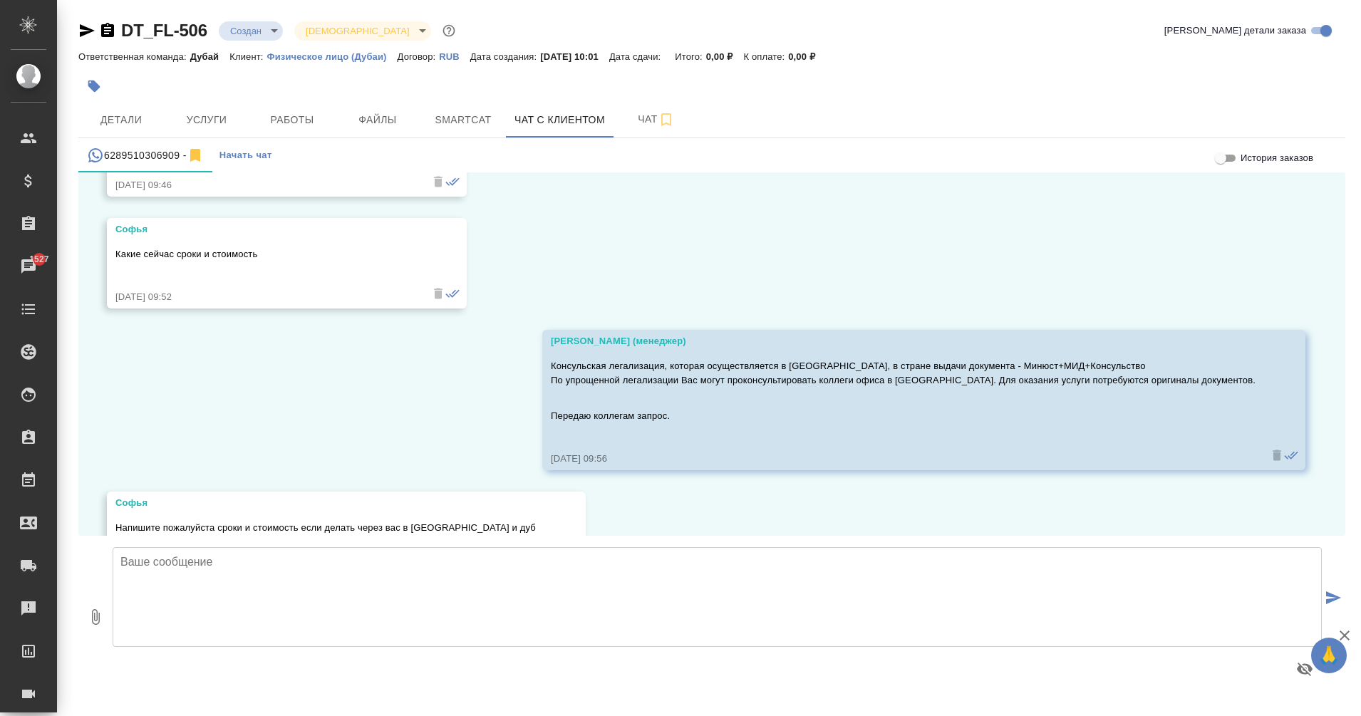
scroll to position [1283, 0]
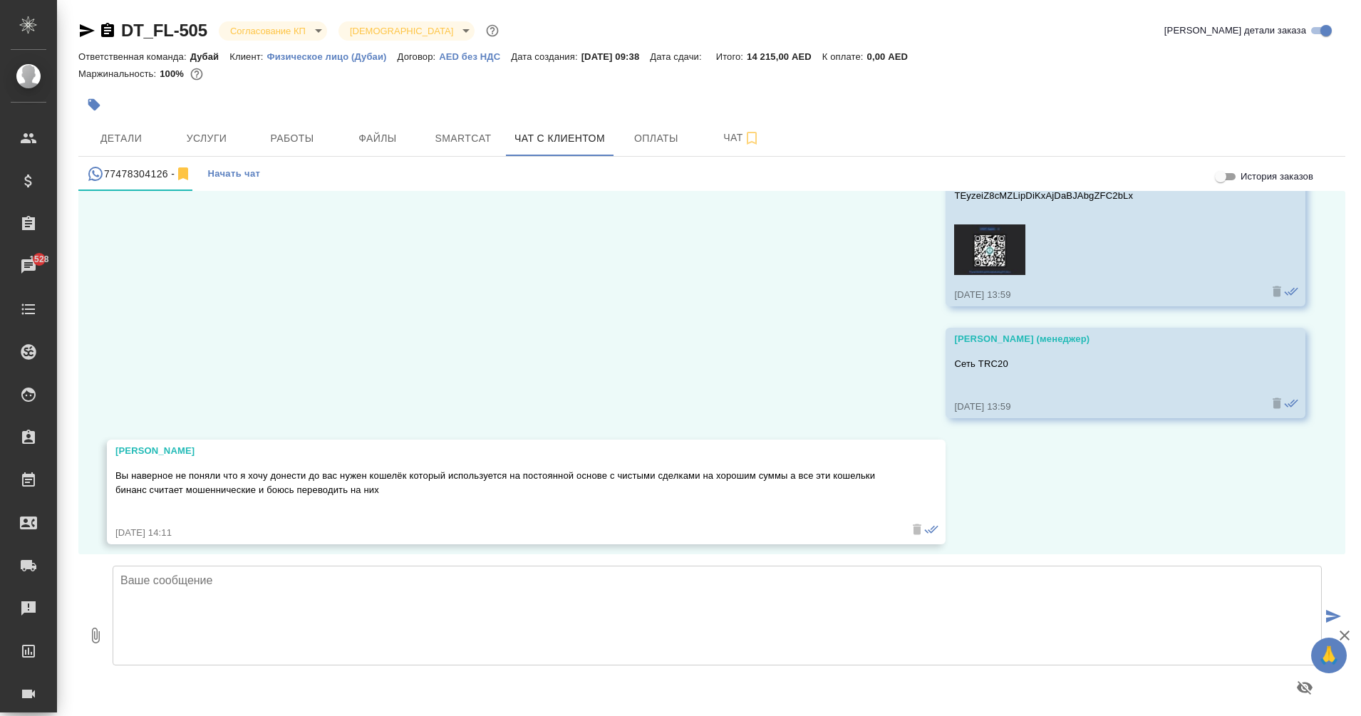
scroll to position [5425, 0]
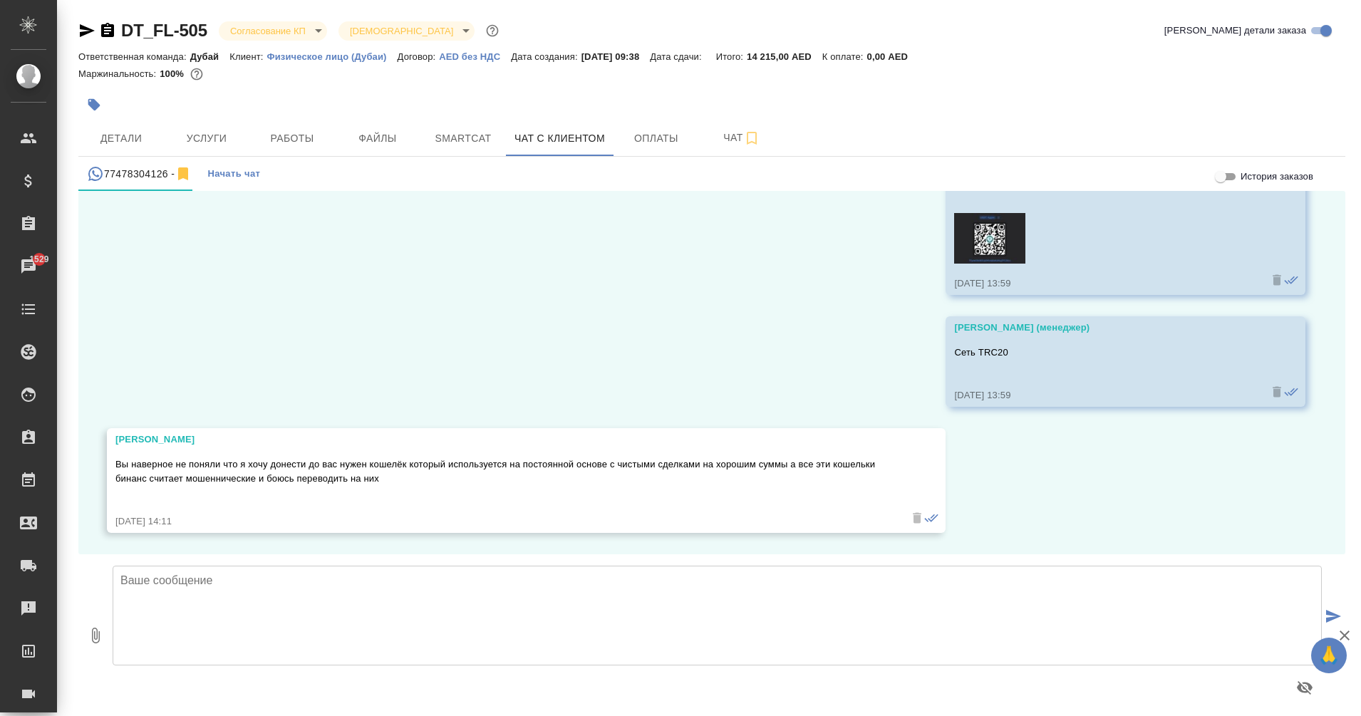
click at [440, 608] on textarea at bounding box center [717, 616] width 1209 height 100
paste textarea "TYT8MuZ7SSnJpnwADfofPZSyoeyDUirmME"
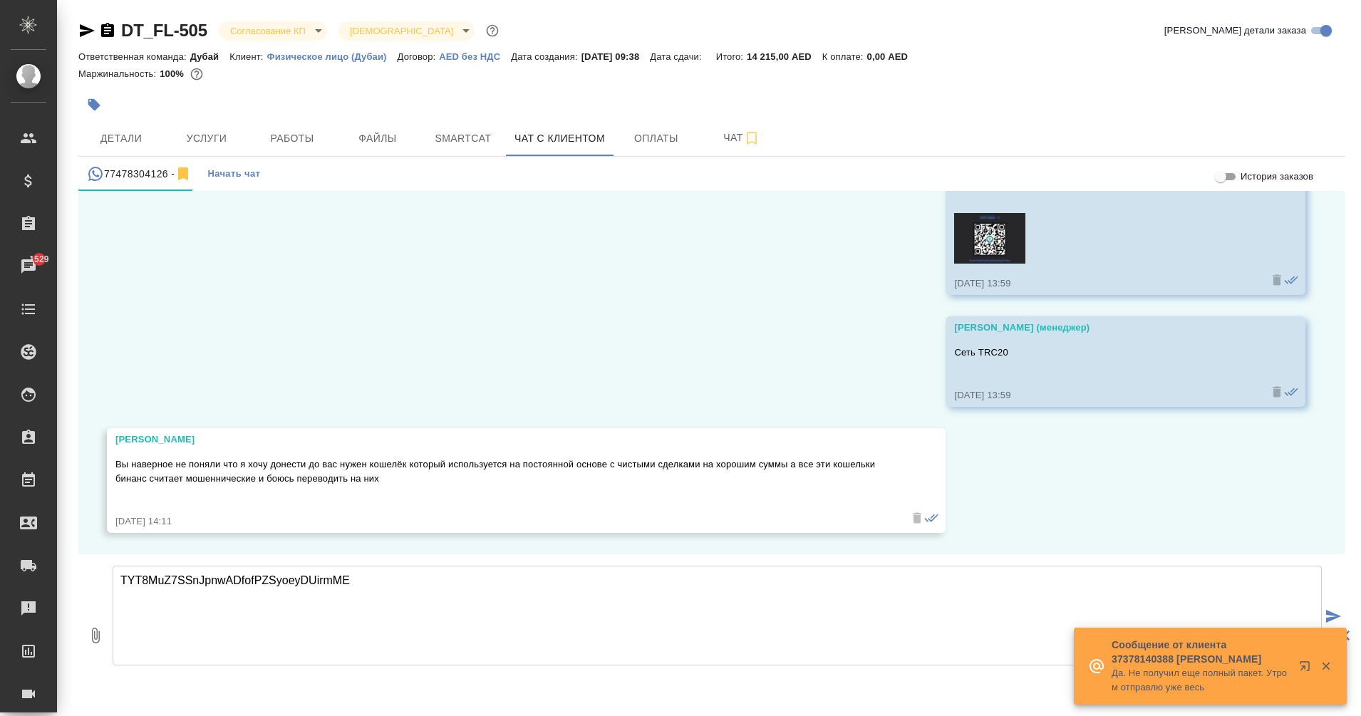
paste textarea "Trc20"
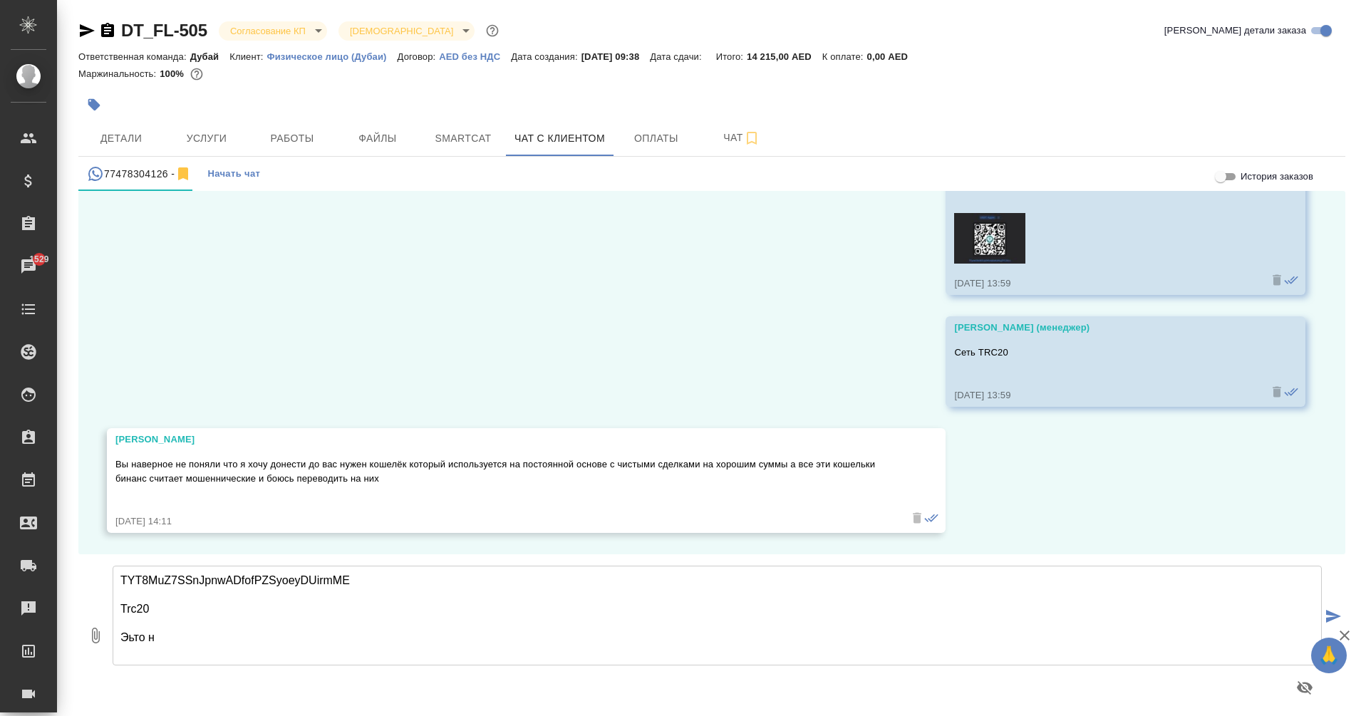
type textarea "TYT8MuZ7SSnJpnwADfofPZSyoeyDUirmME Trc20 [GEOGRAPHIC_DATA]"
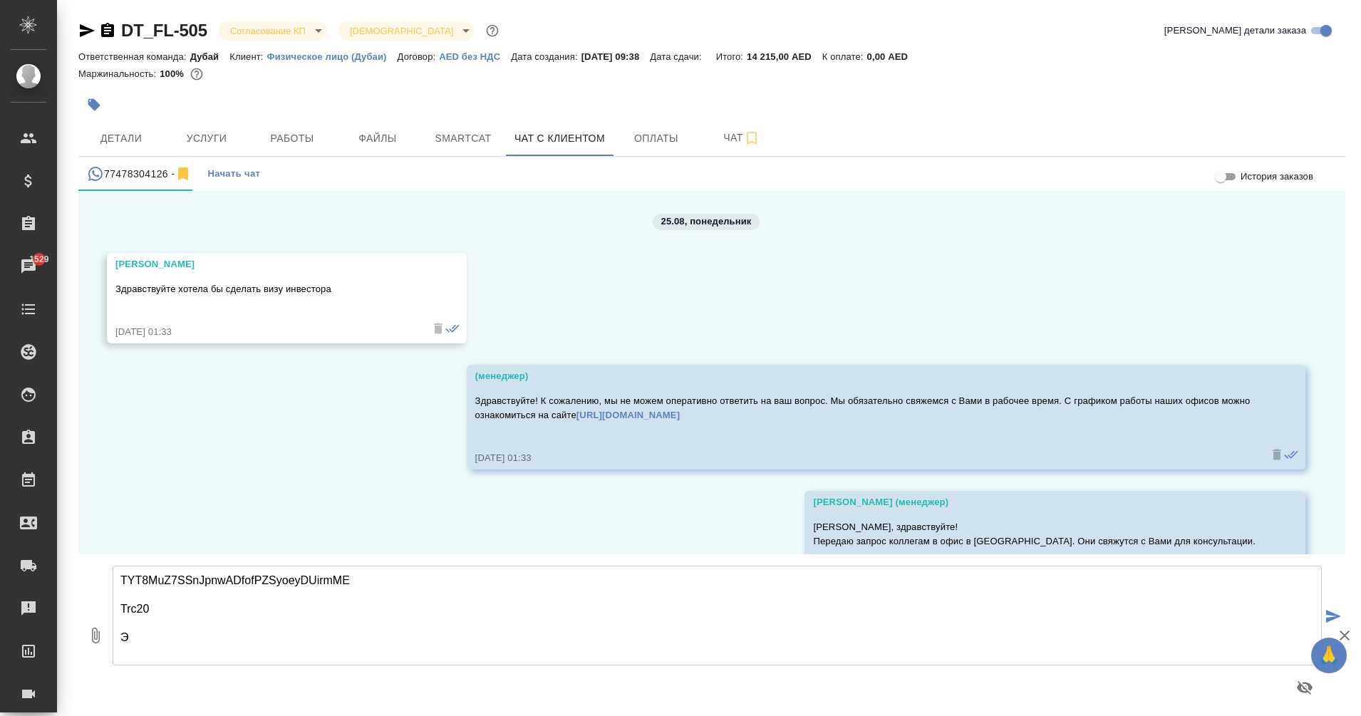
scroll to position [5425, 0]
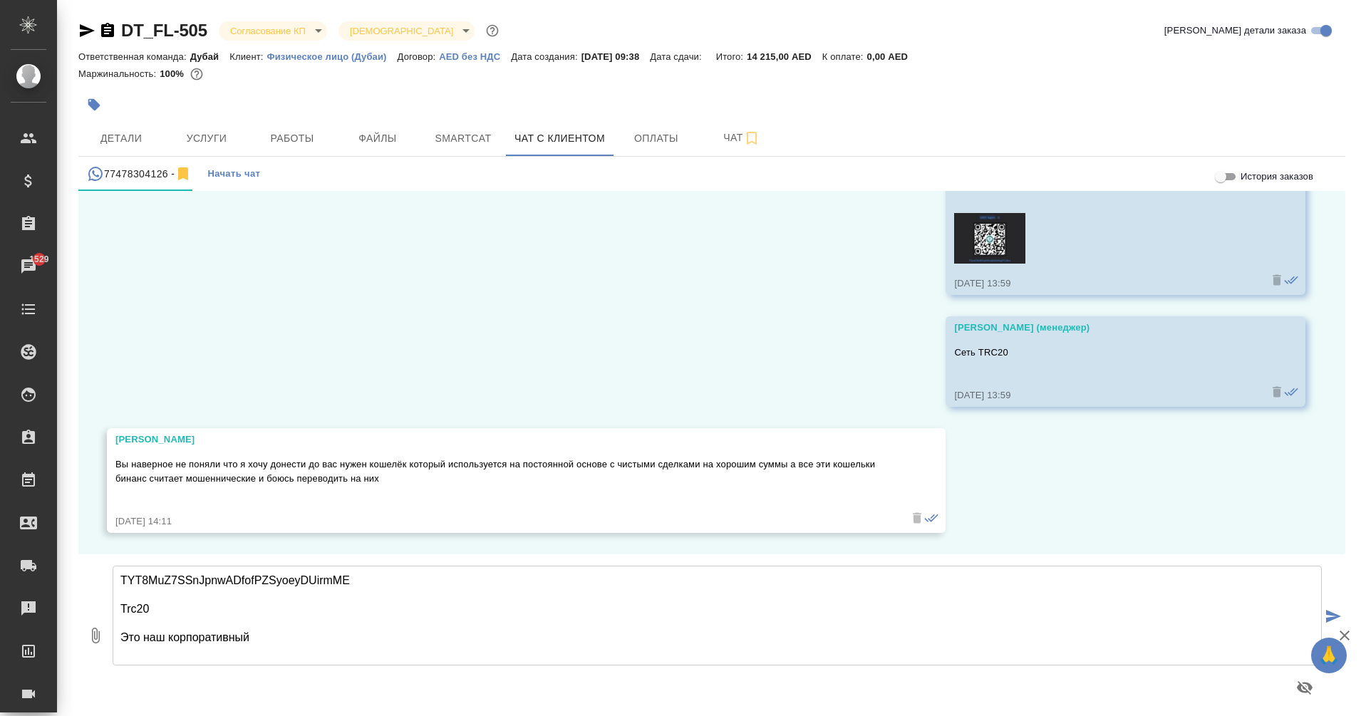
click at [280, 631] on textarea "TYT8MuZ7SSnJpnwADfofPZSyoeyDUirmME Trc20 Это наш корпоративный" at bounding box center [717, 616] width 1209 height 100
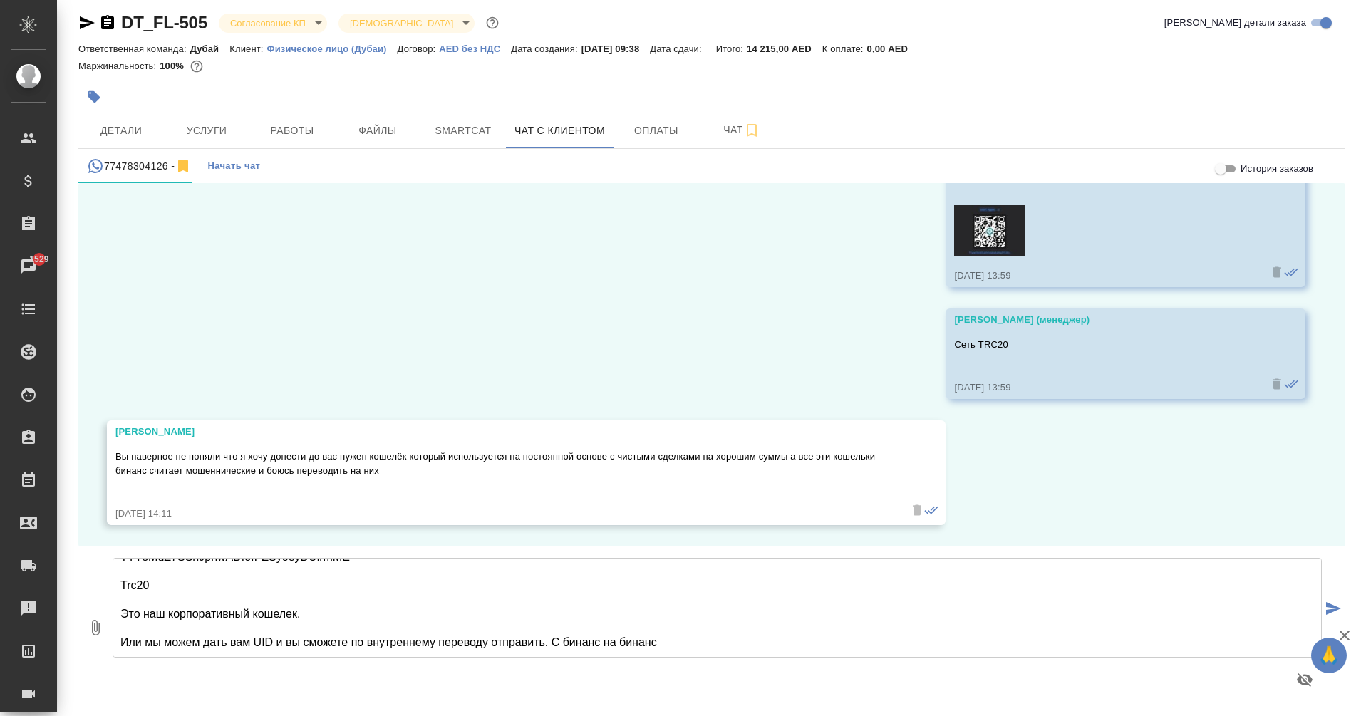
type textarea "TYT8MuZ7SSnJpnwADfofPZSyoeyDUirmME Trc20 Это наш корпоративный кошелек. Или мы …"
click at [1326, 609] on icon "submit" at bounding box center [1333, 608] width 15 height 13
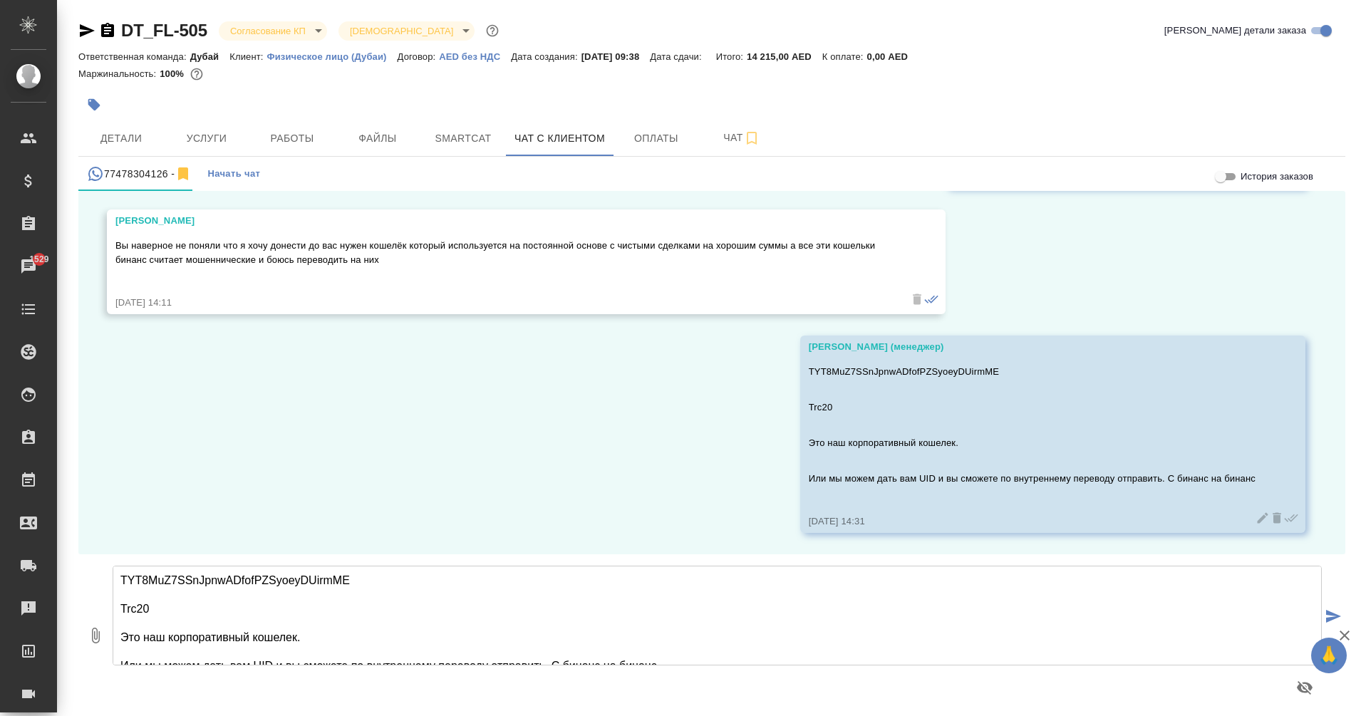
scroll to position [8, 0]
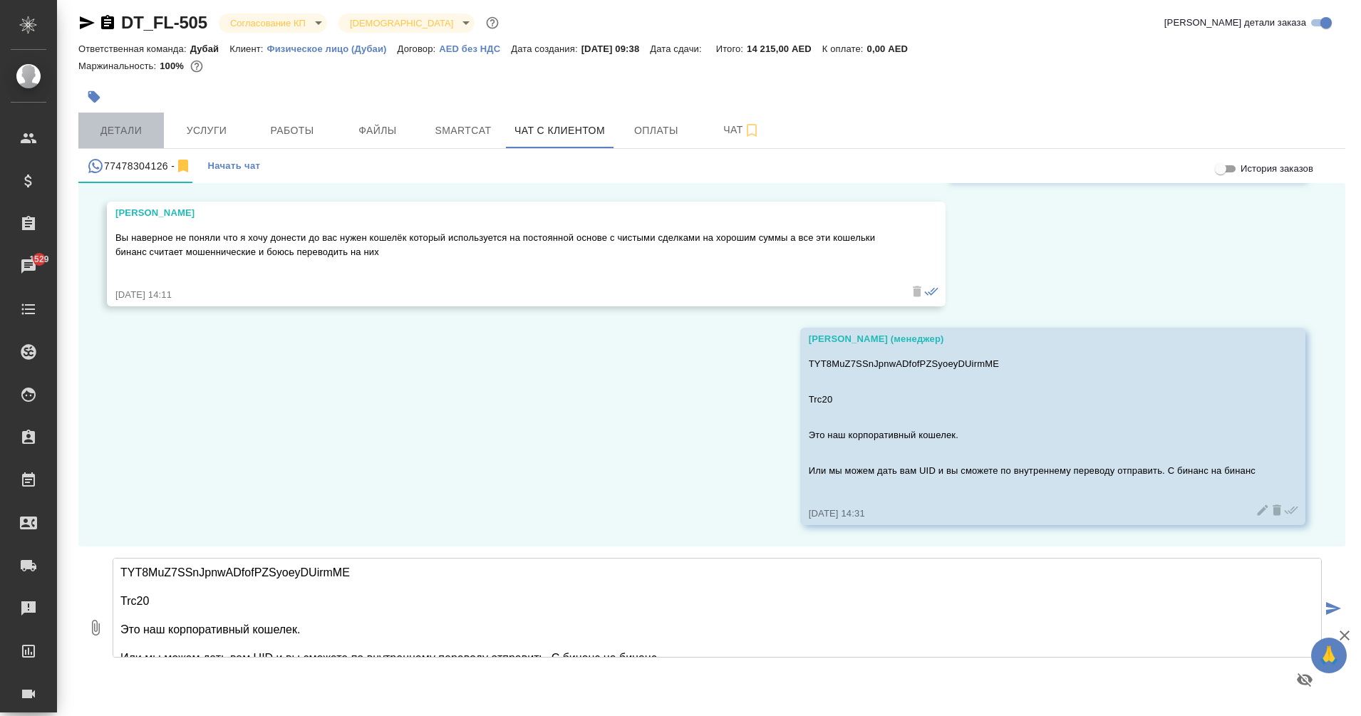
click at [115, 145] on button "Детали" at bounding box center [121, 131] width 86 height 36
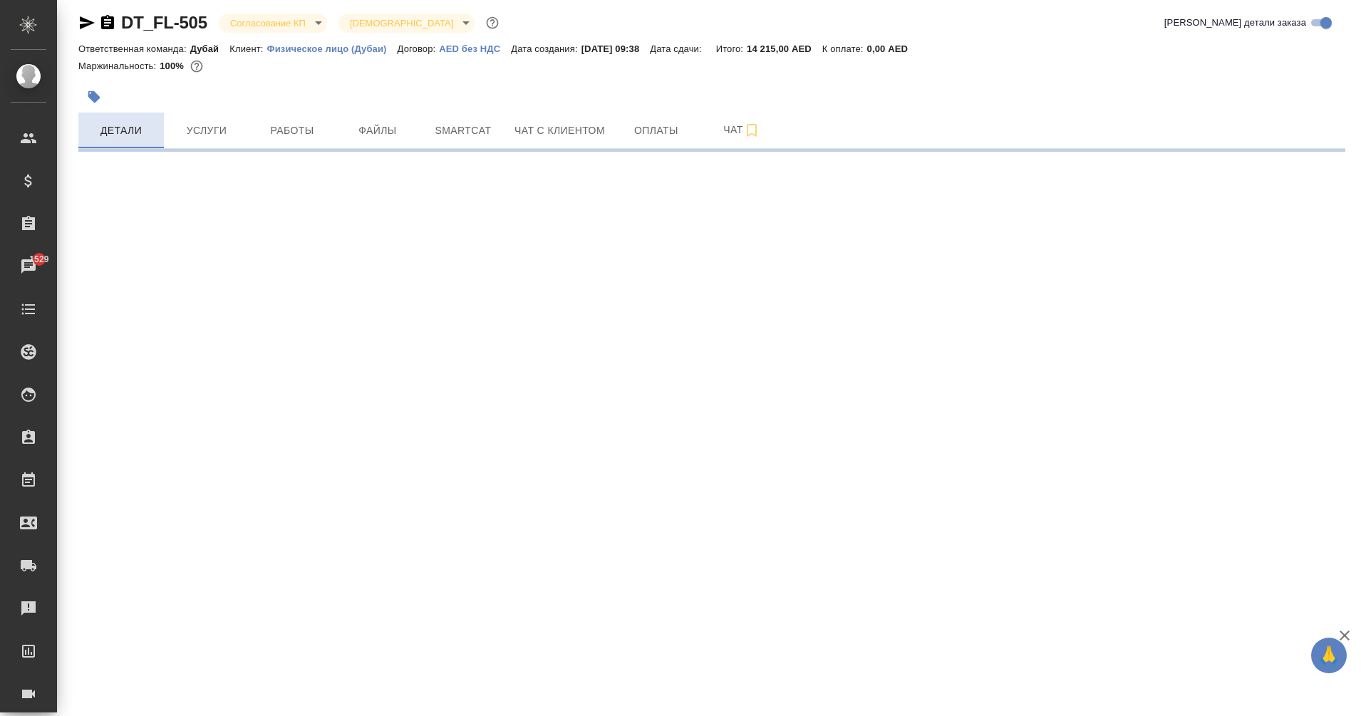
select select "RU"
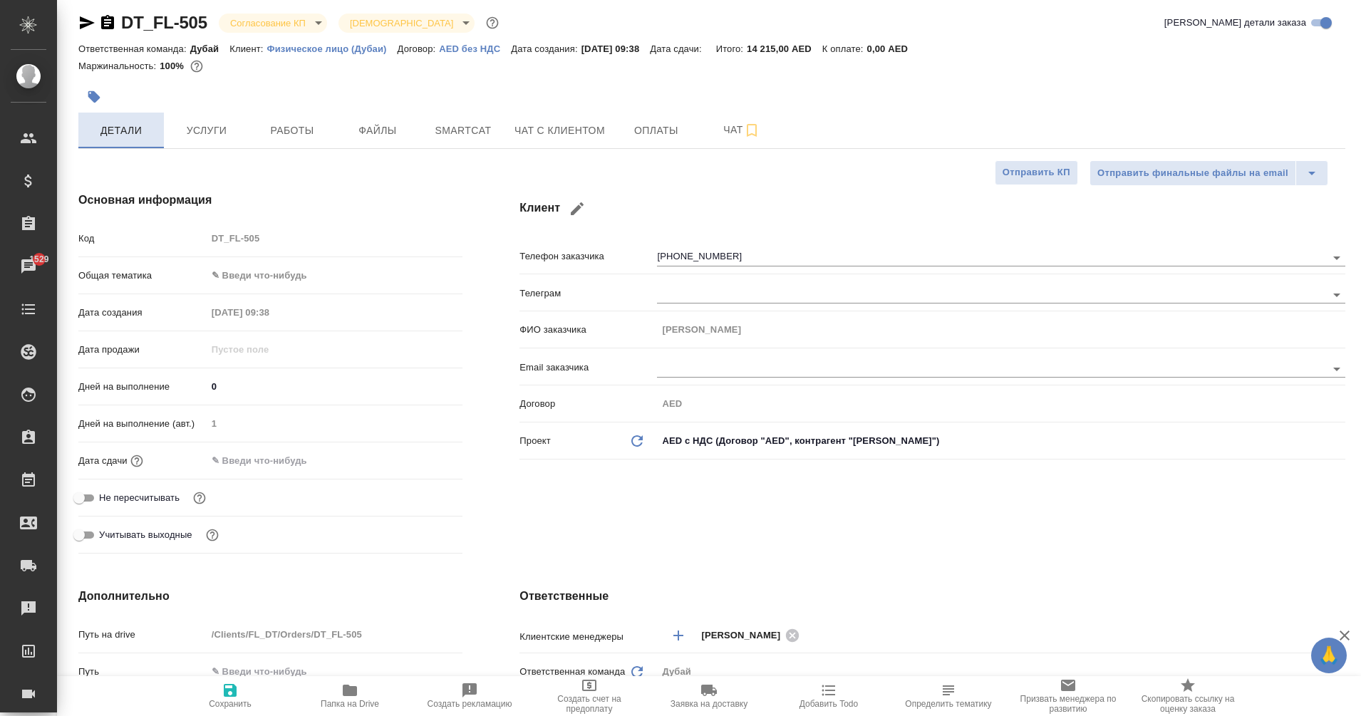
type textarea "x"
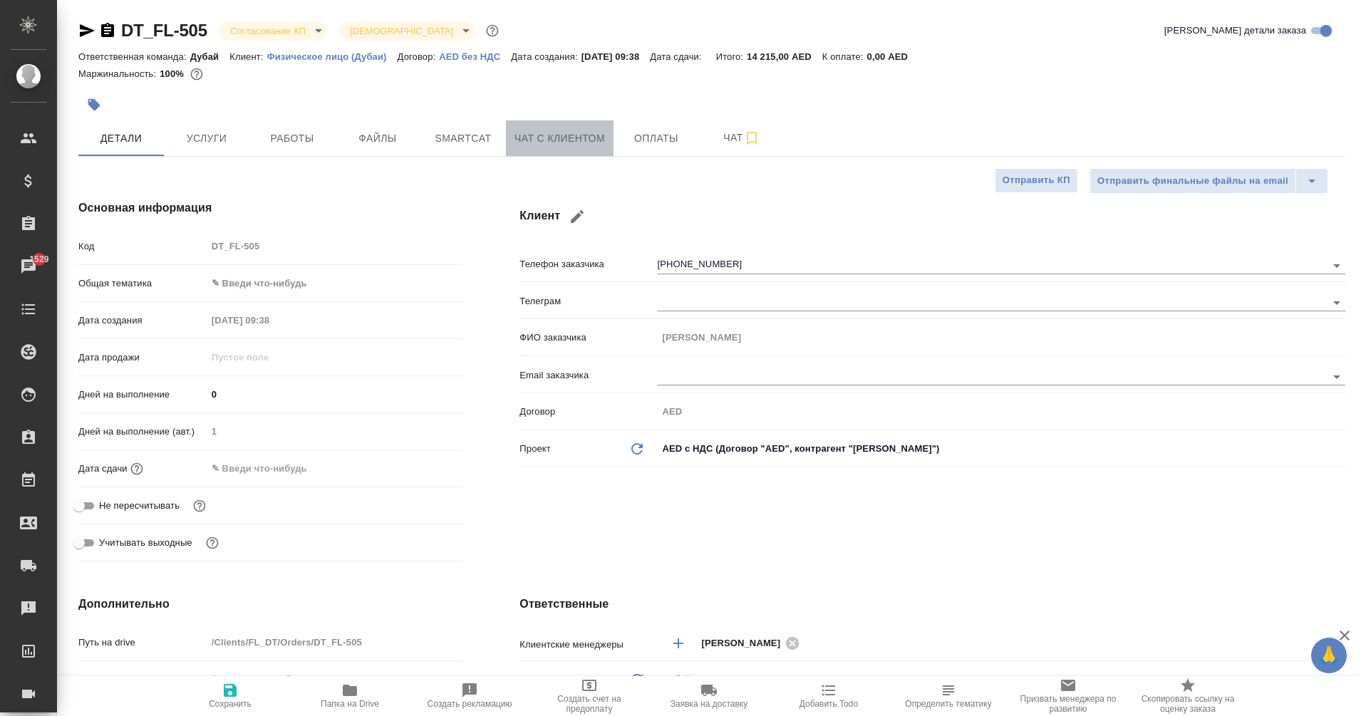
click at [586, 147] on span "Чат с клиентом" at bounding box center [559, 139] width 90 height 18
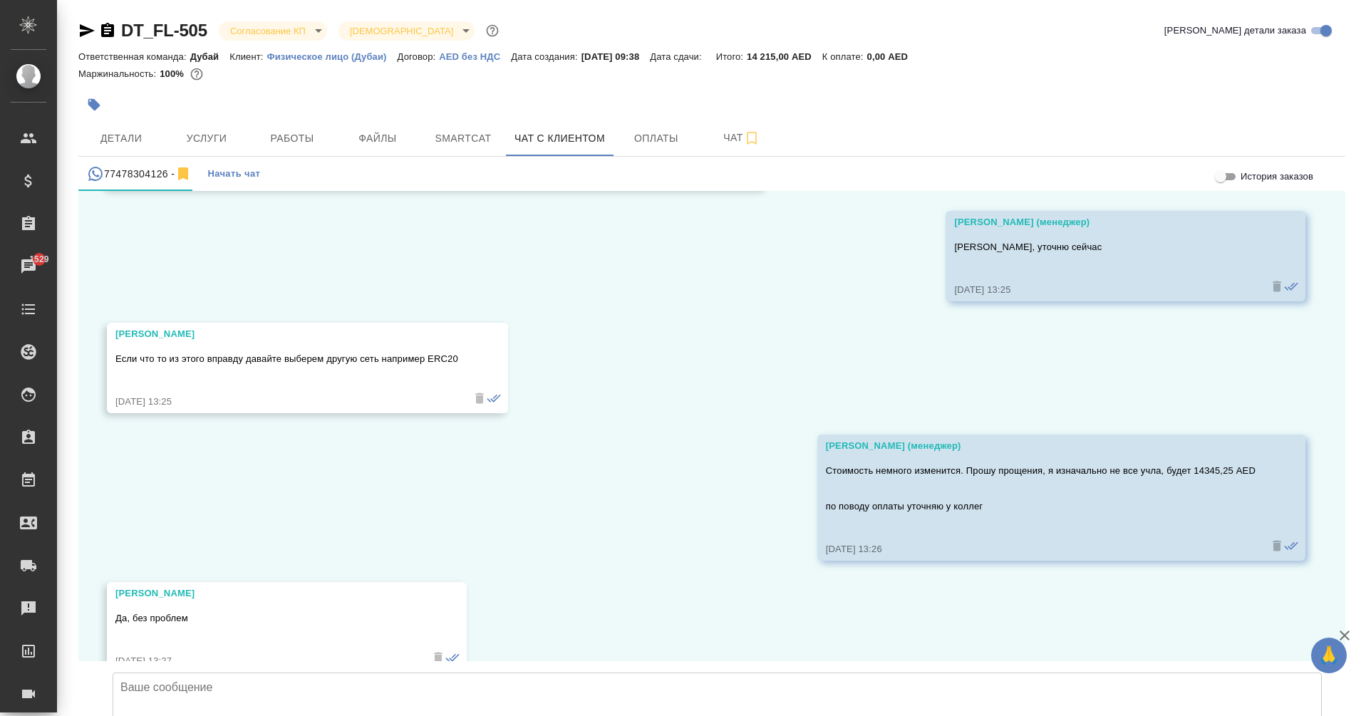
scroll to position [5644, 0]
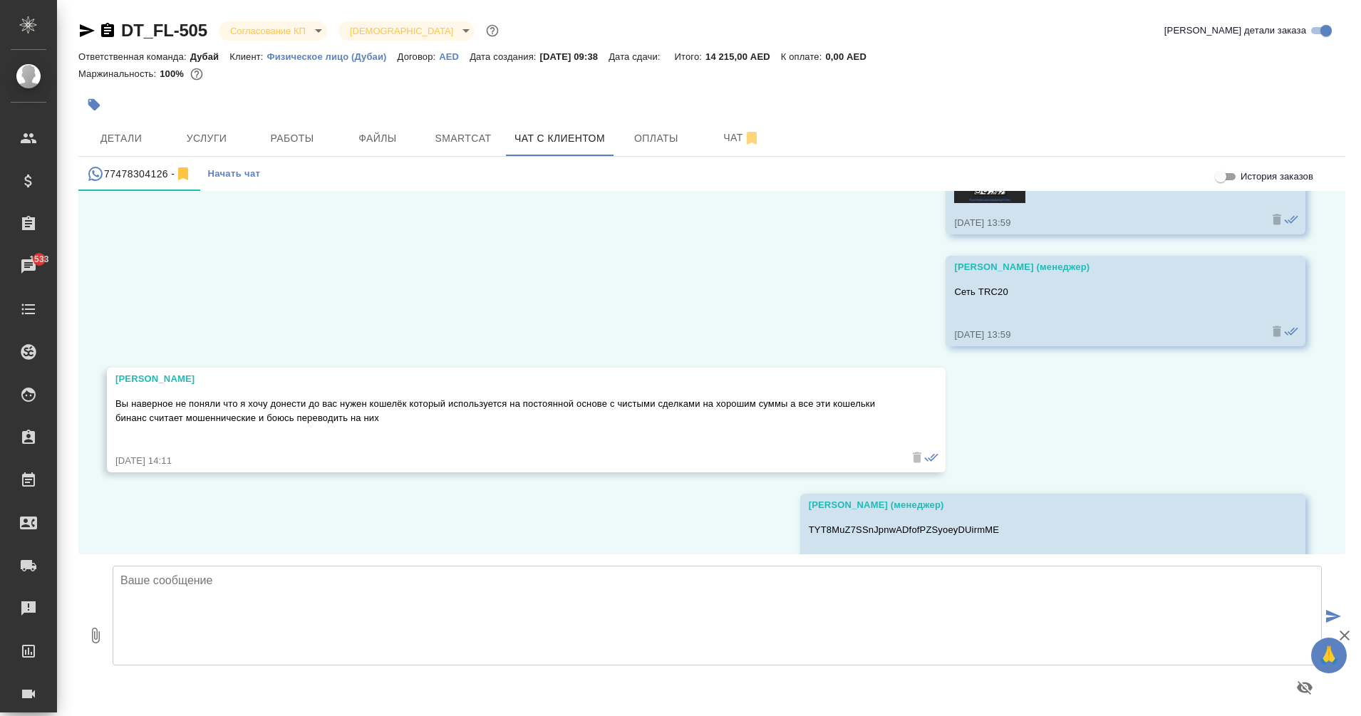
scroll to position [5644, 0]
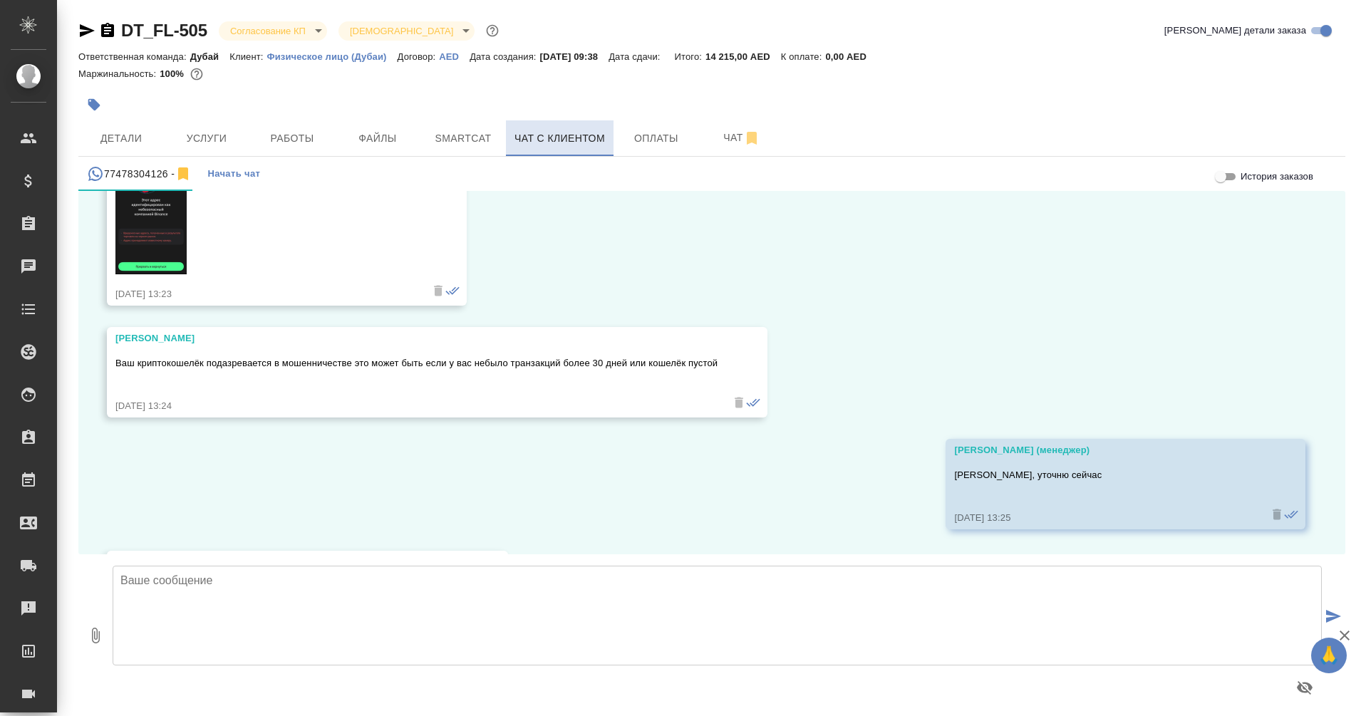
scroll to position [5357, 0]
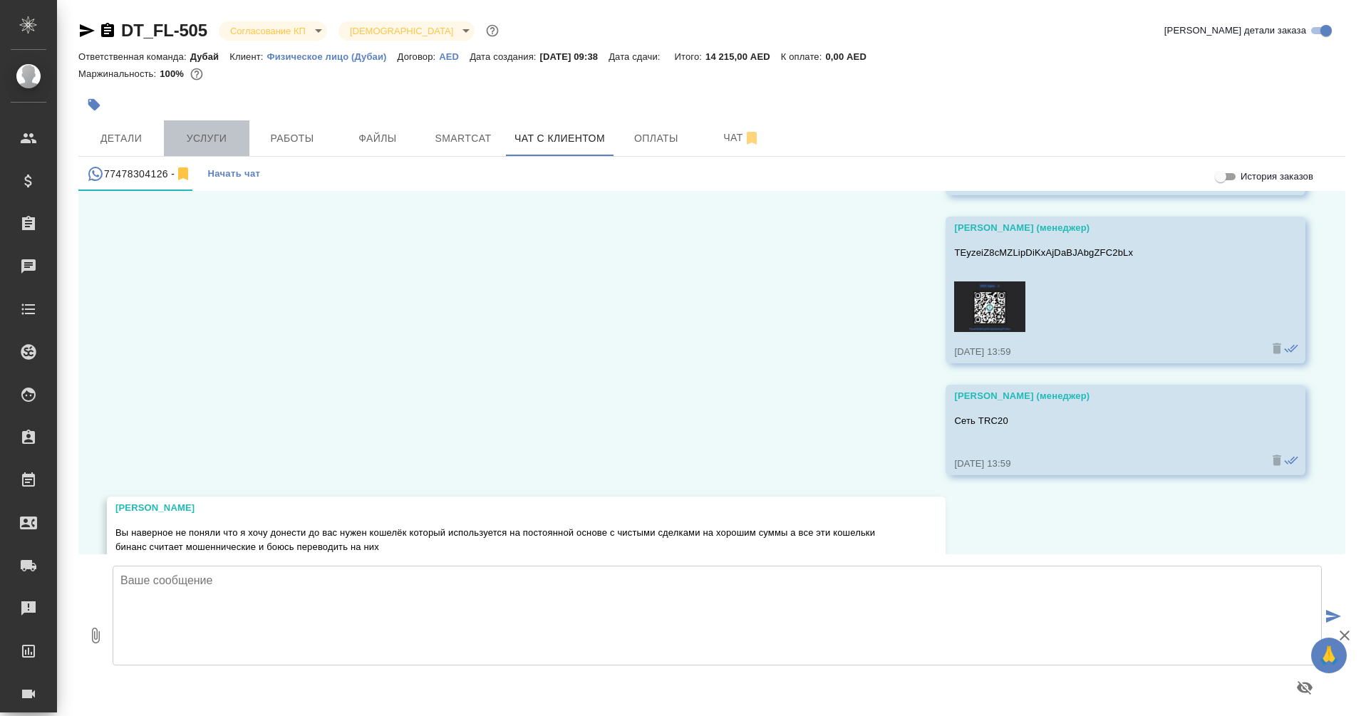
click at [220, 145] on span "Услуги" at bounding box center [206, 139] width 68 height 18
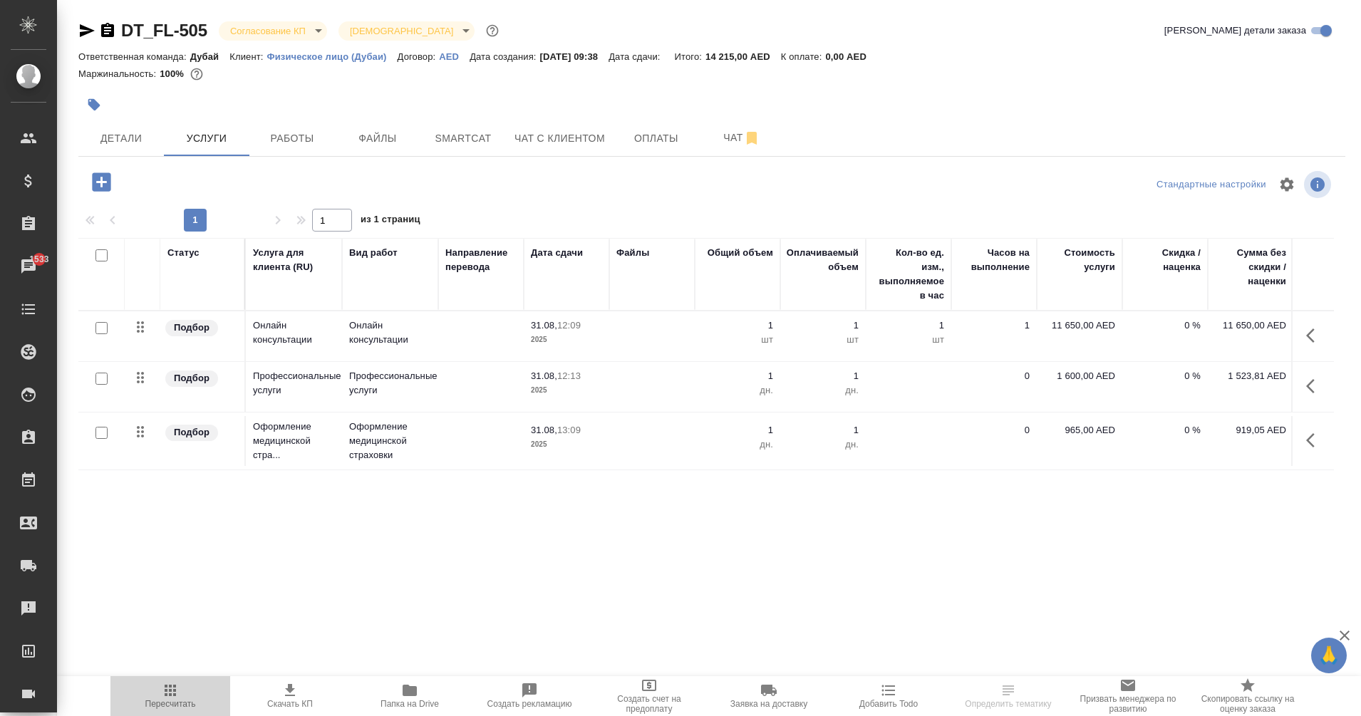
click at [170, 698] on icon "button" at bounding box center [170, 690] width 17 height 17
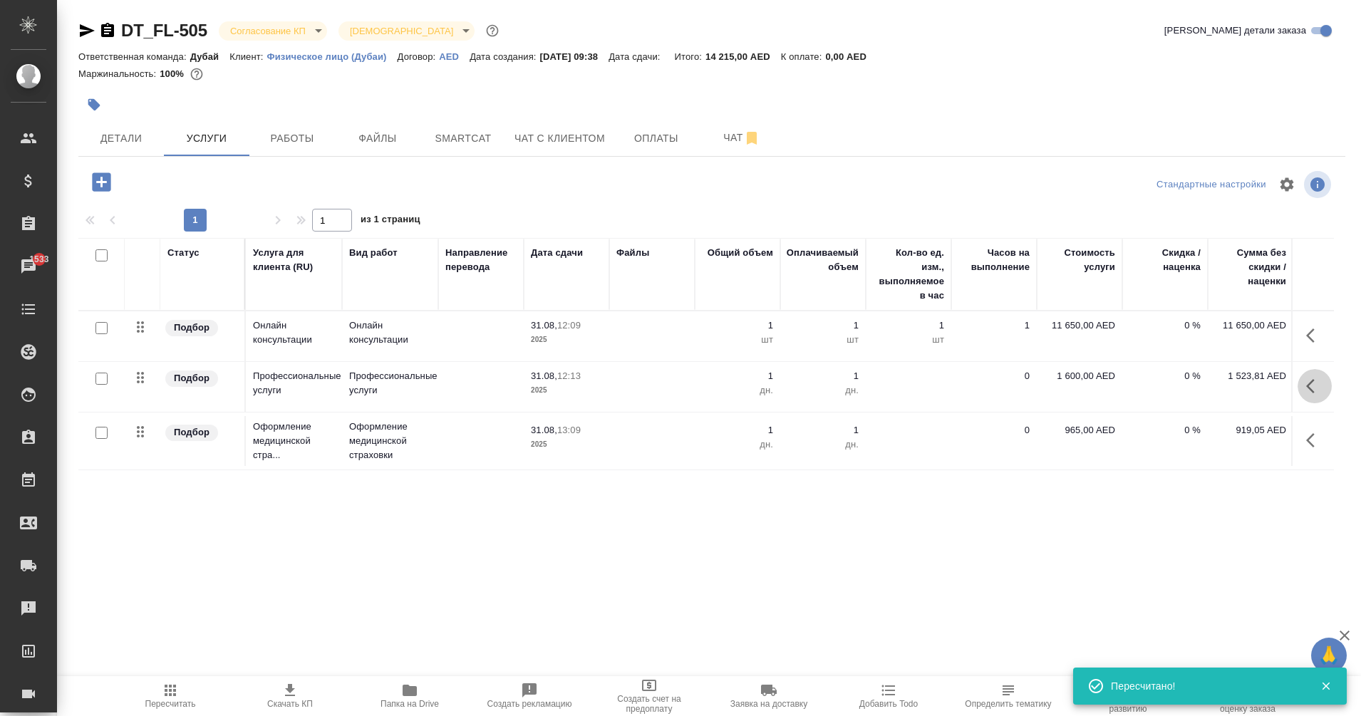
click at [1315, 392] on icon "button" at bounding box center [1314, 386] width 17 height 17
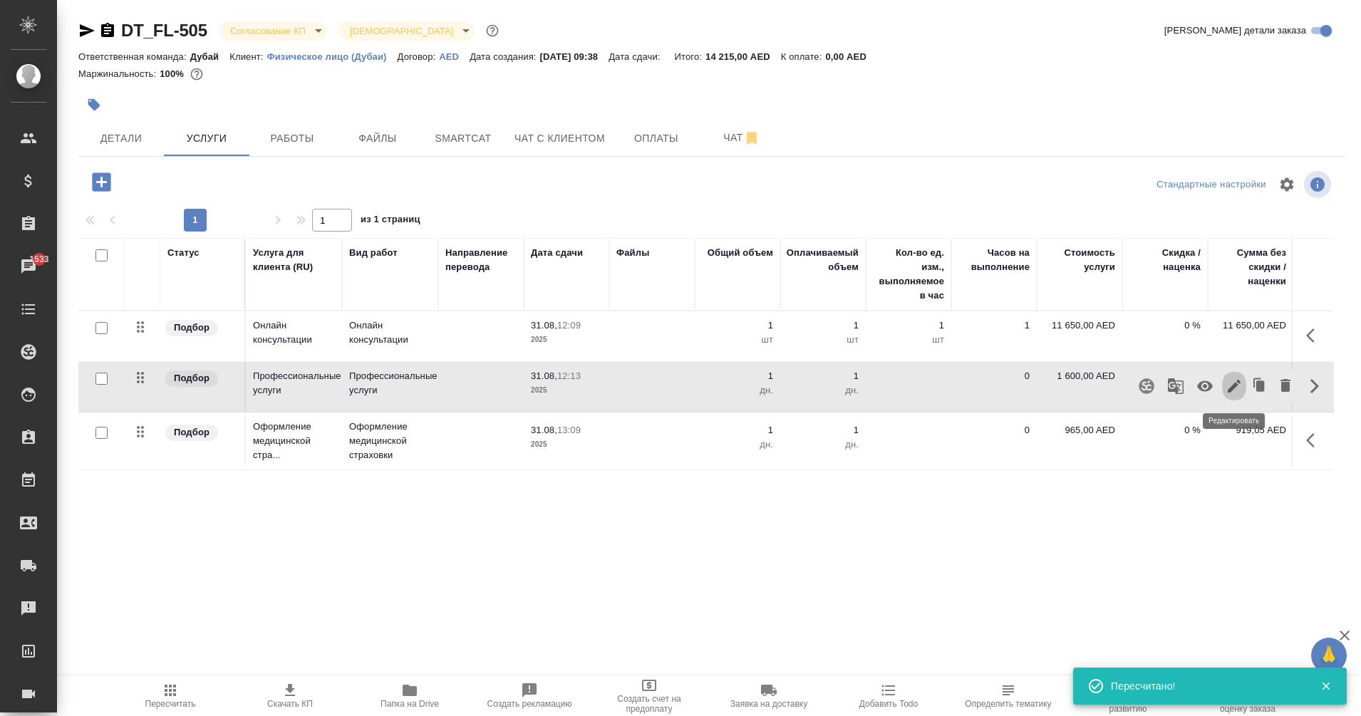
click at [1235, 390] on icon "button" at bounding box center [1234, 386] width 17 height 17
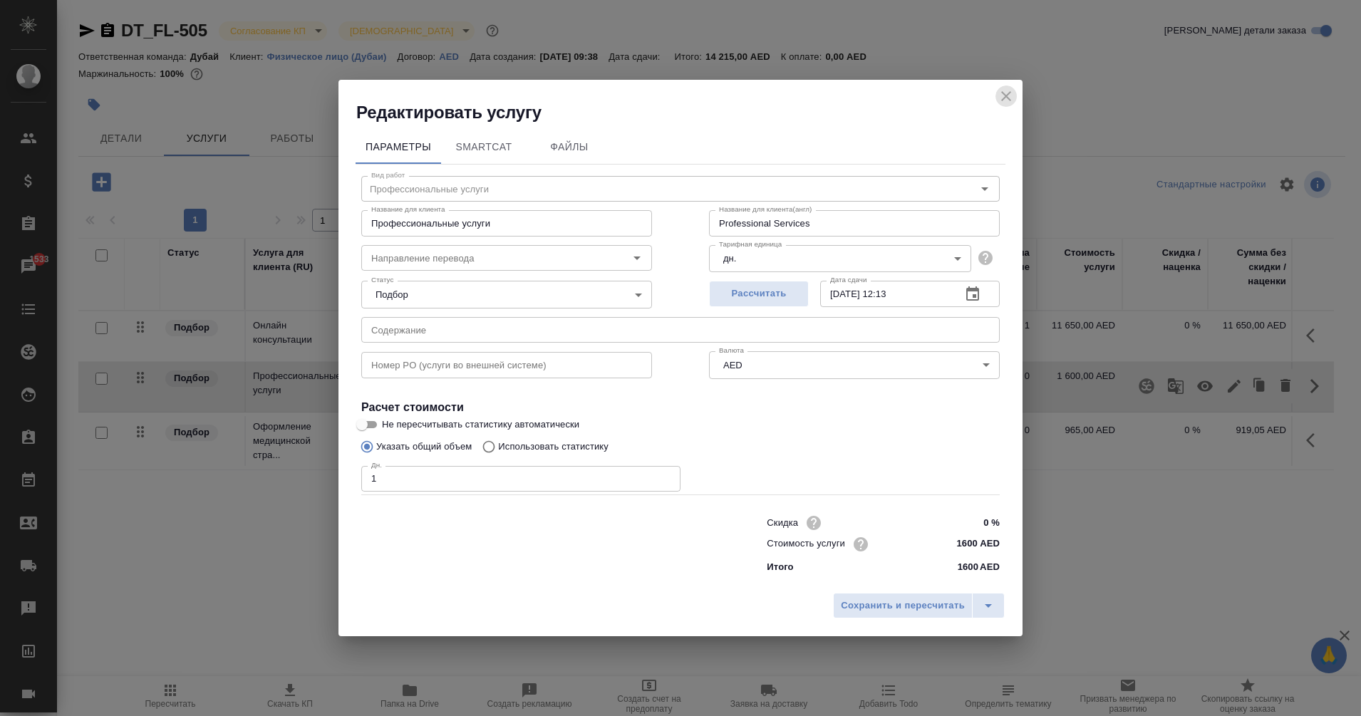
click at [1005, 105] on icon "close" at bounding box center [1006, 96] width 17 height 17
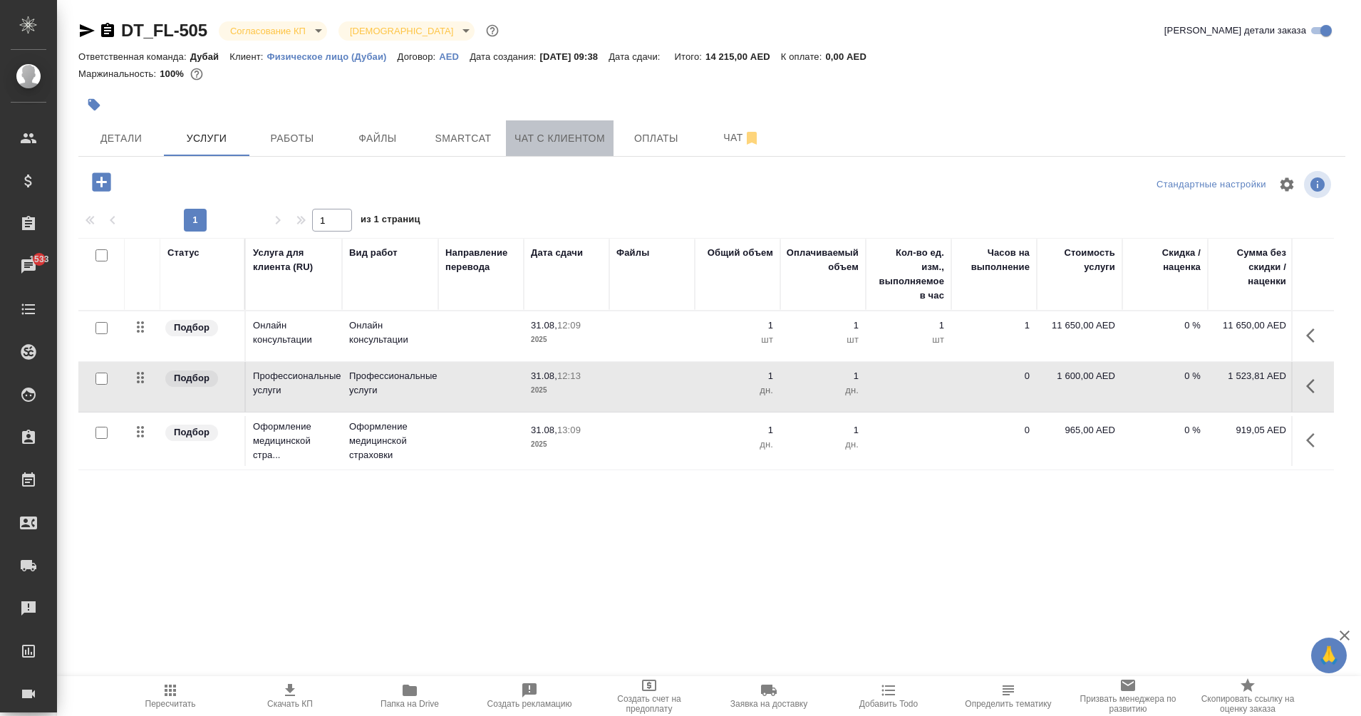
click at [537, 146] on span "Чат с клиентом" at bounding box center [559, 139] width 90 height 18
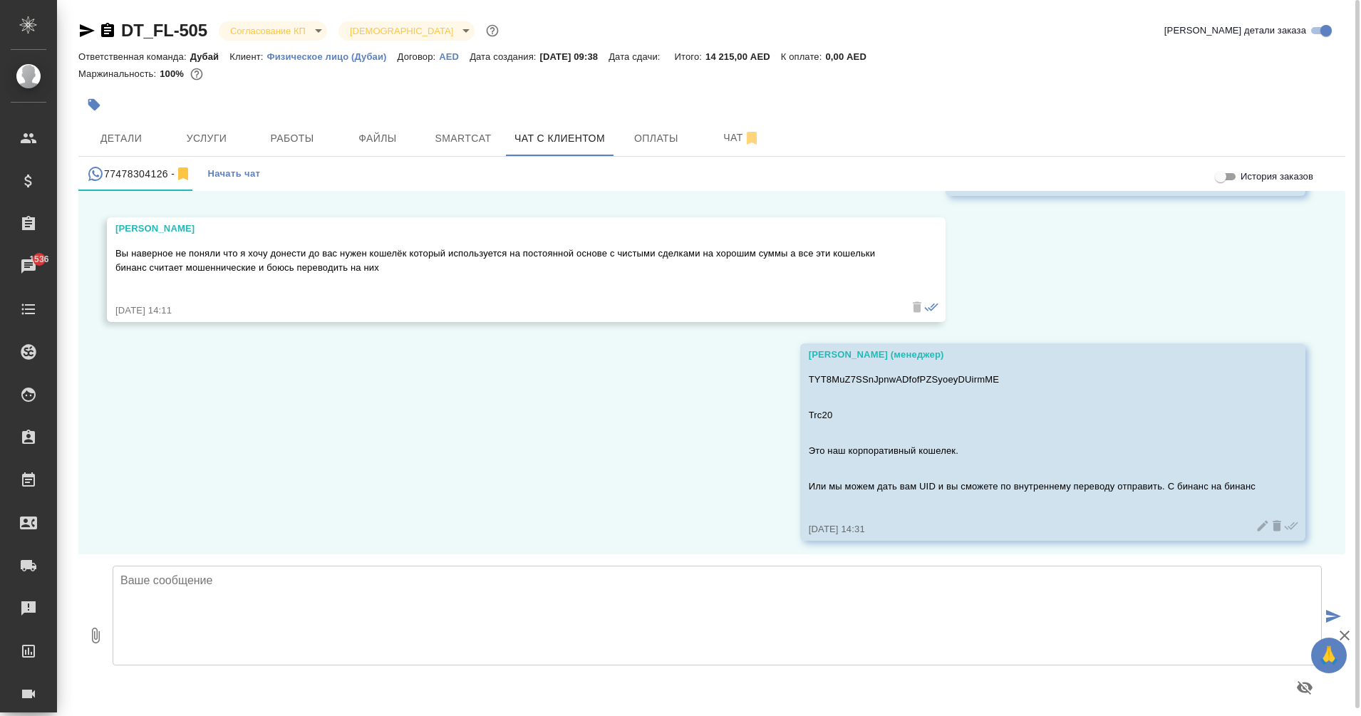
scroll to position [5644, 0]
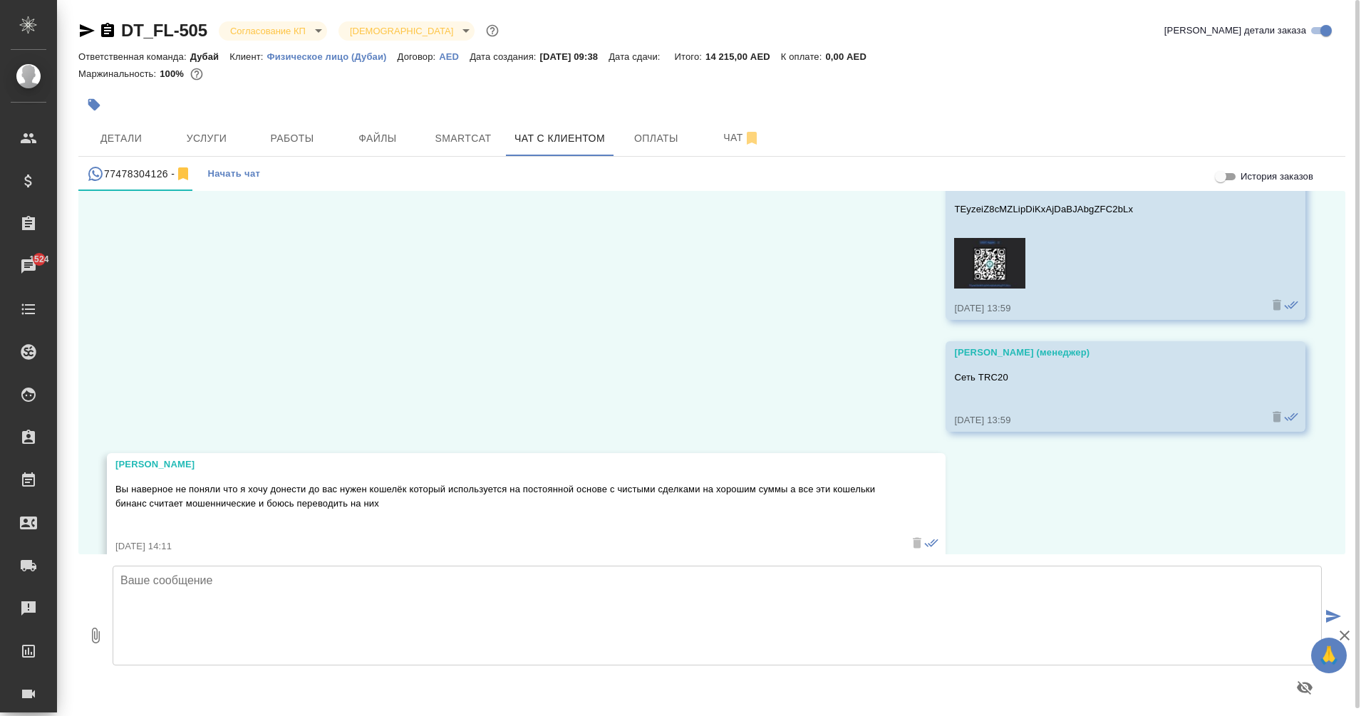
scroll to position [5756, 0]
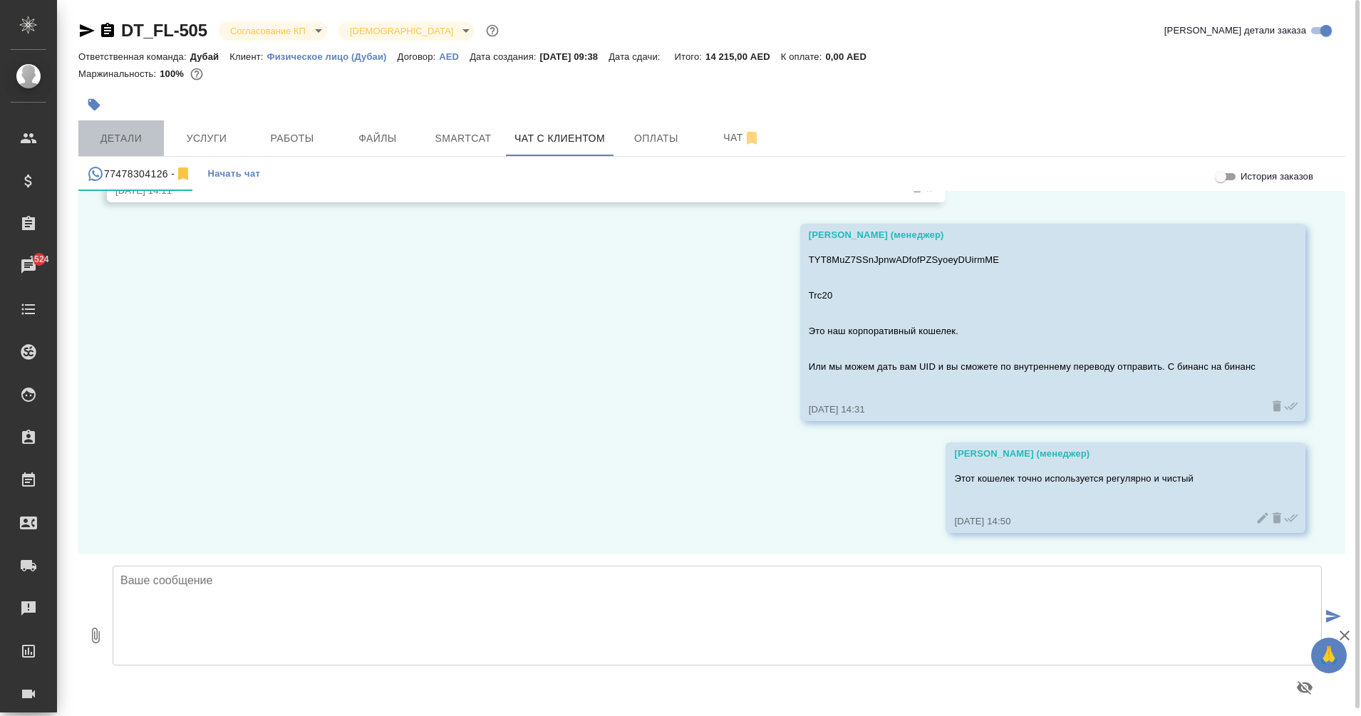
click at [129, 138] on span "Детали" at bounding box center [121, 139] width 68 height 18
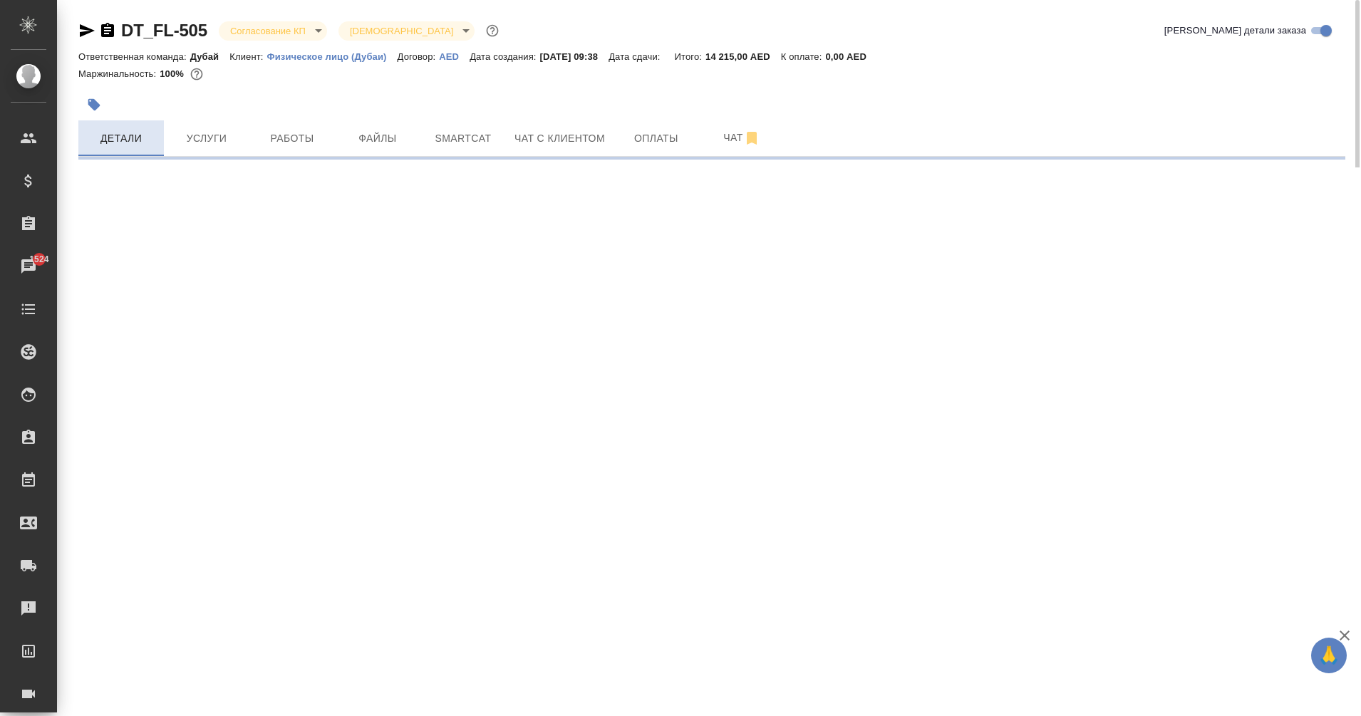
select select "RU"
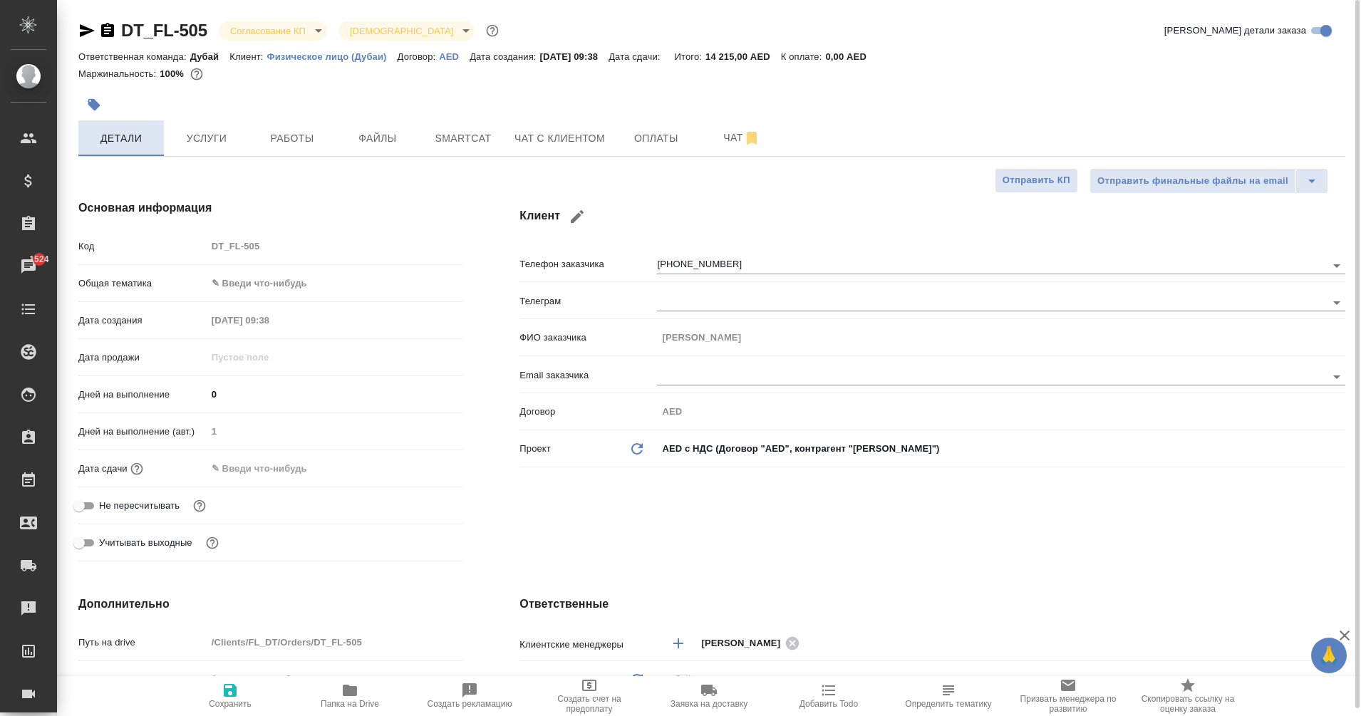
type textarea "x"
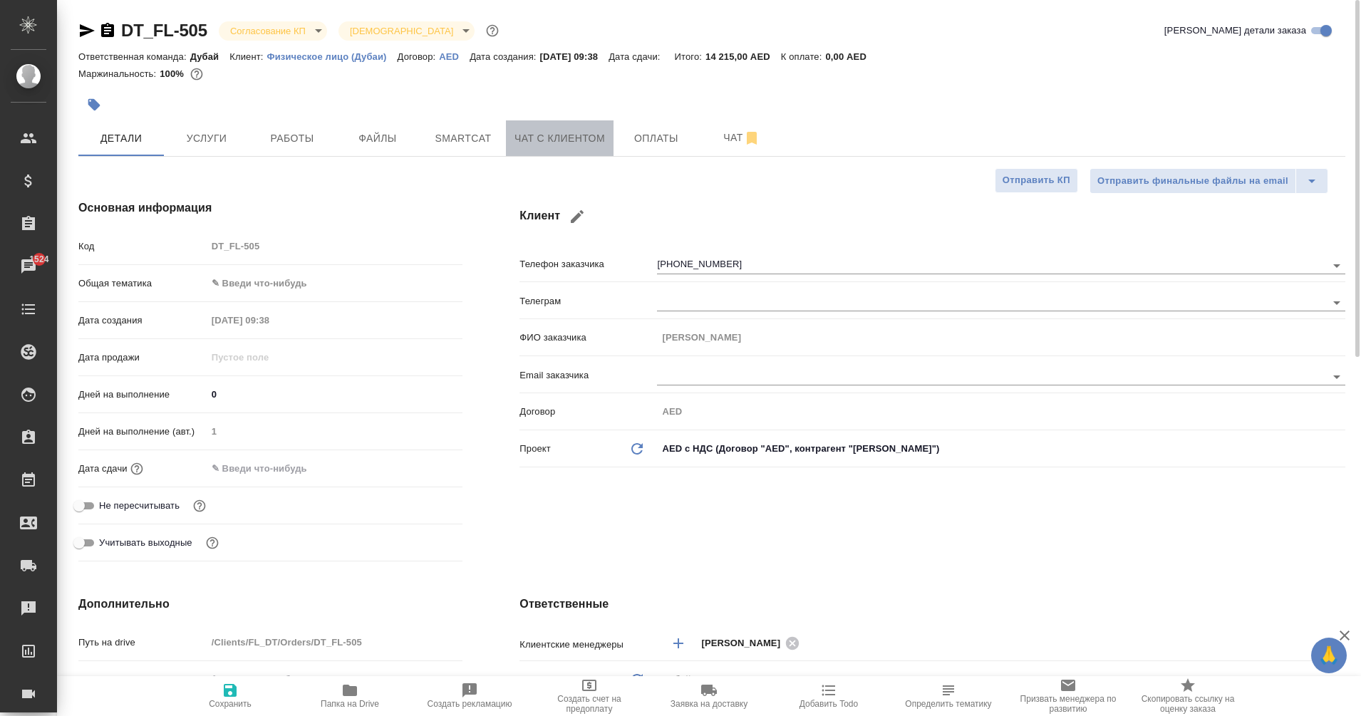
click at [578, 155] on button "Чат с клиентом" at bounding box center [560, 138] width 108 height 36
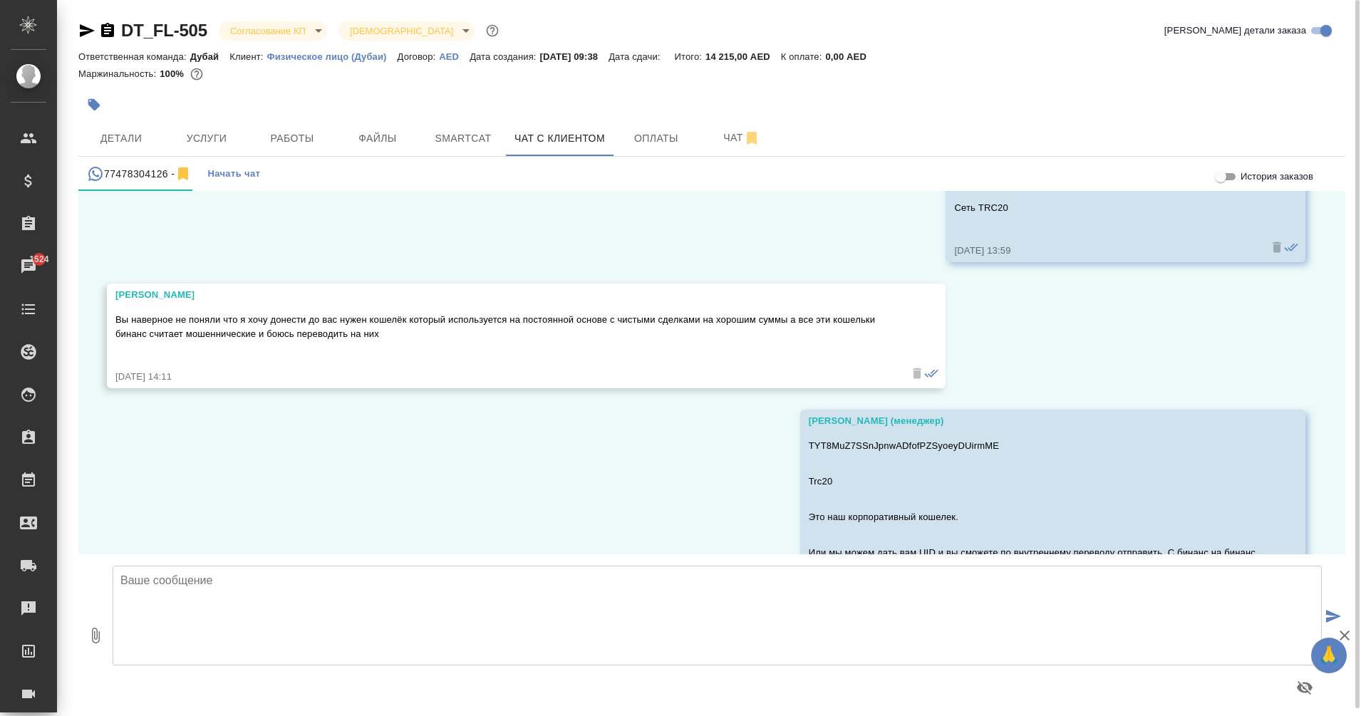
scroll to position [5756, 0]
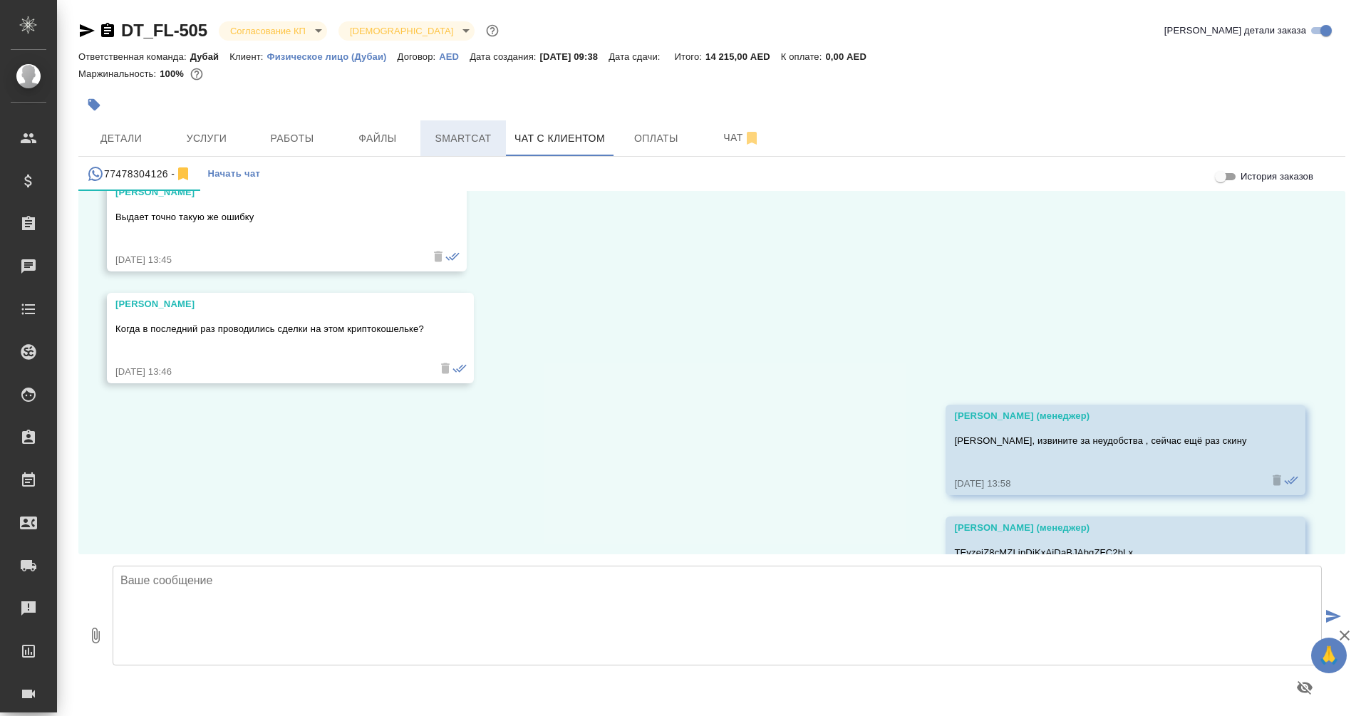
scroll to position [5357, 0]
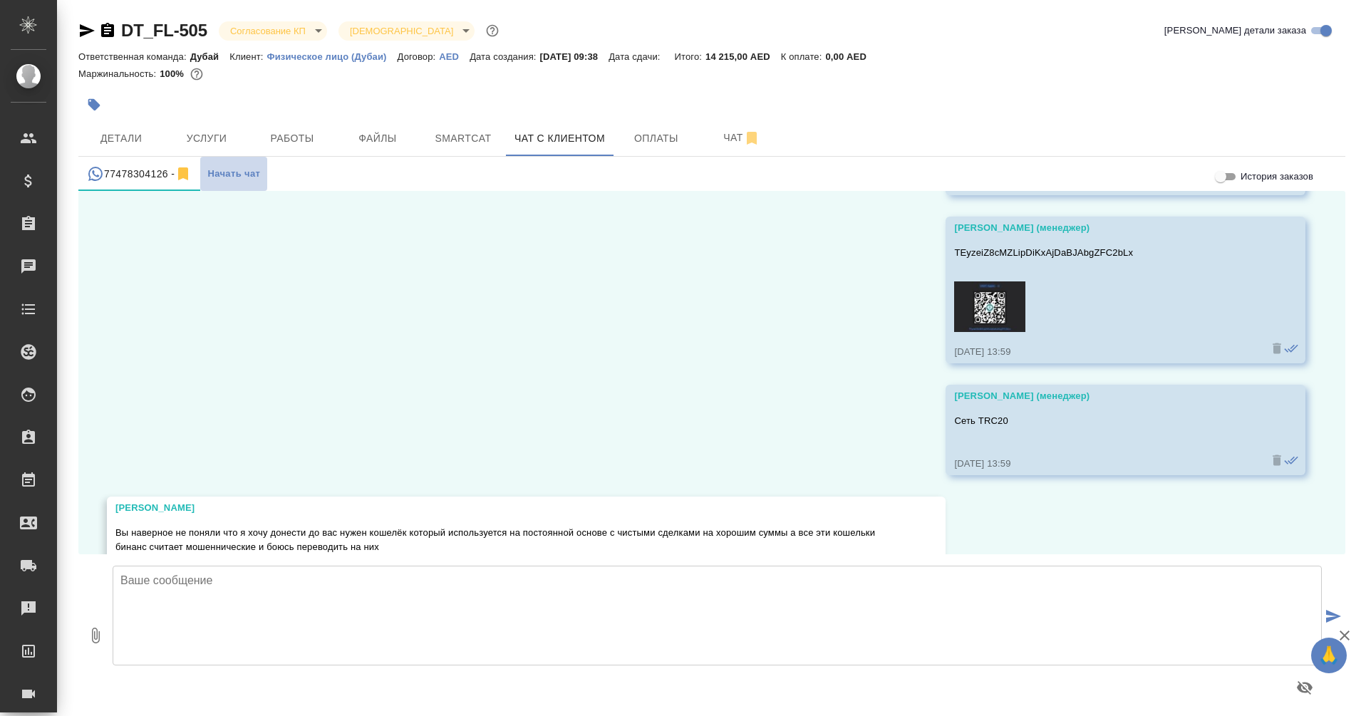
click at [202, 163] on button "Начать чат" at bounding box center [233, 174] width 67 height 34
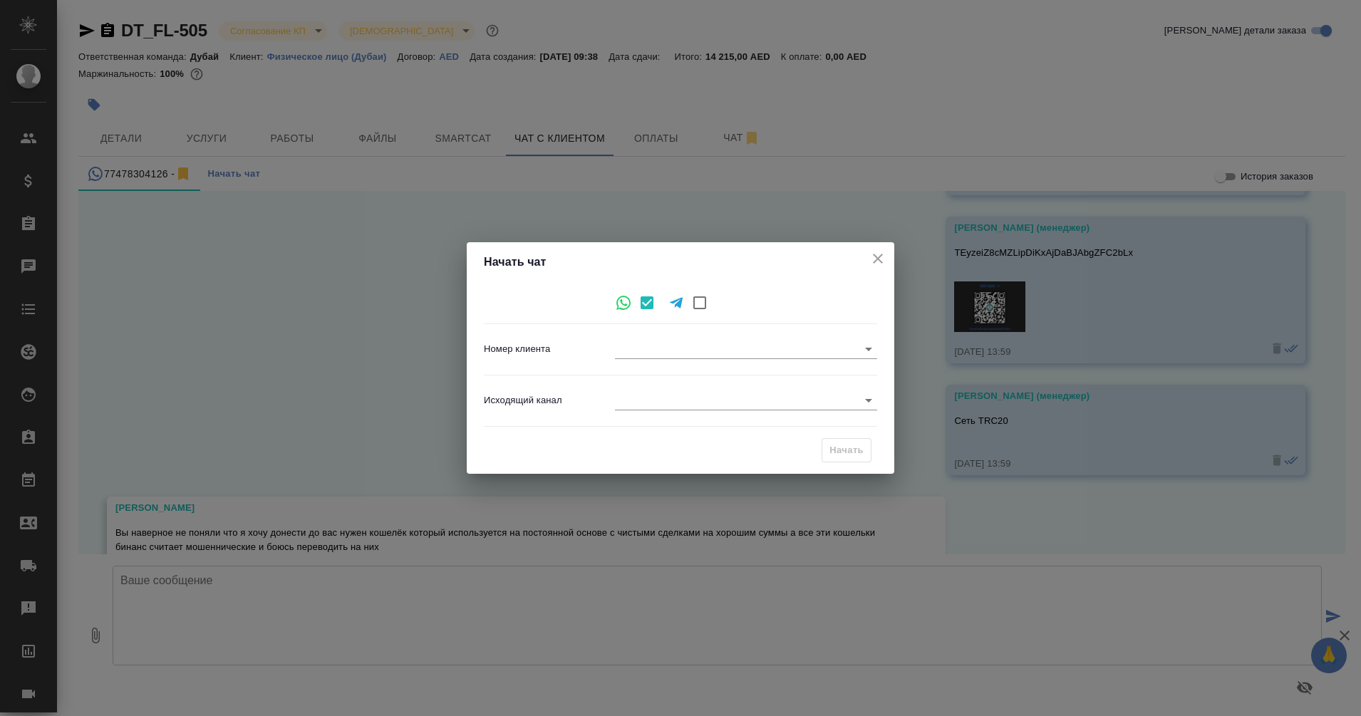
type input "d24677f8a4fd8cafb3a753ea"
click at [876, 255] on icon "close" at bounding box center [877, 258] width 17 height 17
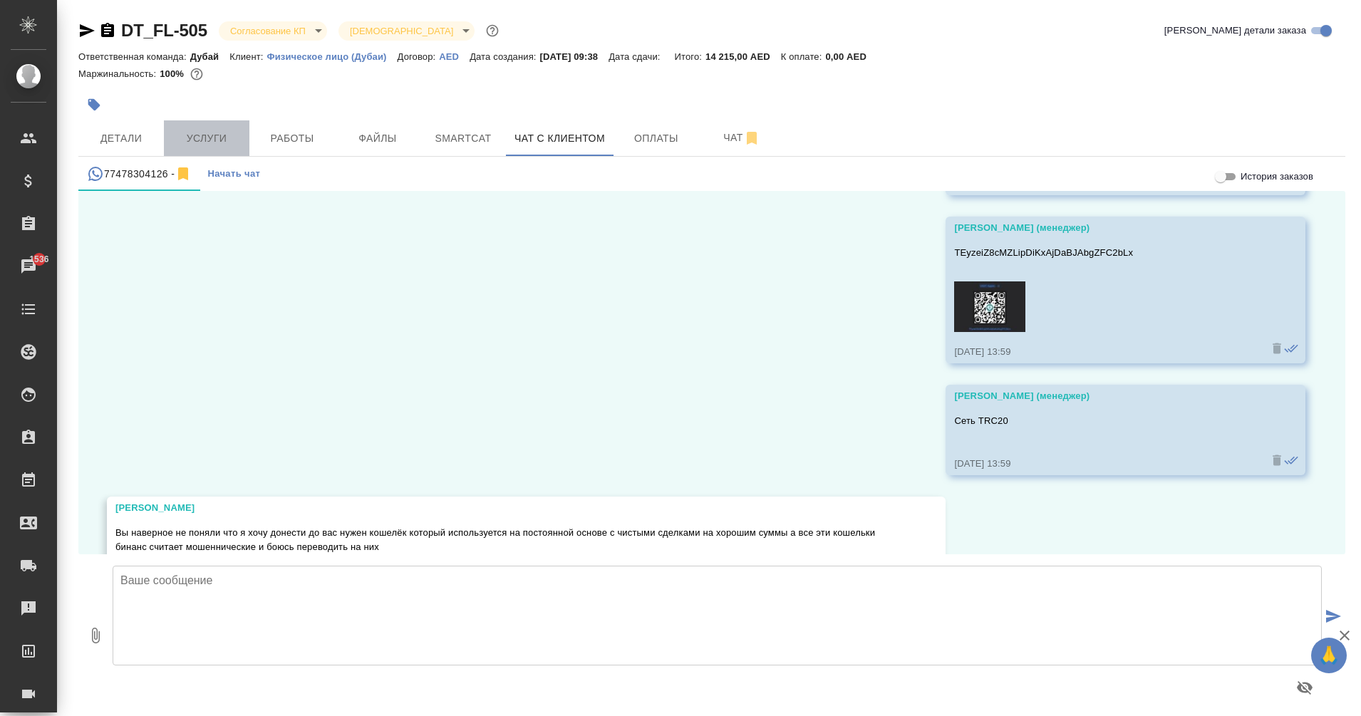
click at [223, 131] on span "Услуги" at bounding box center [206, 139] width 68 height 18
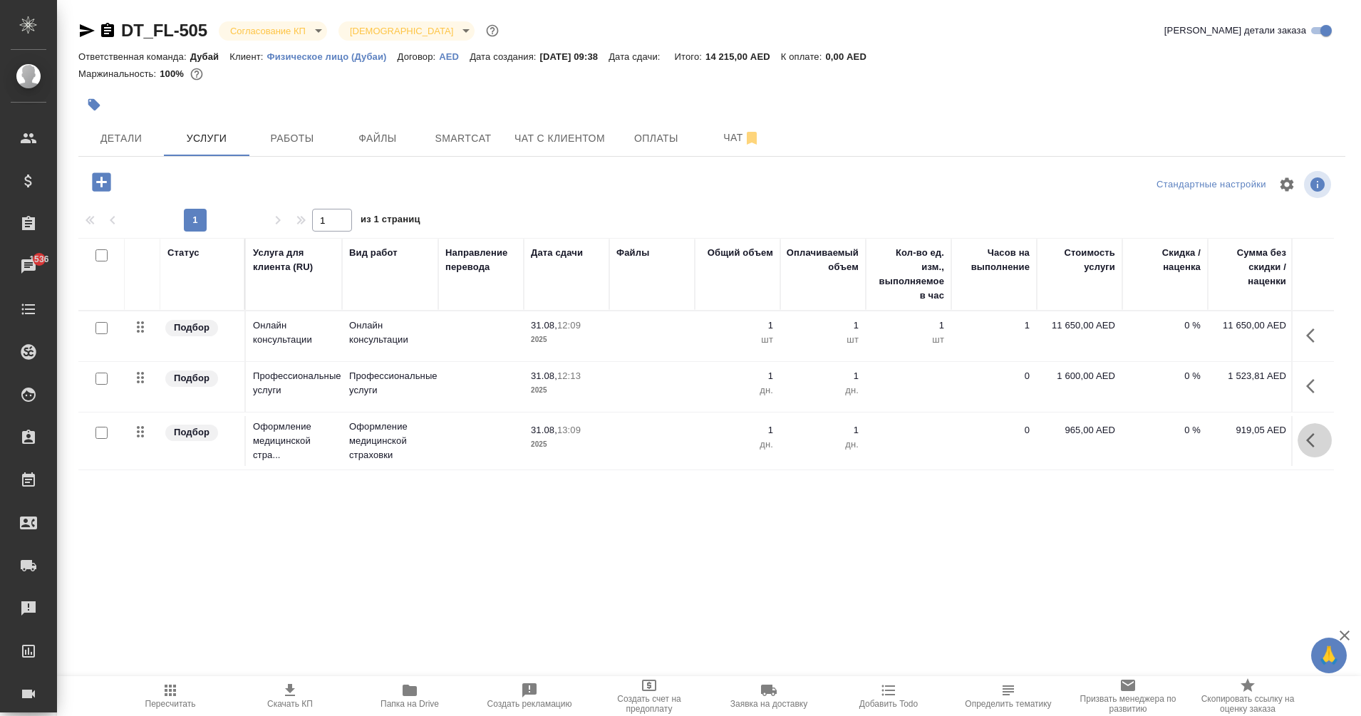
click at [1303, 443] on button "button" at bounding box center [1315, 440] width 34 height 34
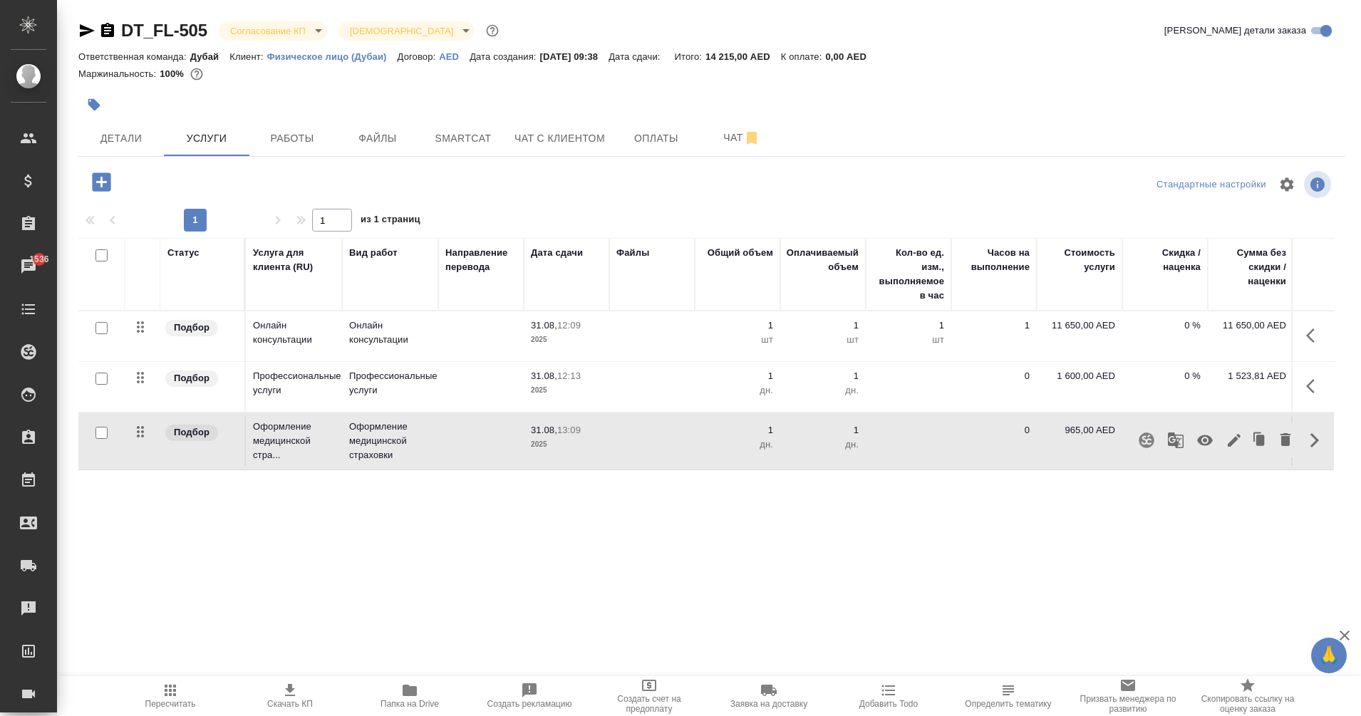
click at [1122, 522] on div "Статус Услуга для клиента (RU) Вид работ Направление перевода Дата сдачи Файлы …" at bounding box center [706, 391] width 1256 height 306
click at [1313, 433] on icon "button" at bounding box center [1314, 440] width 17 height 17
click at [902, 567] on div "DT_FL-505 Согласование КП kpNegotiation Святая троица holyTrinity Кратко детали…" at bounding box center [712, 290] width 1283 height 581
click at [706, 135] on button "Чат" at bounding box center [742, 138] width 86 height 36
click at [599, 134] on span "Чат с клиентом" at bounding box center [559, 139] width 90 height 18
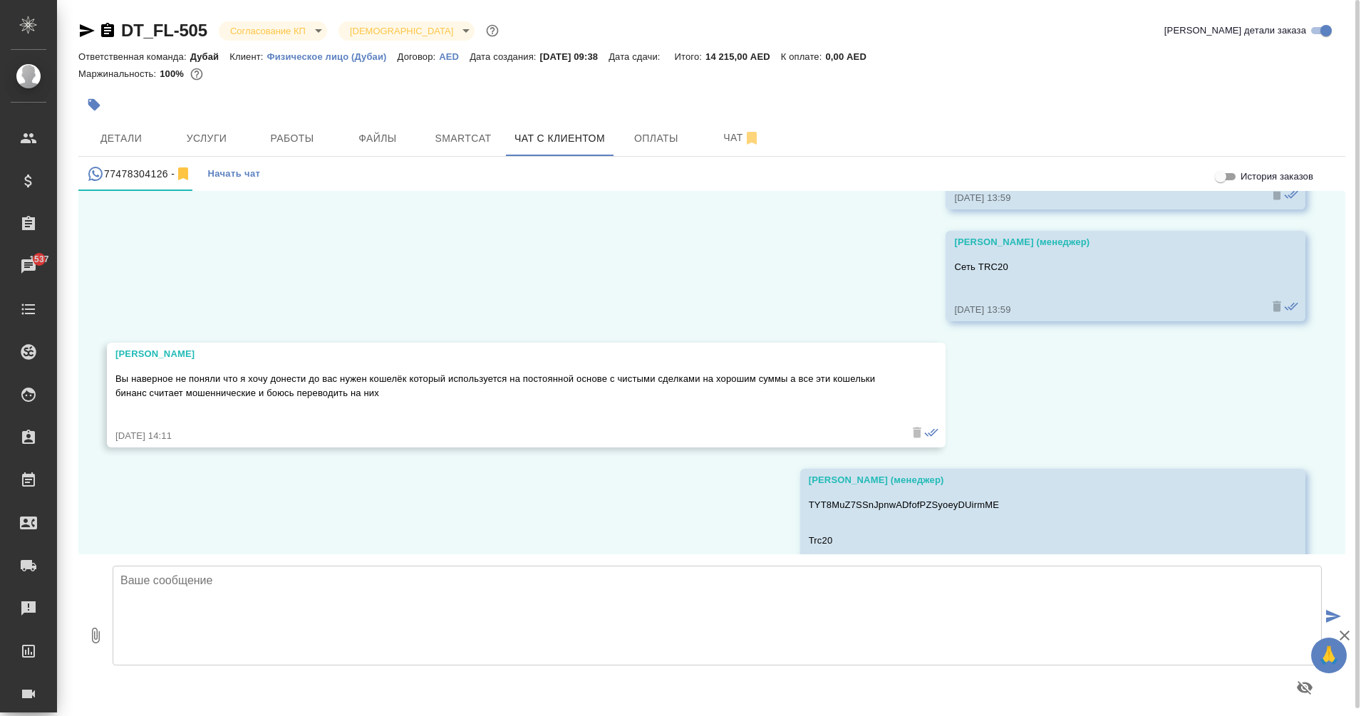
scroll to position [5505, 0]
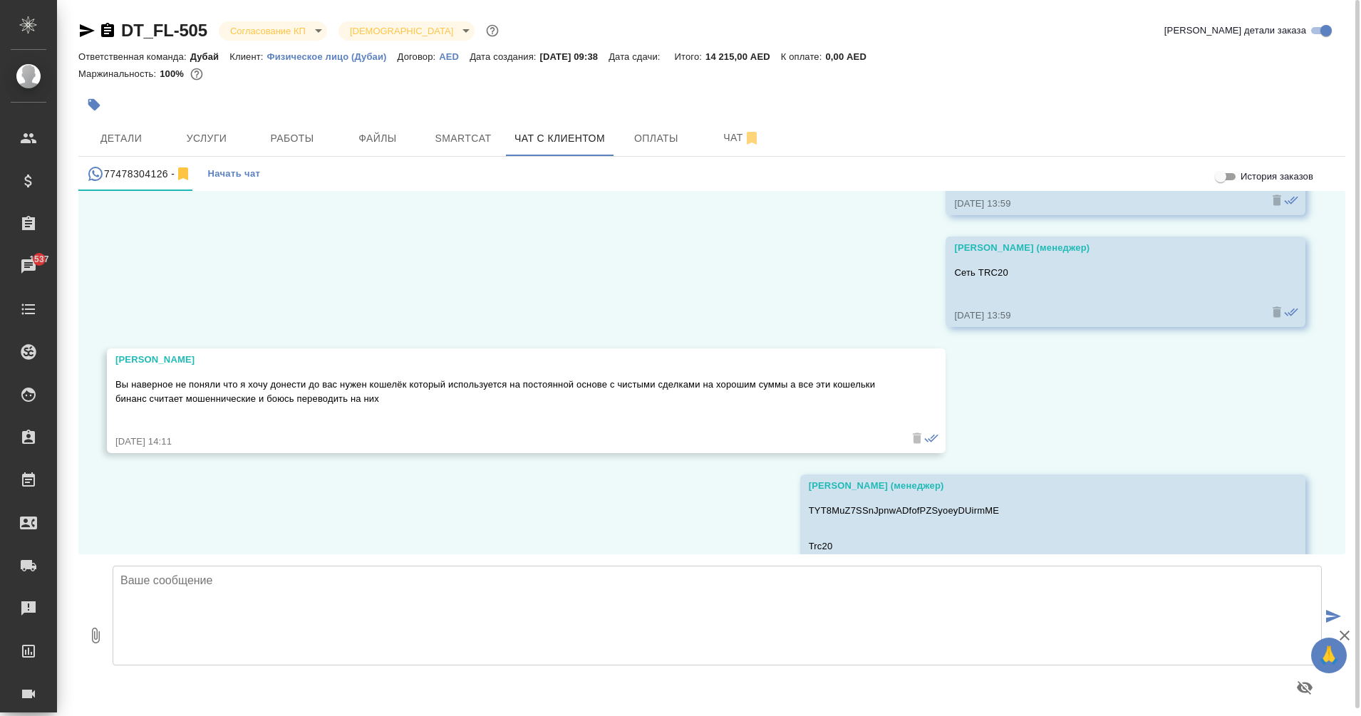
click at [575, 597] on textarea at bounding box center [717, 616] width 1209 height 100
type textarea "Этот кошелек точно используется регулярно и чистый"
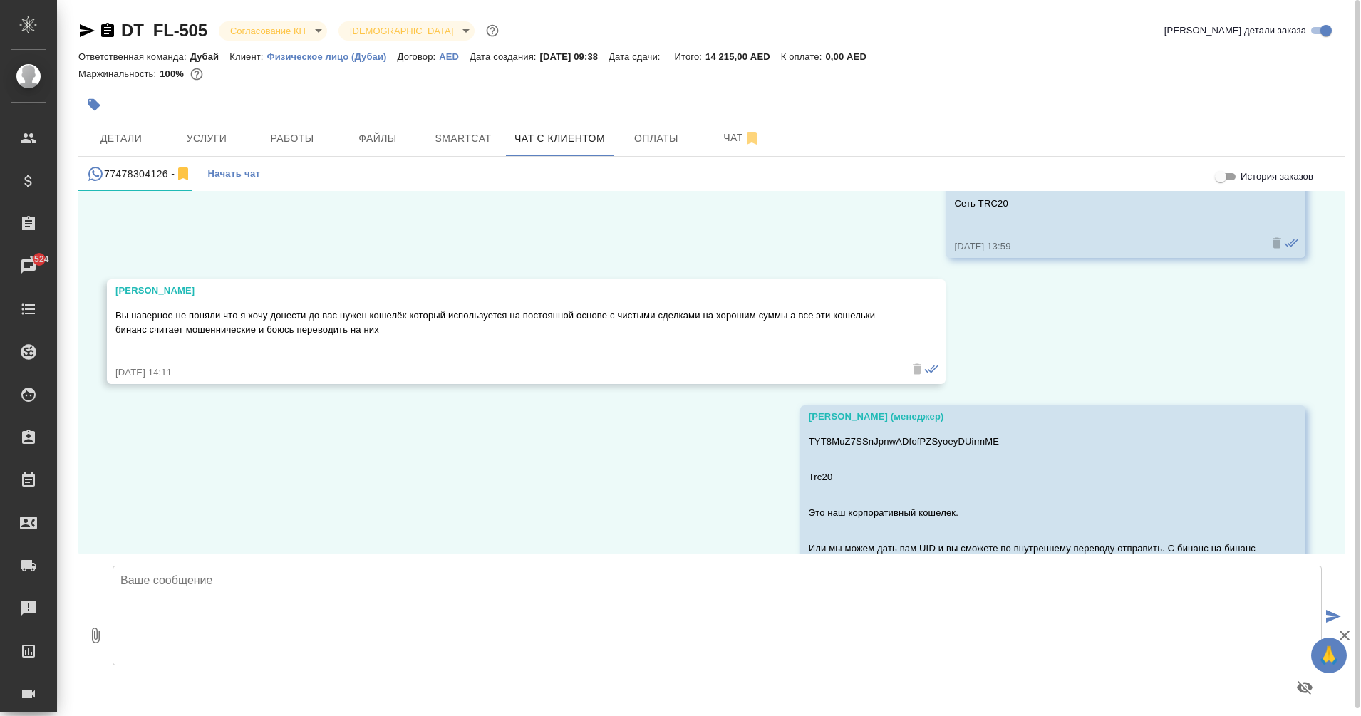
scroll to position [5756, 0]
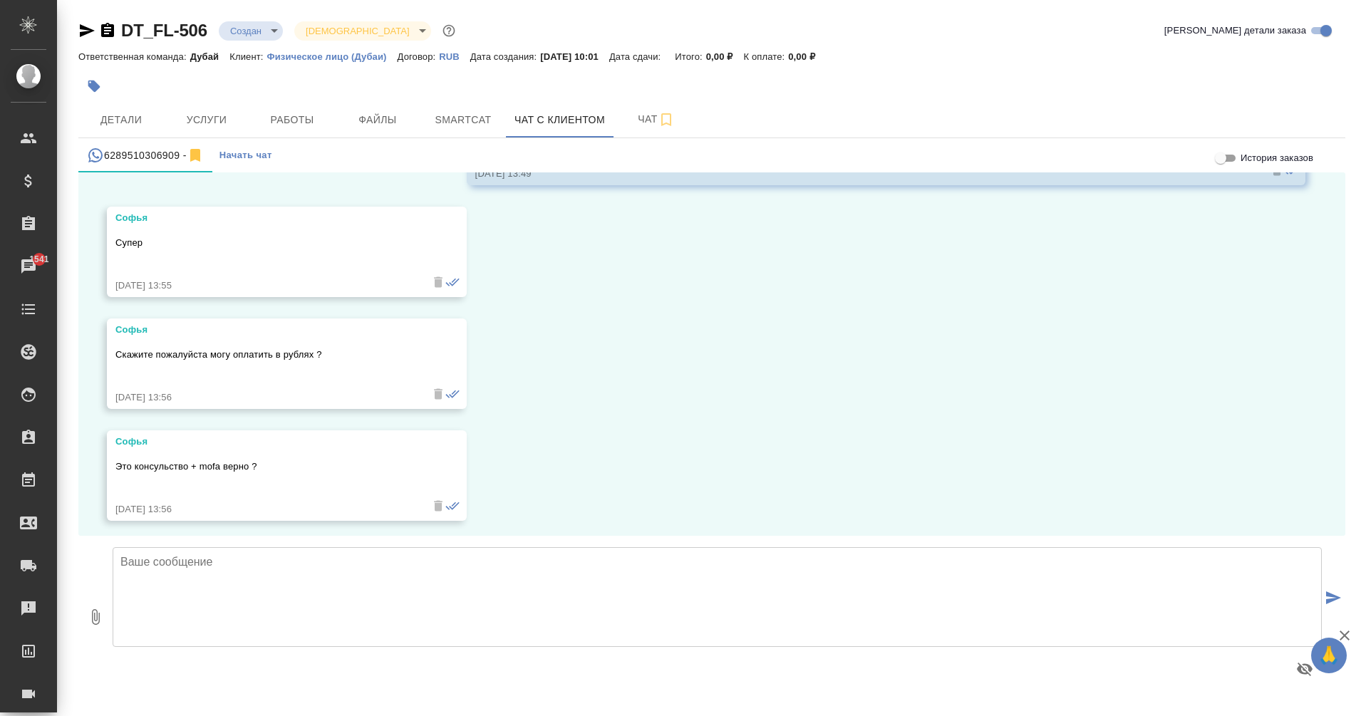
scroll to position [3660, 0]
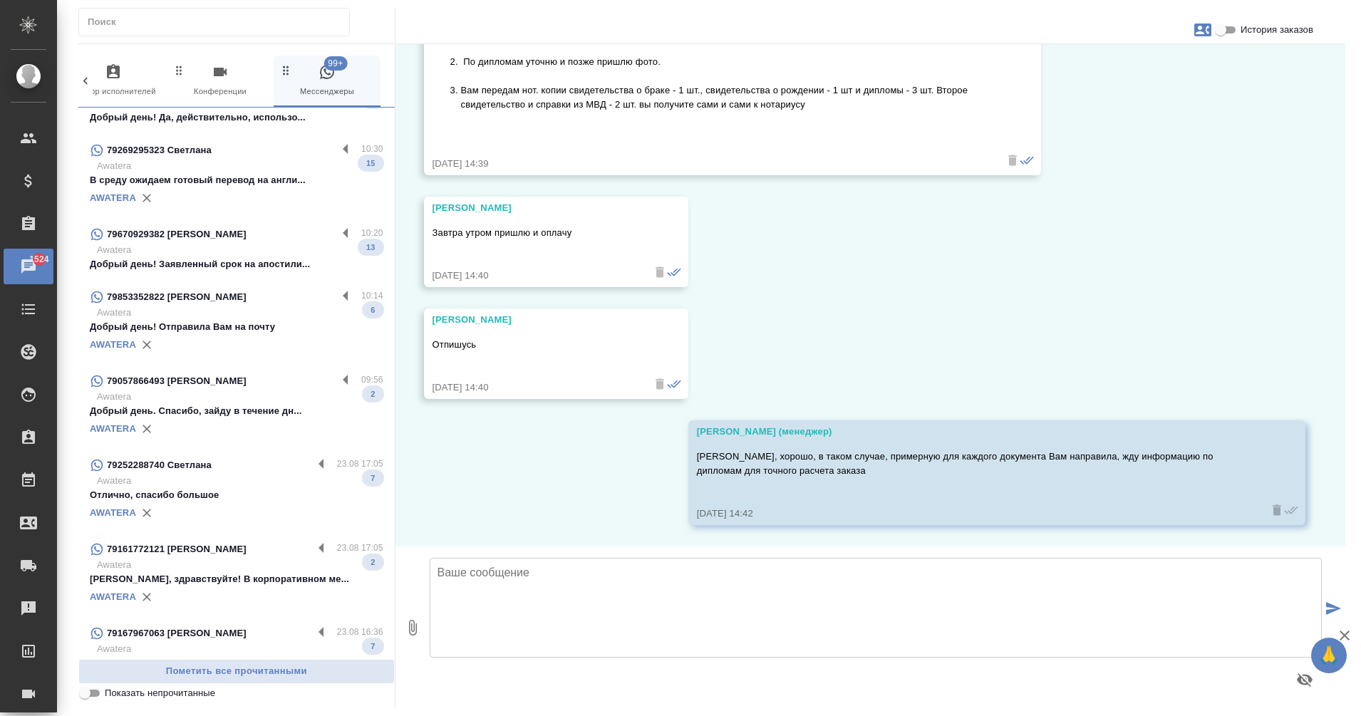
scroll to position [2642, 0]
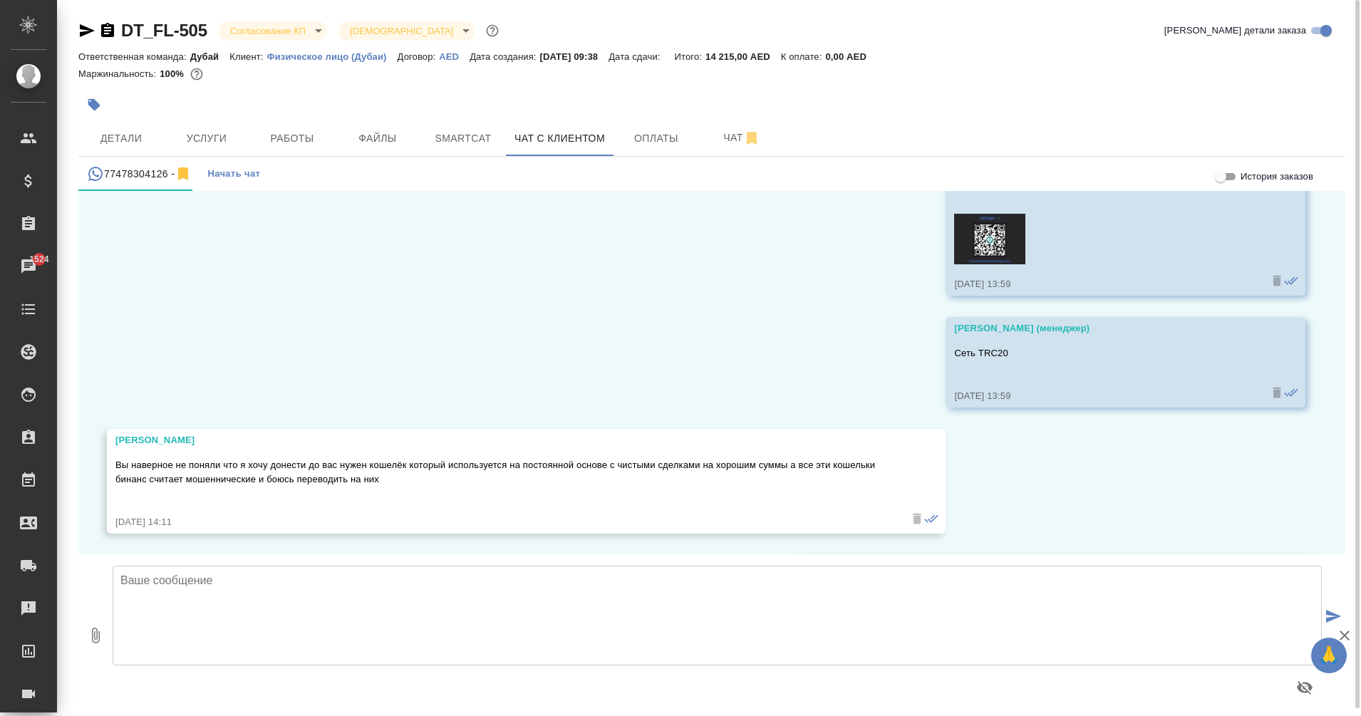
scroll to position [5756, 0]
